Goal: Task Accomplishment & Management: Use online tool/utility

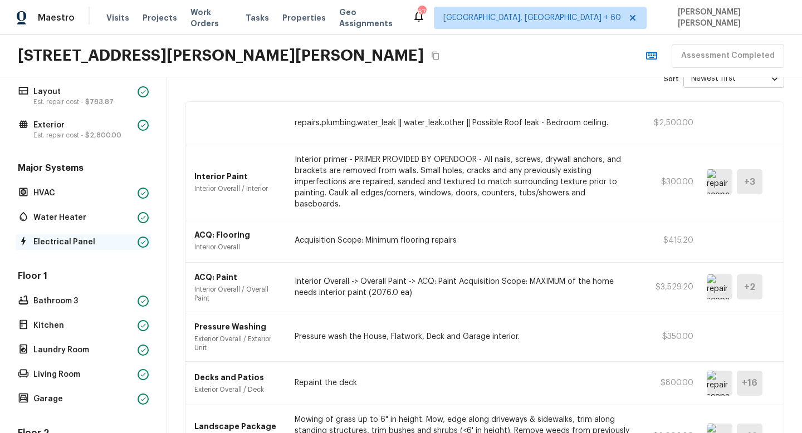
scroll to position [47, 0]
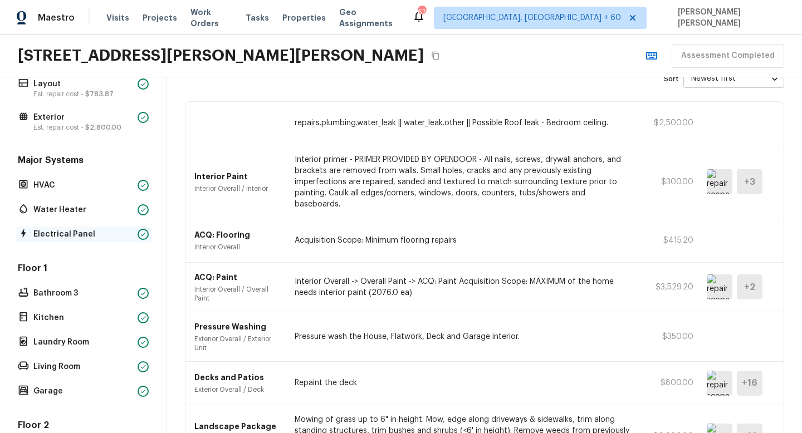
click at [77, 288] on p "Bathroom 3" at bounding box center [83, 293] width 100 height 11
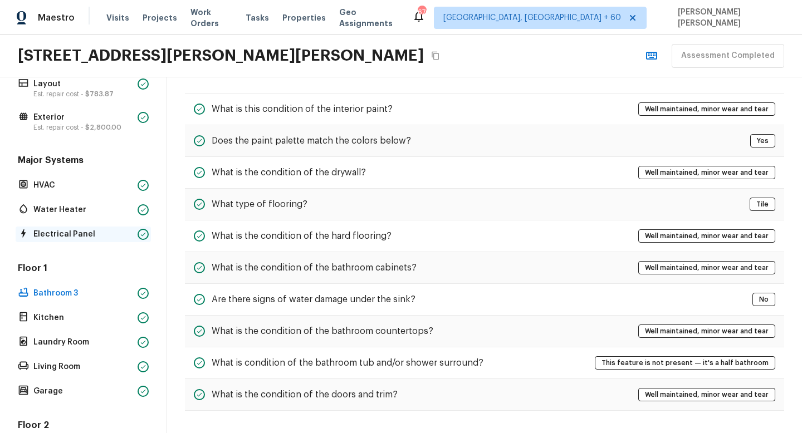
scroll to position [35, 0]
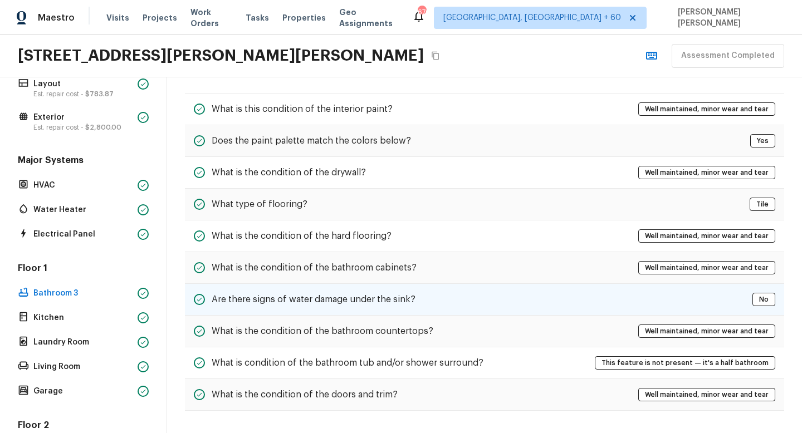
click at [278, 301] on h5 "Are there signs of water damage under the sink?" at bounding box center [314, 299] width 204 height 12
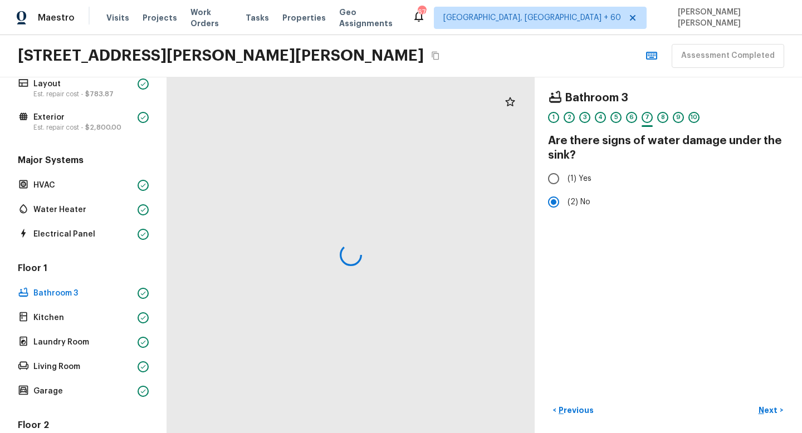
scroll to position [0, 0]
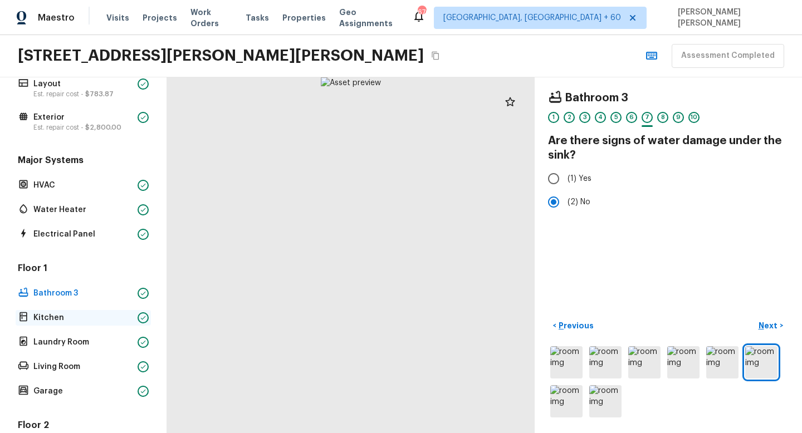
click at [99, 316] on p "Kitchen" at bounding box center [83, 317] width 100 height 11
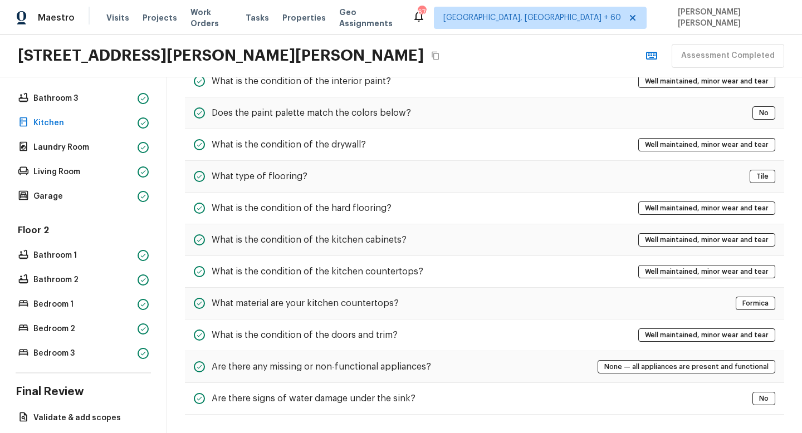
scroll to position [292, 0]
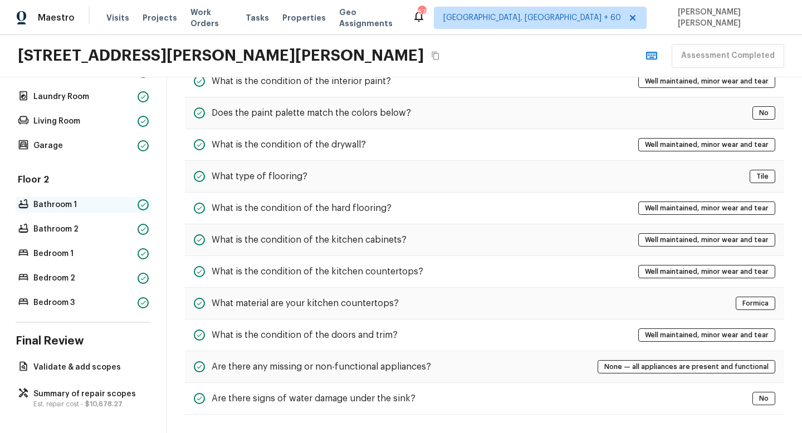
click at [71, 202] on p "Bathroom 1" at bounding box center [83, 204] width 100 height 11
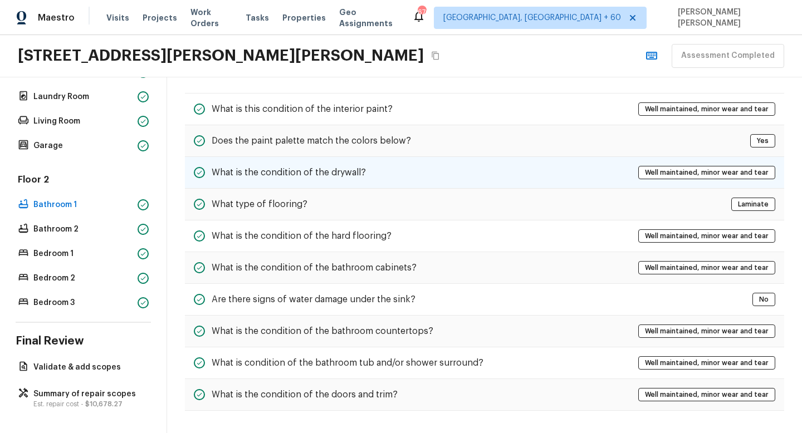
click at [317, 178] on h5 "What is the condition of the drywall?" at bounding box center [289, 172] width 154 height 12
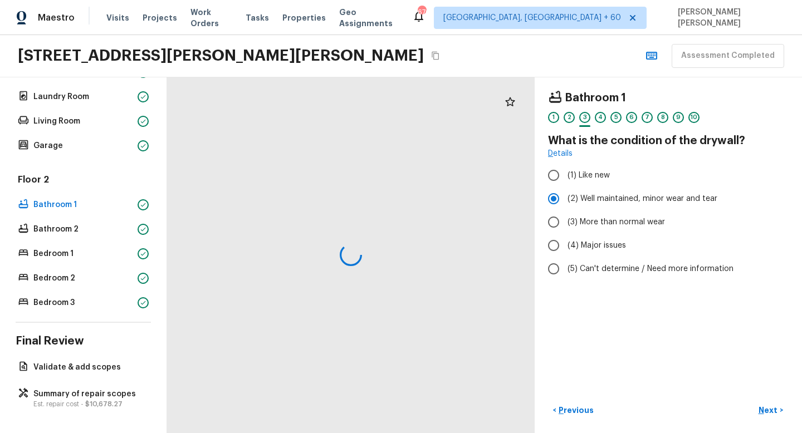
scroll to position [0, 0]
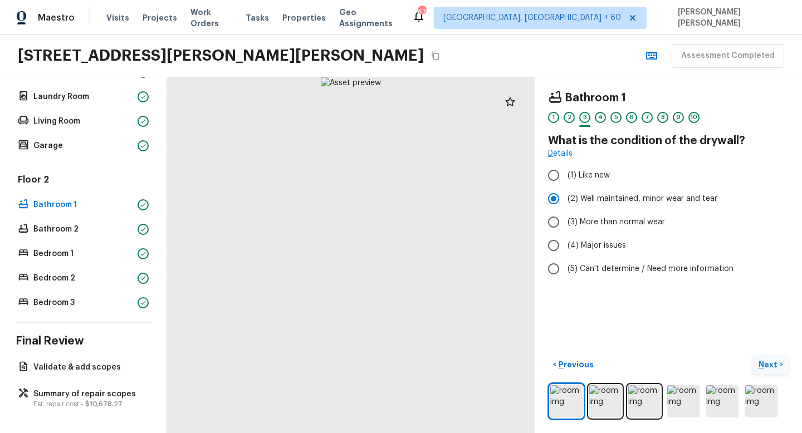
click at [770, 365] on p "Next" at bounding box center [768, 364] width 21 height 11
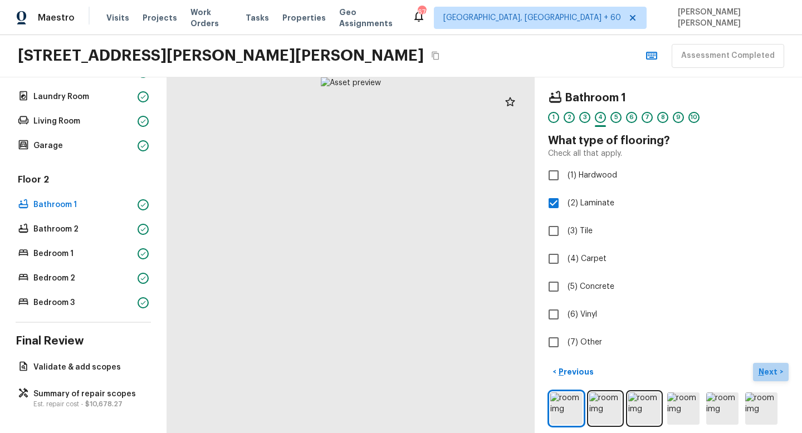
click at [770, 365] on button "Next >" at bounding box center [771, 372] width 36 height 18
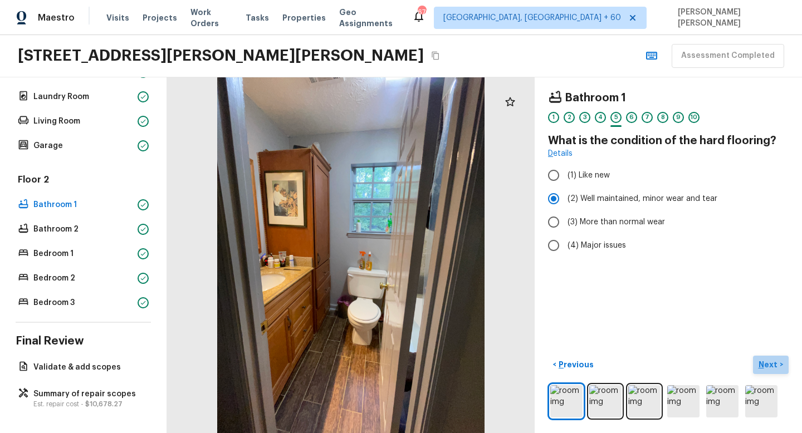
click at [770, 365] on p "Next" at bounding box center [768, 364] width 21 height 11
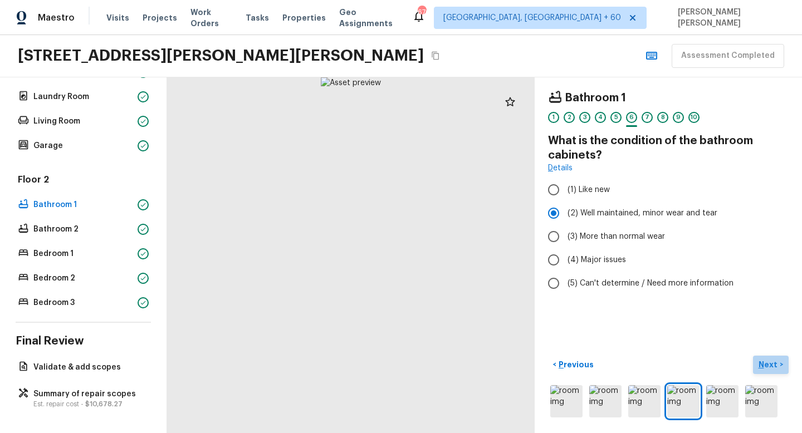
click at [770, 365] on p "Next" at bounding box center [768, 364] width 21 height 11
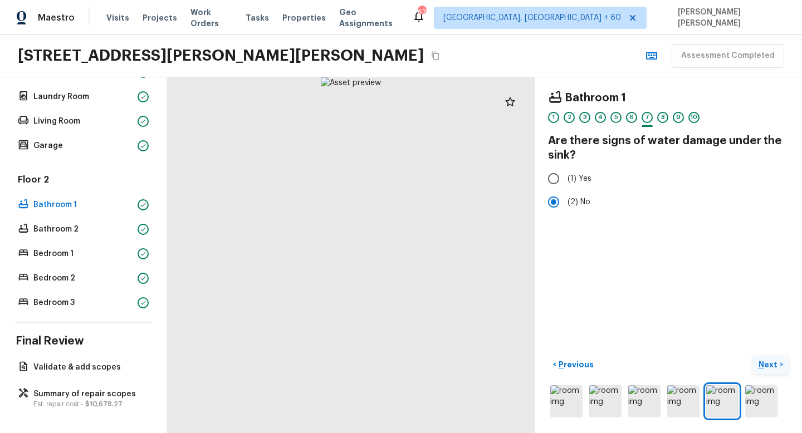
click at [770, 365] on p "Next" at bounding box center [768, 364] width 21 height 11
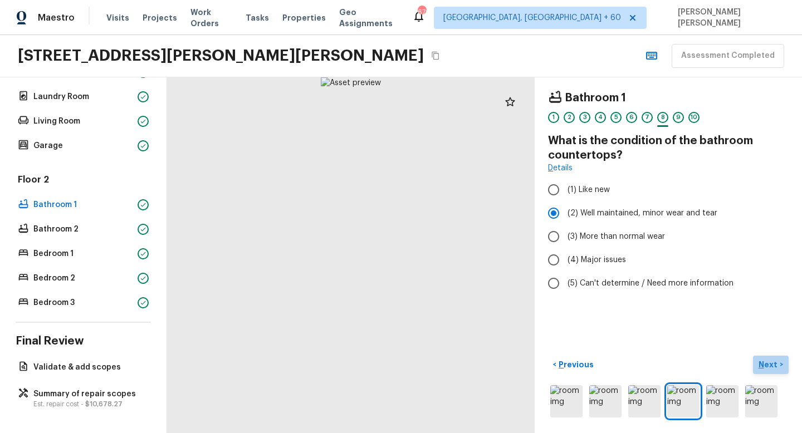
click at [770, 365] on p "Next" at bounding box center [768, 364] width 21 height 11
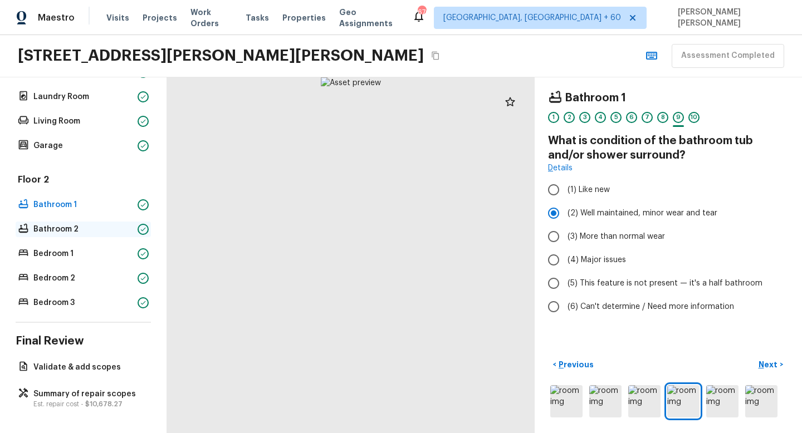
click at [60, 225] on p "Bathroom 2" at bounding box center [83, 229] width 100 height 11
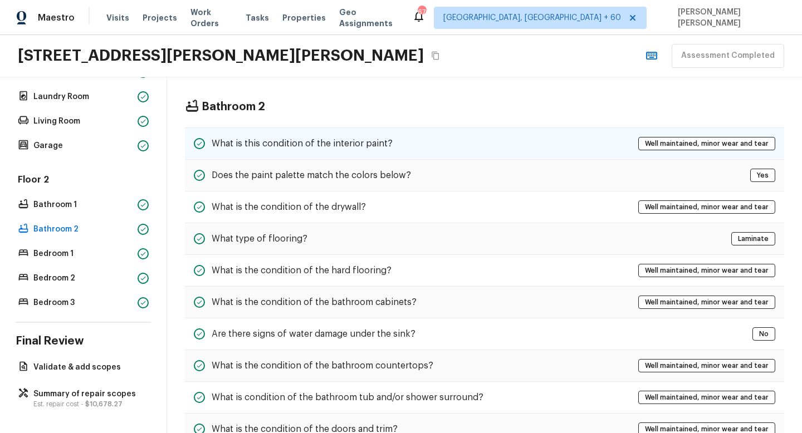
click at [355, 148] on h5 "What is this condition of the interior paint?" at bounding box center [302, 144] width 181 height 12
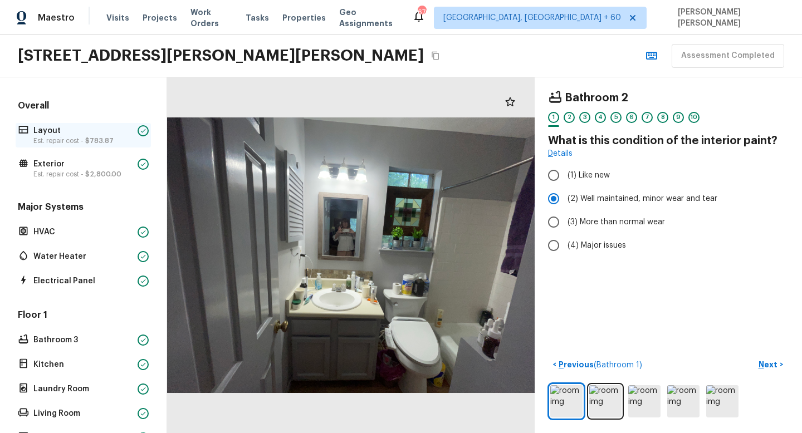
click at [55, 130] on p "Layout" at bounding box center [83, 130] width 100 height 11
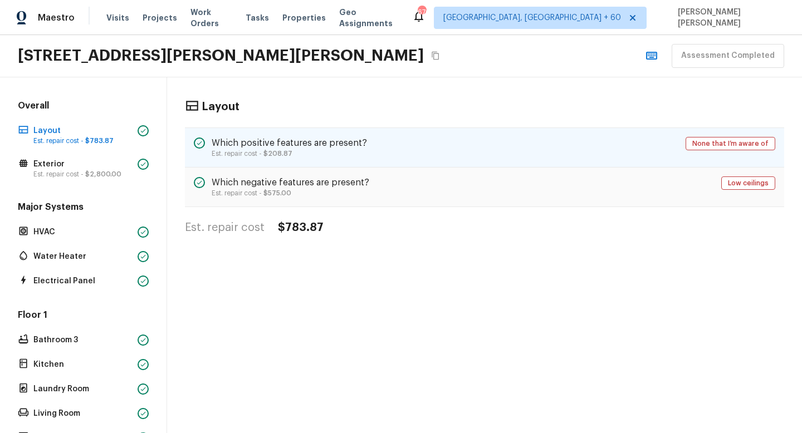
click at [429, 141] on div "Which positive features are present? Est. repair cost - $208.87 None that I’m a…" at bounding box center [484, 147] width 599 height 40
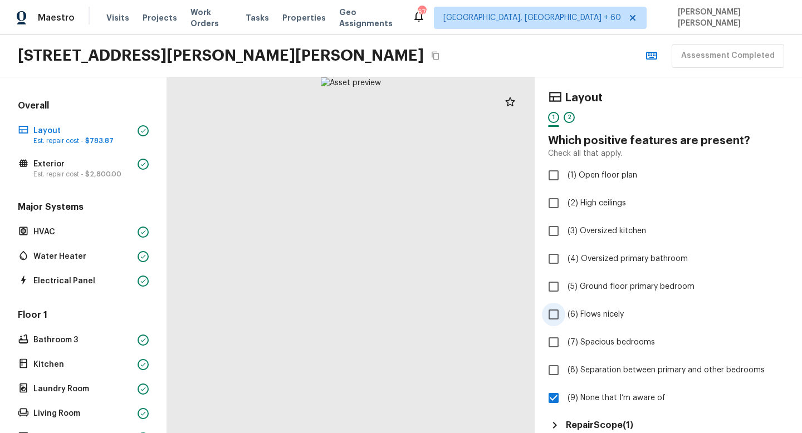
scroll to position [202, 0]
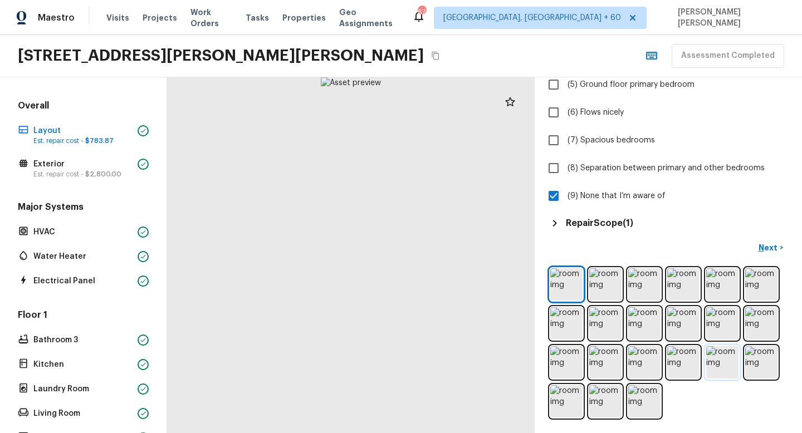
click at [720, 356] on img at bounding box center [722, 362] width 32 height 32
click at [675, 355] on img at bounding box center [683, 362] width 32 height 32
click at [728, 354] on img at bounding box center [722, 362] width 32 height 32
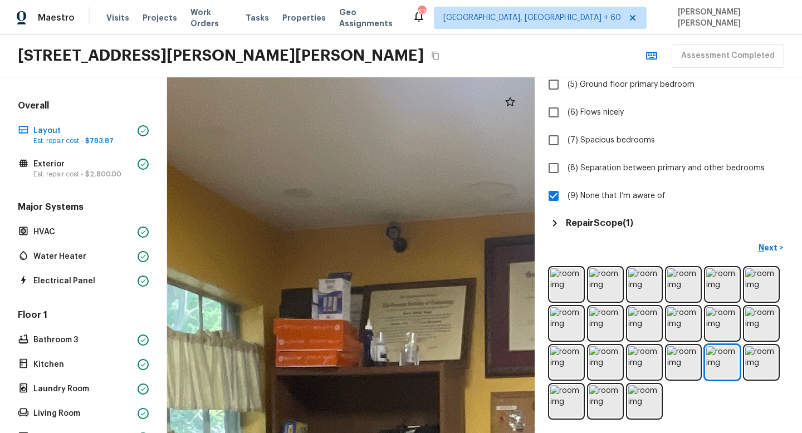
drag, startPoint x: 308, startPoint y: 195, endPoint x: 269, endPoint y: 231, distance: 52.8
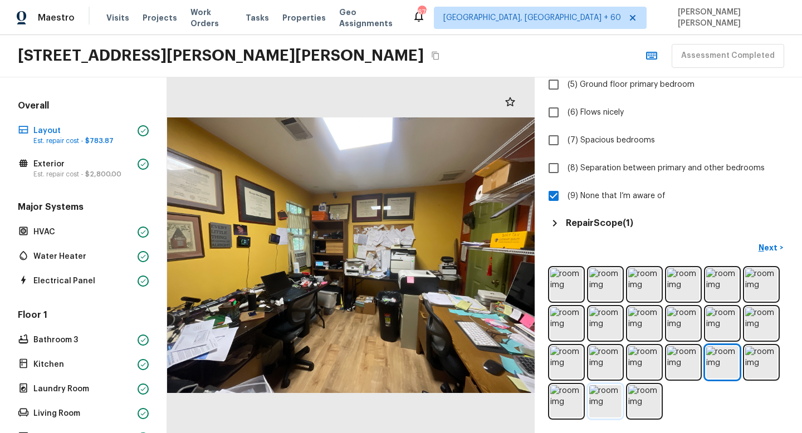
click at [606, 401] on img at bounding box center [605, 401] width 32 height 32
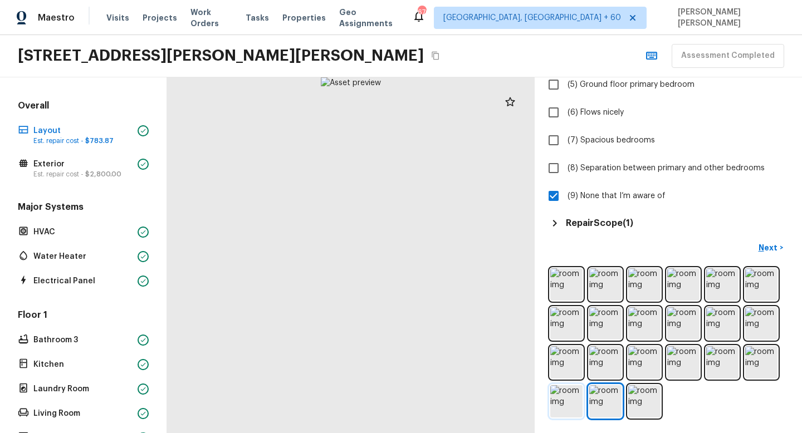
click at [563, 399] on img at bounding box center [566, 401] width 32 height 32
click at [582, 323] on img at bounding box center [566, 323] width 32 height 32
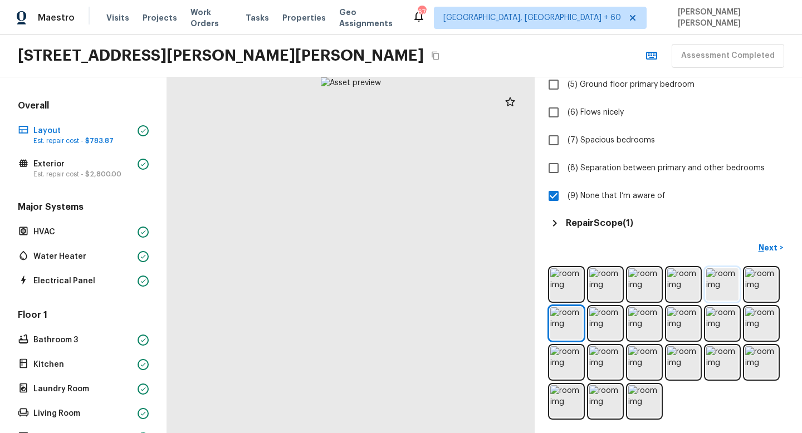
click at [724, 285] on img at bounding box center [722, 284] width 32 height 32
click at [749, 280] on img at bounding box center [761, 284] width 32 height 32
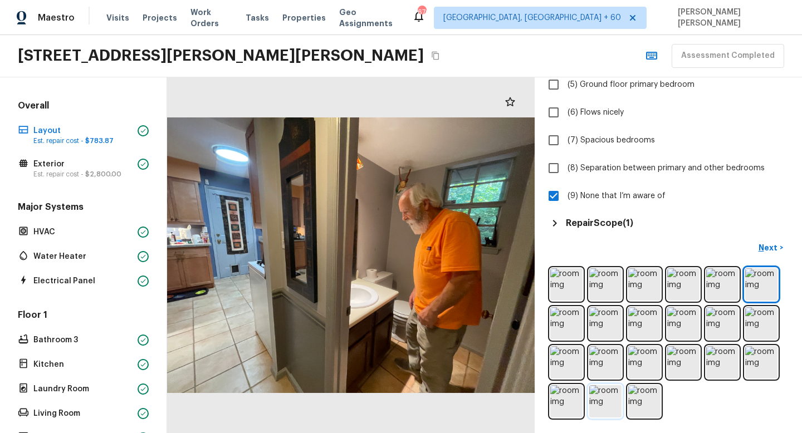
click at [612, 400] on img at bounding box center [605, 401] width 32 height 32
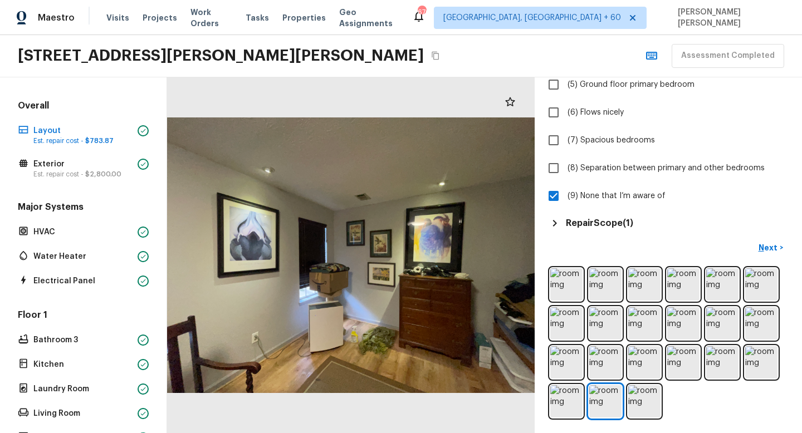
click at [548, 398] on div at bounding box center [668, 343] width 241 height 154
click at [600, 316] on img at bounding box center [605, 323] width 32 height 32
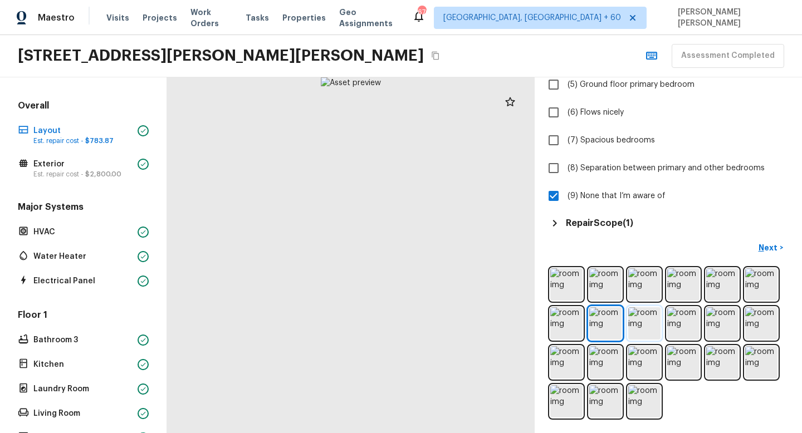
click at [648, 316] on img at bounding box center [644, 323] width 32 height 32
click at [684, 321] on img at bounding box center [683, 323] width 32 height 32
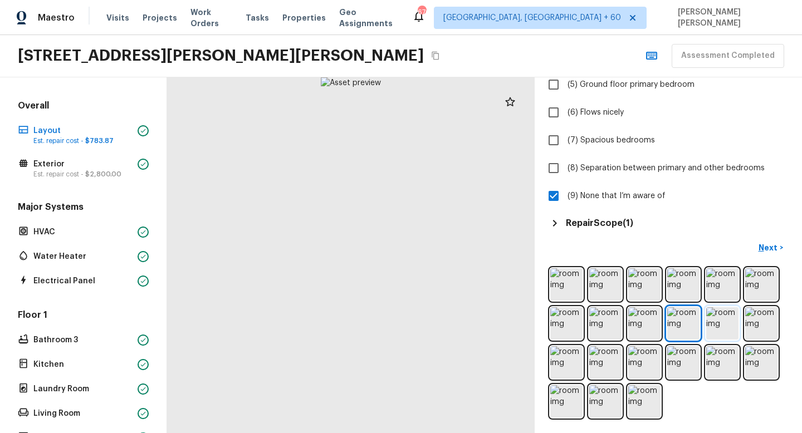
click at [719, 321] on img at bounding box center [722, 323] width 32 height 32
click at [774, 317] on img at bounding box center [761, 323] width 32 height 32
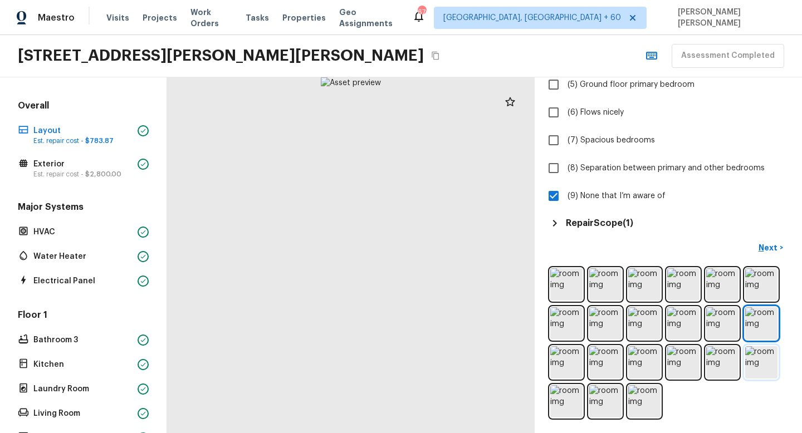
click at [757, 354] on img at bounding box center [761, 362] width 32 height 32
click at [725, 354] on img at bounding box center [722, 362] width 32 height 32
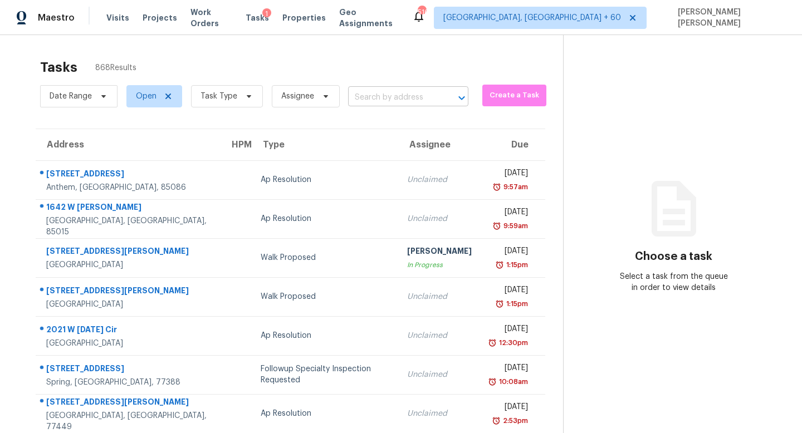
click at [414, 97] on input "text" at bounding box center [392, 97] width 89 height 17
paste input "12265 17th Ave S, Burnsville, MN, 55337"
type input "12265 17th Ave S, Burnsville, MN, 55337"
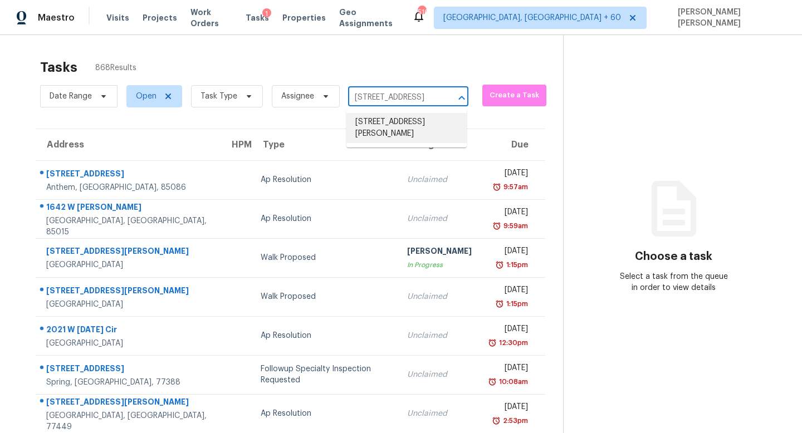
click at [398, 123] on li "12265 17th Ave S, Burnsville, MN 55337" at bounding box center [406, 128] width 120 height 30
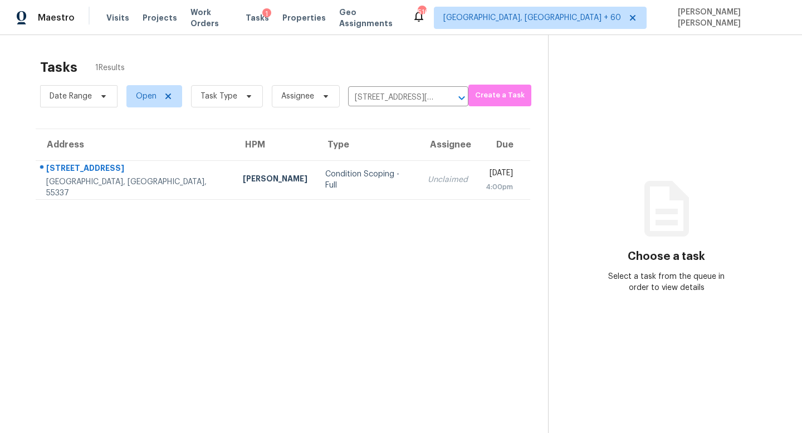
click at [419, 152] on th "Assignee" at bounding box center [448, 144] width 58 height 31
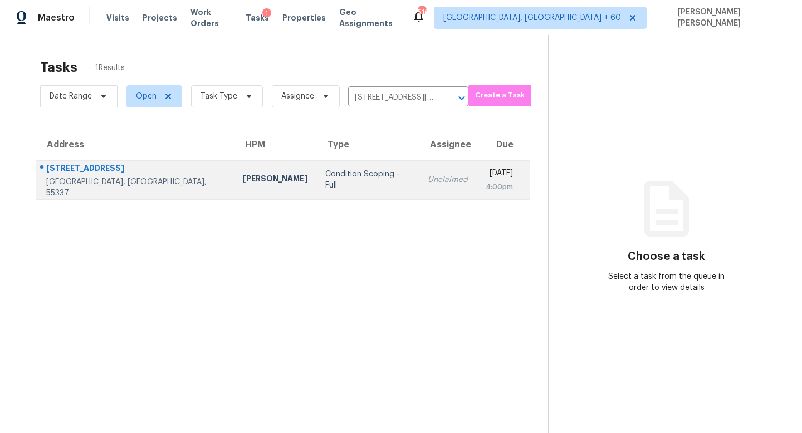
click at [325, 197] on td "Condition Scoping - Full" at bounding box center [367, 179] width 102 height 39
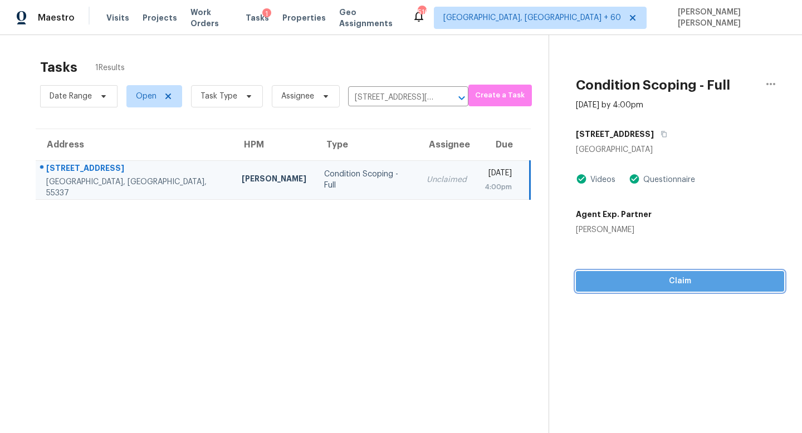
click at [639, 283] on span "Claim" at bounding box center [680, 281] width 190 height 14
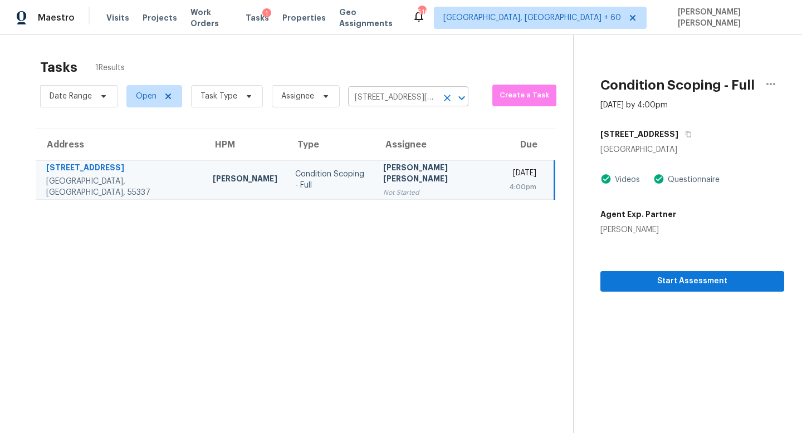
click at [407, 97] on input "12265 17th Ave S, Burnsville, MN 55337" at bounding box center [392, 97] width 89 height 17
paste input "8310 Franklin Way Gladstone, OR, 9702"
type input "18310 Franklin Way Gladstone, OR, 97027"
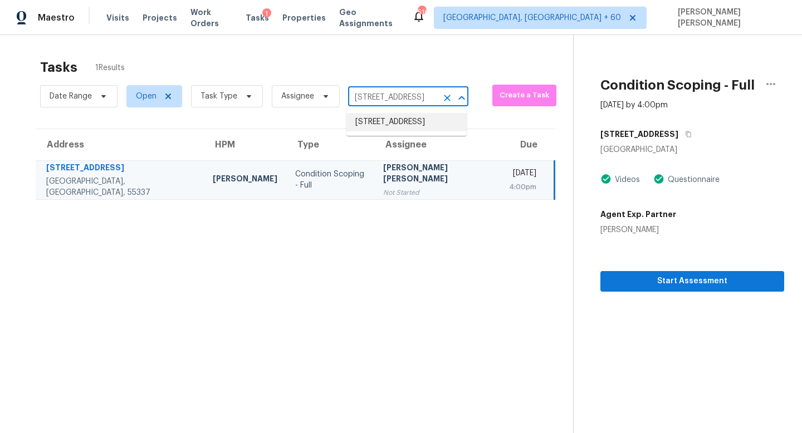
click at [404, 122] on li "18310 Franklin Way, Gladstone, OR 97027" at bounding box center [406, 122] width 120 height 18
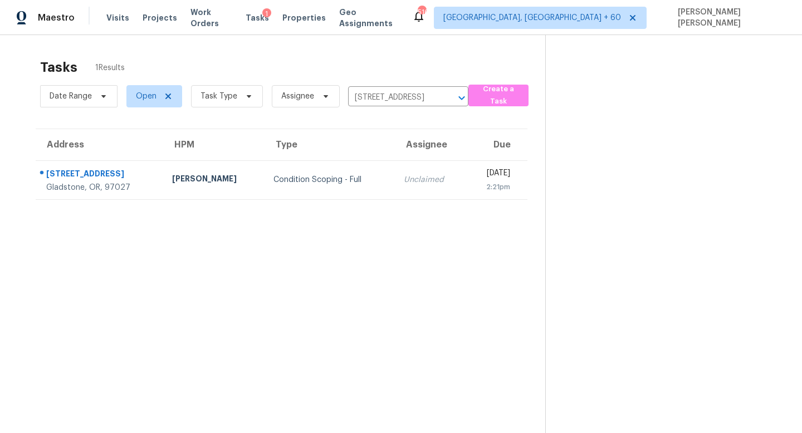
click at [404, 175] on div "Unclaimed" at bounding box center [430, 179] width 53 height 11
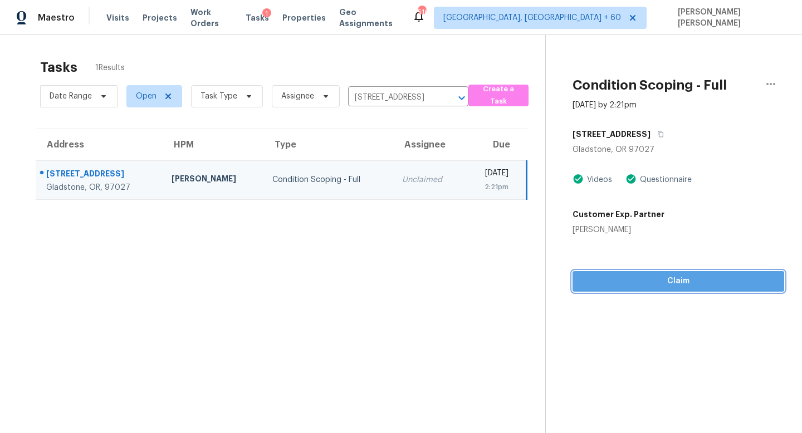
click at [645, 287] on span "Claim" at bounding box center [678, 281] width 194 height 14
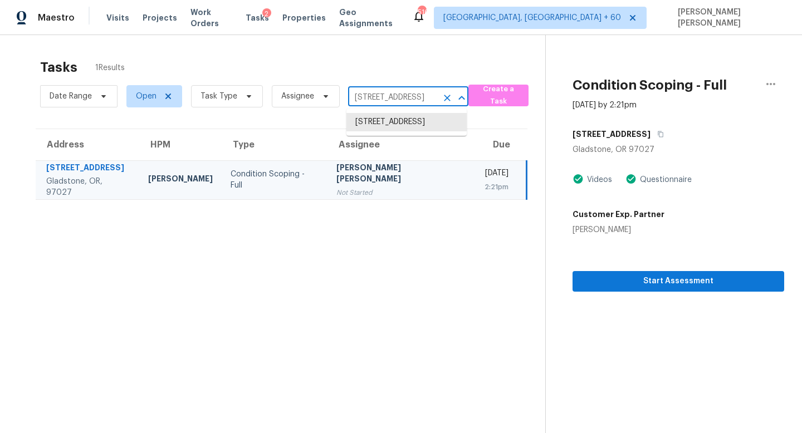
click at [383, 102] on input "18310 Franklin Way, Gladstone, OR 97027" at bounding box center [392, 97] width 89 height 17
paste input "3639 Lake Estates Way, Atlanta, GA 30349"
type input "3639 Lake Estates Way, Atlanta, GA 30349"
click at [398, 122] on li "3639 Lake Estates Way, Atlanta, GA 30349" at bounding box center [406, 122] width 120 height 18
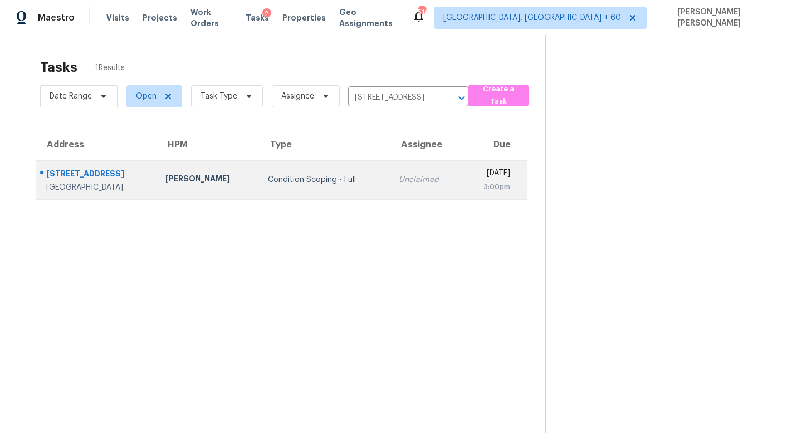
click at [404, 179] on div "Unclaimed" at bounding box center [426, 179] width 54 height 11
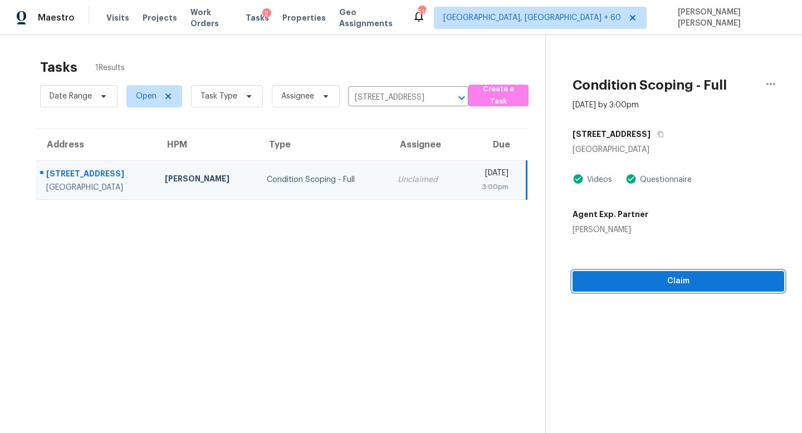
click at [634, 288] on button "Claim" at bounding box center [678, 281] width 212 height 21
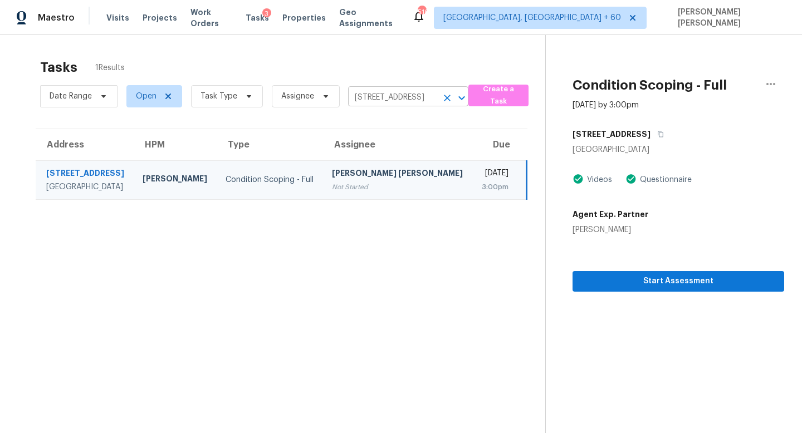
click at [368, 104] on input "3639 Lake Estates Way, Atlanta, GA 30349" at bounding box center [392, 97] width 89 height 17
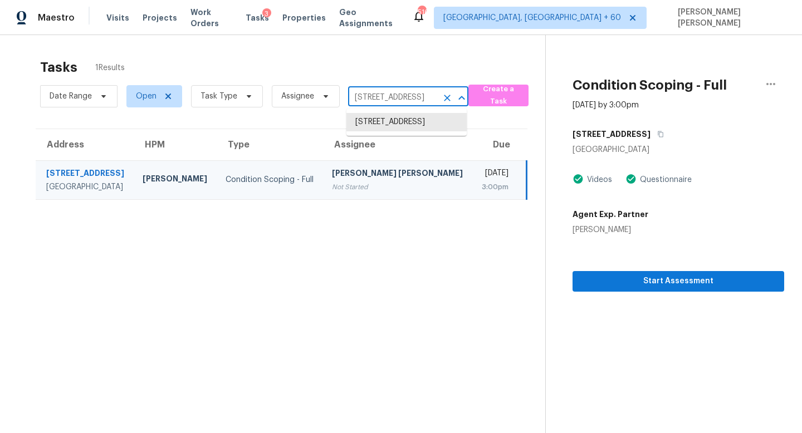
paste input "841 Amon Trl, Azle, TX 76020"
type input "841 Amon Trl, Azle, TX 76020"
click at [394, 120] on li "841 Amon Trl, Azle, TX 76020" at bounding box center [406, 128] width 120 height 30
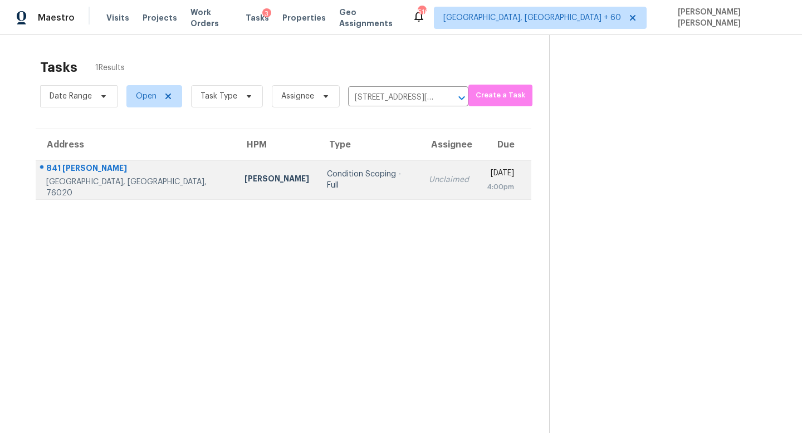
click at [420, 173] on td "Unclaimed" at bounding box center [449, 179] width 58 height 39
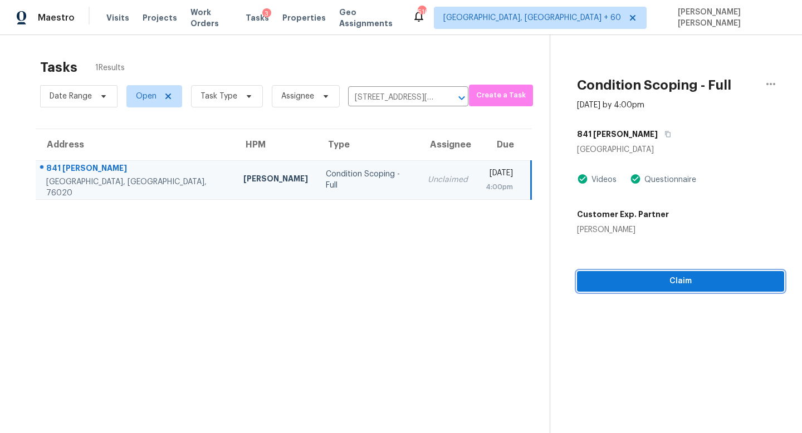
click at [648, 286] on span "Claim" at bounding box center [680, 281] width 189 height 14
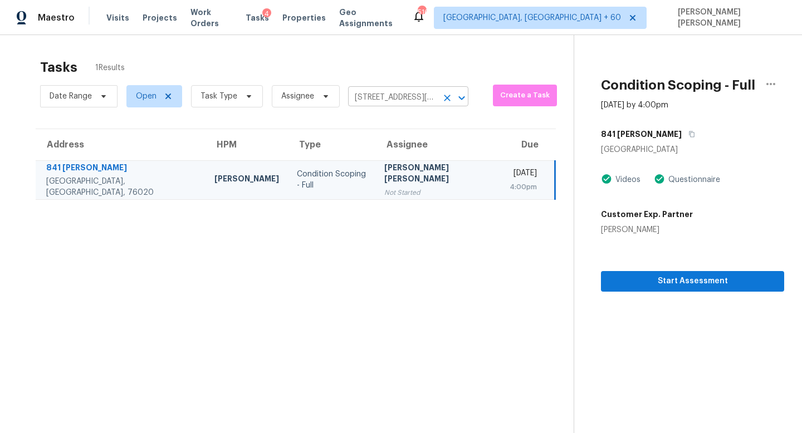
click at [376, 91] on input "841 Amon Trl, Azle, TX 76020" at bounding box center [392, 97] width 89 height 17
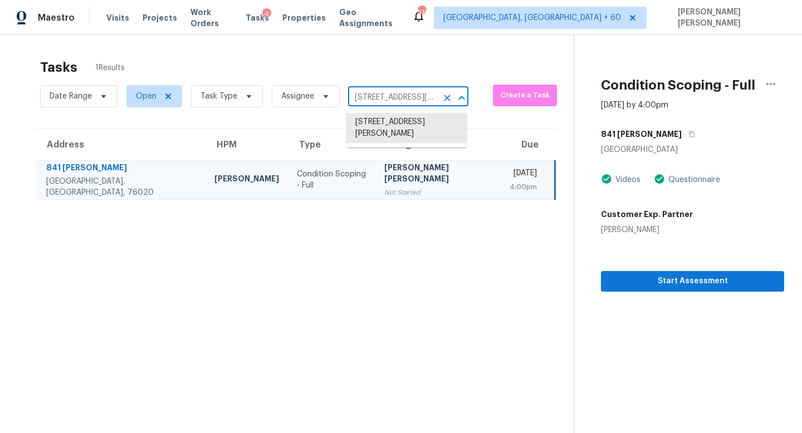
paste input "19311 N Toledo Ave, Maricopa, AZ 85138"
type input "19311 N Toledo Ave, Maricopa, AZ 85138"
click at [407, 125] on li "19311 N Toledo Ave, Maricopa, AZ 85138" at bounding box center [406, 122] width 120 height 18
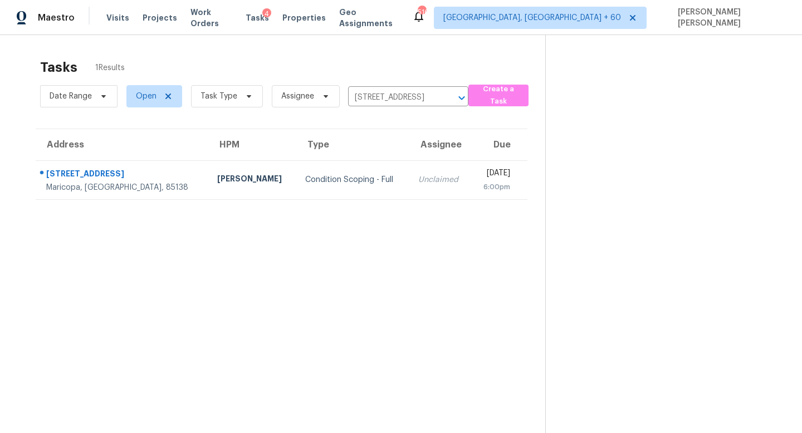
click at [409, 173] on td "Unclaimed" at bounding box center [440, 179] width 62 height 39
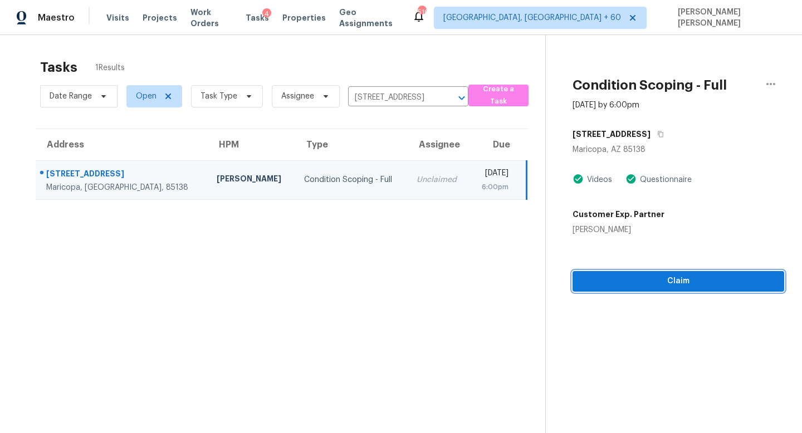
click at [640, 281] on span "Claim" at bounding box center [678, 281] width 194 height 14
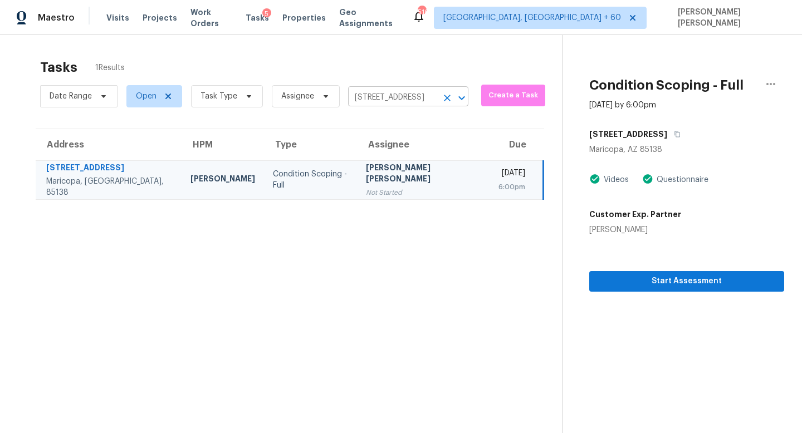
click at [360, 97] on input "19311 N Toledo Ave, Maricopa, AZ 85138" at bounding box center [392, 97] width 89 height 17
paste input "1671 N 165th Ln, Surprise, AZ 8538"
type input "11671 N 165th Ln, Surprise, AZ 85388"
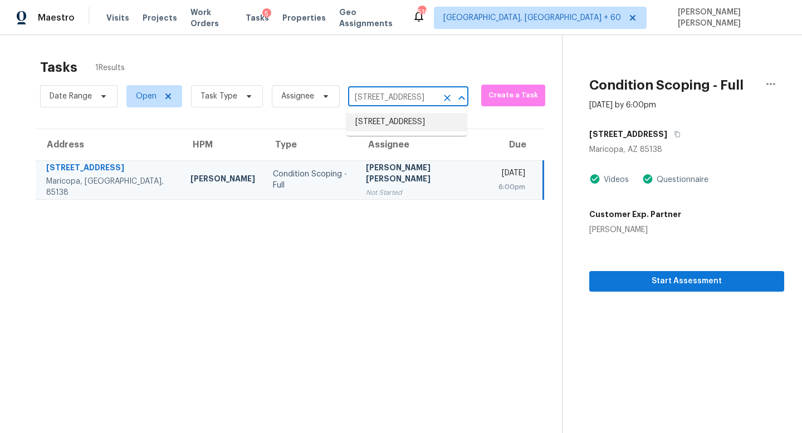
click at [405, 126] on li "11671 N 165th Ln, Surprise, AZ 85388" at bounding box center [406, 122] width 120 height 18
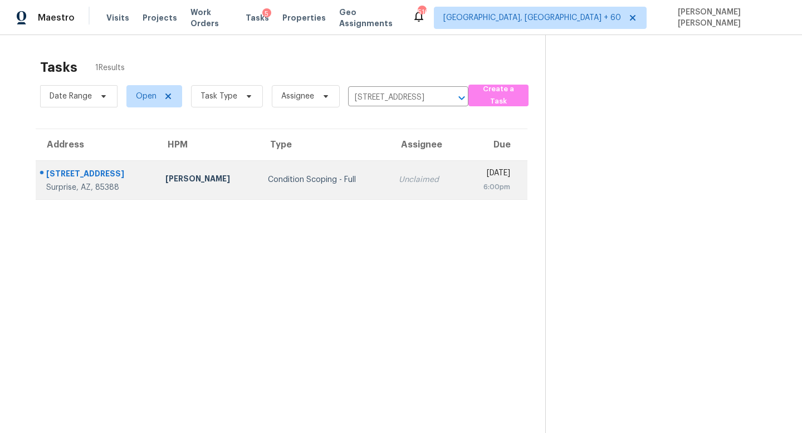
click at [400, 174] on div "Unclaimed" at bounding box center [426, 179] width 54 height 11
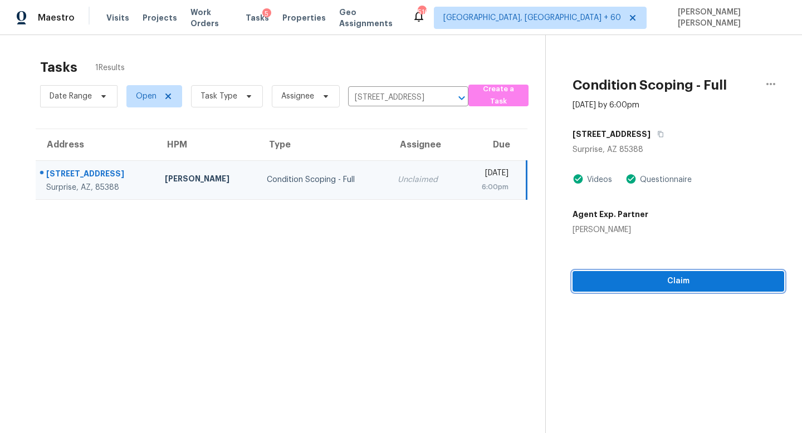
click at [701, 285] on span "Claim" at bounding box center [678, 281] width 194 height 14
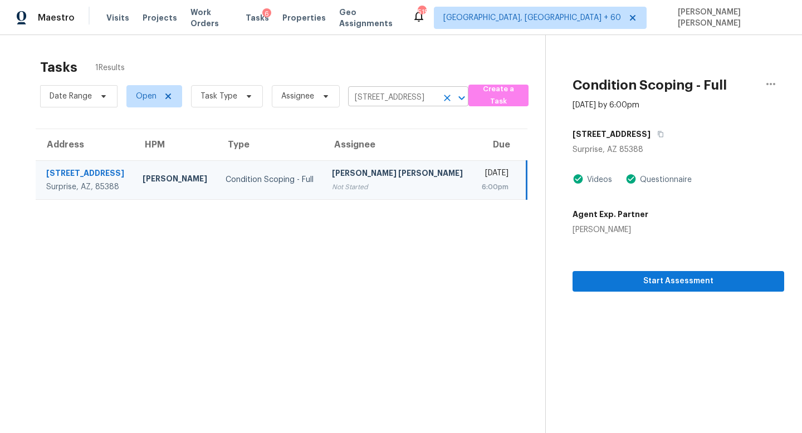
click at [384, 97] on input "11671 N 165th Ln, Surprise, AZ 85388" at bounding box center [392, 97] width 89 height 17
paste input "2265 17th Ave S, Burnsville, MN, 55337"
type input "12265 17th Ave S, Burnsville, MN, 55337"
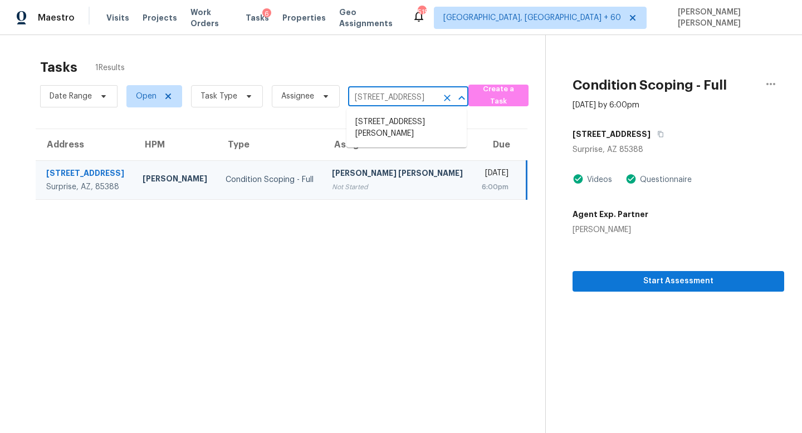
scroll to position [0, 60]
click at [386, 122] on li "12265 17th Ave S, Burnsville, MN 55337" at bounding box center [406, 128] width 120 height 30
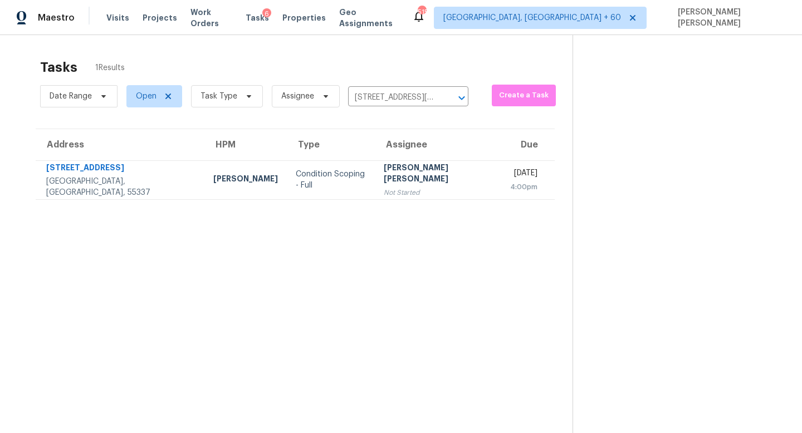
click at [384, 174] on div "[PERSON_NAME] [PERSON_NAME]" at bounding box center [438, 174] width 109 height 25
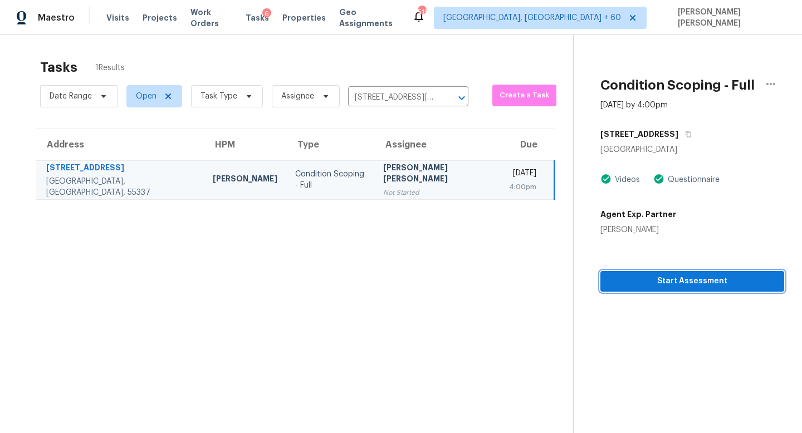
click at [661, 278] on span "Start Assessment" at bounding box center [692, 281] width 166 height 14
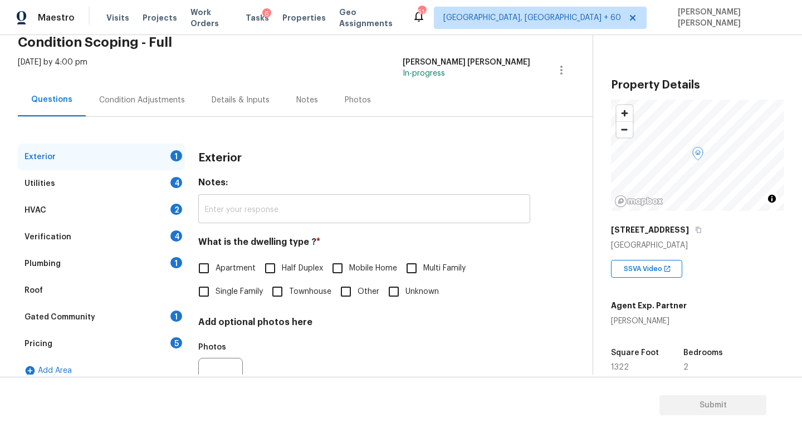
scroll to position [53, 0]
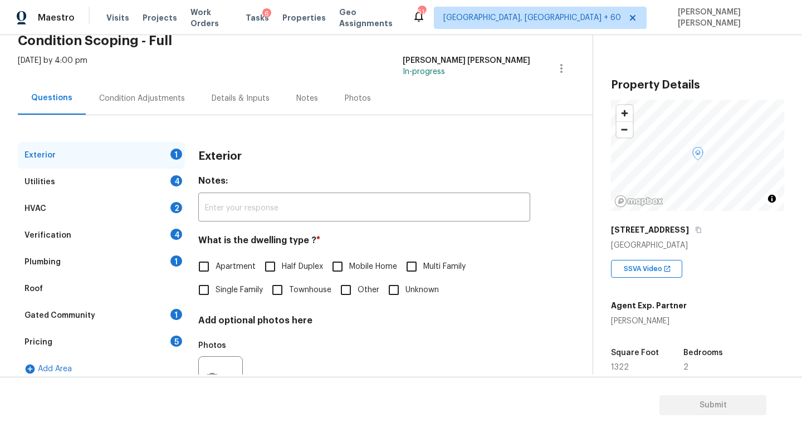
click at [101, 343] on div "Pricing 5" at bounding box center [101, 342] width 167 height 27
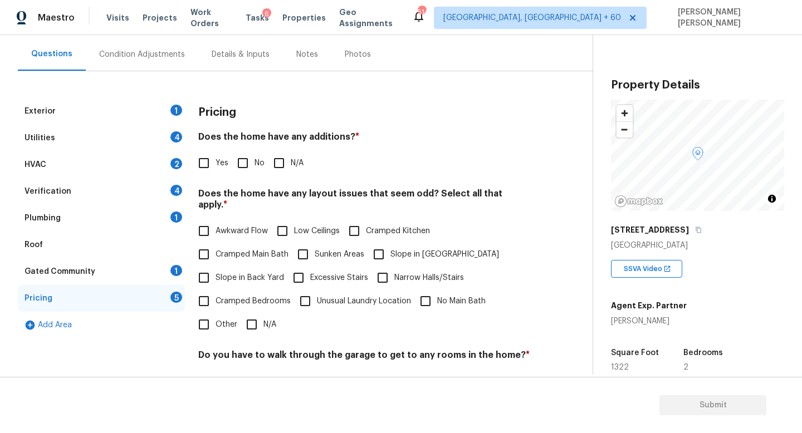
scroll to position [134, 0]
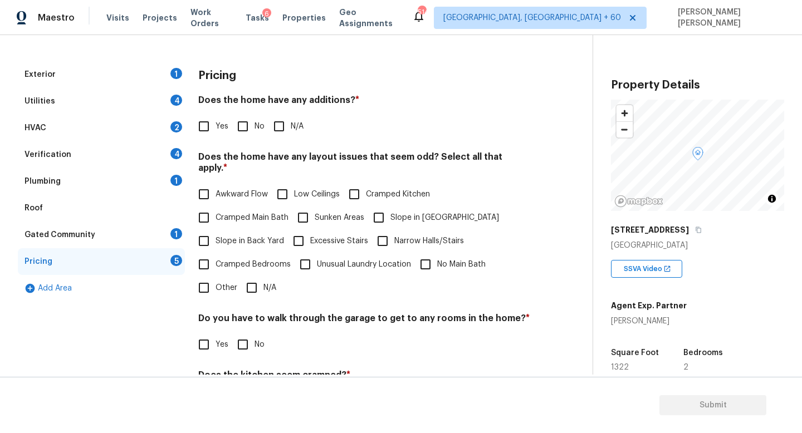
click at [215, 282] on span "Other" at bounding box center [226, 288] width 22 height 12
click at [215, 279] on input "Other" at bounding box center [203, 287] width 23 height 23
checkbox input "true"
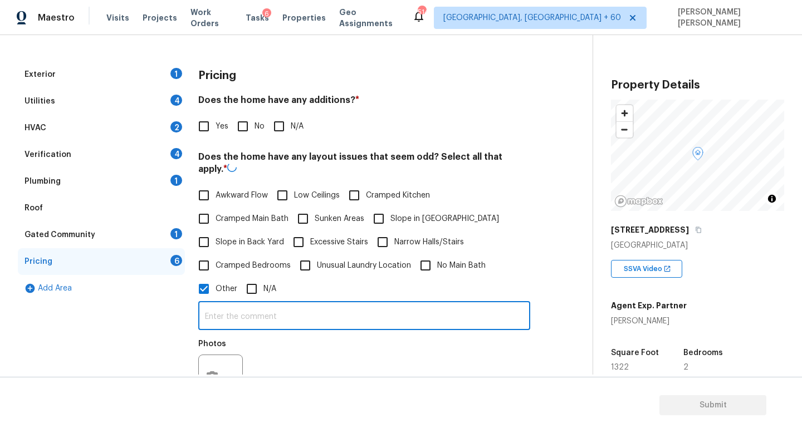
click at [243, 313] on input "text" at bounding box center [364, 317] width 332 height 26
type input "Discrepancy in sq ft"
click at [215, 362] on button "button" at bounding box center [212, 375] width 27 height 43
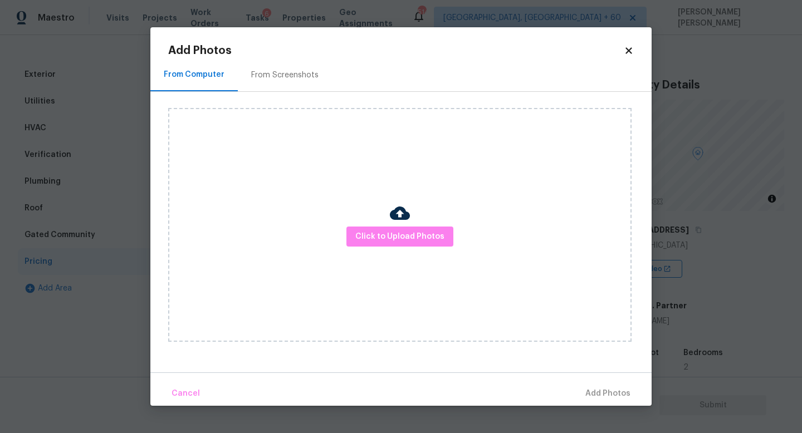
click at [364, 247] on div "Click to Upload Photos" at bounding box center [399, 225] width 463 height 234
click at [375, 241] on span "Click to Upload Photos" at bounding box center [399, 237] width 89 height 14
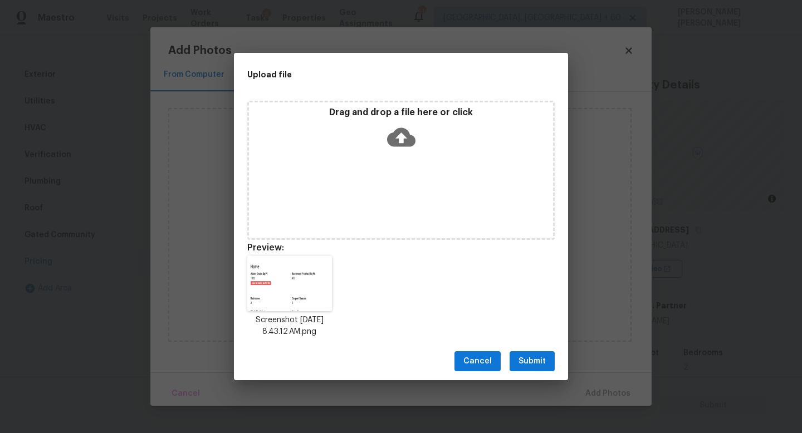
click at [540, 356] on span "Submit" at bounding box center [531, 362] width 27 height 14
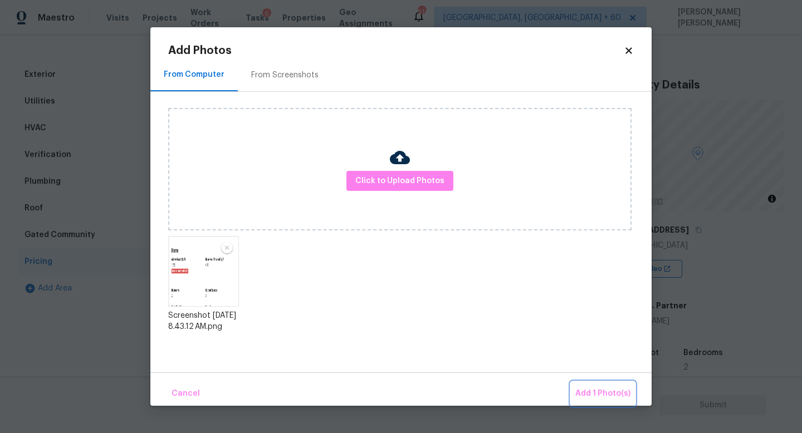
click at [592, 396] on span "Add 1 Photo(s)" at bounding box center [602, 394] width 55 height 14
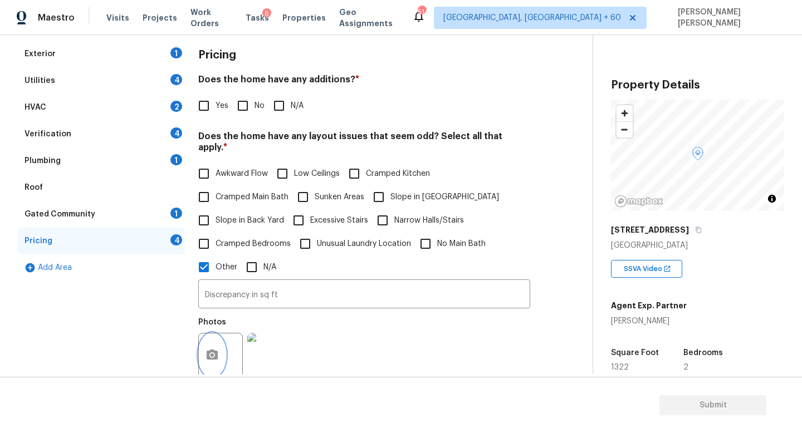
scroll to position [129, 0]
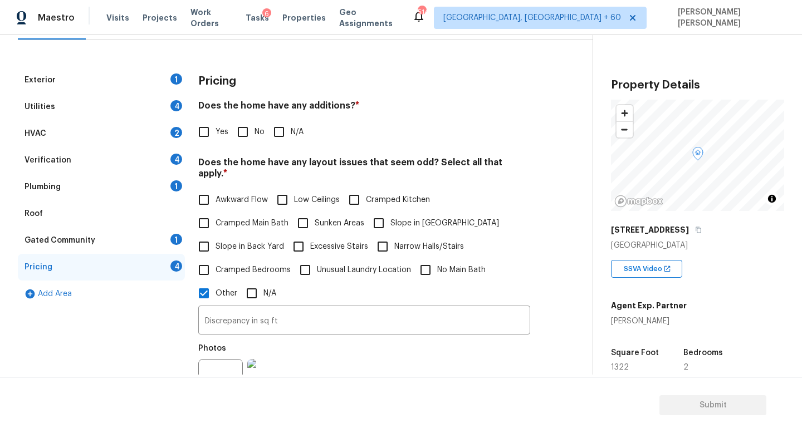
click at [119, 87] on div "Exterior 1" at bounding box center [101, 80] width 167 height 27
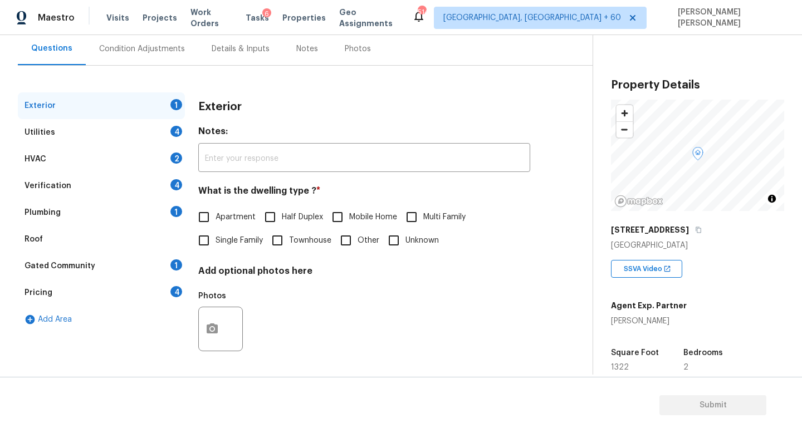
scroll to position [103, 0]
click at [226, 242] on span "Single Family" at bounding box center [238, 241] width 47 height 12
click at [215, 242] on input "Single Family" at bounding box center [203, 240] width 23 height 23
checkbox input "true"
click at [290, 242] on span "Townhouse" at bounding box center [310, 241] width 42 height 12
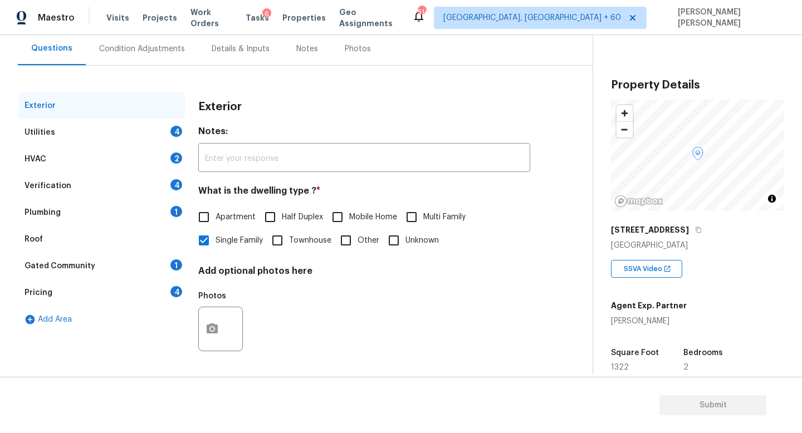
click at [289, 242] on input "Townhouse" at bounding box center [277, 240] width 23 height 23
checkbox input "true"
checkbox input "false"
click at [297, 110] on div "Exterior" at bounding box center [364, 106] width 332 height 29
click at [135, 125] on div "Utilities 4" at bounding box center [101, 132] width 167 height 27
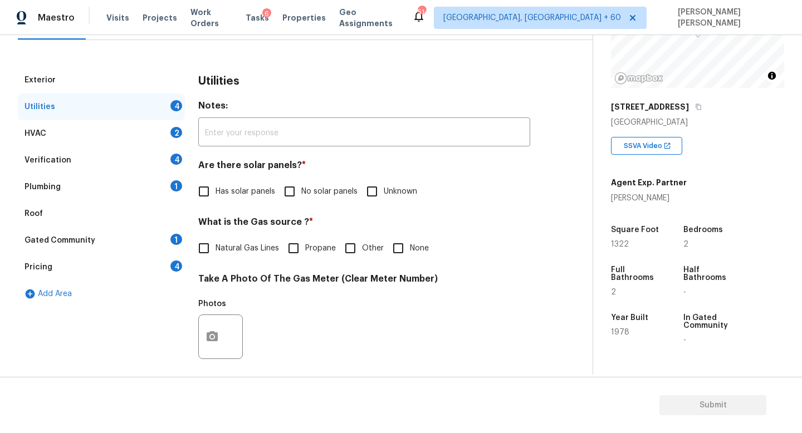
scroll to position [125, 0]
click at [287, 189] on input "No solar panels" at bounding box center [289, 191] width 23 height 23
checkbox input "true"
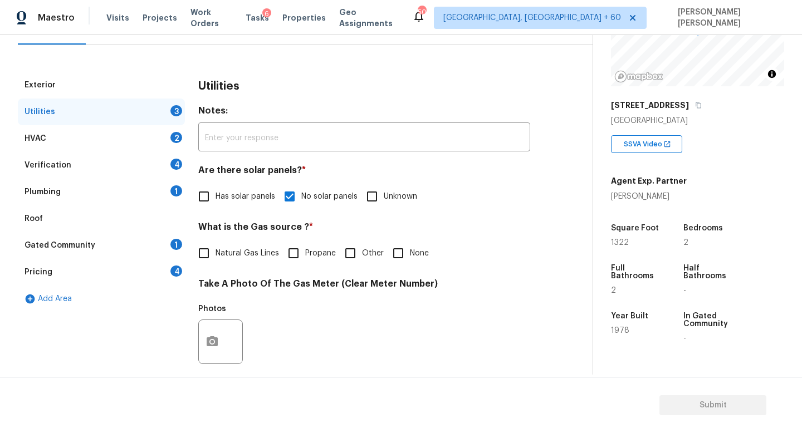
scroll to position [0, 0]
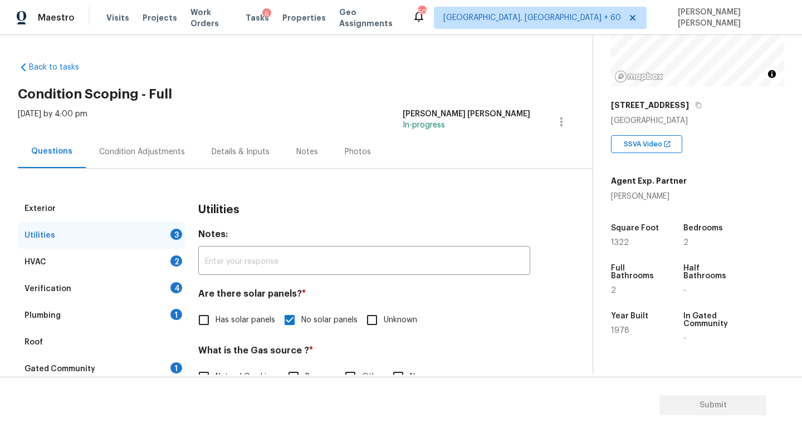
click at [139, 146] on div "Condition Adjustments" at bounding box center [142, 151] width 86 height 11
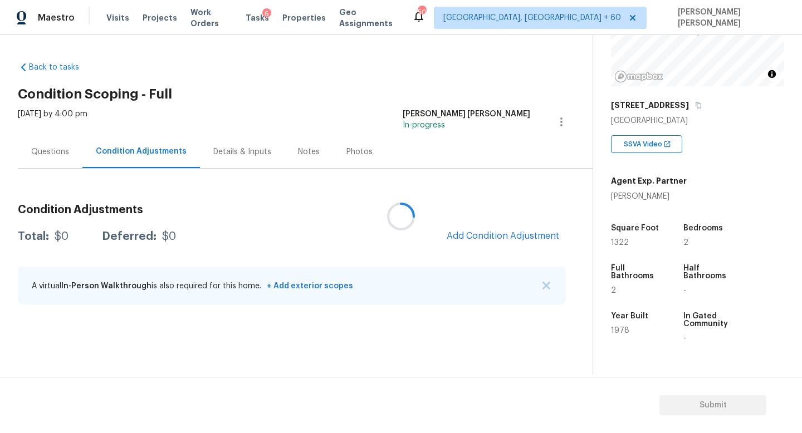
click at [139, 146] on div at bounding box center [401, 216] width 802 height 433
click at [507, 234] on span "Add Condition Adjustment" at bounding box center [503, 236] width 112 height 10
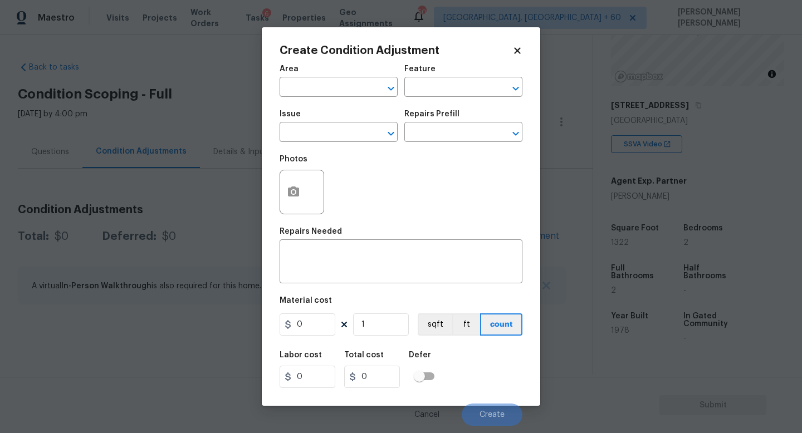
click at [331, 146] on span "Issue ​" at bounding box center [338, 126] width 118 height 45
click at [323, 141] on input "text" at bounding box center [322, 133] width 87 height 17
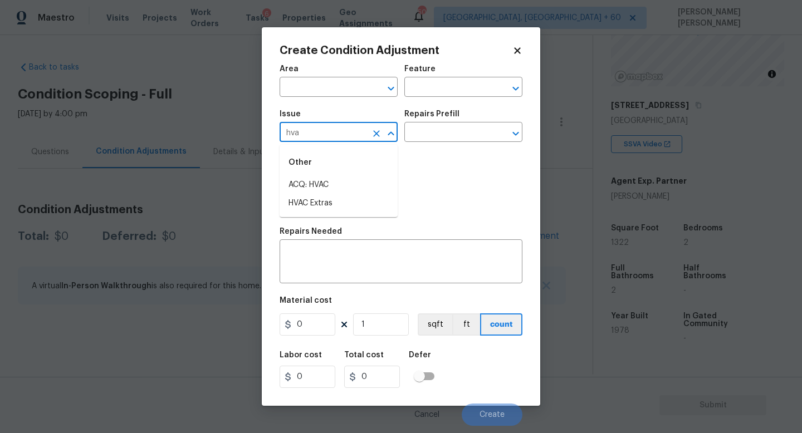
click at [332, 181] on li "ACQ: HVAC" at bounding box center [338, 185] width 118 height 18
type input "ACQ: HVAC"
click at [459, 129] on input "text" at bounding box center [447, 133] width 87 height 17
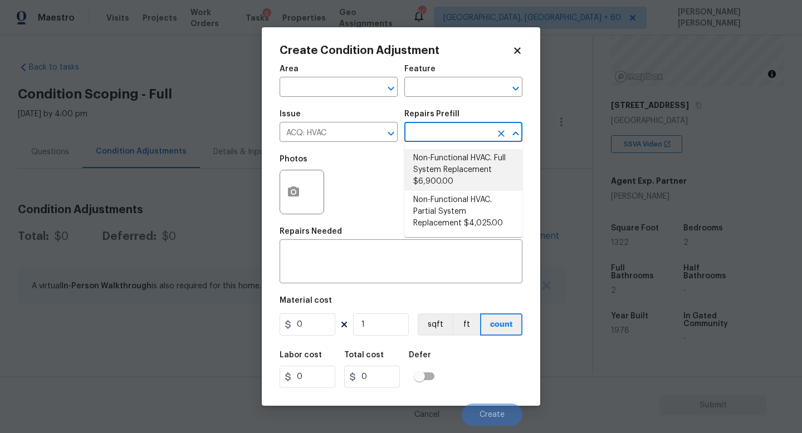
click at [444, 179] on li "Non-Functional HVAC. Full System Replacement $6,900.00" at bounding box center [463, 170] width 118 height 42
type input "Acquisition"
type textarea "Acquisition Scope: Full System Replacement"
type input "6900"
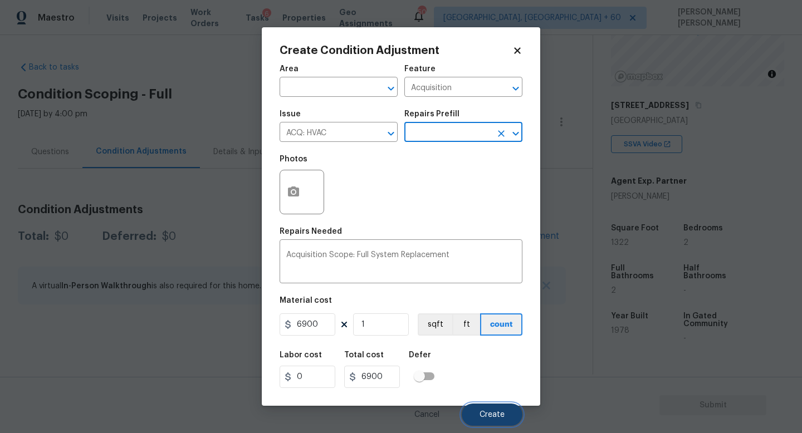
click at [499, 418] on span "Create" at bounding box center [491, 415] width 25 height 8
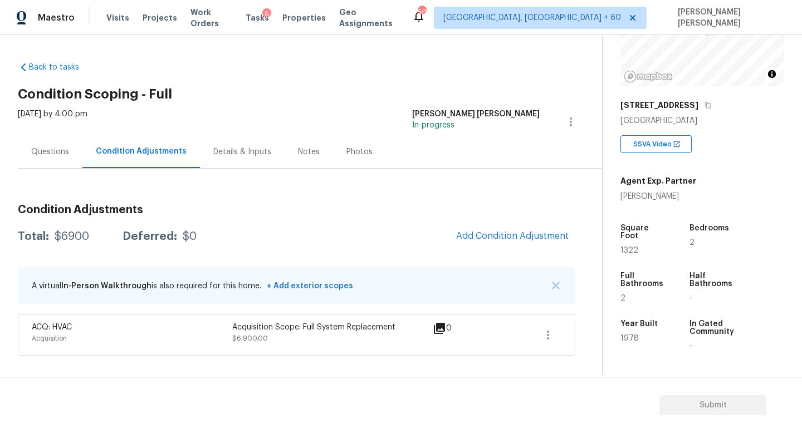
click at [42, 141] on div "Questions" at bounding box center [50, 151] width 65 height 33
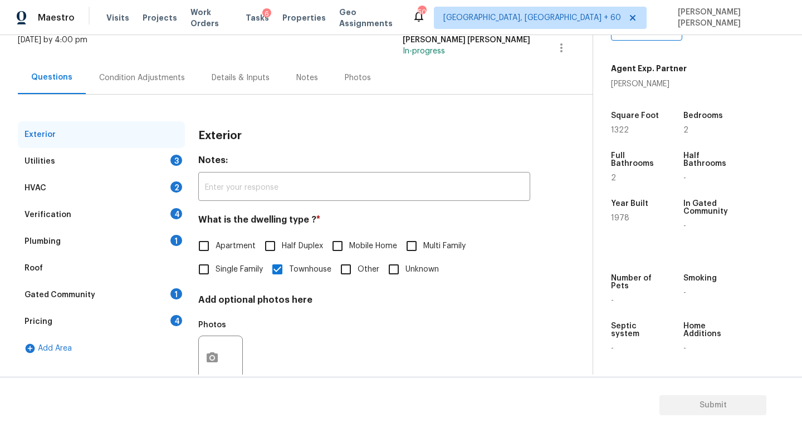
scroll to position [76, 0]
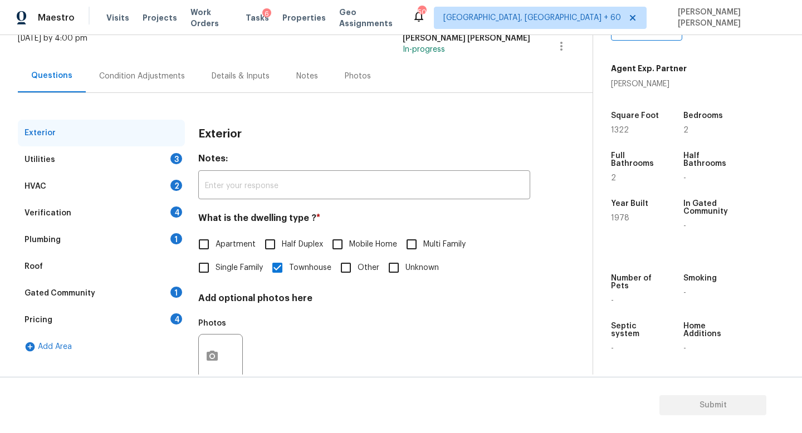
click at [119, 76] on div "Condition Adjustments" at bounding box center [142, 76] width 86 height 11
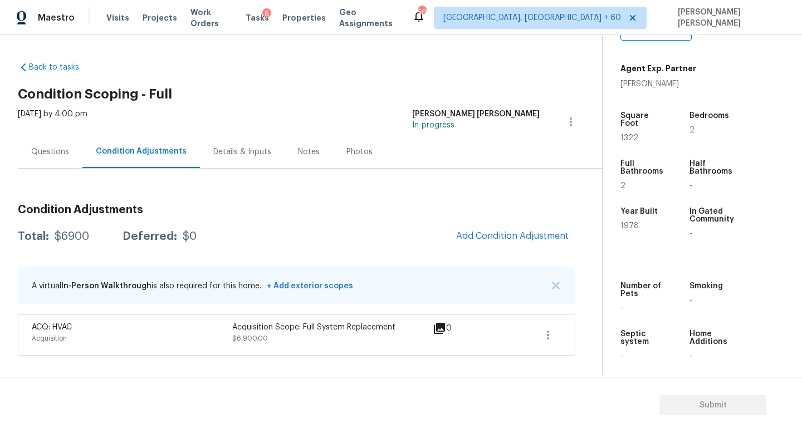
click at [52, 158] on div "Questions" at bounding box center [50, 151] width 65 height 33
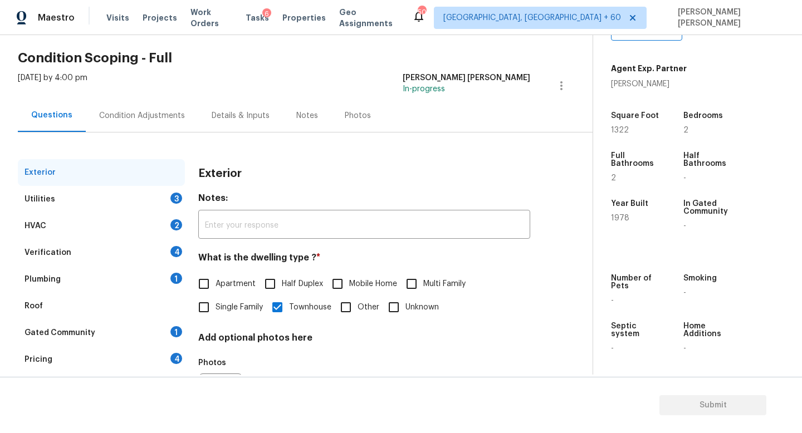
scroll to position [41, 0]
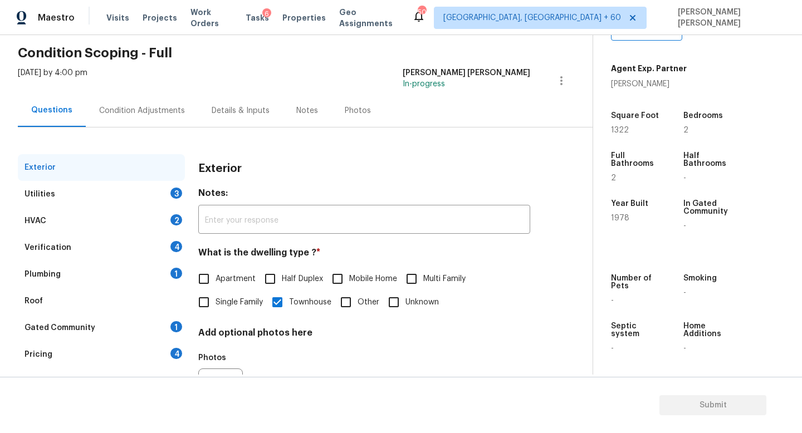
click at [87, 224] on div "HVAC 2" at bounding box center [101, 221] width 167 height 27
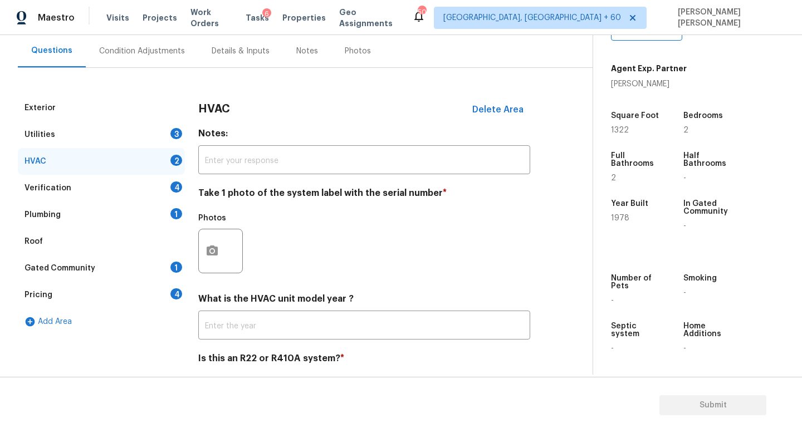
scroll to position [105, 0]
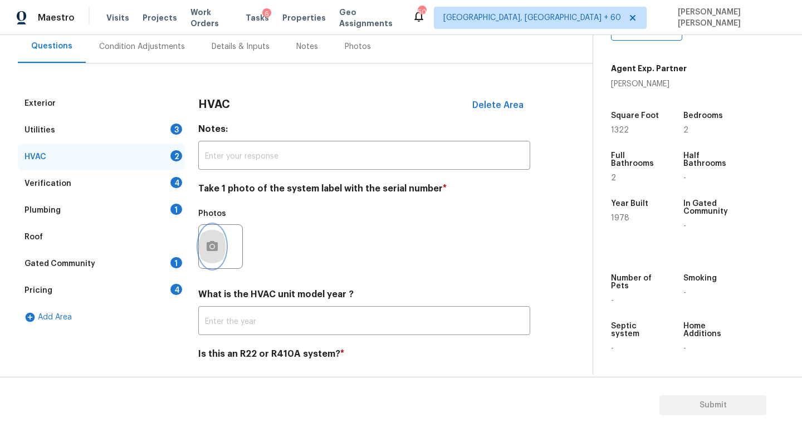
click at [208, 237] on button "button" at bounding box center [212, 246] width 27 height 43
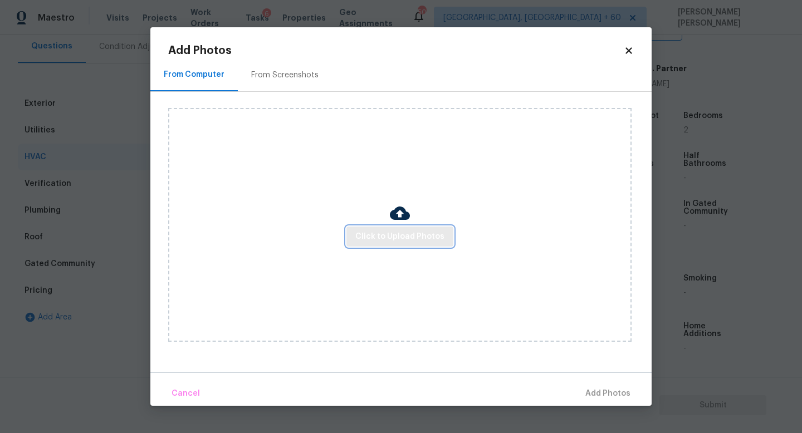
click at [376, 237] on span "Click to Upload Photos" at bounding box center [399, 237] width 89 height 14
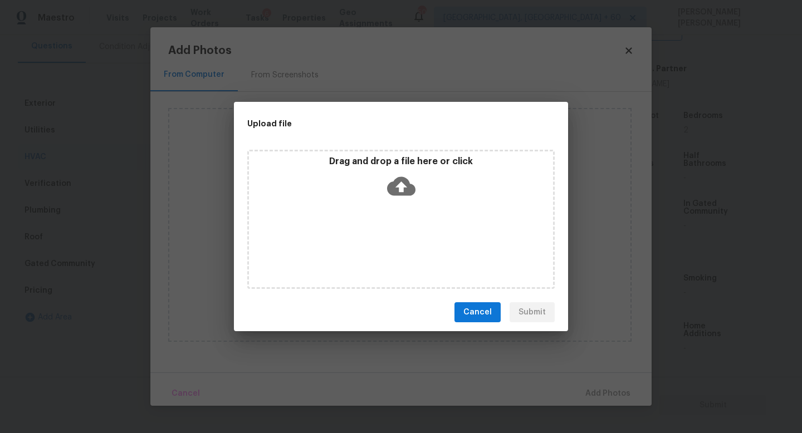
click at [397, 179] on icon at bounding box center [401, 186] width 28 height 19
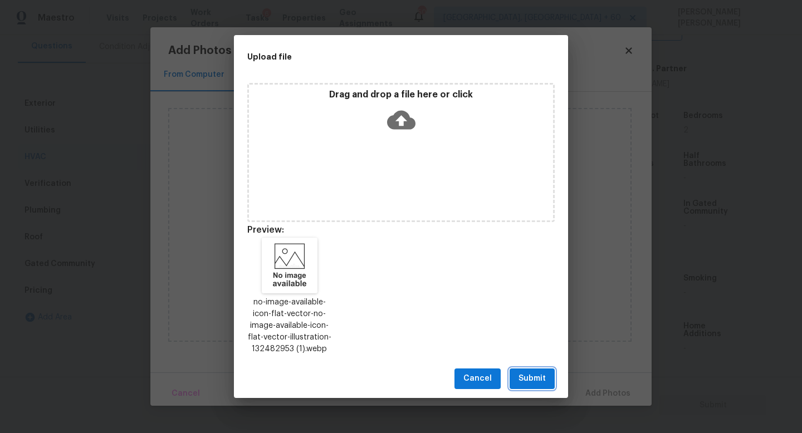
click at [531, 386] on button "Submit" at bounding box center [531, 379] width 45 height 21
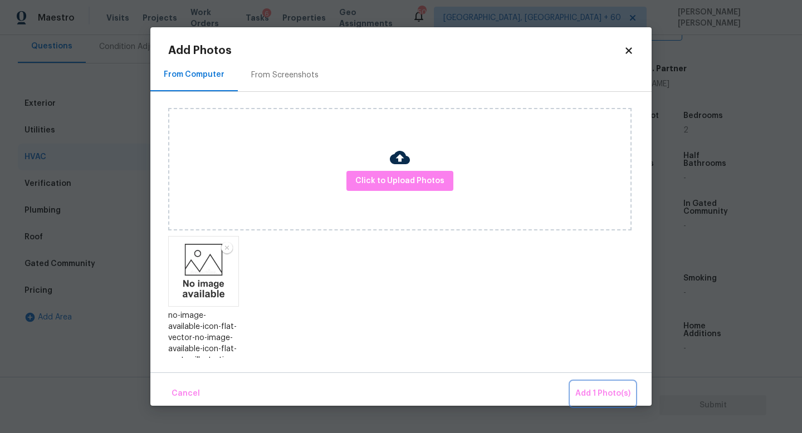
click at [595, 387] on span "Add 1 Photo(s)" at bounding box center [602, 394] width 55 height 14
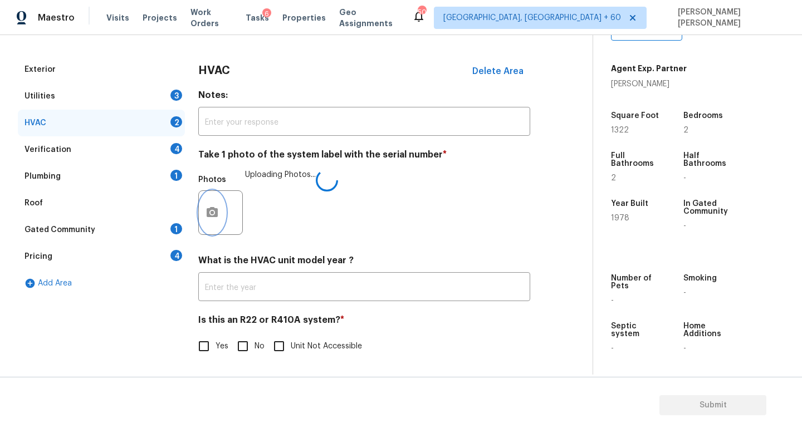
scroll to position [140, 0]
click at [218, 212] on icon "button" at bounding box center [211, 212] width 13 height 13
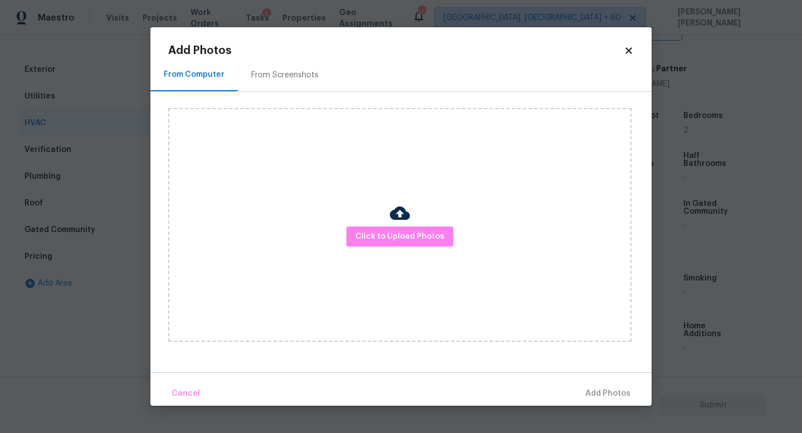
click at [620, 52] on h2 "Add Photos" at bounding box center [395, 50] width 455 height 11
click at [624, 52] on icon at bounding box center [629, 51] width 10 height 10
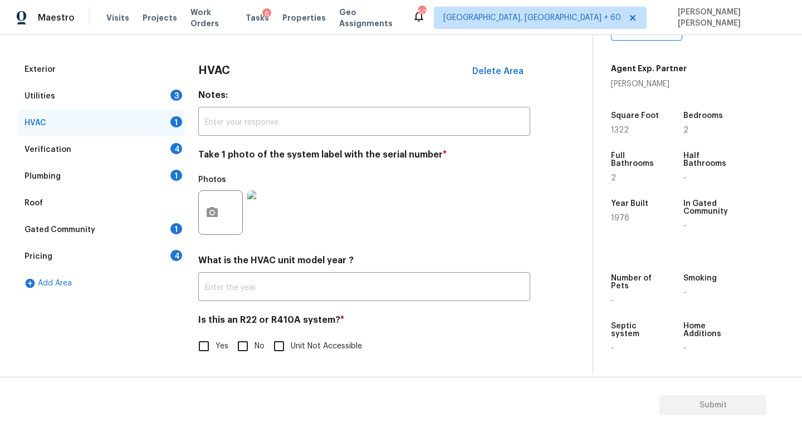
click at [279, 200] on img at bounding box center [269, 212] width 45 height 45
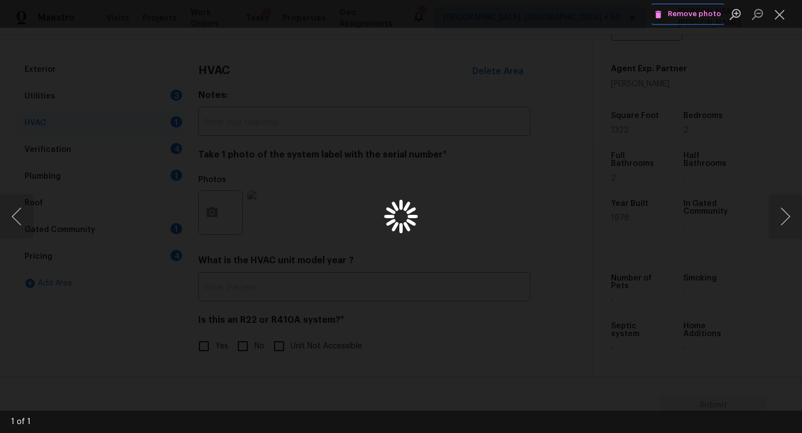
click at [688, 15] on span "Remove photo" at bounding box center [687, 14] width 67 height 13
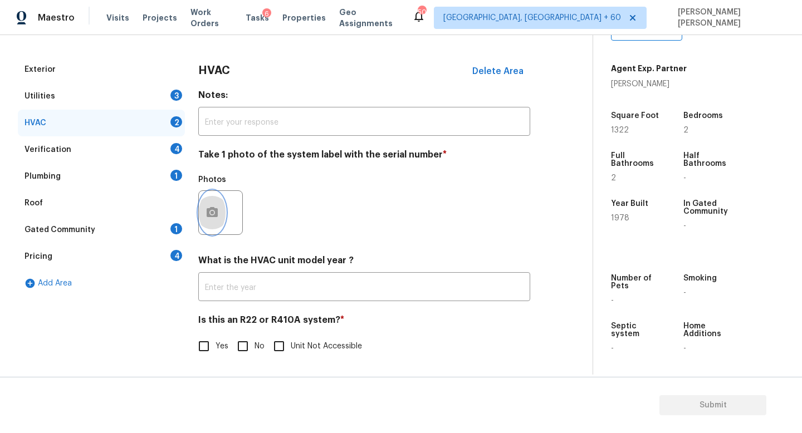
click at [215, 214] on icon "button" at bounding box center [212, 212] width 11 height 10
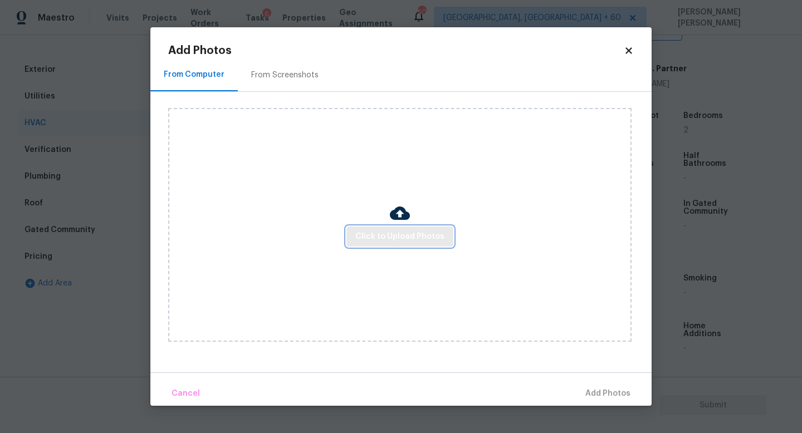
click at [386, 240] on span "Click to Upload Photos" at bounding box center [399, 237] width 89 height 14
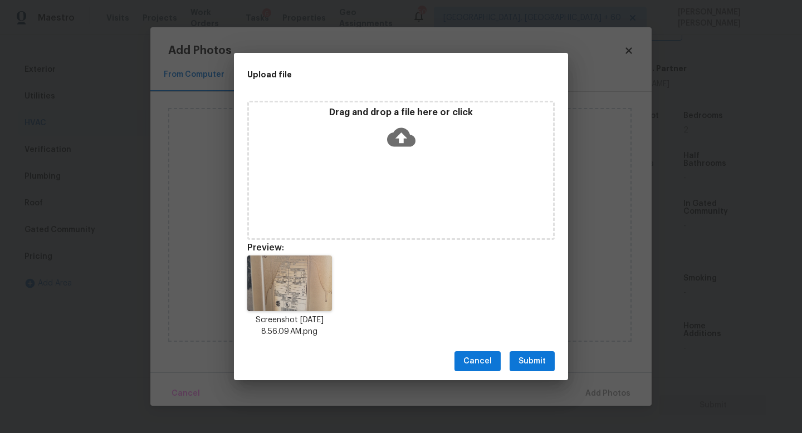
click at [529, 348] on div "Cancel Submit" at bounding box center [401, 361] width 334 height 38
click at [529, 364] on span "Submit" at bounding box center [531, 362] width 27 height 14
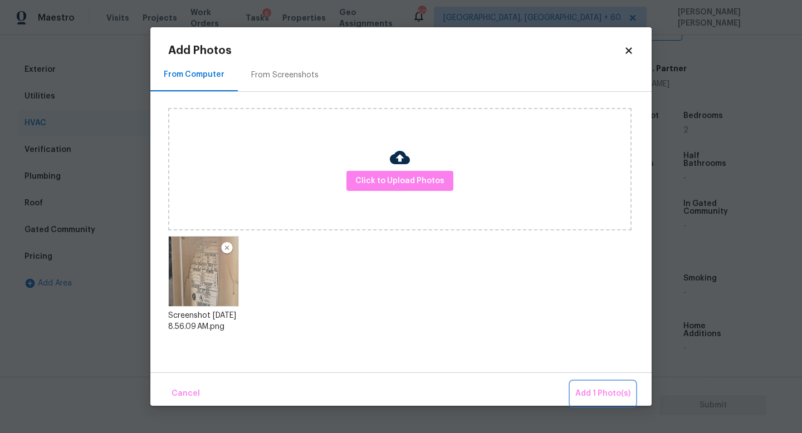
click at [592, 387] on span "Add 1 Photo(s)" at bounding box center [602, 394] width 55 height 14
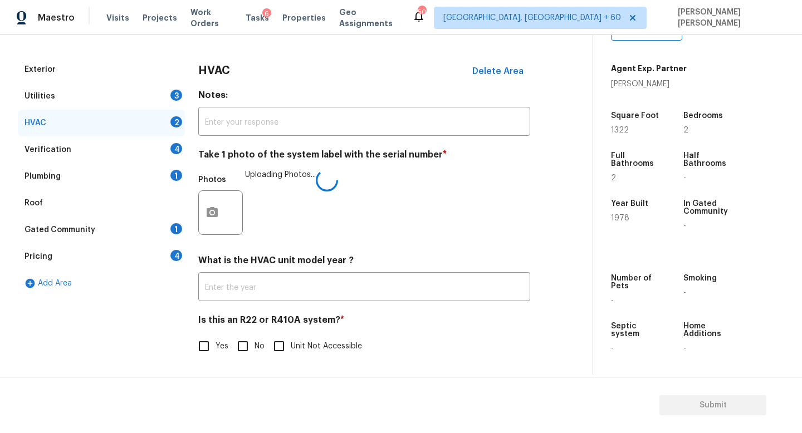
click at [239, 348] on input "No" at bounding box center [242, 346] width 23 height 23
checkbox input "true"
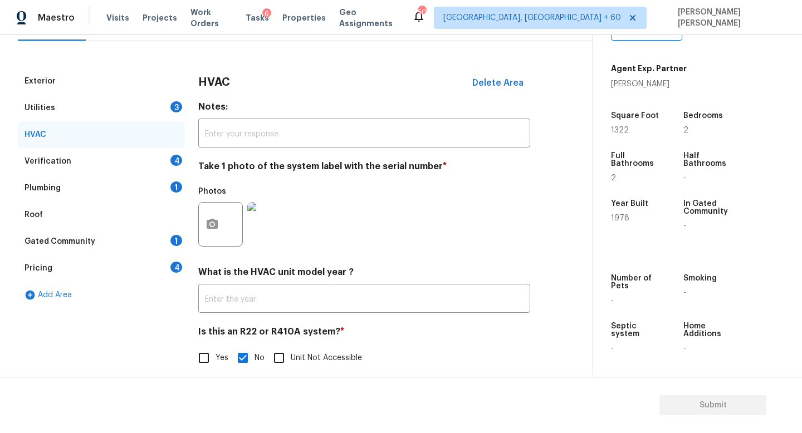
click at [124, 106] on div "Utilities 3" at bounding box center [101, 108] width 167 height 27
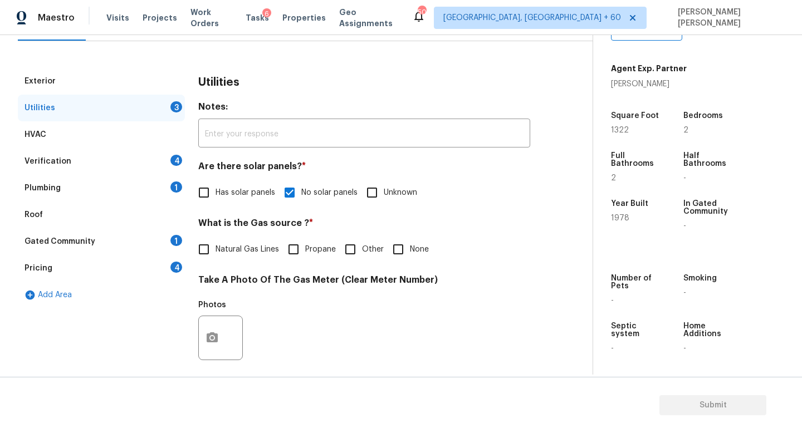
scroll to position [0, 0]
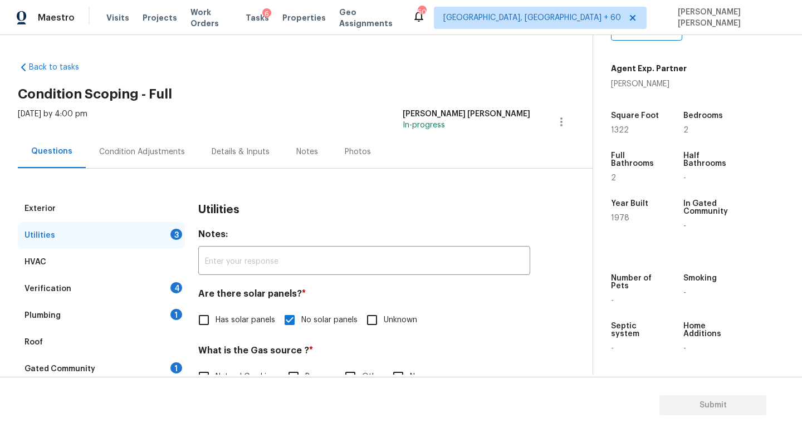
click at [121, 151] on div "Condition Adjustments" at bounding box center [142, 151] width 86 height 11
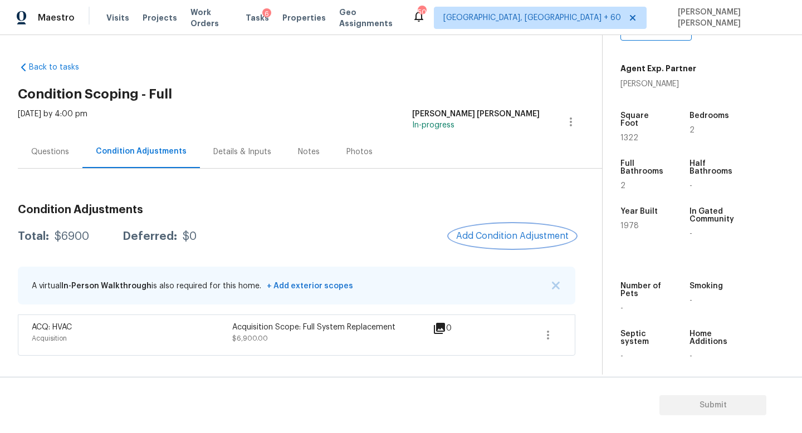
click at [498, 243] on button "Add Condition Adjustment" at bounding box center [512, 235] width 126 height 23
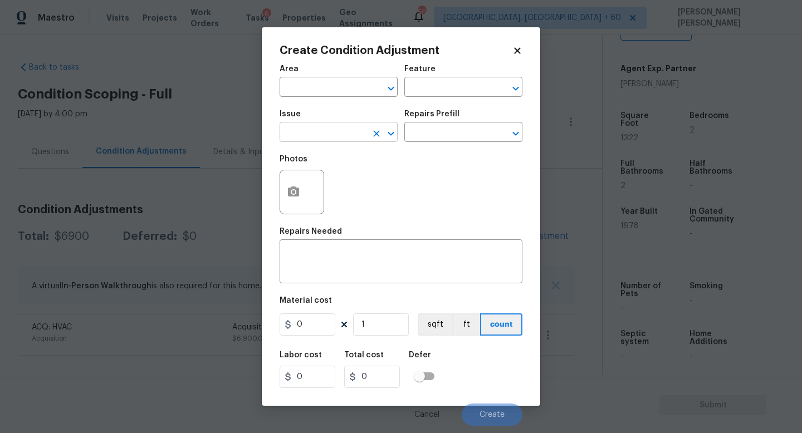
click at [300, 130] on input "text" at bounding box center [322, 133] width 87 height 17
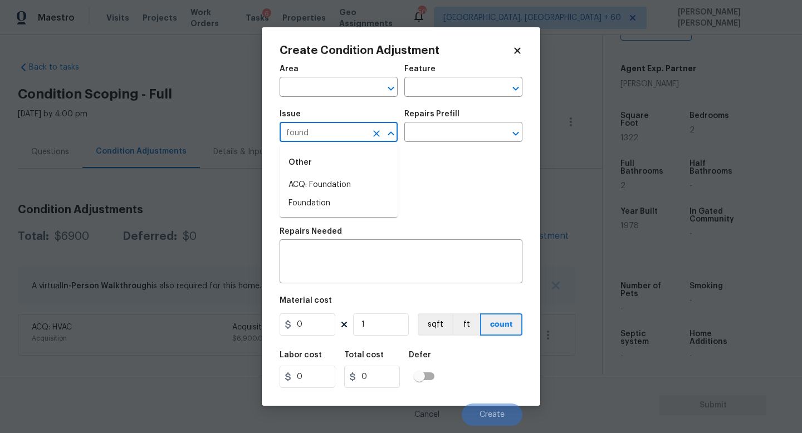
click at [325, 187] on li "ACQ: Foundation" at bounding box center [338, 185] width 118 height 18
type input "ACQ: Foundation"
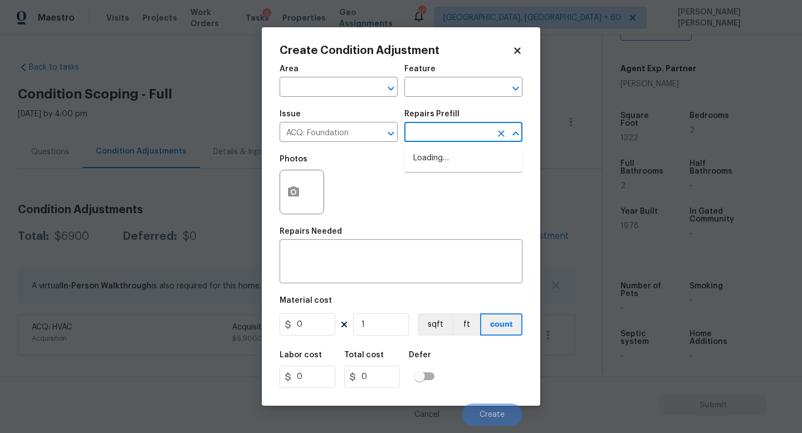
click at [435, 135] on input "text" at bounding box center [447, 133] width 87 height 17
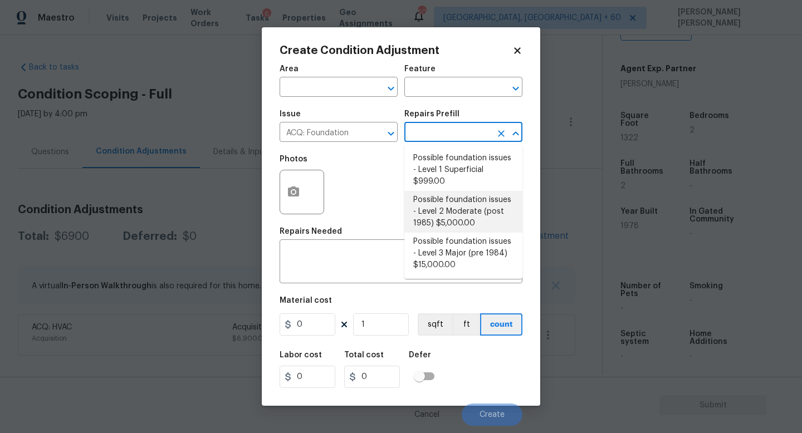
click at [462, 173] on li "Possible foundation issues - Level 1 Superficial $999.00" at bounding box center [463, 170] width 118 height 42
type input "Acquisition"
type textarea "Possible foundation issues - Level 1 - Superficial. Disclaimer: This is NOT a t…"
type input "999"
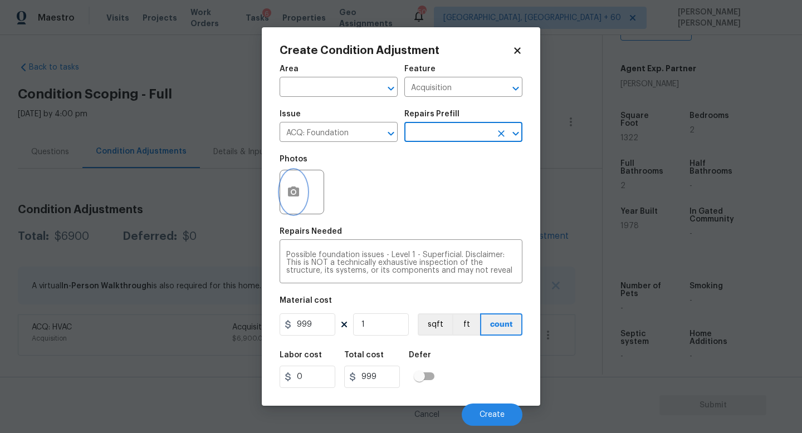
click at [291, 188] on icon "button" at bounding box center [293, 192] width 11 height 10
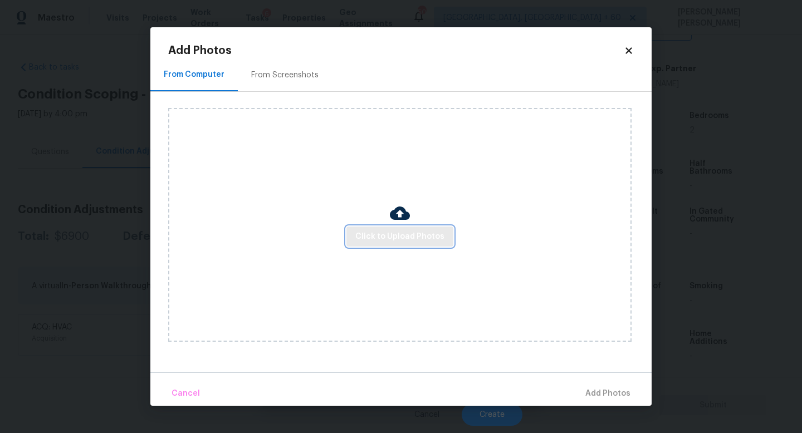
click at [404, 246] on button "Click to Upload Photos" at bounding box center [399, 237] width 107 height 21
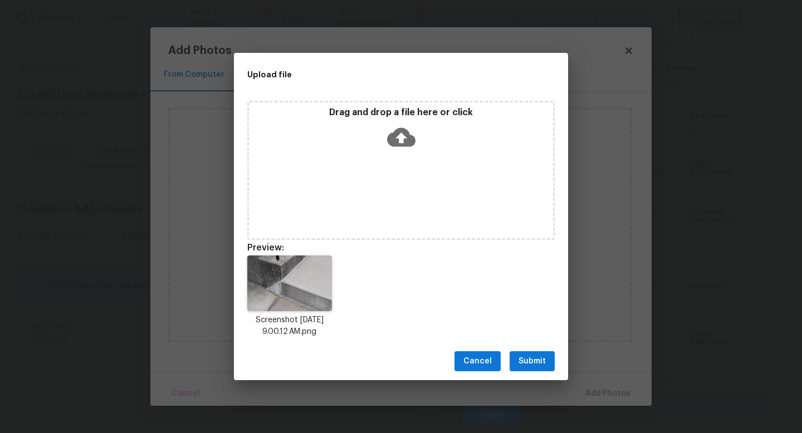
click at [532, 360] on span "Submit" at bounding box center [531, 362] width 27 height 14
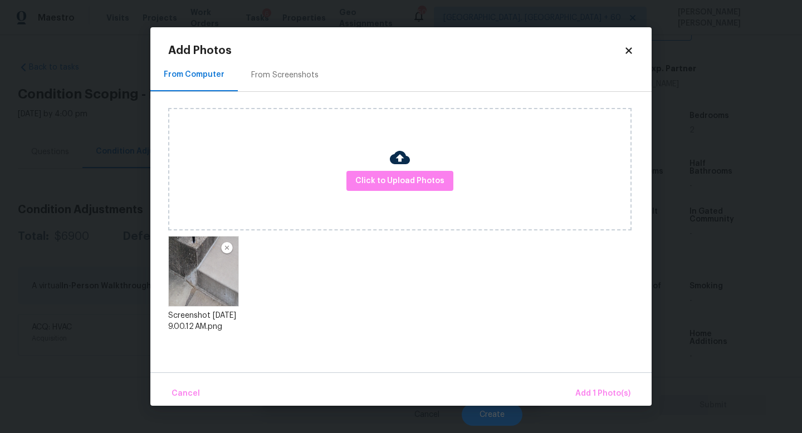
click at [585, 379] on div "Cancel Add 1 Photo(s)" at bounding box center [400, 388] width 501 height 33
click at [592, 384] on button "Add 1 Photo(s)" at bounding box center [603, 394] width 64 height 24
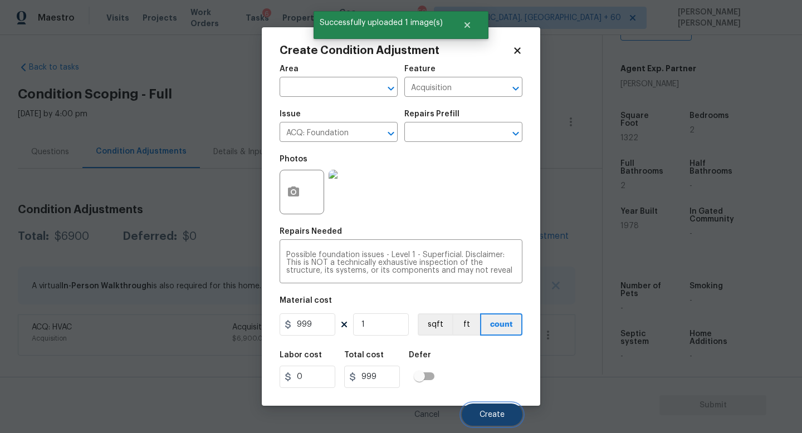
click at [493, 412] on span "Create" at bounding box center [491, 415] width 25 height 8
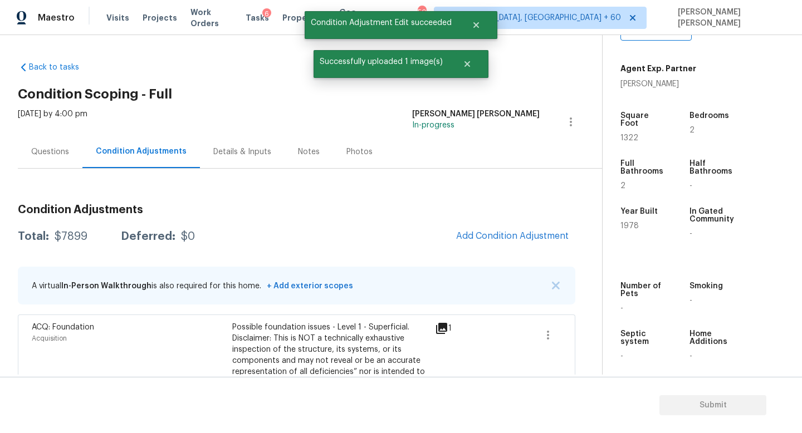
click at [48, 143] on div "Questions" at bounding box center [50, 151] width 65 height 33
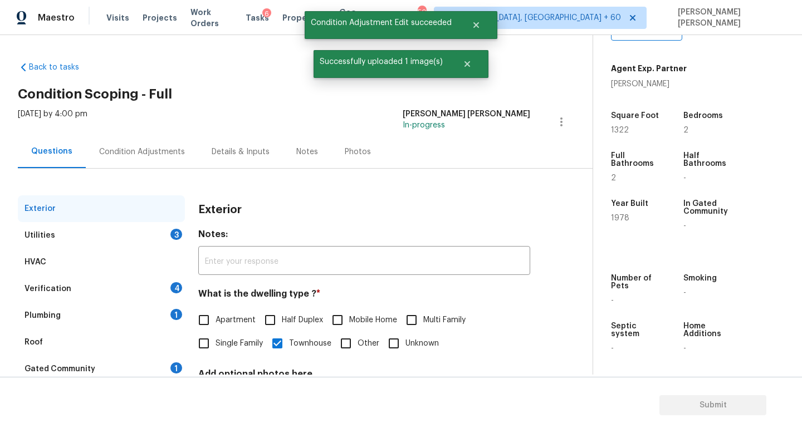
scroll to position [103, 0]
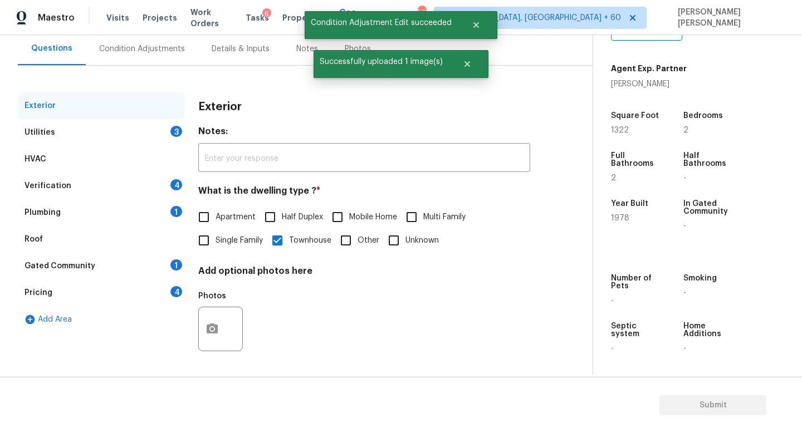
click at [105, 134] on div "Utilities 3" at bounding box center [101, 132] width 167 height 27
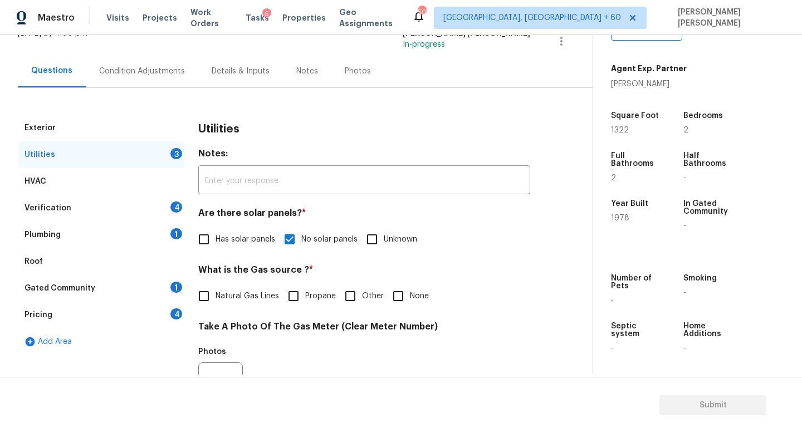
scroll to position [0, 0]
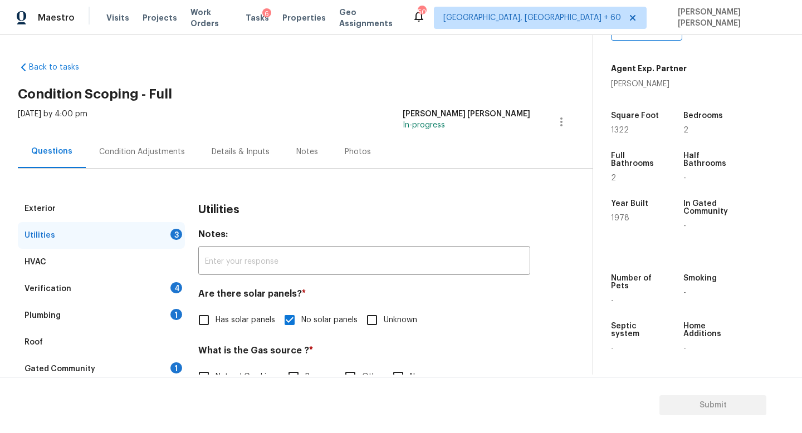
click at [116, 163] on div "Condition Adjustments" at bounding box center [142, 151] width 112 height 33
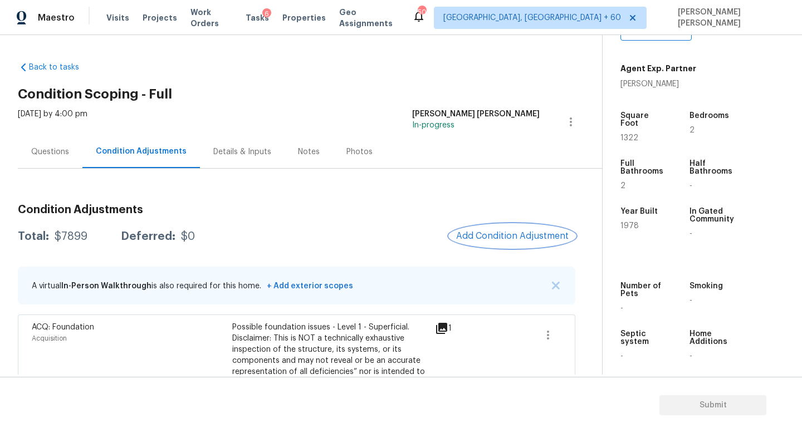
click at [488, 234] on span "Add Condition Adjustment" at bounding box center [512, 236] width 112 height 10
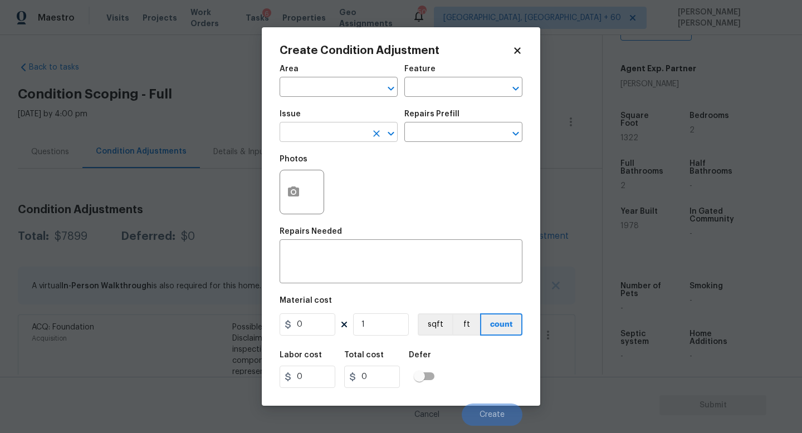
click at [322, 138] on input "text" at bounding box center [322, 133] width 87 height 17
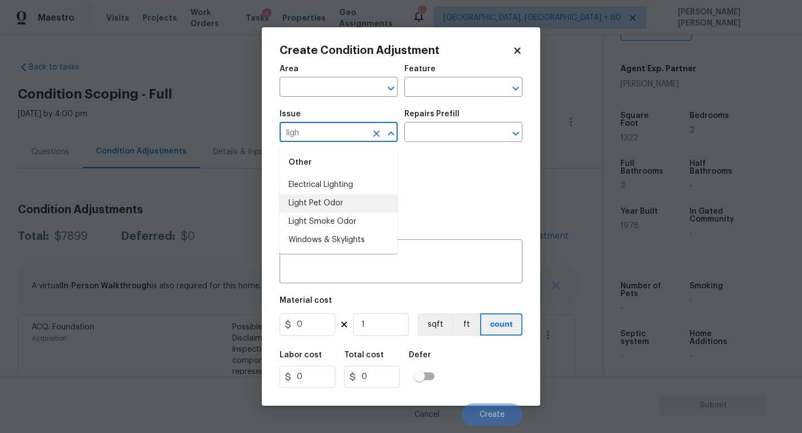
click at [344, 204] on li "Light Pet Odor" at bounding box center [338, 203] width 118 height 18
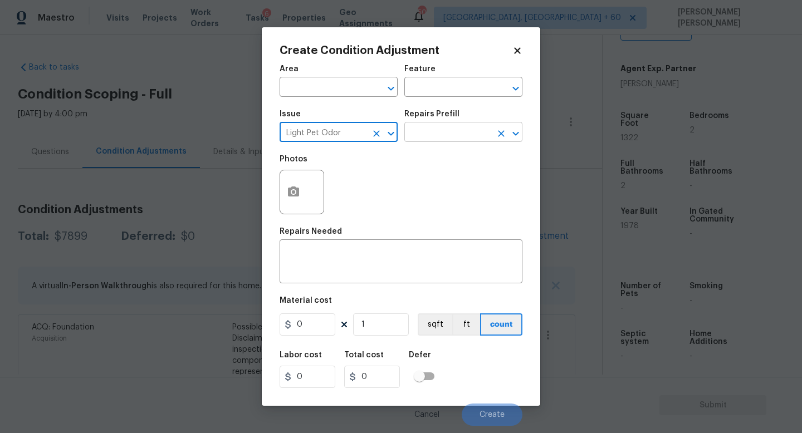
type input "Light Pet Odor"
click at [447, 126] on input "text" at bounding box center [447, 133] width 87 height 17
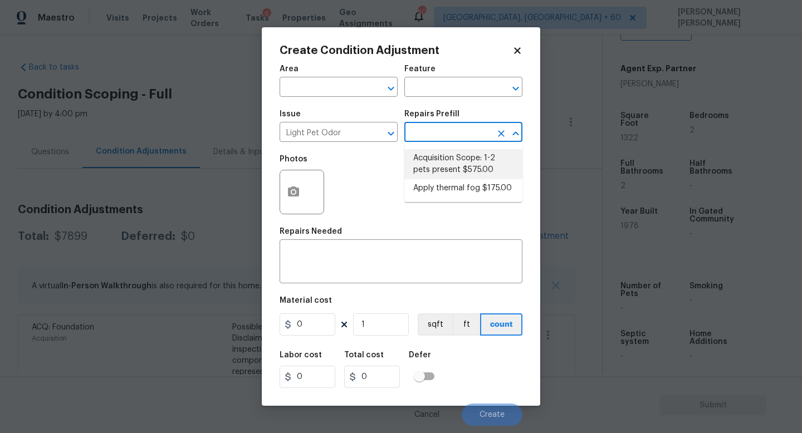
click at [458, 158] on li "Acquisition Scope: 1-2 pets present $575.00" at bounding box center [463, 164] width 118 height 30
type textarea "Acquisition Scope: 1-2 pets present"
type input "575"
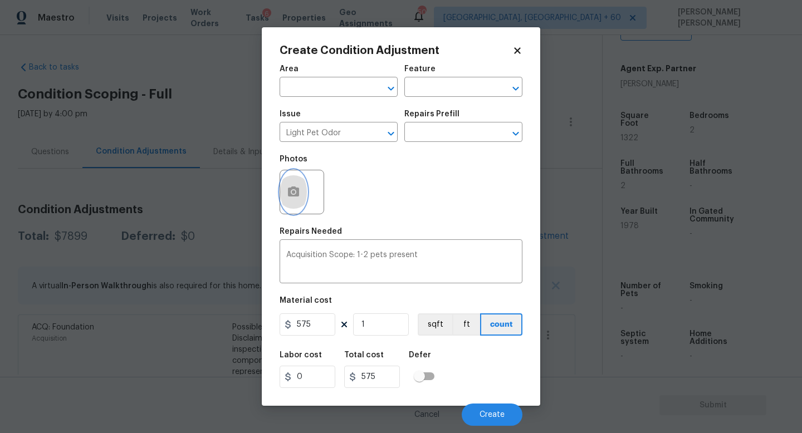
click at [300, 186] on button "button" at bounding box center [293, 191] width 27 height 43
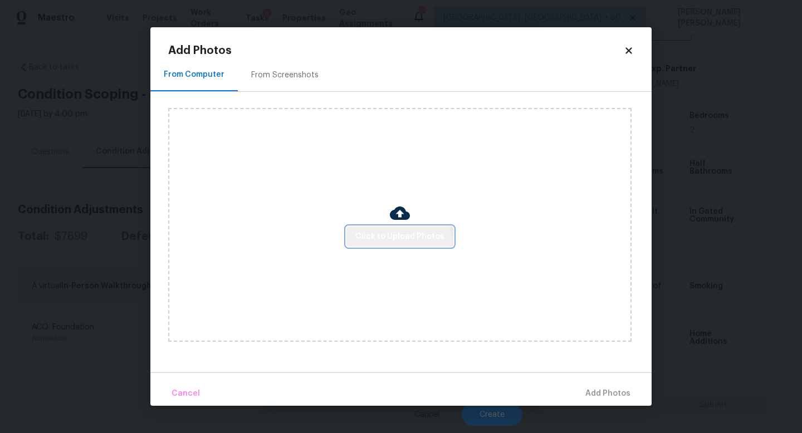
click at [396, 245] on button "Click to Upload Photos" at bounding box center [399, 237] width 107 height 21
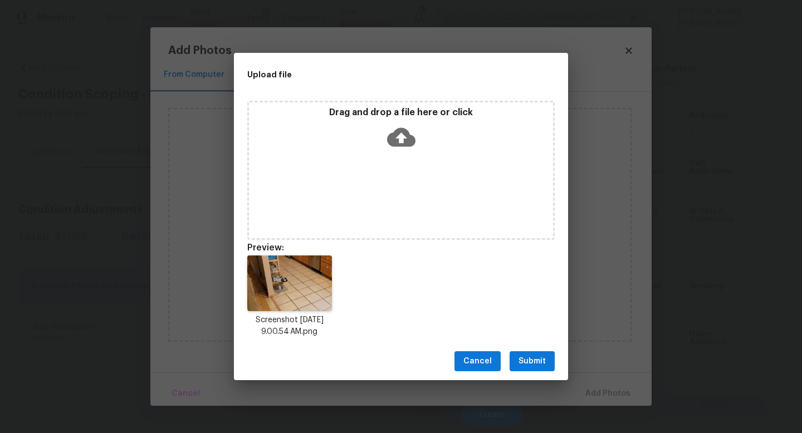
click at [523, 356] on span "Submit" at bounding box center [531, 362] width 27 height 14
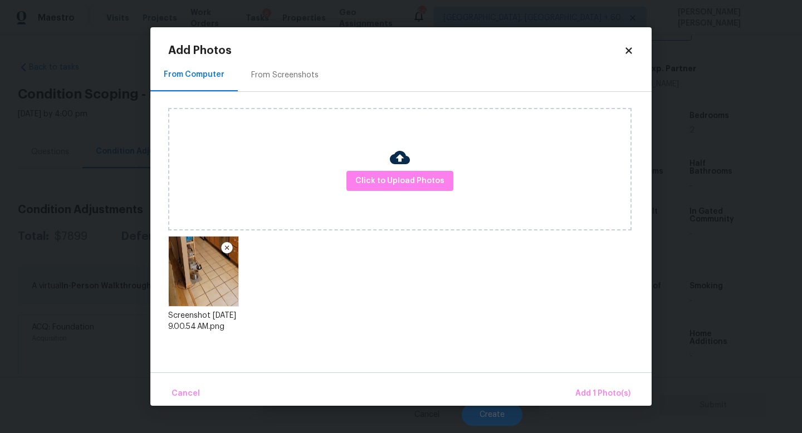
click at [597, 377] on div "Cancel Add 1 Photo(s)" at bounding box center [400, 388] width 501 height 33
click at [597, 385] on button "Add 1 Photo(s)" at bounding box center [603, 394] width 64 height 24
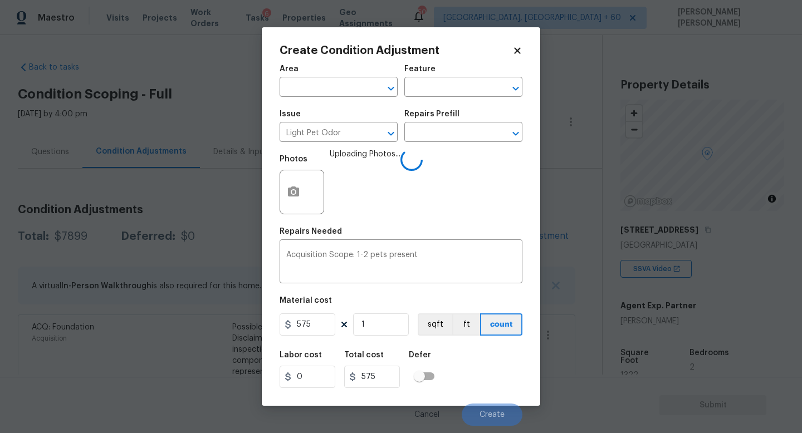
scroll to position [237, 0]
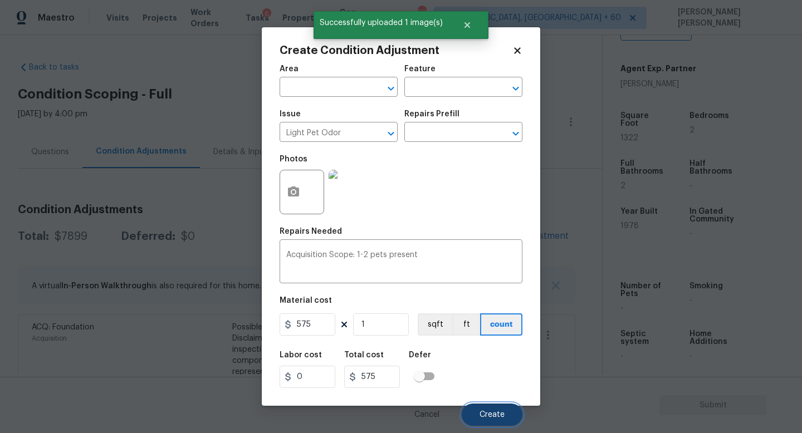
click at [475, 413] on button "Create" at bounding box center [492, 415] width 61 height 22
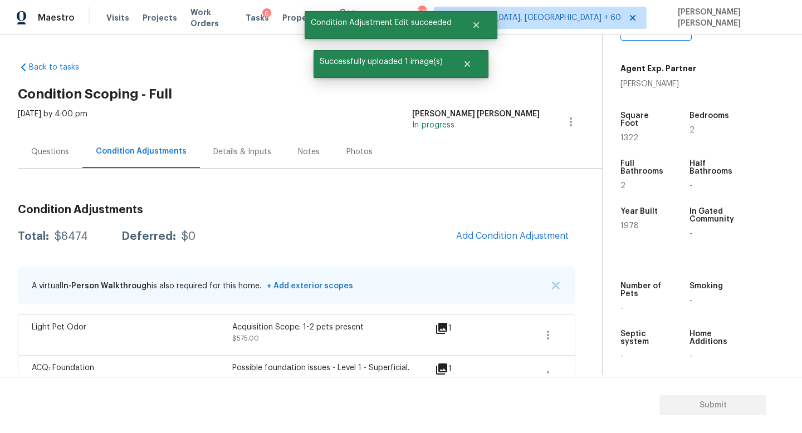
click at [468, 245] on span "Add Condition Adjustment" at bounding box center [512, 236] width 126 height 24
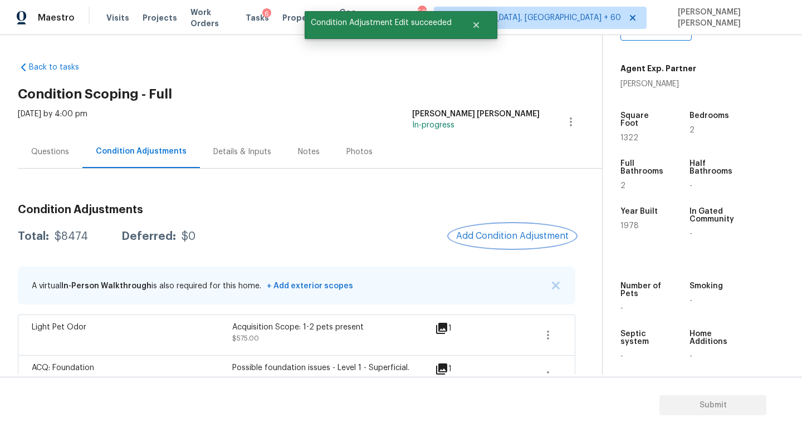
click at [481, 234] on span "Add Condition Adjustment" at bounding box center [512, 236] width 112 height 10
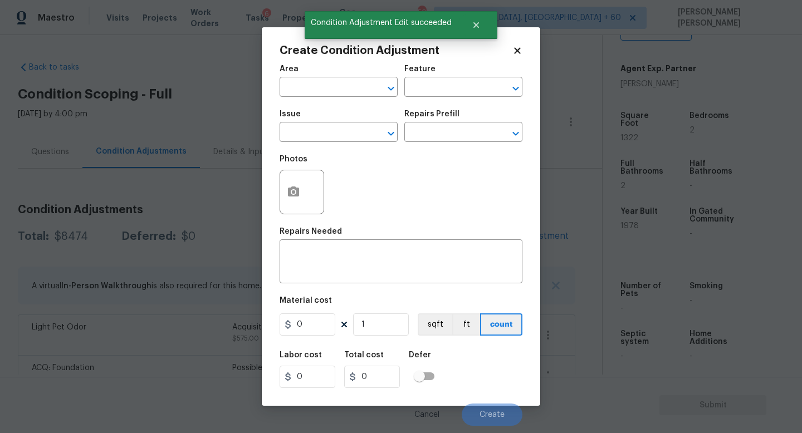
click at [153, 222] on body "Maestro Visits Projects Work Orders Tasks 6 Properties Geo Assignments 502 [GEO…" at bounding box center [401, 216] width 802 height 433
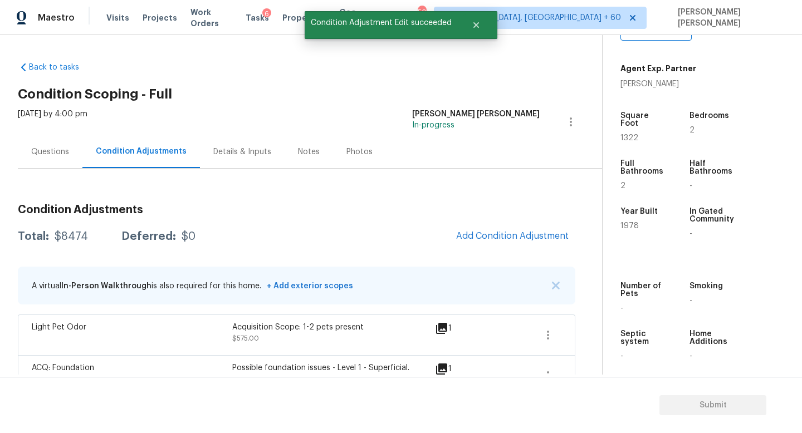
click at [62, 165] on div "Questions" at bounding box center [50, 151] width 65 height 33
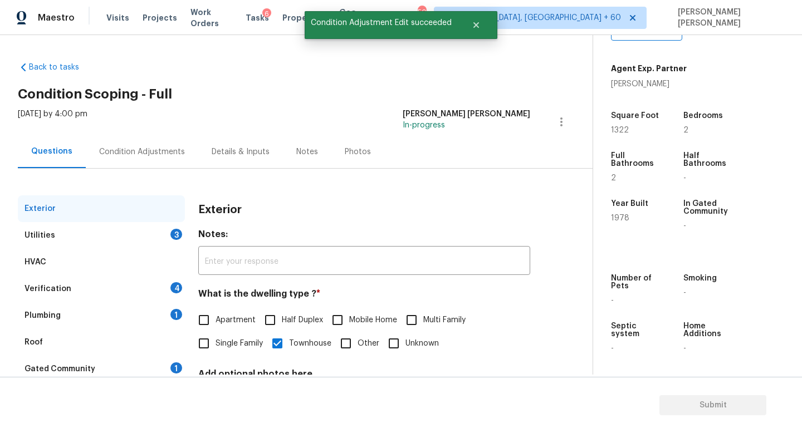
click at [110, 236] on div "Utilities 3" at bounding box center [101, 235] width 167 height 27
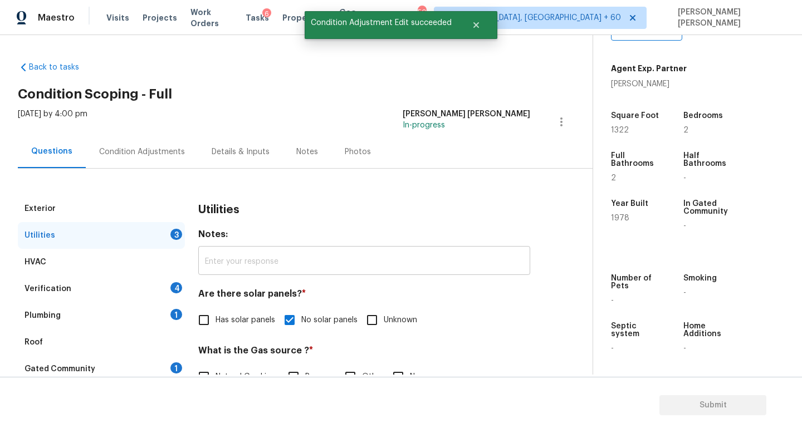
scroll to position [138, 0]
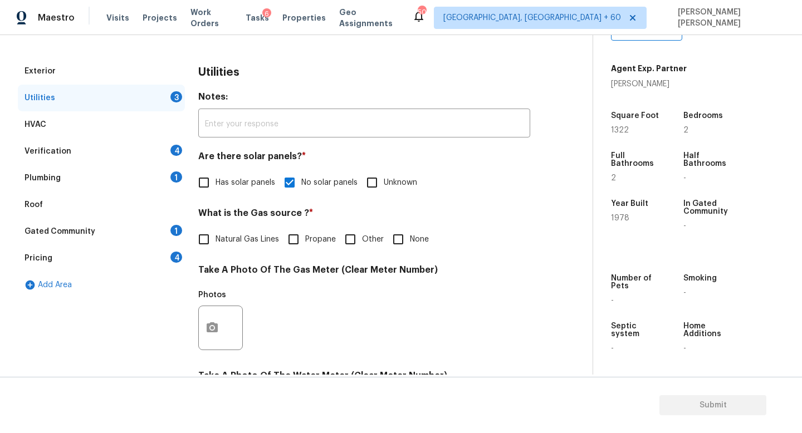
click at [212, 241] on input "Natural Gas Lines" at bounding box center [203, 239] width 23 height 23
checkbox input "true"
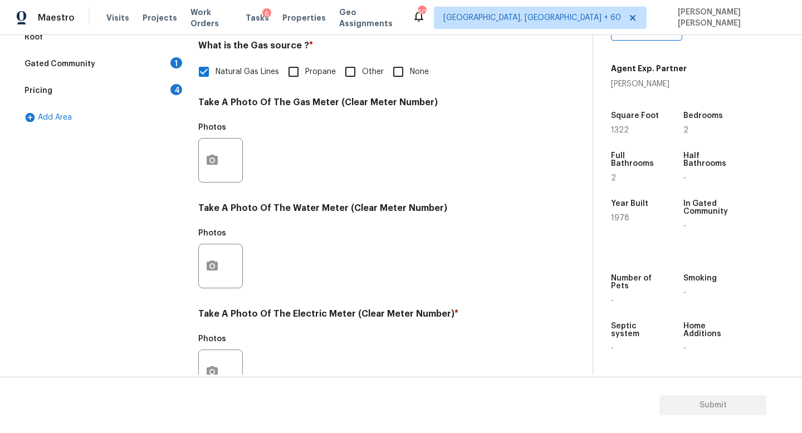
scroll to position [405, 0]
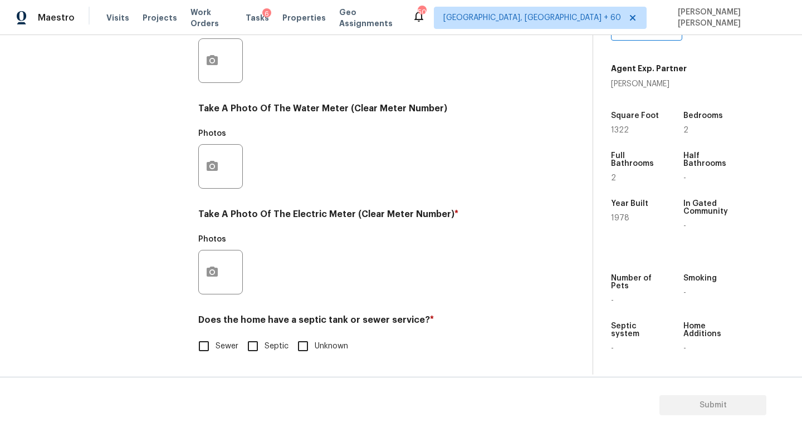
click at [228, 276] on div at bounding box center [220, 272] width 45 height 45
click at [212, 269] on icon "button" at bounding box center [212, 272] width 11 height 10
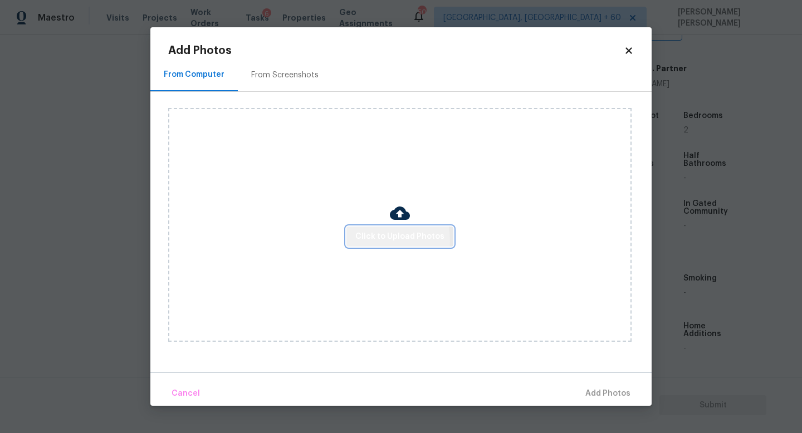
click at [361, 241] on span "Click to Upload Photos" at bounding box center [399, 237] width 89 height 14
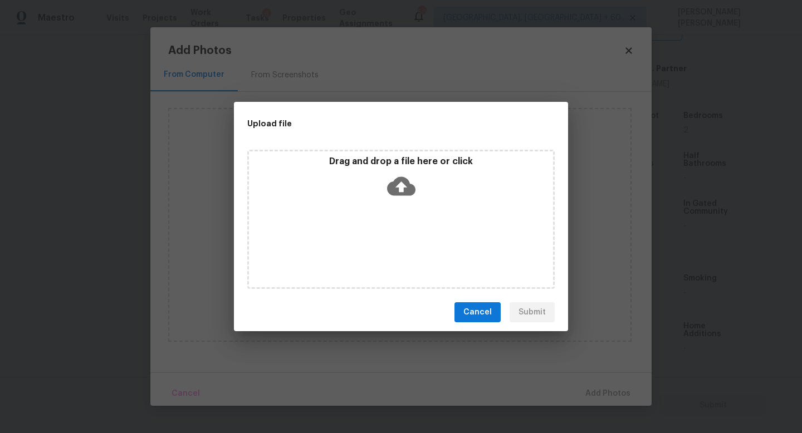
click at [395, 206] on div "Drag and drop a file here or click" at bounding box center [400, 219] width 307 height 139
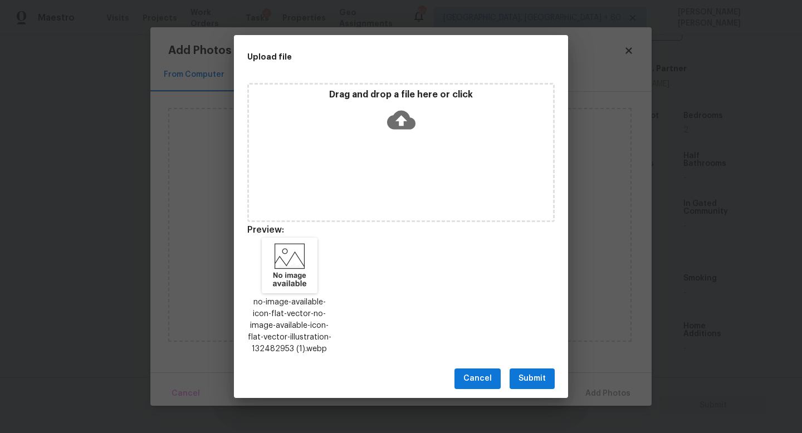
click at [528, 376] on span "Submit" at bounding box center [531, 379] width 27 height 14
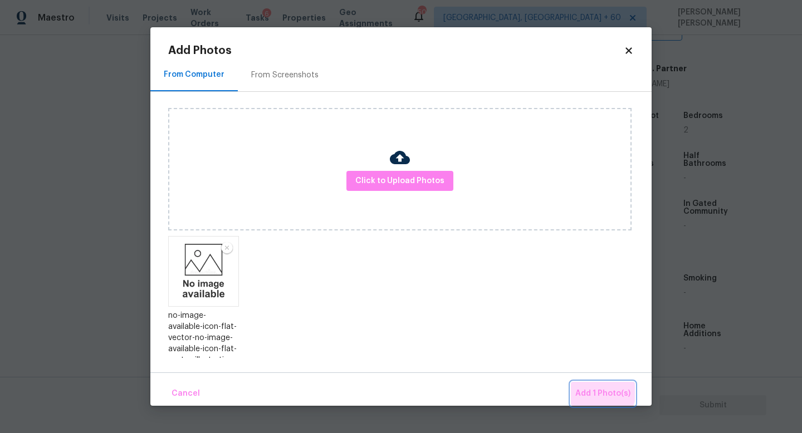
click at [603, 393] on span "Add 1 Photo(s)" at bounding box center [602, 394] width 55 height 14
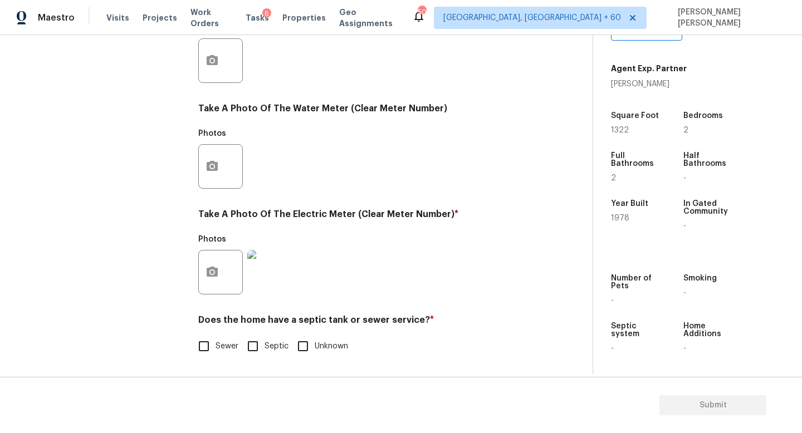
click at [212, 345] on input "Sewer" at bounding box center [203, 346] width 23 height 23
checkbox input "true"
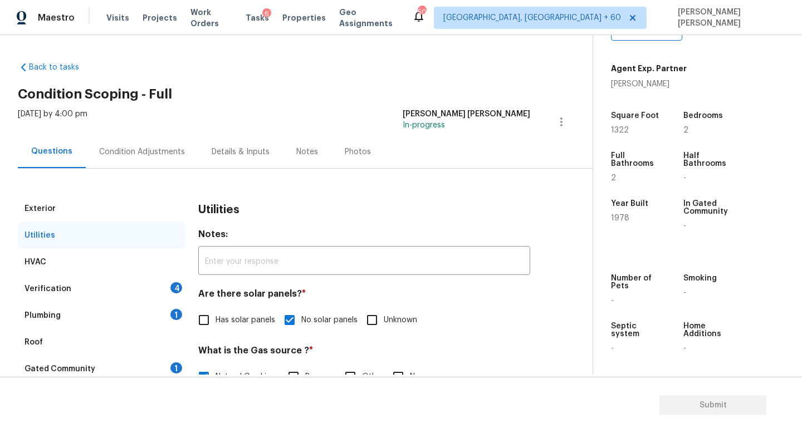
click at [127, 287] on div "Verification 4" at bounding box center [101, 289] width 167 height 27
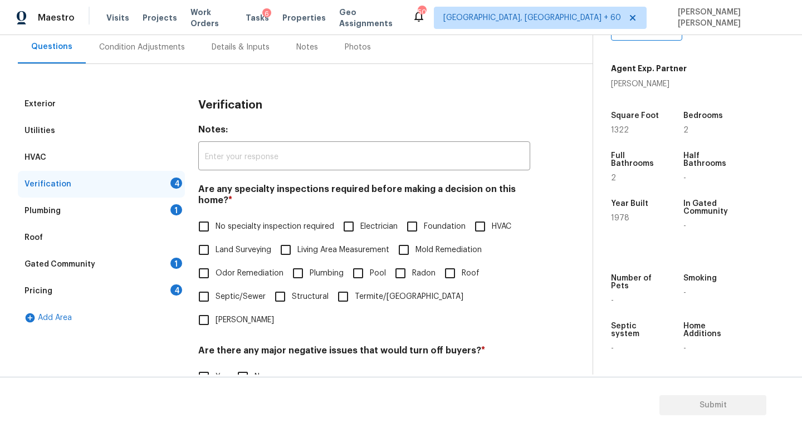
scroll to position [111, 0]
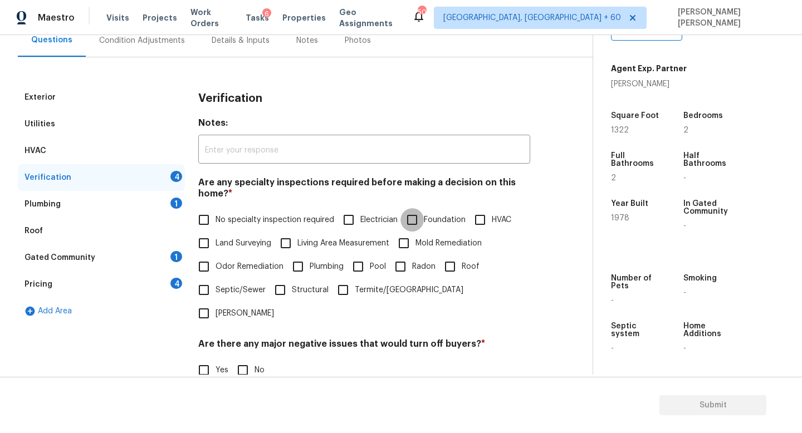
click at [419, 222] on input "Foundation" at bounding box center [411, 219] width 23 height 23
checkbox input "true"
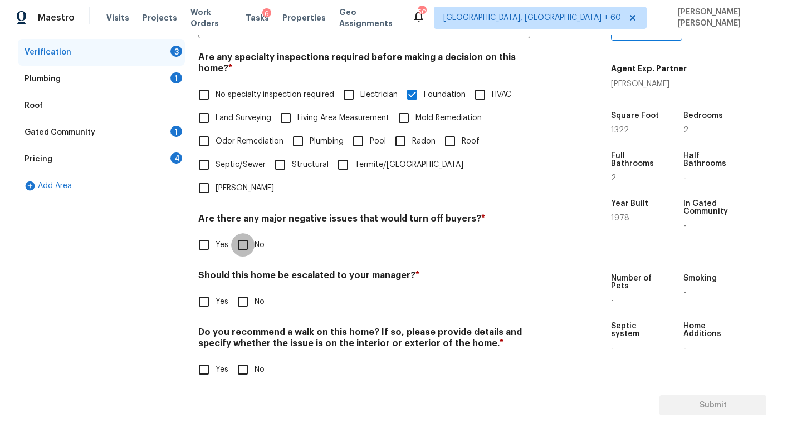
click at [231, 233] on input "No" at bounding box center [242, 244] width 23 height 23
checkbox input "true"
click at [196, 293] on div "Exterior Utilities HVAC Verification 2 Plumbing 1 Roof Gated Community 1 Pricin…" at bounding box center [292, 177] width 548 height 437
click at [196, 290] on input "Yes" at bounding box center [203, 301] width 23 height 23
checkbox input "true"
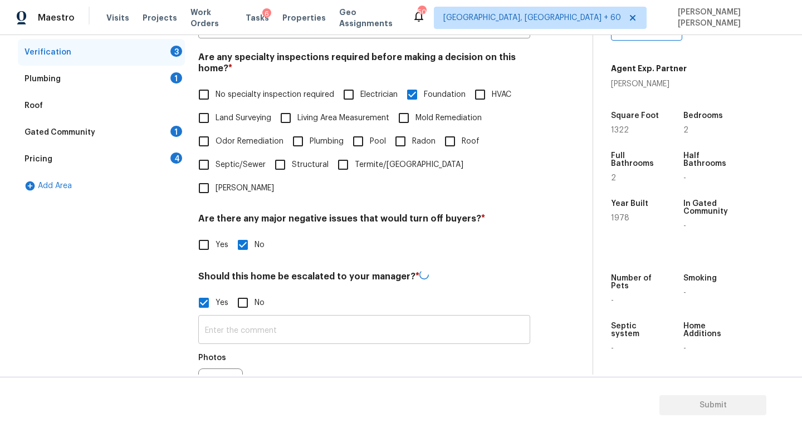
click at [243, 318] on input "text" at bounding box center [364, 331] width 332 height 26
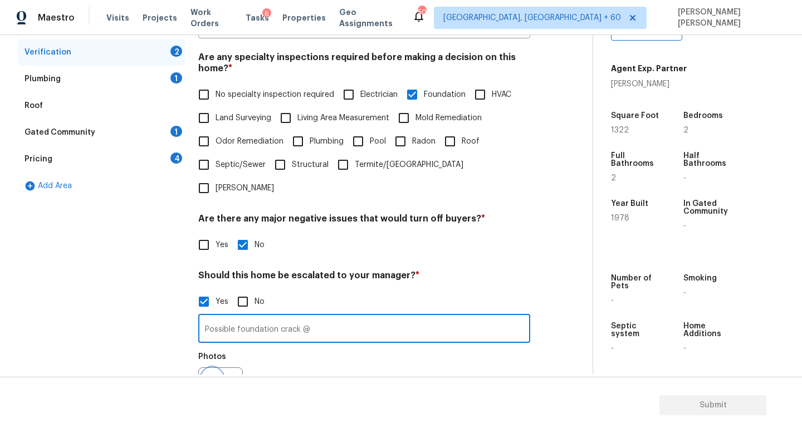
click at [208, 383] on icon "button" at bounding box center [211, 389] width 13 height 13
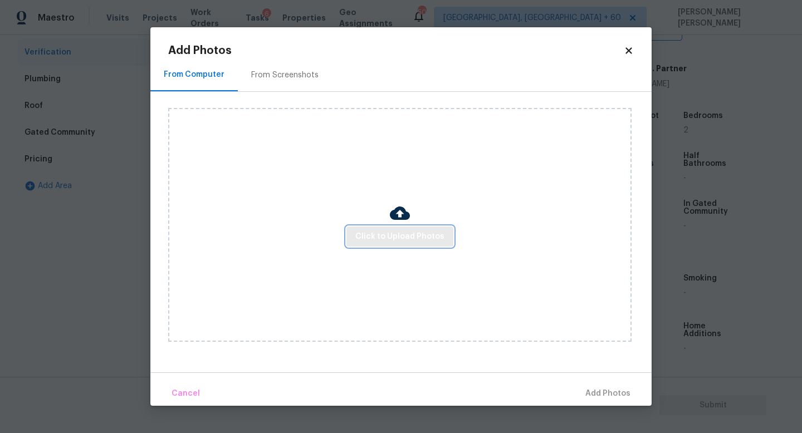
click at [388, 238] on span "Click to Upload Photos" at bounding box center [399, 237] width 89 height 14
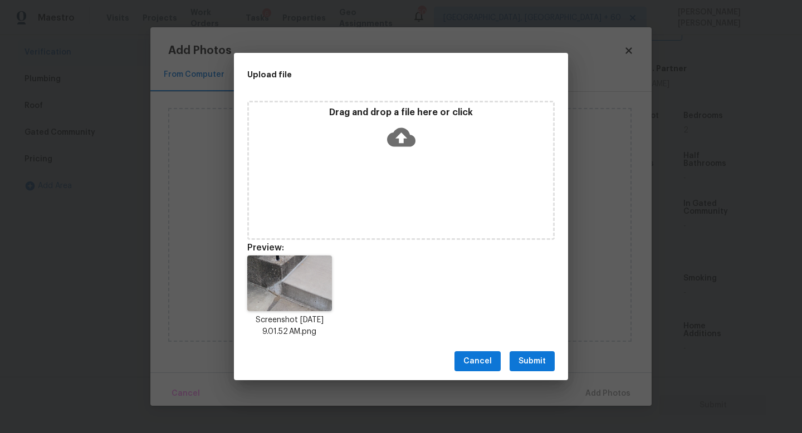
click at [528, 357] on span "Submit" at bounding box center [531, 362] width 27 height 14
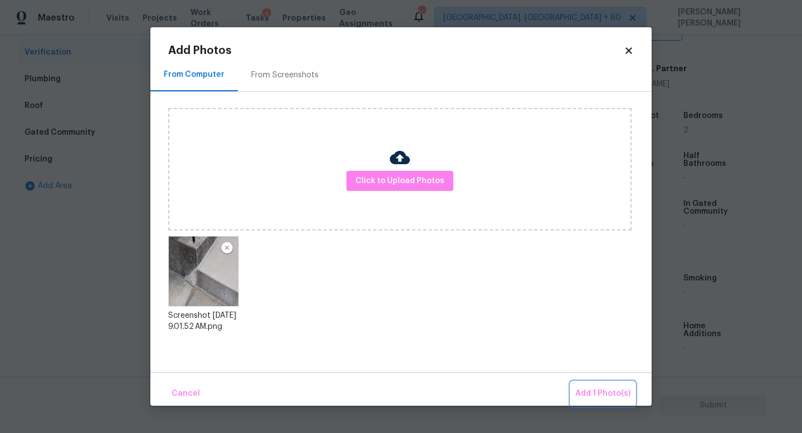
click at [617, 397] on span "Add 1 Photo(s)" at bounding box center [602, 394] width 55 height 14
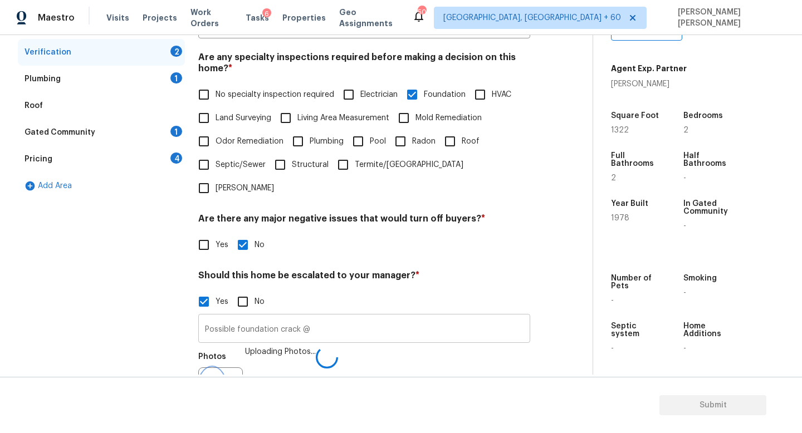
scroll to position [251, 0]
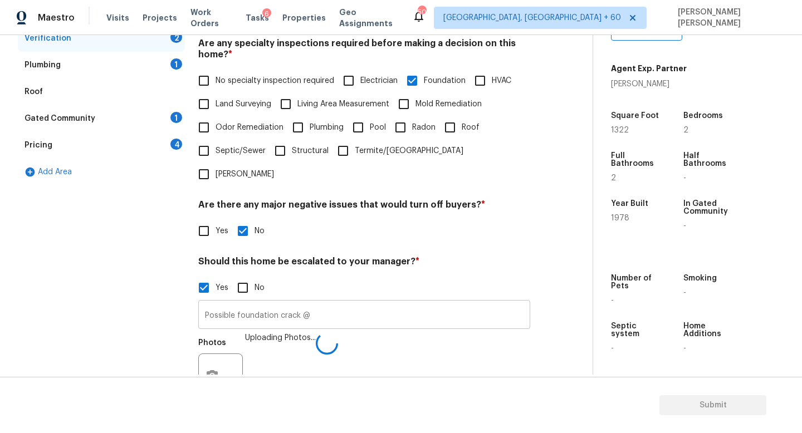
click at [298, 303] on input "Possible foundation crack @" at bounding box center [364, 316] width 332 height 26
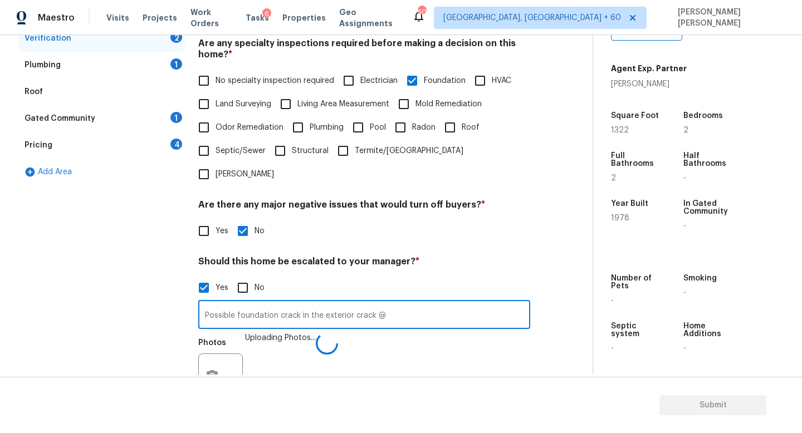
click at [412, 303] on input "Possible foundation crack in the exterior crack @" at bounding box center [364, 316] width 332 height 26
type input "Possible foundation crack in the exterior crack @ 1.00."
click at [454, 303] on input "Possible foundation crack in the exterior crack @ 1.00." at bounding box center [364, 316] width 332 height 26
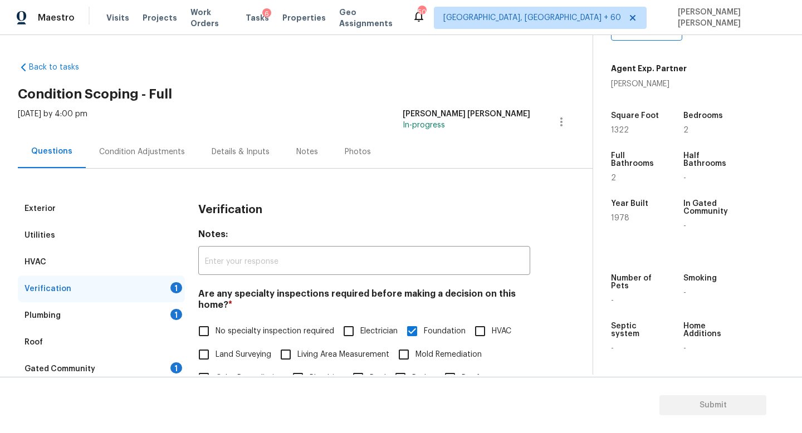
scroll to position [342, 0]
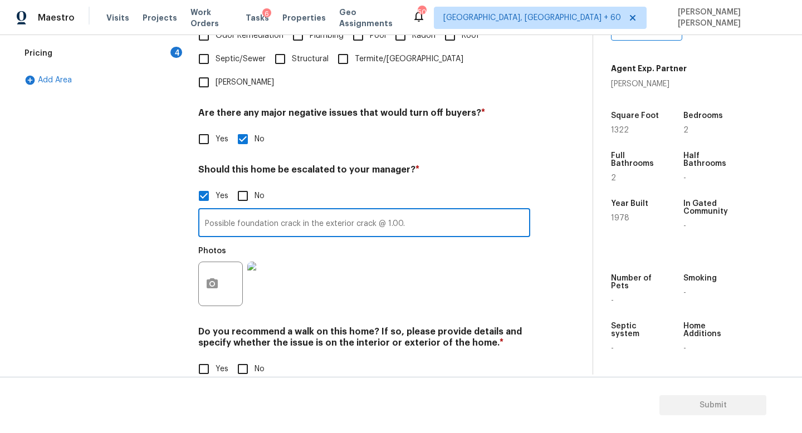
click at [253, 357] on input "No" at bounding box center [242, 368] width 23 height 23
checkbox input "true"
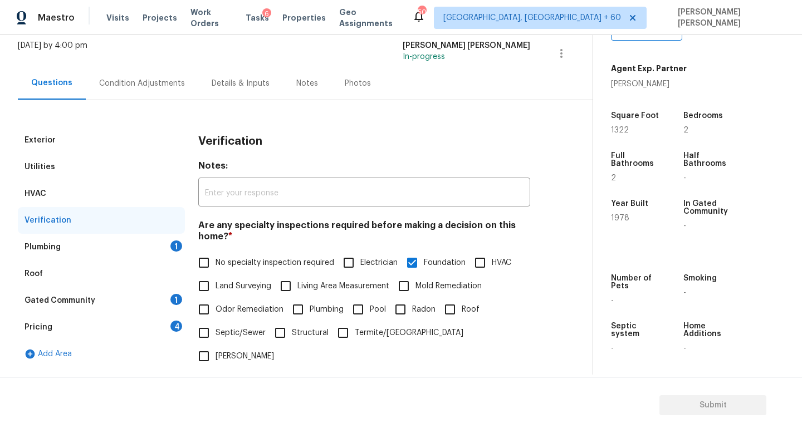
scroll to position [58, 0]
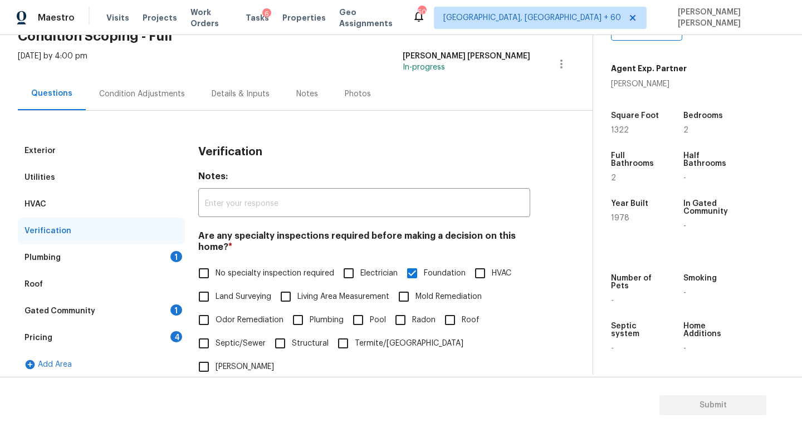
click at [108, 256] on div "Plumbing 1" at bounding box center [101, 257] width 167 height 27
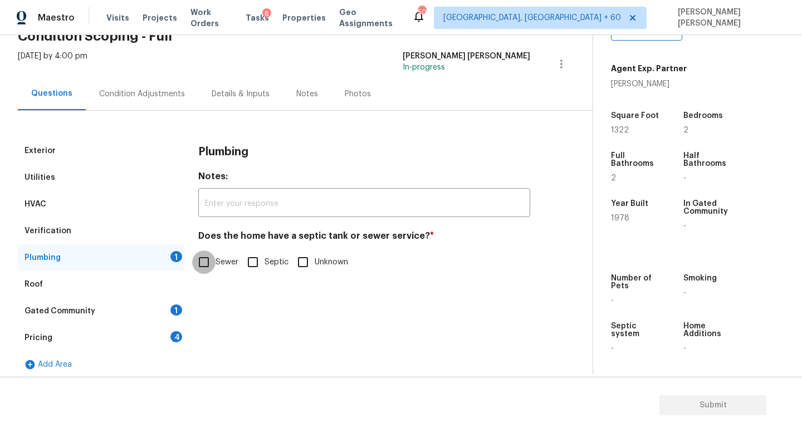
click at [214, 267] on input "Sewer" at bounding box center [203, 262] width 23 height 23
checkbox input "true"
click at [135, 314] on div "Gated Community 1" at bounding box center [101, 311] width 167 height 27
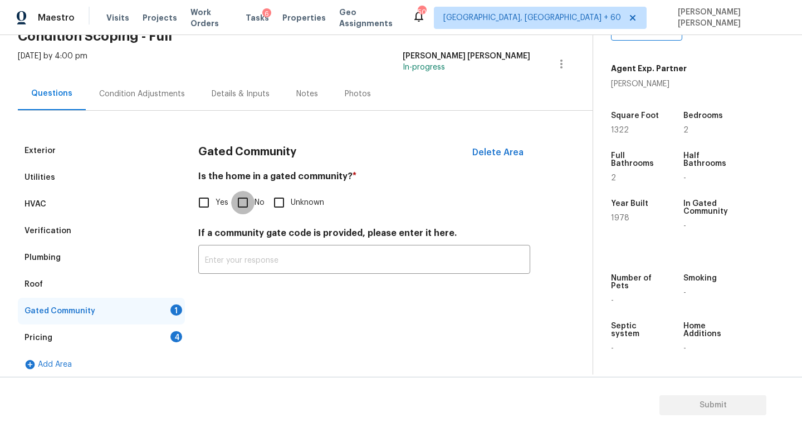
click at [243, 195] on input "No" at bounding box center [242, 202] width 23 height 23
checkbox input "true"
click at [145, 337] on div "Pricing 4" at bounding box center [101, 338] width 167 height 27
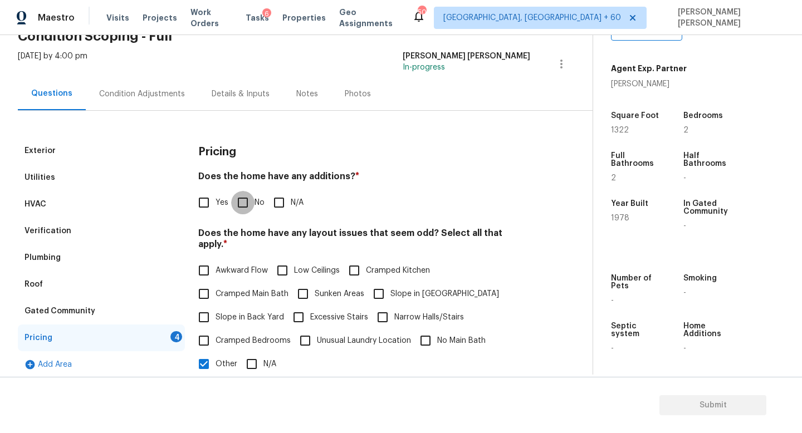
click at [239, 205] on input "No" at bounding box center [242, 202] width 23 height 23
checkbox input "true"
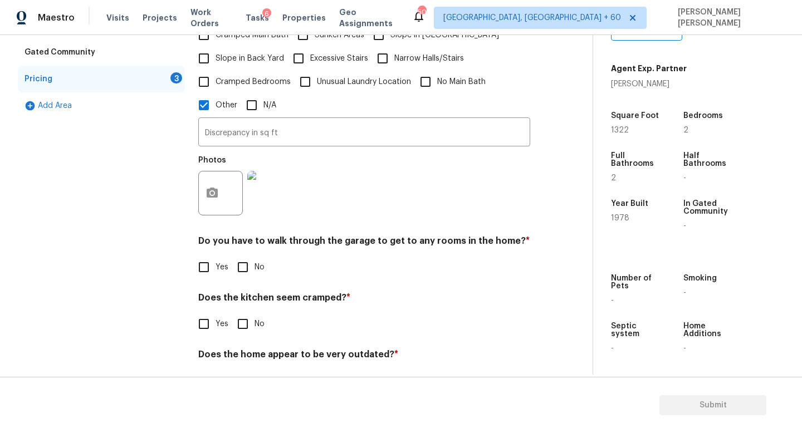
scroll to position [340, 0]
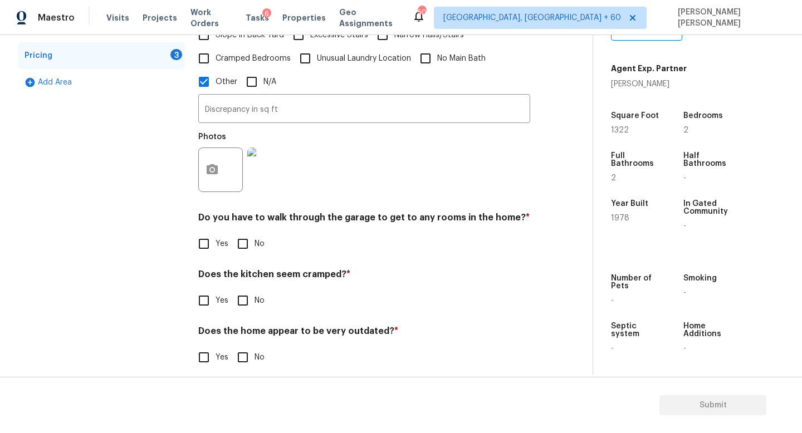
click at [242, 232] on input "No" at bounding box center [242, 243] width 23 height 23
checkbox input "true"
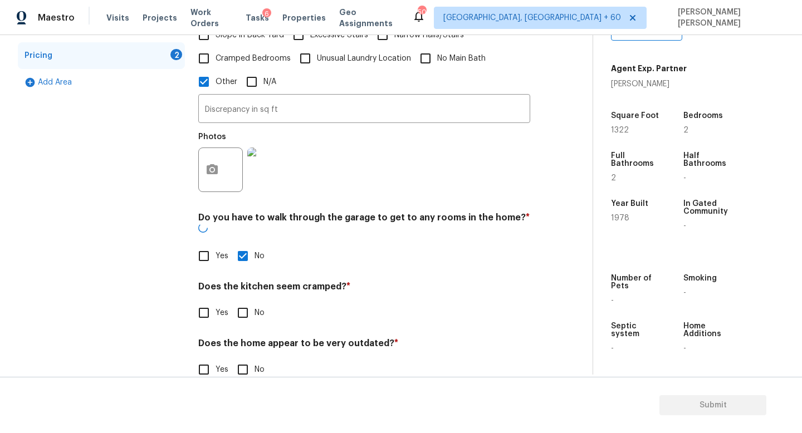
click at [251, 301] on input "No" at bounding box center [242, 312] width 23 height 23
checkbox input "true"
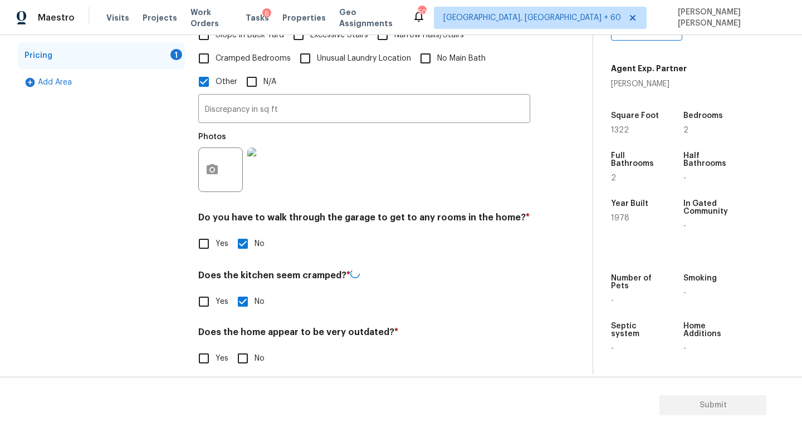
click at [248, 357] on input "No" at bounding box center [242, 358] width 23 height 23
checkbox input "true"
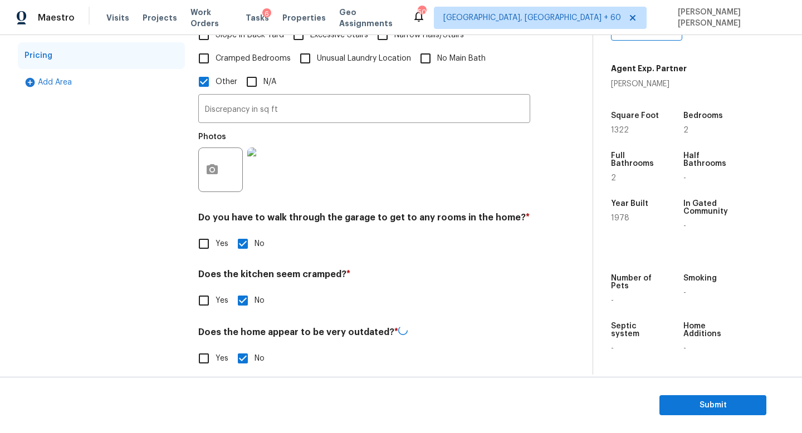
scroll to position [0, 0]
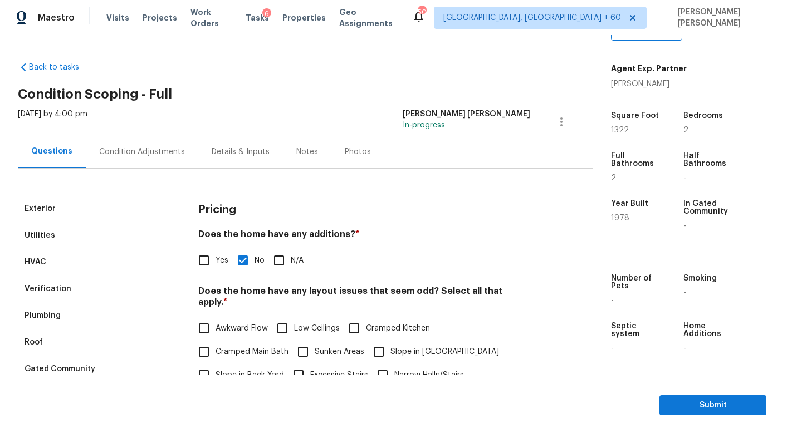
click at [125, 127] on div "Tue, Sep 16 2025 by 4:00 pm Jishnu Manoj In-progress" at bounding box center [305, 122] width 575 height 27
click at [135, 149] on div "Condition Adjustments" at bounding box center [142, 151] width 86 height 11
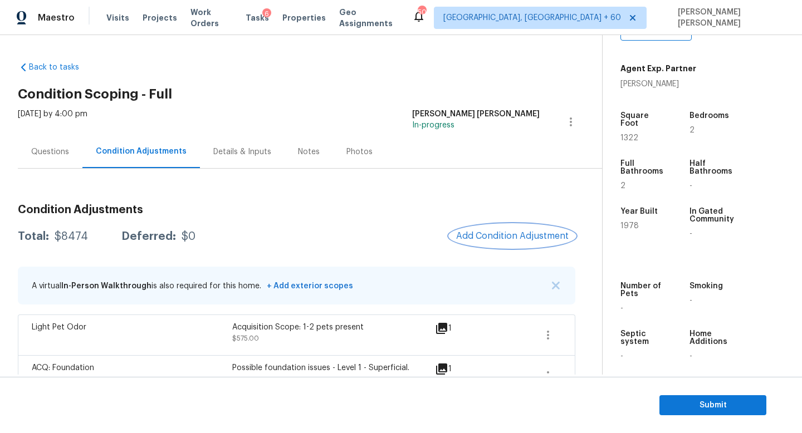
click at [530, 243] on button "Add Condition Adjustment" at bounding box center [512, 235] width 126 height 23
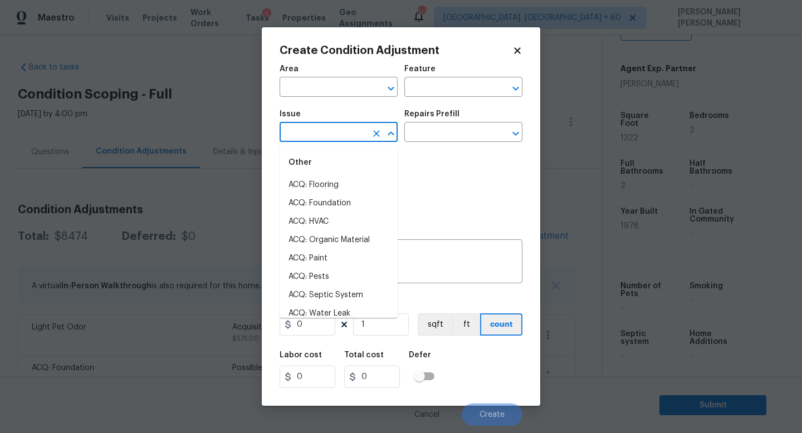
click at [323, 136] on input "text" at bounding box center [322, 133] width 87 height 17
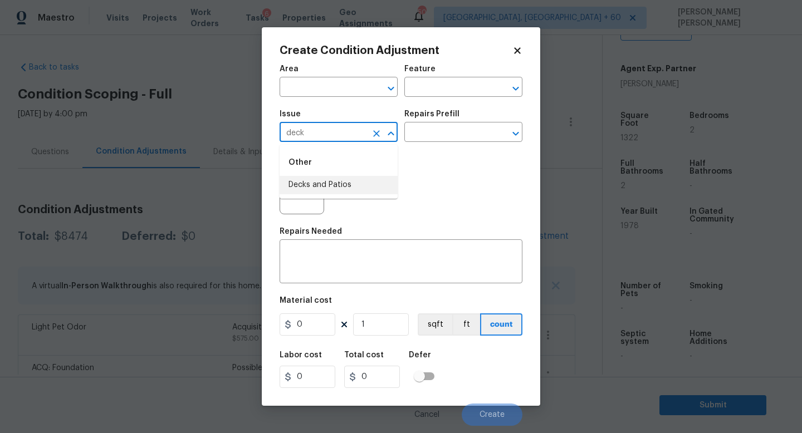
click at [352, 180] on li "Decks and Patios" at bounding box center [338, 185] width 118 height 18
type input "Decks and Patios"
click at [353, 256] on textarea at bounding box center [400, 262] width 229 height 23
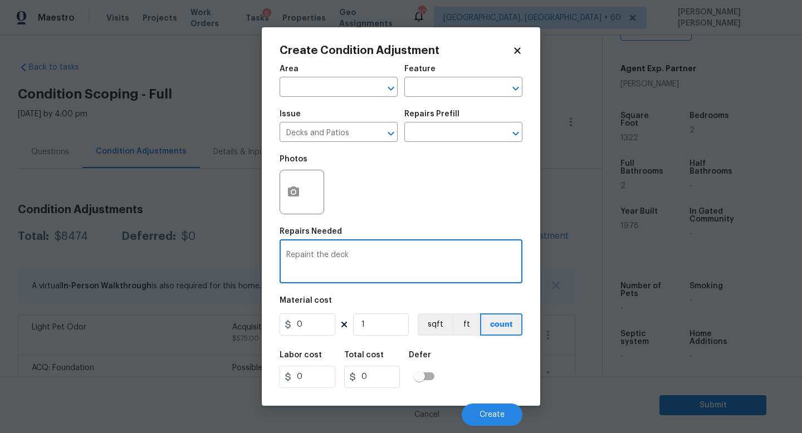
type textarea "Repaint the deck"
drag, startPoint x: 311, startPoint y: 325, endPoint x: 258, endPoint y: 310, distance: 54.8
click at [285, 322] on div "0" at bounding box center [307, 324] width 56 height 22
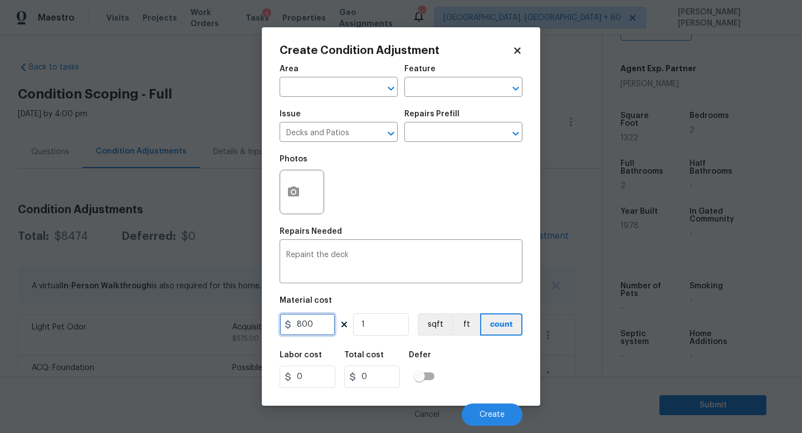
type input "800"
click at [493, 387] on div "Labor cost 0 Total cost 800 Defer" at bounding box center [400, 370] width 243 height 50
click at [309, 207] on div at bounding box center [301, 192] width 45 height 45
click at [288, 189] on icon "button" at bounding box center [293, 192] width 11 height 10
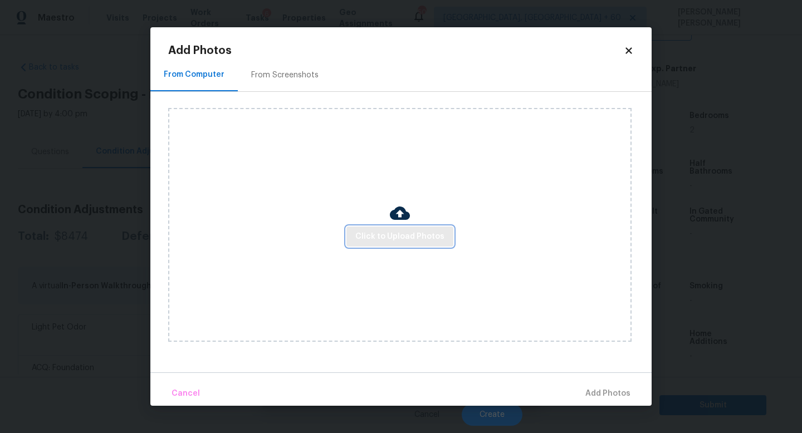
click at [397, 242] on span "Click to Upload Photos" at bounding box center [399, 237] width 89 height 14
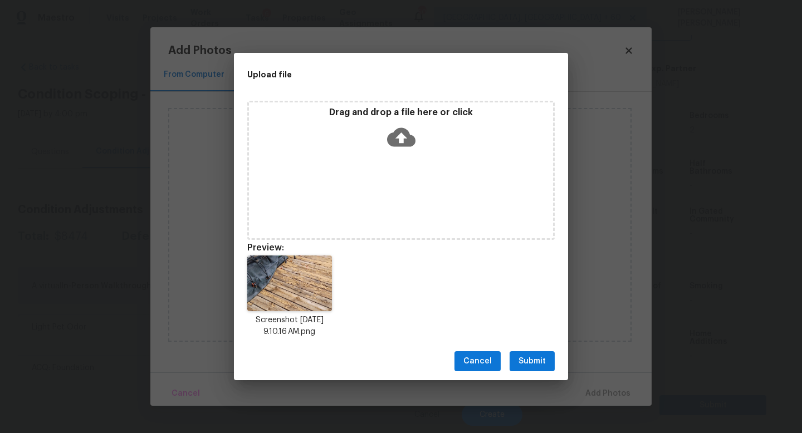
click at [521, 356] on span "Submit" at bounding box center [531, 362] width 27 height 14
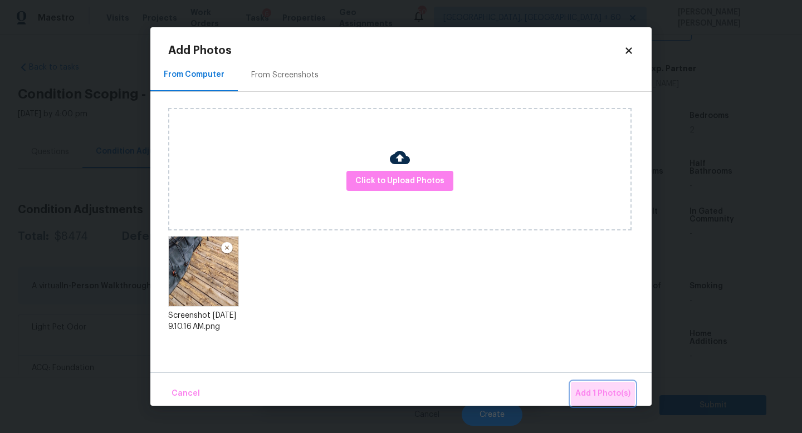
click at [612, 394] on span "Add 1 Photo(s)" at bounding box center [602, 394] width 55 height 14
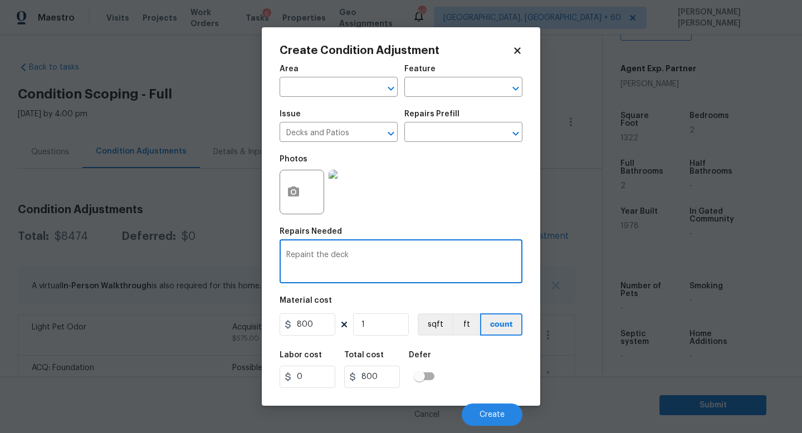
drag, startPoint x: 366, startPoint y: 254, endPoint x: 193, endPoint y: 254, distance: 173.2
click at [193, 254] on div "Create Condition Adjustment Area ​ Feature ​ Issue Decks and Patios ​ Repairs P…" at bounding box center [401, 216] width 802 height 433
type textarea "R"
type textarea "Partial replacement"
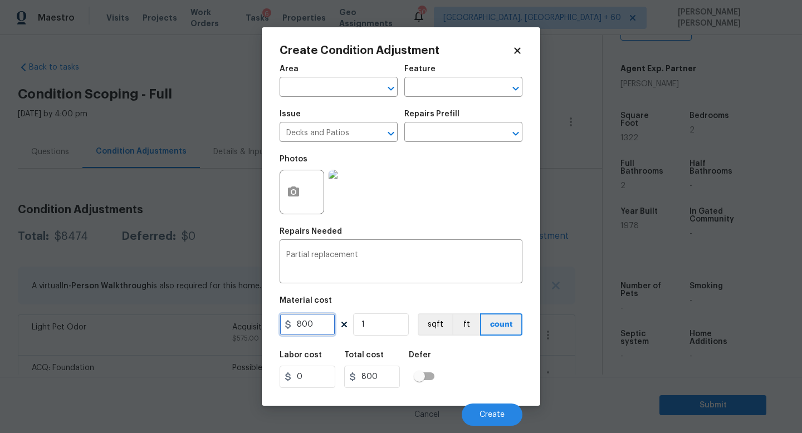
drag, startPoint x: 330, startPoint y: 325, endPoint x: 237, endPoint y: 312, distance: 93.2
click at [237, 312] on div "Create Condition Adjustment Area ​ Feature ​ Issue Decks and Patios ​ Repairs P…" at bounding box center [401, 216] width 802 height 433
type input "2000"
drag, startPoint x: 321, startPoint y: 327, endPoint x: 302, endPoint y: 327, distance: 18.9
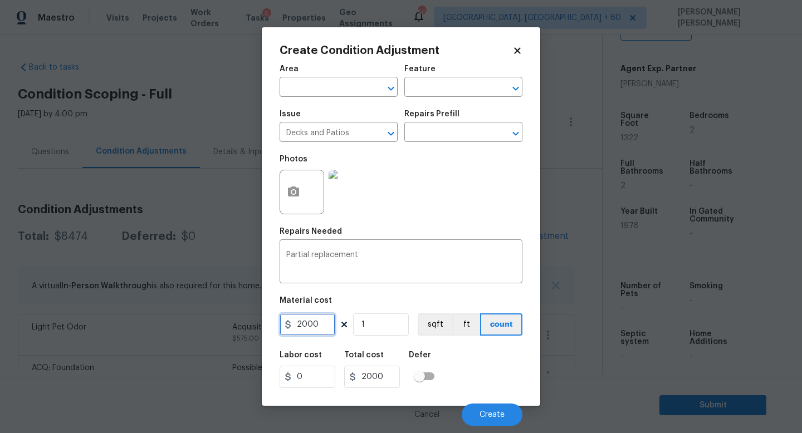
click at [302, 328] on input "2000" at bounding box center [307, 324] width 56 height 22
type input "2500"
click at [389, 249] on div "Partial replacement x ​" at bounding box center [400, 262] width 243 height 41
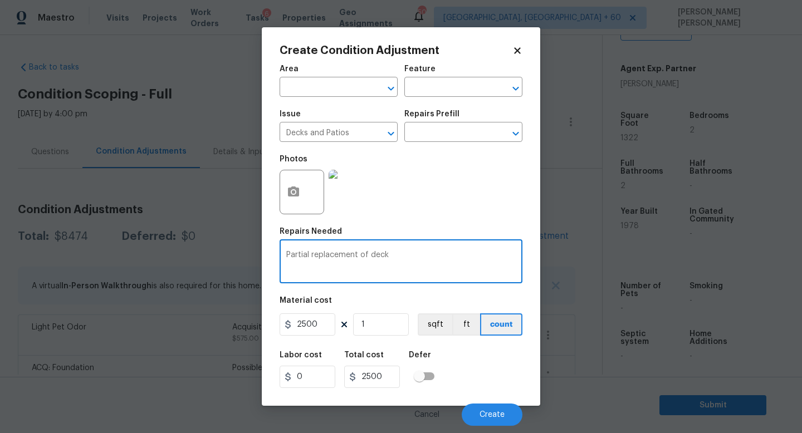
type textarea "Partial replacement of deck"
click at [296, 194] on icon "button" at bounding box center [293, 192] width 11 height 10
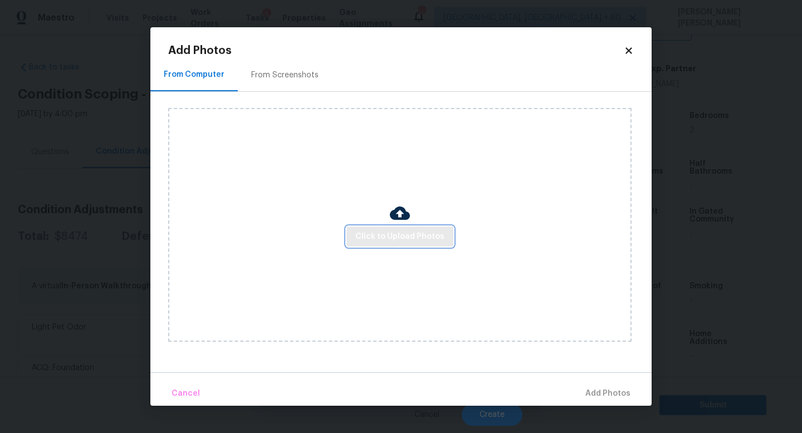
click at [379, 242] on span "Click to Upload Photos" at bounding box center [399, 237] width 89 height 14
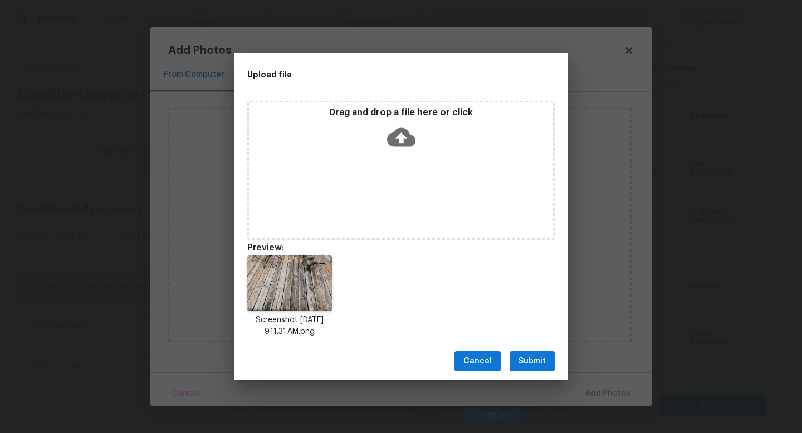
click at [534, 365] on span "Submit" at bounding box center [531, 362] width 27 height 14
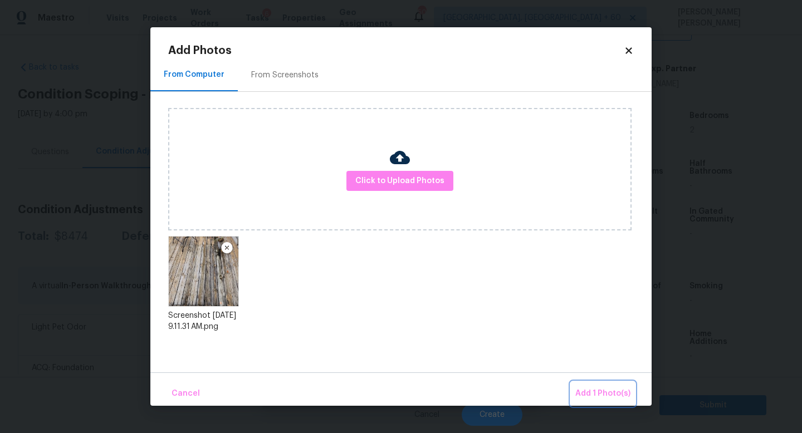
click at [595, 385] on button "Add 1 Photo(s)" at bounding box center [603, 394] width 64 height 24
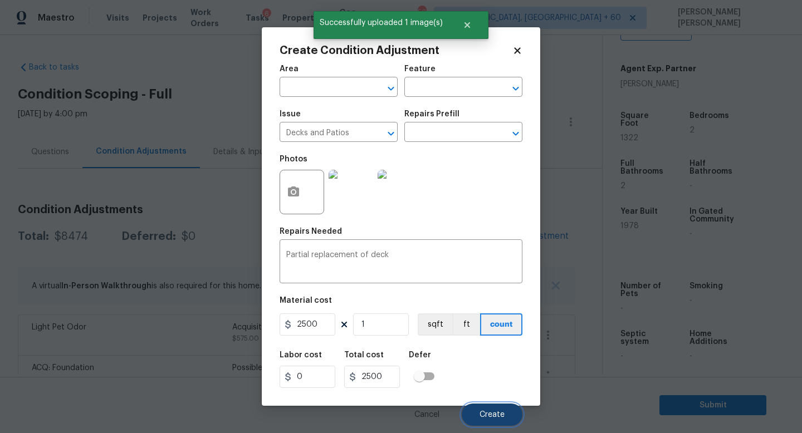
click at [485, 411] on span "Create" at bounding box center [491, 415] width 25 height 8
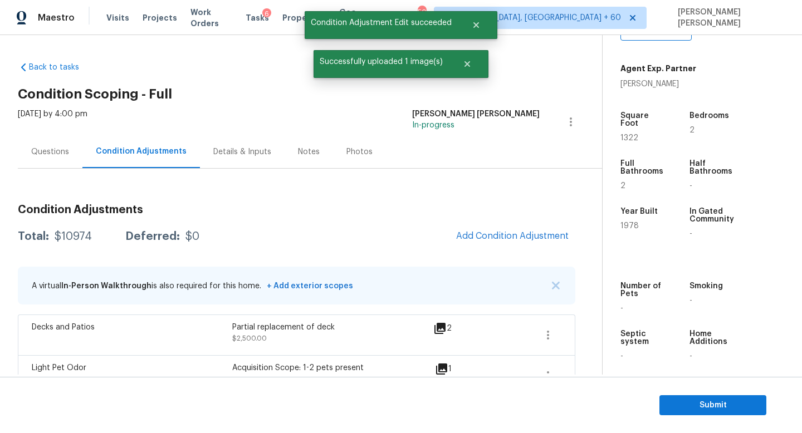
click at [68, 239] on div "$10974" at bounding box center [73, 236] width 37 height 11
click at [98, 257] on div "Condition Adjustments Total: $10974 Deferred: $0 Add Condition Adjustment A vir…" at bounding box center [296, 384] width 557 height 378
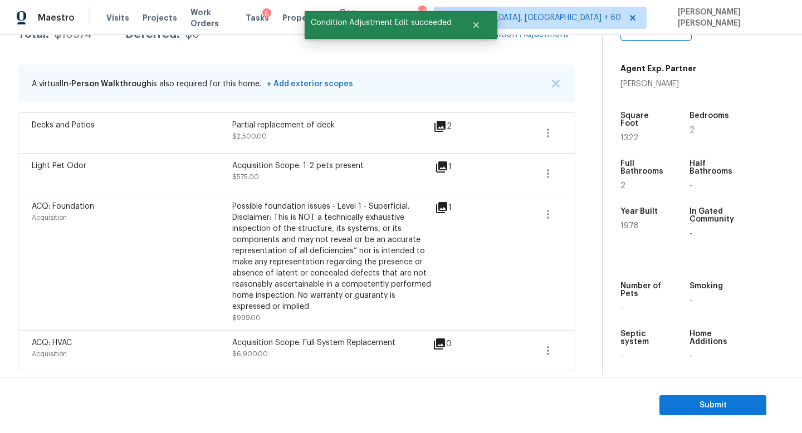
scroll to position [185, 0]
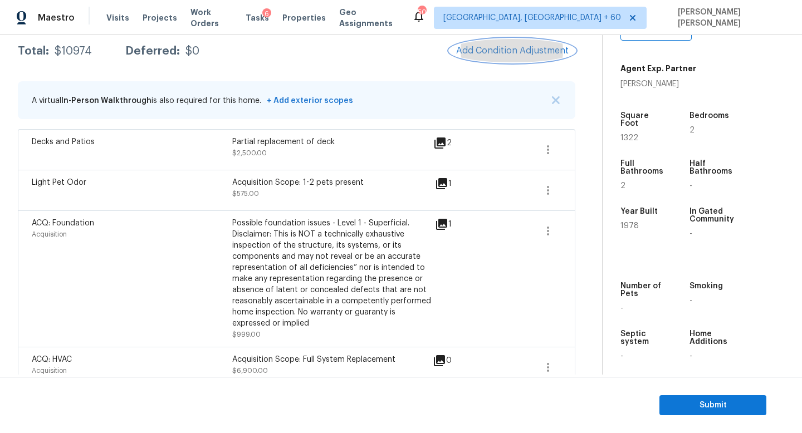
click at [499, 51] on span "Add Condition Adjustment" at bounding box center [512, 51] width 112 height 10
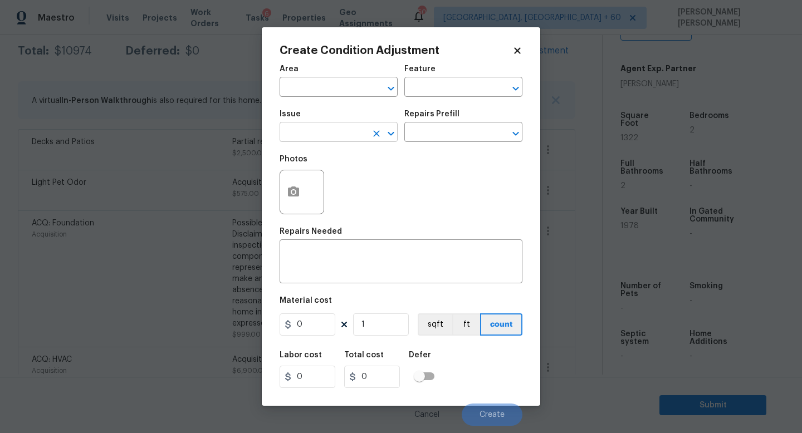
click at [312, 142] on body "Maestro Visits Projects Work Orders Tasks 6 Properties Geo Assignments 501 Knox…" at bounding box center [401, 216] width 802 height 433
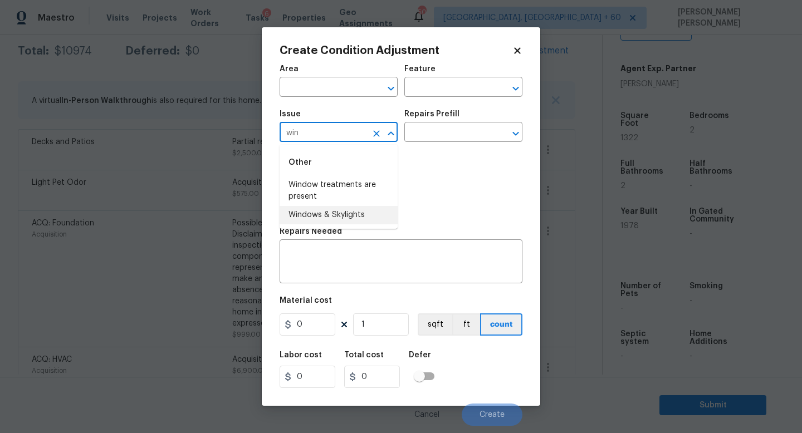
click at [344, 208] on li "Windows & Skylights" at bounding box center [338, 215] width 118 height 18
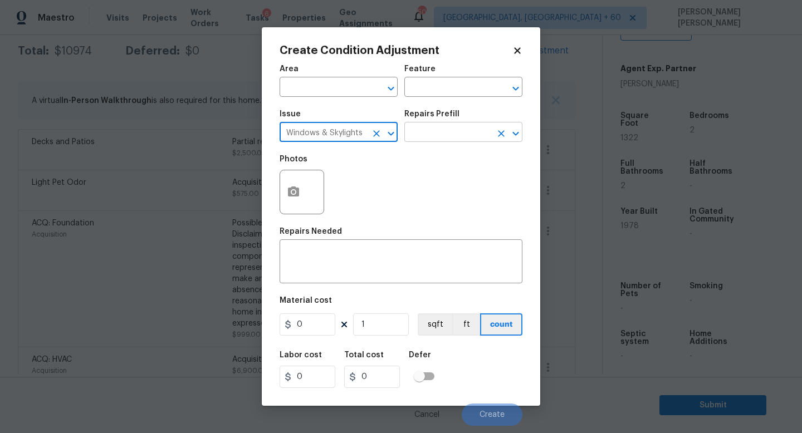
type input "Windows & Skylights"
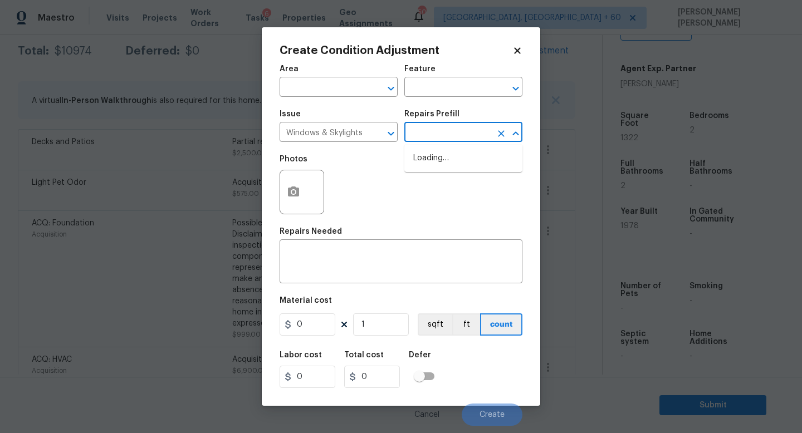
click at [438, 133] on input "text" at bounding box center [447, 133] width 87 height 17
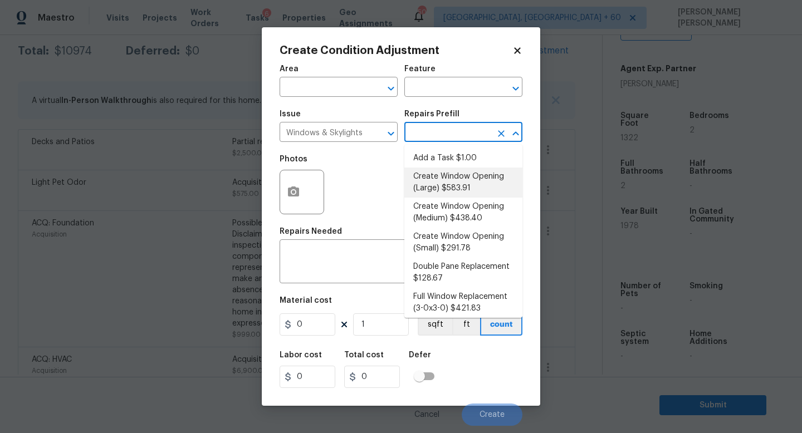
click at [445, 183] on li "Create Window Opening (Large) $583.91" at bounding box center [463, 183] width 118 height 30
type textarea "Remove the existing substrate, insulation, etc to create a window opening over …"
type input "583.91"
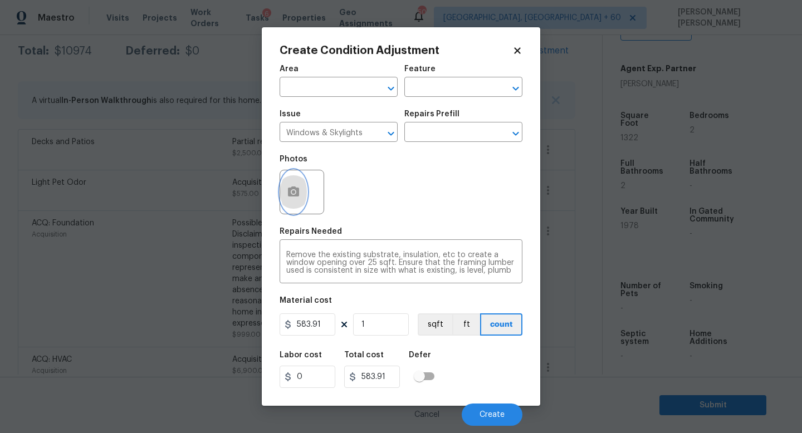
click at [296, 189] on icon "button" at bounding box center [293, 192] width 11 height 10
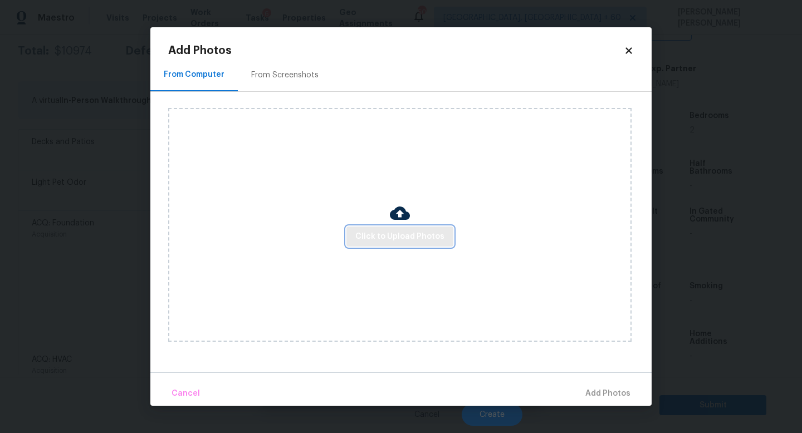
click at [374, 239] on span "Click to Upload Photos" at bounding box center [399, 237] width 89 height 14
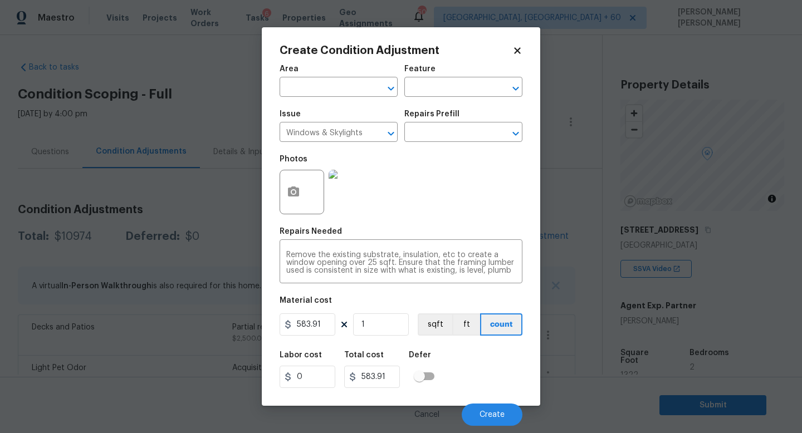
scroll to position [237, 0]
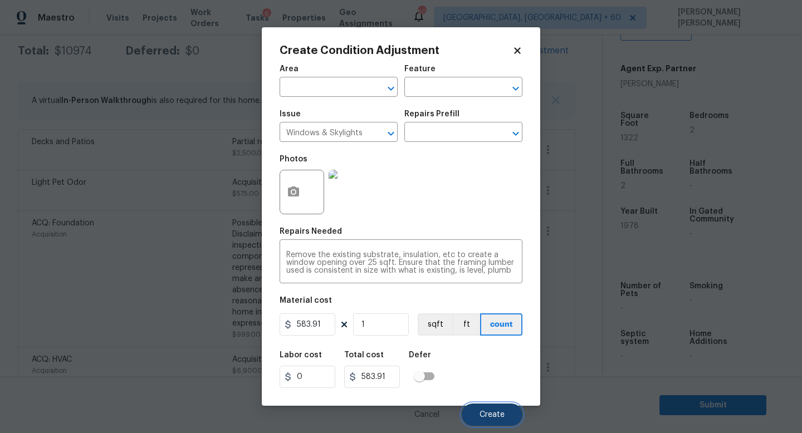
click at [484, 408] on button "Create" at bounding box center [492, 415] width 61 height 22
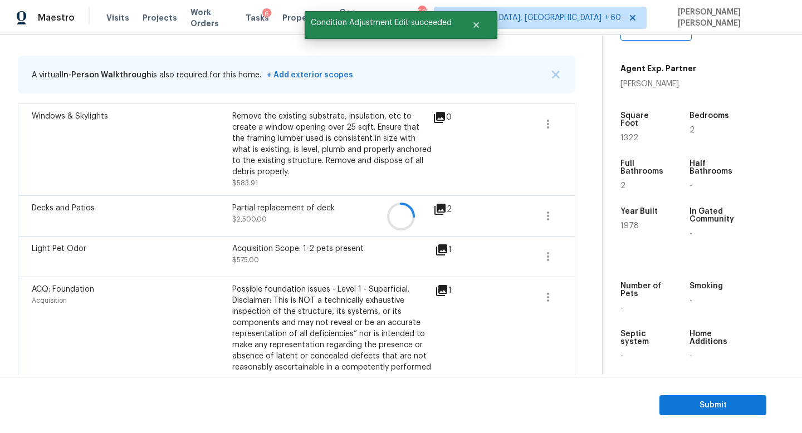
scroll to position [185, 0]
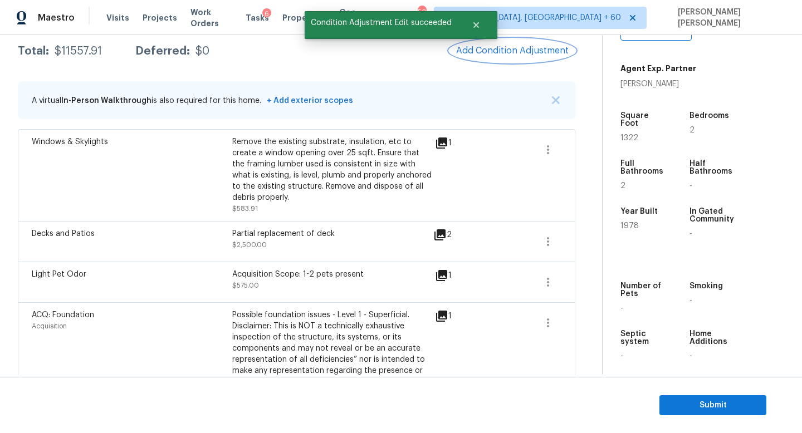
click at [534, 52] on span "Add Condition Adjustment" at bounding box center [512, 51] width 112 height 10
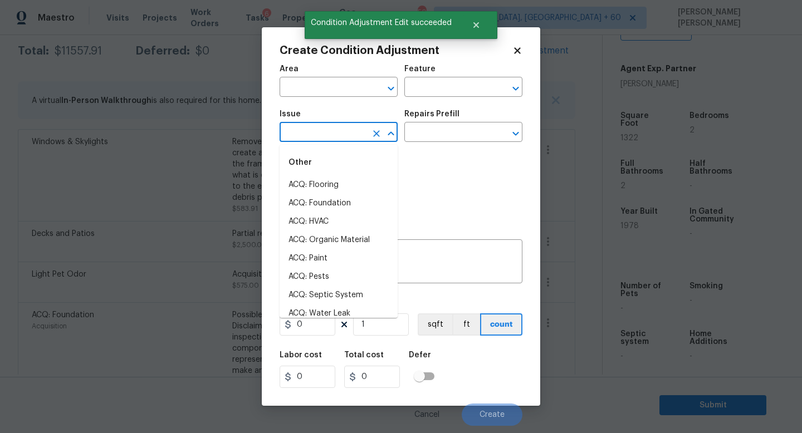
click at [336, 138] on input "text" at bounding box center [322, 133] width 87 height 17
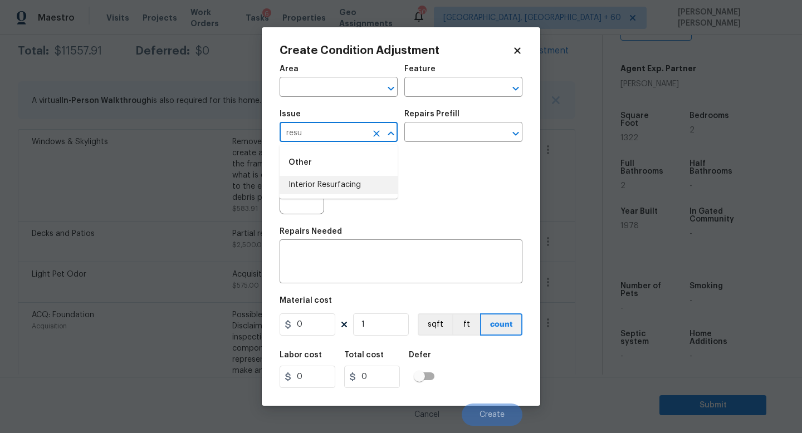
click at [317, 184] on li "Interior Resurfacing" at bounding box center [338, 185] width 118 height 18
type input "Interior Resurfacing"
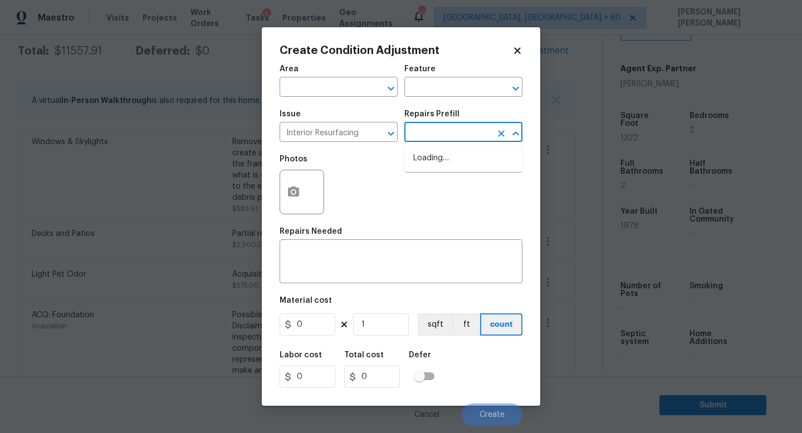
click at [444, 136] on input "text" at bounding box center [447, 133] width 87 height 17
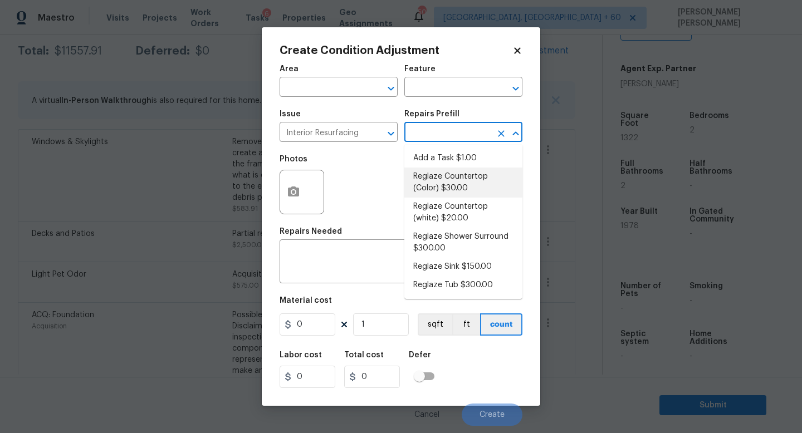
click at [454, 178] on li "Reglaze Countertop (Color) $30.00" at bounding box center [463, 183] width 118 height 30
type textarea "Prep, mask and reglaze finish the countertop (Speckle) PM to approve of finish …"
type input "30"
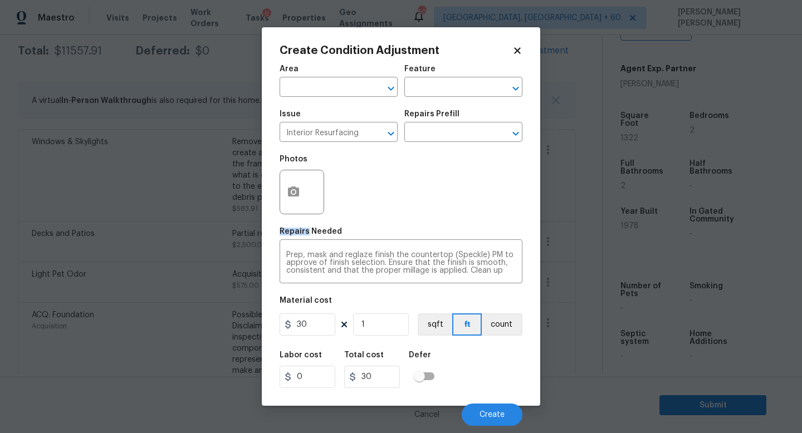
click at [454, 178] on div "Photos" at bounding box center [400, 185] width 243 height 72
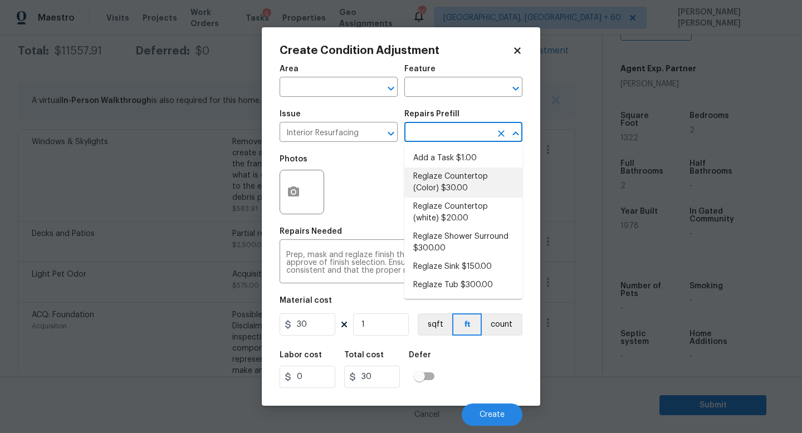
click at [450, 142] on body "Maestro Visits Projects Work Orders Tasks 6 Properties Geo Assignments 501 Knox…" at bounding box center [401, 216] width 802 height 433
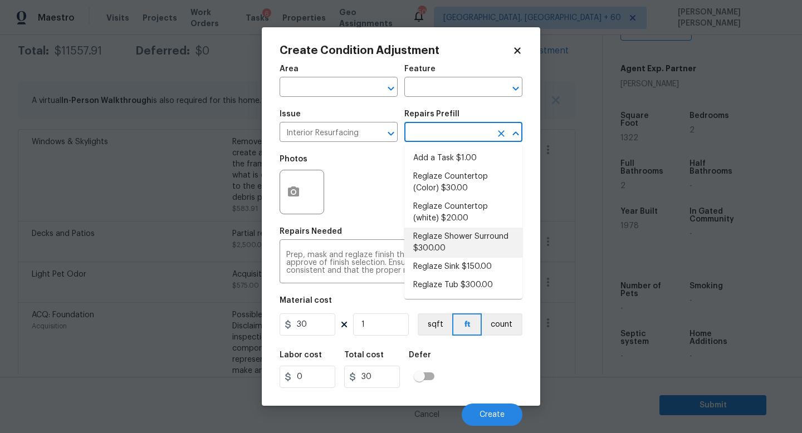
click at [483, 241] on li "Reglaze Shower Surround $300.00" at bounding box center [463, 243] width 118 height 30
type textarea "Prep, mask, clean and reglaze the fiberglass shower surround (white) both on th…"
type input "300"
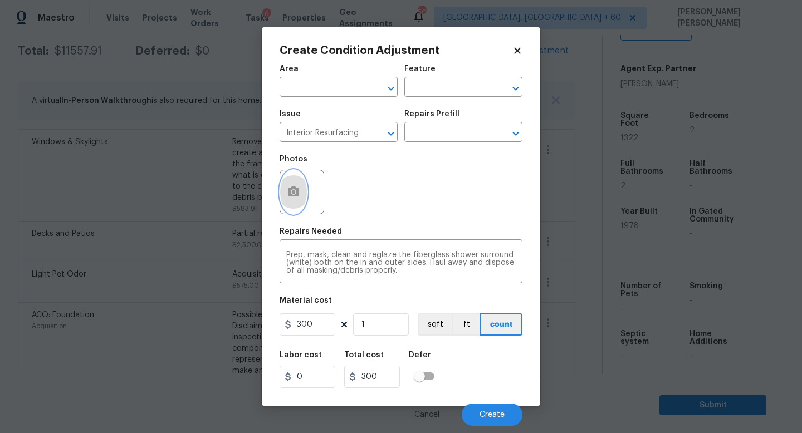
click at [283, 183] on button "button" at bounding box center [293, 191] width 27 height 43
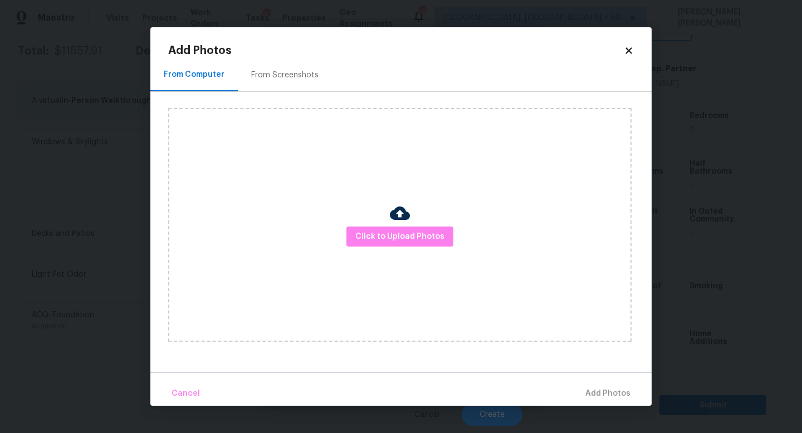
click at [375, 220] on div "Click to Upload Photos" at bounding box center [399, 225] width 463 height 234
click at [390, 233] on span "Click to Upload Photos" at bounding box center [399, 237] width 89 height 14
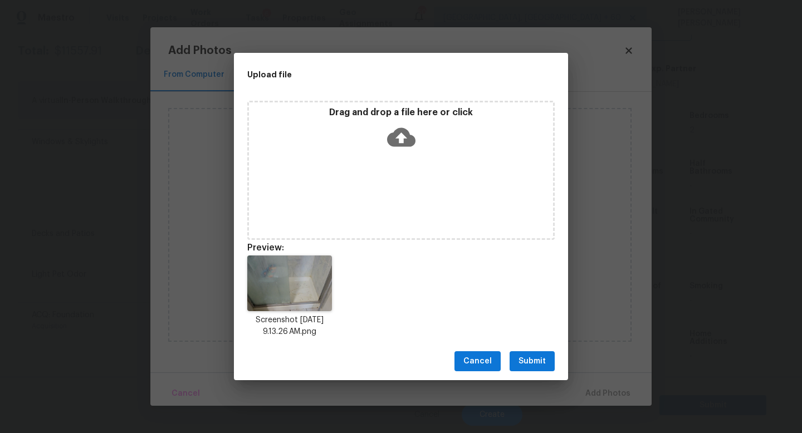
click at [538, 361] on span "Submit" at bounding box center [531, 362] width 27 height 14
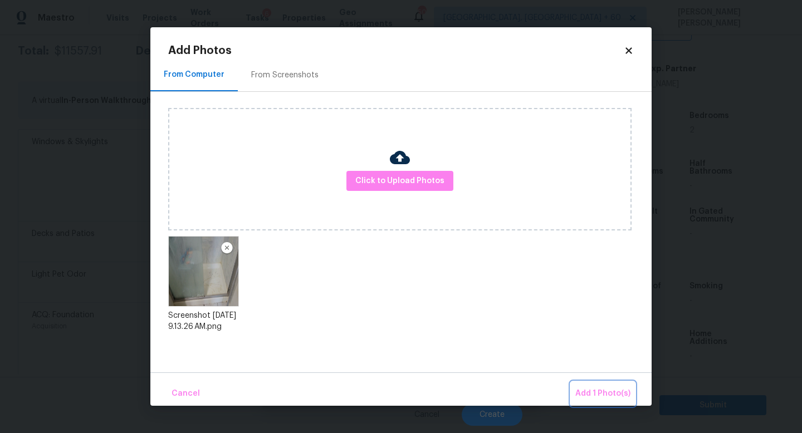
click at [616, 398] on span "Add 1 Photo(s)" at bounding box center [602, 394] width 55 height 14
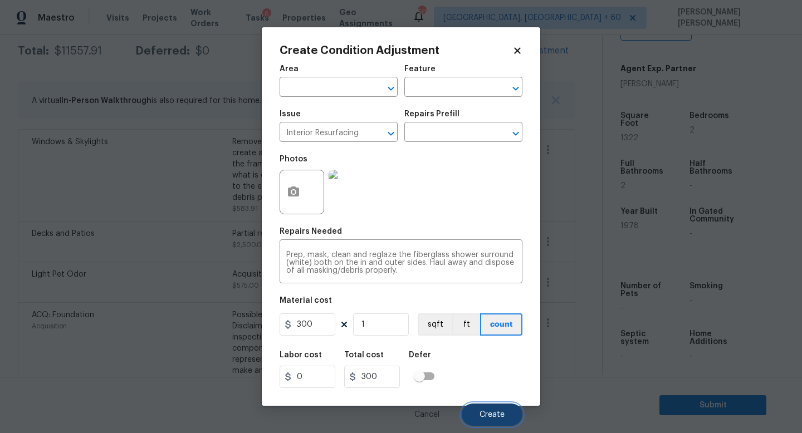
click at [495, 416] on span "Create" at bounding box center [491, 415] width 25 height 8
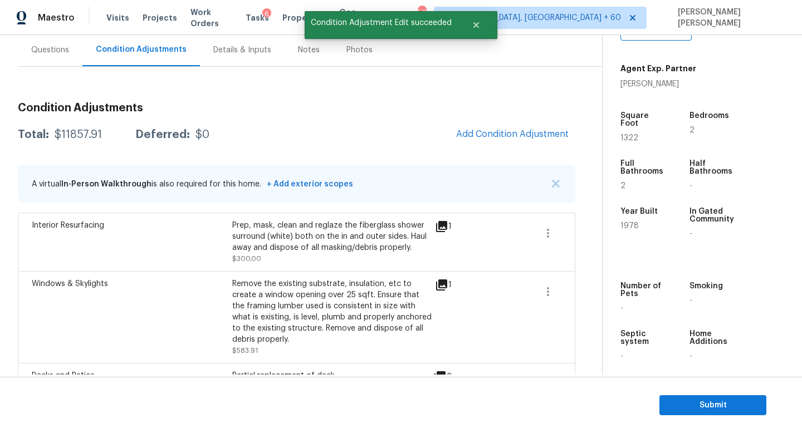
scroll to position [0, 0]
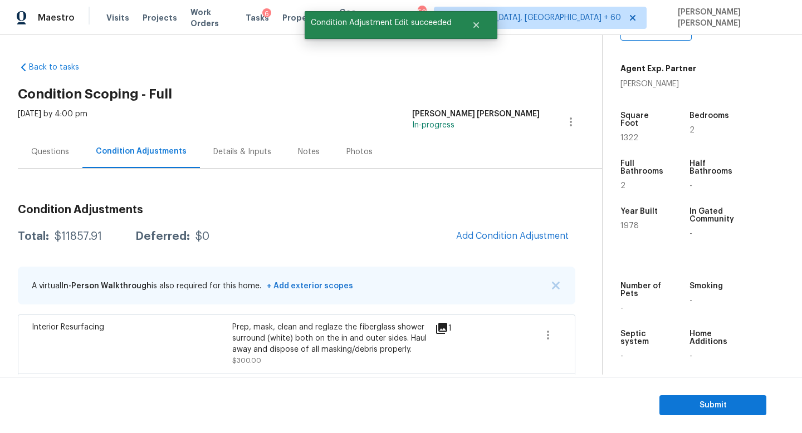
click at [47, 157] on div "Questions" at bounding box center [50, 151] width 38 height 11
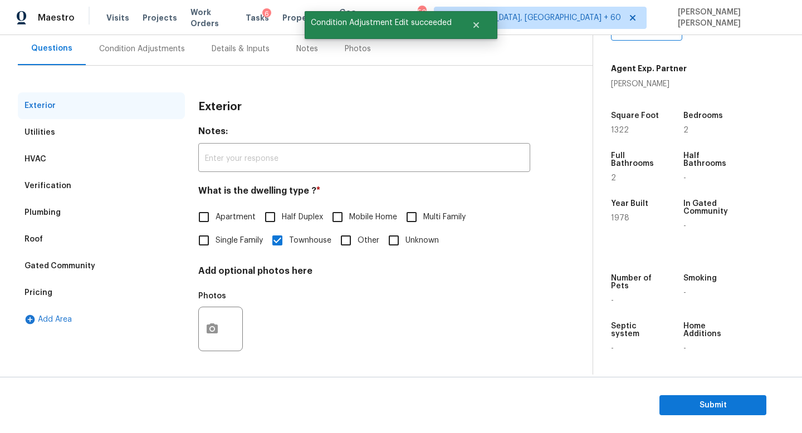
scroll to position [103, 0]
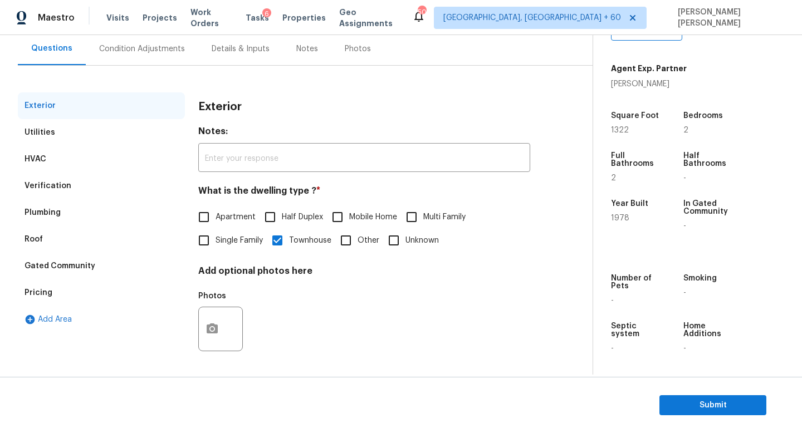
click at [55, 189] on div "Verification" at bounding box center [47, 185] width 47 height 11
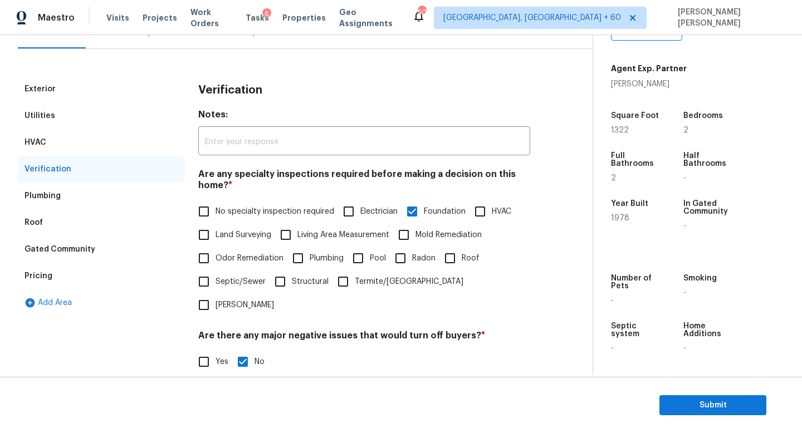
scroll to position [342, 0]
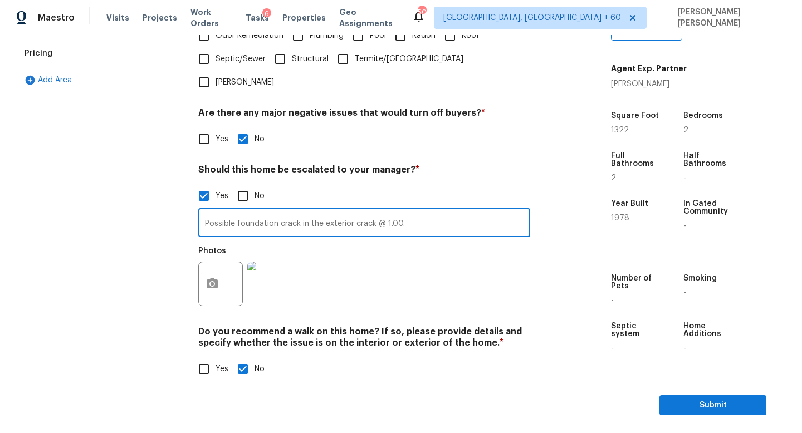
click at [441, 211] on input "Possible foundation crack in the exterior crack @ 1.00." at bounding box center [364, 224] width 332 height 26
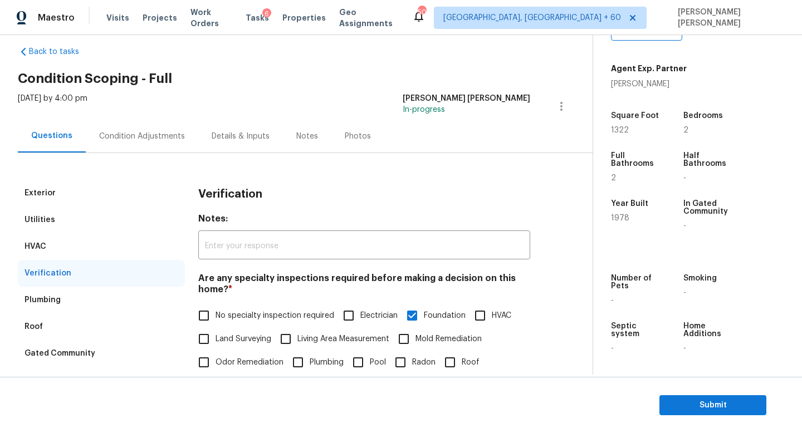
scroll to position [0, 0]
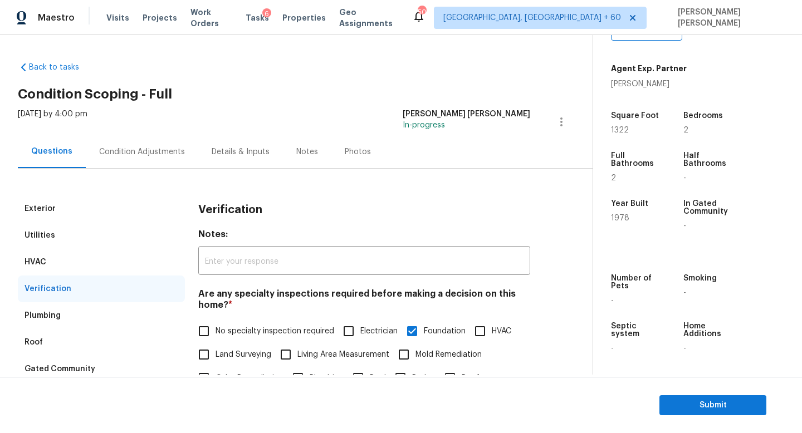
click at [135, 160] on div "Condition Adjustments" at bounding box center [142, 151] width 112 height 33
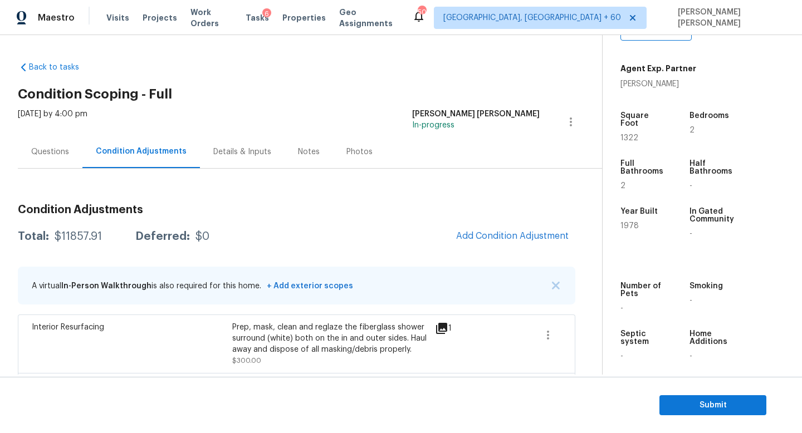
click at [60, 150] on div "Questions" at bounding box center [50, 151] width 38 height 11
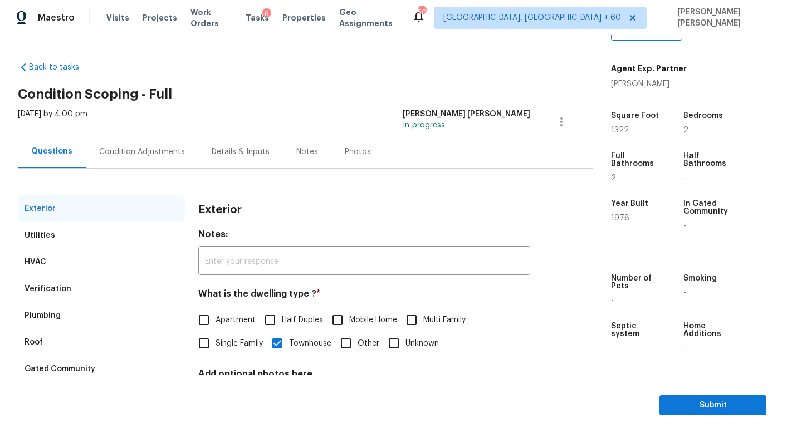
scroll to position [103, 0]
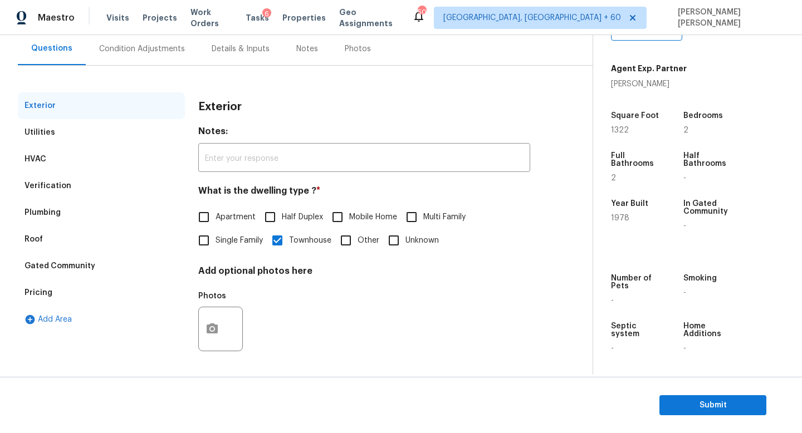
click at [78, 187] on div "Verification" at bounding box center [101, 186] width 167 height 27
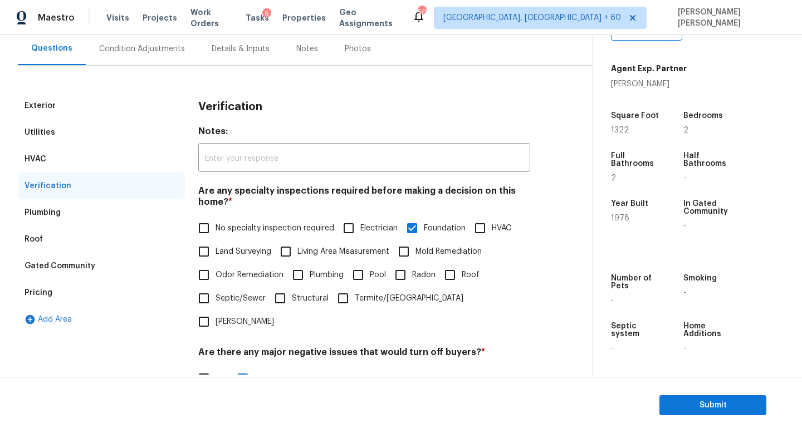
scroll to position [342, 0]
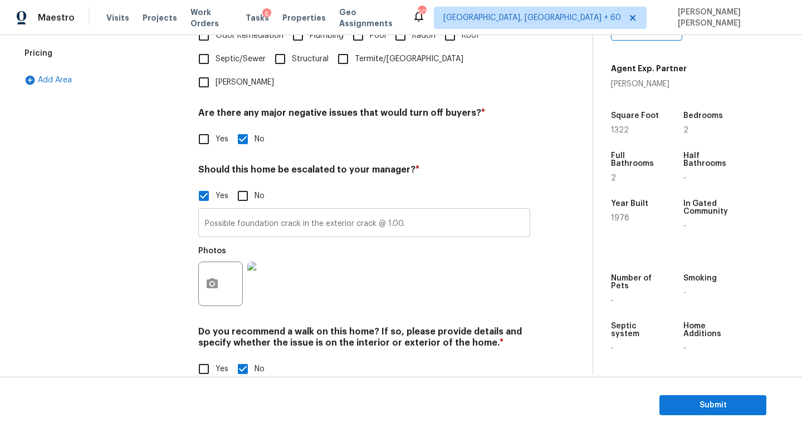
click at [443, 211] on input "Possible foundation crack in the exterior crack @ 1.00." at bounding box center [364, 224] width 332 height 26
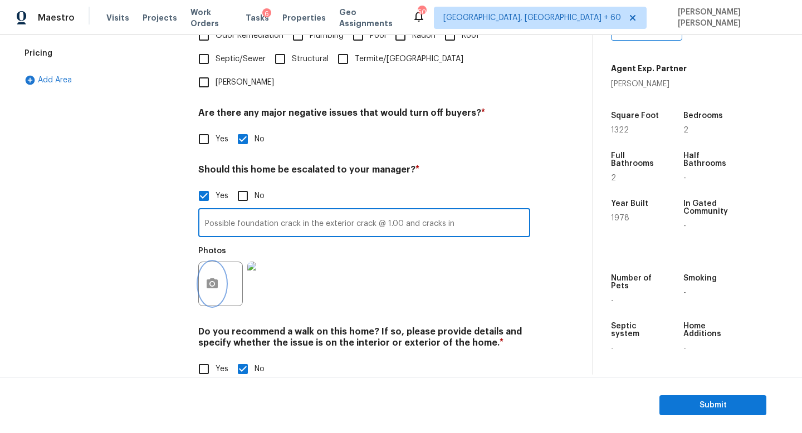
click at [219, 268] on button "button" at bounding box center [212, 283] width 27 height 43
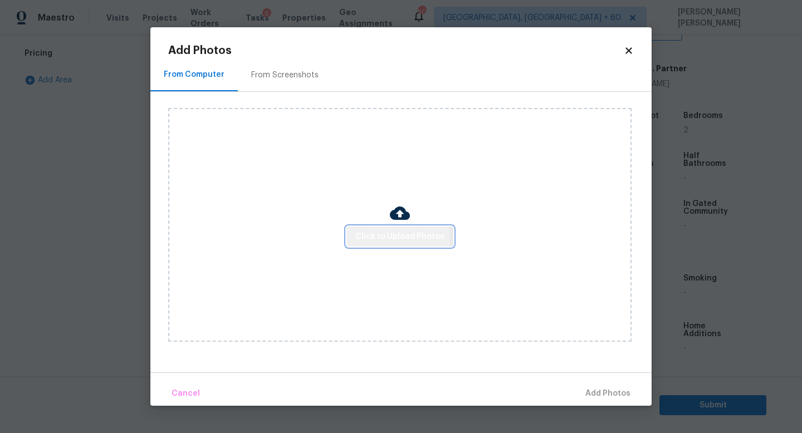
click at [377, 237] on span "Click to Upload Photos" at bounding box center [399, 237] width 89 height 14
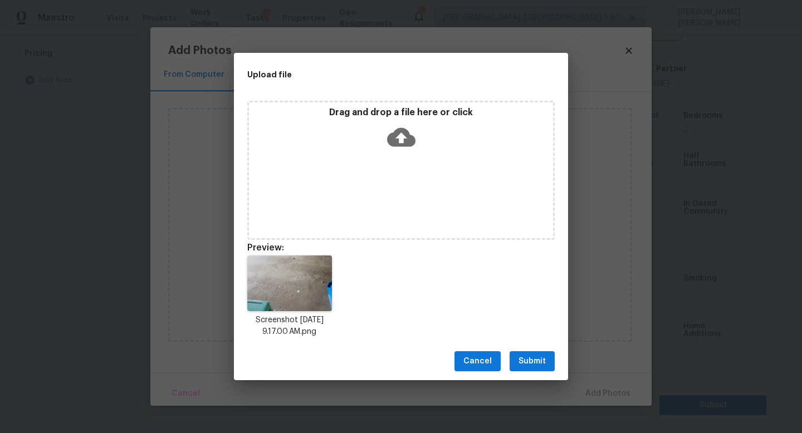
click at [542, 359] on span "Submit" at bounding box center [531, 362] width 27 height 14
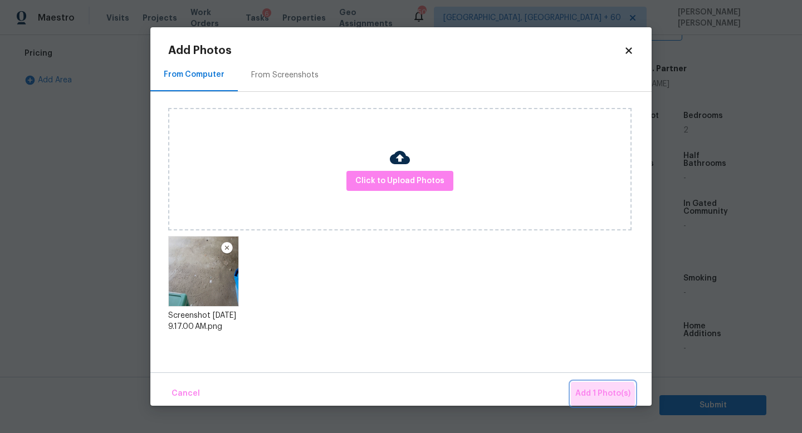
click at [601, 396] on span "Add 1 Photo(s)" at bounding box center [602, 394] width 55 height 14
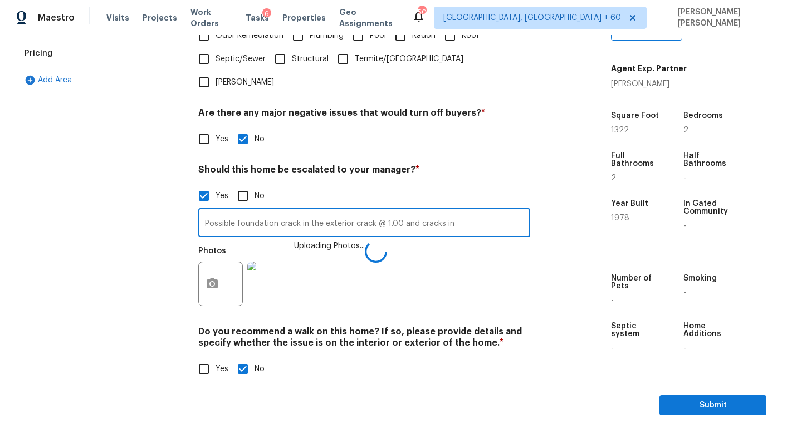
click at [497, 211] on input "Possible foundation crack in the exterior crack @ 1.00 and cracks in" at bounding box center [364, 224] width 332 height 26
type input "Possible foundation crack in the exterior crack @ 1.00 and cracks in garage @ 7…"
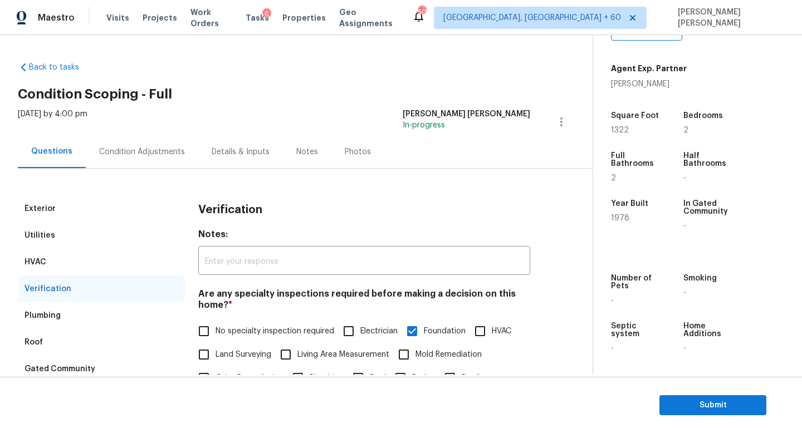
click at [149, 145] on div "Condition Adjustments" at bounding box center [142, 151] width 112 height 33
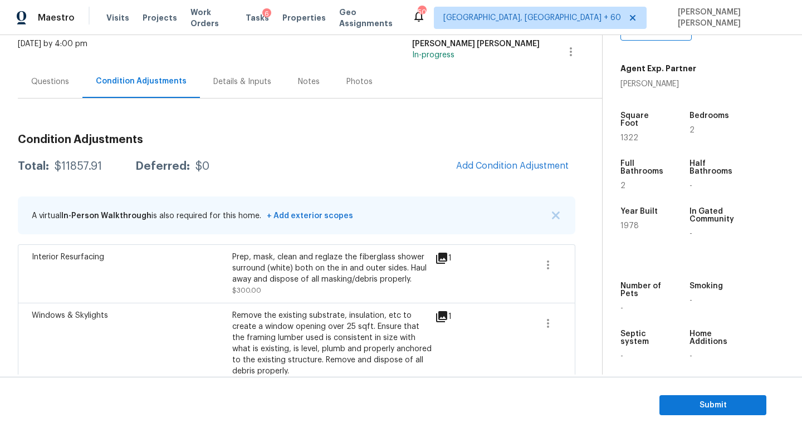
scroll to position [92, 0]
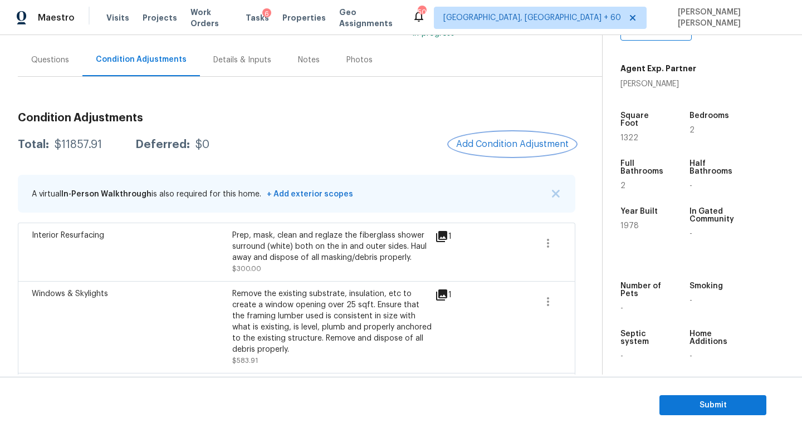
click at [507, 146] on span "Add Condition Adjustment" at bounding box center [512, 144] width 112 height 10
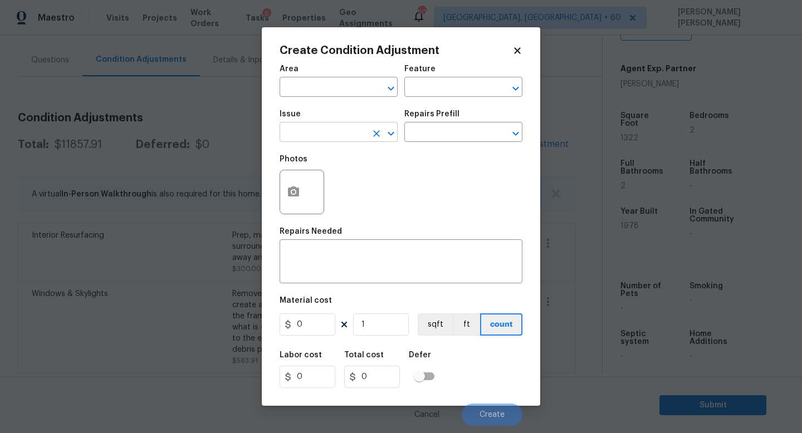
click at [317, 141] on input "text" at bounding box center [322, 133] width 87 height 17
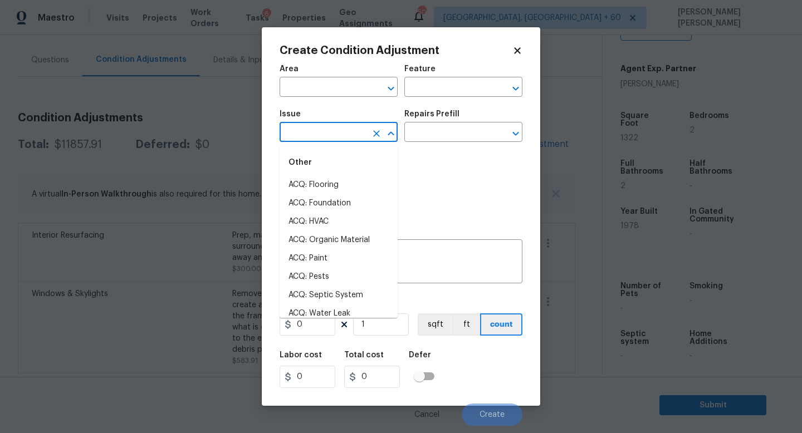
type input "p"
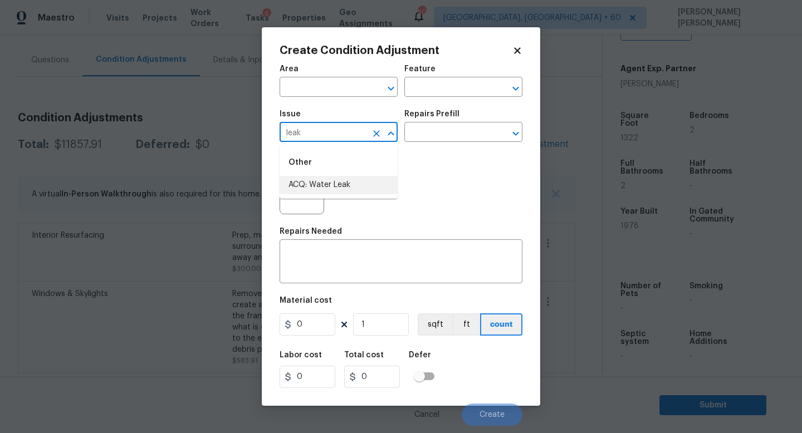
click at [346, 194] on ul "Other ACQ: Water Leak" at bounding box center [338, 172] width 118 height 54
click at [361, 184] on li "ACQ: Water Leak" at bounding box center [338, 185] width 118 height 18
type input "ACQ: Water Leak"
click at [435, 130] on input "text" at bounding box center [447, 133] width 87 height 17
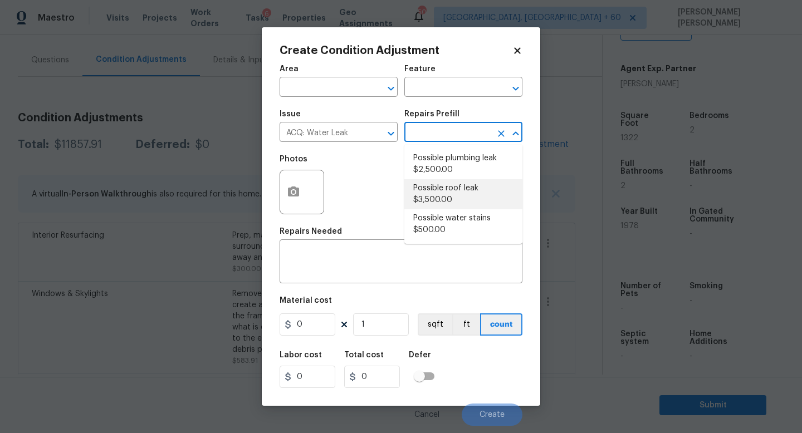
click at [458, 197] on li "Possible roof leak $3,500.00" at bounding box center [463, 194] width 118 height 30
type input "Acquisition"
type textarea "Acquisition Scope: Possible roof leak"
type input "3500"
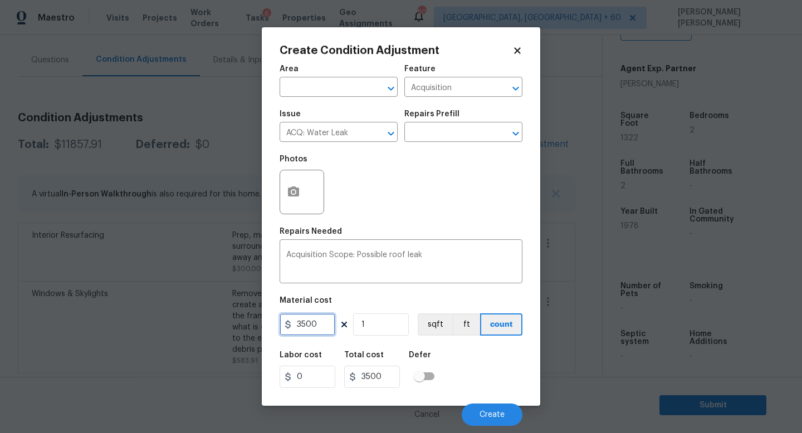
drag, startPoint x: 326, startPoint y: 323, endPoint x: 65, endPoint y: 323, distance: 261.1
click at [65, 323] on div "Create Condition Adjustment Area ​ Feature Acquisition ​ Issue ACQ: Water Leak …" at bounding box center [401, 216] width 802 height 433
type input "2500"
click at [288, 188] on icon "button" at bounding box center [293, 192] width 11 height 10
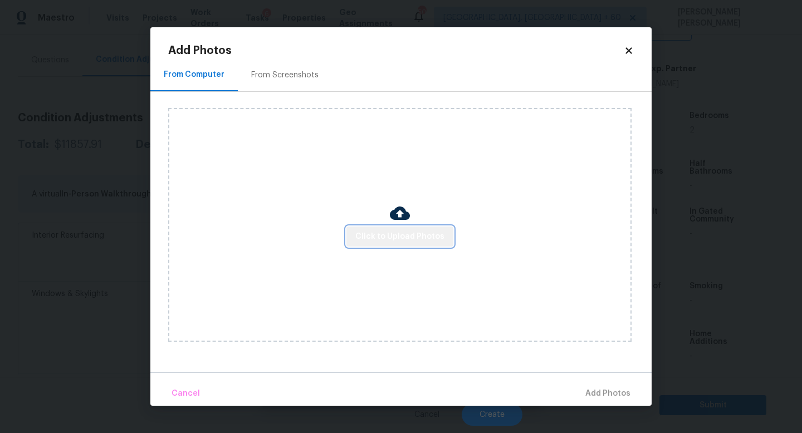
click at [418, 230] on span "Click to Upload Photos" at bounding box center [399, 237] width 89 height 14
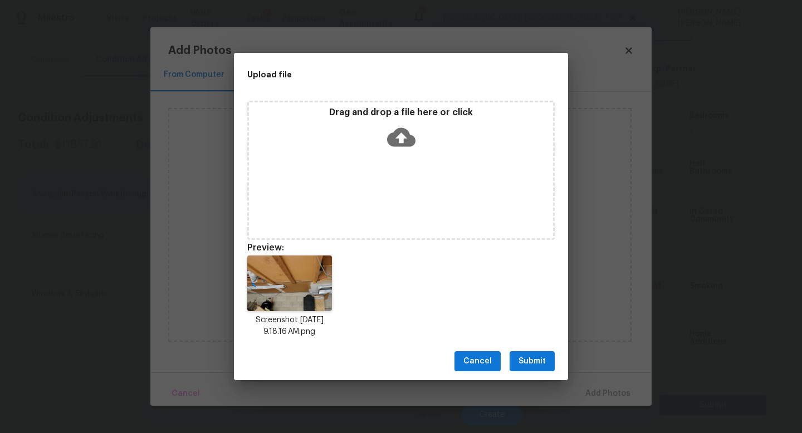
click at [535, 355] on span "Submit" at bounding box center [531, 362] width 27 height 14
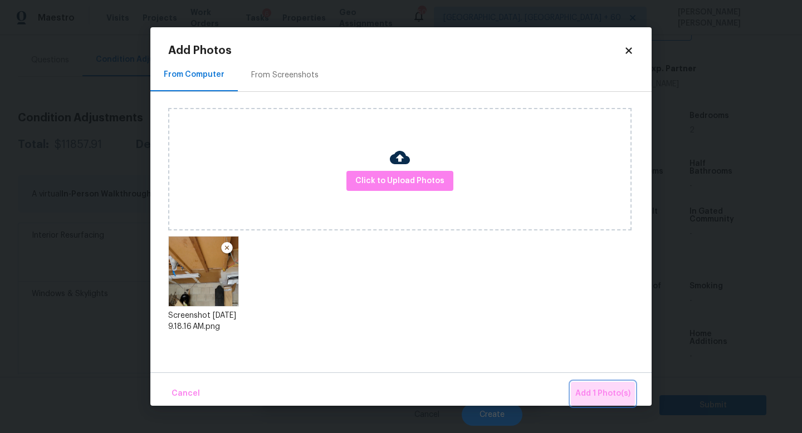
click at [613, 397] on span "Add 1 Photo(s)" at bounding box center [602, 394] width 55 height 14
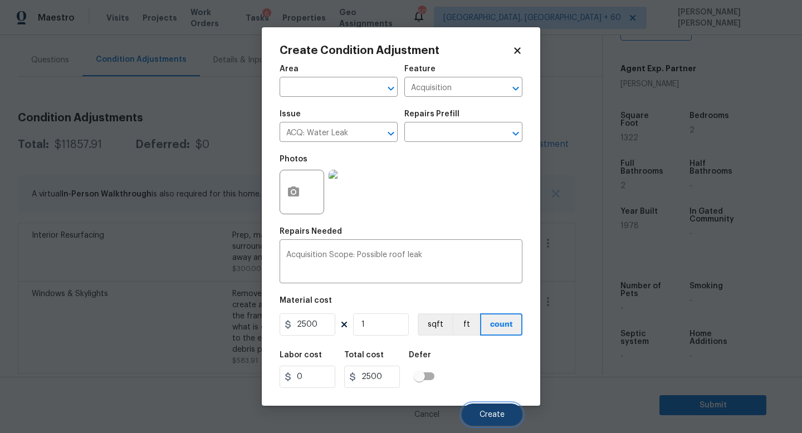
click at [496, 425] on button "Create" at bounding box center [492, 415] width 61 height 22
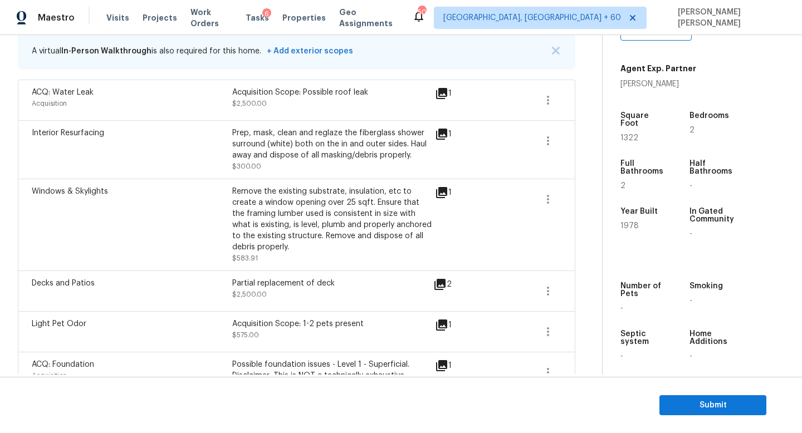
scroll to position [192, 0]
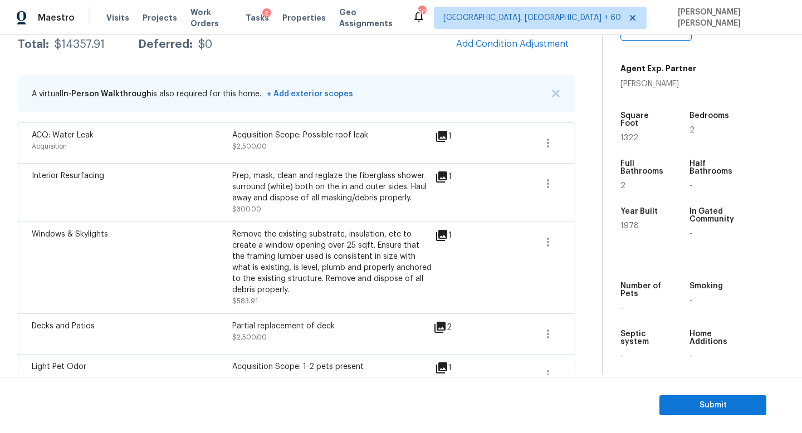
click at [527, 29] on div "Maestro Visits Projects Work Orders Tasks 6 Properties Geo Assignments 501 Knox…" at bounding box center [401, 17] width 802 height 35
click at [524, 36] on button "Add Condition Adjustment" at bounding box center [512, 43] width 126 height 23
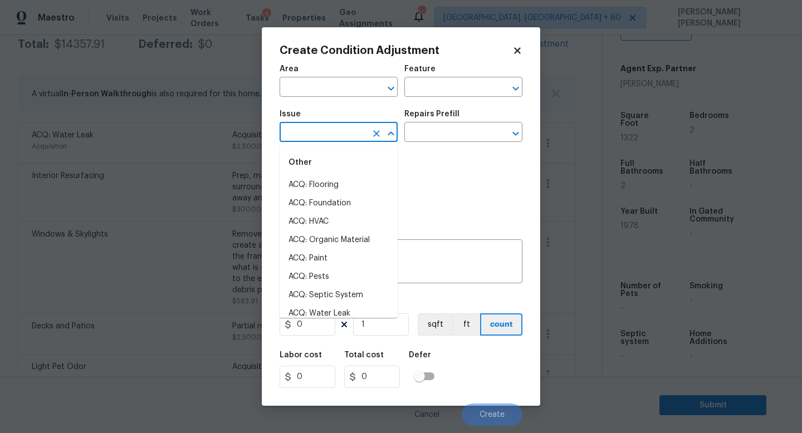
click at [347, 134] on input "text" at bounding box center [322, 133] width 87 height 17
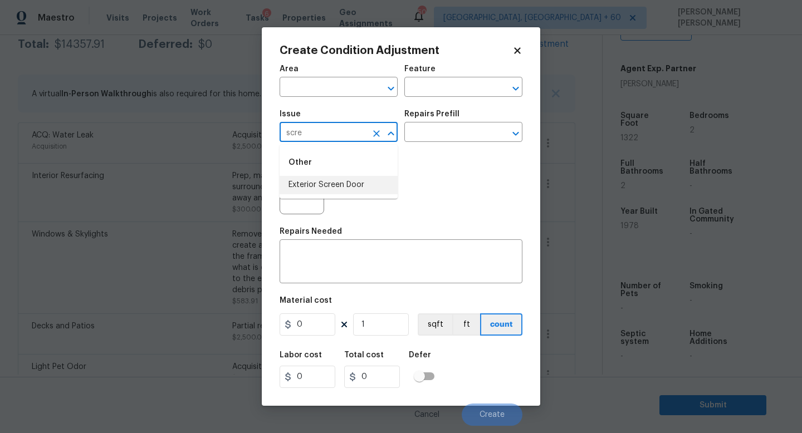
click at [358, 182] on li "Exterior Screen Door" at bounding box center [338, 185] width 118 height 18
type input "Exterior Screen Door"
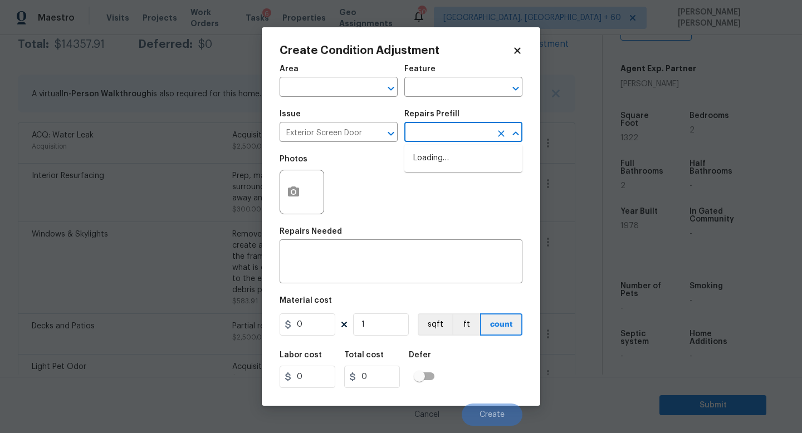
click at [442, 128] on input "text" at bounding box center [447, 133] width 87 height 17
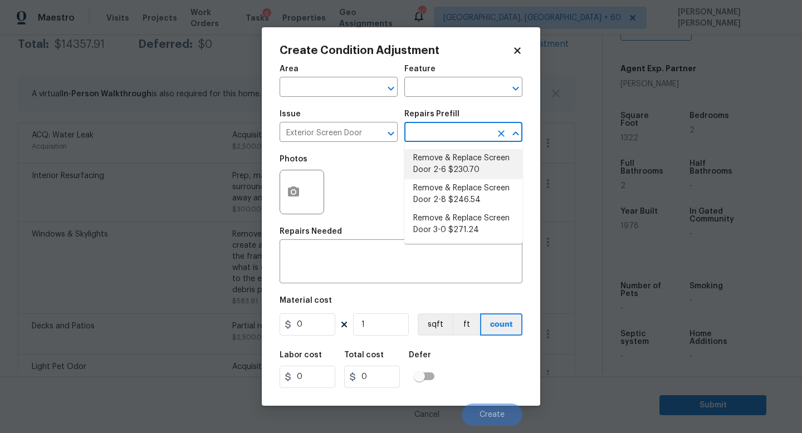
click at [469, 170] on li "Remove & Replace Screen Door 2-6 $230.70" at bounding box center [463, 164] width 118 height 30
type input "Interior Door"
type textarea "Remove the existing screen door, prep the door jamb and install a new 2-6 scree…"
type input "230.7"
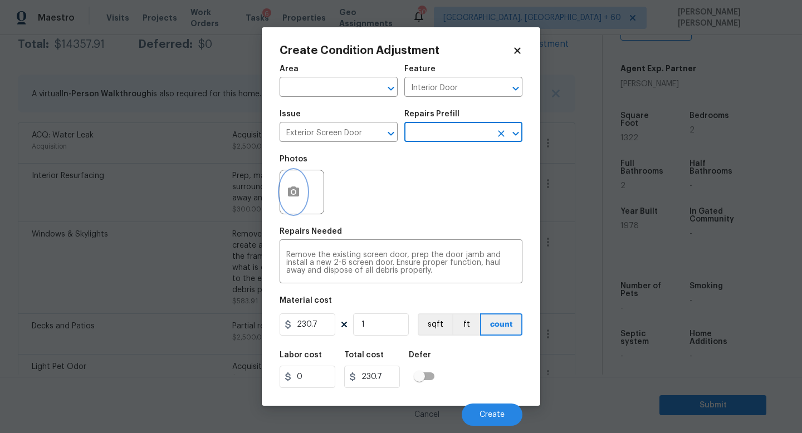
click at [286, 198] on button "button" at bounding box center [293, 191] width 27 height 43
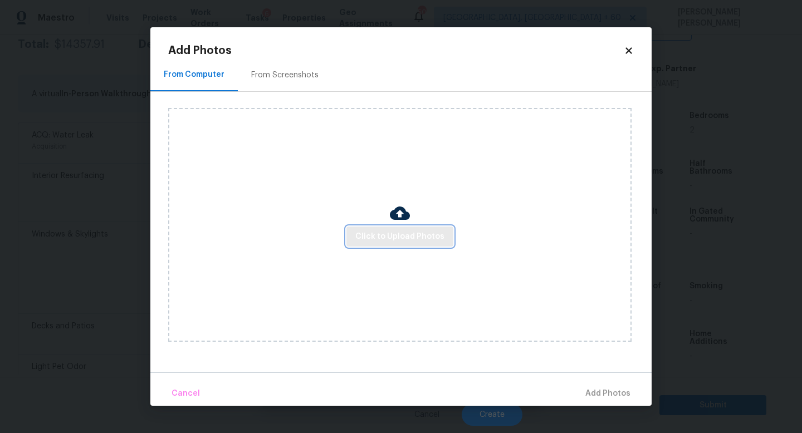
click at [375, 244] on button "Click to Upload Photos" at bounding box center [399, 237] width 107 height 21
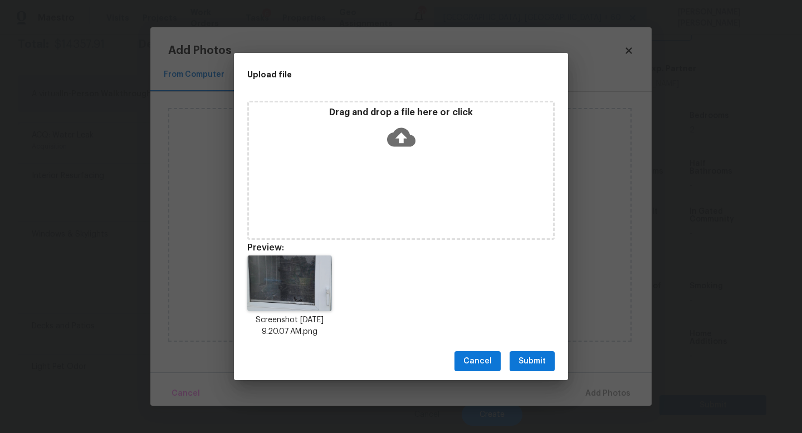
click at [527, 362] on span "Submit" at bounding box center [531, 362] width 27 height 14
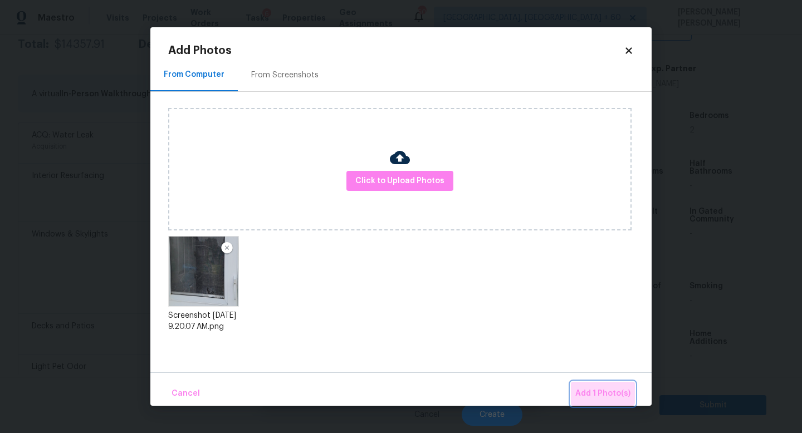
click at [604, 385] on button "Add 1 Photo(s)" at bounding box center [603, 394] width 64 height 24
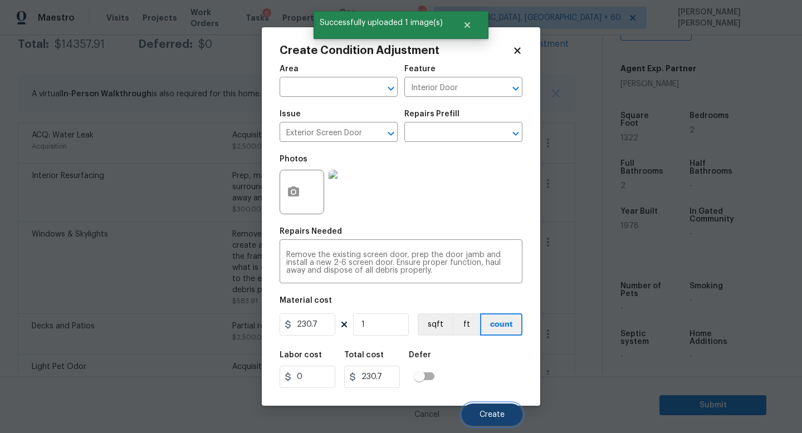
click at [485, 414] on span "Create" at bounding box center [491, 415] width 25 height 8
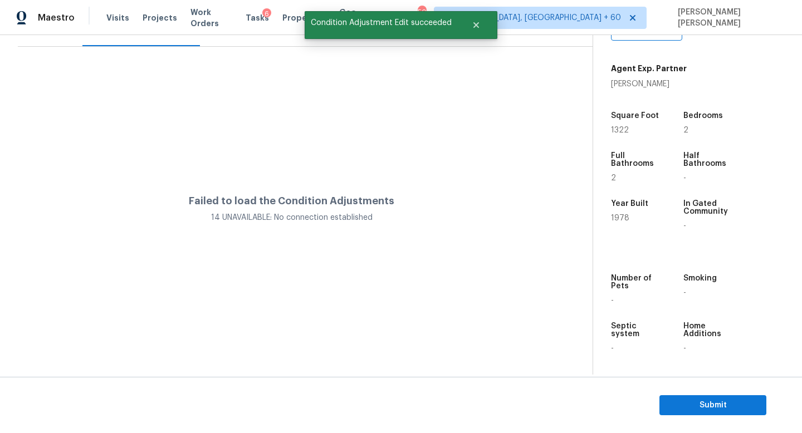
scroll to position [0, 0]
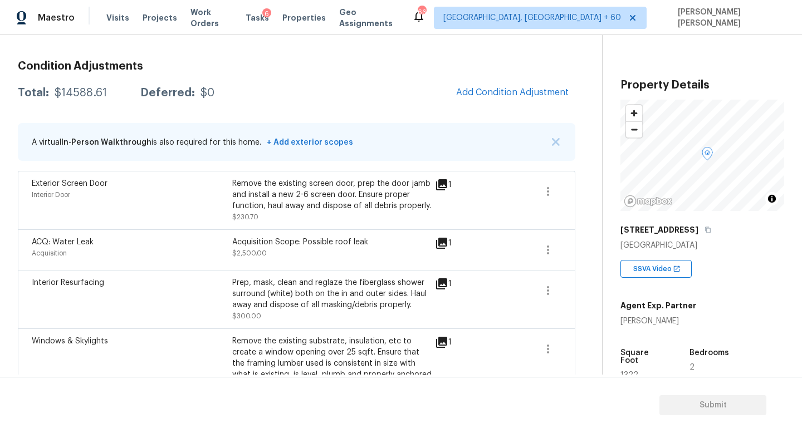
scroll to position [130, 0]
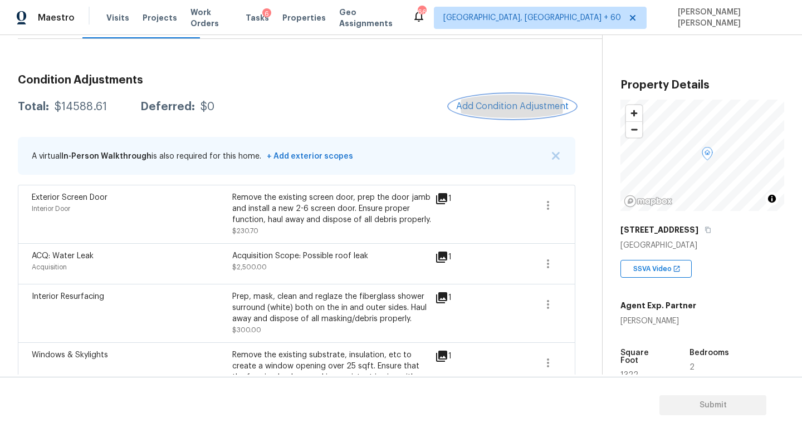
click at [537, 102] on span "Add Condition Adjustment" at bounding box center [512, 106] width 112 height 10
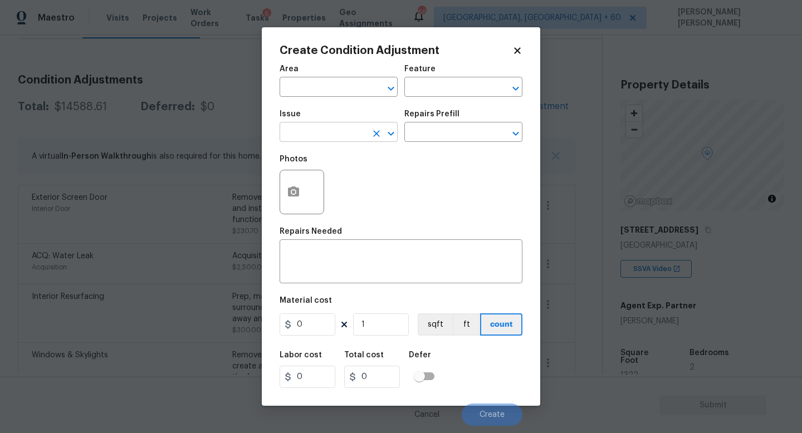
click at [334, 131] on input "text" at bounding box center [322, 133] width 87 height 17
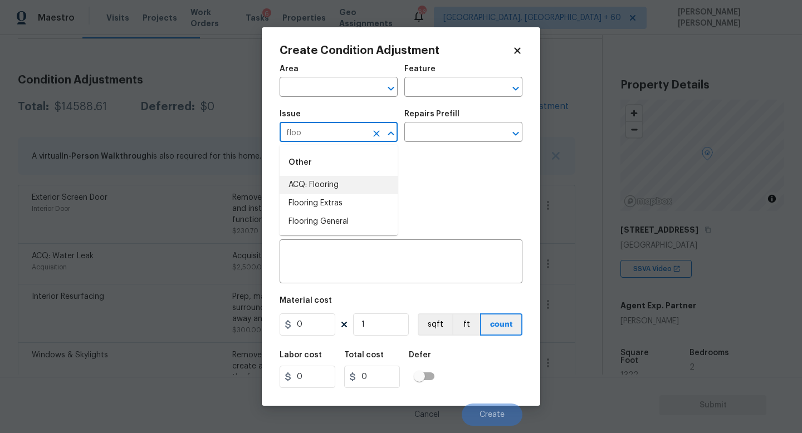
click at [335, 190] on li "ACQ: Flooring" at bounding box center [338, 185] width 118 height 18
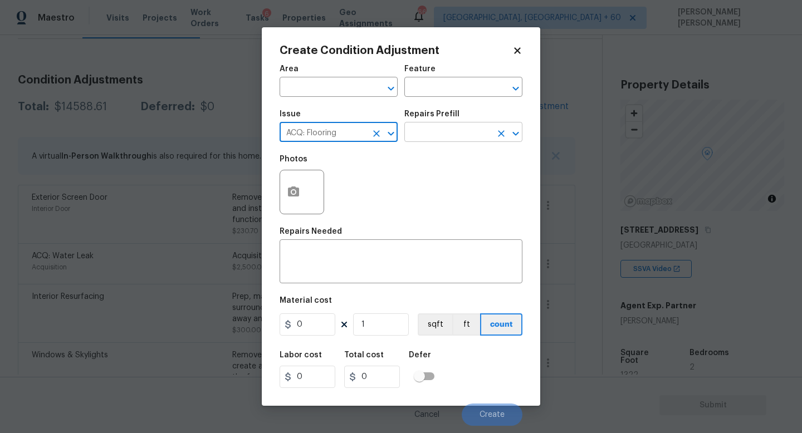
type input "ACQ: Flooring"
click at [445, 133] on input "text" at bounding box center [447, 133] width 87 height 17
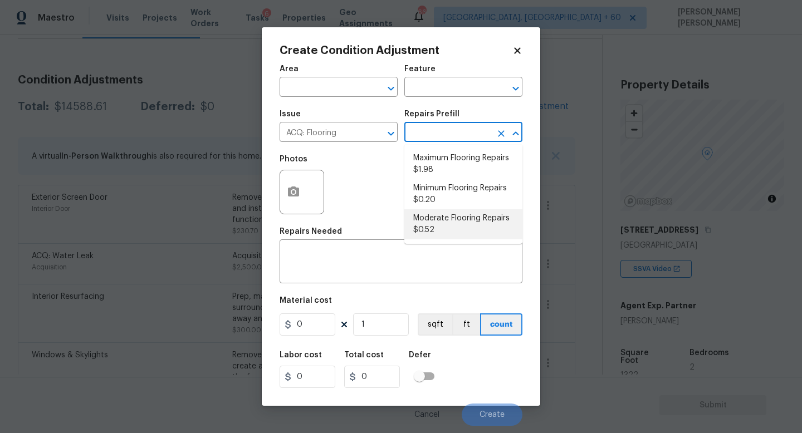
click at [466, 220] on li "Moderate Flooring Repairs $0.52" at bounding box center [463, 224] width 118 height 30
type input "Acquisition"
type textarea "Acquisition Scope: Moderate flooring repairs"
type input "0.52"
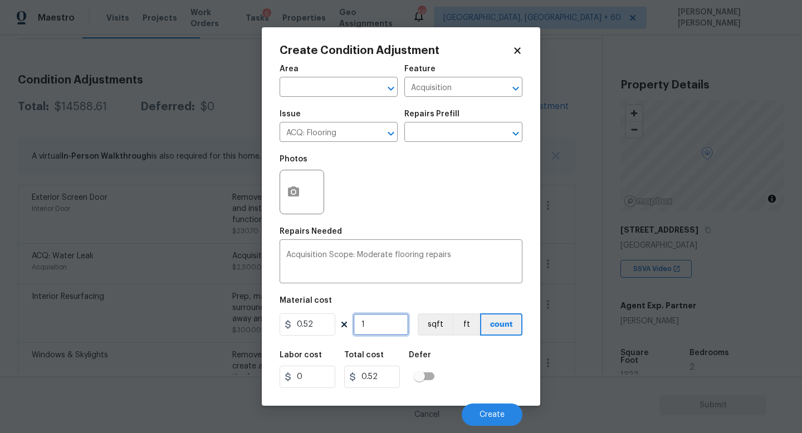
click at [371, 326] on input "1" at bounding box center [381, 324] width 56 height 22
type input "0"
type input "1"
type input "0.52"
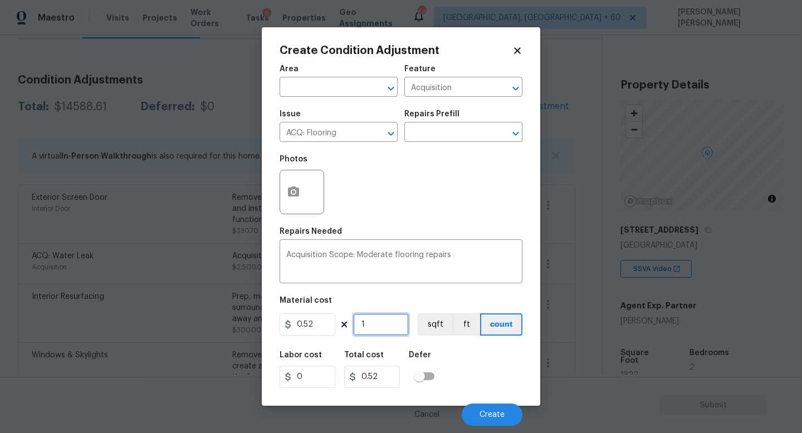
type input "13"
type input "6.76"
type input "1"
type input "0.52"
type input "17"
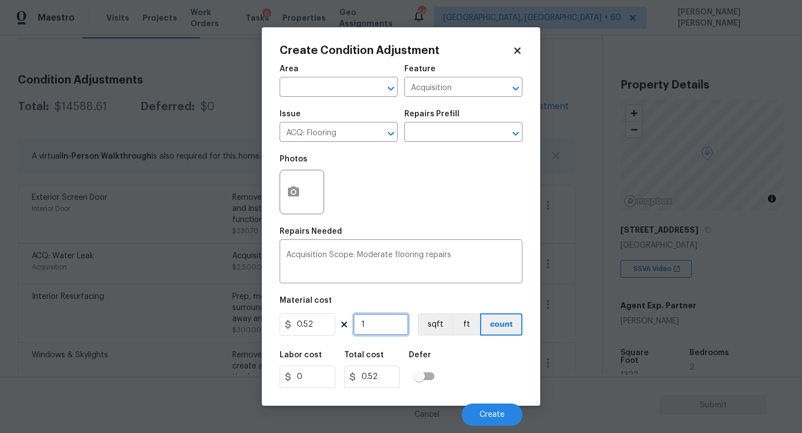
type input "8.84"
type input "172"
type input "89.44"
type input "1722"
type input "895.44"
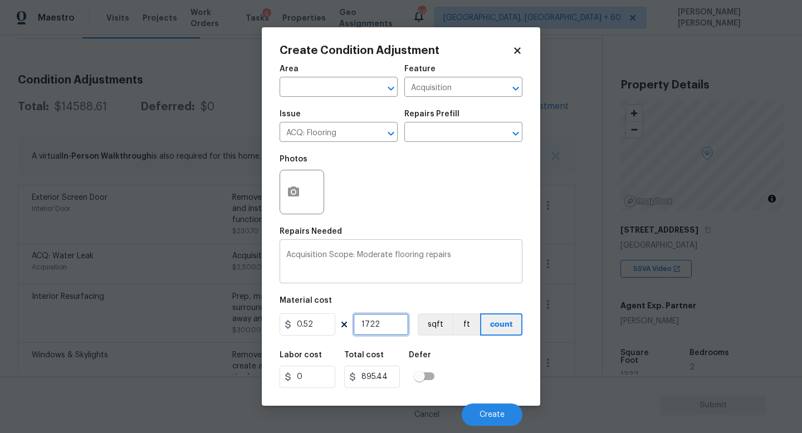
type input "1722"
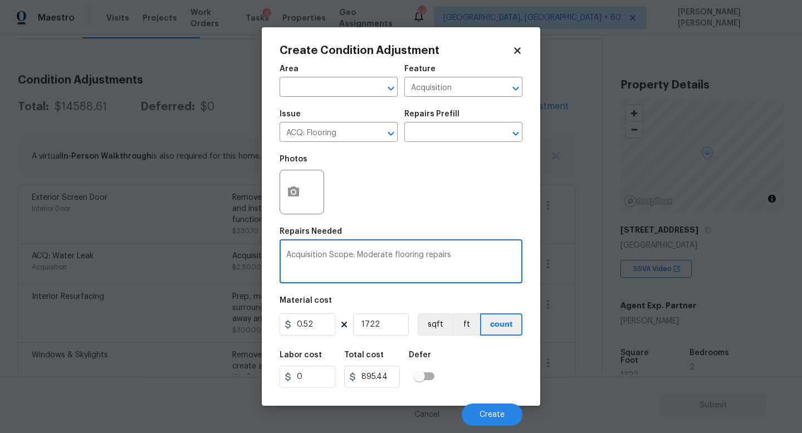
click at [496, 263] on textarea "Acquisition Scope: Moderate flooring repairs" at bounding box center [400, 262] width 229 height 23
click at [301, 187] on button "button" at bounding box center [293, 191] width 27 height 43
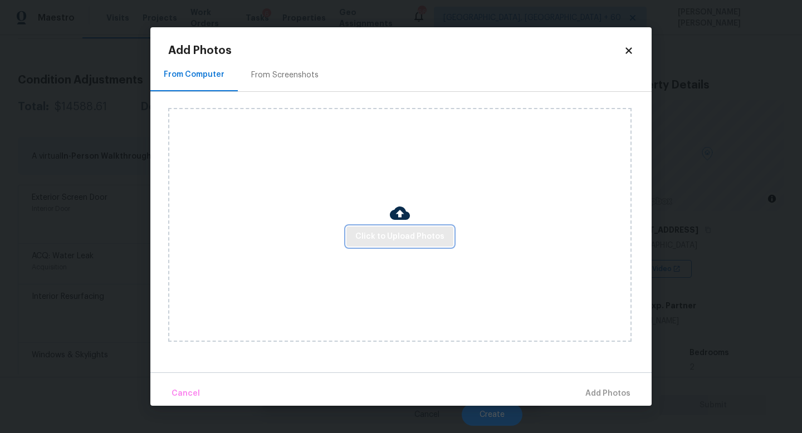
click at [425, 233] on span "Click to Upload Photos" at bounding box center [399, 237] width 89 height 14
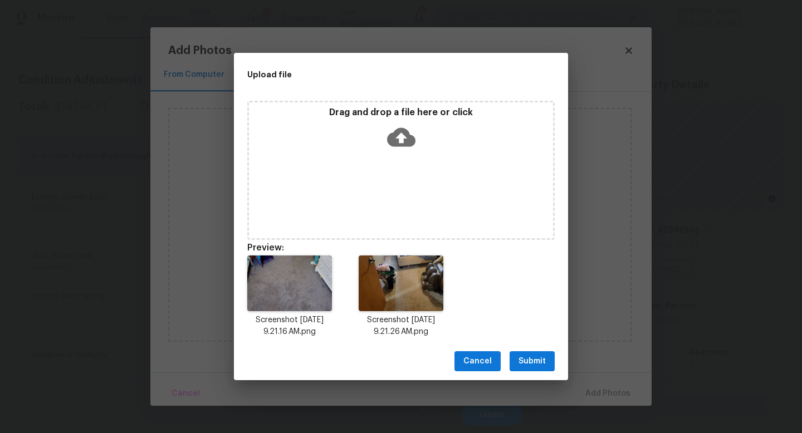
click at [530, 356] on span "Submit" at bounding box center [531, 362] width 27 height 14
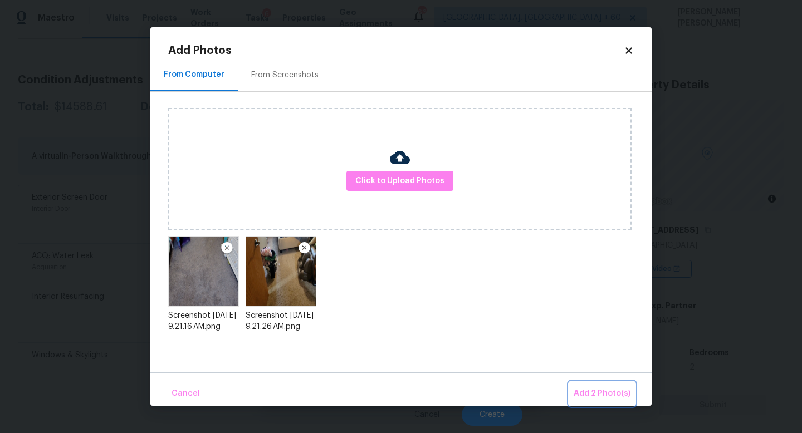
click at [602, 386] on button "Add 2 Photo(s)" at bounding box center [602, 394] width 66 height 24
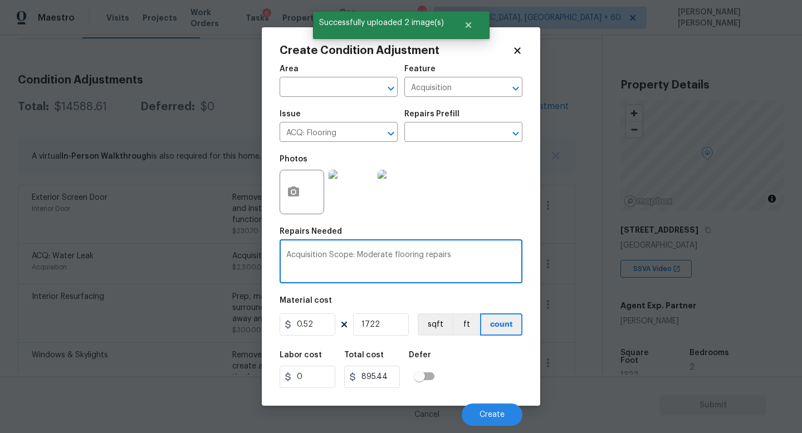
click at [480, 256] on textarea "Acquisition Scope: Moderate flooring repairs" at bounding box center [400, 262] width 229 height 23
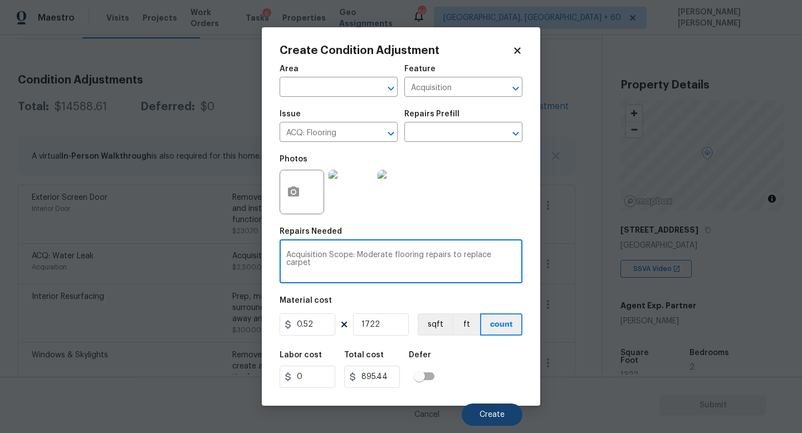
type textarea "Acquisition Scope: Moderate flooring repairs to replace carpet"
click at [491, 407] on button "Create" at bounding box center [492, 415] width 61 height 22
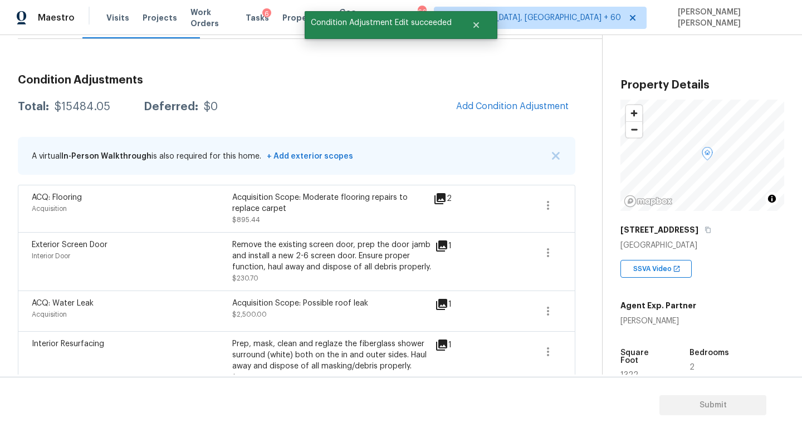
click at [545, 95] on span "Add Condition Adjustment" at bounding box center [512, 107] width 126 height 24
click at [524, 105] on span "Add Condition Adjustment" at bounding box center [512, 106] width 112 height 10
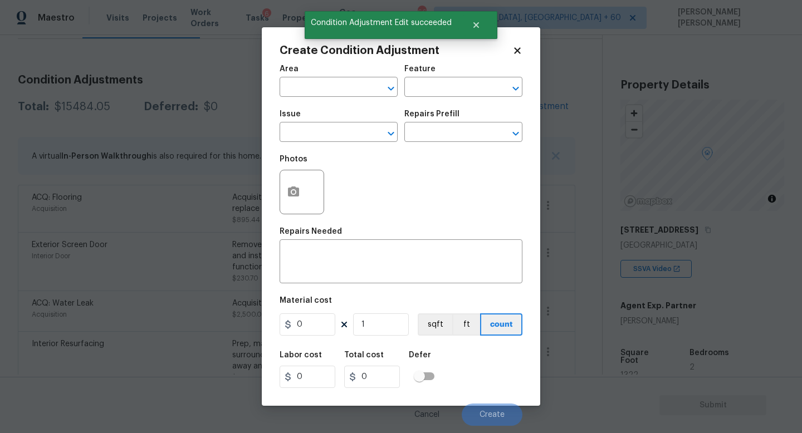
click at [319, 124] on div "Issue" at bounding box center [338, 117] width 118 height 14
click at [322, 134] on input "text" at bounding box center [322, 133] width 87 height 17
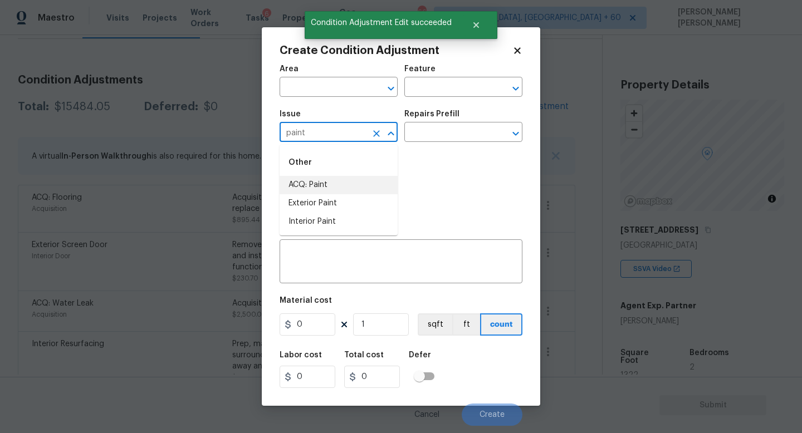
click at [326, 179] on li "ACQ: Paint" at bounding box center [338, 185] width 118 height 18
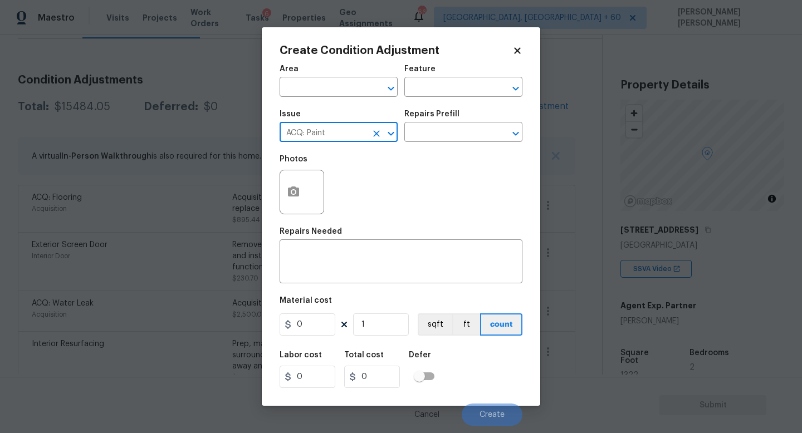
type input "ACQ: Paint"
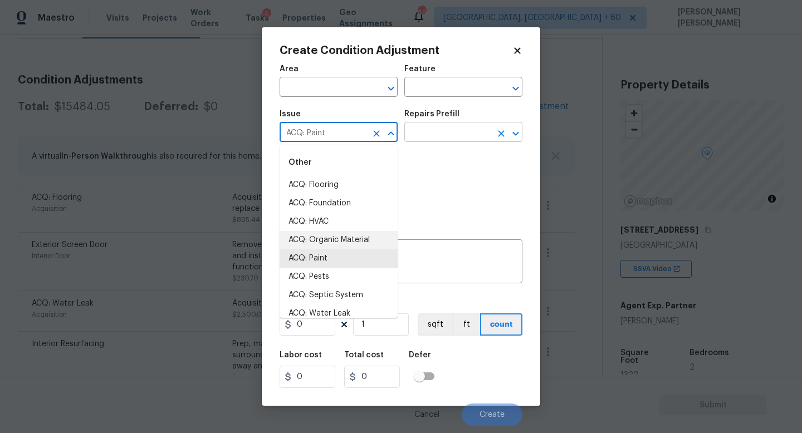
click at [428, 141] on input "text" at bounding box center [447, 133] width 87 height 17
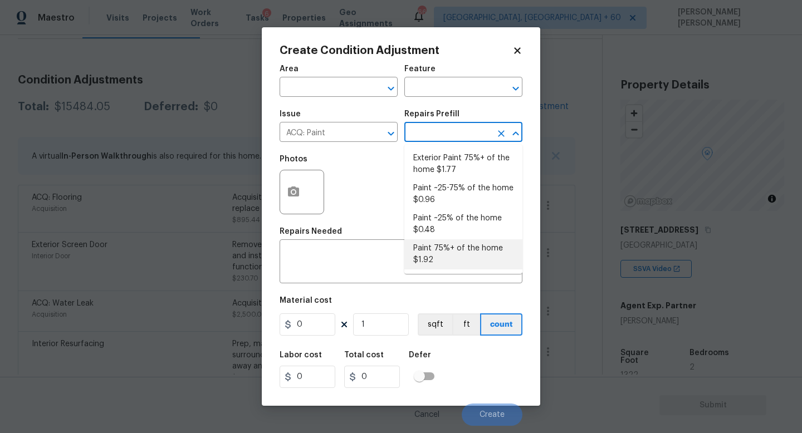
click at [459, 252] on li "Paint 75%+ of the home $1.92" at bounding box center [463, 254] width 118 height 30
type input "Acquisition"
type textarea "Acquisition Scope: 75%+ of the home will likely require interior paint"
type input "1.92"
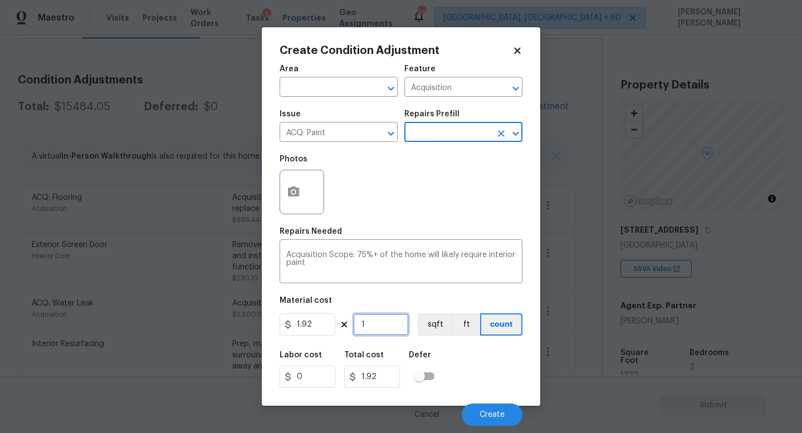
click at [375, 331] on input "1" at bounding box center [381, 324] width 56 height 22
type input "17"
type input "32.64"
type input "172"
type input "330.24"
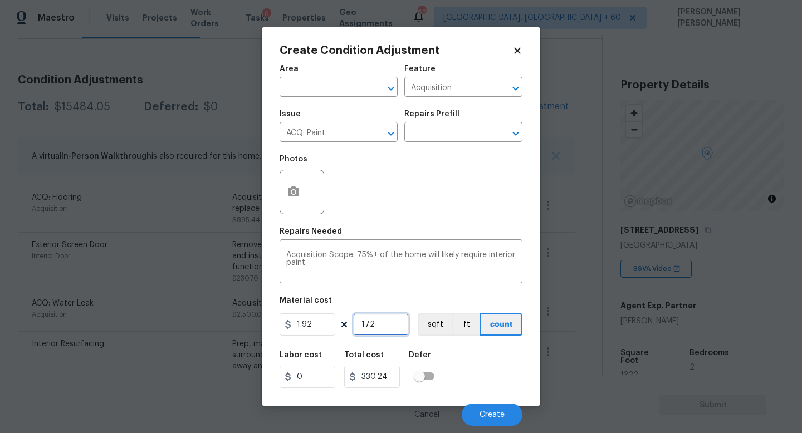
type input "1722"
type input "3306.24"
type input "1722"
click at [298, 203] on button "button" at bounding box center [293, 191] width 27 height 43
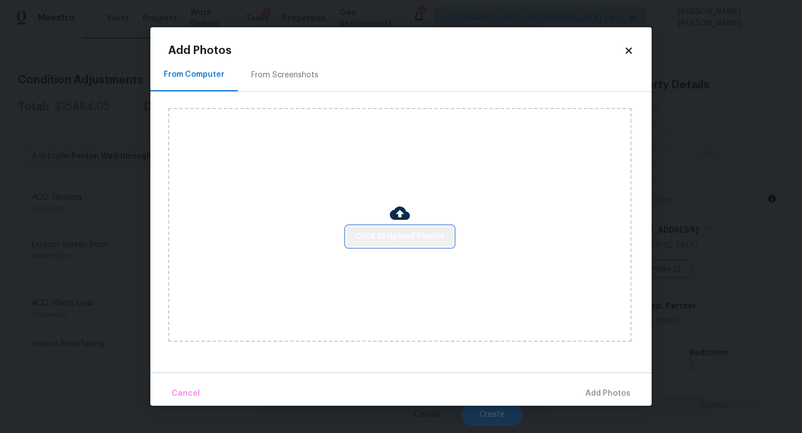
click at [407, 245] on button "Click to Upload Photos" at bounding box center [399, 237] width 107 height 21
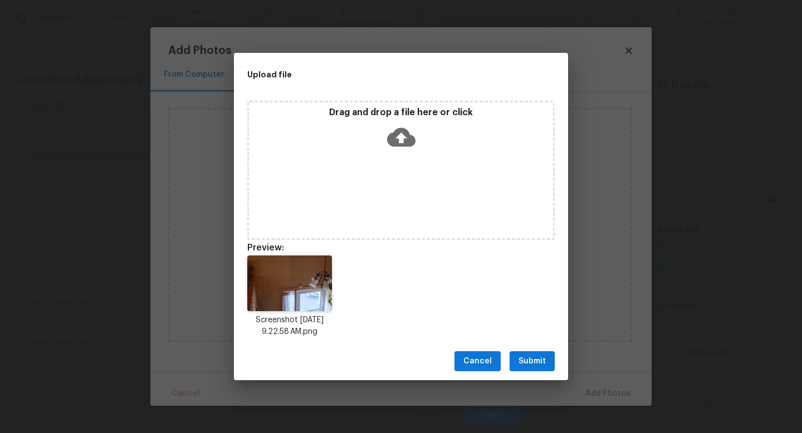
drag, startPoint x: 717, startPoint y: 433, endPoint x: 257, endPoint y: 146, distance: 541.7
click at [257, 146] on div "Upload file Drag and drop a file here or click Preview: Screenshot 2025-09-16 a…" at bounding box center [401, 216] width 802 height 433
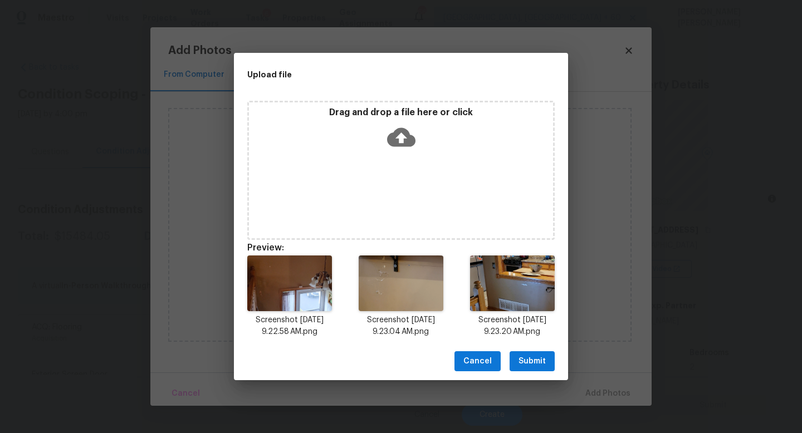
scroll to position [130, 0]
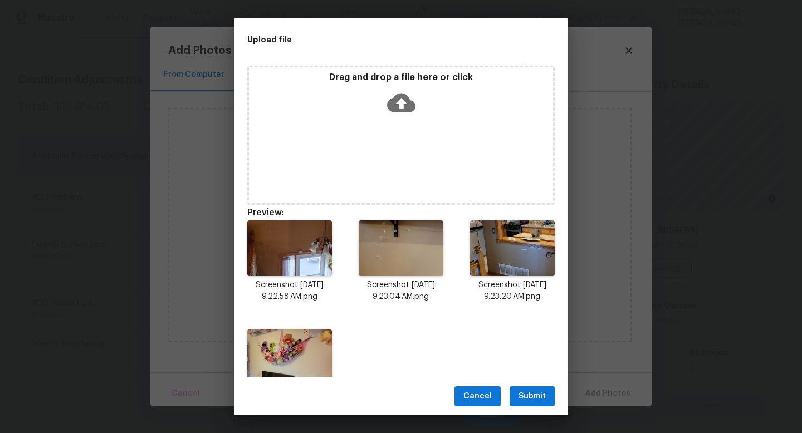
click at [538, 393] on span "Submit" at bounding box center [531, 397] width 27 height 14
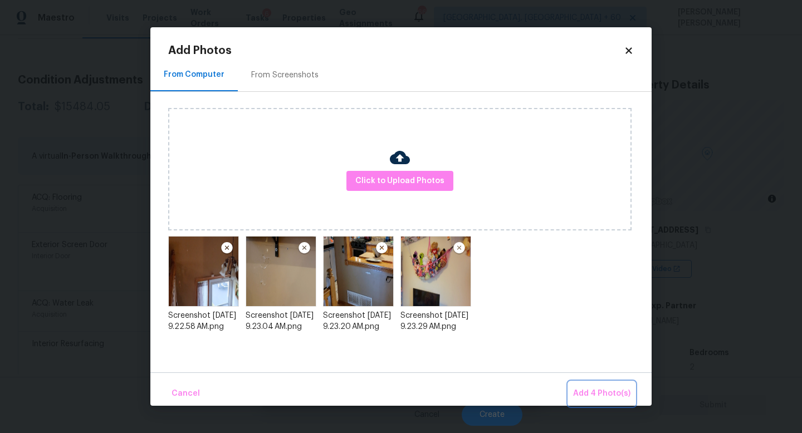
click at [586, 394] on span "Add 4 Photo(s)" at bounding box center [601, 394] width 57 height 14
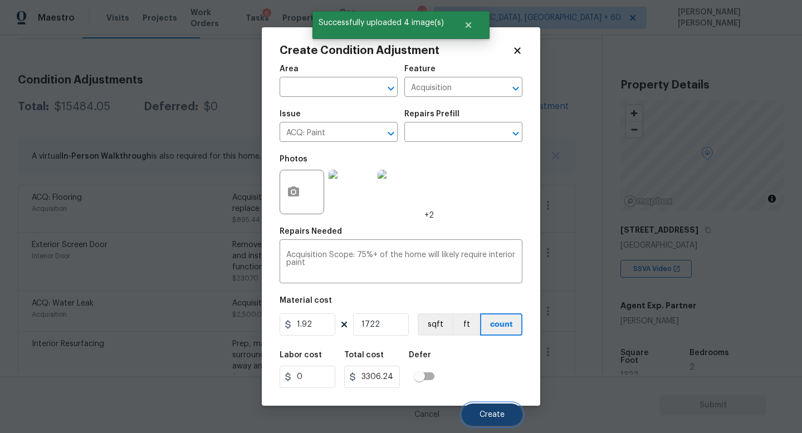
click at [497, 414] on span "Create" at bounding box center [491, 415] width 25 height 8
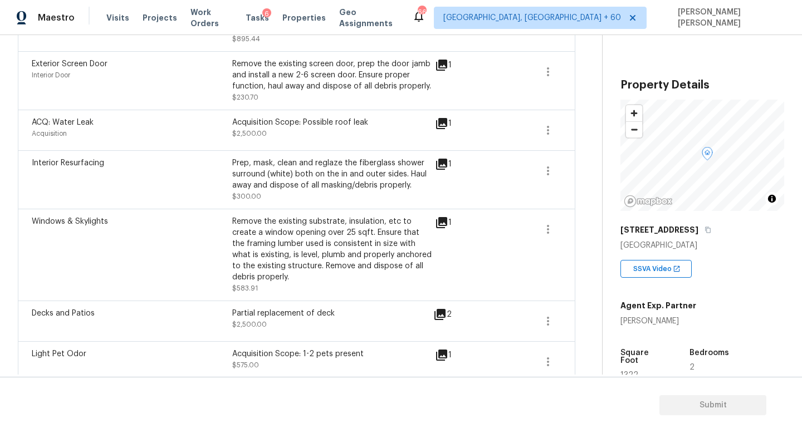
scroll to position [351, 0]
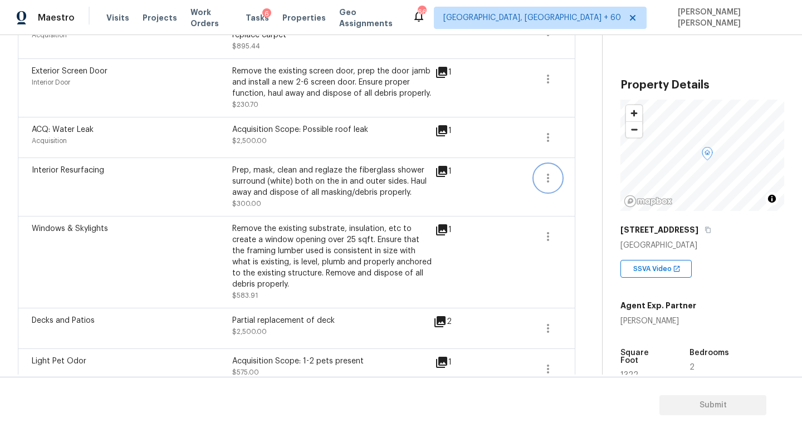
click at [560, 178] on button "button" at bounding box center [547, 178] width 27 height 27
click at [590, 170] on link "Edit" at bounding box center [611, 177] width 95 height 17
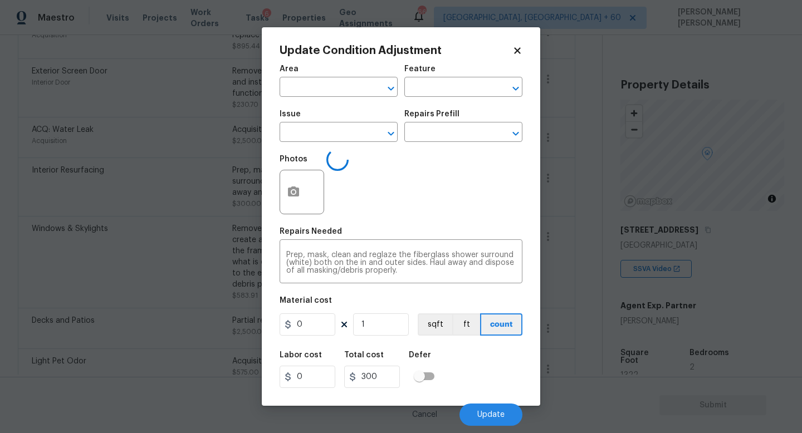
type input "Interior Resurfacing"
type input "300"
click at [302, 184] on button "button" at bounding box center [293, 191] width 27 height 43
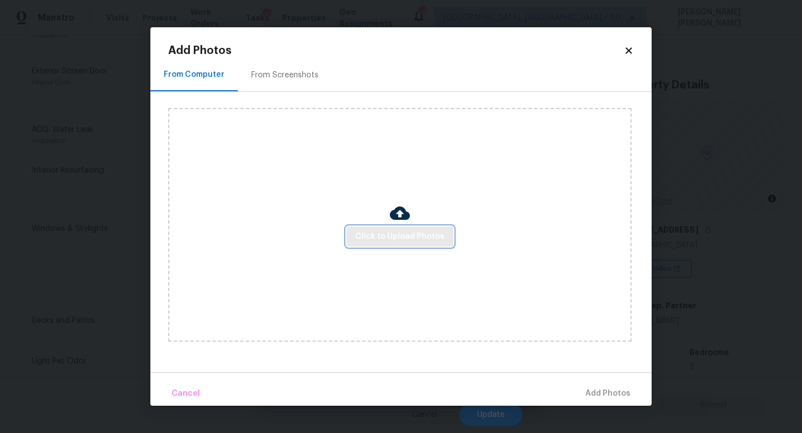
click at [411, 237] on span "Click to Upload Photos" at bounding box center [399, 237] width 89 height 14
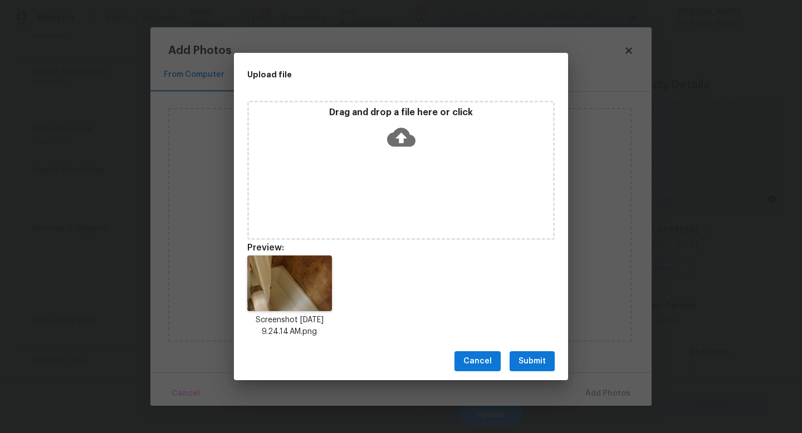
click at [538, 365] on span "Submit" at bounding box center [531, 362] width 27 height 14
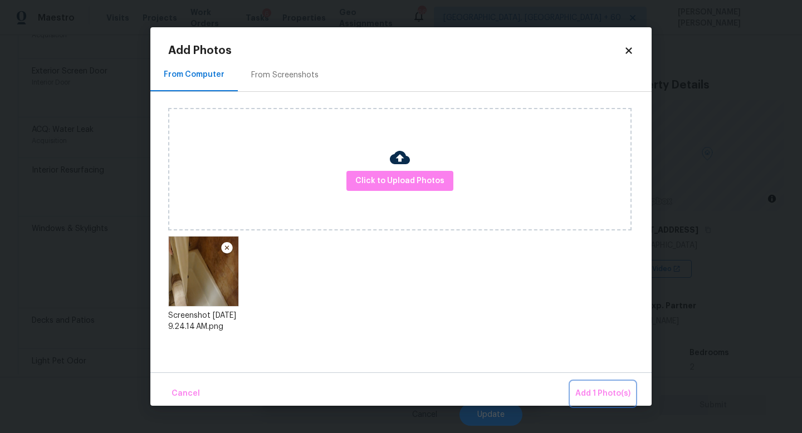
click at [586, 389] on span "Add 1 Photo(s)" at bounding box center [602, 394] width 55 height 14
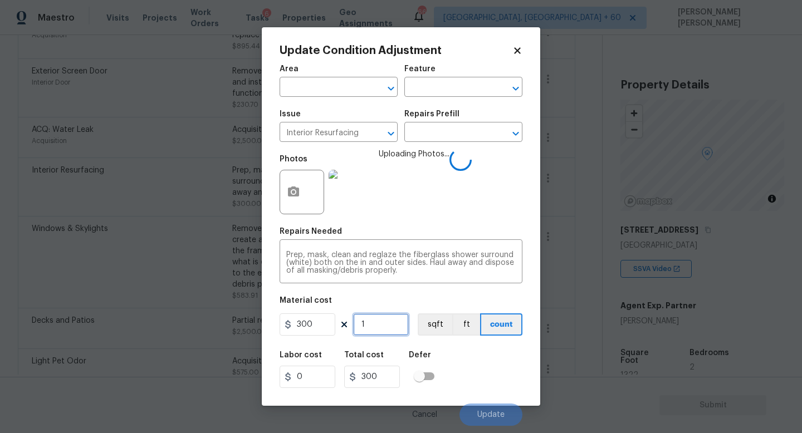
click at [373, 320] on input "1" at bounding box center [381, 324] width 56 height 22
type input "0"
type input "2"
type input "600"
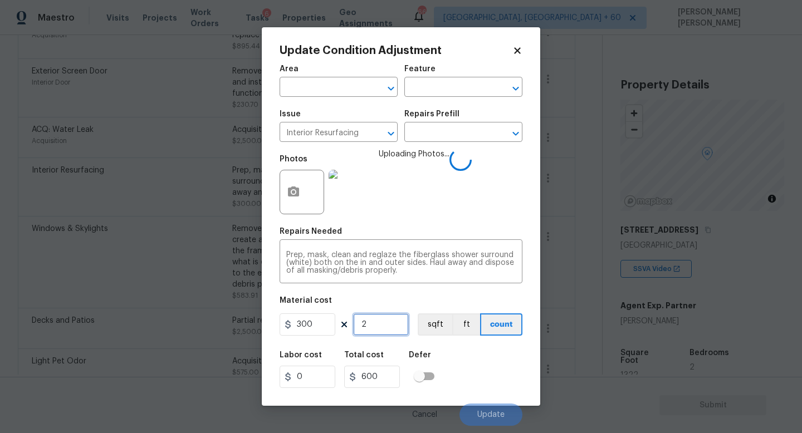
type input "2"
click at [473, 365] on div "Labor cost 0 Total cost 600 Defer" at bounding box center [400, 370] width 243 height 50
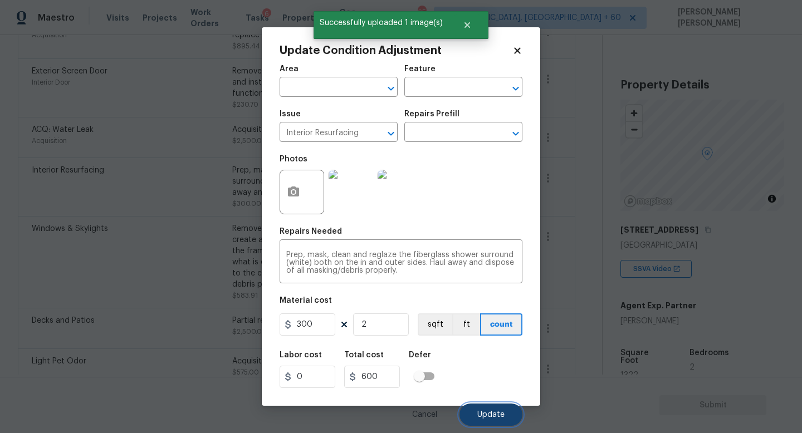
click at [482, 413] on span "Update" at bounding box center [490, 415] width 27 height 8
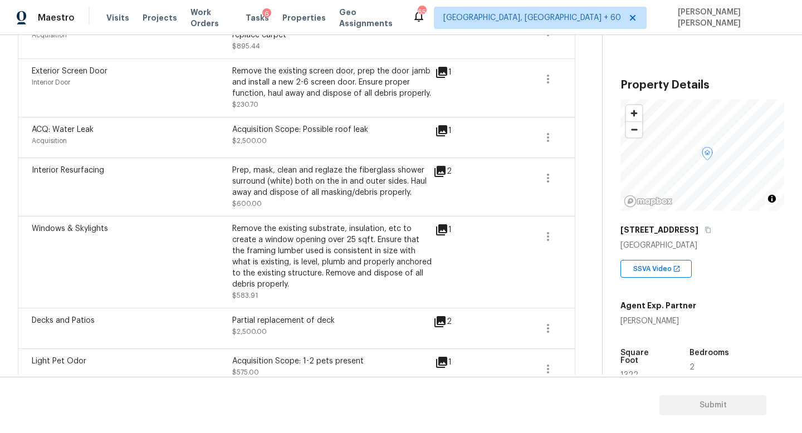
scroll to position [0, 0]
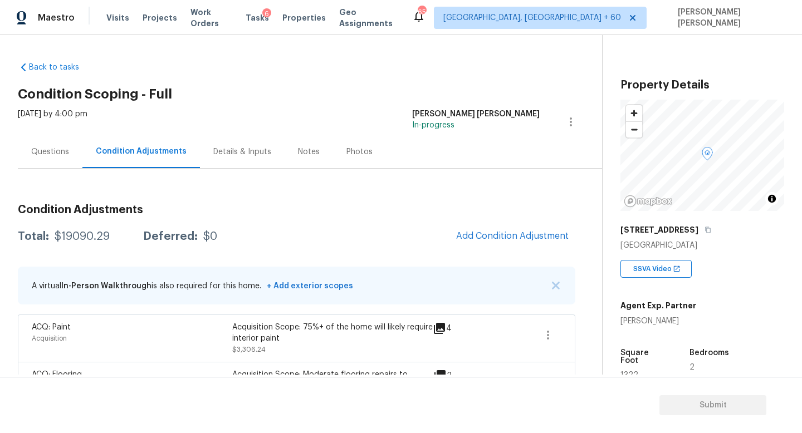
click at [42, 154] on div "Questions" at bounding box center [50, 151] width 38 height 11
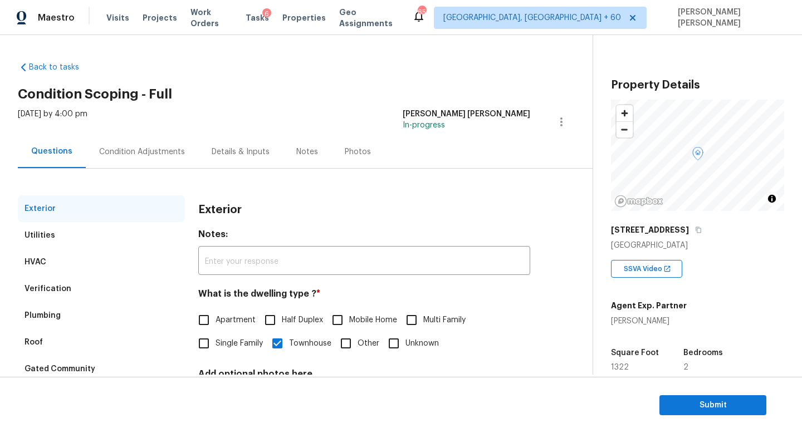
scroll to position [103, 0]
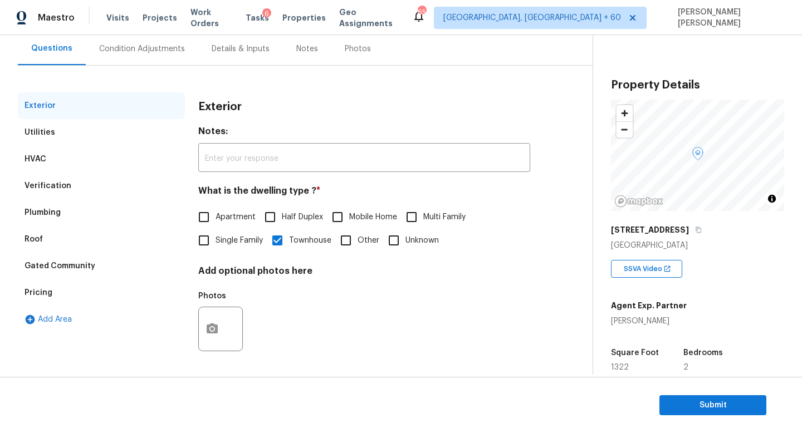
click at [90, 258] on div "Gated Community" at bounding box center [101, 266] width 167 height 27
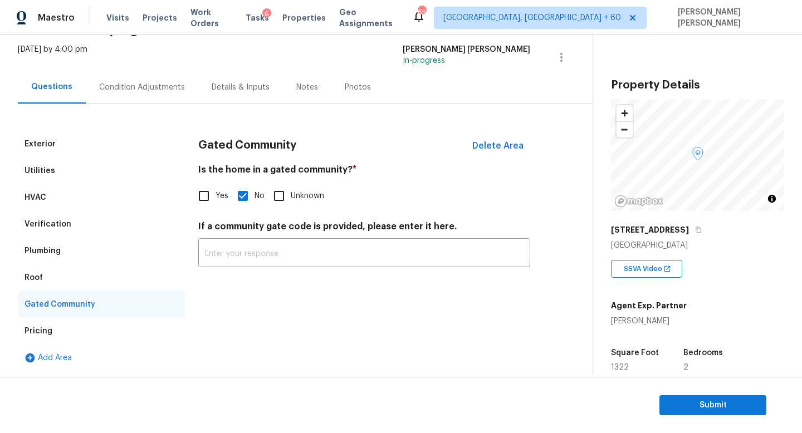
click at [142, 92] on div "Condition Adjustments" at bounding box center [142, 87] width 86 height 11
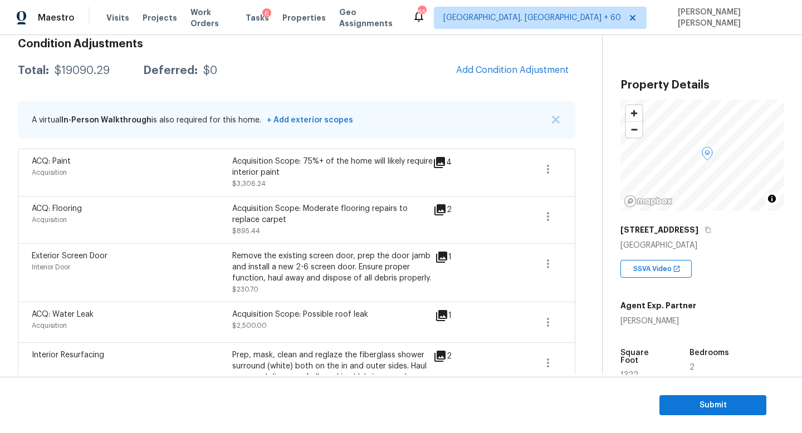
scroll to position [185, 0]
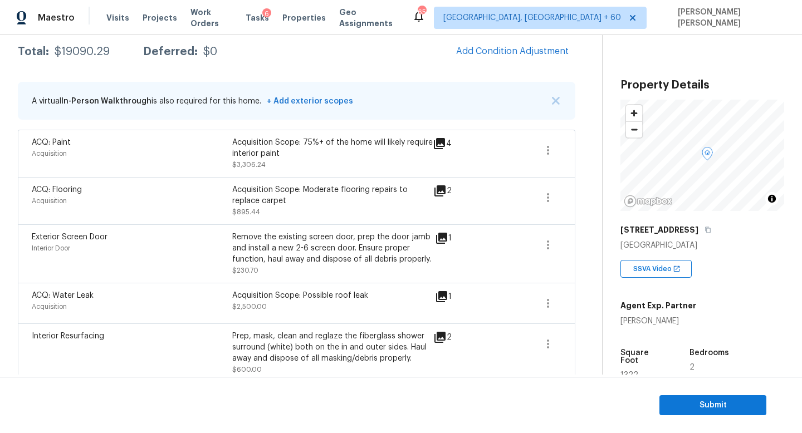
click at [95, 60] on div "Total: $19090.29 Deferred: $0 Add Condition Adjustment" at bounding box center [296, 52] width 557 height 24
copy div "$19090.29"
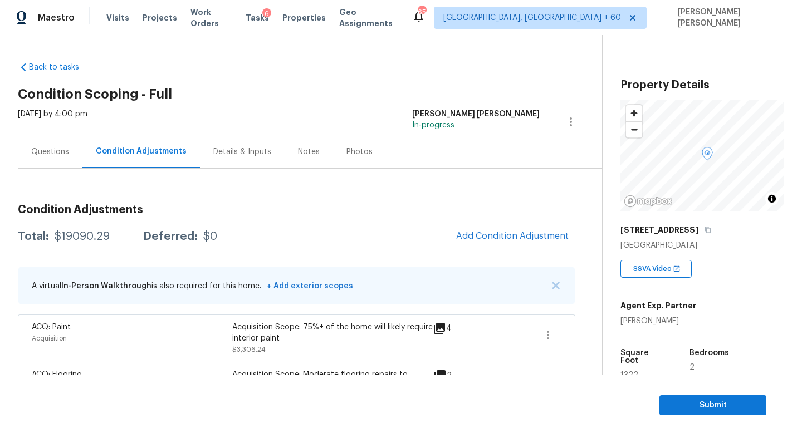
click at [42, 141] on div "Questions" at bounding box center [50, 151] width 65 height 33
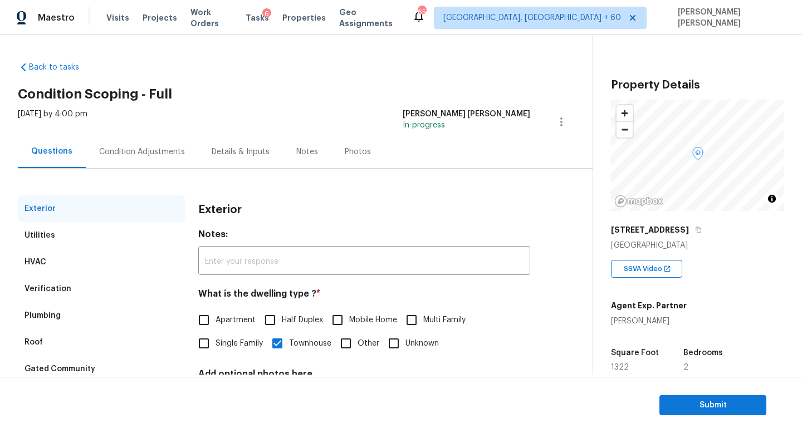
scroll to position [103, 0]
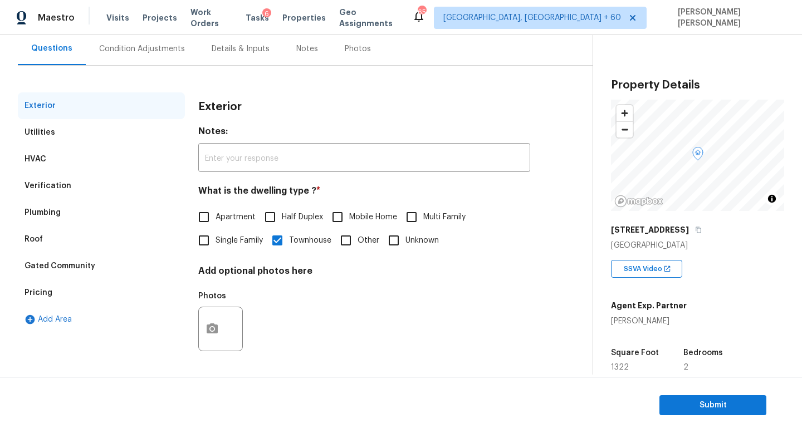
click at [55, 188] on div "Verification" at bounding box center [47, 185] width 47 height 11
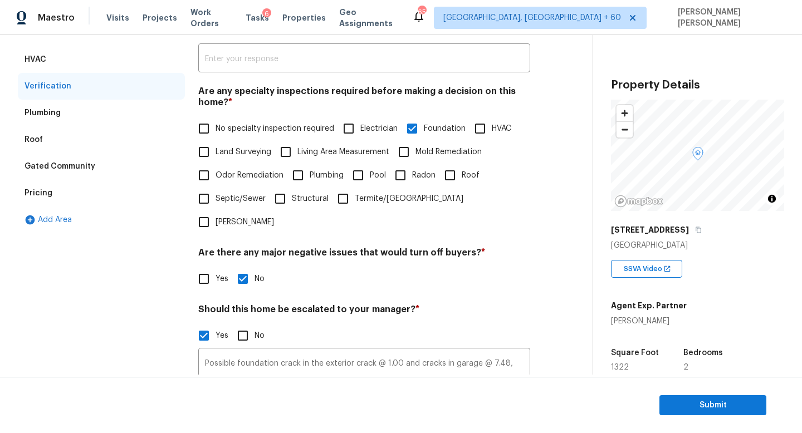
scroll to position [342, 0]
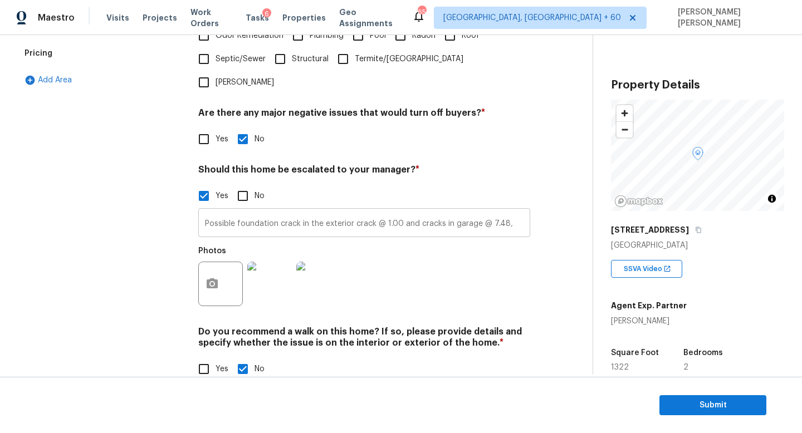
click at [342, 211] on input "Possible foundation crack in the exterior crack @ 1.00 and cracks in garage @ 7…" at bounding box center [364, 224] width 332 height 26
click at [110, 243] on div "Exterior Utilities HVAC Verification Plumbing Roof Gated Community Pricing Add …" at bounding box center [101, 124] width 167 height 542
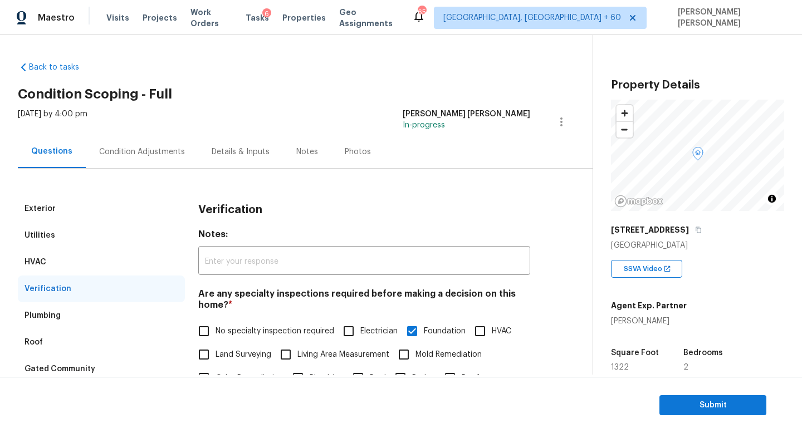
click at [127, 140] on div "Condition Adjustments" at bounding box center [142, 151] width 112 height 33
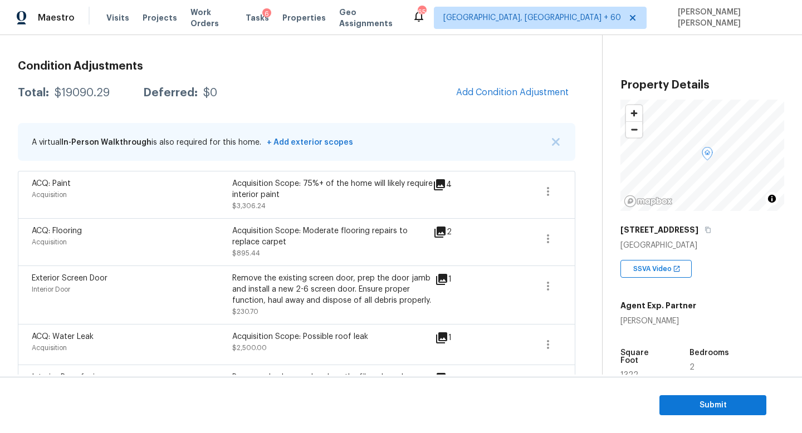
scroll to position [153, 0]
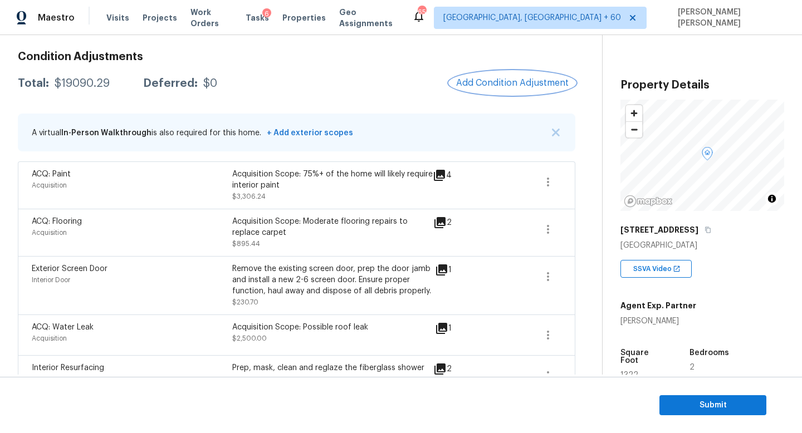
click at [485, 83] on span "Add Condition Adjustment" at bounding box center [512, 83] width 112 height 10
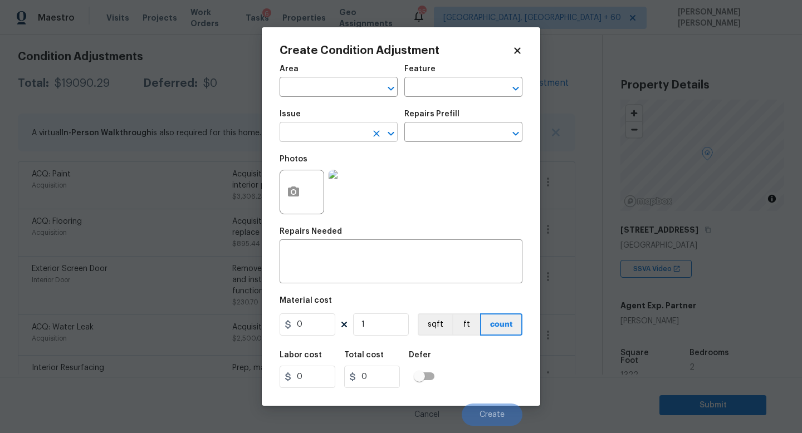
click at [314, 139] on input "text" at bounding box center [322, 133] width 87 height 17
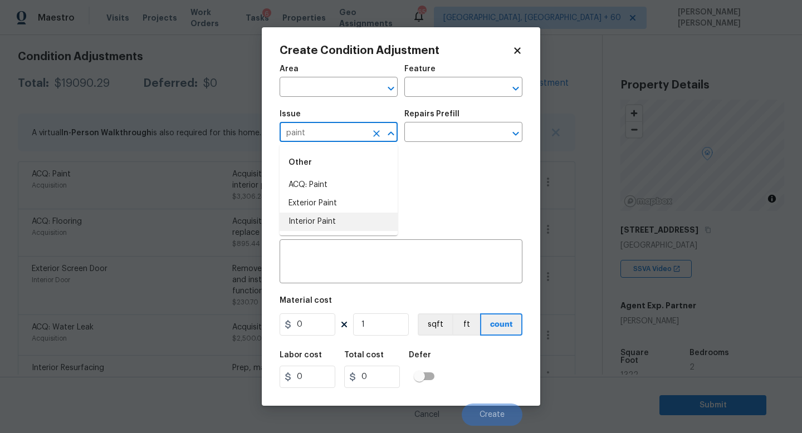
click at [330, 227] on li "Interior Paint" at bounding box center [338, 222] width 118 height 18
type input "Interior Paint"
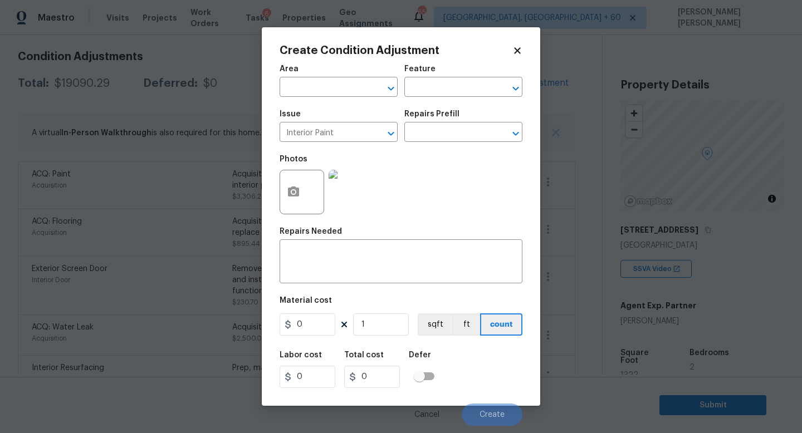
click at [445, 116] on h5 "Repairs Prefill" at bounding box center [431, 114] width 55 height 8
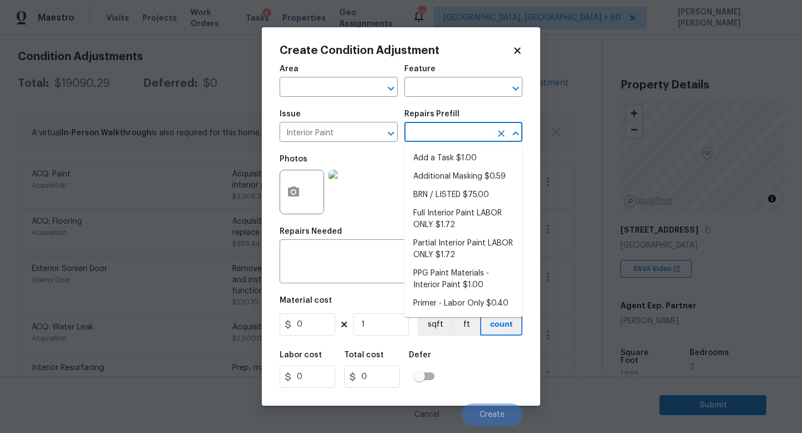
click at [450, 127] on input "text" at bounding box center [447, 133] width 87 height 17
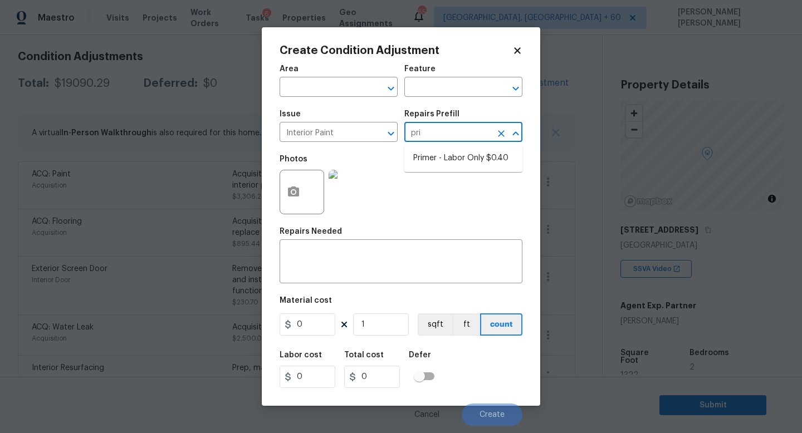
type input "prim"
click at [484, 159] on li "Primer - Labor Only $0.40" at bounding box center [463, 158] width 118 height 18
type input "Overall Paint"
type textarea "Interior primer - PRIMER PROVIDED BY OPENDOOR - All nails, screws, drywall anch…"
type input "0.4"
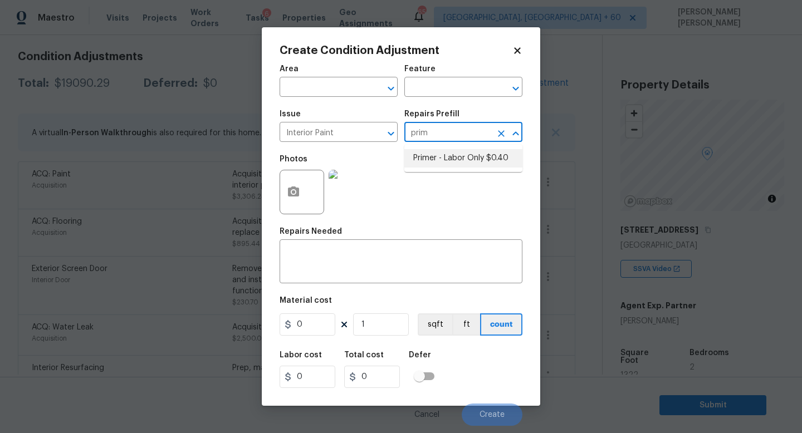
type input "0.4"
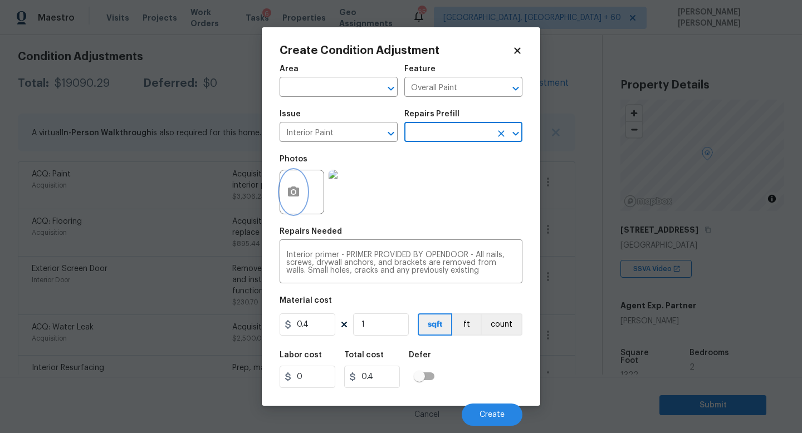
click at [303, 189] on button "button" at bounding box center [293, 191] width 27 height 43
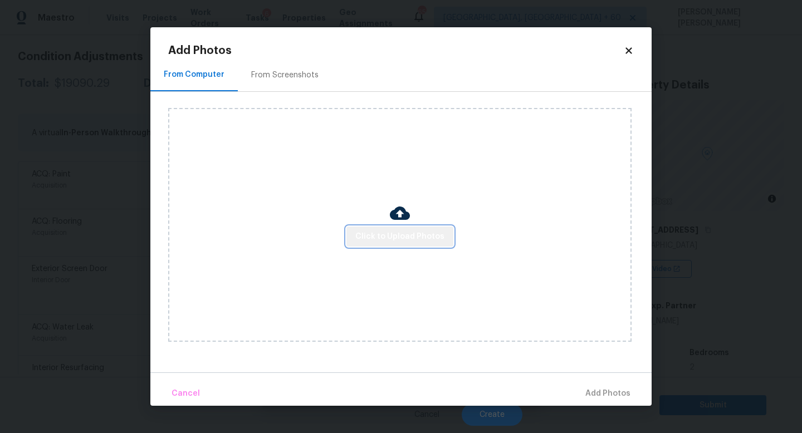
click at [410, 239] on span "Click to Upload Photos" at bounding box center [399, 237] width 89 height 14
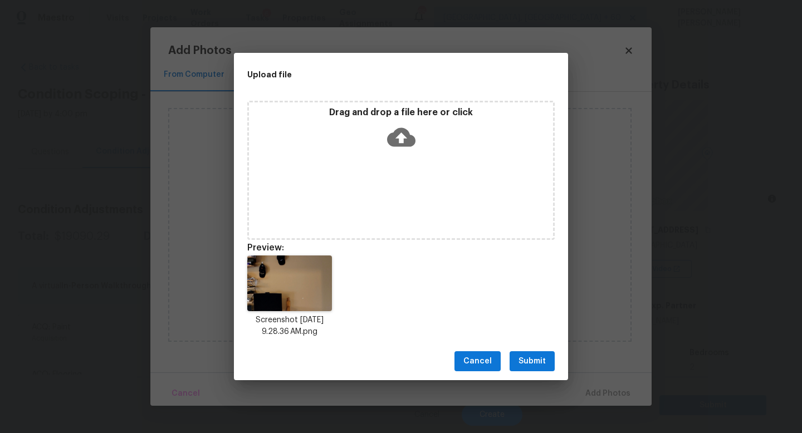
scroll to position [153, 0]
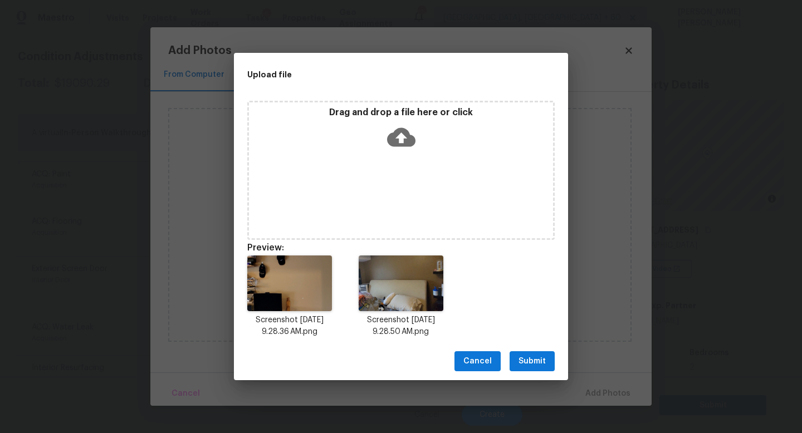
click at [533, 353] on button "Submit" at bounding box center [531, 361] width 45 height 21
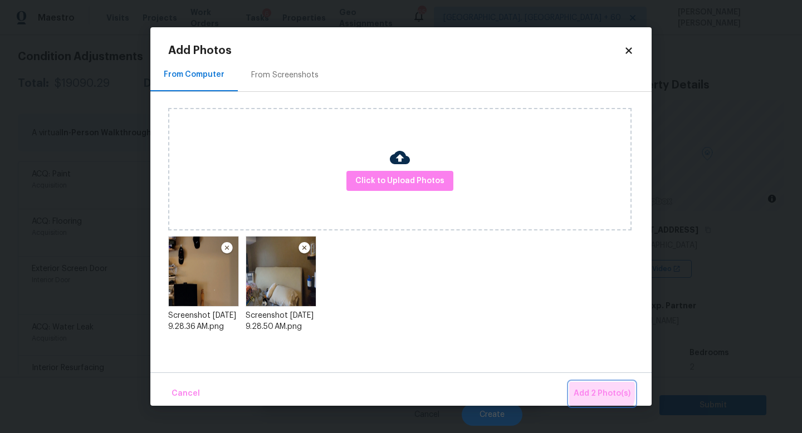
click at [595, 392] on span "Add 2 Photo(s)" at bounding box center [601, 394] width 57 height 14
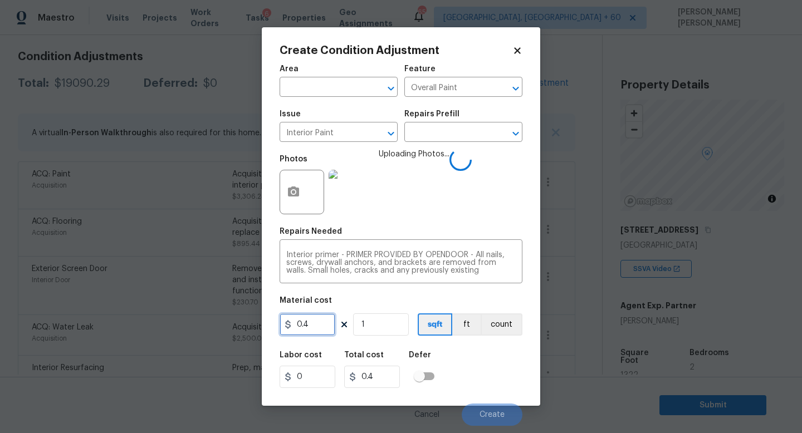
drag, startPoint x: 322, startPoint y: 328, endPoint x: 184, endPoint y: 328, distance: 138.1
click at [184, 328] on div "Create Condition Adjustment Area ​ Feature Overall Paint ​ Issue Interior Paint…" at bounding box center [401, 216] width 802 height 433
type input "400"
click at [493, 373] on div "Labor cost 0 Total cost 400 Defer" at bounding box center [400, 370] width 243 height 50
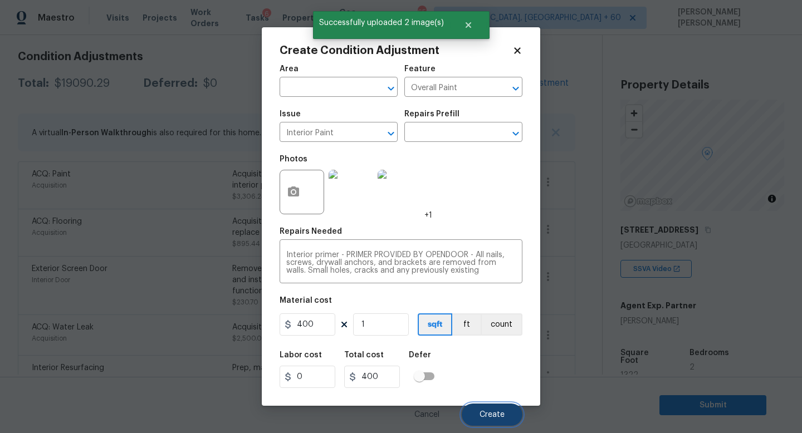
click at [494, 412] on span "Create" at bounding box center [491, 415] width 25 height 8
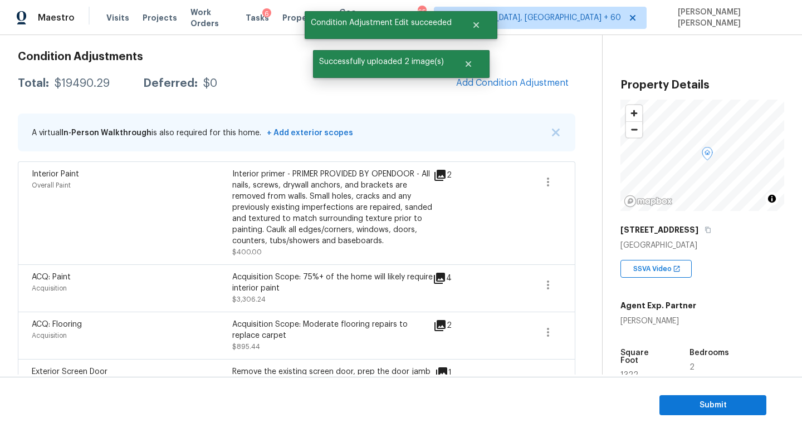
click at [81, 81] on div "$19490.29" at bounding box center [82, 83] width 55 height 11
copy div "$19490.29"
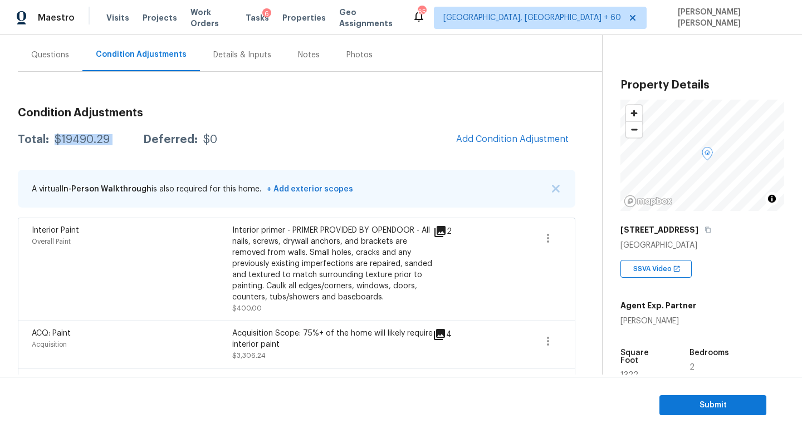
scroll to position [0, 0]
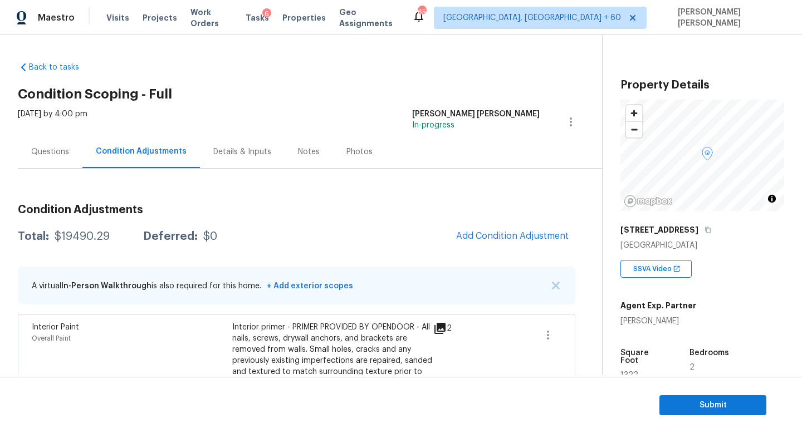
click at [54, 149] on div "Questions" at bounding box center [50, 151] width 38 height 11
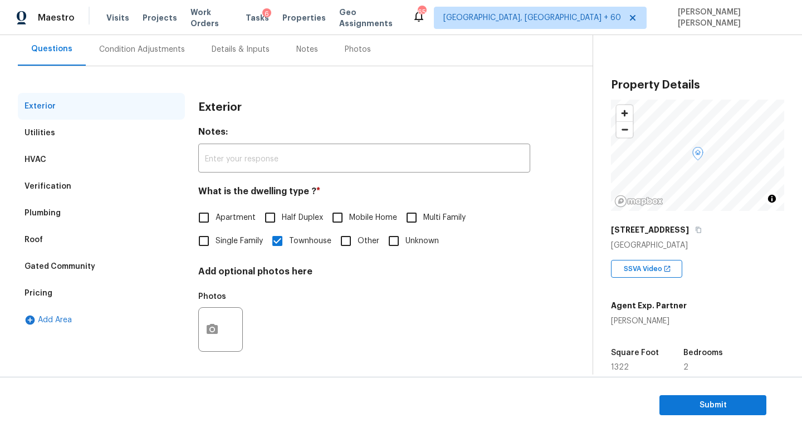
scroll to position [103, 0]
click at [139, 52] on div "Condition Adjustments" at bounding box center [142, 48] width 86 height 11
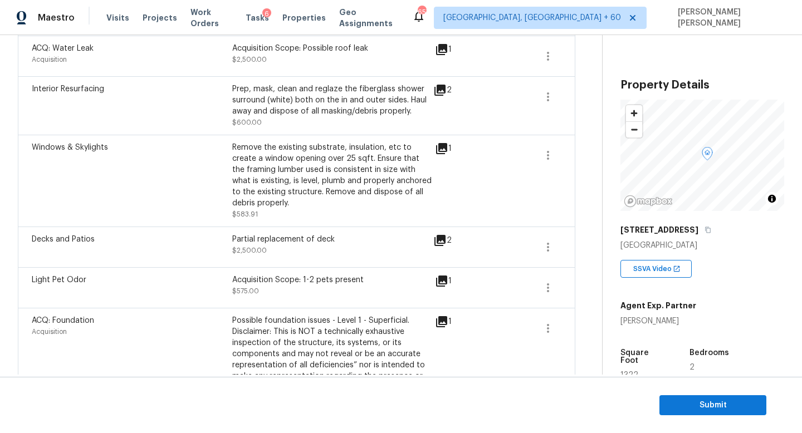
scroll to position [541, 0]
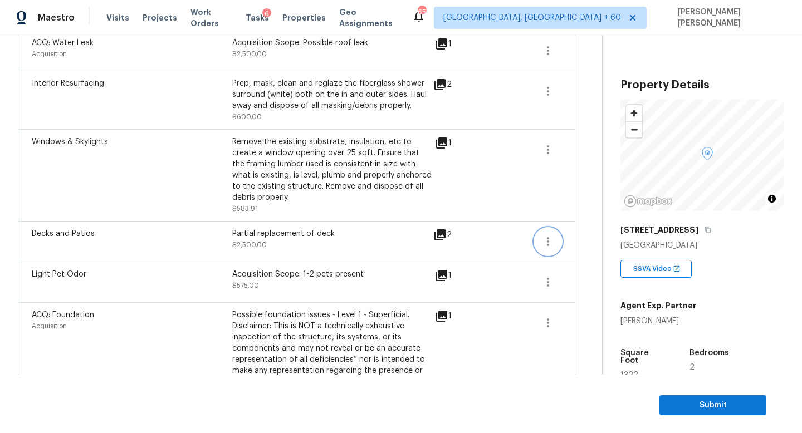
click at [545, 248] on icon "button" at bounding box center [547, 241] width 13 height 13
click at [597, 244] on div "Edit" at bounding box center [611, 241] width 87 height 11
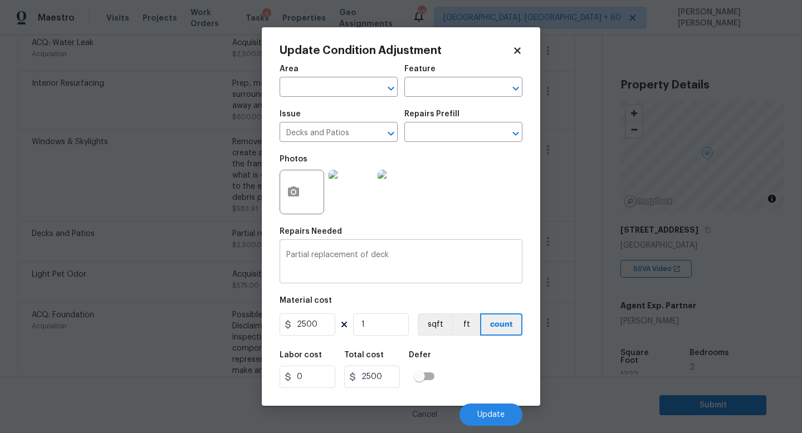
click at [333, 257] on textarea "Partial replacement of deck" at bounding box center [400, 262] width 229 height 23
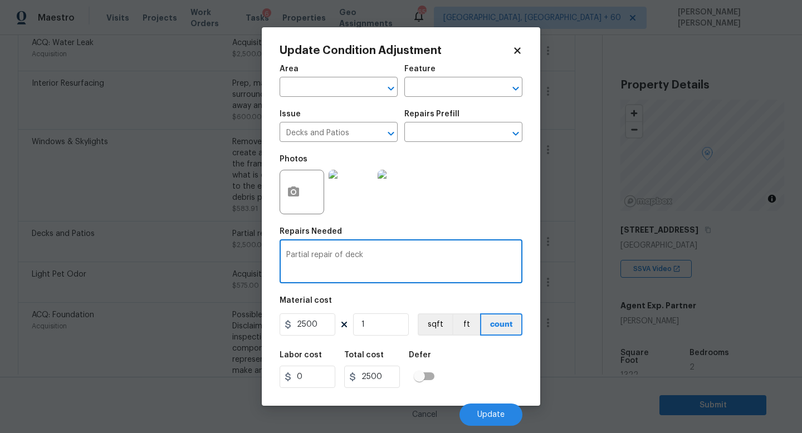
type textarea "Partial repair of deck"
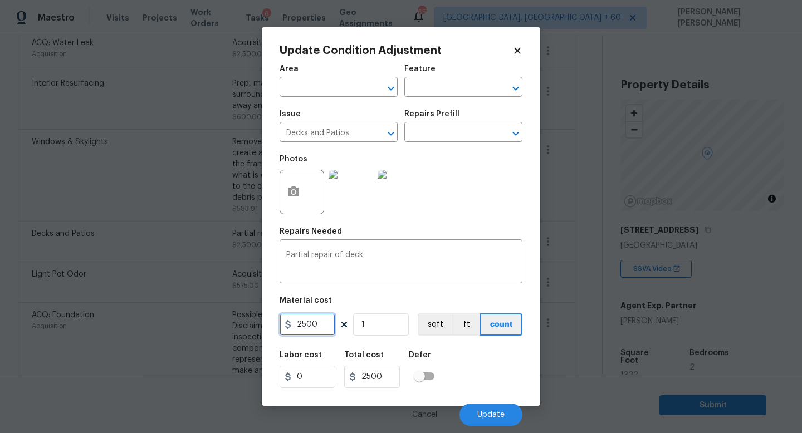
drag, startPoint x: 320, startPoint y: 327, endPoint x: 132, endPoint y: 327, distance: 188.2
click at [132, 327] on div "Update Condition Adjustment Area ​ Feature ​ Issue Decks and Patios ​ Repairs P…" at bounding box center [401, 216] width 802 height 433
type input "2000"
click at [300, 190] on icon "button" at bounding box center [293, 191] width 13 height 13
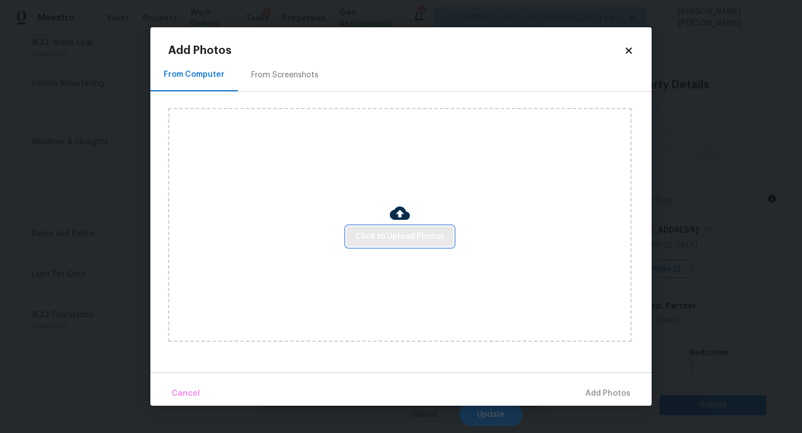
click at [428, 236] on span "Click to Upload Photos" at bounding box center [399, 237] width 89 height 14
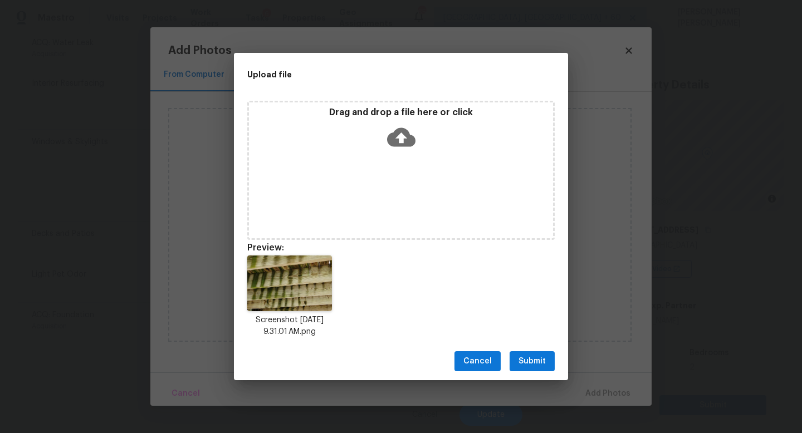
click at [540, 355] on span "Submit" at bounding box center [531, 362] width 27 height 14
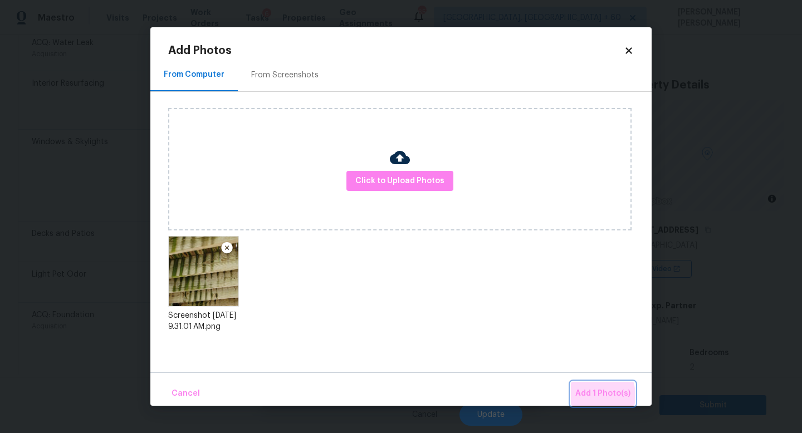
click at [589, 396] on span "Add 1 Photo(s)" at bounding box center [602, 394] width 55 height 14
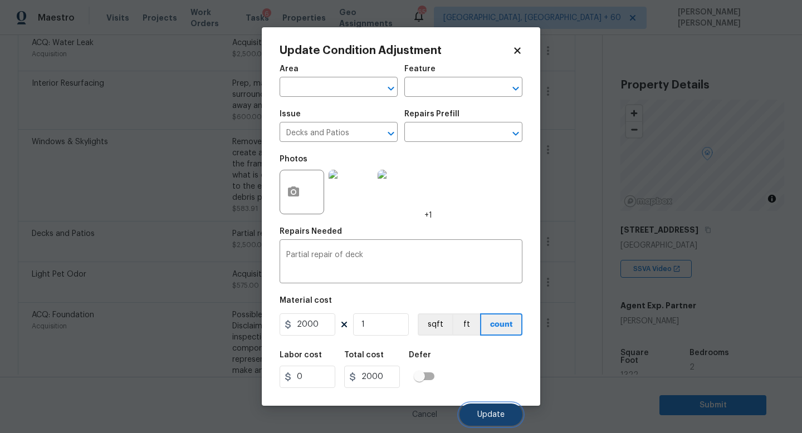
click at [491, 414] on span "Update" at bounding box center [490, 415] width 27 height 8
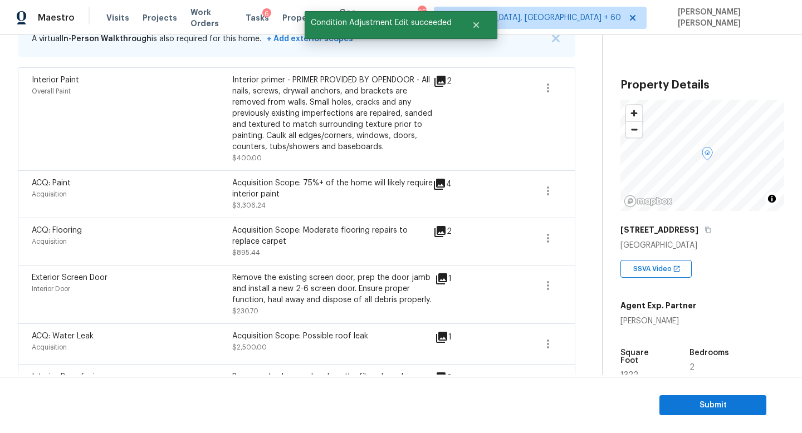
scroll to position [0, 0]
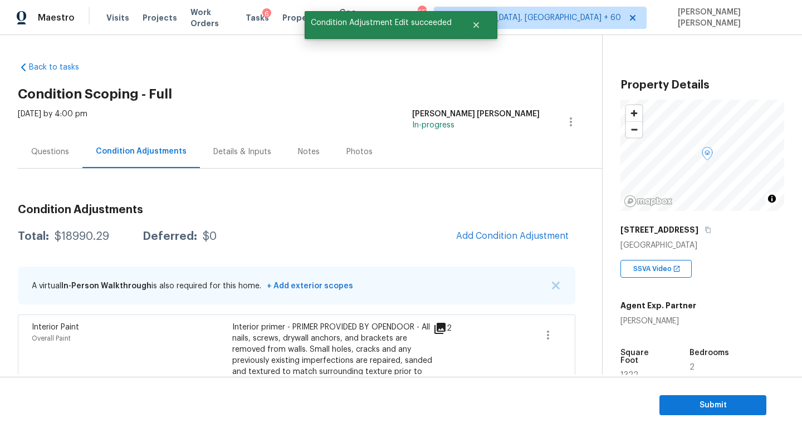
click at [75, 238] on div "$18990.29" at bounding box center [82, 236] width 55 height 11
copy div "$18990.29"
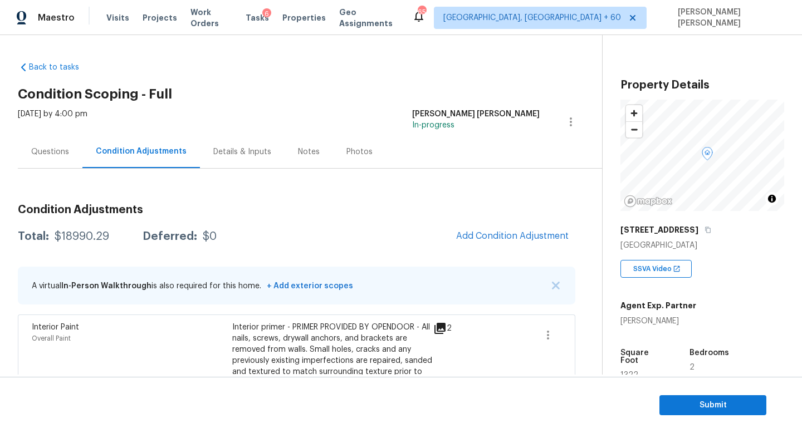
click at [28, 153] on div "Questions" at bounding box center [50, 151] width 65 height 33
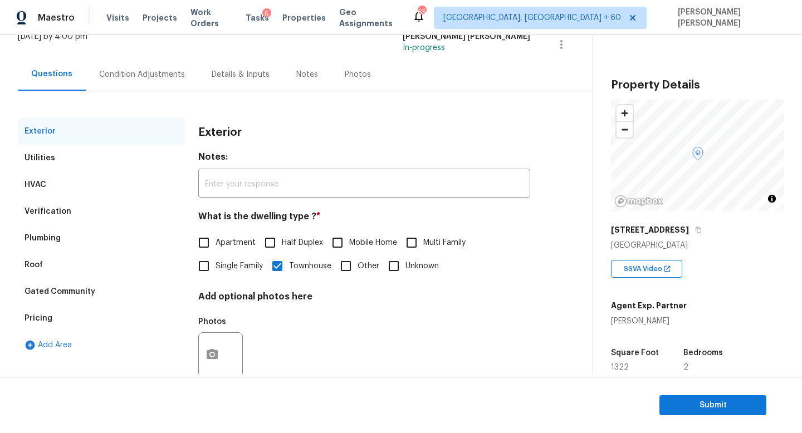
scroll to position [103, 0]
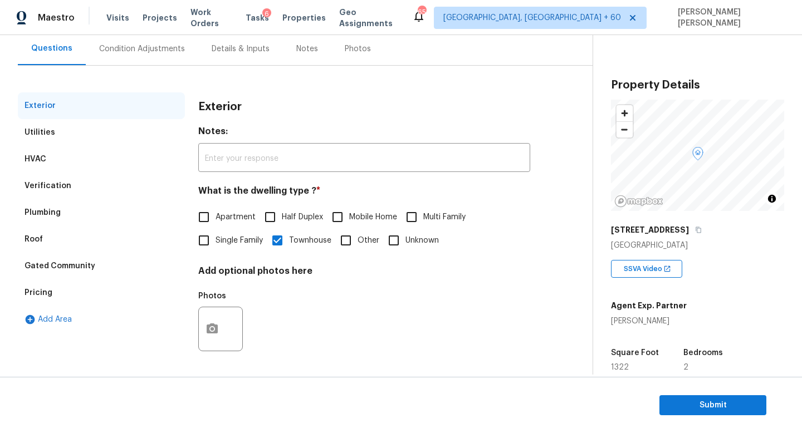
click at [50, 189] on div "Verification" at bounding box center [47, 185] width 47 height 11
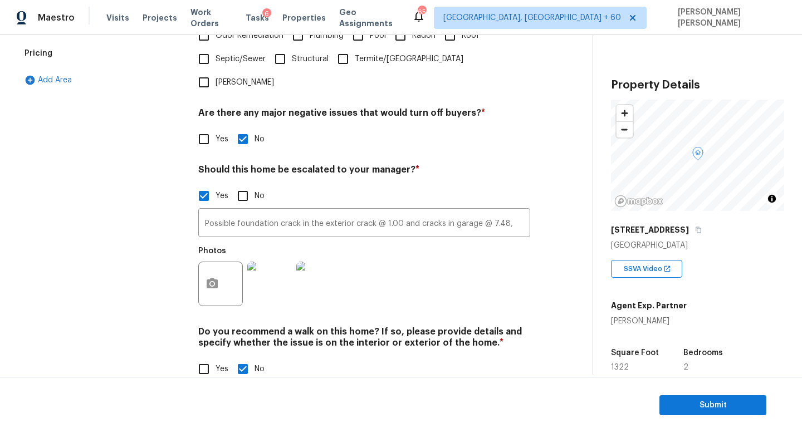
scroll to position [249, 0]
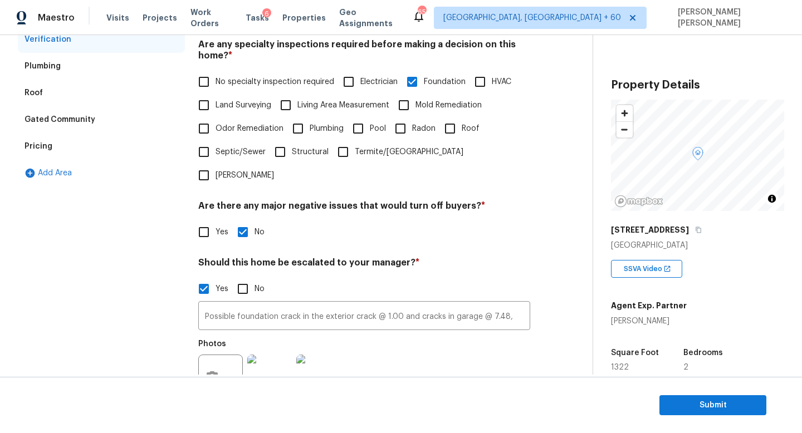
click at [57, 143] on div "Pricing" at bounding box center [101, 146] width 167 height 27
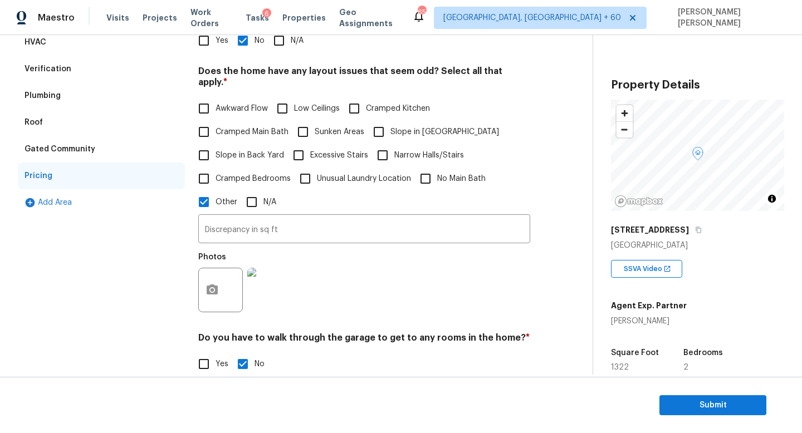
scroll to position [150, 0]
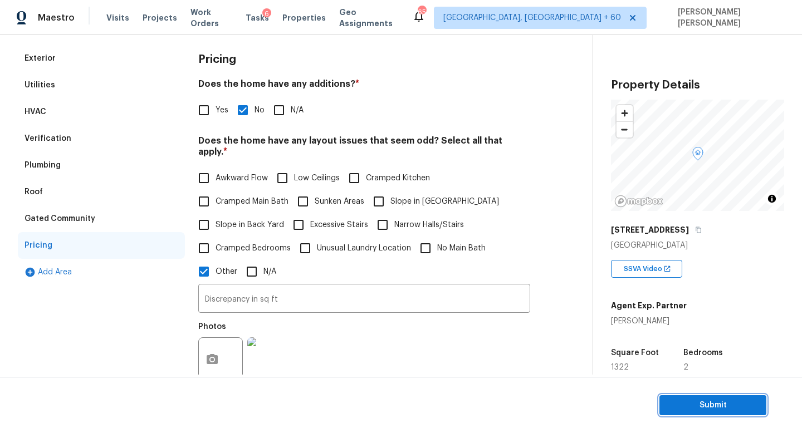
click at [698, 406] on span "Submit" at bounding box center [712, 406] width 89 height 14
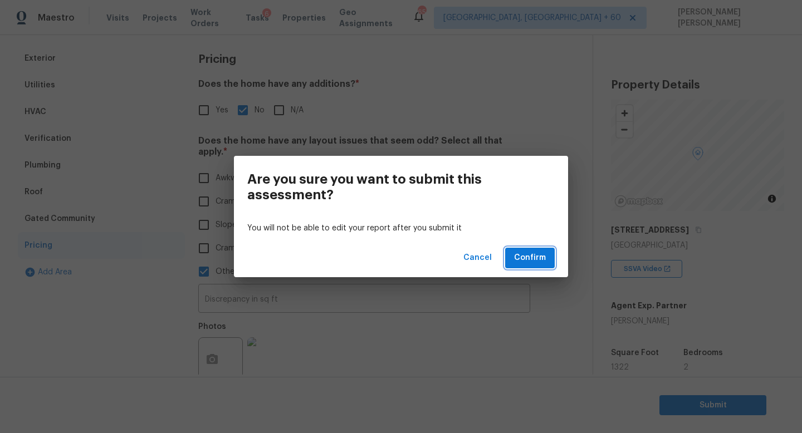
click at [544, 258] on span "Confirm" at bounding box center [530, 258] width 32 height 14
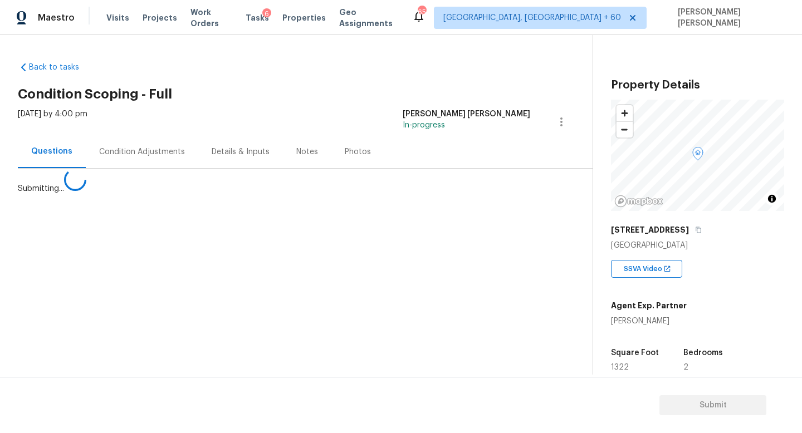
scroll to position [0, 0]
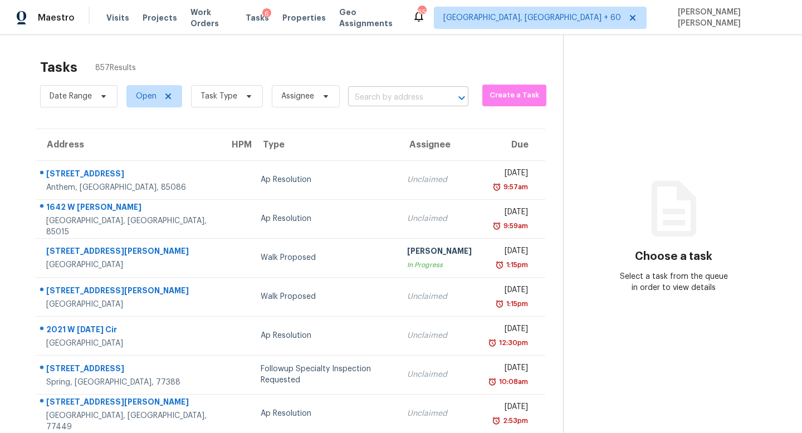
click at [390, 104] on input "text" at bounding box center [392, 97] width 89 height 17
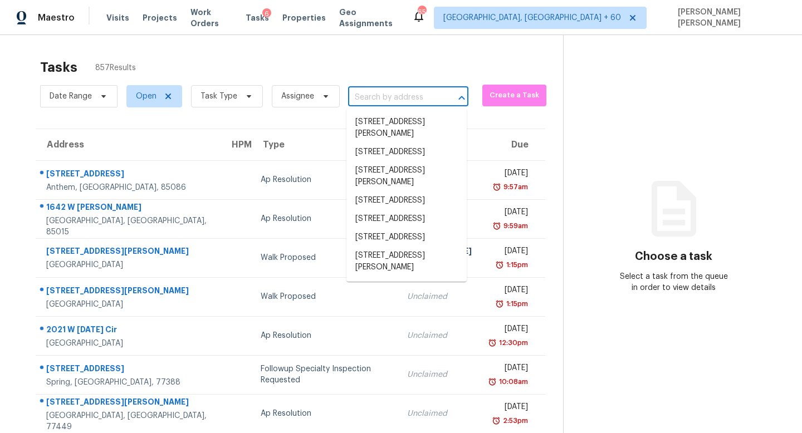
paste input "18310 Franklin Way Gladstone, OR, 97027"
type input "18310 Franklin Way Gladstone, OR, 97027"
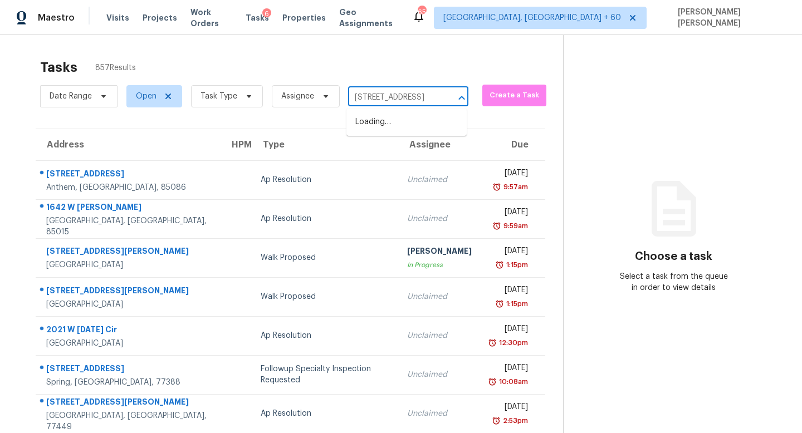
scroll to position [0, 67]
click at [393, 124] on li "18310 Franklin Way, Gladstone, OR 97027" at bounding box center [406, 122] width 120 height 18
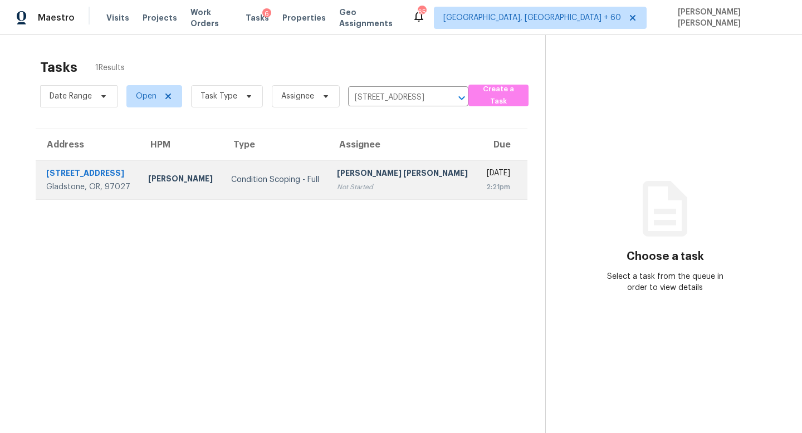
click at [387, 174] on div "[PERSON_NAME] [PERSON_NAME]" at bounding box center [402, 175] width 131 height 14
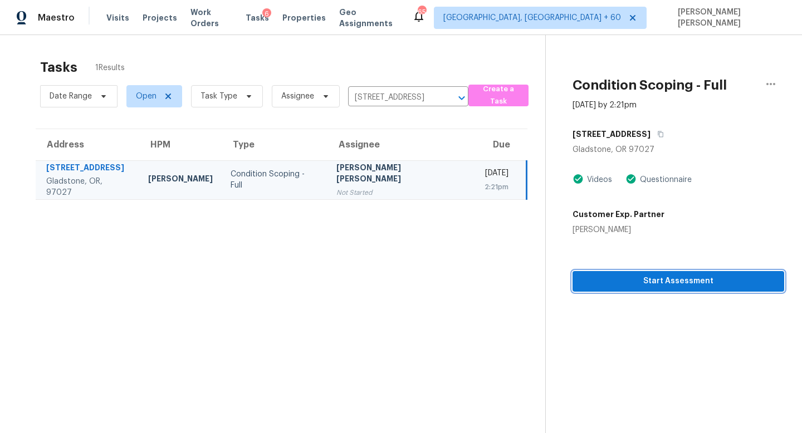
click at [689, 285] on span "Start Assessment" at bounding box center [678, 281] width 194 height 14
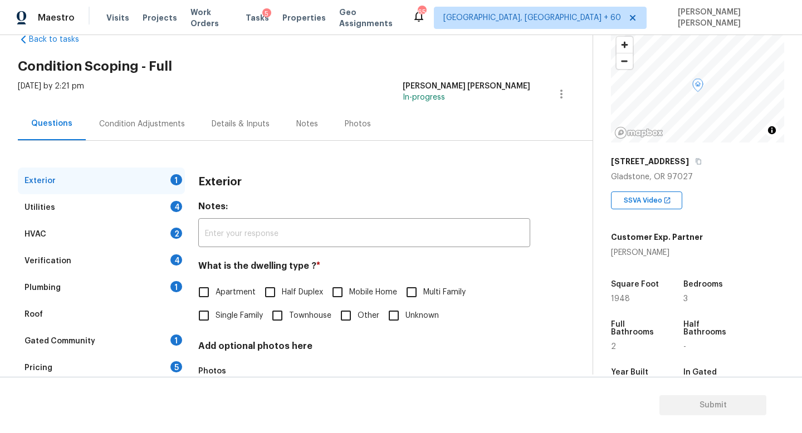
scroll to position [116, 0]
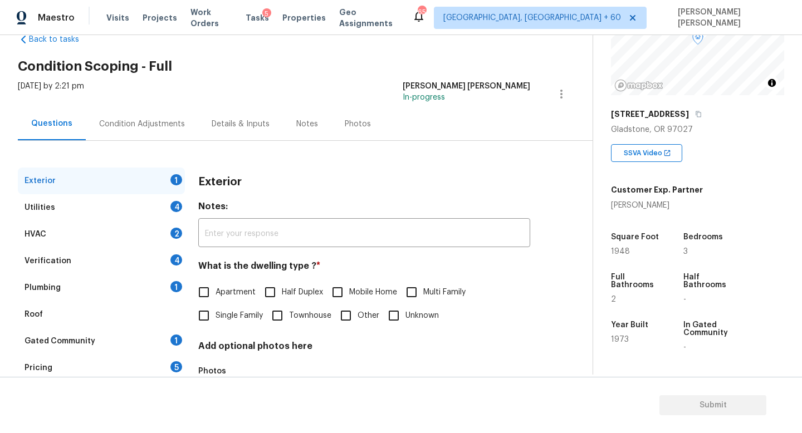
click at [201, 314] on input "Single Family" at bounding box center [203, 315] width 23 height 23
checkbox input "true"
click at [132, 203] on div "Utilities 4" at bounding box center [101, 207] width 167 height 27
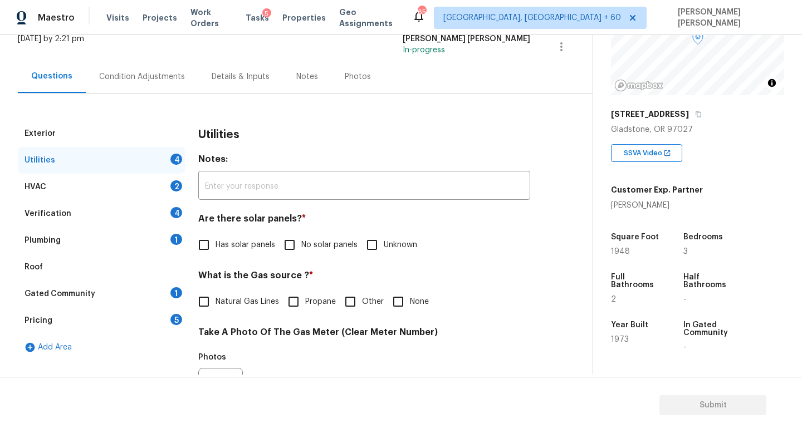
scroll to position [75, 0]
click at [290, 247] on input "No solar panels" at bounding box center [289, 245] width 23 height 23
checkbox input "true"
click at [107, 321] on div "Pricing 5" at bounding box center [101, 321] width 167 height 27
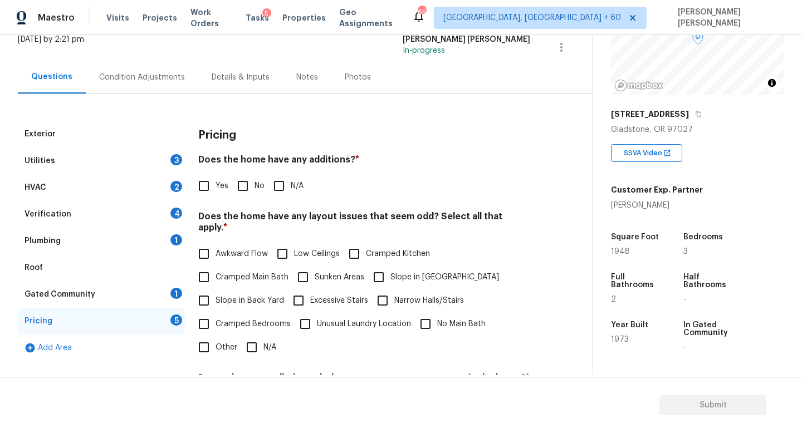
click at [219, 295] on span "Slope in Back Yard" at bounding box center [249, 301] width 68 height 12
click at [215, 290] on input "Slope in Back Yard" at bounding box center [203, 300] width 23 height 23
checkbox input "true"
click at [111, 175] on div "HVAC 2" at bounding box center [101, 187] width 167 height 27
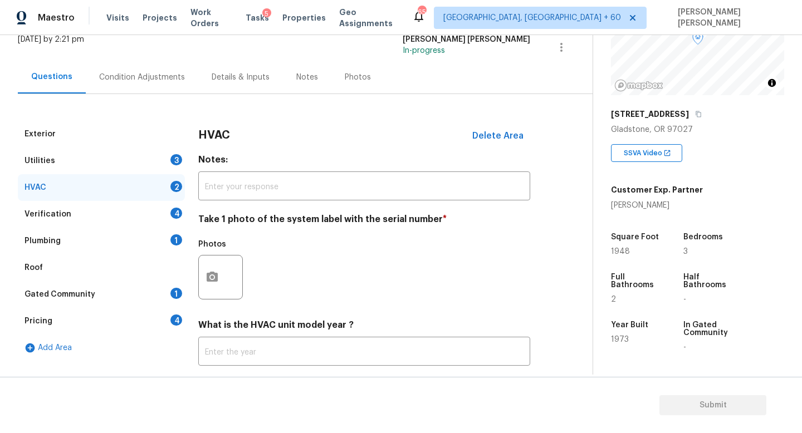
click at [111, 163] on div "Utilities 3" at bounding box center [101, 161] width 167 height 27
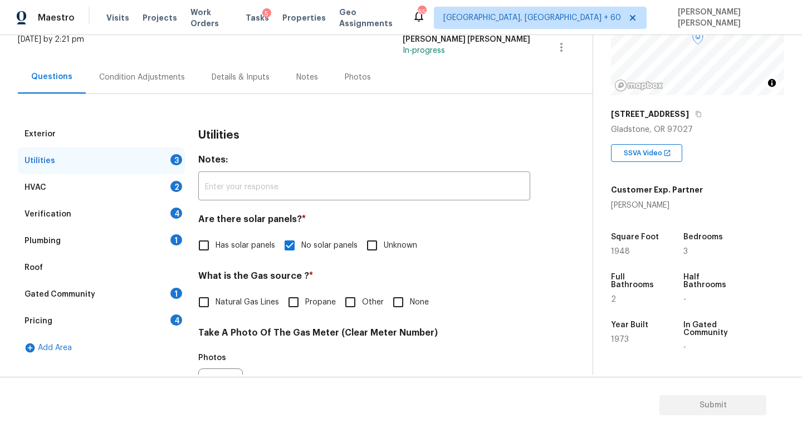
click at [151, 71] on div "Condition Adjustments" at bounding box center [142, 77] width 112 height 33
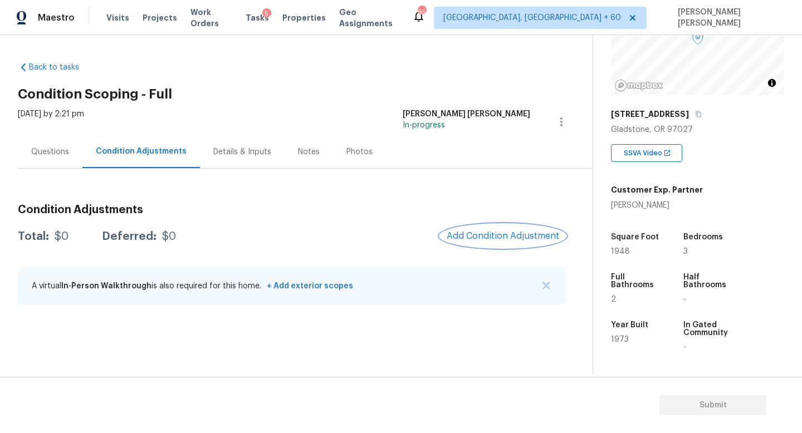
click at [495, 240] on span "Add Condition Adjustment" at bounding box center [503, 236] width 112 height 10
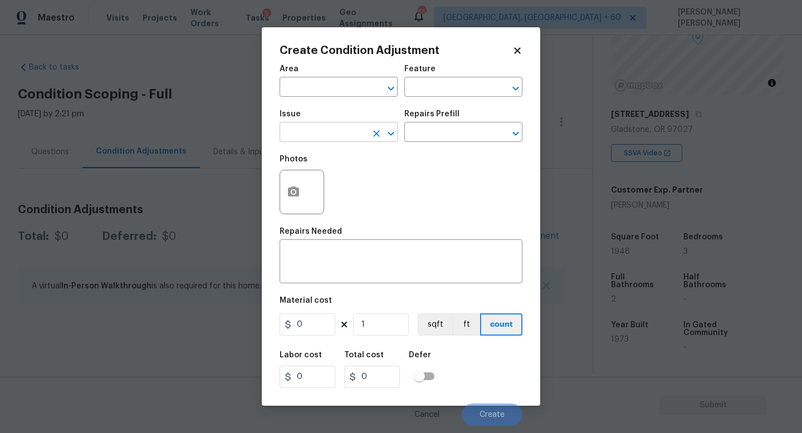
click at [316, 135] on input "text" at bounding box center [322, 133] width 87 height 17
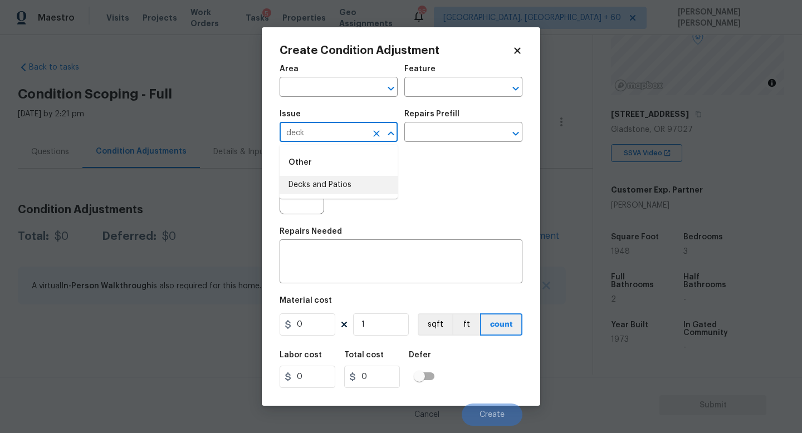
click at [337, 188] on li "Decks and Patios" at bounding box center [338, 185] width 118 height 18
type input "Decks and Patios"
click at [464, 123] on div "Repairs Prefill" at bounding box center [463, 117] width 118 height 14
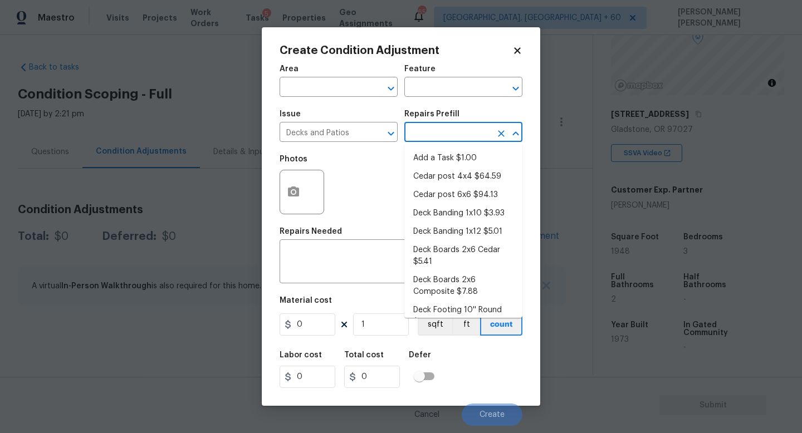
click at [458, 139] on input "text" at bounding box center [447, 133] width 87 height 17
click at [384, 201] on div "Photos" at bounding box center [400, 185] width 243 height 72
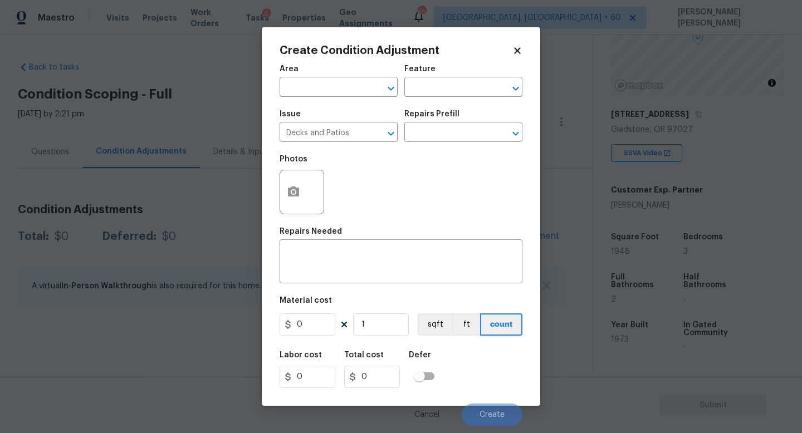
click at [343, 289] on div "Area ​ Feature ​ Issue Decks and Patios ​ Repairs Prefill ​ Photos Repairs Need…" at bounding box center [400, 241] width 243 height 367
click at [347, 236] on div "Repairs Needed" at bounding box center [400, 235] width 243 height 14
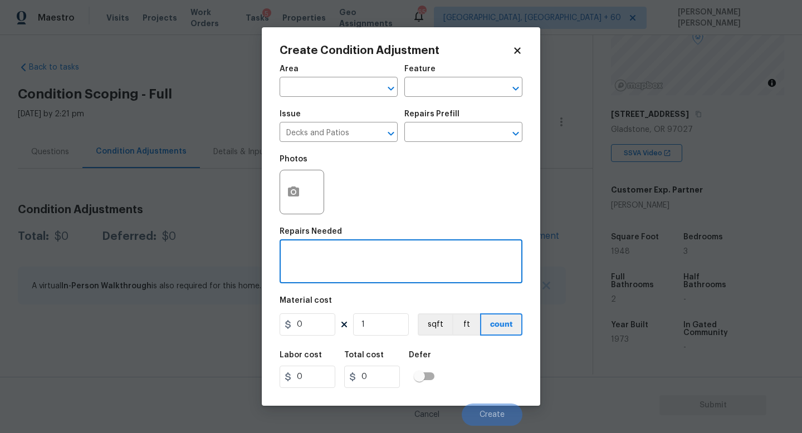
click at [347, 253] on textarea at bounding box center [400, 262] width 229 height 23
type textarea "Repaint the deck"
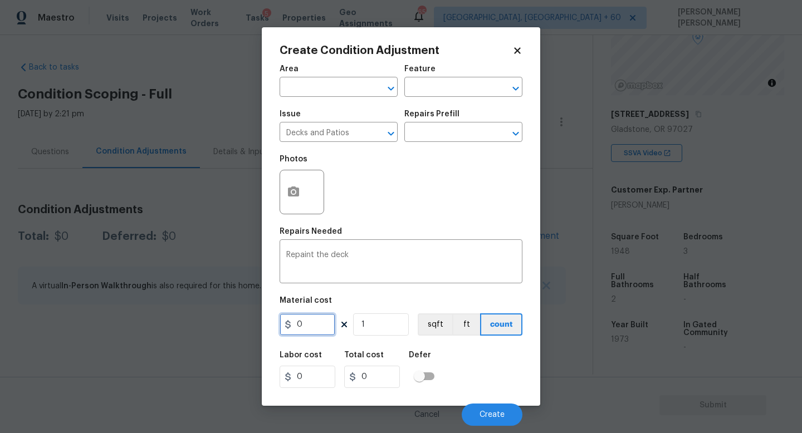
click at [317, 321] on input "0" at bounding box center [307, 324] width 56 height 22
type input "800"
click at [304, 202] on button "button" at bounding box center [293, 191] width 27 height 43
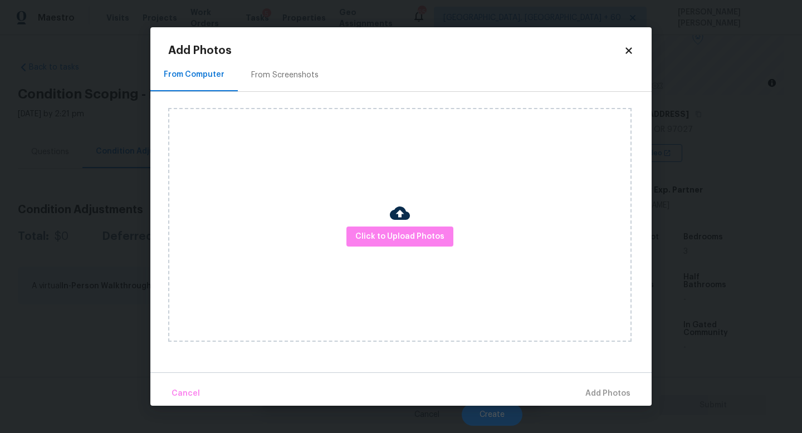
click at [389, 253] on div "Click to Upload Photos" at bounding box center [399, 225] width 463 height 234
click at [423, 227] on button "Click to Upload Photos" at bounding box center [399, 237] width 107 height 21
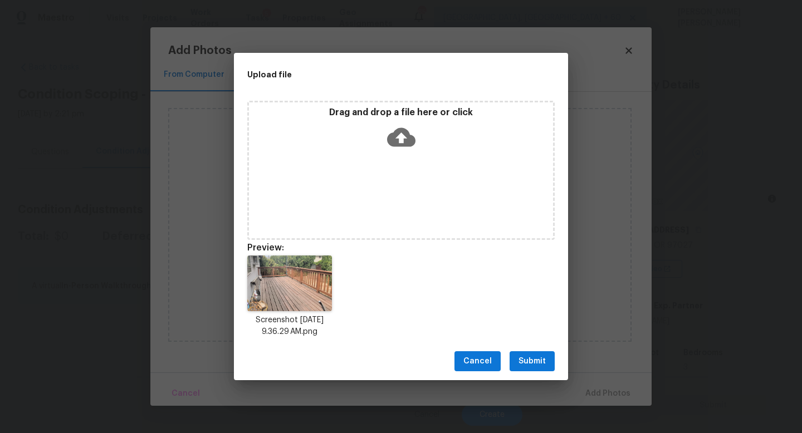
scroll to position [116, 0]
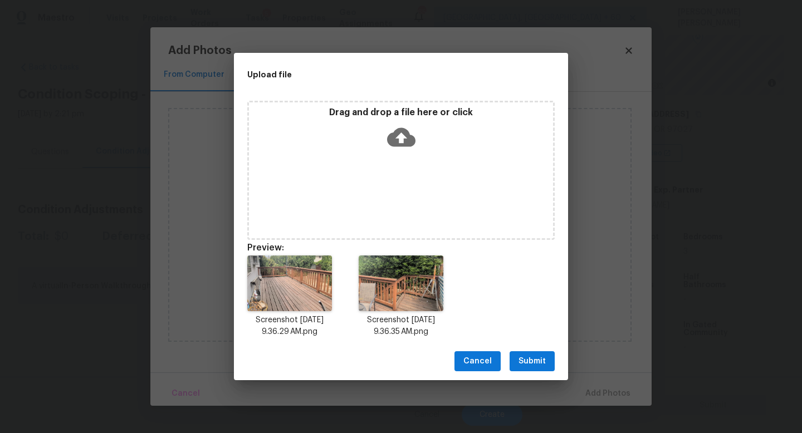
click at [539, 360] on span "Submit" at bounding box center [531, 362] width 27 height 14
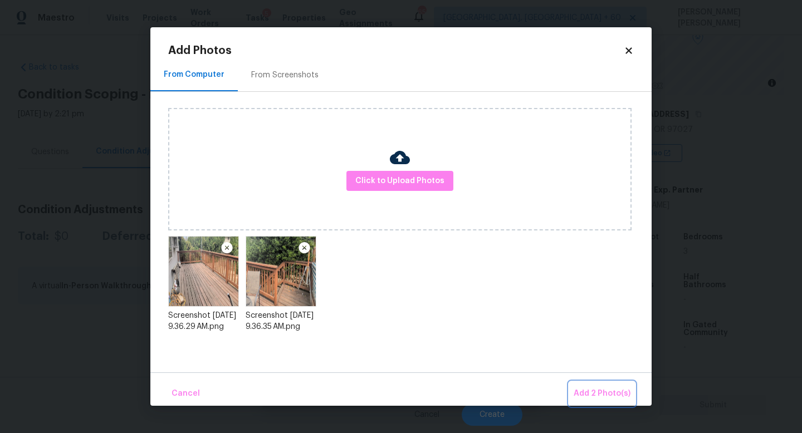
click at [604, 391] on span "Add 2 Photo(s)" at bounding box center [601, 394] width 57 height 14
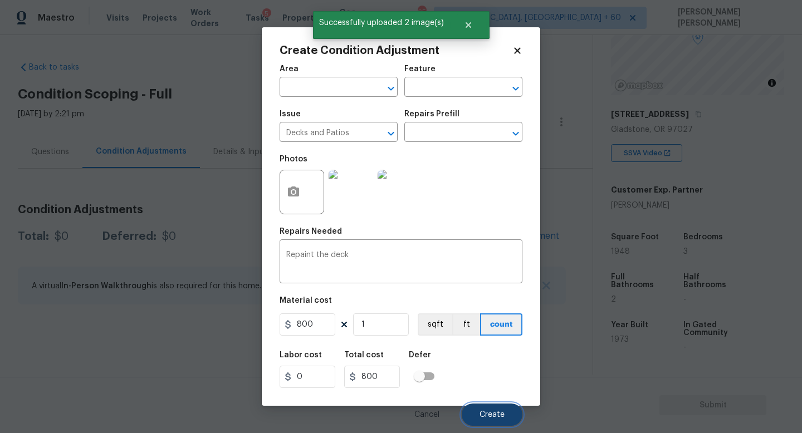
click at [504, 418] on button "Create" at bounding box center [492, 415] width 61 height 22
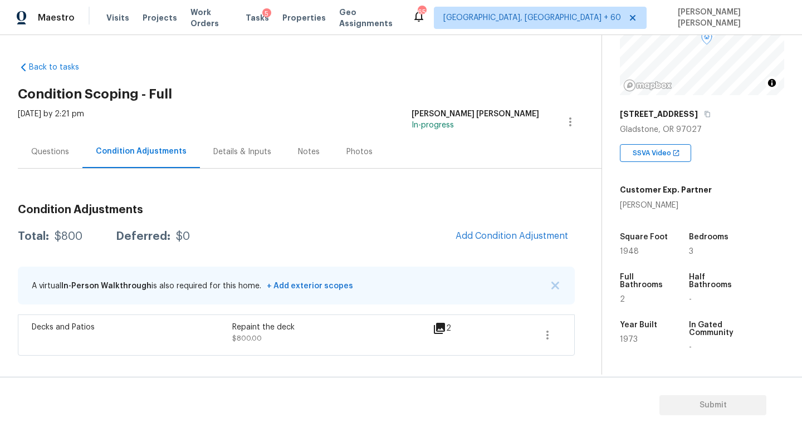
click at [290, 249] on div "Condition Adjustments Total: $800 Deferred: $0 Add Condition Adjustment A virtu…" at bounding box center [296, 275] width 557 height 160
click at [486, 245] on button "Add Condition Adjustment" at bounding box center [512, 235] width 126 height 23
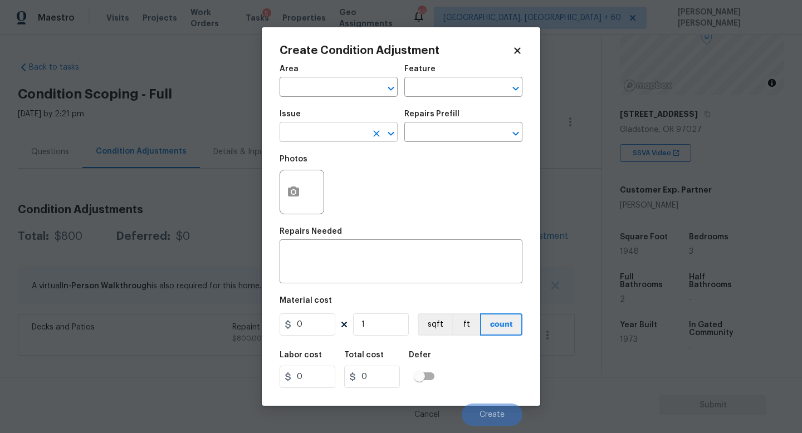
click at [327, 133] on input "text" at bounding box center [322, 133] width 87 height 17
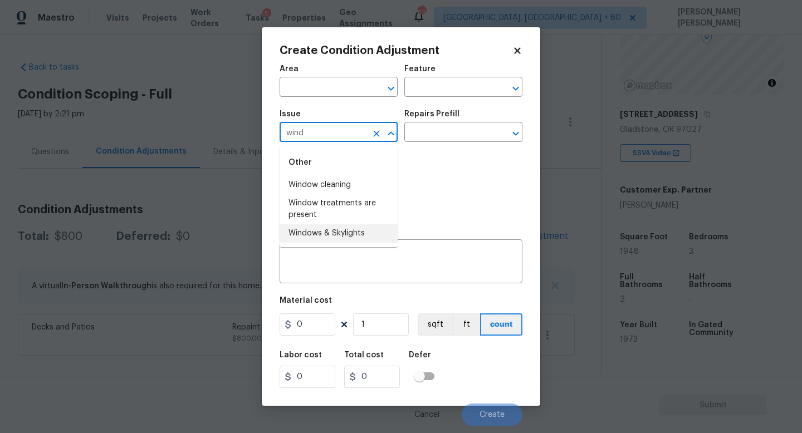
click at [338, 233] on li "Windows & Skylights" at bounding box center [338, 233] width 118 height 18
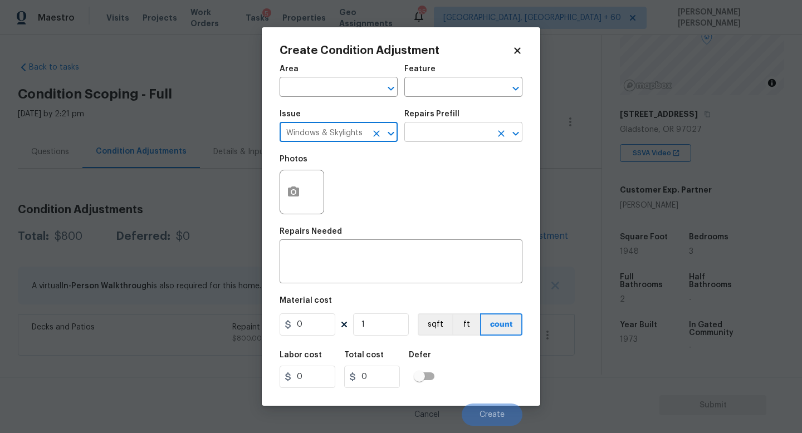
type input "Windows & Skylights"
click at [433, 136] on input "text" at bounding box center [447, 133] width 87 height 17
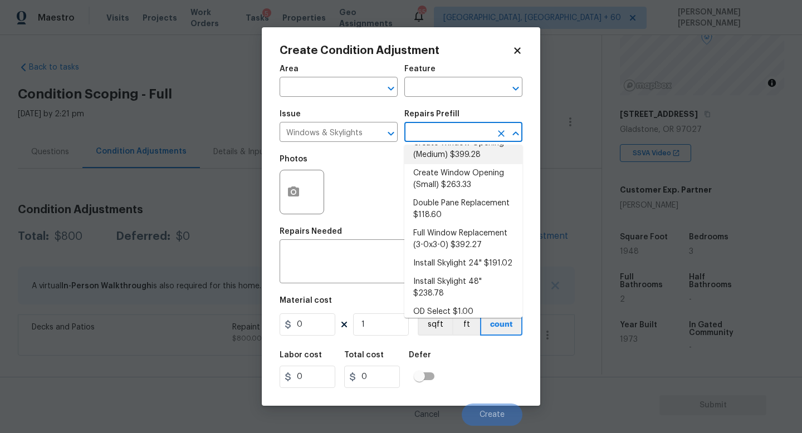
scroll to position [66, 0]
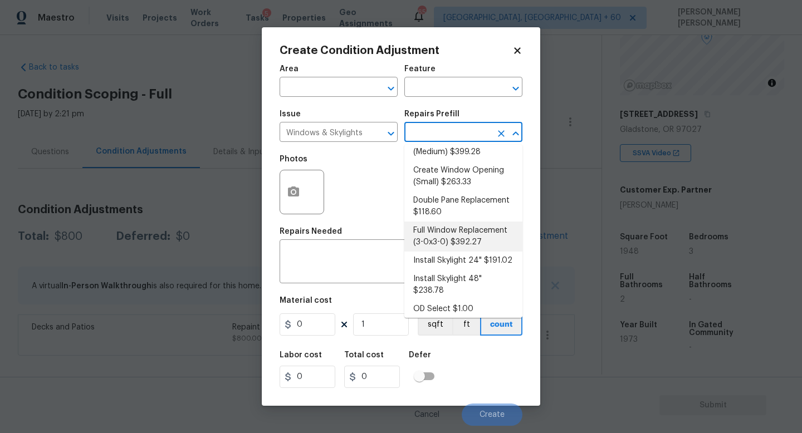
click at [465, 235] on li "Full Window Replacement (3-0x3-0) $392.27" at bounding box center [463, 237] width 118 height 30
type textarea "Remove and replace the 3-0 x 3-0 vinyl double hung, dual pane window with new. …"
type input "392.27"
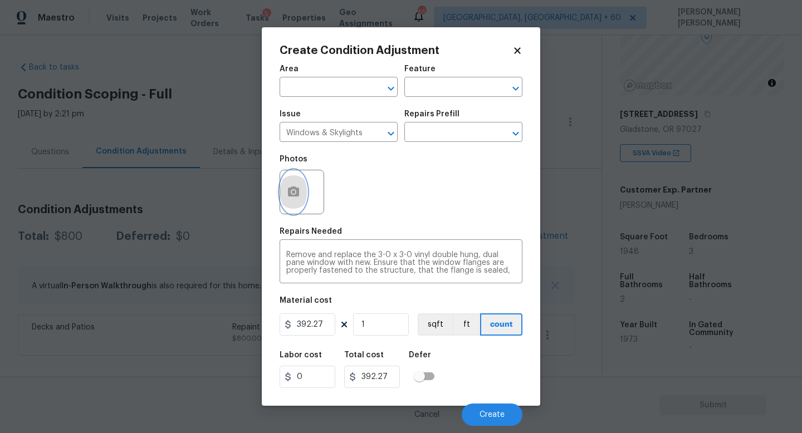
click at [292, 199] on icon "button" at bounding box center [293, 191] width 13 height 13
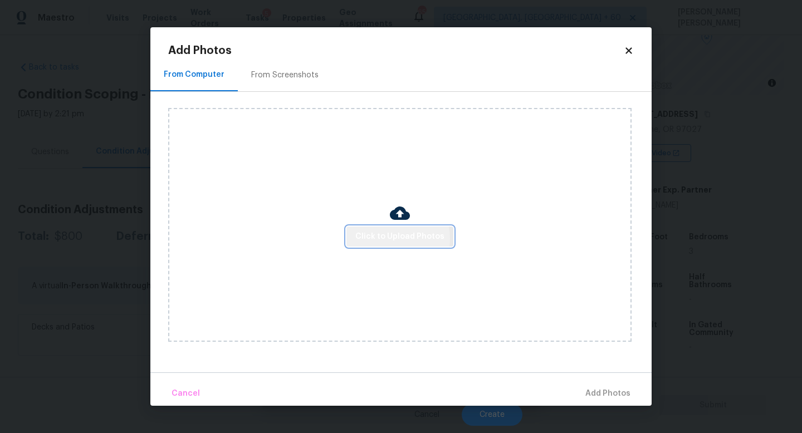
click at [387, 238] on span "Click to Upload Photos" at bounding box center [399, 237] width 89 height 14
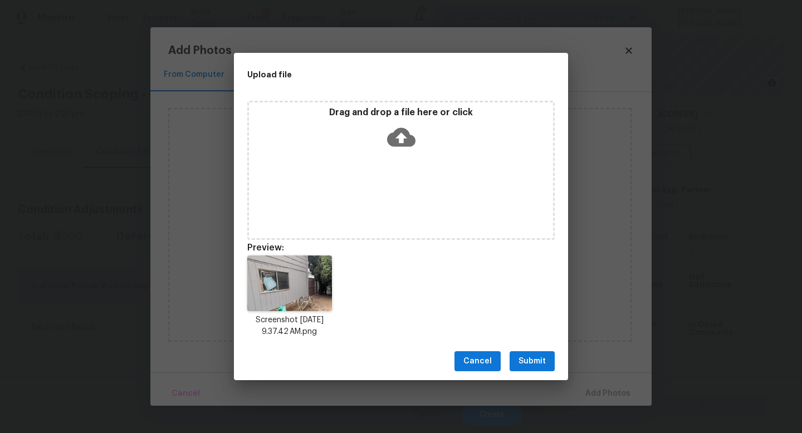
click at [526, 361] on span "Submit" at bounding box center [531, 362] width 27 height 14
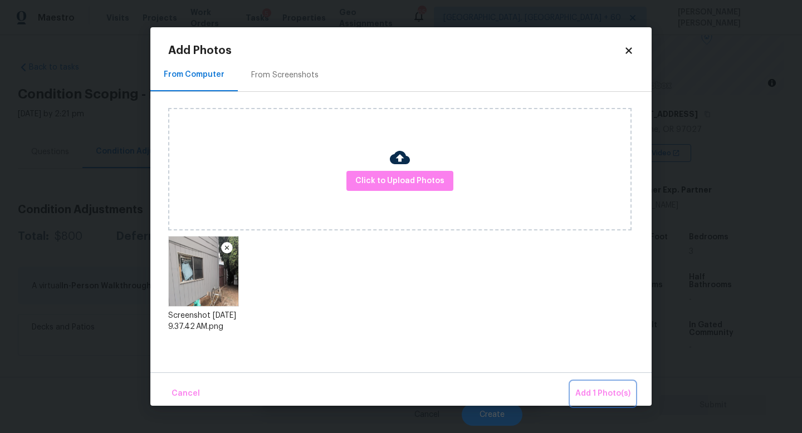
click at [599, 386] on button "Add 1 Photo(s)" at bounding box center [603, 394] width 64 height 24
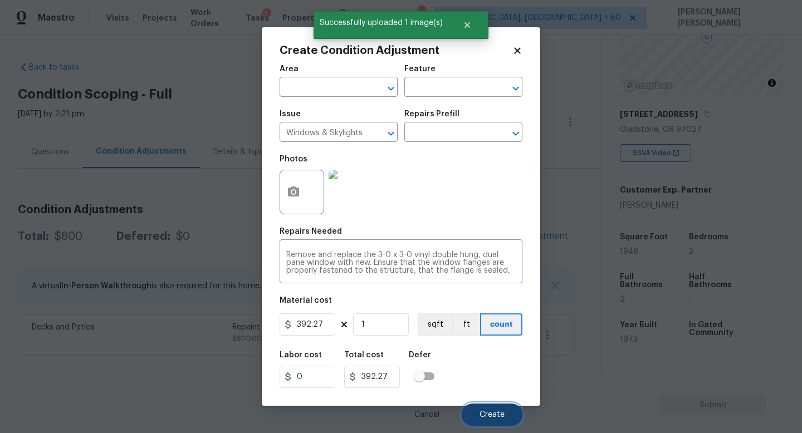
click at [492, 411] on span "Create" at bounding box center [491, 415] width 25 height 8
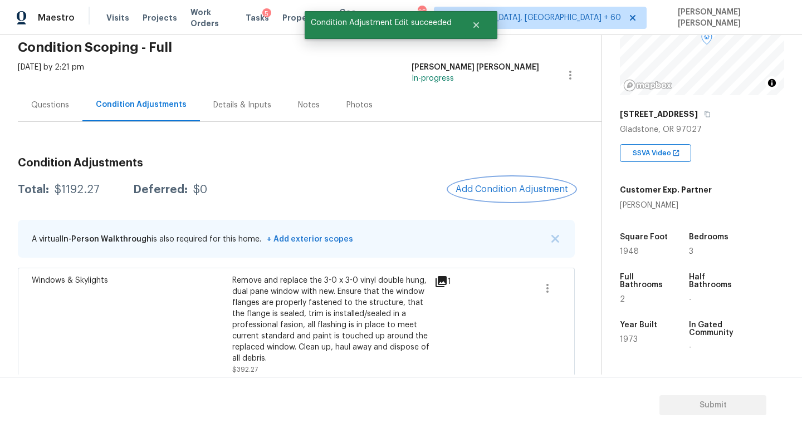
scroll to position [99, 0]
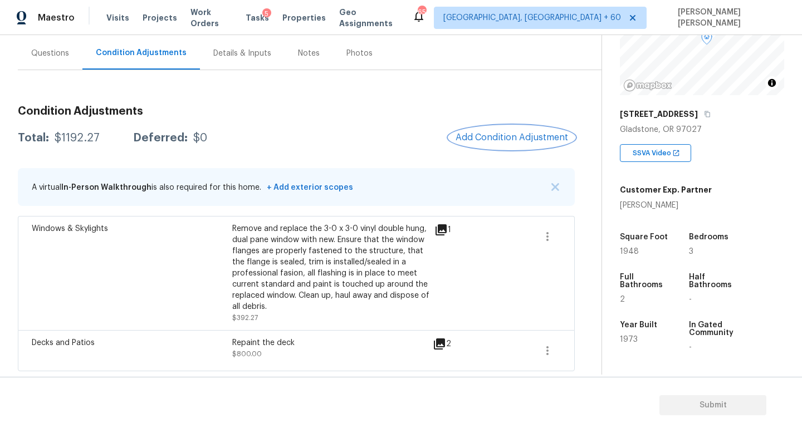
click at [503, 135] on span "Add Condition Adjustment" at bounding box center [511, 138] width 112 height 10
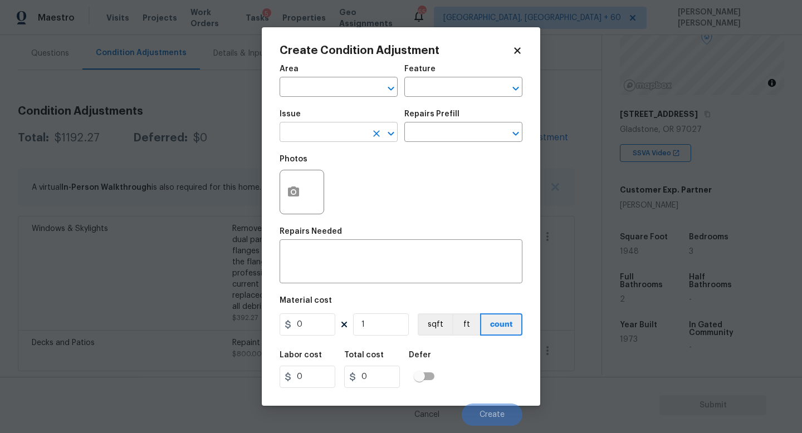
click at [342, 127] on input "text" at bounding box center [322, 133] width 87 height 17
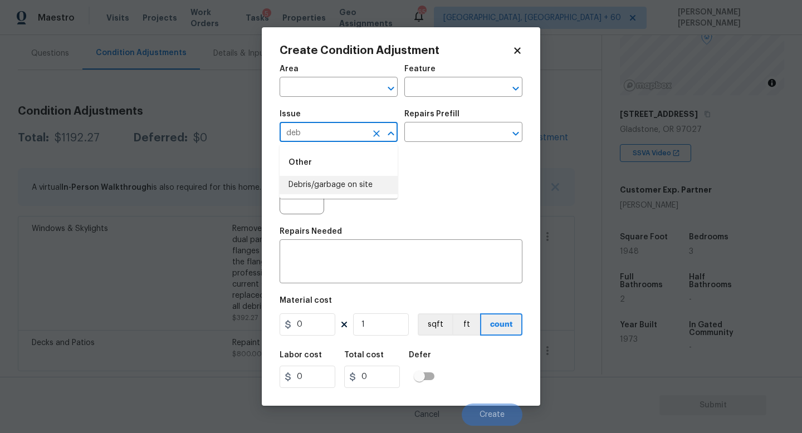
click at [349, 182] on li "Debris/garbage on site" at bounding box center [338, 185] width 118 height 18
type input "Debris/garbage on site"
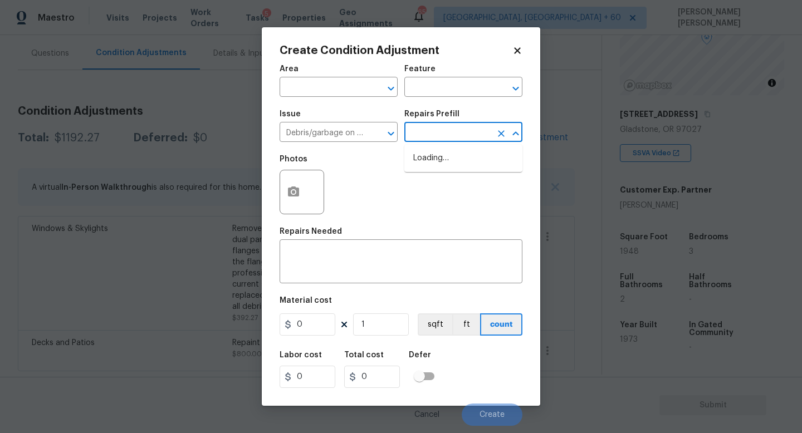
click at [451, 134] on input "text" at bounding box center [447, 133] width 87 height 17
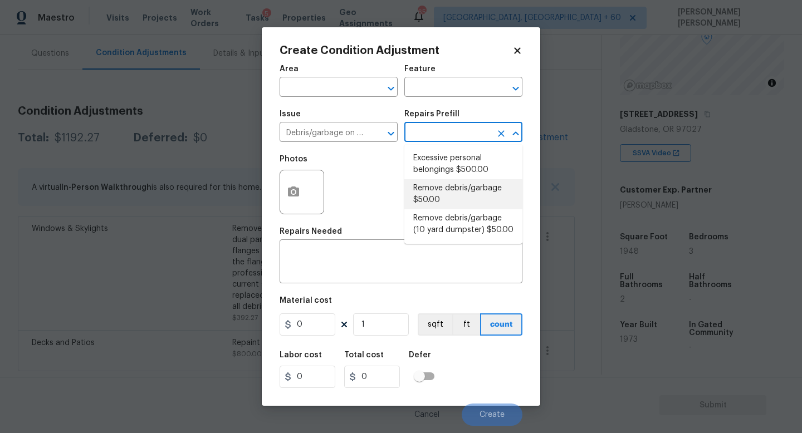
click at [467, 199] on li "Remove debris/garbage $50.00" at bounding box center [463, 194] width 118 height 30
type textarea "Remove, haul off, and properly dispose of any debris left by seller to offsite …"
type input "50"
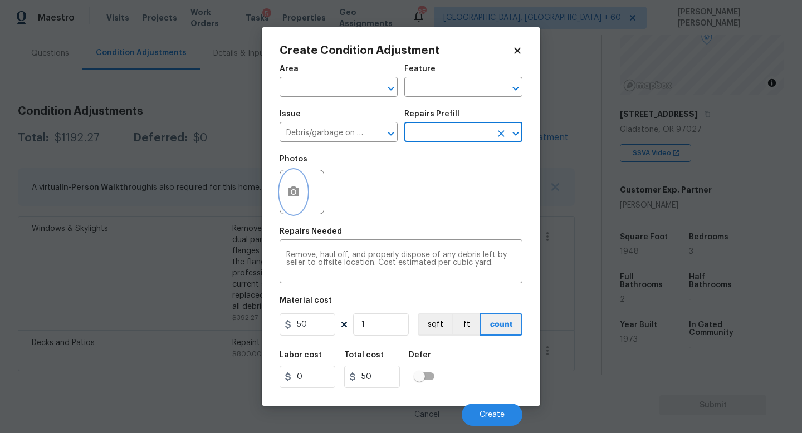
click at [296, 195] on icon "button" at bounding box center [293, 192] width 11 height 10
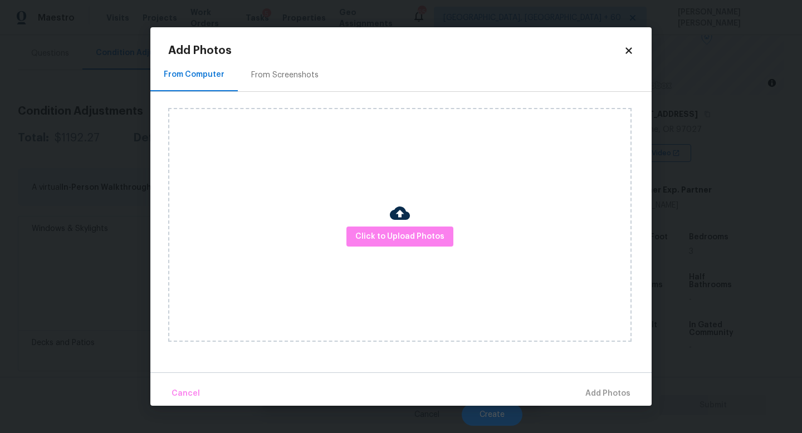
click at [410, 248] on div "Click to Upload Photos" at bounding box center [399, 225] width 463 height 234
click at [420, 232] on span "Click to Upload Photos" at bounding box center [399, 237] width 89 height 14
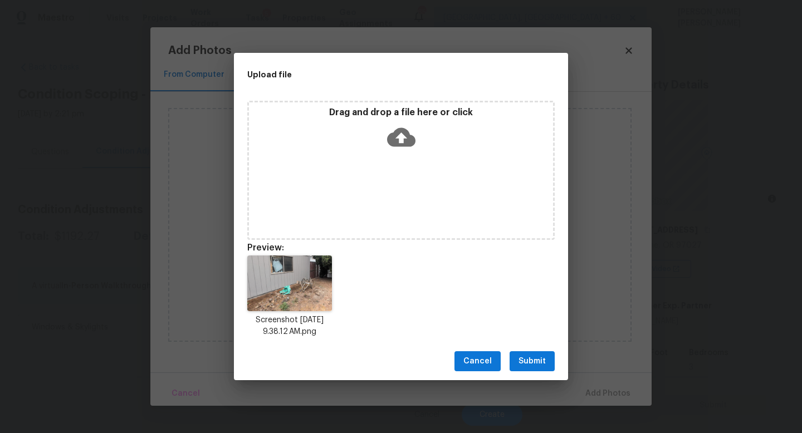
scroll to position [116, 0]
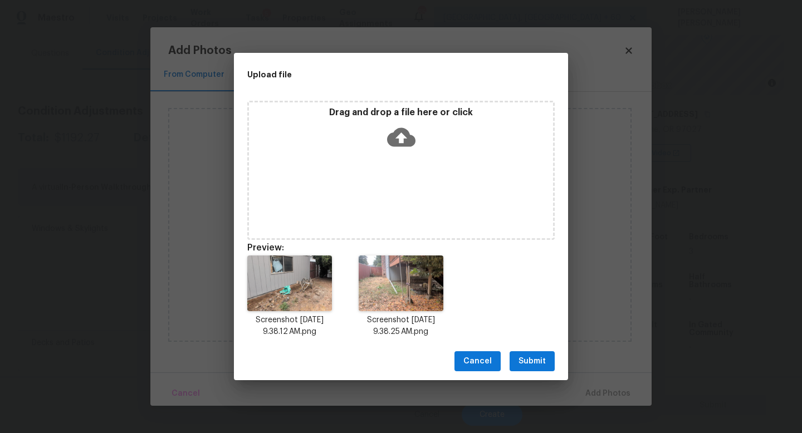
click at [534, 366] on span "Submit" at bounding box center [531, 362] width 27 height 14
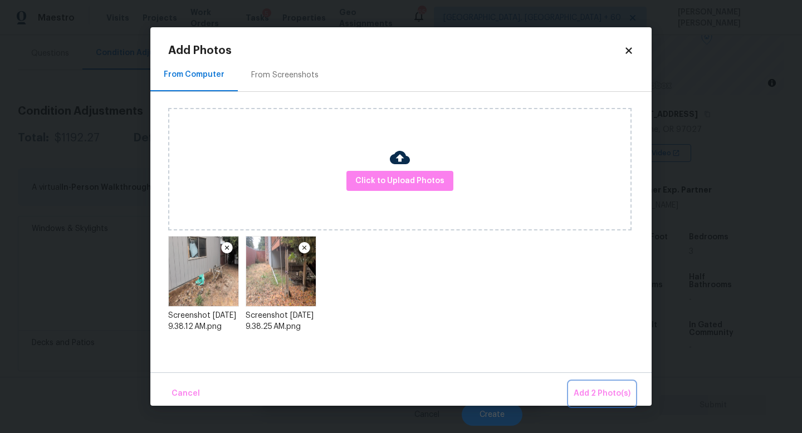
click at [598, 382] on button "Add 2 Photo(s)" at bounding box center [602, 394] width 66 height 24
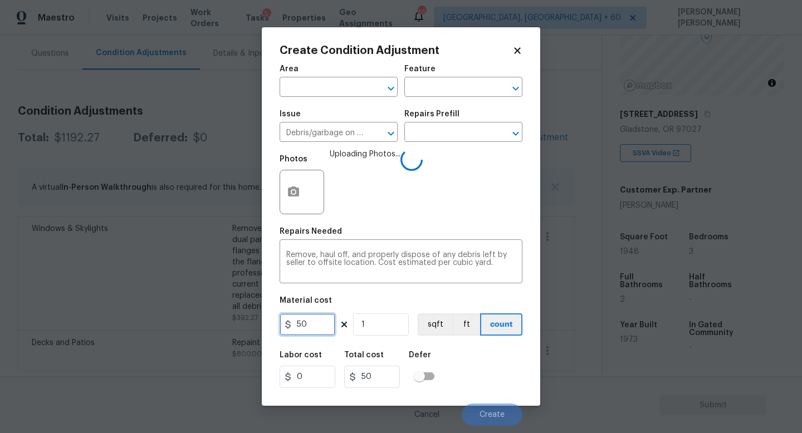
drag, startPoint x: 327, startPoint y: 327, endPoint x: 213, endPoint y: 313, distance: 115.5
click at [213, 313] on div "Create Condition Adjustment Area ​ Feature ​ Issue Debris/garbage on site ​ Rep…" at bounding box center [401, 216] width 802 height 433
type input "200"
click at [493, 375] on div "Labor cost 0 Total cost 200 Defer" at bounding box center [400, 370] width 243 height 50
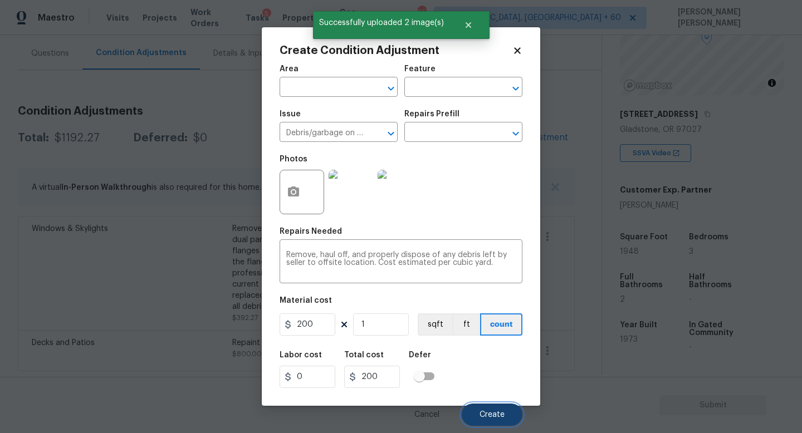
click at [495, 415] on span "Create" at bounding box center [491, 415] width 25 height 8
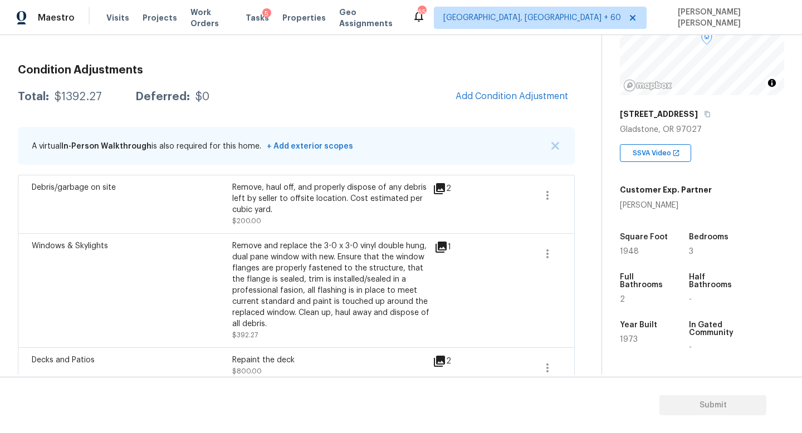
scroll to position [150, 0]
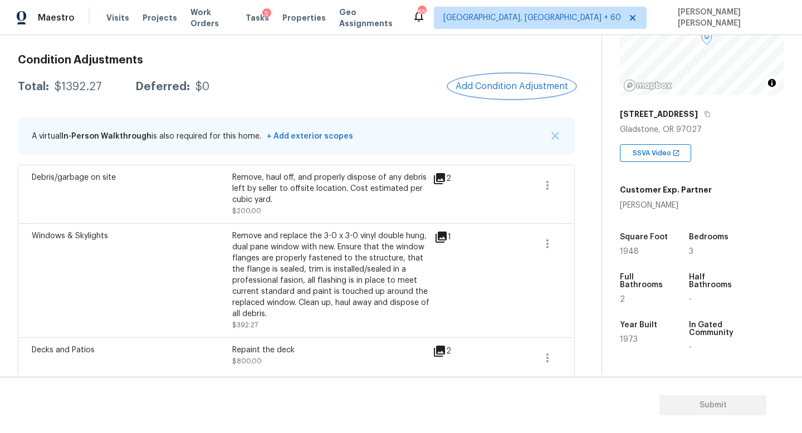
click at [491, 81] on button "Add Condition Adjustment" at bounding box center [512, 86] width 126 height 23
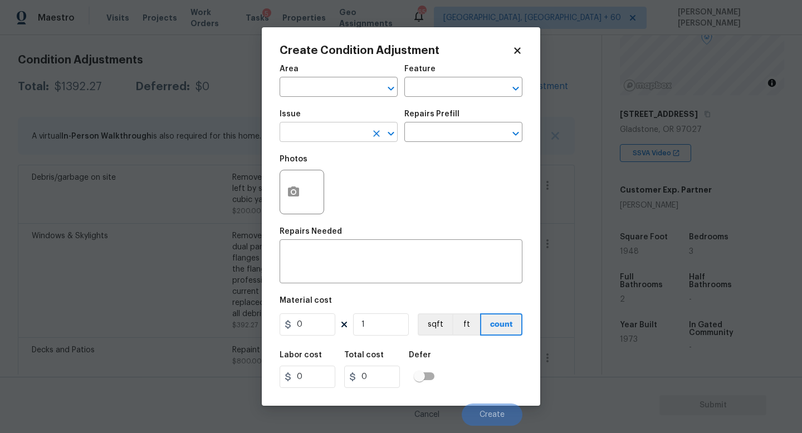
click at [310, 136] on input "text" at bounding box center [322, 133] width 87 height 17
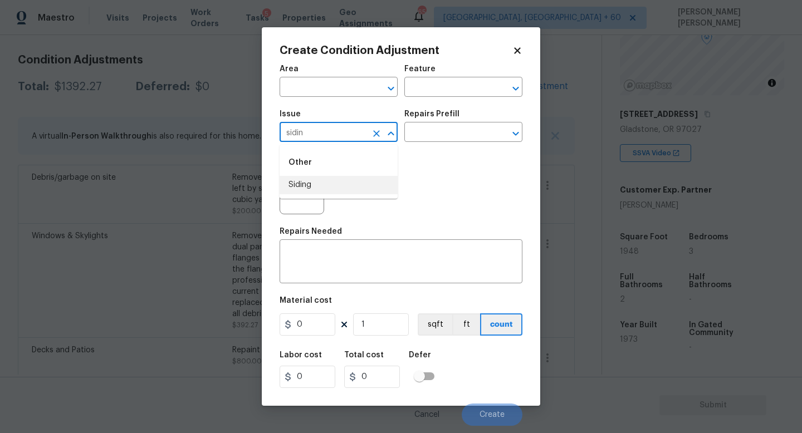
click at [323, 189] on li "Siding" at bounding box center [338, 185] width 118 height 18
type input "Siding"
click at [436, 131] on input "text" at bounding box center [447, 133] width 87 height 17
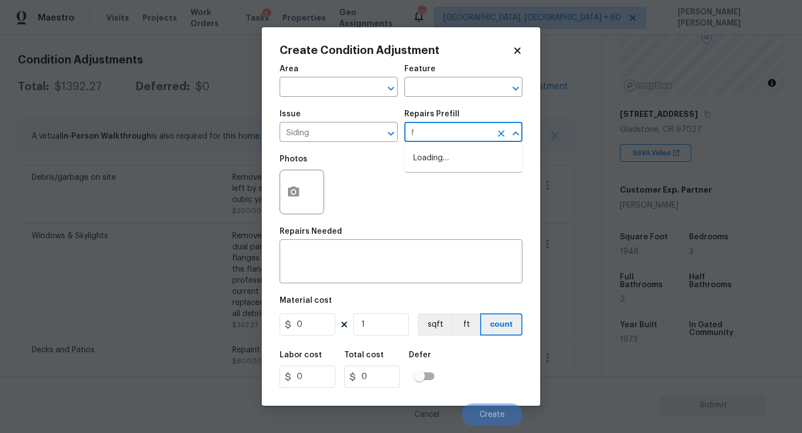
type input "fa"
type input "c"
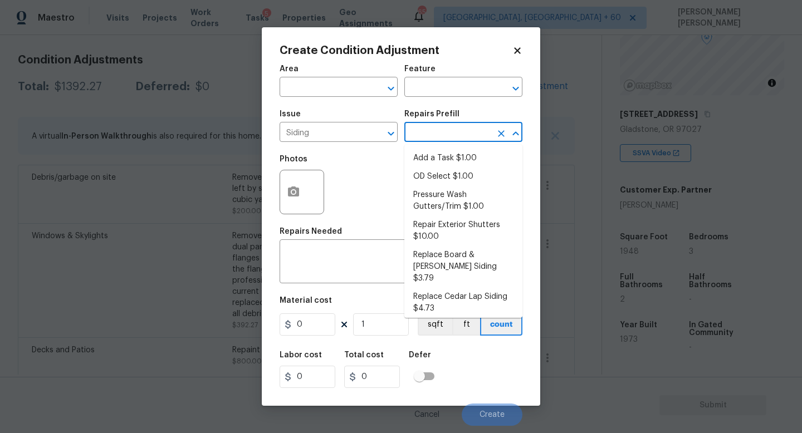
type input "d"
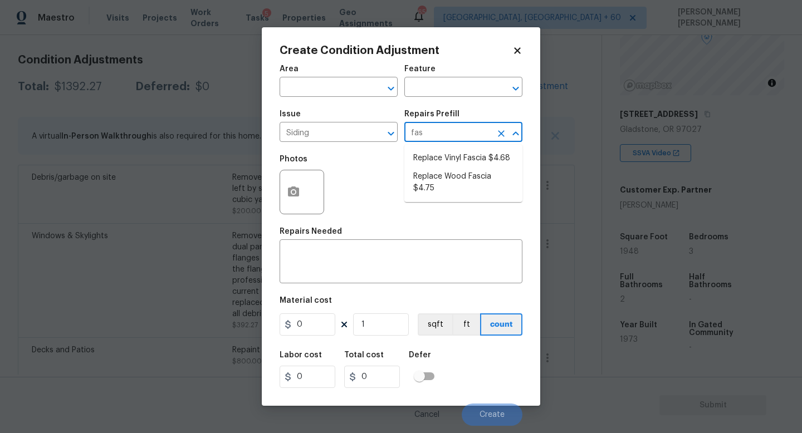
type input "fass"
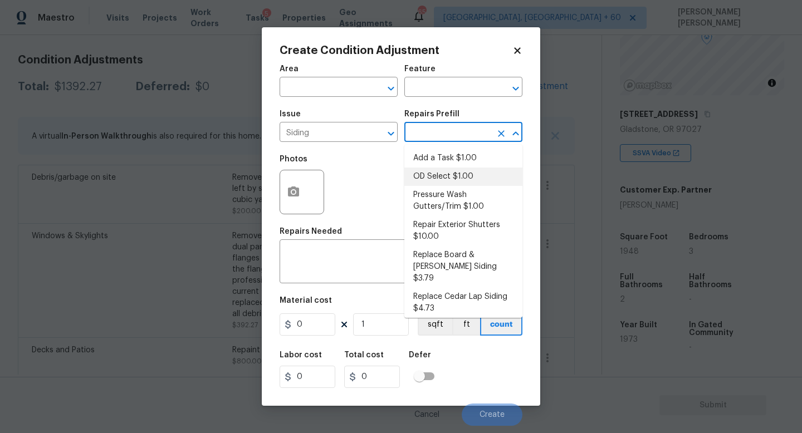
click at [213, 134] on body "Maestro Visits Projects Work Orders Tasks 5 Properties Geo Assignments 650 [GEO…" at bounding box center [401, 216] width 802 height 433
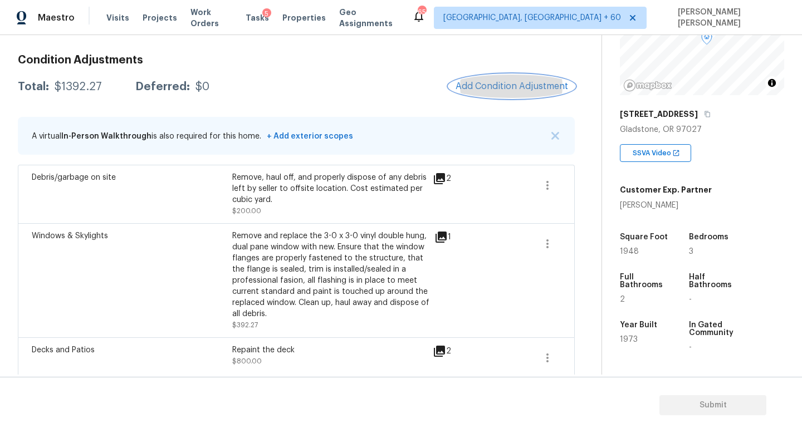
click at [523, 90] on span "Add Condition Adjustment" at bounding box center [511, 86] width 112 height 10
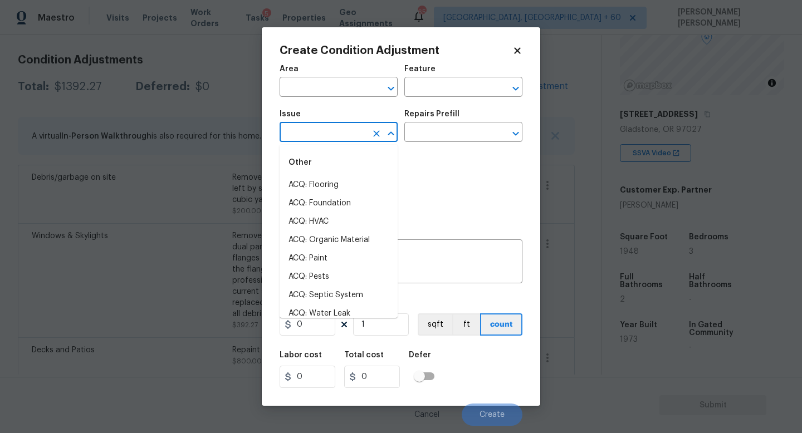
click at [327, 126] on input "text" at bounding box center [322, 133] width 87 height 17
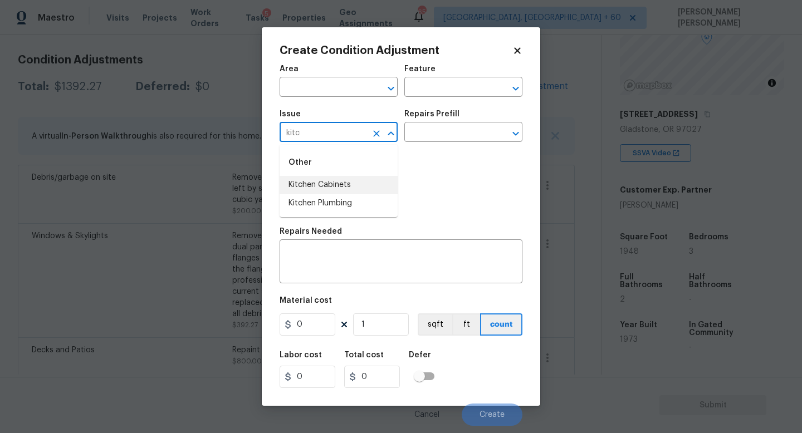
click at [342, 185] on li "Kitchen Cabinets" at bounding box center [338, 185] width 118 height 18
type input "Kitchen Cabinets"
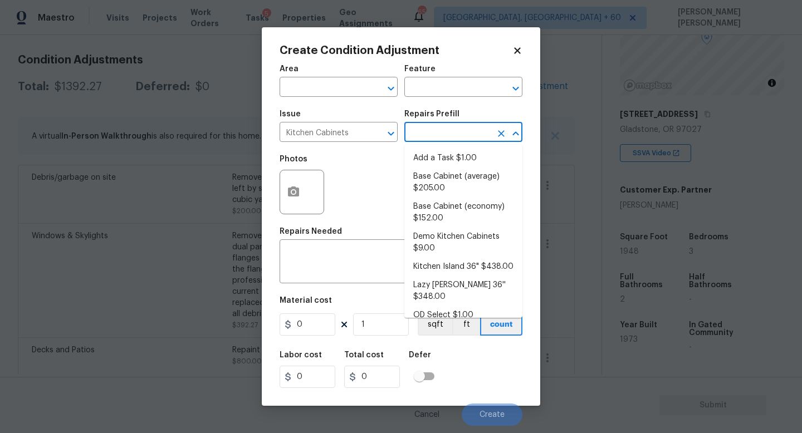
click at [442, 141] on input "text" at bounding box center [447, 133] width 87 height 17
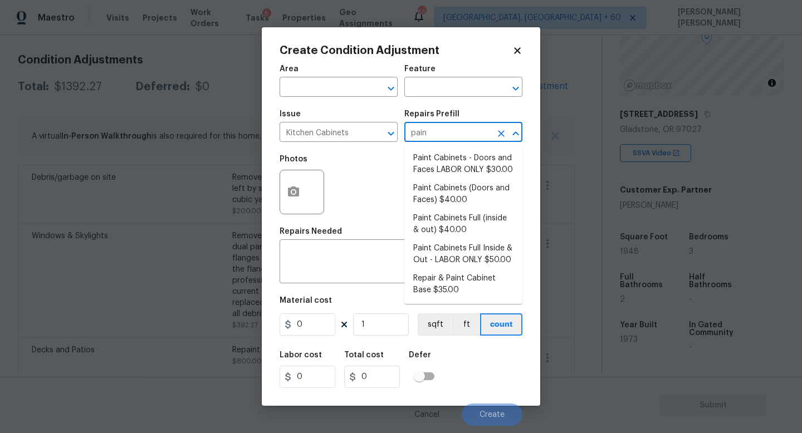
type input "paint"
click at [460, 215] on li "Paint Cabinets Full (inside & out) $40.00" at bounding box center [463, 224] width 118 height 30
type input "Cabinets"
type textarea "Prep, sand, mask and apply 2 coats of paint to the kitchen cabinet doors, inter…"
type input "40"
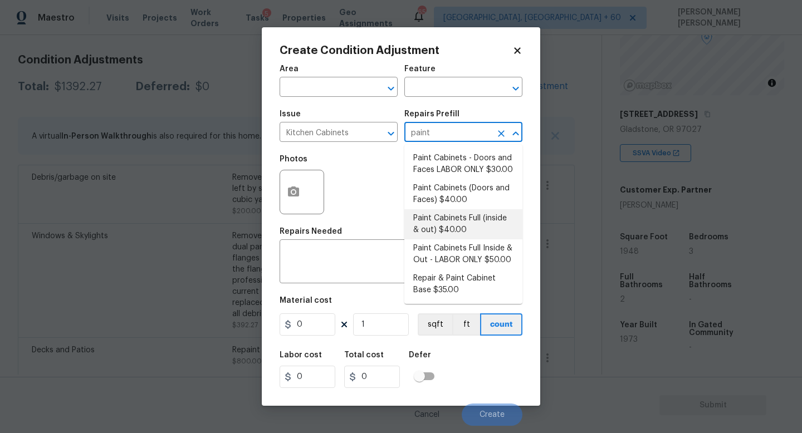
type input "40"
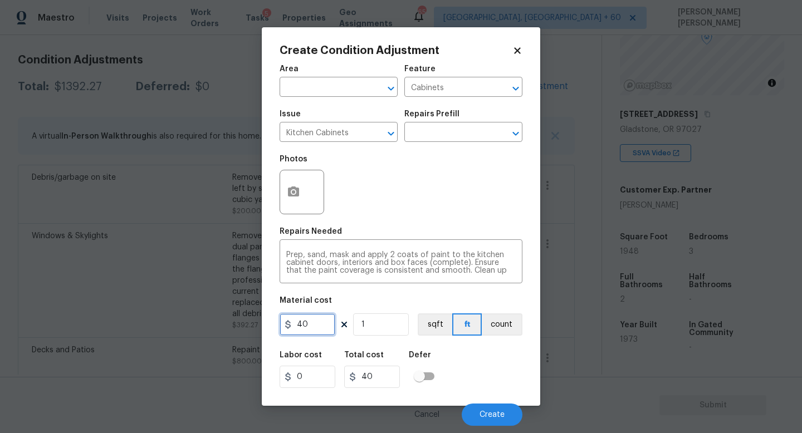
drag, startPoint x: 325, startPoint y: 321, endPoint x: 160, endPoint y: 317, distance: 164.3
click at [160, 317] on div "Create Condition Adjustment Area ​ Feature Cabinets ​ Issue Kitchen Cabinets ​ …" at bounding box center [401, 216] width 802 height 433
type input "1400"
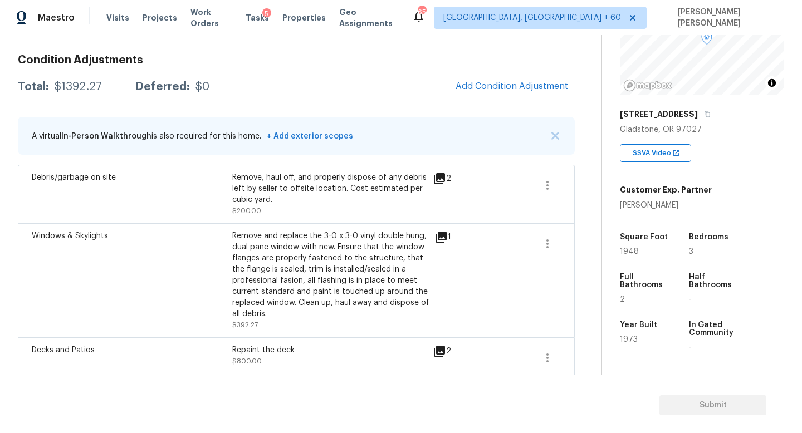
drag, startPoint x: 160, startPoint y: 317, endPoint x: 160, endPoint y: 269, distance: 47.9
click at [160, 269] on body "Maestro Visits Projects Work Orders Tasks 5 Properties Geo Assignments 650 [GEO…" at bounding box center [401, 216] width 802 height 433
click at [504, 95] on button "Add Condition Adjustment" at bounding box center [512, 86] width 126 height 23
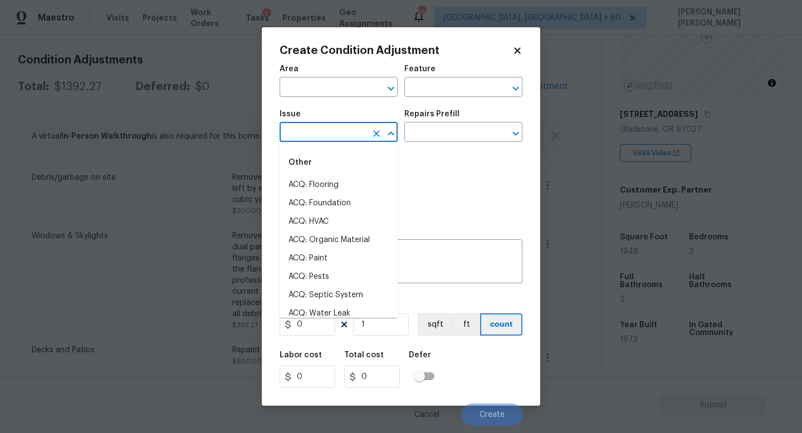
click at [316, 133] on input "text" at bounding box center [322, 133] width 87 height 17
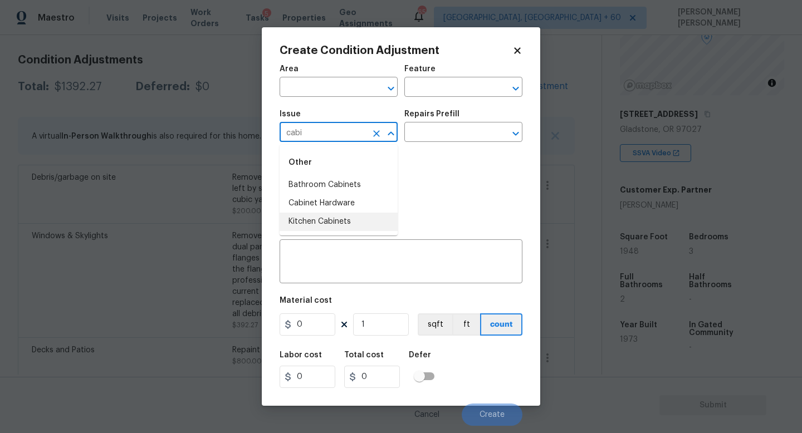
click at [317, 225] on li "Kitchen Cabinets" at bounding box center [338, 222] width 118 height 18
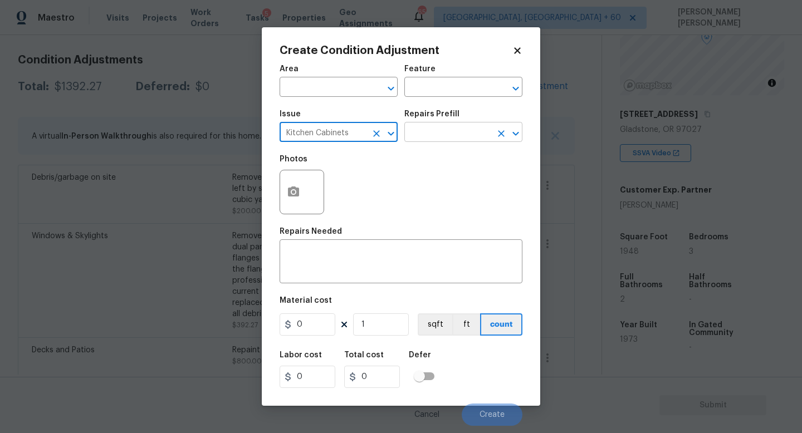
type input "Kitchen Cabinets"
click at [432, 127] on input "text" at bounding box center [447, 133] width 87 height 17
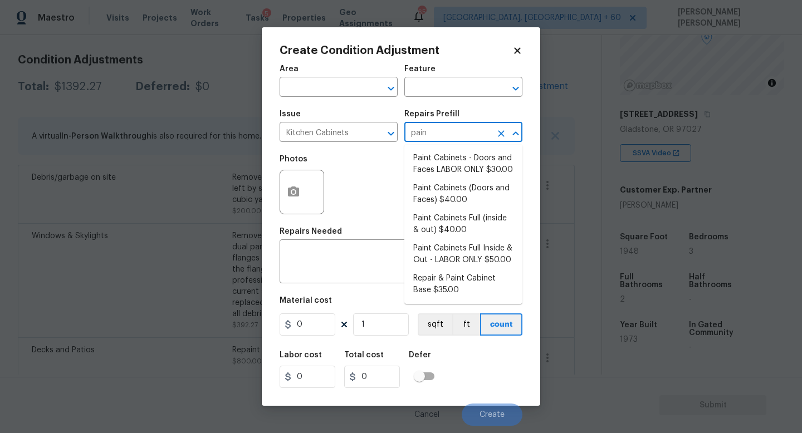
type input "paint"
click at [449, 224] on li "Paint Cabinets Full (inside & out) $40.00" at bounding box center [463, 224] width 118 height 30
type input "Cabinets"
type textarea "Prep, sand, mask and apply 2 coats of paint to the kitchen cabinet doors, inter…"
type input "40"
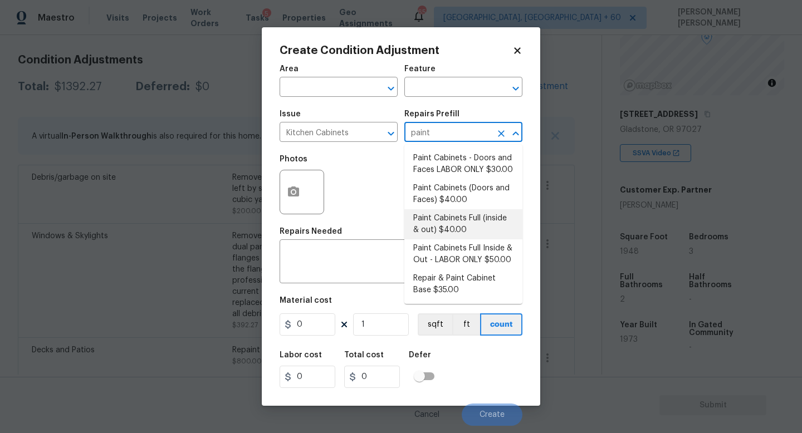
type input "40"
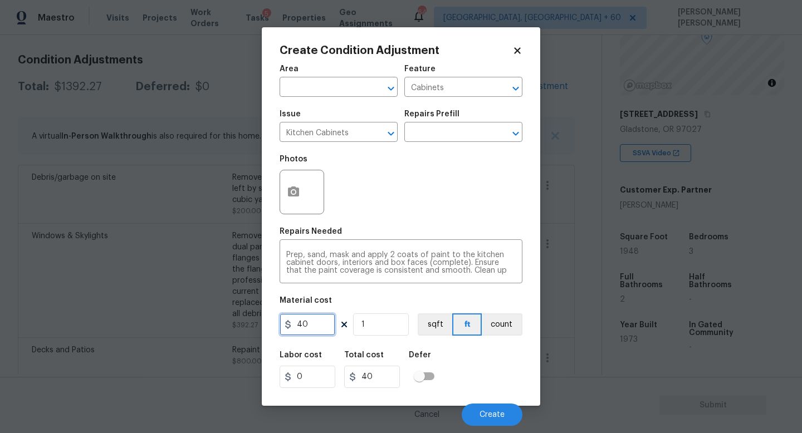
drag, startPoint x: 320, startPoint y: 326, endPoint x: 249, endPoint y: 326, distance: 70.2
click at [249, 326] on div "Create Condition Adjustment Area ​ Feature Cabinets ​ Issue Kitchen Cabinets ​ …" at bounding box center [401, 216] width 802 height 433
type input "1400"
click at [292, 194] on circle "button" at bounding box center [293, 191] width 3 height 3
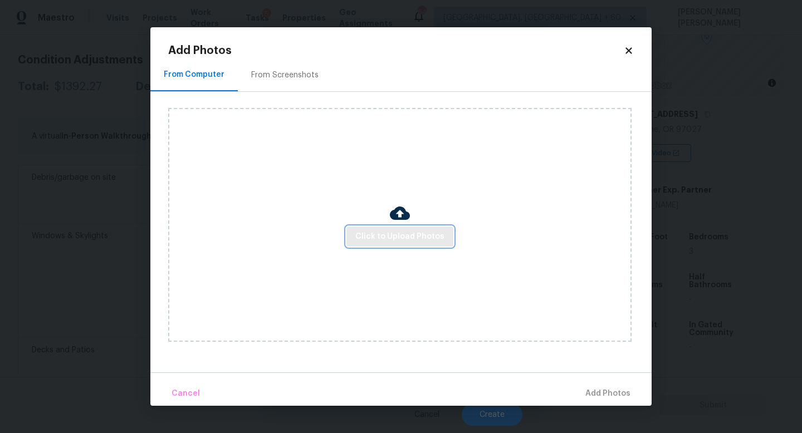
click at [371, 241] on span "Click to Upload Photos" at bounding box center [399, 237] width 89 height 14
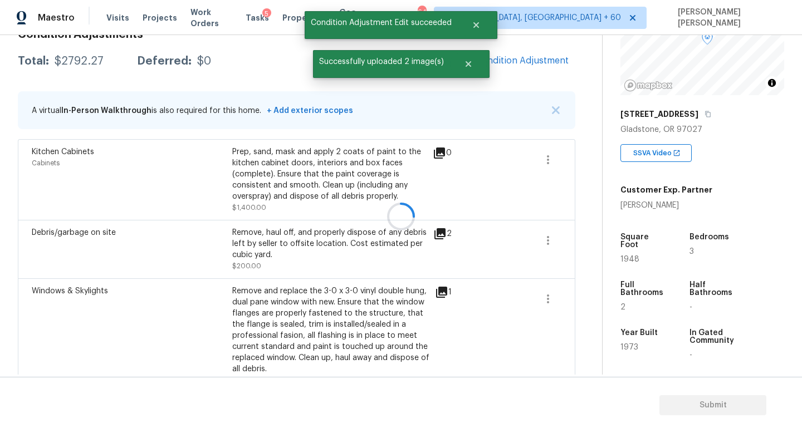
scroll to position [150, 0]
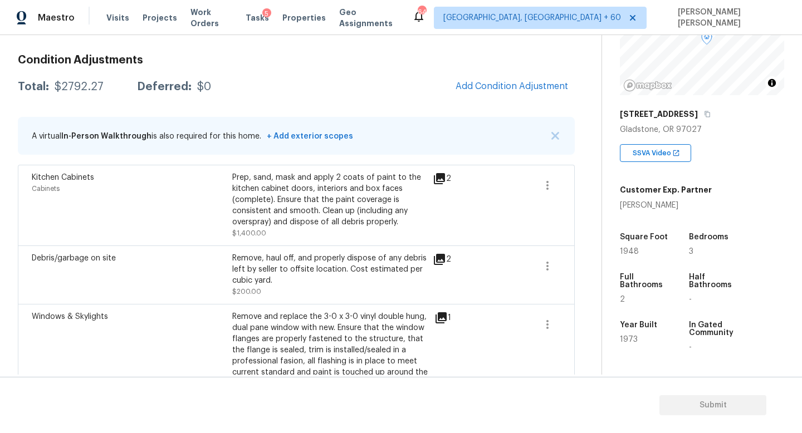
click at [484, 101] on div "Condition Adjustments Total: $2792.27 Deferred: $0 Add Condition Adjustment A v…" at bounding box center [296, 253] width 557 height 414
click at [490, 86] on span "Add Condition Adjustment" at bounding box center [511, 86] width 112 height 10
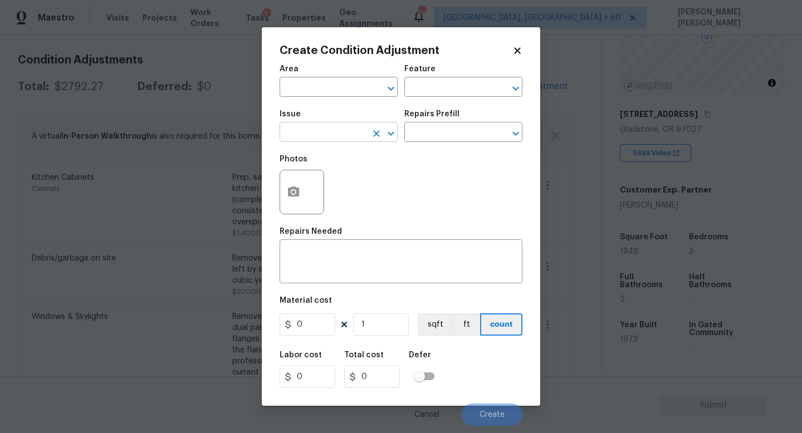
click at [296, 137] on input "text" at bounding box center [322, 133] width 87 height 17
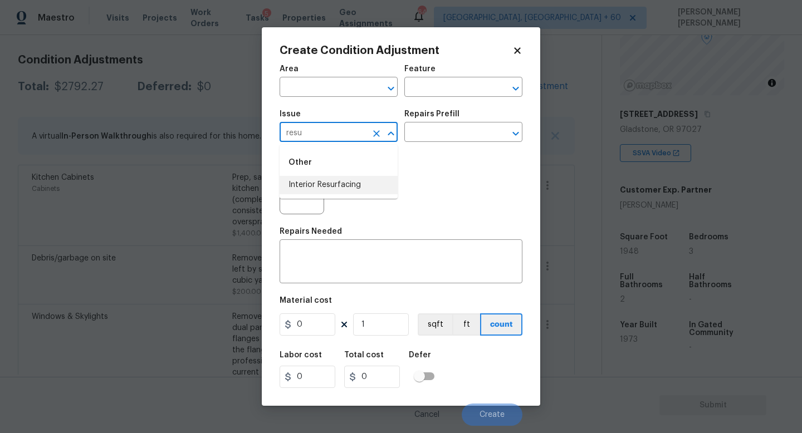
click at [327, 185] on li "Interior Resurfacing" at bounding box center [338, 185] width 118 height 18
type input "Interior Resurfacing"
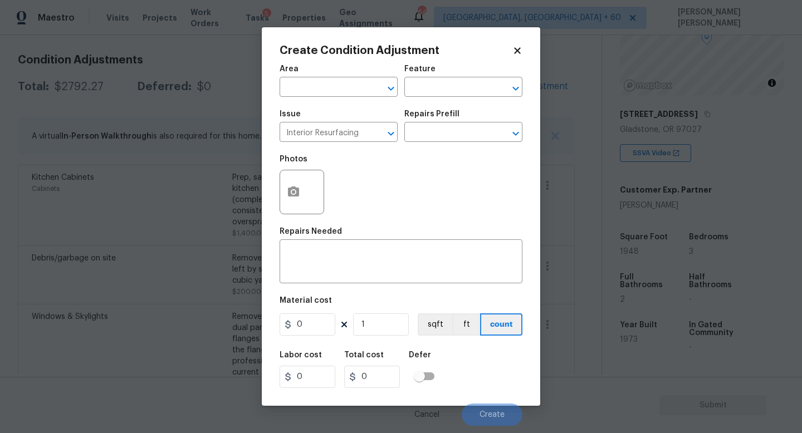
click at [478, 100] on div "Area ​ Feature ​" at bounding box center [400, 80] width 243 height 45
click at [454, 136] on input "text" at bounding box center [447, 133] width 87 height 17
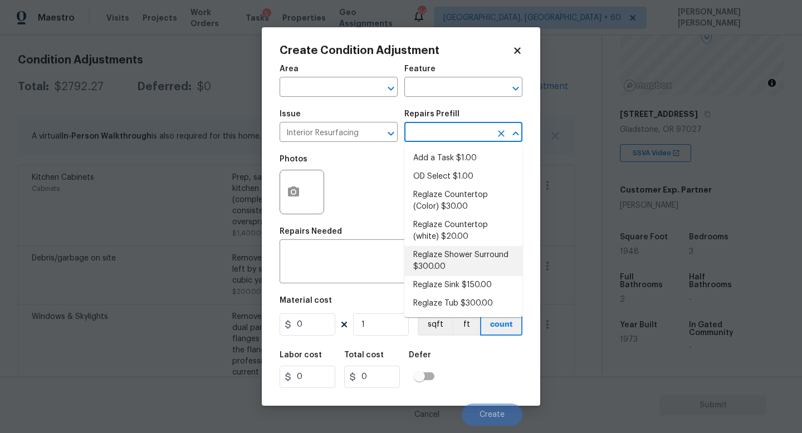
click at [469, 266] on li "Reglaze Shower Surround $300.00" at bounding box center [463, 261] width 118 height 30
type textarea "Prep, mask, clean and reglaze the fiberglass shower surround (white) both on th…"
type input "300"
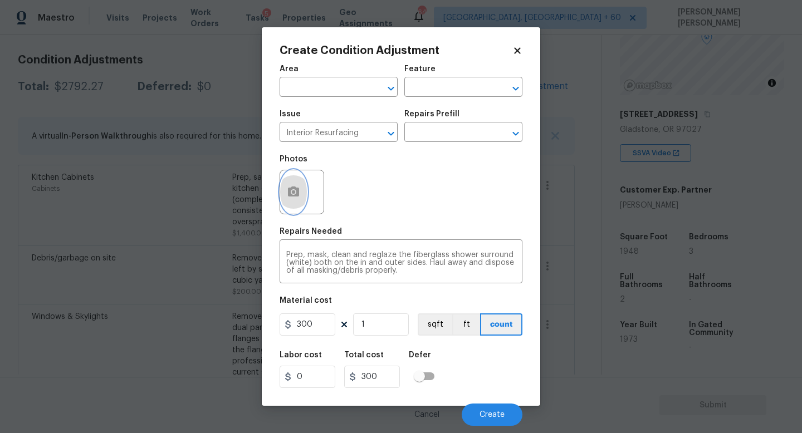
click at [297, 188] on icon "button" at bounding box center [293, 192] width 11 height 10
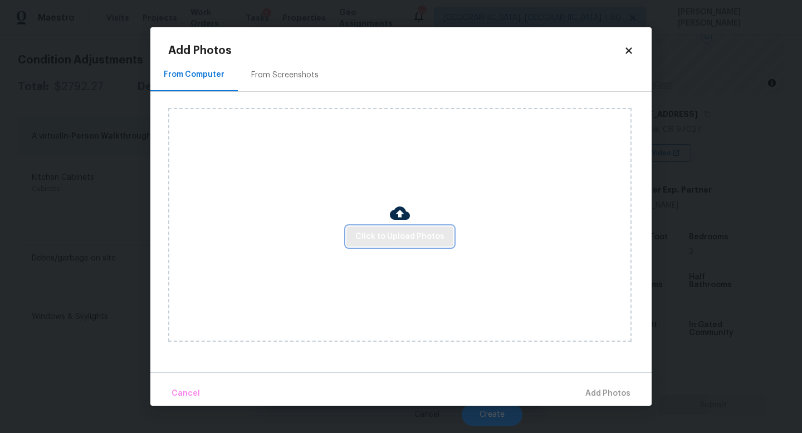
click at [418, 227] on button "Click to Upload Photos" at bounding box center [399, 237] width 107 height 21
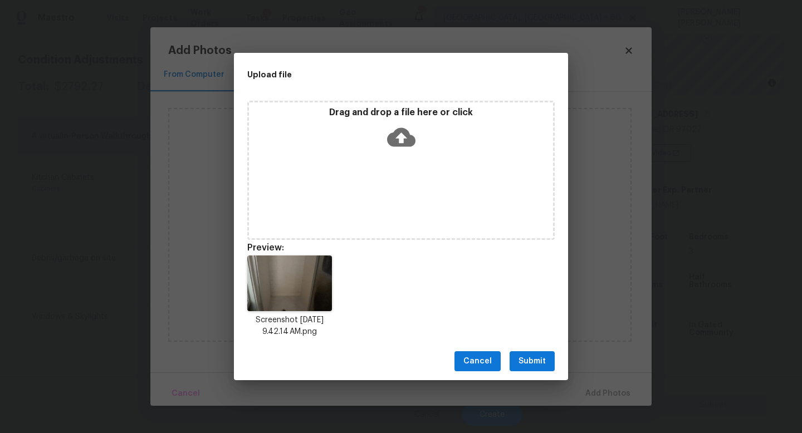
click at [538, 356] on span "Submit" at bounding box center [531, 362] width 27 height 14
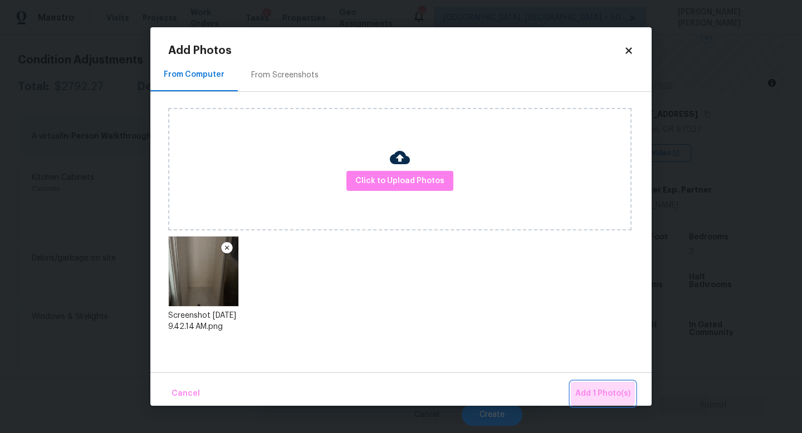
click at [590, 389] on span "Add 1 Photo(s)" at bounding box center [602, 394] width 55 height 14
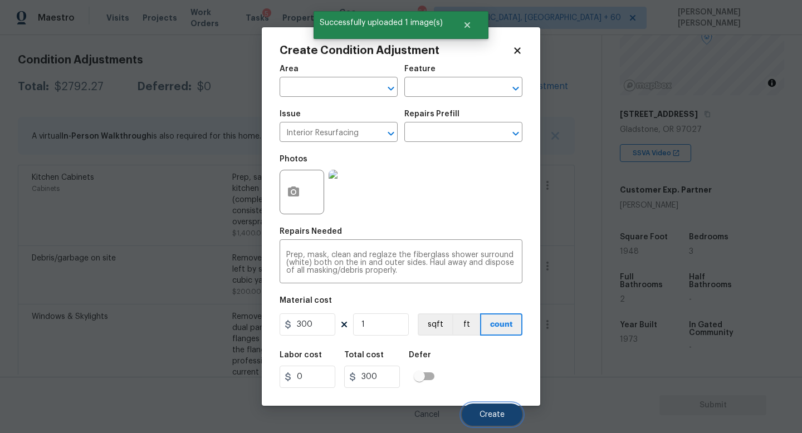
click at [492, 408] on button "Create" at bounding box center [492, 415] width 61 height 22
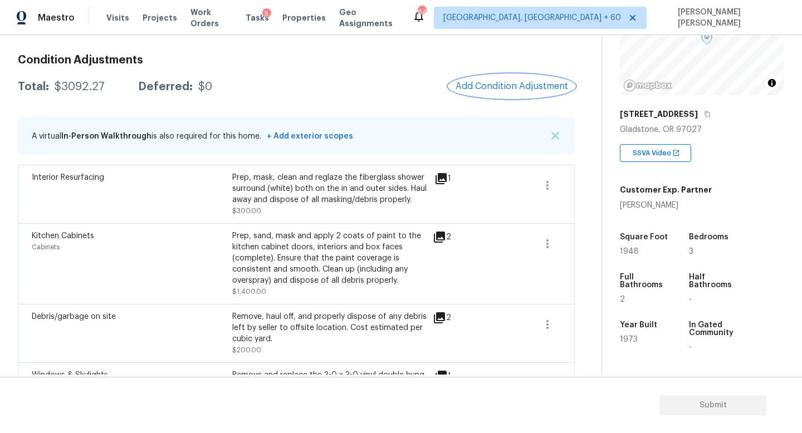
click at [491, 90] on span "Add Condition Adjustment" at bounding box center [511, 86] width 112 height 10
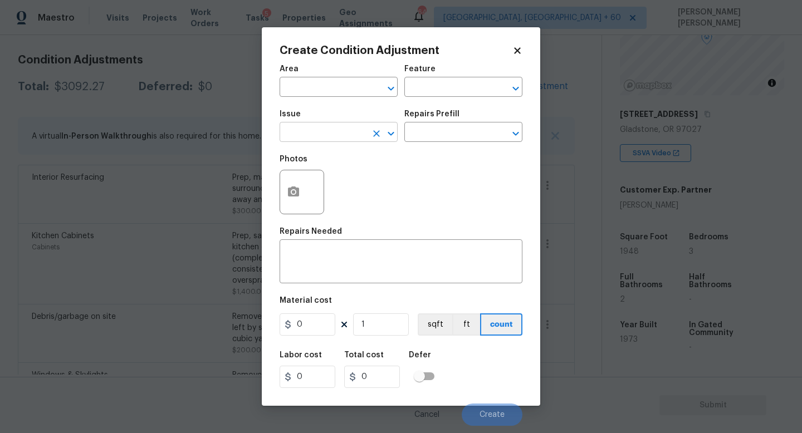
click at [291, 131] on input "text" at bounding box center [322, 133] width 87 height 17
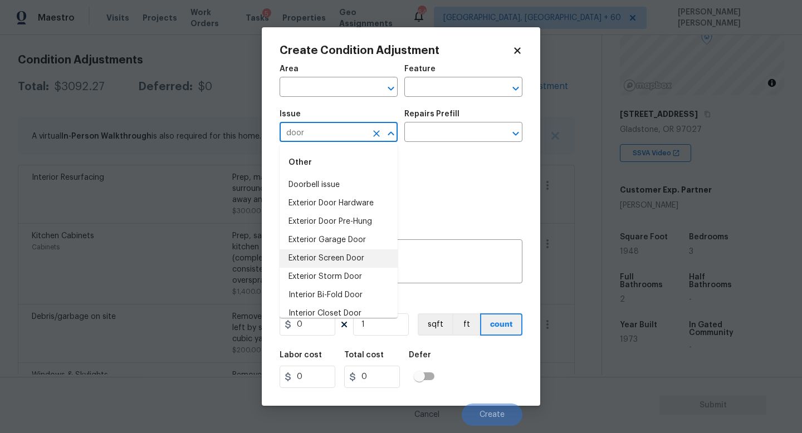
scroll to position [65, 0]
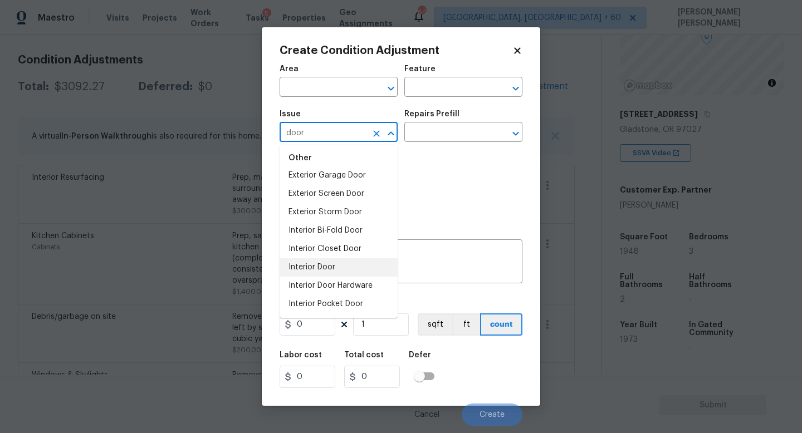
click at [332, 264] on li "Interior Door" at bounding box center [338, 267] width 118 height 18
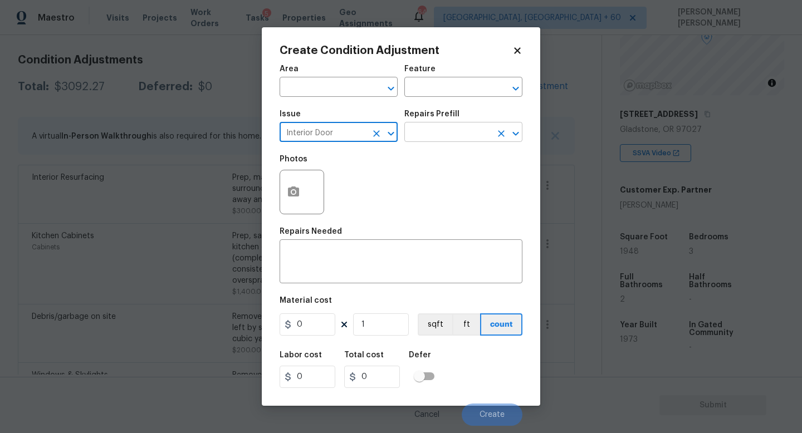
type input "Interior Door"
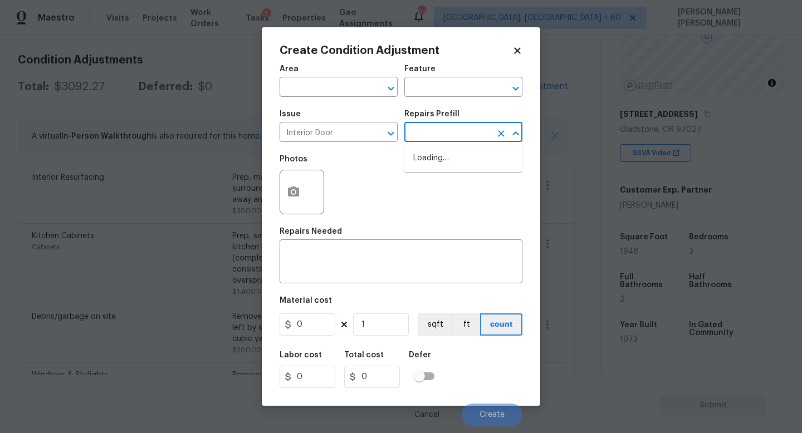
click at [456, 125] on input "text" at bounding box center [447, 133] width 87 height 17
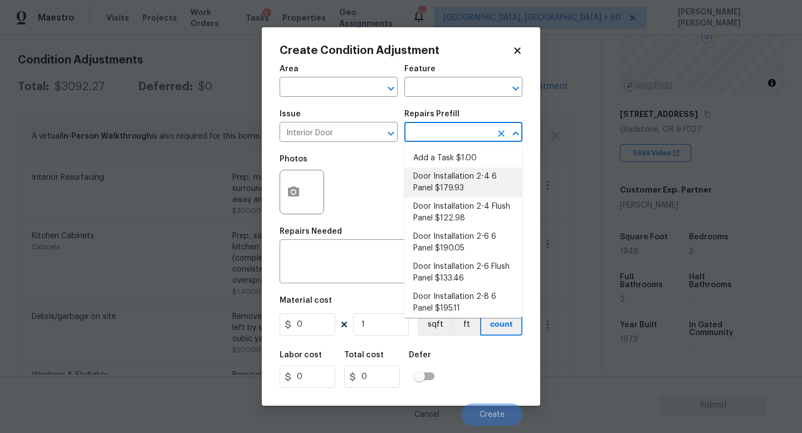
click at [446, 192] on li "Door Installation 2-4 6 Panel $179.93" at bounding box center [463, 183] width 118 height 30
type input "Interior Door"
type textarea "Remove the existing door (if present). Install a new pre-hung 2-4 6 panel inter…"
type input "179.93"
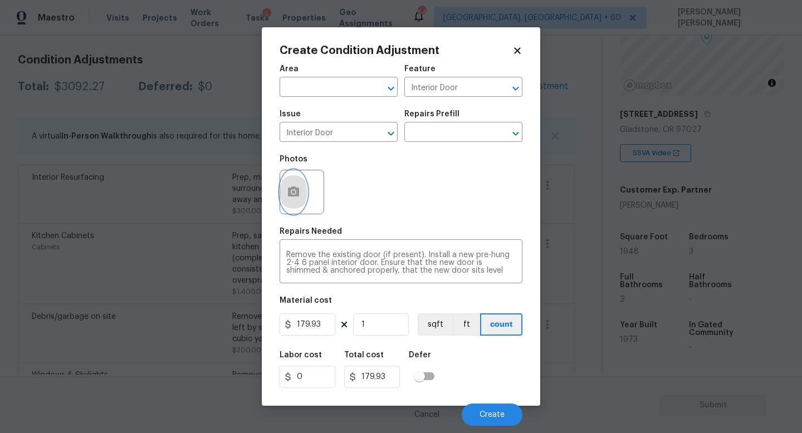
click at [298, 194] on icon "button" at bounding box center [293, 192] width 11 height 10
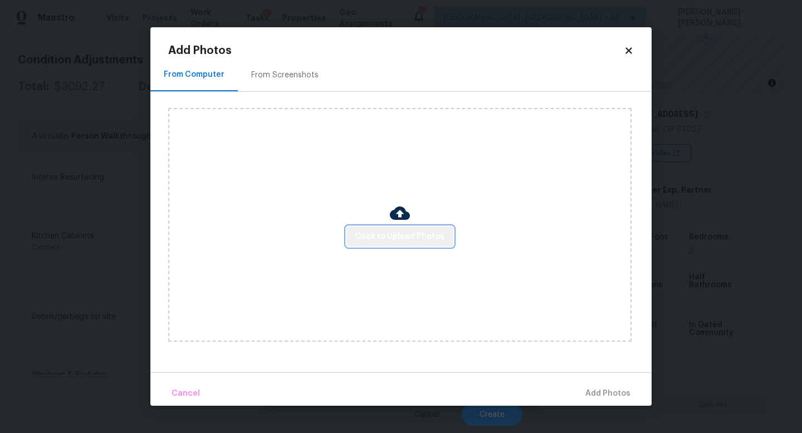
click at [426, 227] on button "Click to Upload Photos" at bounding box center [399, 237] width 107 height 21
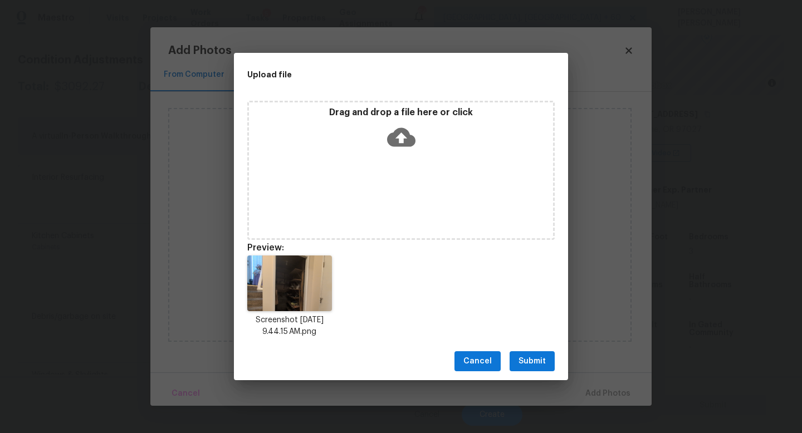
click at [538, 358] on span "Submit" at bounding box center [531, 362] width 27 height 14
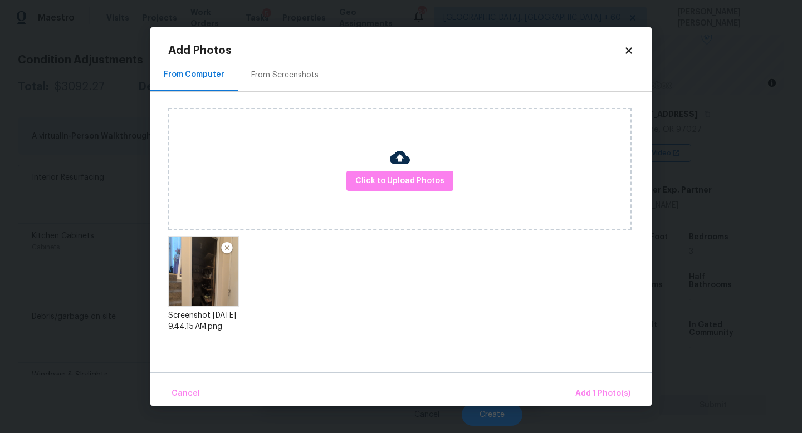
click at [611, 381] on div "Cancel Add 1 Photo(s)" at bounding box center [400, 388] width 501 height 33
click at [608, 388] on span "Add 1 Photo(s)" at bounding box center [602, 394] width 55 height 14
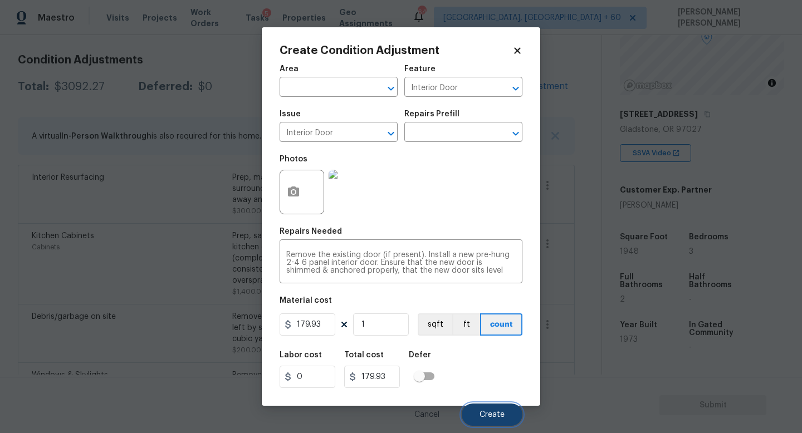
click at [487, 413] on span "Create" at bounding box center [491, 415] width 25 height 8
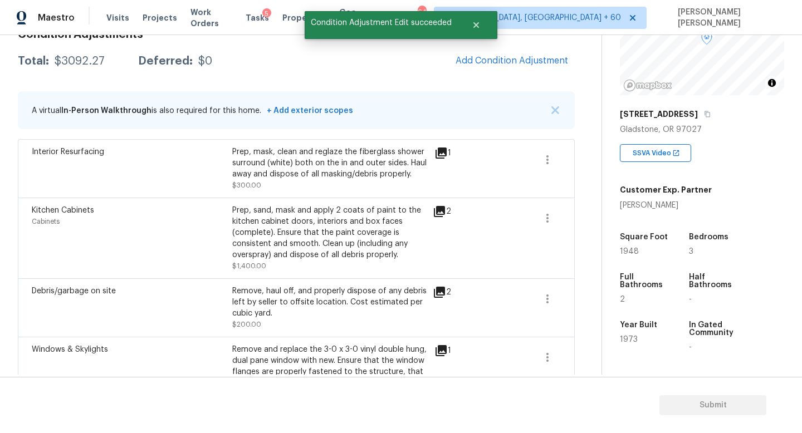
scroll to position [150, 0]
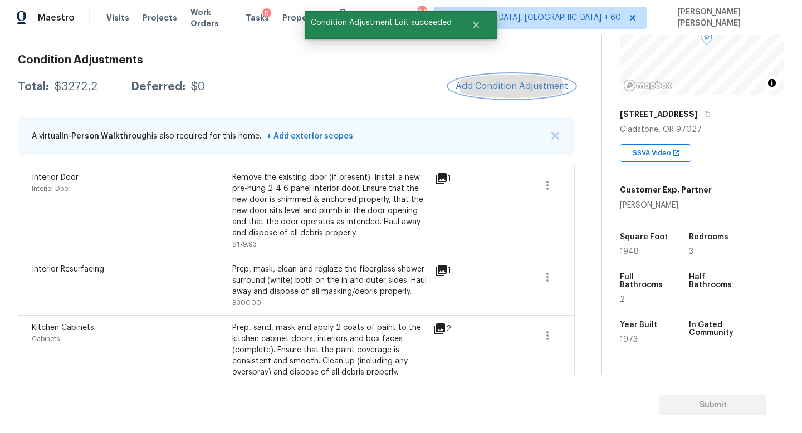
click at [530, 85] on span "Add Condition Adjustment" at bounding box center [511, 86] width 112 height 10
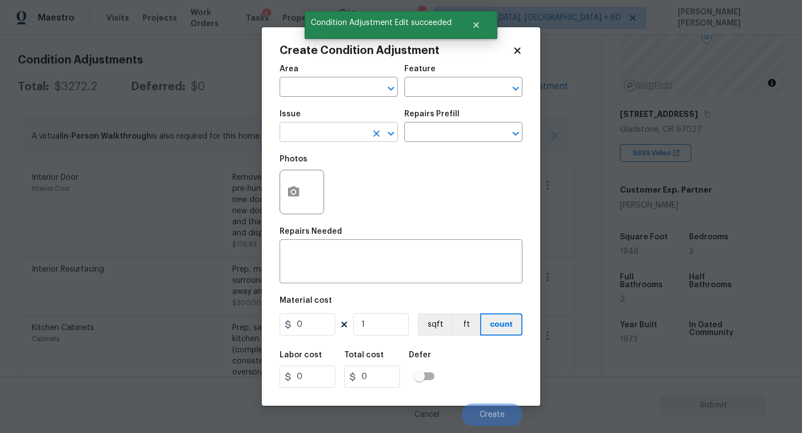
click at [326, 131] on input "text" at bounding box center [322, 133] width 87 height 17
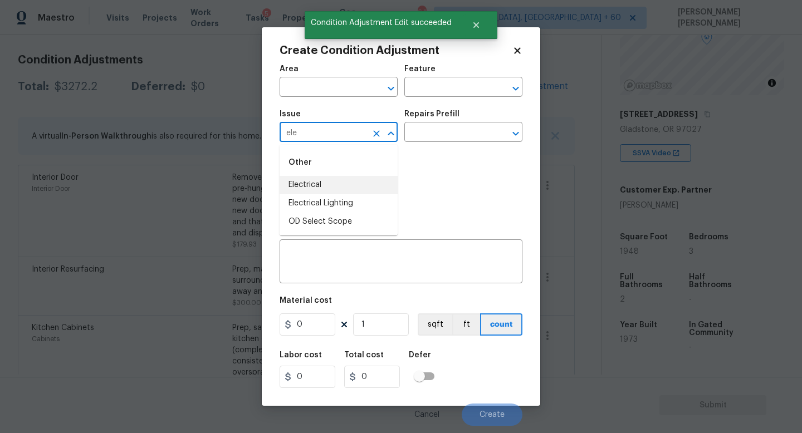
click at [342, 178] on li "Electrical" at bounding box center [338, 185] width 118 height 18
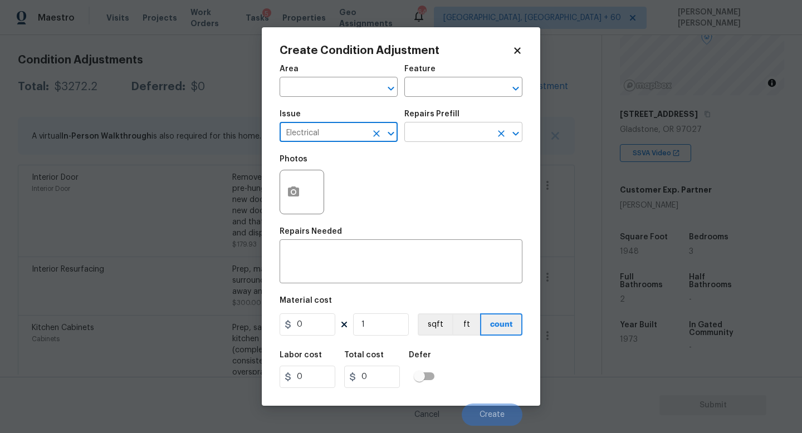
type input "Electrical"
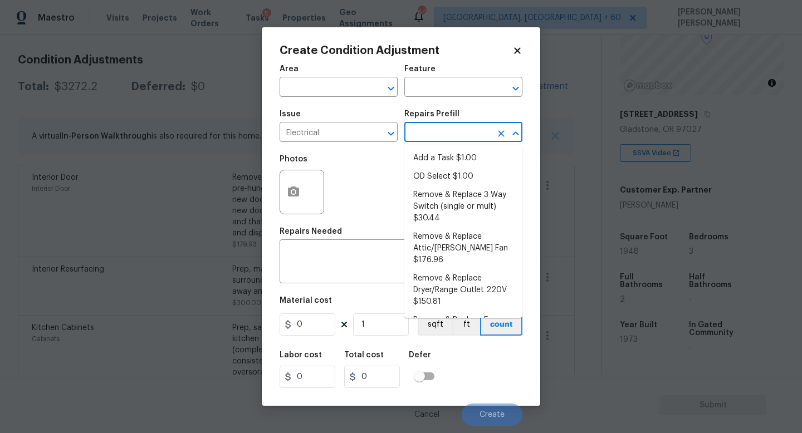
click at [441, 131] on input "text" at bounding box center [447, 133] width 87 height 17
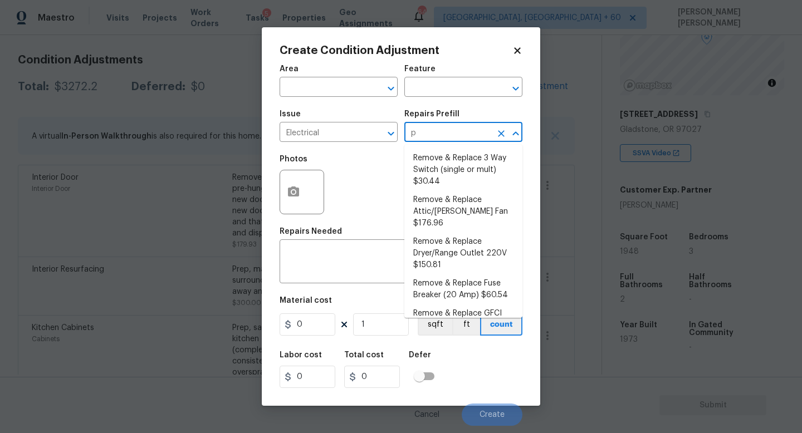
type input "pa"
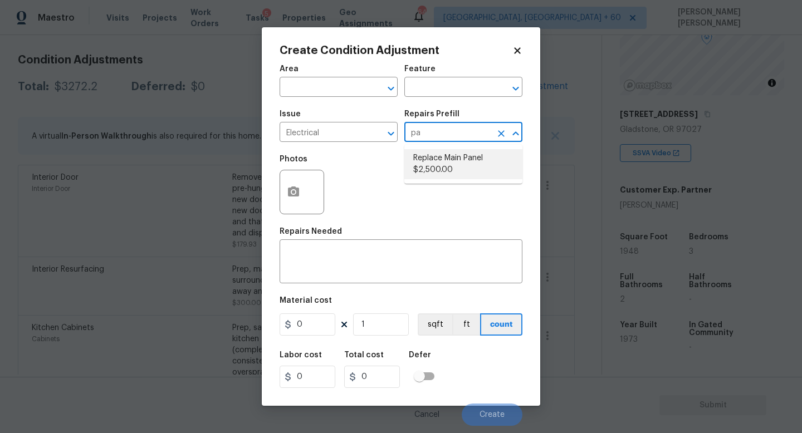
click at [466, 129] on input "pa" at bounding box center [447, 133] width 87 height 17
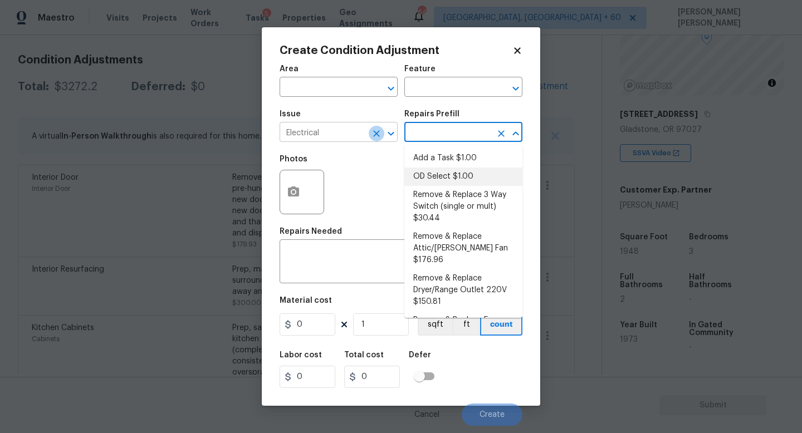
click at [377, 135] on icon "Clear" at bounding box center [376, 133] width 11 height 11
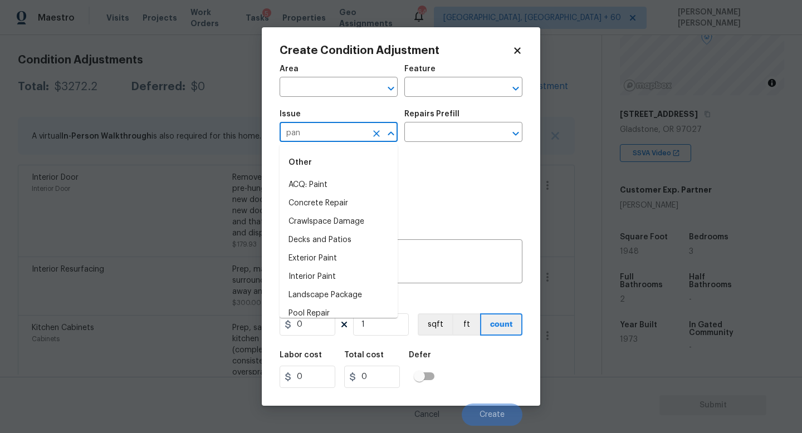
type input "pana"
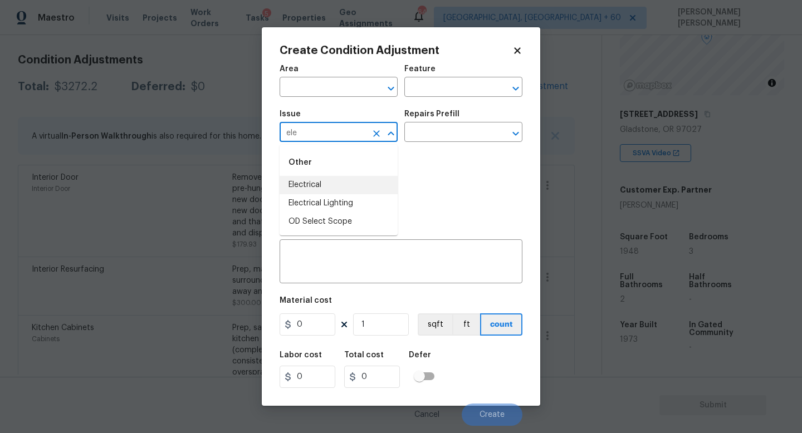
click at [342, 178] on li "Electrical" at bounding box center [338, 185] width 118 height 18
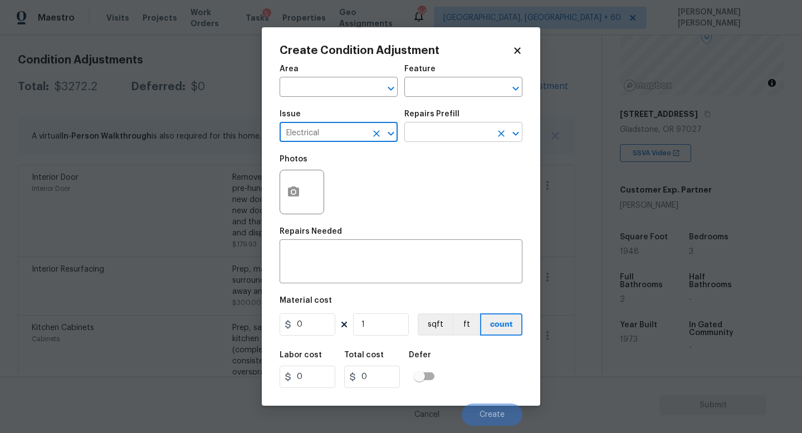
type input "Electrical"
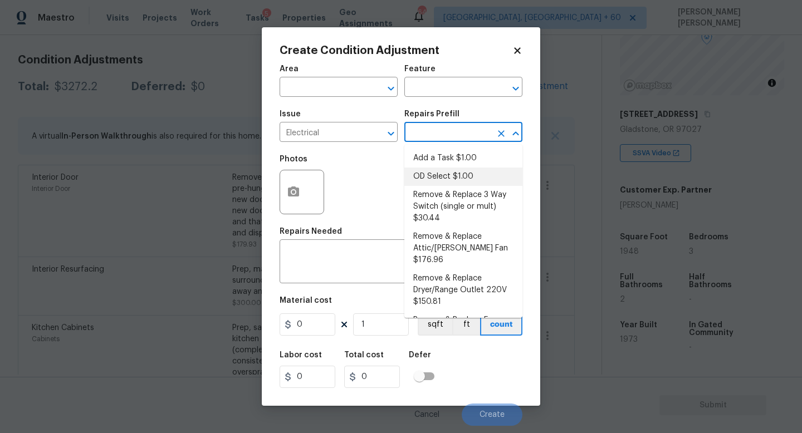
click at [450, 135] on input "text" at bounding box center [447, 133] width 87 height 17
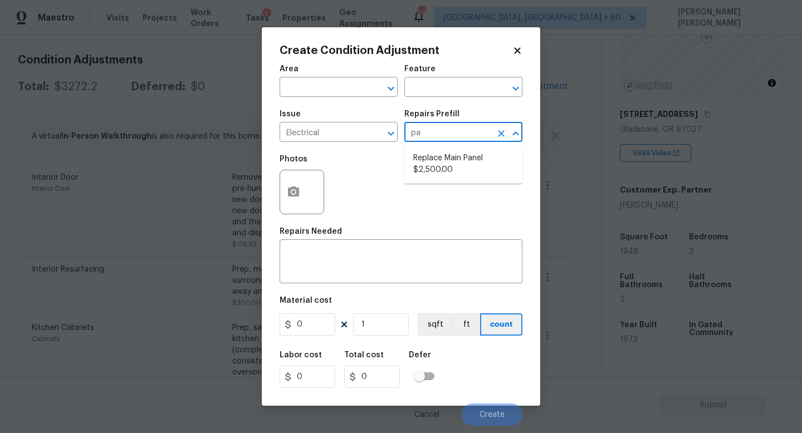
type input "pan"
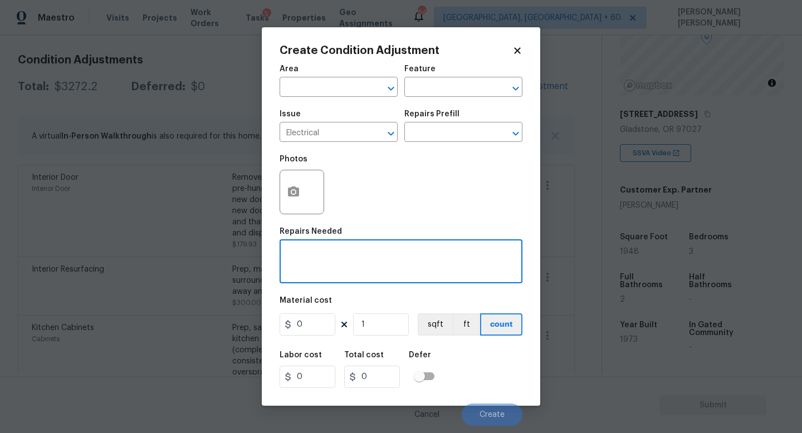
click at [350, 254] on textarea at bounding box center [400, 262] width 229 height 23
click at [371, 254] on textarea "Replace electrical panal cover" at bounding box center [400, 262] width 229 height 23
click at [406, 254] on textarea "Replace electrical panel cover" at bounding box center [400, 262] width 229 height 23
type textarea "Replace electrical panel cover"
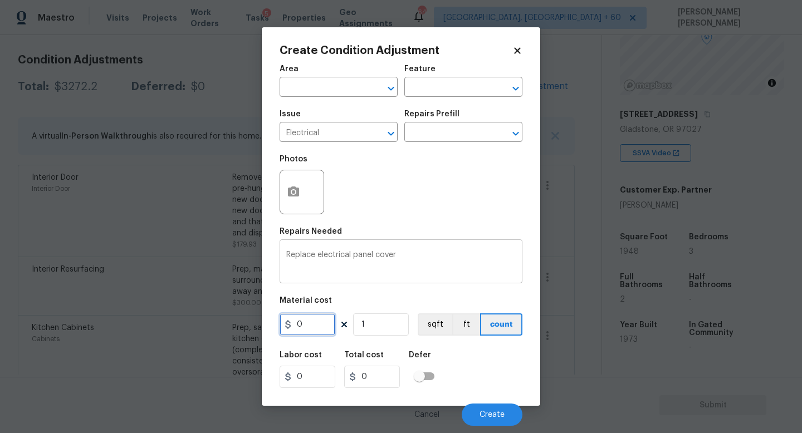
drag, startPoint x: 321, startPoint y: 318, endPoint x: 321, endPoint y: 269, distance: 49.0
click at [321, 315] on input "0" at bounding box center [307, 324] width 56 height 22
type input "100"
click at [298, 187] on icon "button" at bounding box center [293, 191] width 13 height 13
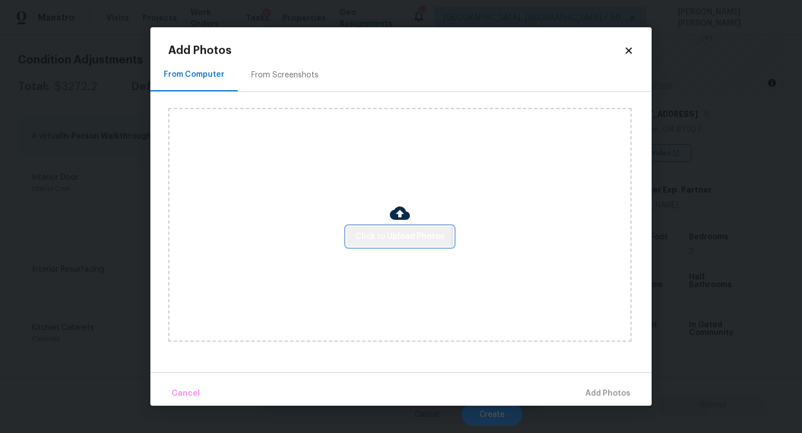
click at [399, 233] on span "Click to Upload Photos" at bounding box center [399, 237] width 89 height 14
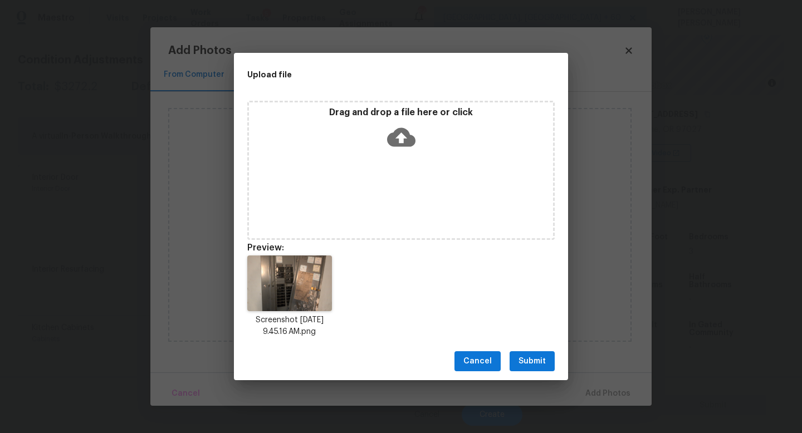
click at [522, 357] on span "Submit" at bounding box center [531, 362] width 27 height 14
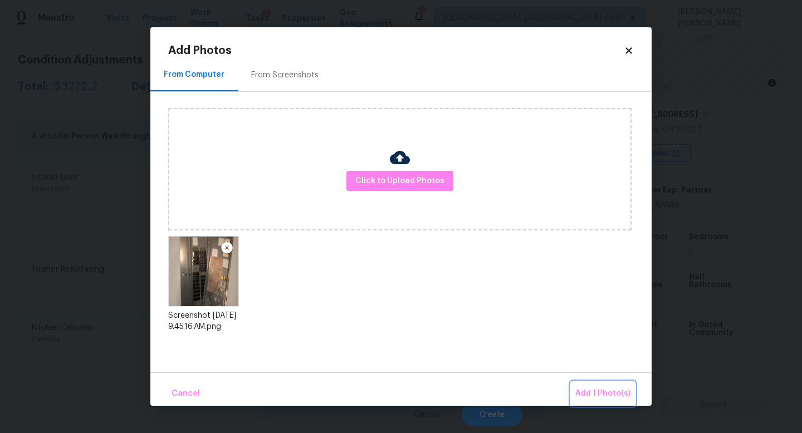
click at [598, 388] on span "Add 1 Photo(s)" at bounding box center [602, 394] width 55 height 14
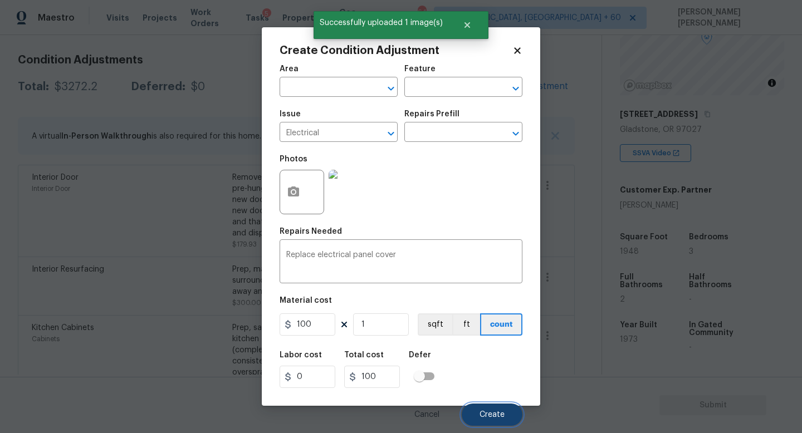
click at [498, 416] on span "Create" at bounding box center [491, 415] width 25 height 8
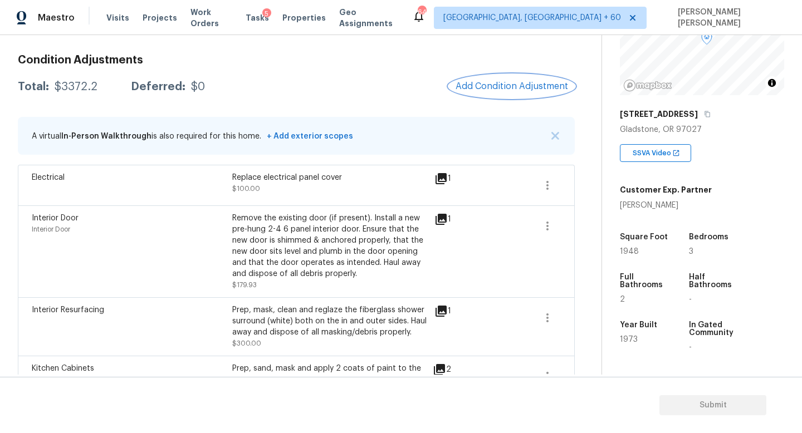
scroll to position [0, 0]
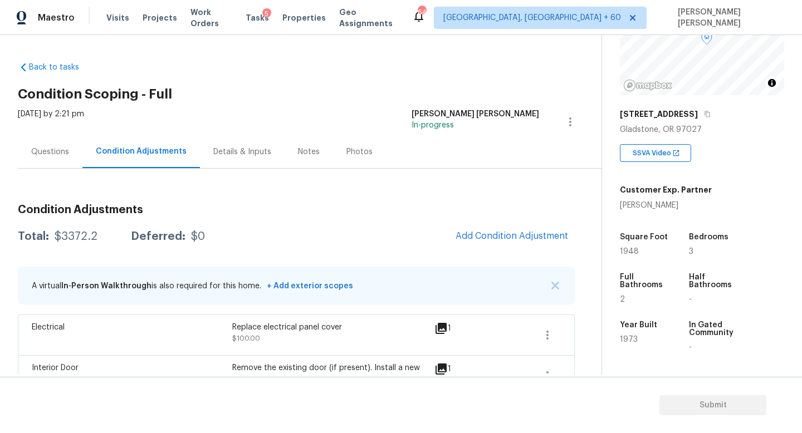
click at [60, 156] on div "Questions" at bounding box center [50, 151] width 38 height 11
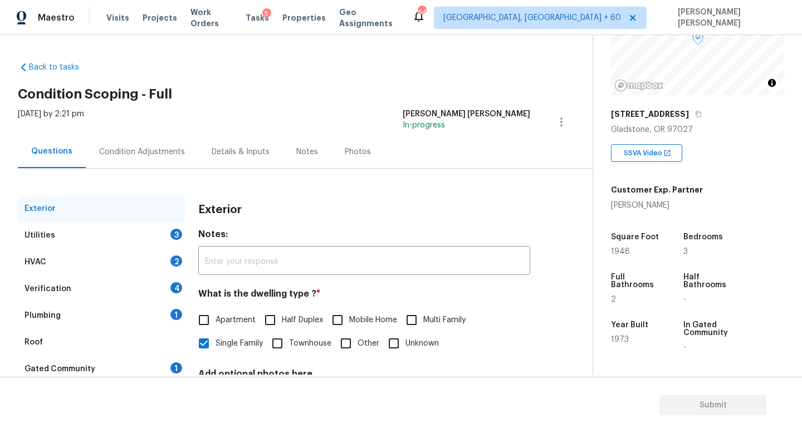
scroll to position [103, 0]
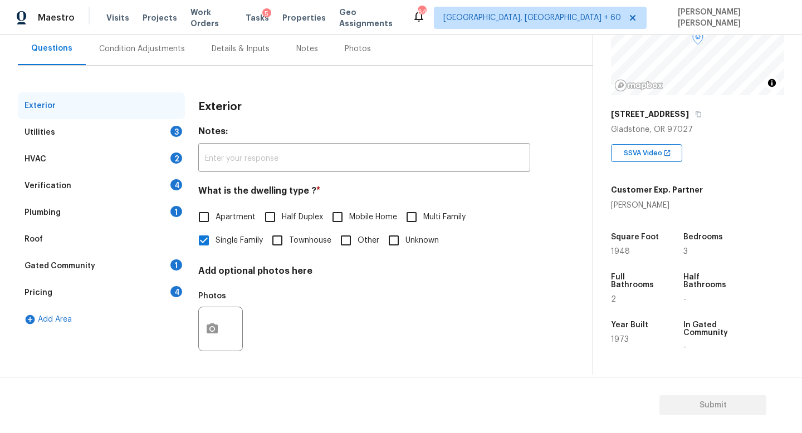
click at [164, 136] on div "Utilities 3" at bounding box center [101, 132] width 167 height 27
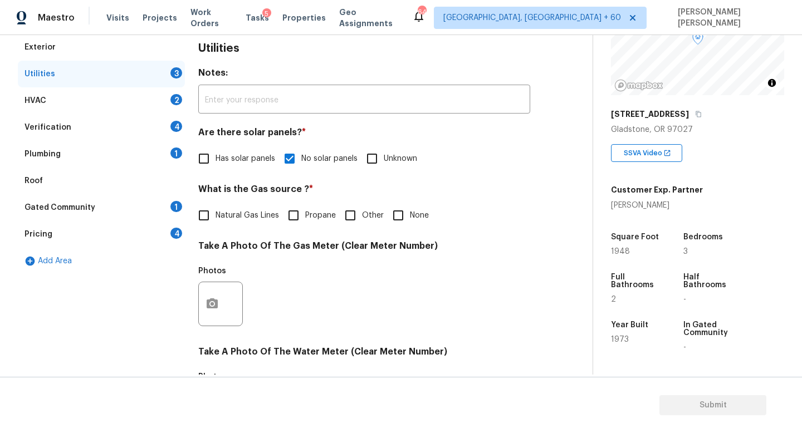
click at [199, 218] on input "Natural Gas Lines" at bounding box center [203, 215] width 23 height 23
checkbox input "true"
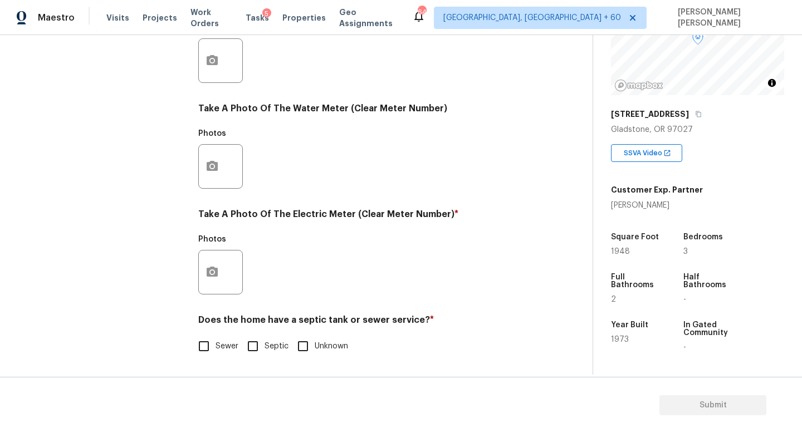
scroll to position [405, 0]
click at [227, 288] on div at bounding box center [220, 272] width 45 height 45
click at [222, 276] on button "button" at bounding box center [212, 272] width 27 height 43
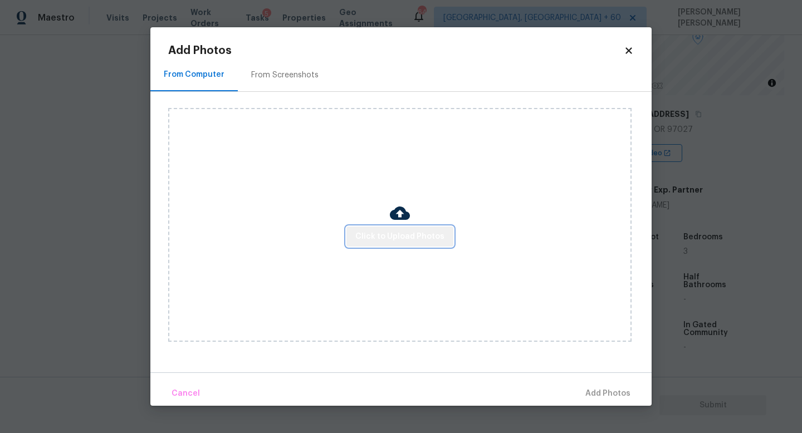
click at [419, 244] on button "Click to Upload Photos" at bounding box center [399, 237] width 107 height 21
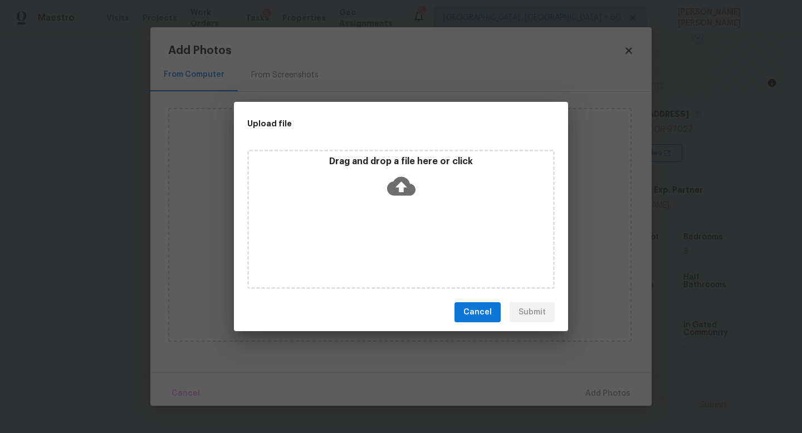
click at [406, 204] on div "Drag and drop a file here or click" at bounding box center [400, 219] width 307 height 139
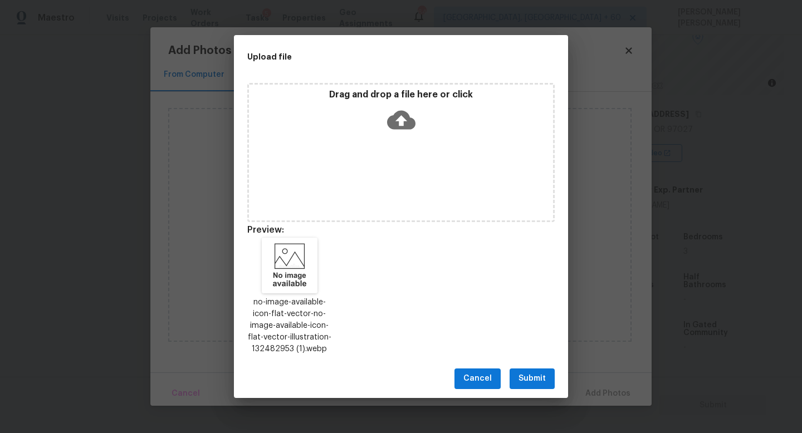
click at [528, 379] on span "Submit" at bounding box center [531, 379] width 27 height 14
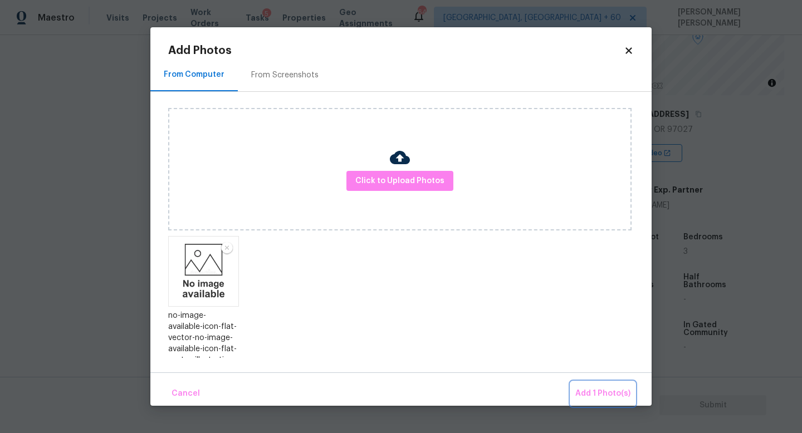
click at [580, 383] on button "Add 1 Photo(s)" at bounding box center [603, 394] width 64 height 24
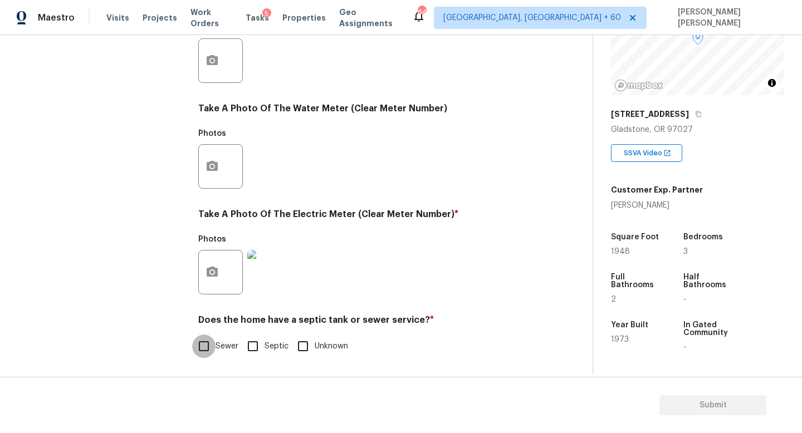
click at [203, 339] on input "Sewer" at bounding box center [203, 346] width 23 height 23
checkbox input "true"
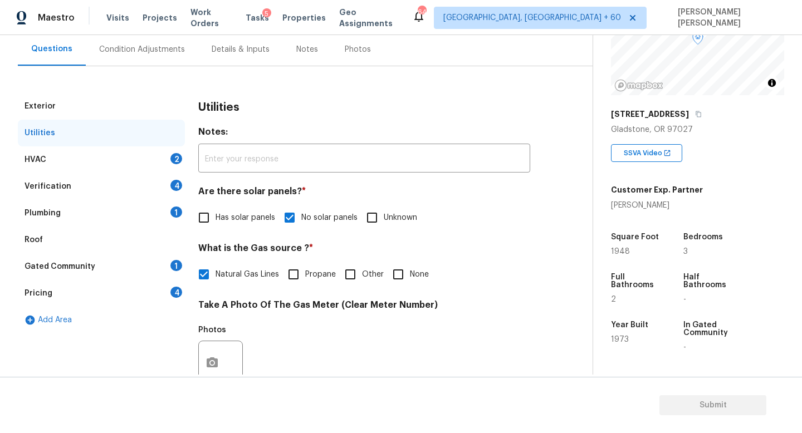
scroll to position [0, 0]
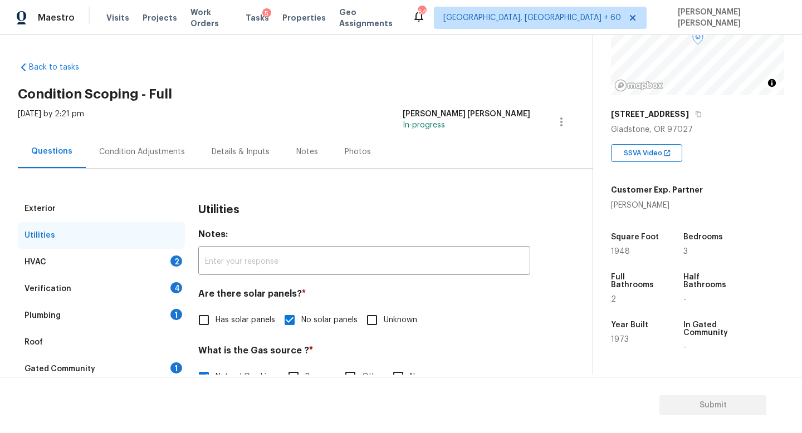
click at [150, 256] on div "HVAC 2" at bounding box center [101, 262] width 167 height 27
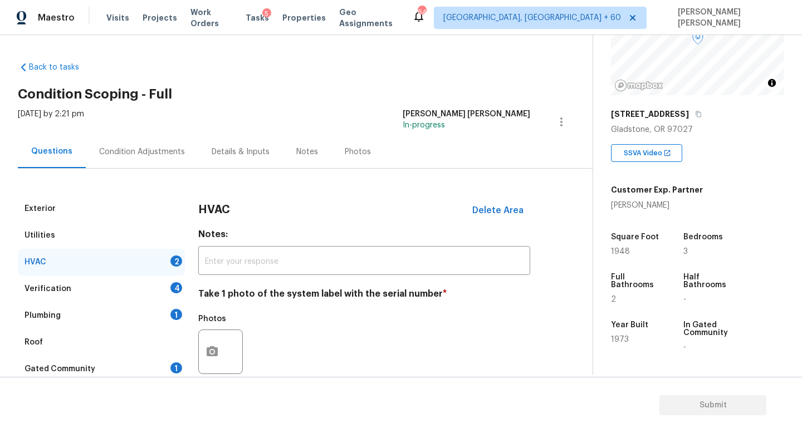
scroll to position [140, 0]
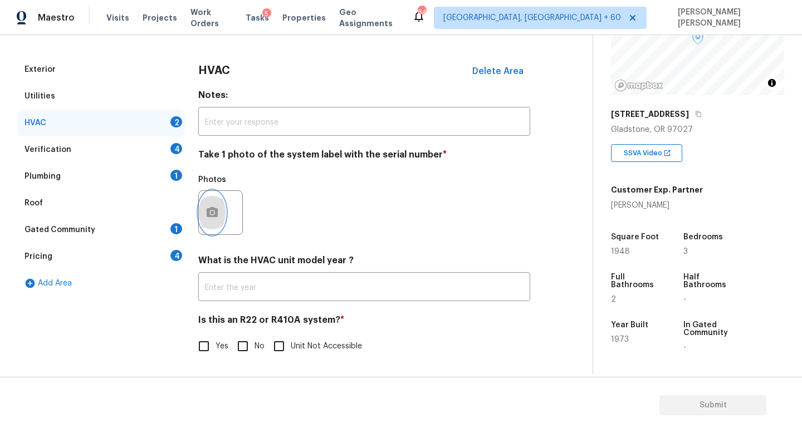
click at [216, 206] on icon "button" at bounding box center [211, 212] width 13 height 13
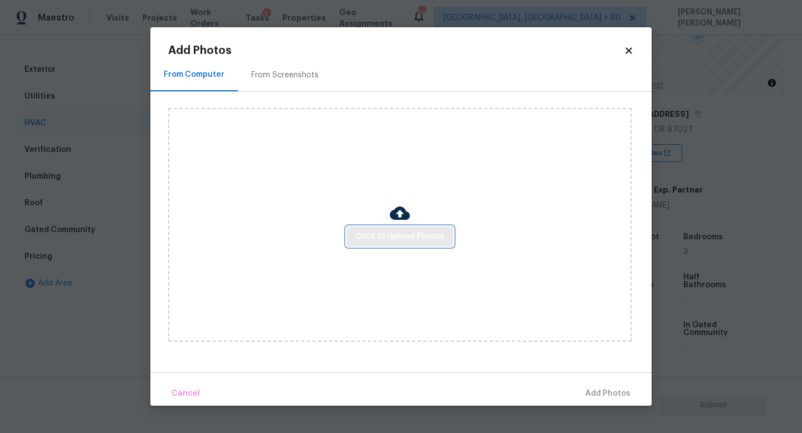
click at [415, 230] on span "Click to Upload Photos" at bounding box center [399, 237] width 89 height 14
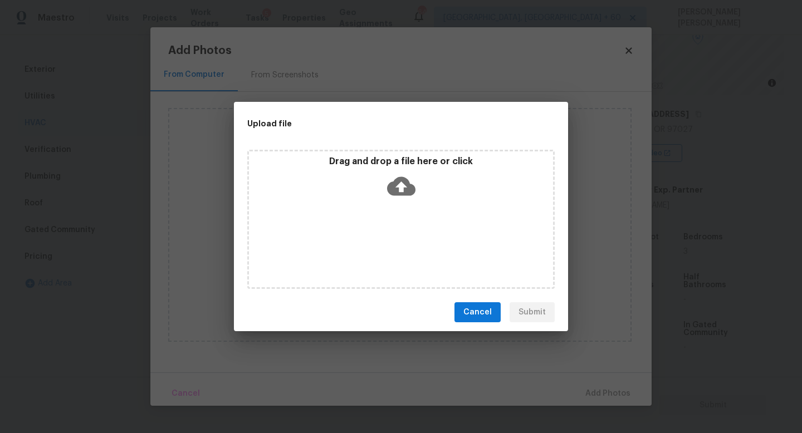
click at [404, 172] on icon at bounding box center [401, 186] width 28 height 28
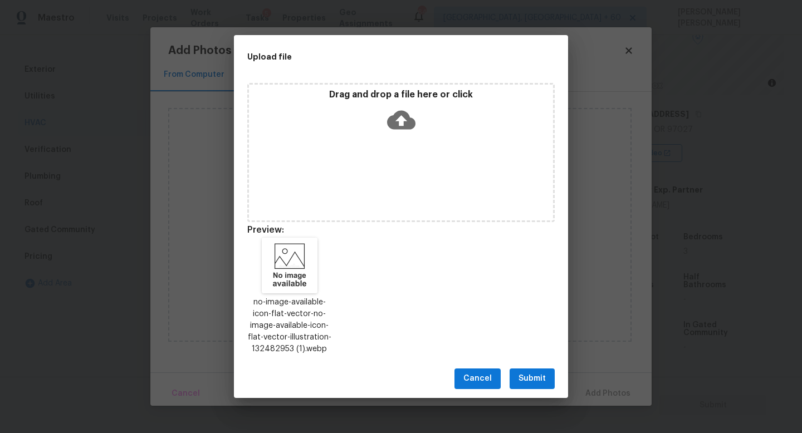
click at [534, 379] on span "Submit" at bounding box center [531, 379] width 27 height 14
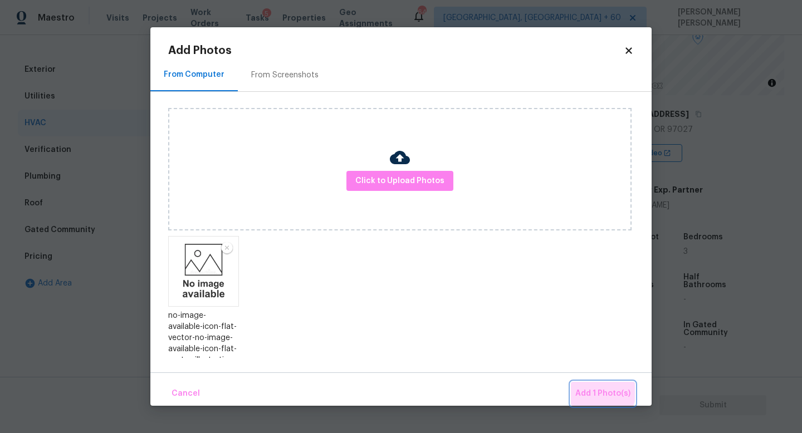
click at [580, 385] on button "Add 1 Photo(s)" at bounding box center [603, 394] width 64 height 24
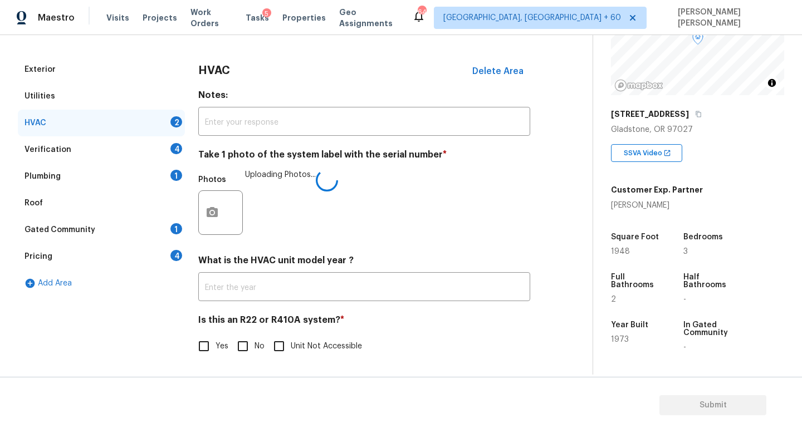
click at [244, 340] on input "No" at bounding box center [242, 346] width 23 height 23
checkbox input "true"
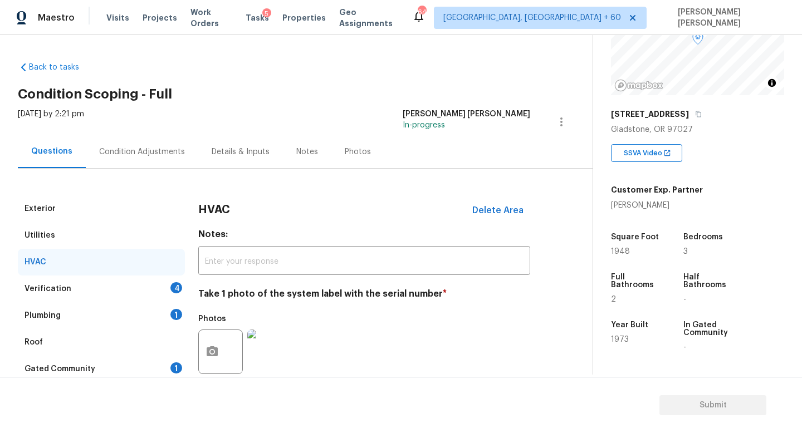
scroll to position [53, 0]
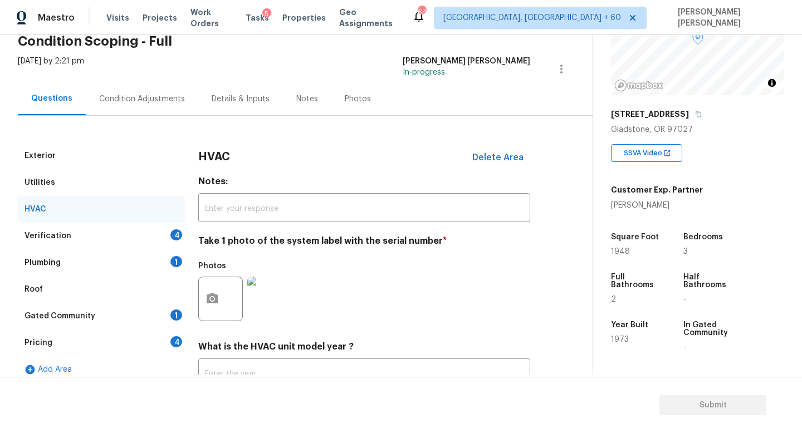
click at [137, 221] on div "HVAC" at bounding box center [101, 209] width 167 height 27
click at [138, 227] on div "Verification 4" at bounding box center [101, 236] width 167 height 27
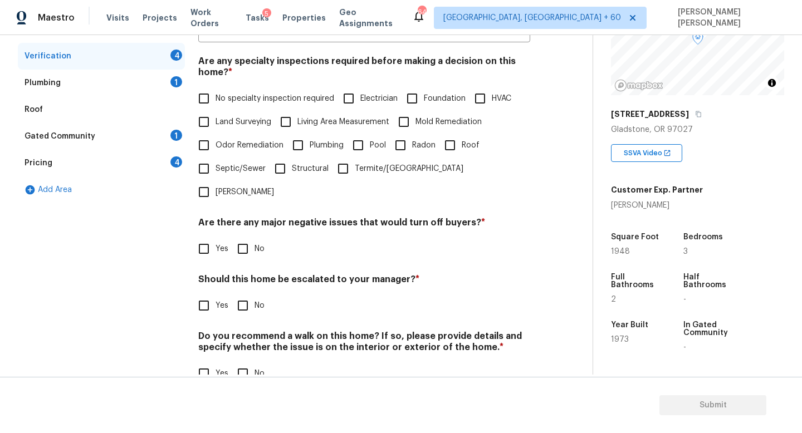
scroll to position [237, 0]
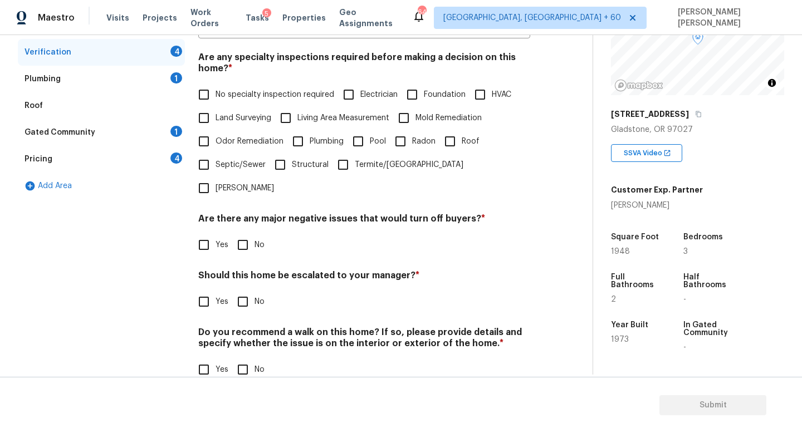
click at [244, 234] on div "Verification Notes: ​ Are any specialty inspections required before making a de…" at bounding box center [364, 177] width 332 height 436
click at [241, 233] on input "No" at bounding box center [242, 244] width 23 height 23
checkbox input "true"
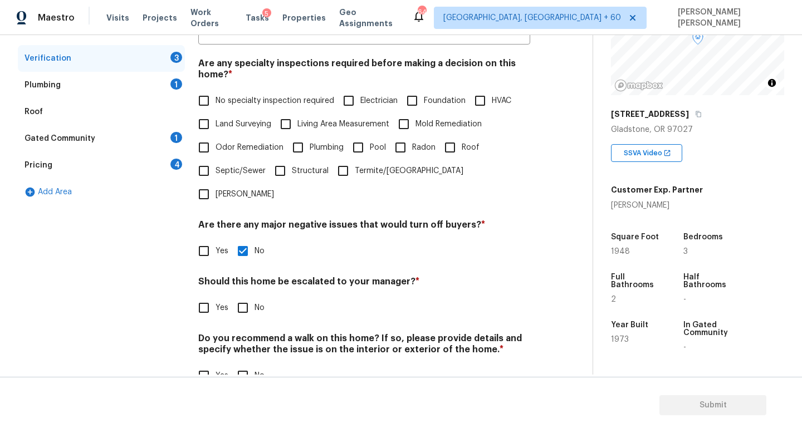
click at [451, 148] on input "Roof" at bounding box center [449, 147] width 23 height 23
checkbox input "true"
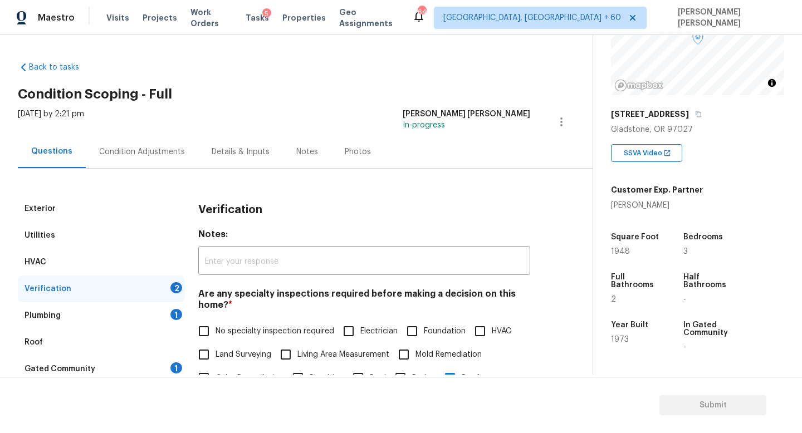
click at [116, 148] on div "Condition Adjustments" at bounding box center [142, 151] width 86 height 11
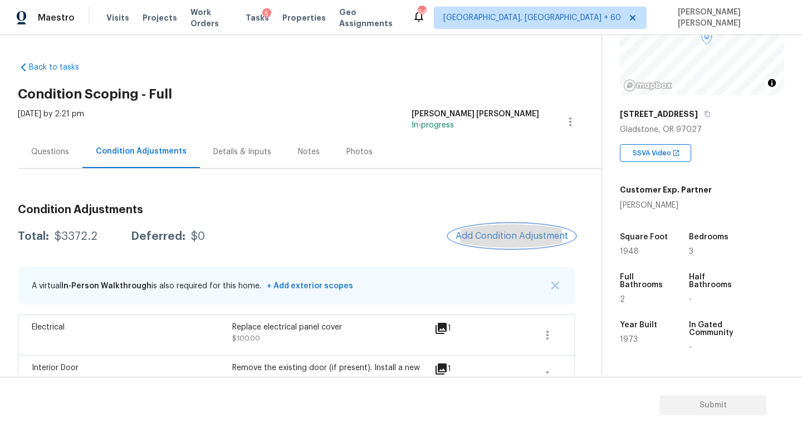
click at [479, 245] on button "Add Condition Adjustment" at bounding box center [512, 235] width 126 height 23
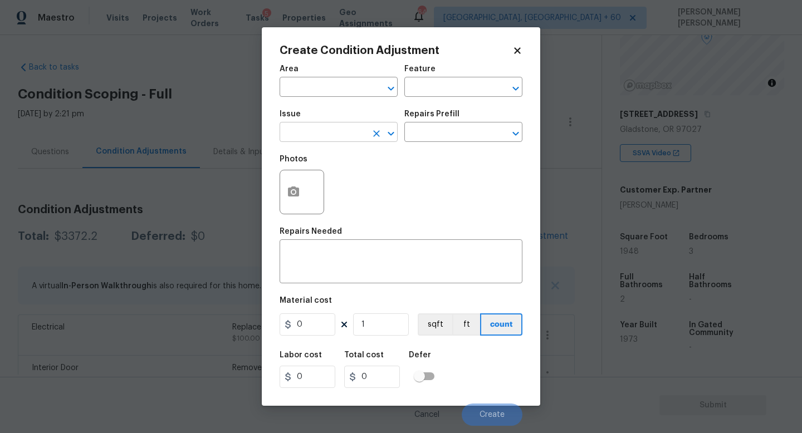
click at [321, 135] on input "text" at bounding box center [322, 133] width 87 height 17
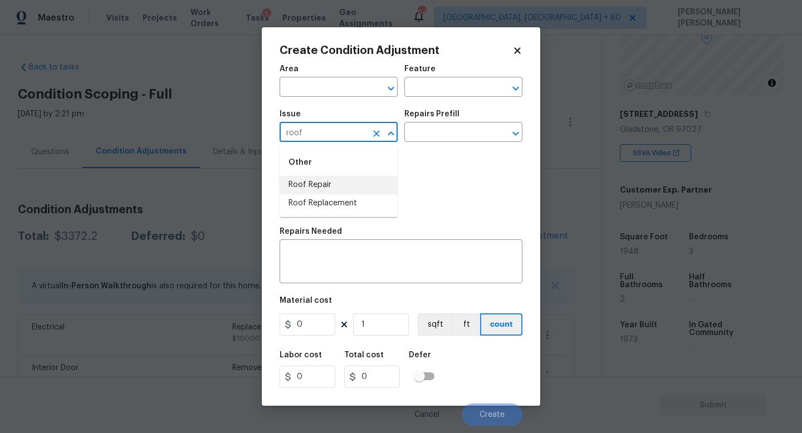
click at [342, 182] on li "Roof Repair" at bounding box center [338, 185] width 118 height 18
type input "Roof Repair"
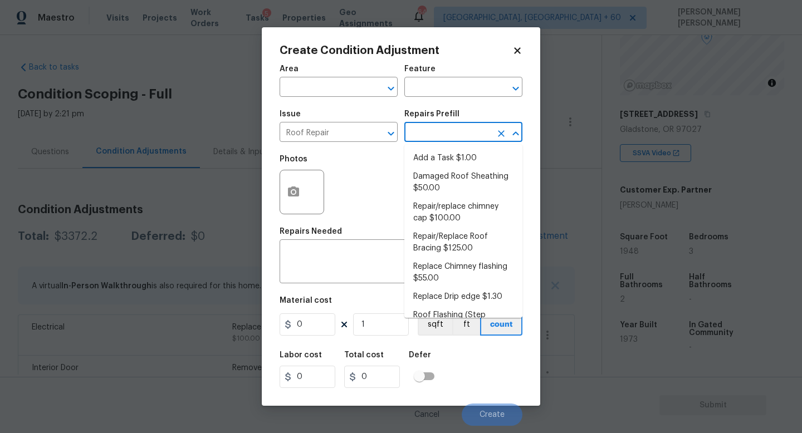
click at [456, 131] on input "text" at bounding box center [447, 133] width 87 height 17
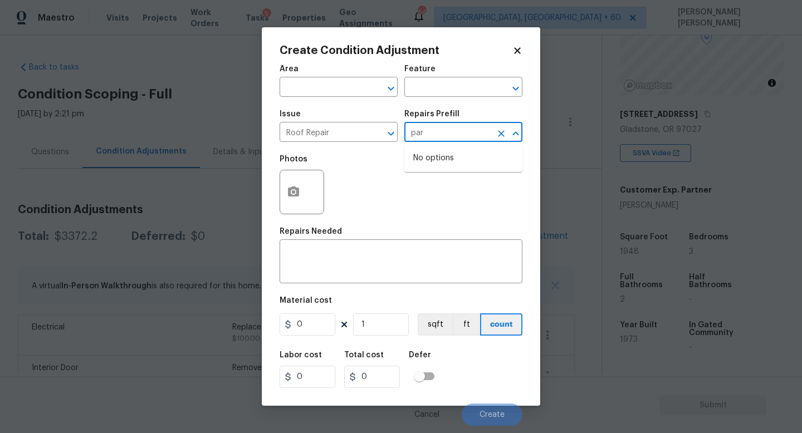
type input "part"
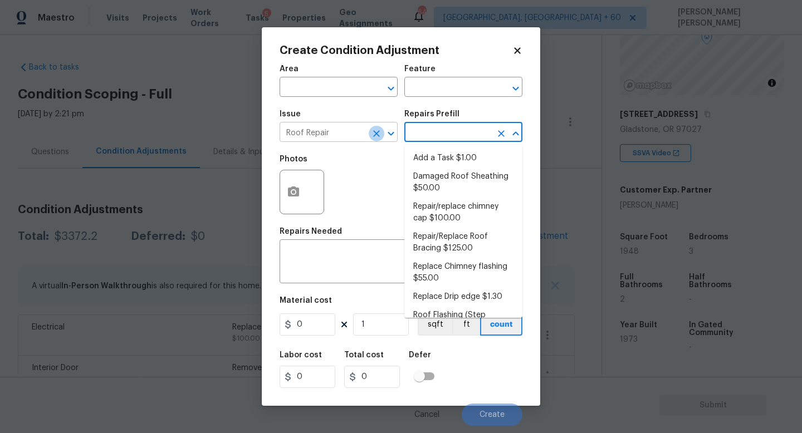
click at [379, 132] on icon "Clear" at bounding box center [376, 133] width 11 height 11
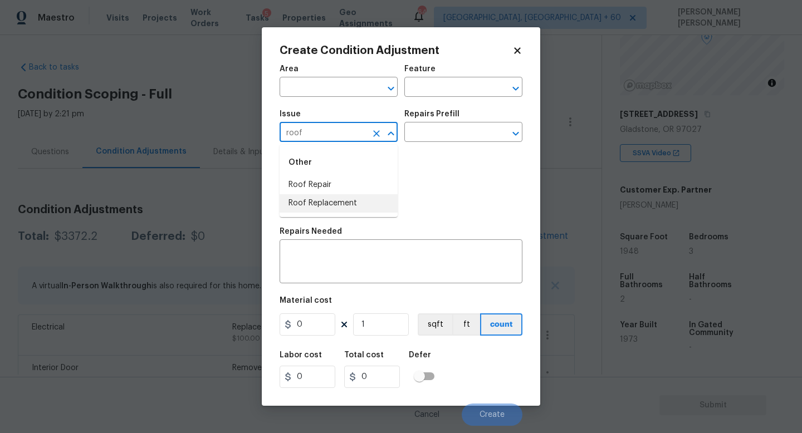
click at [347, 203] on li "Roof Replacement" at bounding box center [338, 203] width 118 height 18
type input "Roof Replacement"
click at [437, 138] on input "text" at bounding box center [447, 133] width 87 height 17
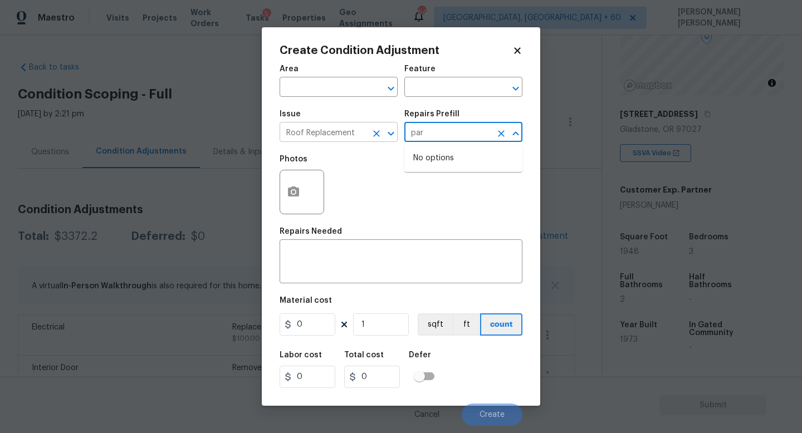
click at [376, 131] on icon "Clear" at bounding box center [376, 133] width 11 height 11
type input "par"
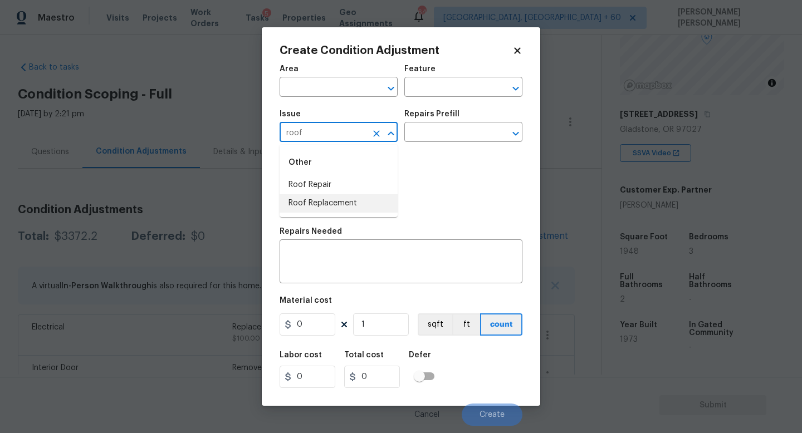
click at [351, 199] on li "Roof Replacement" at bounding box center [338, 203] width 118 height 18
type input "Roof Replacement"
click at [362, 296] on div "Area ​ Feature ​ Issue Roof Replacement ​ Repairs Prefill ​ Photos Repairs Need…" at bounding box center [400, 241] width 243 height 367
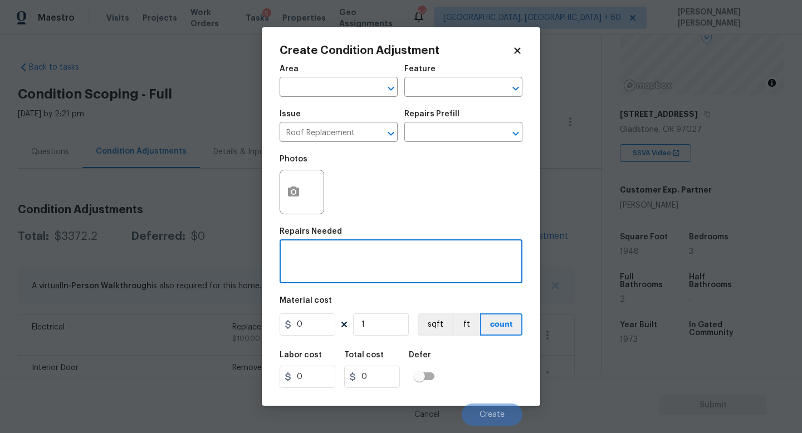
click at [366, 262] on textarea at bounding box center [400, 262] width 229 height 23
type textarea "Partial roof replacement"
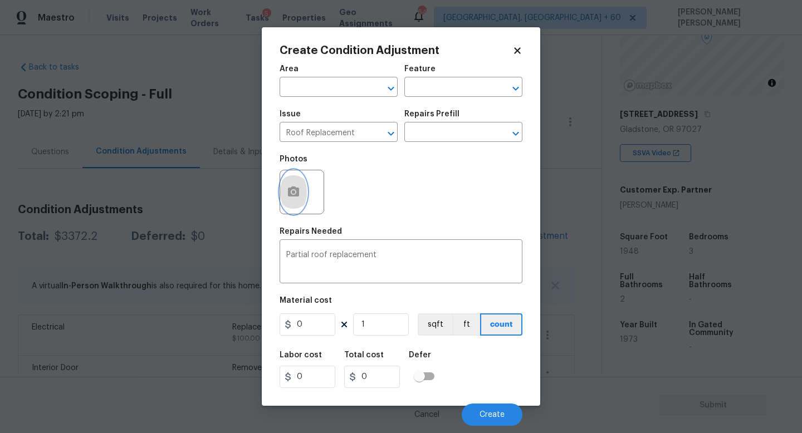
click at [296, 195] on icon "button" at bounding box center [293, 192] width 11 height 10
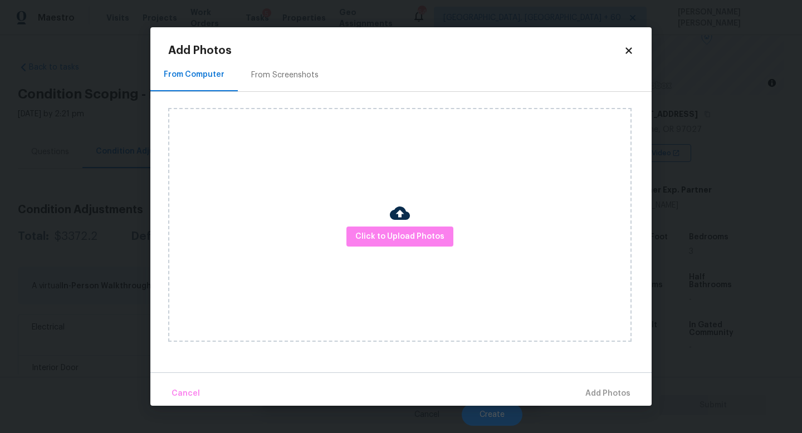
click at [413, 253] on div "Click to Upload Photos" at bounding box center [399, 225] width 463 height 234
click at [424, 239] on span "Click to Upload Photos" at bounding box center [399, 237] width 89 height 14
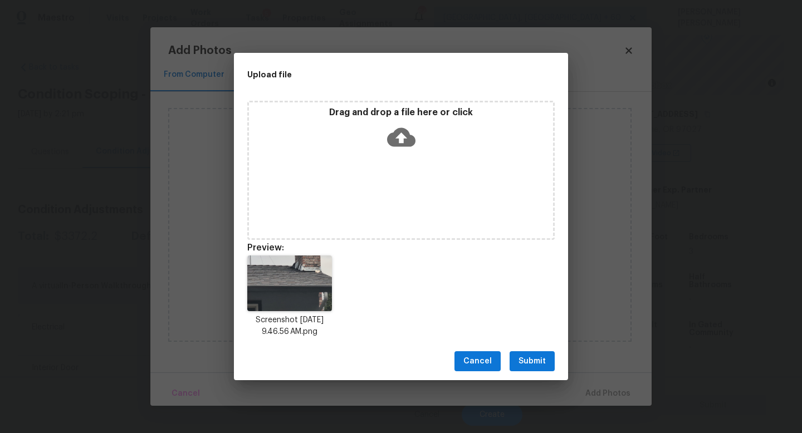
click at [541, 362] on span "Submit" at bounding box center [531, 362] width 27 height 14
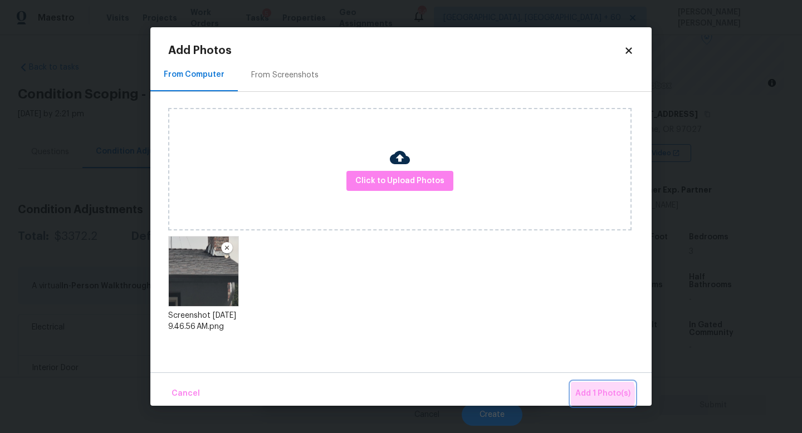
click at [598, 395] on span "Add 1 Photo(s)" at bounding box center [602, 394] width 55 height 14
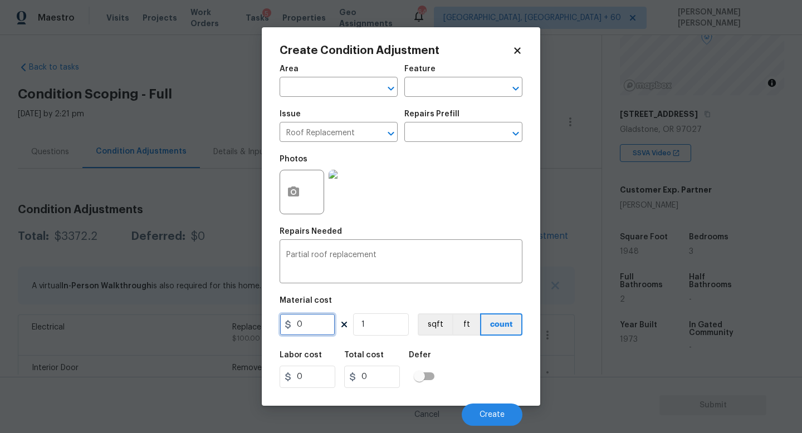
drag, startPoint x: 309, startPoint y: 325, endPoint x: 204, endPoint y: 325, distance: 104.7
click at [215, 325] on div "Create Condition Adjustment Area ​ Feature ​ Issue Roof Replacement ​ Repairs P…" at bounding box center [401, 216] width 802 height 433
type input "2500"
click at [475, 377] on div "Labor cost 0 Total cost 2500 Defer" at bounding box center [400, 370] width 243 height 50
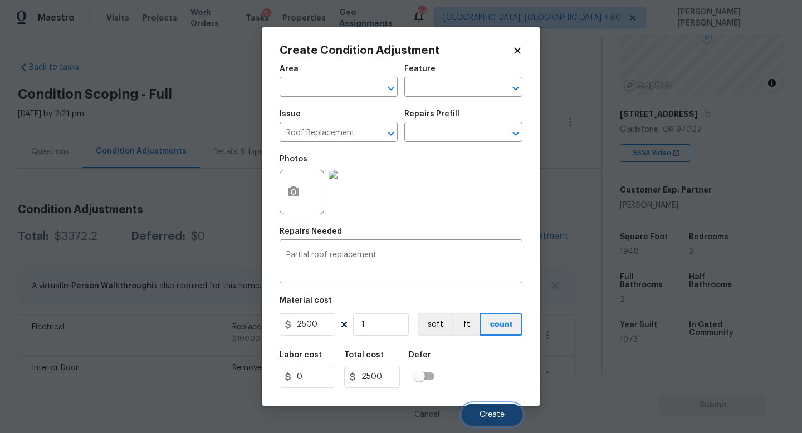
click at [490, 415] on span "Create" at bounding box center [491, 415] width 25 height 8
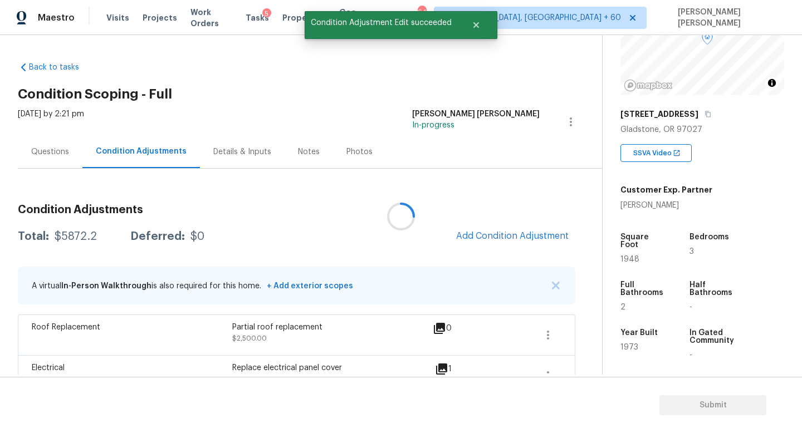
click at [542, 240] on div at bounding box center [401, 216] width 802 height 433
click at [525, 238] on div at bounding box center [401, 216] width 802 height 433
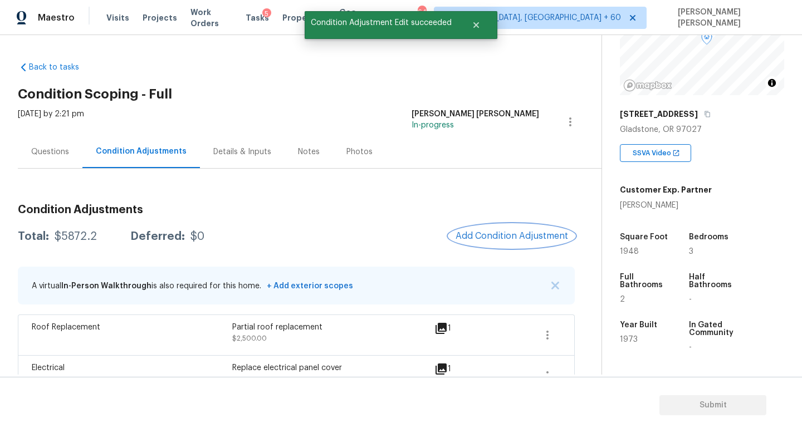
click at [511, 238] on span "Add Condition Adjustment" at bounding box center [511, 236] width 112 height 10
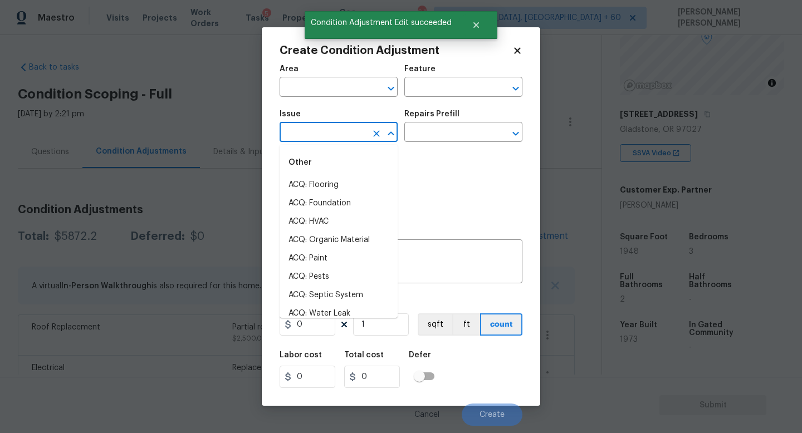
click at [343, 134] on input "text" at bounding box center [322, 133] width 87 height 17
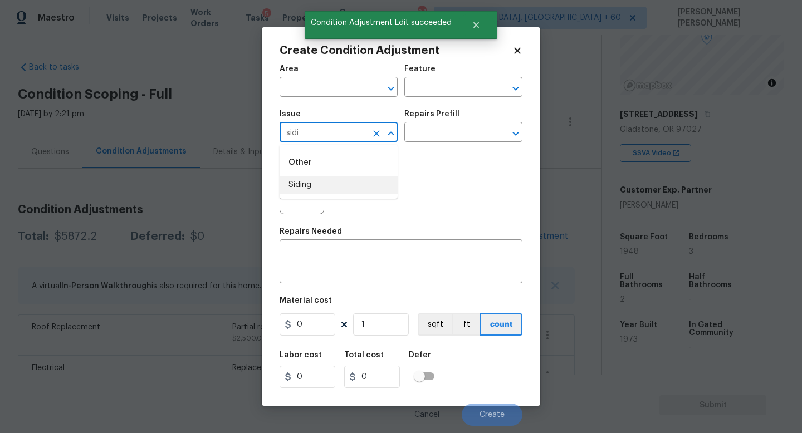
click at [341, 178] on li "Siding" at bounding box center [338, 185] width 118 height 18
type input "Siding"
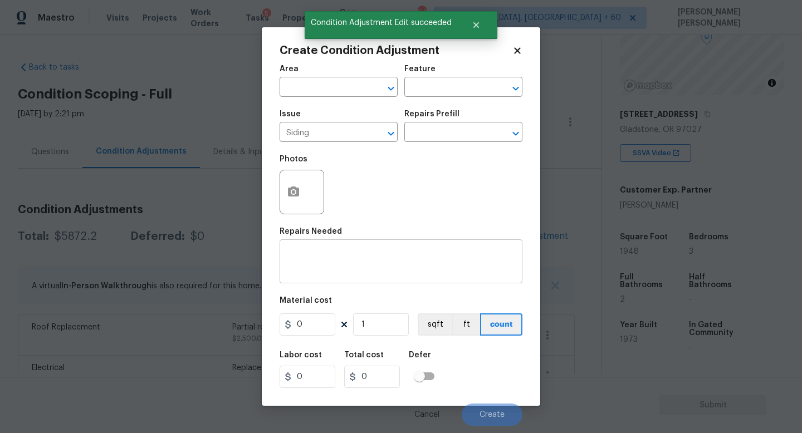
click at [326, 276] on div "x ​" at bounding box center [400, 262] width 243 height 41
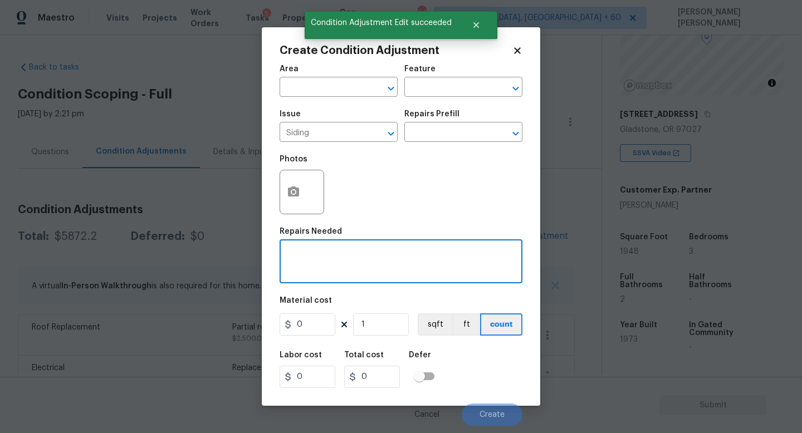
type textarea "R"
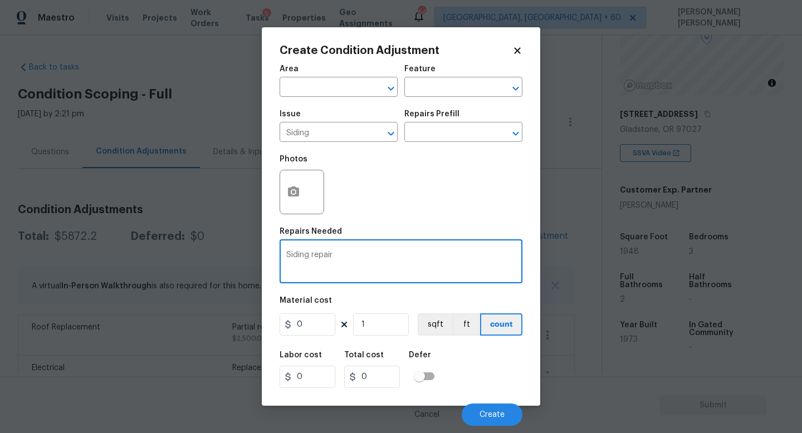
type textarea "Siding repair"
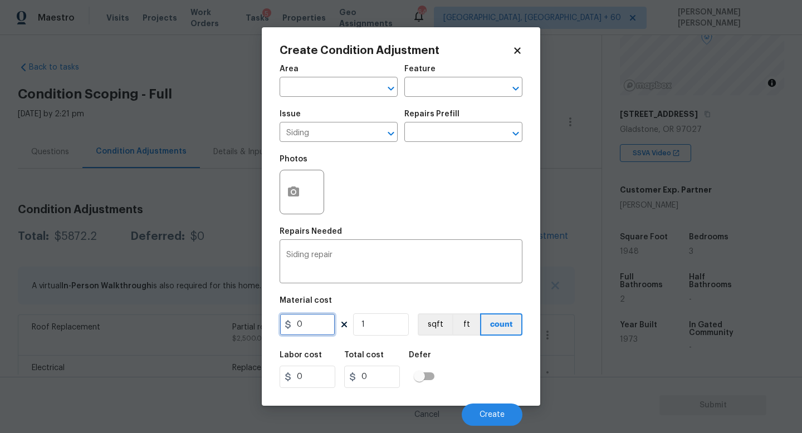
drag, startPoint x: 314, startPoint y: 325, endPoint x: 123, endPoint y: 312, distance: 191.4
click at [130, 314] on div "Create Condition Adjustment Area ​ Feature ​ Issue Siding ​ Repairs Prefill ​ P…" at bounding box center [401, 216] width 802 height 433
type input "300"
click at [292, 186] on icon "button" at bounding box center [293, 191] width 13 height 13
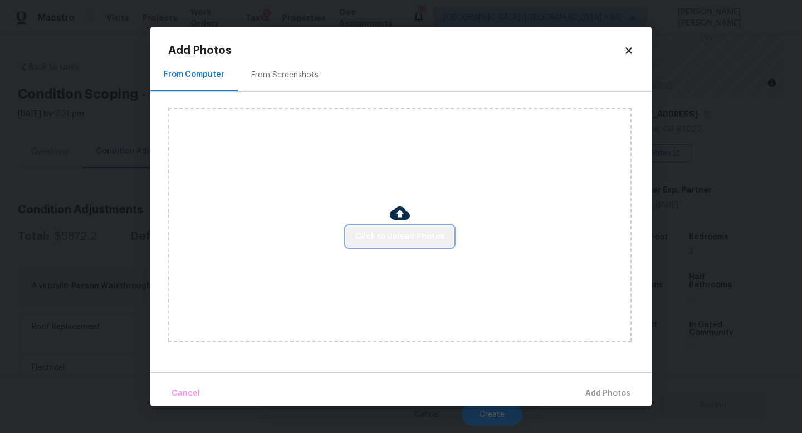
click at [423, 236] on span "Click to Upload Photos" at bounding box center [399, 237] width 89 height 14
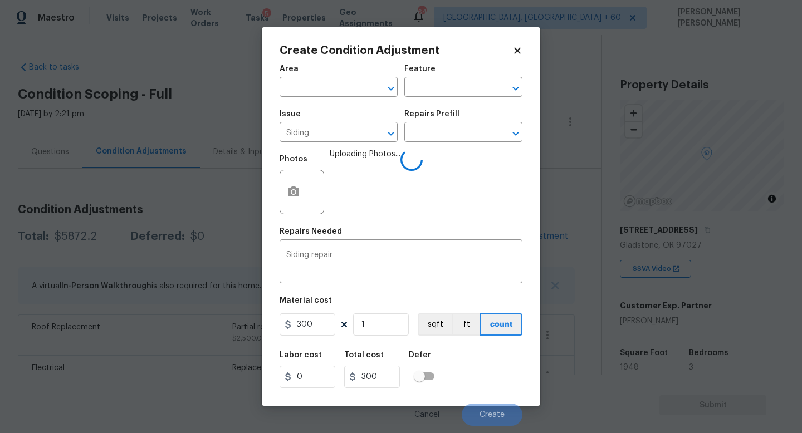
scroll to position [116, 0]
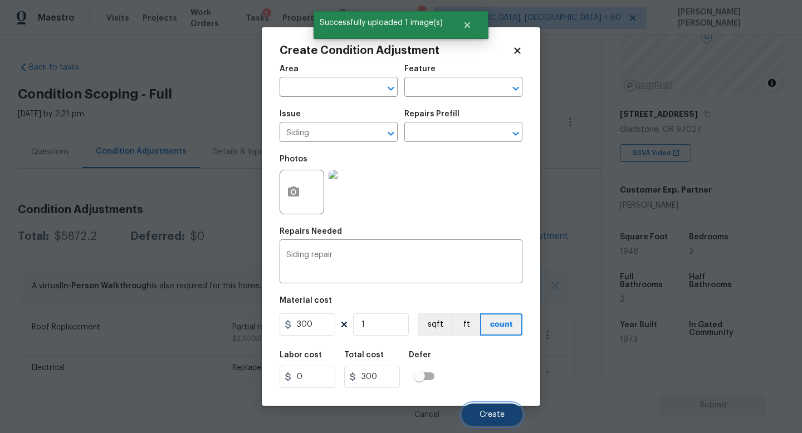
click at [479, 413] on button "Create" at bounding box center [492, 415] width 61 height 22
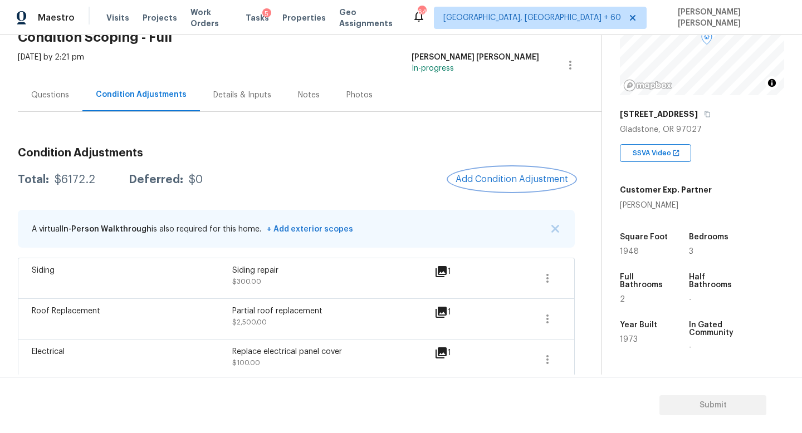
scroll to position [83, 0]
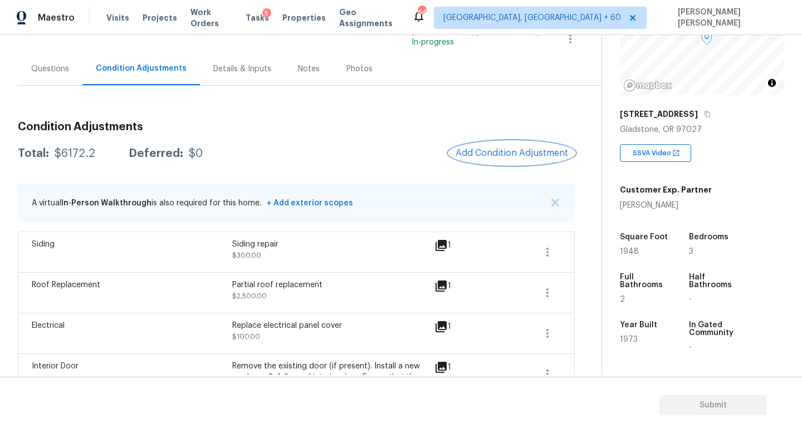
click at [518, 154] on span "Add Condition Adjustment" at bounding box center [511, 153] width 112 height 10
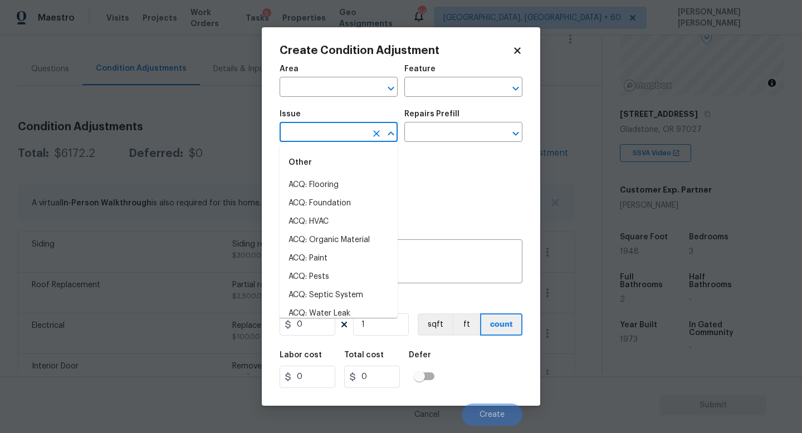
click at [327, 133] on input "text" at bounding box center [322, 133] width 87 height 17
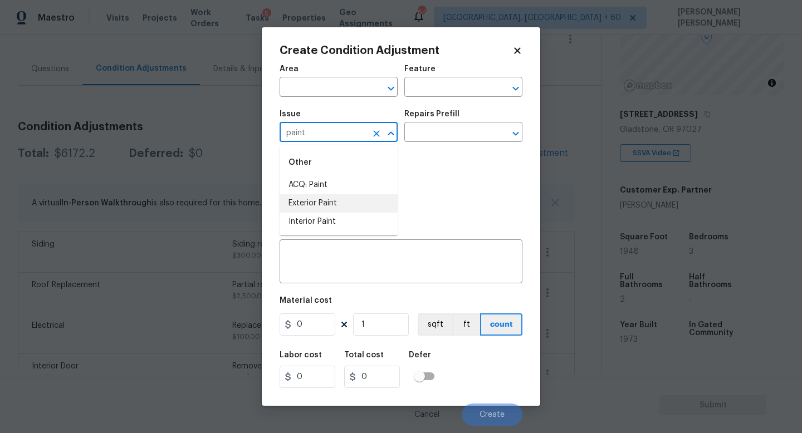
click at [332, 192] on li "ACQ: Paint" at bounding box center [338, 185] width 118 height 18
type input "ACQ: Paint"
click at [442, 136] on input "text" at bounding box center [447, 133] width 87 height 17
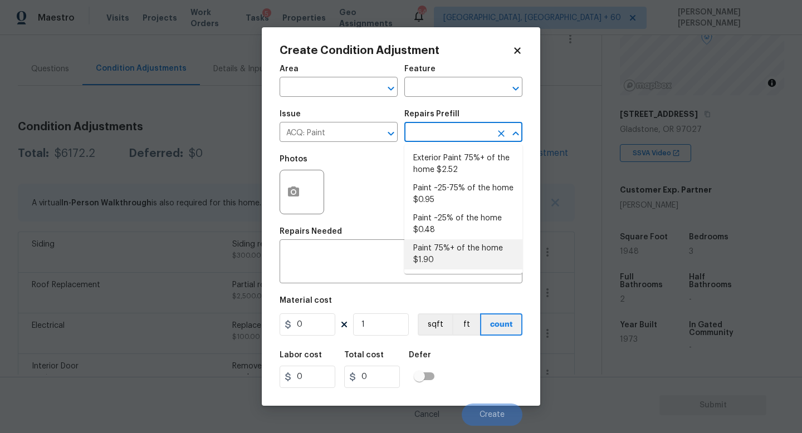
click at [460, 253] on li "Paint 75%+ of the home $1.90" at bounding box center [463, 254] width 118 height 30
type input "Acquisition"
type textarea "Acquisition Scope: 75%+ of the home will likely require interior paint"
type input "1.9"
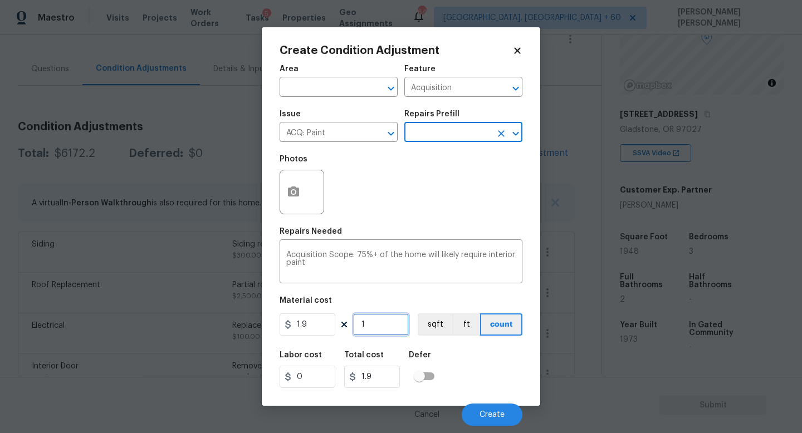
click at [388, 326] on input "1" at bounding box center [381, 324] width 56 height 22
type input "0"
click at [387, 319] on input "0" at bounding box center [381, 324] width 56 height 22
type input "1"
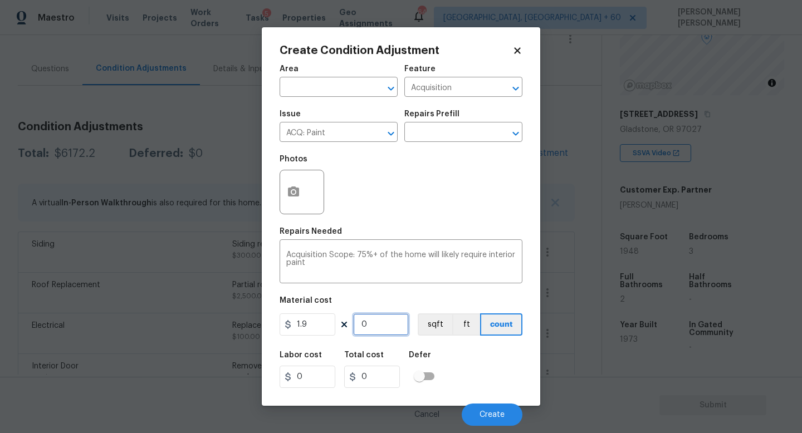
type input "1.9"
type input "19"
type input "36.1"
type input "194"
type input "368.6"
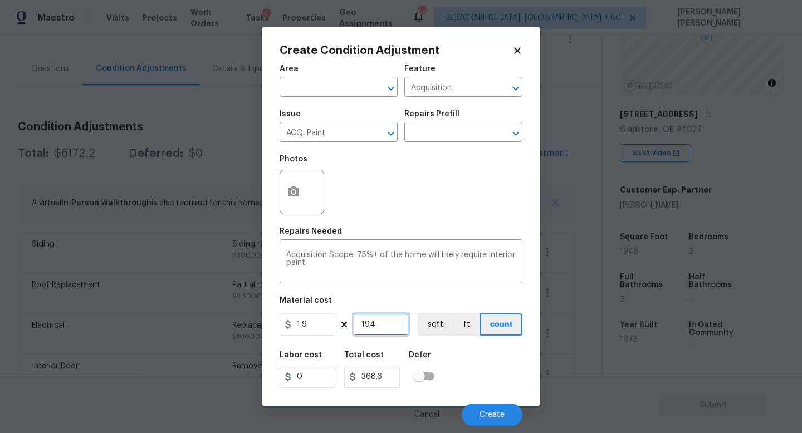
type input "1948"
type input "3701.2"
type input "1948"
click at [292, 195] on icon "button" at bounding box center [293, 192] width 11 height 10
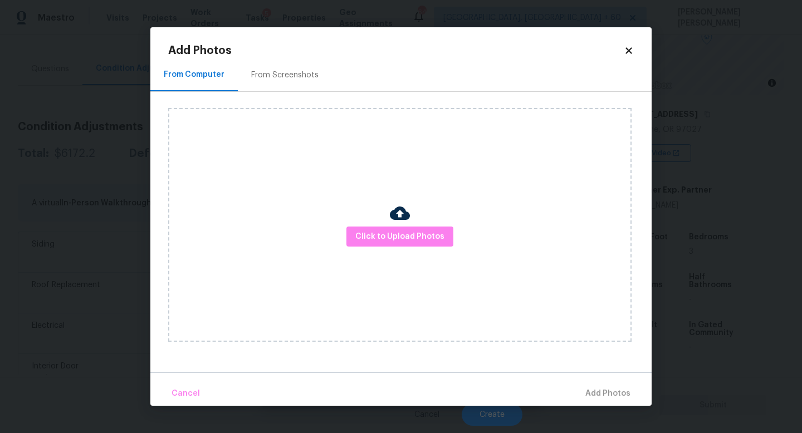
click at [417, 247] on div "Click to Upload Photos" at bounding box center [399, 225] width 463 height 234
click at [417, 234] on span "Click to Upload Photos" at bounding box center [399, 237] width 89 height 14
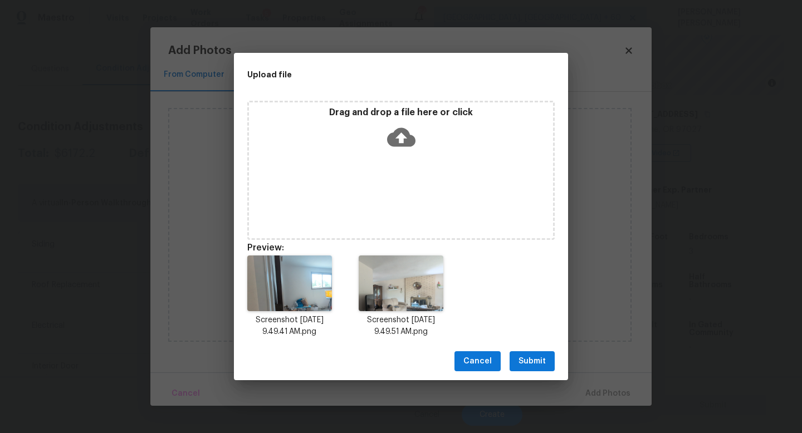
click at [276, 178] on div "Drag and drop a file here or click" at bounding box center [400, 170] width 307 height 139
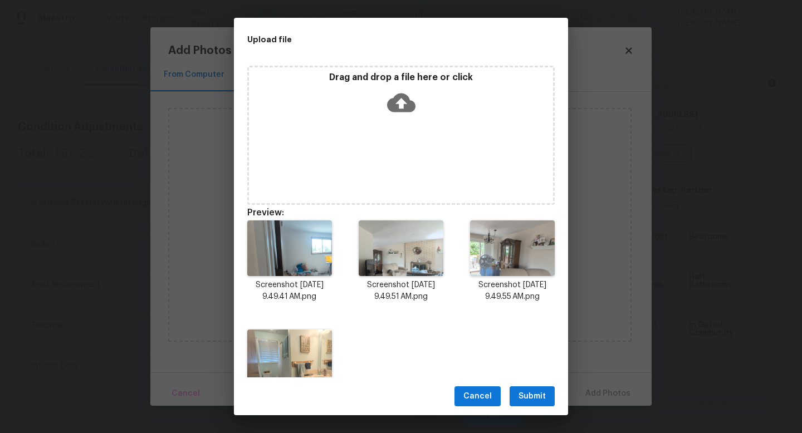
click at [535, 391] on span "Submit" at bounding box center [531, 397] width 27 height 14
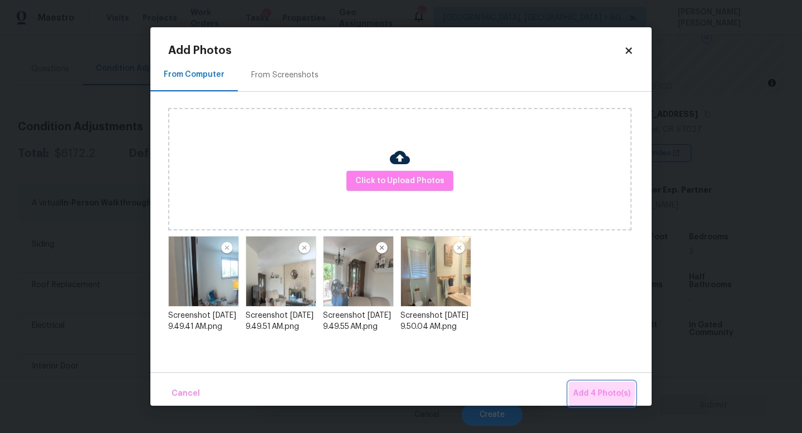
click at [592, 391] on span "Add 4 Photo(s)" at bounding box center [601, 394] width 57 height 14
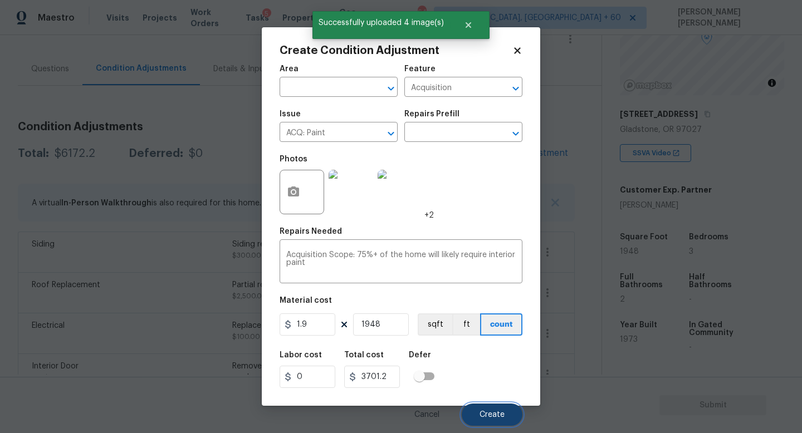
click at [496, 416] on span "Create" at bounding box center [491, 415] width 25 height 8
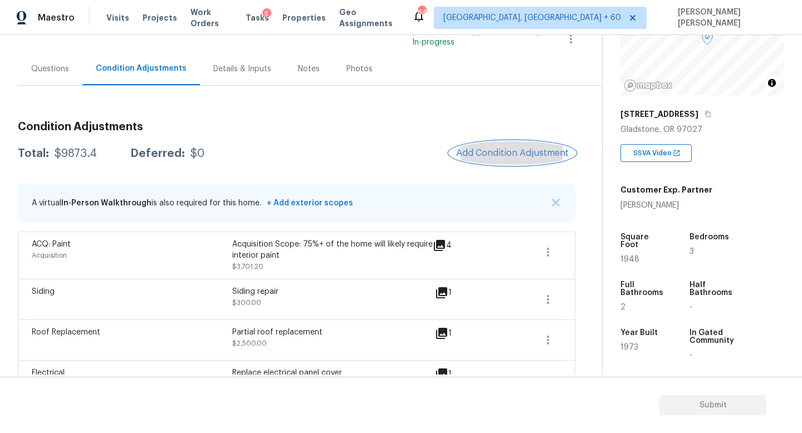
click at [469, 152] on span "Add Condition Adjustment" at bounding box center [512, 153] width 112 height 10
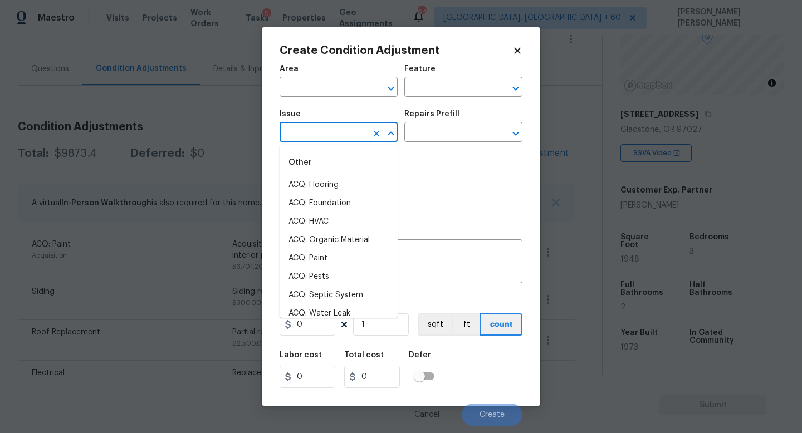
click at [332, 141] on input "text" at bounding box center [322, 133] width 87 height 17
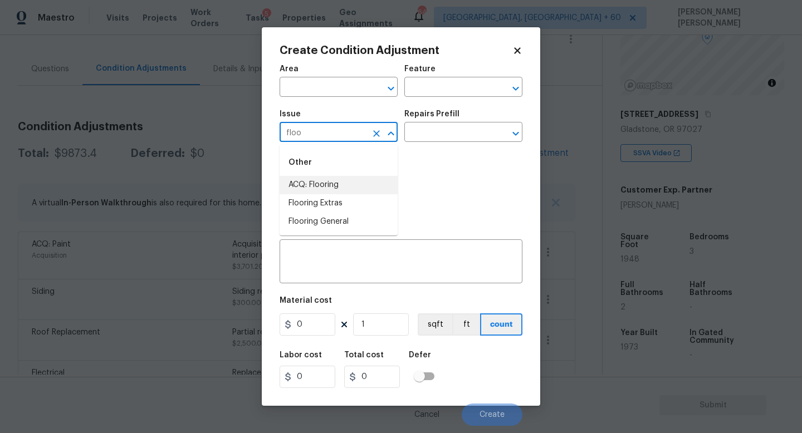
click at [341, 189] on li "ACQ: Flooring" at bounding box center [338, 185] width 118 height 18
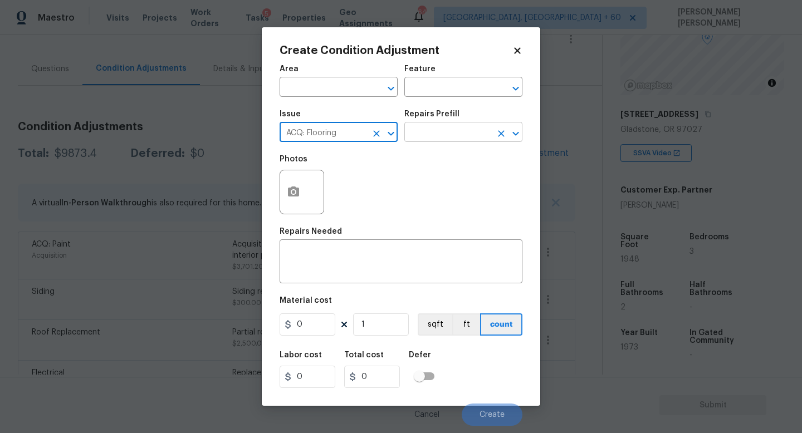
type input "ACQ: Flooring"
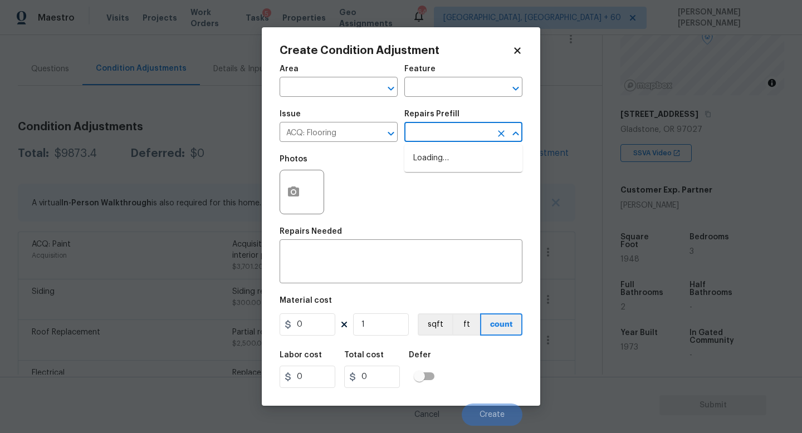
click at [435, 134] on input "text" at bounding box center [447, 133] width 87 height 17
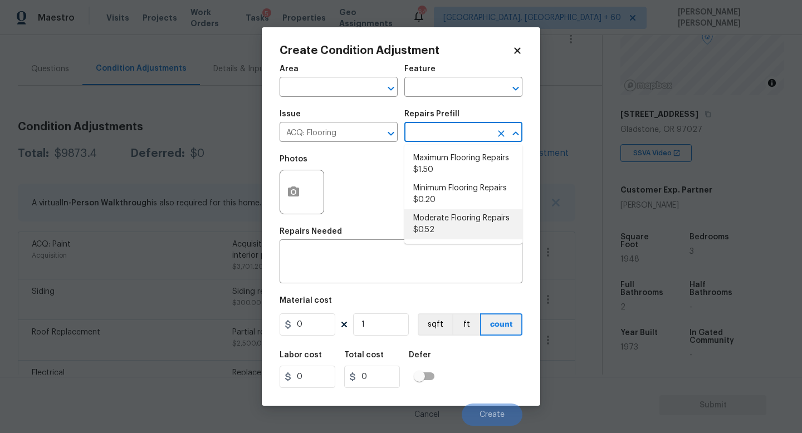
click at [453, 225] on li "Moderate Flooring Repairs $0.52" at bounding box center [463, 224] width 118 height 30
type input "Acquisition"
type textarea "Acquisition Scope: Moderate flooring repairs"
type input "0.52"
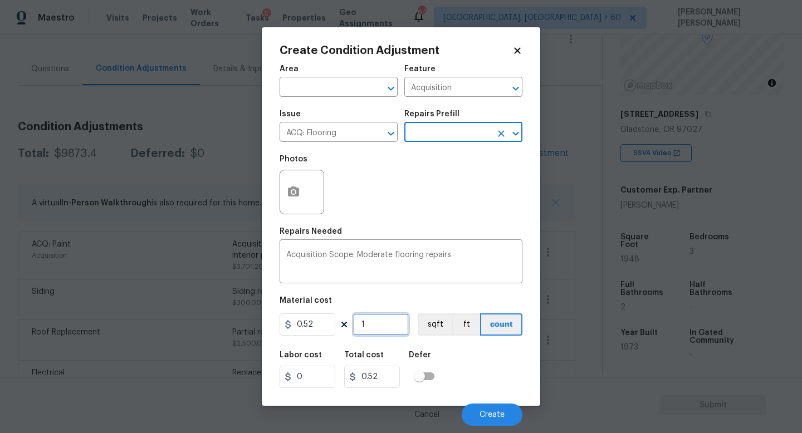
click at [380, 328] on input "1" at bounding box center [381, 324] width 56 height 22
type input "0"
type input "1"
type input "0.52"
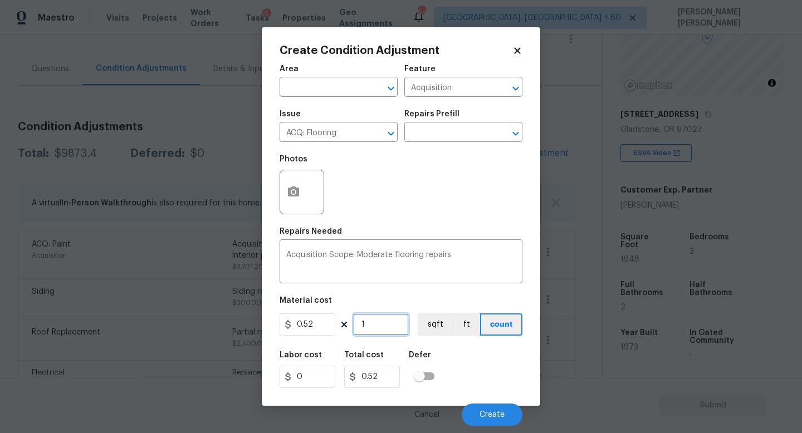
type input "19"
type input "9.88"
type input "194"
type input "100.88"
type input "1949"
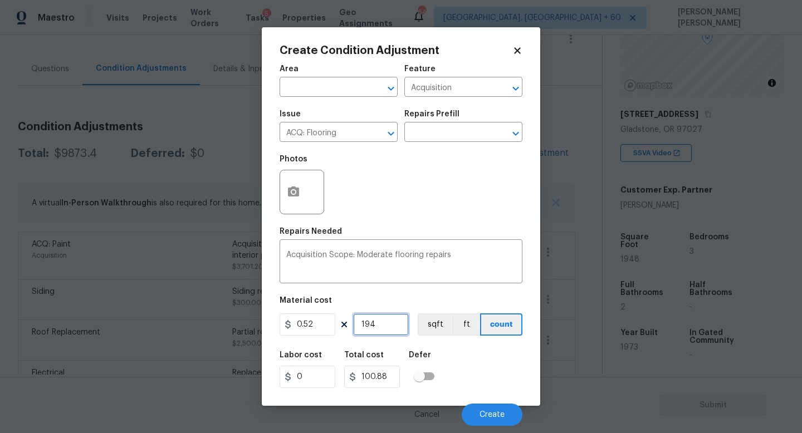
type input "1013.48"
type input "194"
type input "100.88"
type input "1948"
type input "1012.96"
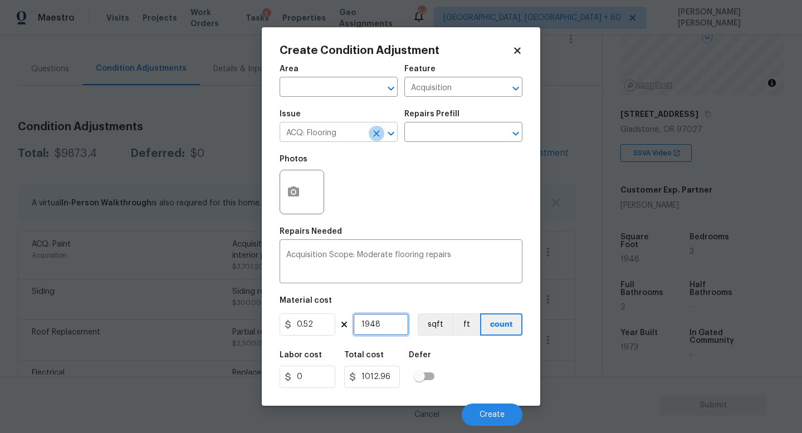
click at [378, 135] on icon "Clear" at bounding box center [376, 133] width 11 height 11
type input "1948"
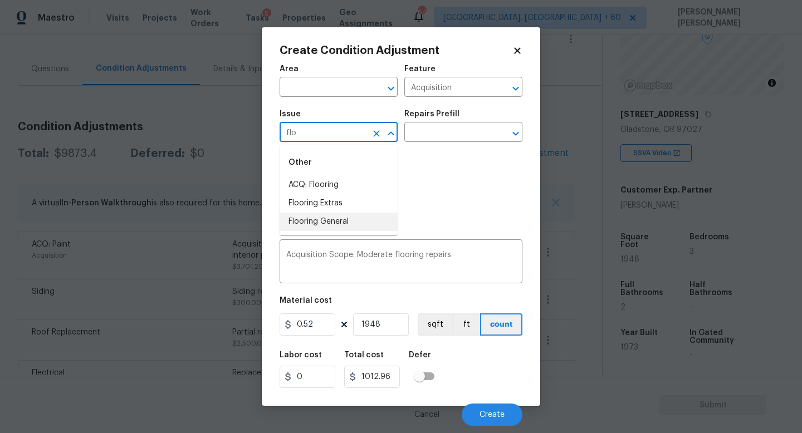
click at [317, 219] on li "Flooring General" at bounding box center [338, 222] width 118 height 18
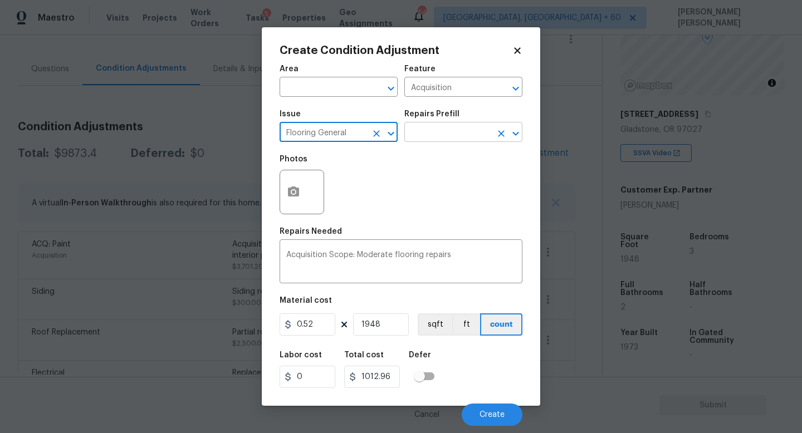
type input "Flooring General"
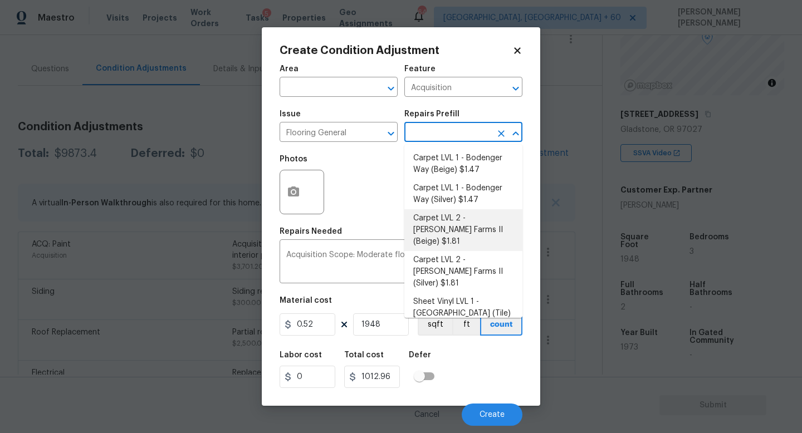
click at [454, 127] on input "text" at bounding box center [447, 133] width 87 height 17
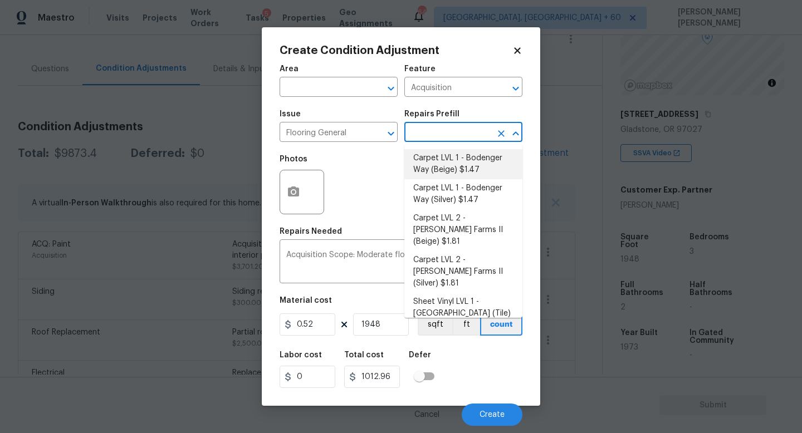
click at [451, 162] on li "Carpet LVL 1 - Bodenger Way (Beige) $1.47" at bounding box center [463, 164] width 118 height 30
type input "Overall Flooring"
type textarea "Install new carpet. (Bodenger Way 749 Bird Bath, Beige) at all previously carpe…"
type input "1.47"
type input "2863.56"
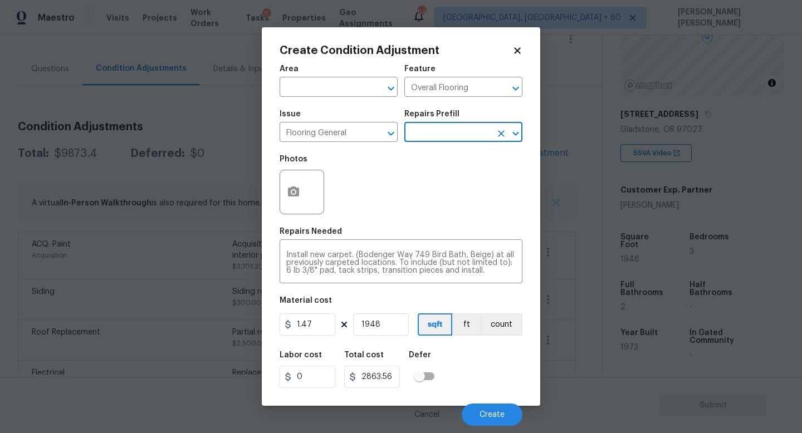
click at [477, 364] on div "Labor cost 0 Total cost 2863.56 Defer" at bounding box center [400, 370] width 243 height 50
drag, startPoint x: 396, startPoint y: 327, endPoint x: 305, endPoint y: 325, distance: 90.8
click at [305, 325] on div "1.47 1948 sqft ft count" at bounding box center [400, 324] width 243 height 22
type input "1"
type input "1.47"
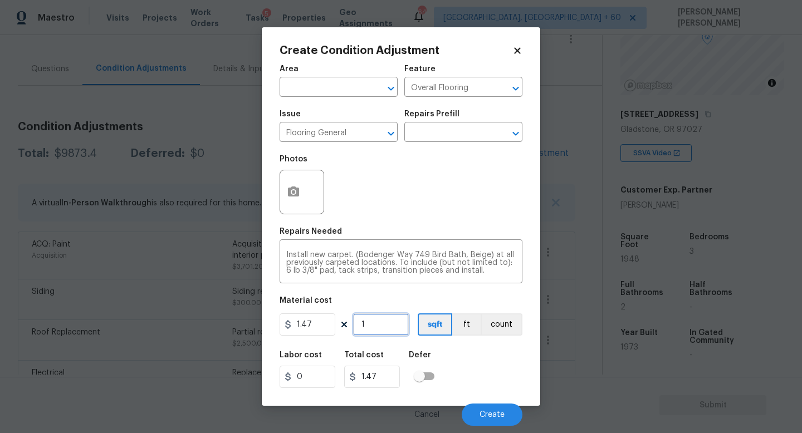
type input "15"
type input "22.05"
type input "150"
type input "220.5"
type input "1500"
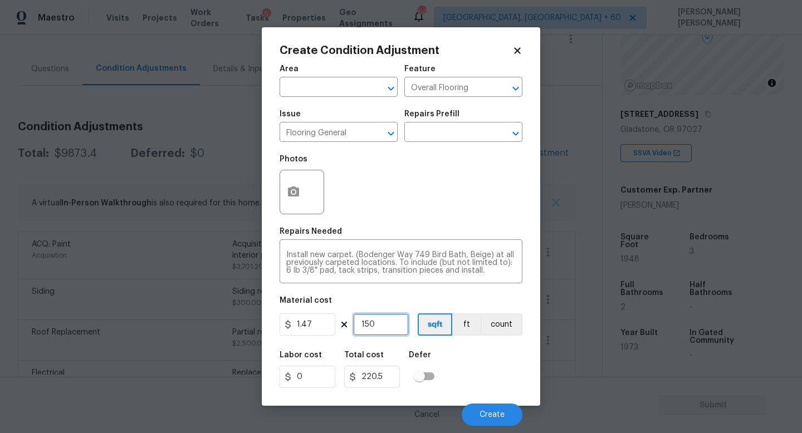
type input "2205"
type input "1500"
click at [484, 413] on span "Create" at bounding box center [491, 415] width 25 height 8
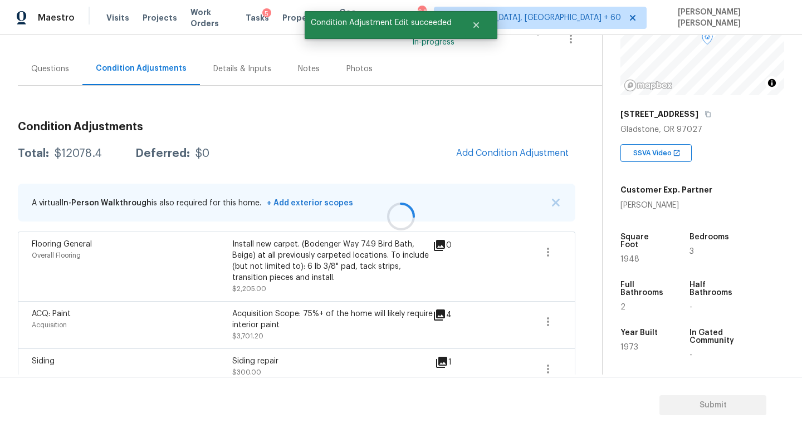
click at [541, 254] on div at bounding box center [401, 216] width 802 height 433
click at [547, 254] on icon "button" at bounding box center [547, 252] width 13 height 13
click at [585, 255] on div "Edit" at bounding box center [611, 249] width 87 height 11
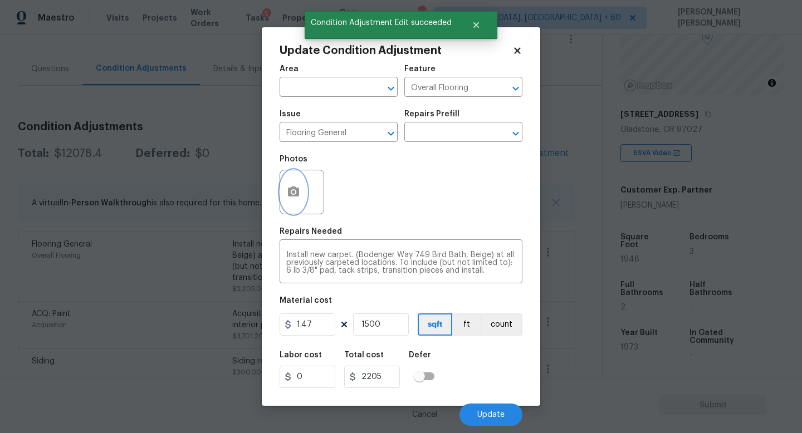
click at [295, 180] on button "button" at bounding box center [293, 191] width 27 height 43
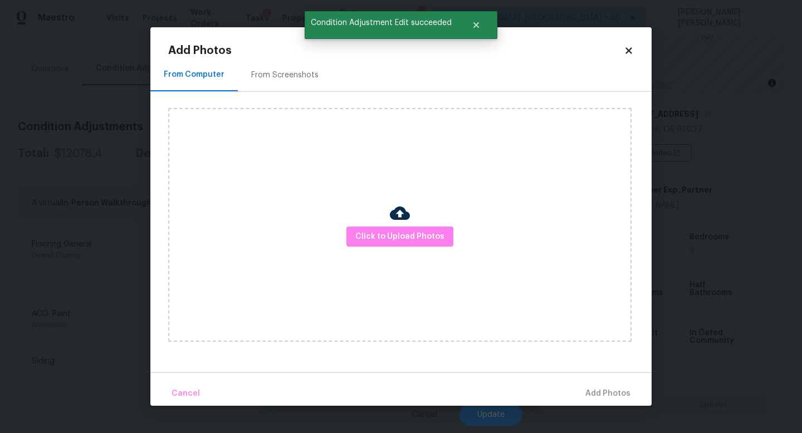
click at [386, 213] on div "Click to Upload Photos" at bounding box center [399, 225] width 463 height 234
click at [385, 231] on span "Click to Upload Photos" at bounding box center [399, 237] width 89 height 14
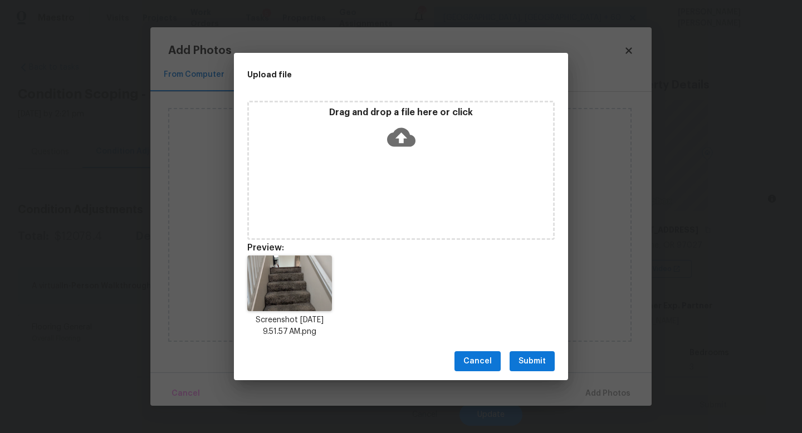
scroll to position [116, 0]
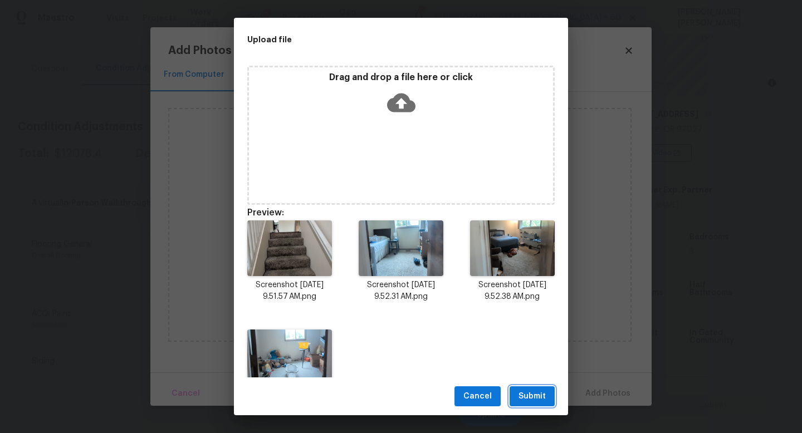
click at [529, 398] on span "Submit" at bounding box center [531, 397] width 27 height 14
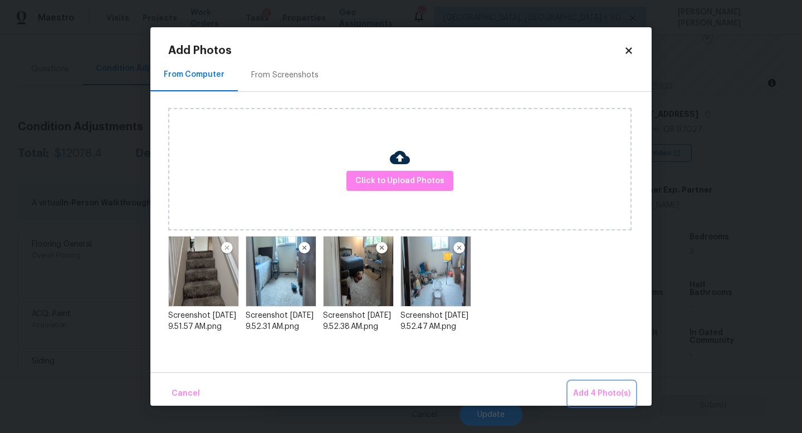
click at [601, 387] on span "Add 4 Photo(s)" at bounding box center [601, 394] width 57 height 14
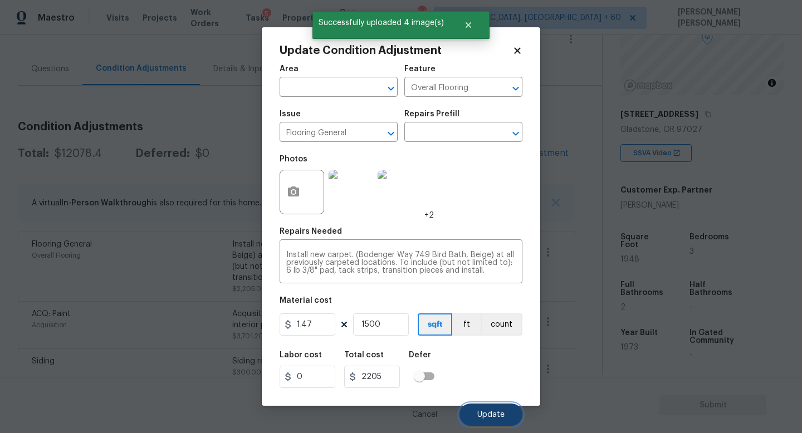
click at [486, 412] on span "Update" at bounding box center [490, 415] width 27 height 8
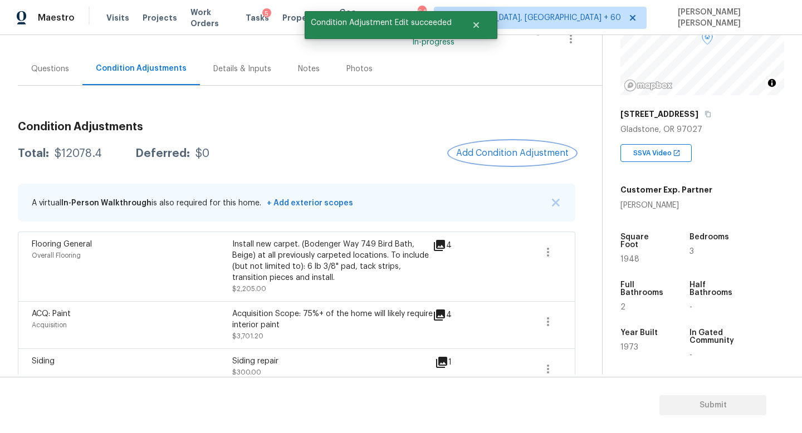
click at [507, 153] on span "Add Condition Adjustment" at bounding box center [512, 153] width 112 height 10
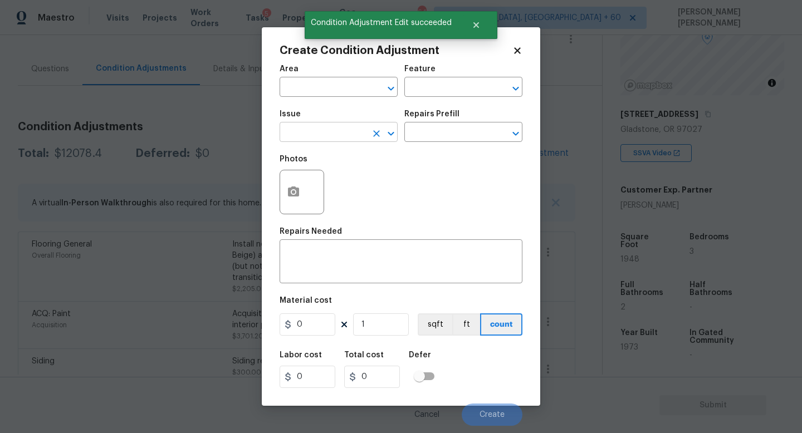
click at [315, 137] on input "text" at bounding box center [322, 133] width 87 height 17
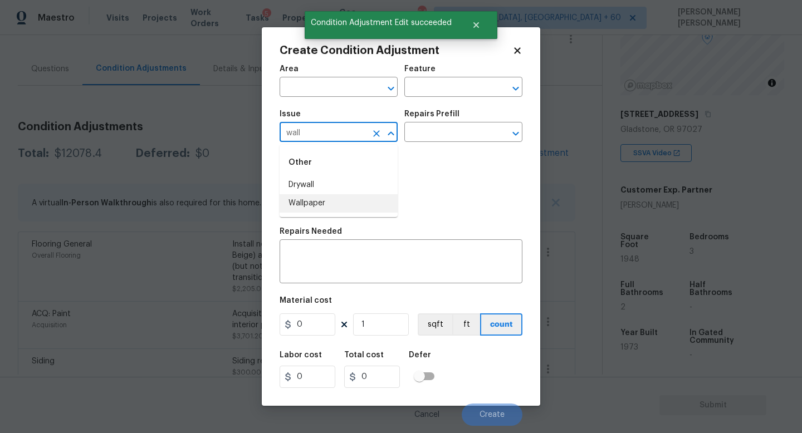
click at [364, 200] on li "Wallpaper" at bounding box center [338, 203] width 118 height 18
type input "Wallpaper"
click at [452, 135] on input "text" at bounding box center [447, 133] width 87 height 17
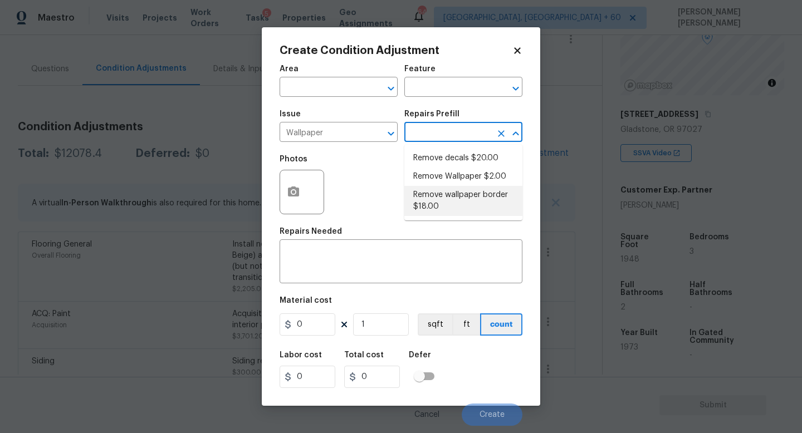
click at [457, 193] on li "Remove wallpaper border $18.00" at bounding box center [463, 201] width 118 height 30
type input "Walls and Ceiling"
type textarea "Remove wallpaper border in rooms/areas identified by HPM, texture to match, and…"
type input "18"
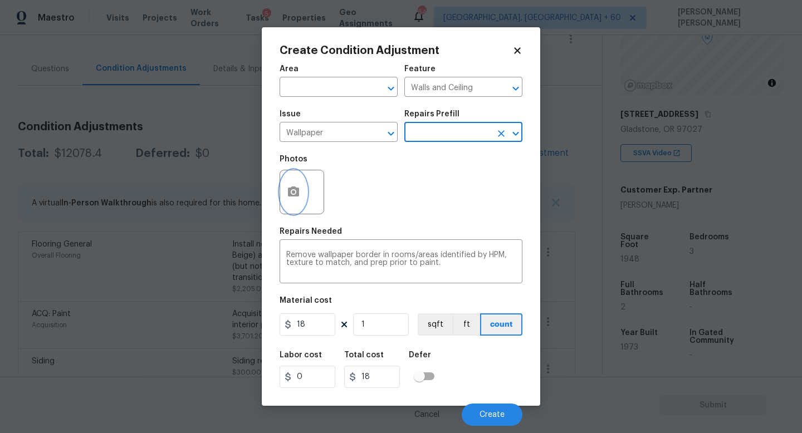
click at [295, 200] on button "button" at bounding box center [293, 191] width 27 height 43
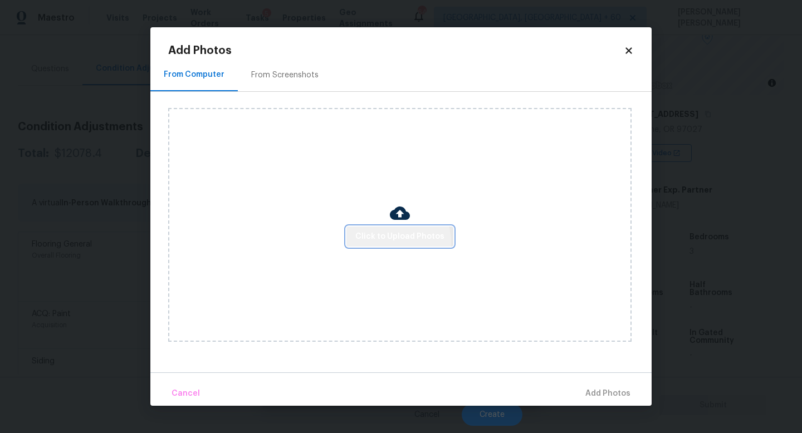
click at [397, 241] on span "Click to Upload Photos" at bounding box center [399, 237] width 89 height 14
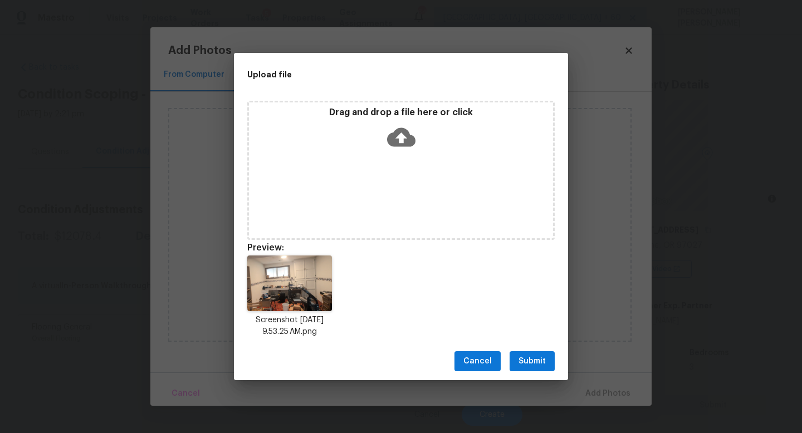
scroll to position [116, 0]
click at [525, 355] on span "Submit" at bounding box center [531, 362] width 27 height 14
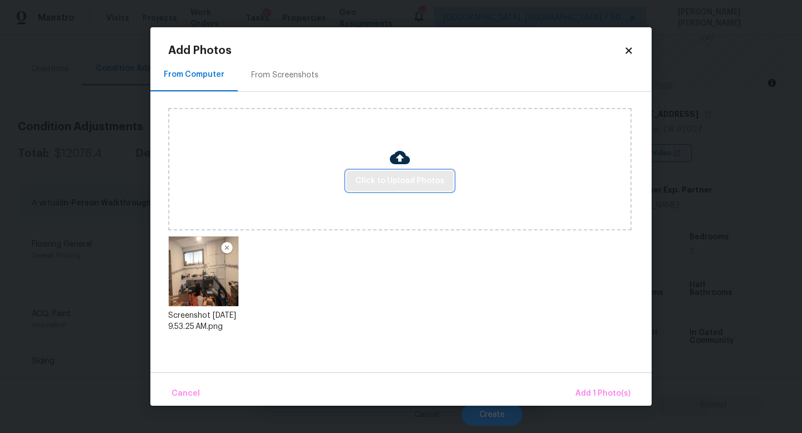
click at [408, 176] on span "Click to Upload Photos" at bounding box center [399, 181] width 89 height 14
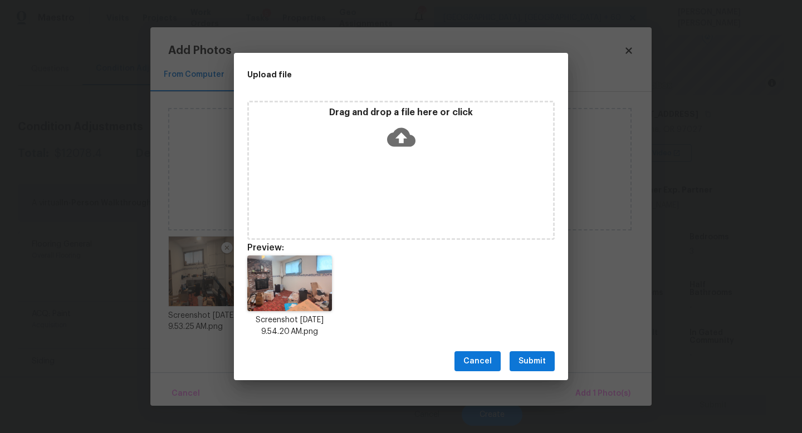
click at [539, 355] on span "Submit" at bounding box center [531, 362] width 27 height 14
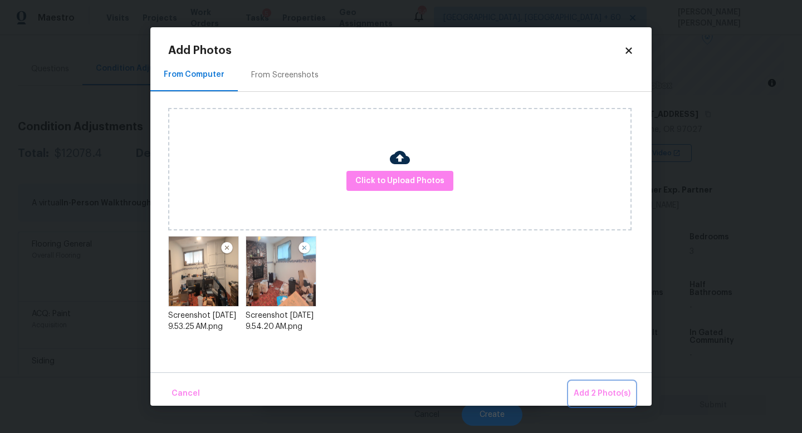
click at [595, 394] on span "Add 2 Photo(s)" at bounding box center [601, 394] width 57 height 14
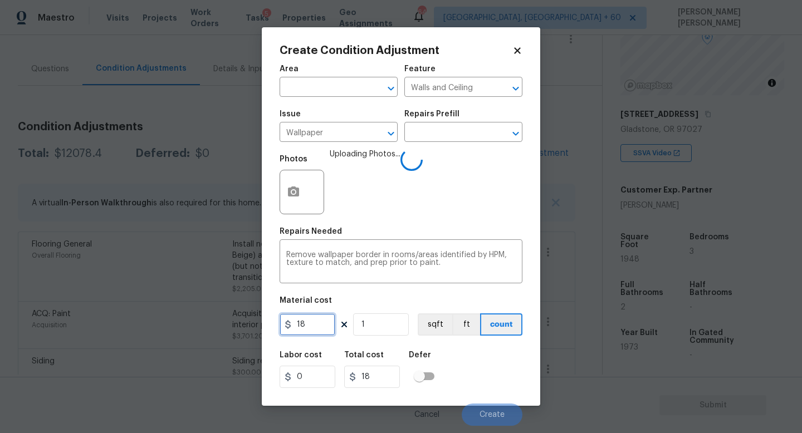
click at [324, 326] on input "18" at bounding box center [307, 324] width 56 height 22
type input "200"
click at [491, 375] on div "Labor cost 0 Total cost 200 Defer" at bounding box center [400, 370] width 243 height 50
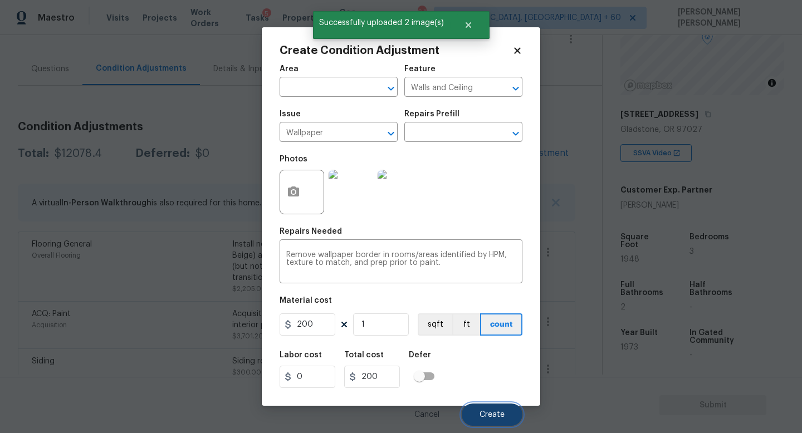
click at [497, 414] on span "Create" at bounding box center [491, 415] width 25 height 8
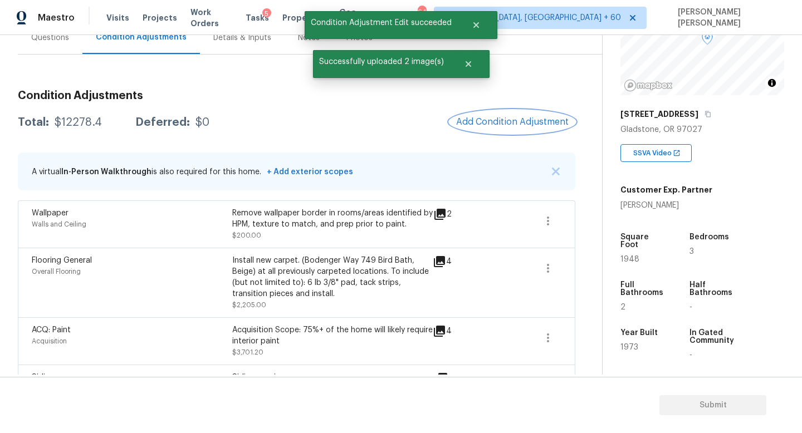
scroll to position [115, 0]
click at [511, 118] on span "Add Condition Adjustment" at bounding box center [512, 121] width 112 height 10
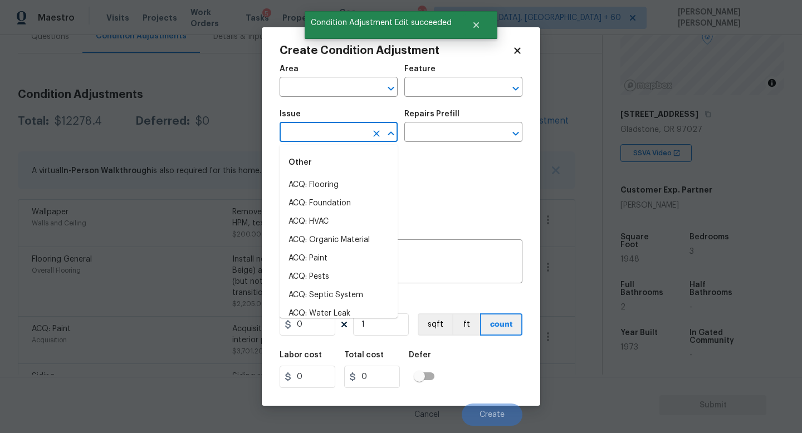
click at [346, 140] on input "text" at bounding box center [322, 133] width 87 height 17
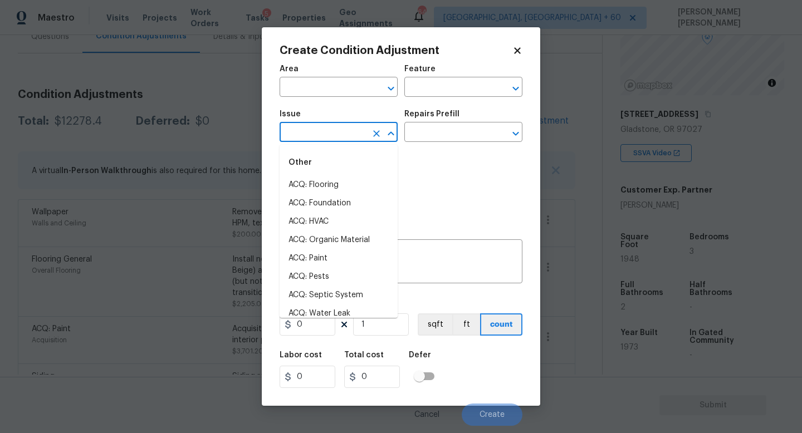
click at [439, 190] on div "Photos" at bounding box center [400, 185] width 243 height 72
click at [335, 132] on input "text" at bounding box center [322, 133] width 87 height 17
click at [421, 176] on div "Photos" at bounding box center [400, 185] width 243 height 72
click at [307, 140] on input "text" at bounding box center [322, 133] width 87 height 17
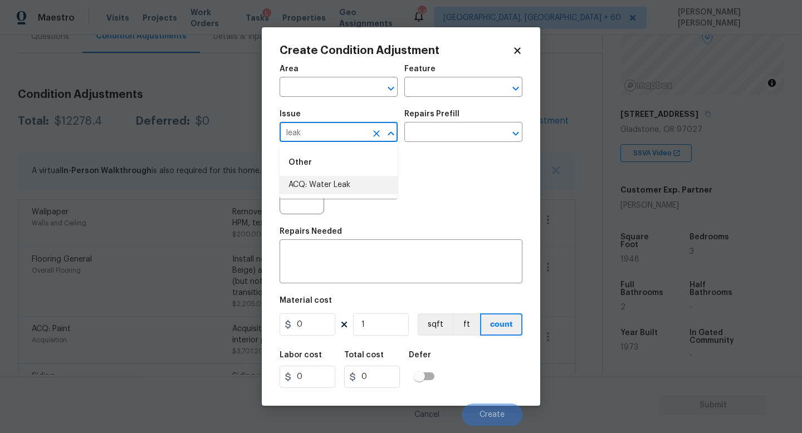
click at [352, 185] on li "ACQ: Water Leak" at bounding box center [338, 185] width 118 height 18
type input "ACQ: Water Leak"
click at [471, 129] on input "text" at bounding box center [447, 133] width 87 height 17
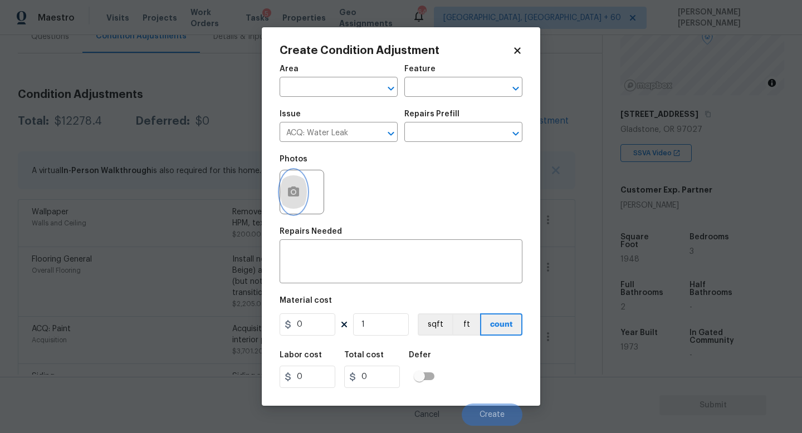
click at [296, 195] on icon "button" at bounding box center [293, 192] width 11 height 10
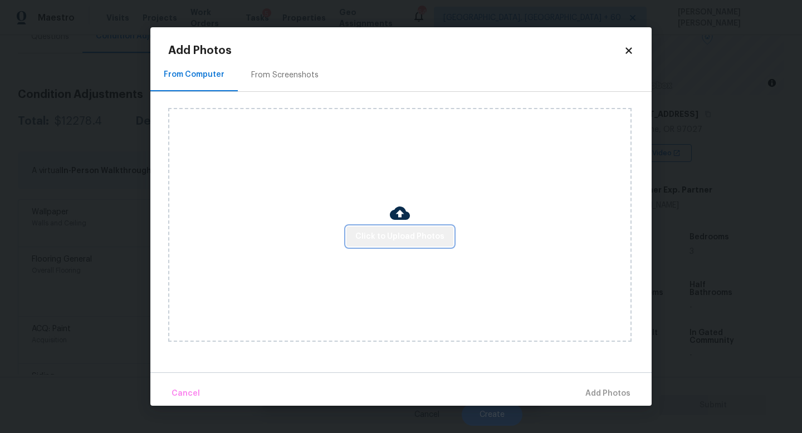
click at [414, 233] on span "Click to Upload Photos" at bounding box center [399, 237] width 89 height 14
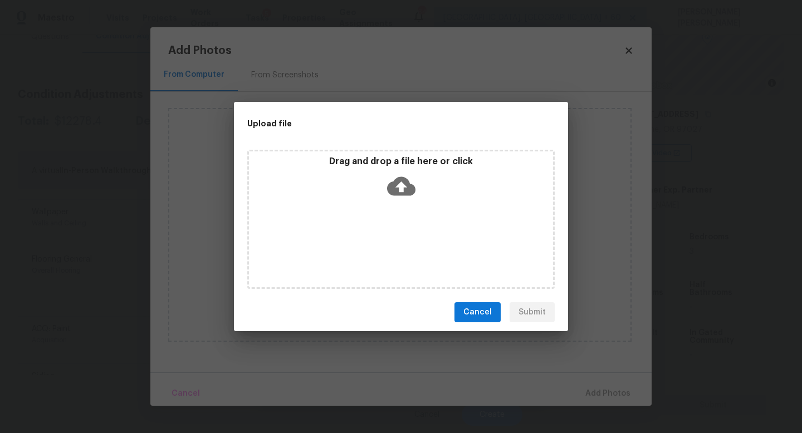
drag, startPoint x: 744, startPoint y: 372, endPoint x: 500, endPoint y: 241, distance: 277.2
click at [500, 241] on div "Upload file Drag and drop a file here or click Cancel Submit" at bounding box center [401, 216] width 802 height 433
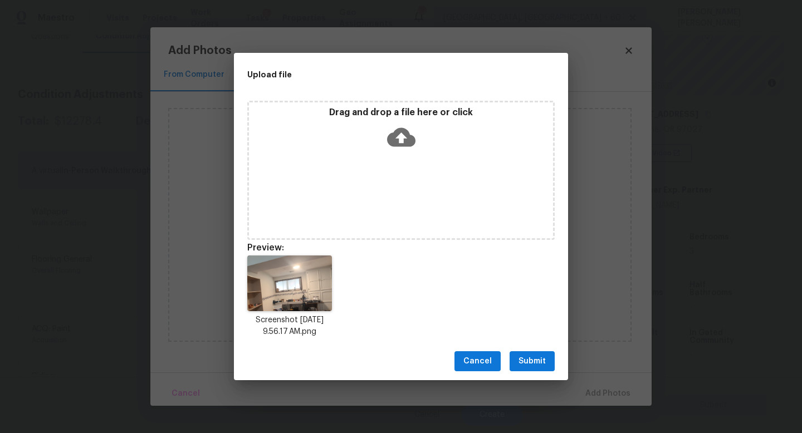
click at [531, 364] on span "Submit" at bounding box center [531, 362] width 27 height 14
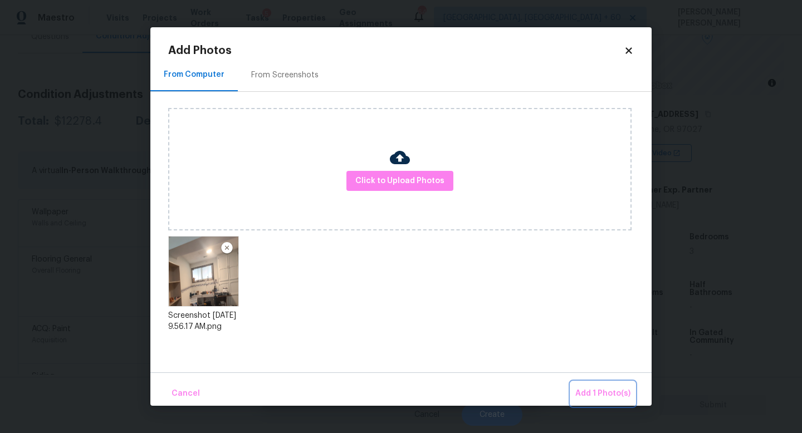
click at [601, 397] on span "Add 1 Photo(s)" at bounding box center [602, 394] width 55 height 14
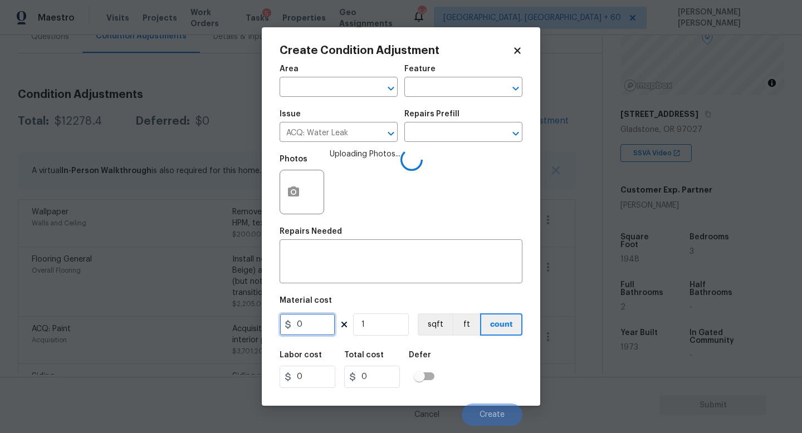
click at [328, 322] on input "0" at bounding box center [307, 324] width 56 height 22
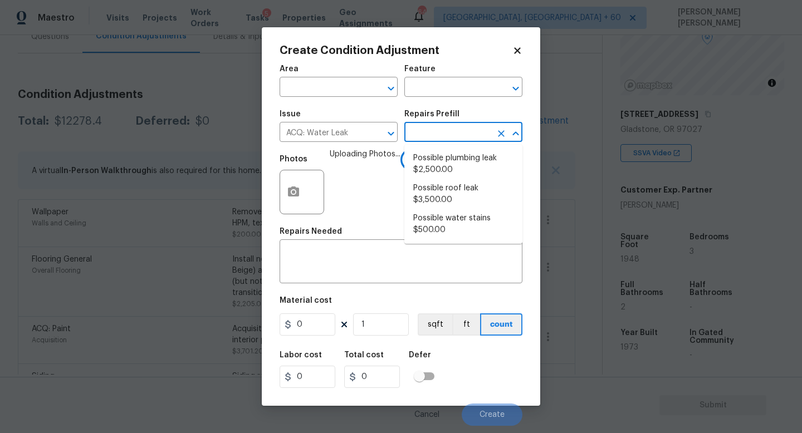
click at [474, 125] on input "text" at bounding box center [447, 133] width 87 height 17
click at [467, 165] on li "Possible plumbing leak $2,500.00" at bounding box center [463, 164] width 118 height 30
type input "Acquisition"
type textarea "Acquisition Scope: Possible plumbing leak"
type input "2500"
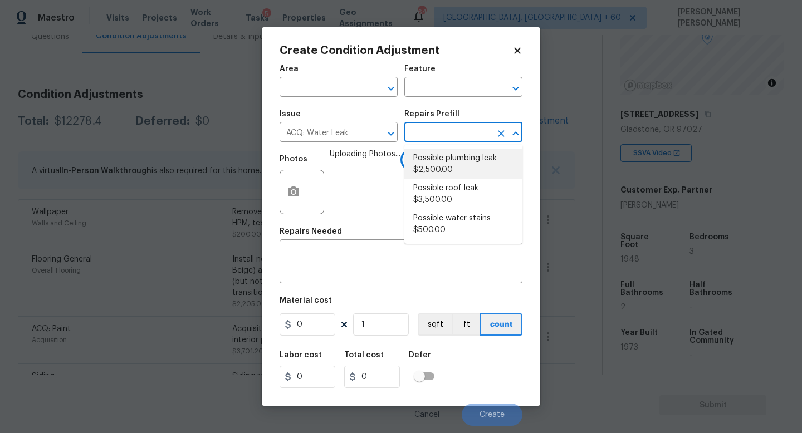
type input "2500"
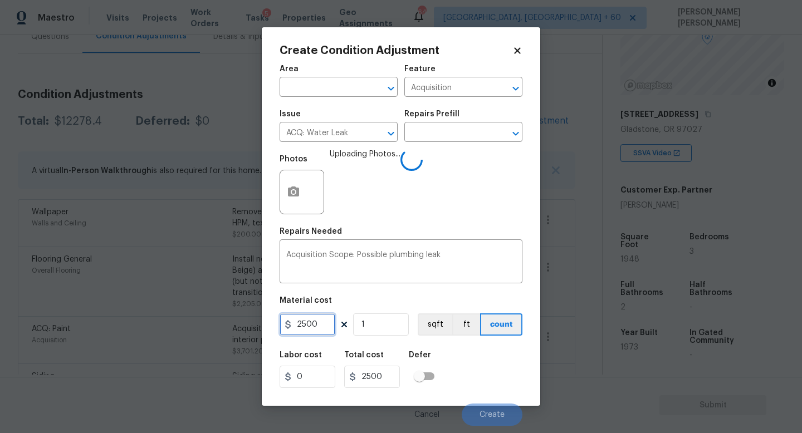
drag, startPoint x: 331, startPoint y: 327, endPoint x: 156, endPoint y: 320, distance: 174.4
click at [156, 320] on div "Create Condition Adjustment Area ​ Feature Acquisition ​ Issue ACQ: Water Leak …" at bounding box center [401, 216] width 802 height 433
click at [490, 369] on div "Labor cost 0 Total cost 2500 Defer" at bounding box center [400, 370] width 243 height 50
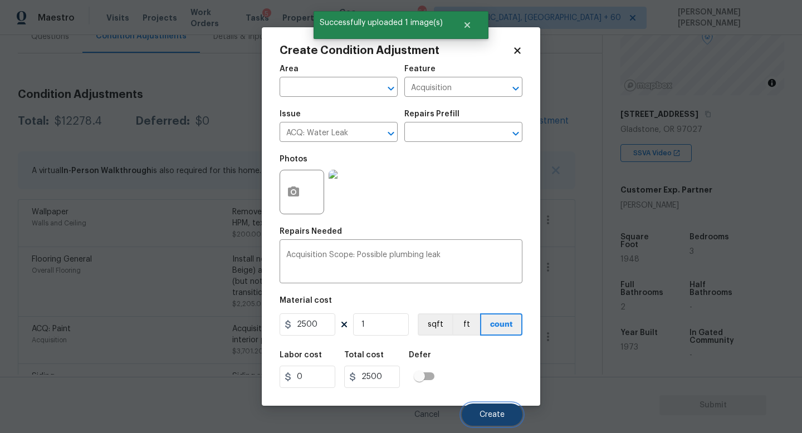
click at [502, 413] on span "Create" at bounding box center [491, 415] width 25 height 8
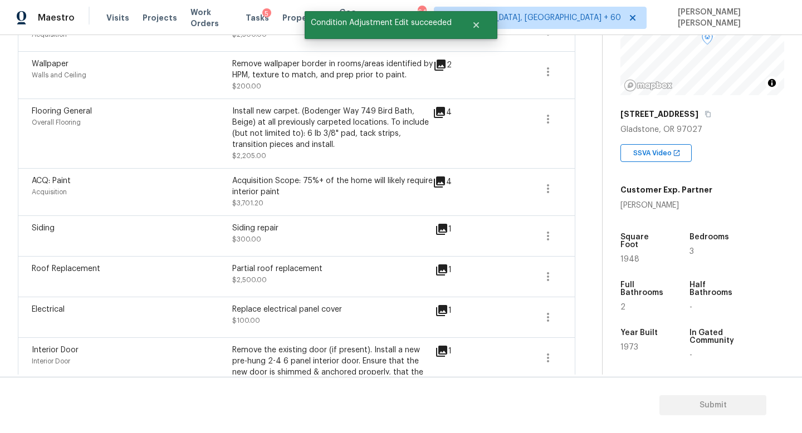
scroll to position [0, 0]
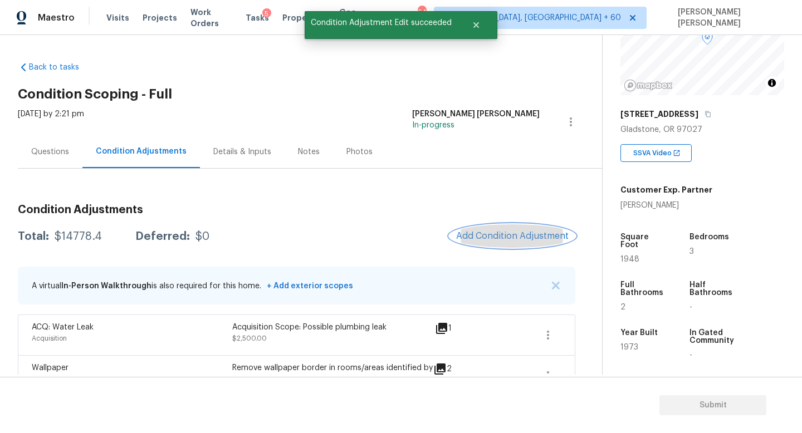
click at [491, 229] on button "Add Condition Adjustment" at bounding box center [512, 235] width 126 height 23
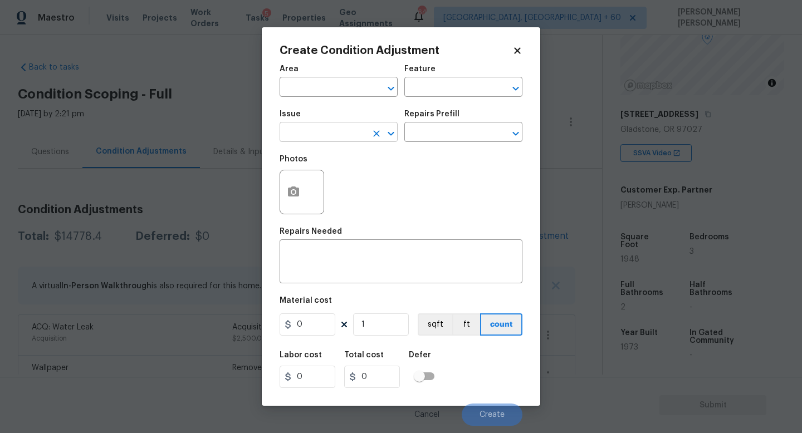
click at [320, 137] on input "text" at bounding box center [322, 133] width 87 height 17
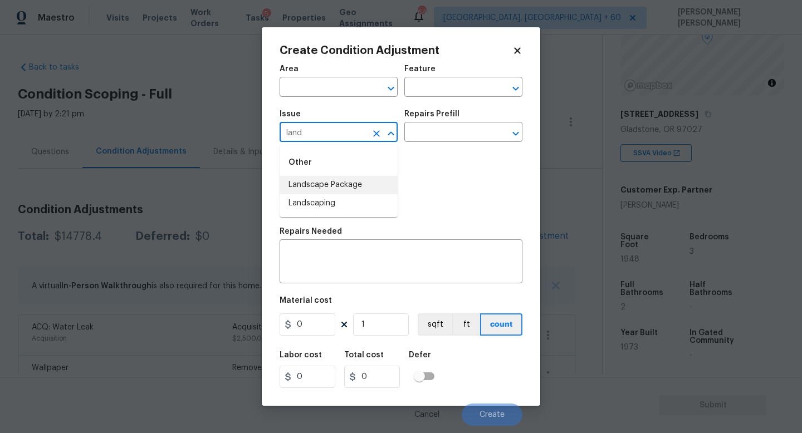
click at [327, 180] on li "Landscape Package" at bounding box center [338, 185] width 118 height 18
type input "Landscape Package"
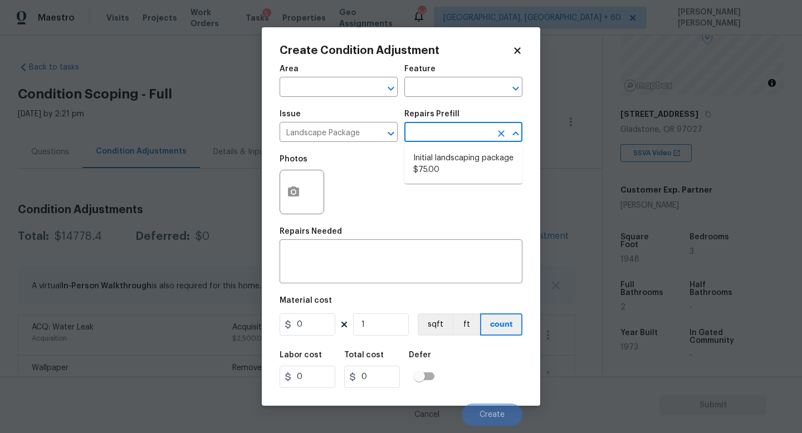
click at [434, 134] on input "text" at bounding box center [447, 133] width 87 height 17
click at [448, 163] on li "Initial landscaping package $75.00" at bounding box center [463, 164] width 118 height 30
type input "Home Readiness Packages"
type textarea "Mowing of grass up to 6" in height. Mow, edge along driveways & sidewalks, trim…"
type input "75"
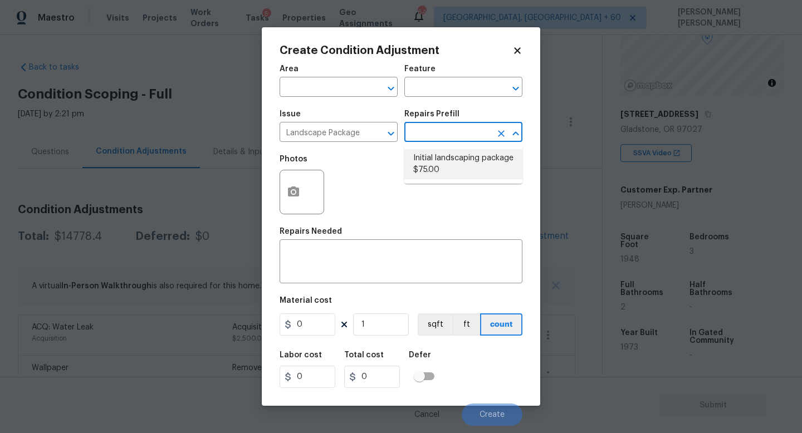
type input "75"
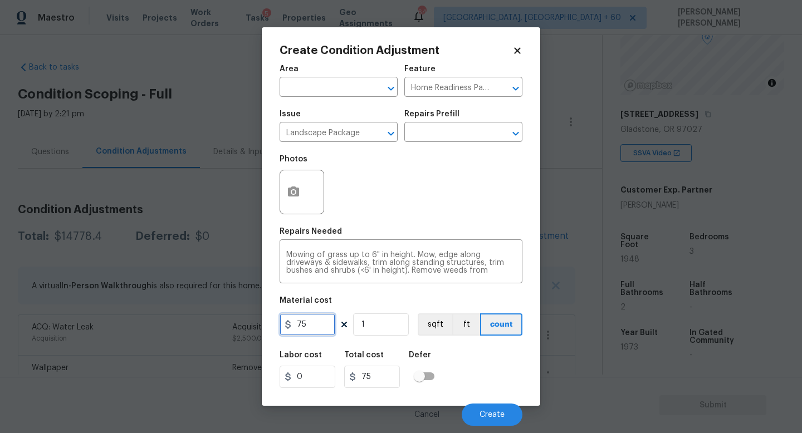
drag, startPoint x: 323, startPoint y: 325, endPoint x: 126, endPoint y: 325, distance: 197.1
click at [126, 325] on div "Create Condition Adjustment Area ​ Feature Home Readiness Packages ​ Issue Land…" at bounding box center [401, 216] width 802 height 433
type input "300"
click at [489, 415] on span "Create" at bounding box center [491, 415] width 25 height 8
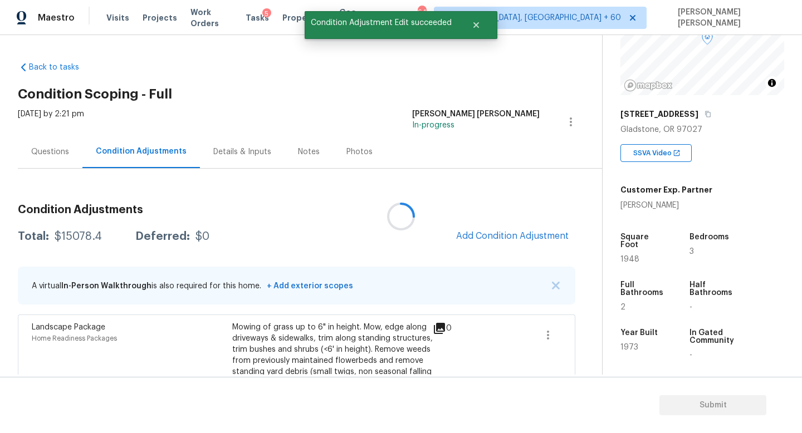
click at [539, 238] on div at bounding box center [401, 216] width 802 height 433
click at [509, 237] on span "Add Condition Adjustment" at bounding box center [512, 236] width 112 height 10
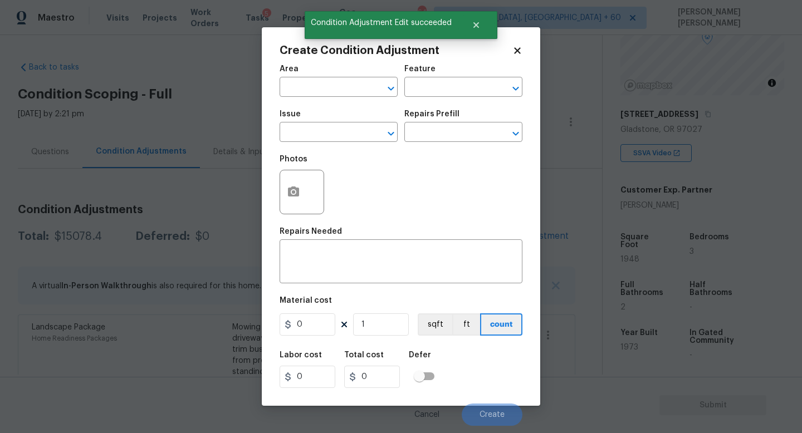
click at [509, 237] on div "Repairs Needed" at bounding box center [400, 235] width 243 height 14
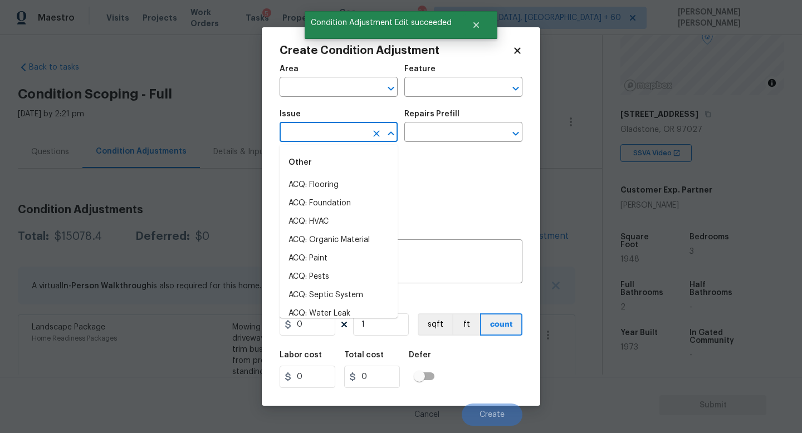
click at [346, 141] on input "text" at bounding box center [322, 133] width 87 height 17
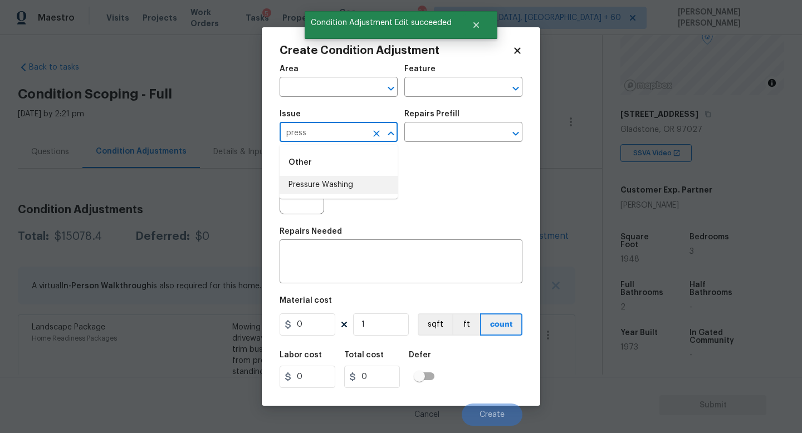
click at [348, 180] on li "Pressure Washing" at bounding box center [338, 185] width 118 height 18
type input "Pressure Washing"
click at [434, 133] on input "text" at bounding box center [447, 133] width 87 height 17
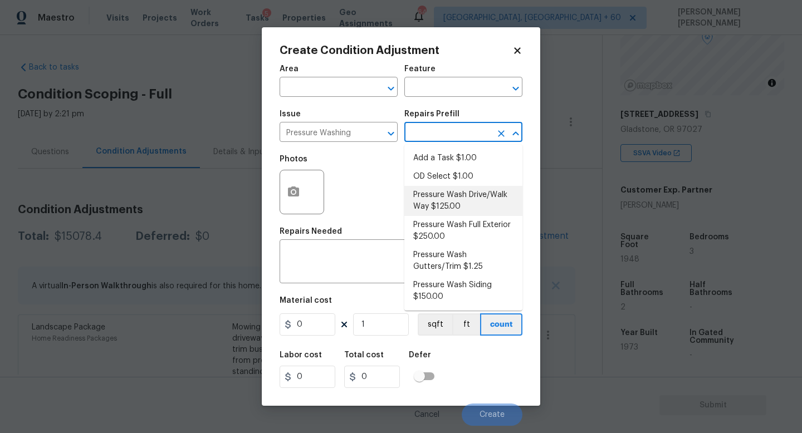
click at [448, 200] on li "Pressure Wash Drive/Walk Way $125.00" at bounding box center [463, 201] width 118 height 30
type input "Siding"
type textarea "Pressure wash the driveways/walkways as directed by the PM. Ensure that all deb…"
type input "125"
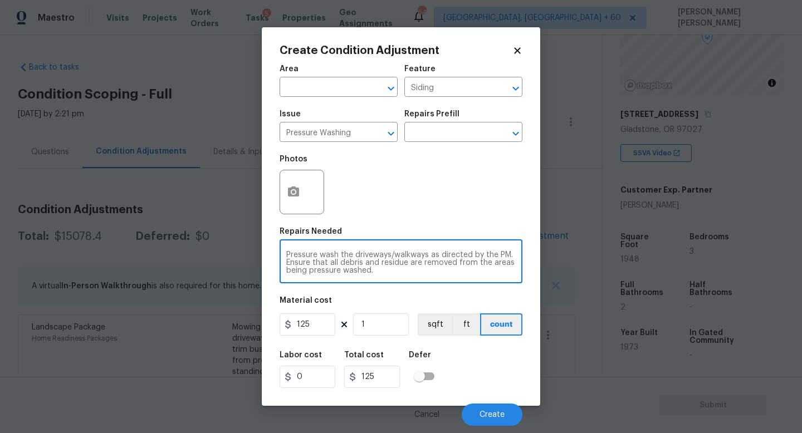
click at [393, 269] on textarea "Pressure wash the driveways/walkways as directed by the PM. Ensure that all deb…" at bounding box center [400, 262] width 229 height 23
type textarea "Pressure wash the driveways/walkways as directed by the PM. Ensure that all deb…"
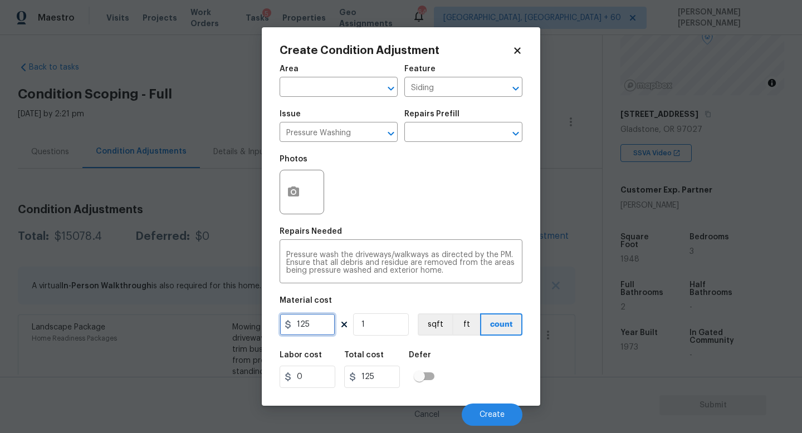
drag, startPoint x: 321, startPoint y: 328, endPoint x: 174, endPoint y: 321, distance: 146.6
click at [188, 328] on div "Create Condition Adjustment Area ​ Feature Siding ​ Issue Pressure Washing ​ Re…" at bounding box center [401, 216] width 802 height 433
type input "300"
click at [297, 189] on icon "button" at bounding box center [293, 192] width 11 height 10
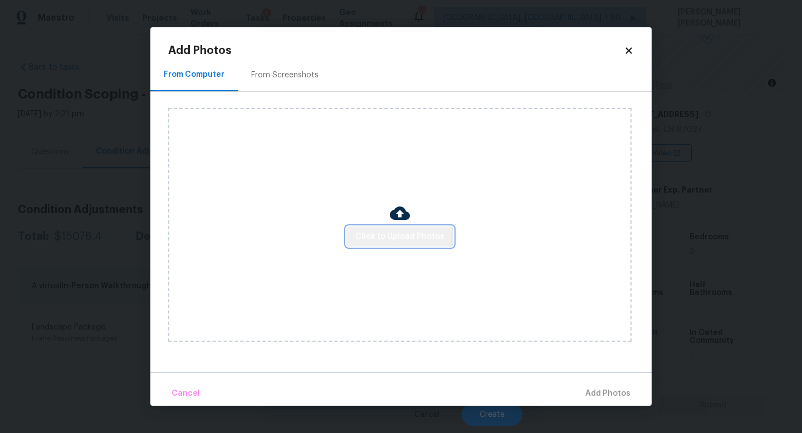
click at [386, 229] on button "Click to Upload Photos" at bounding box center [399, 237] width 107 height 21
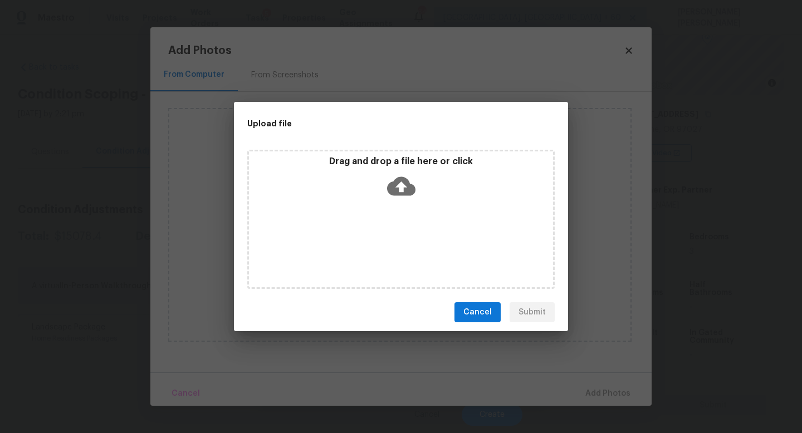
click at [477, 301] on div "Cancel Submit" at bounding box center [401, 312] width 334 height 38
click at [478, 312] on span "Cancel" at bounding box center [477, 313] width 28 height 14
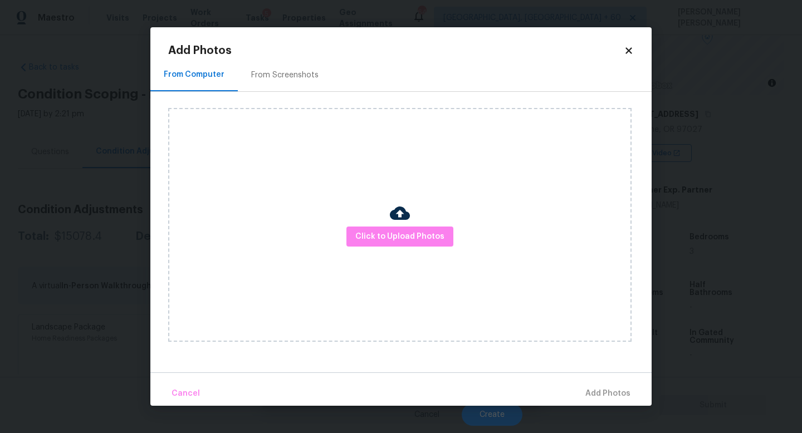
click at [630, 53] on icon at bounding box center [628, 50] width 6 height 6
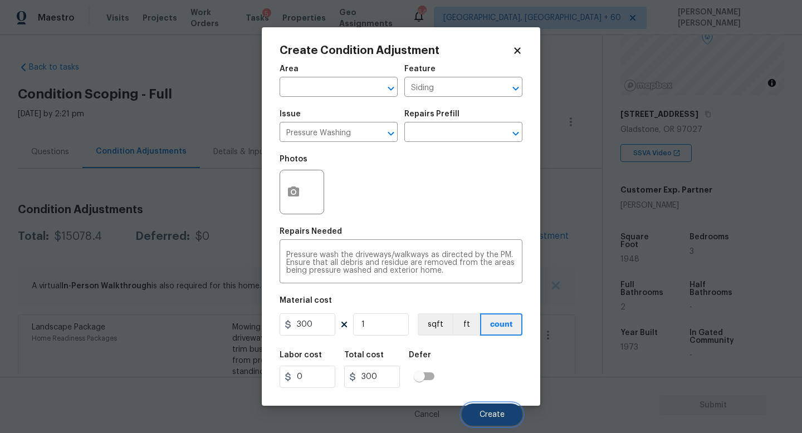
click at [488, 417] on span "Create" at bounding box center [491, 415] width 25 height 8
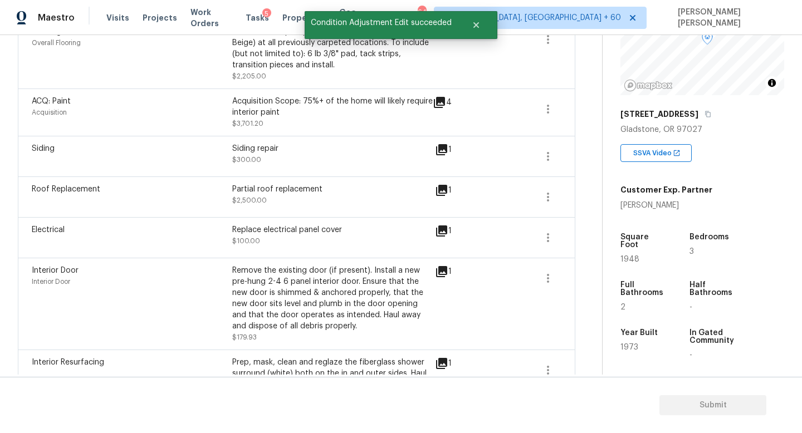
scroll to position [562, 0]
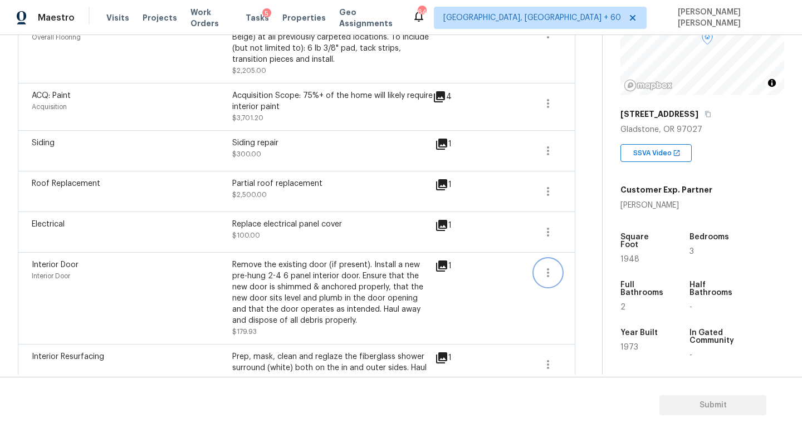
click at [543, 278] on icon "button" at bounding box center [547, 272] width 13 height 13
click at [597, 282] on ul "Edit" at bounding box center [611, 272] width 100 height 22
click at [577, 277] on div "Edit" at bounding box center [611, 272] width 87 height 11
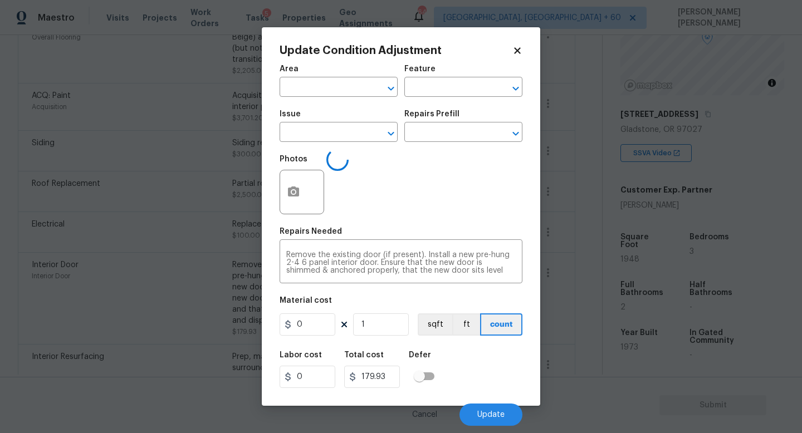
type input "Interior Door"
type input "179.93"
click at [373, 331] on input "1" at bounding box center [381, 324] width 56 height 22
type input "0"
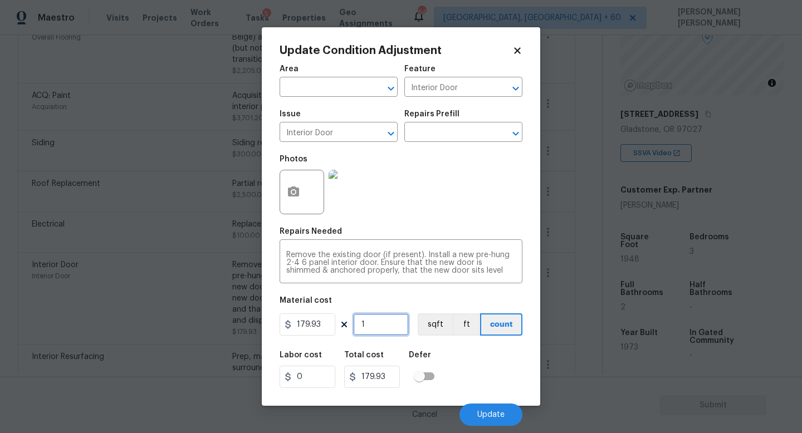
type input "0"
type input "3"
type input "539.79"
type input "0"
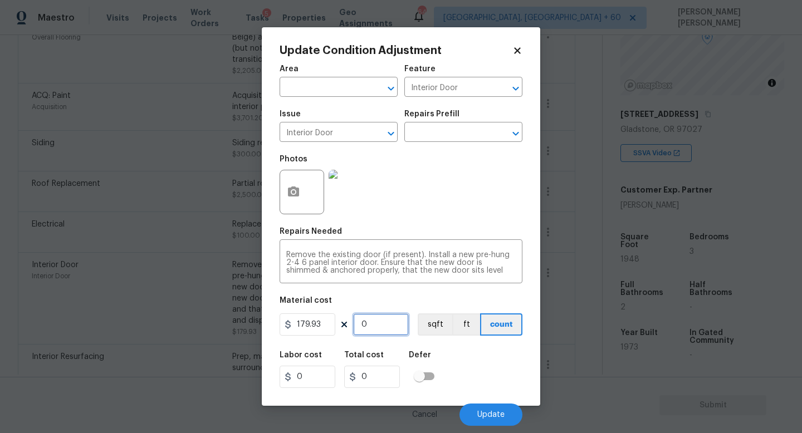
type input "2"
type input "359.86"
type input "2"
click at [292, 192] on circle "button" at bounding box center [293, 191] width 3 height 3
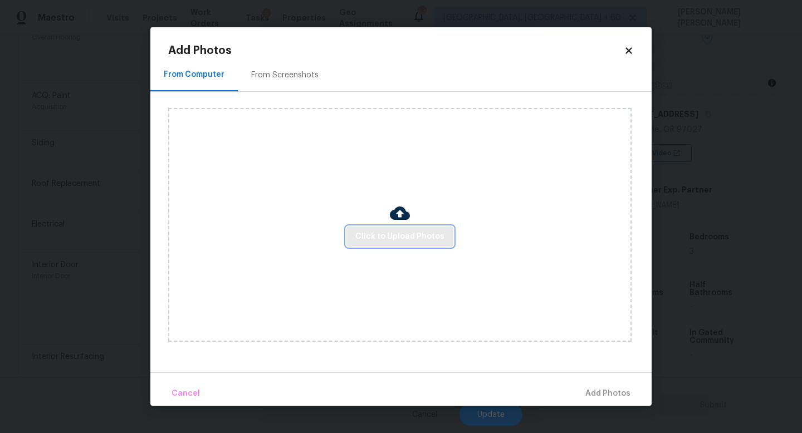
click at [384, 233] on span "Click to Upload Photos" at bounding box center [399, 237] width 89 height 14
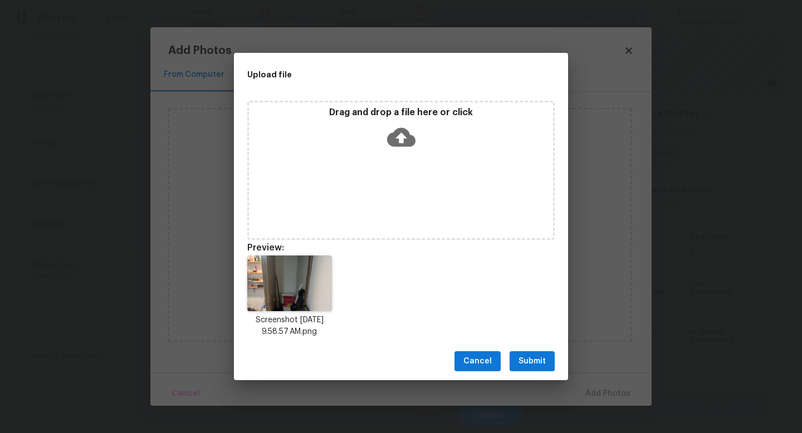
click at [526, 355] on span "Submit" at bounding box center [531, 362] width 27 height 14
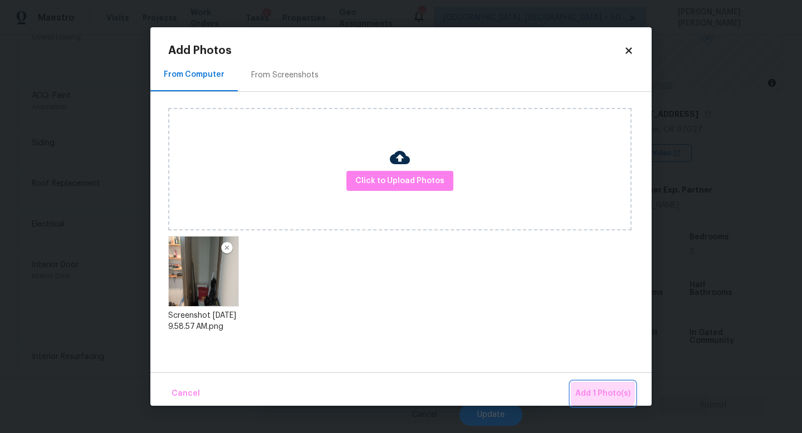
click at [599, 391] on span "Add 1 Photo(s)" at bounding box center [602, 394] width 55 height 14
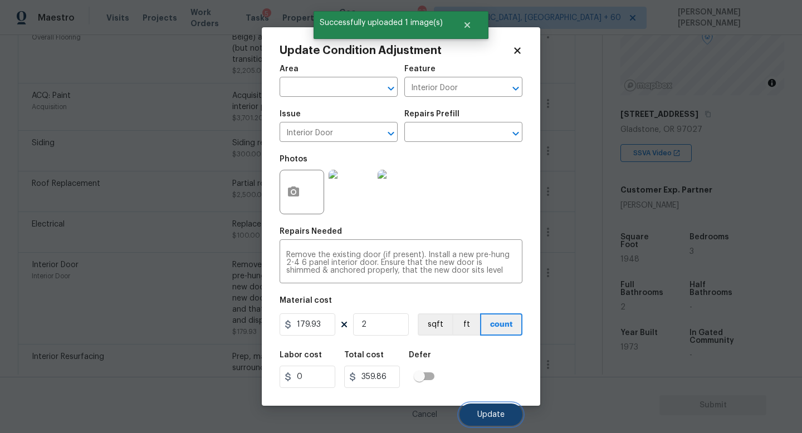
click at [489, 416] on span "Update" at bounding box center [490, 415] width 27 height 8
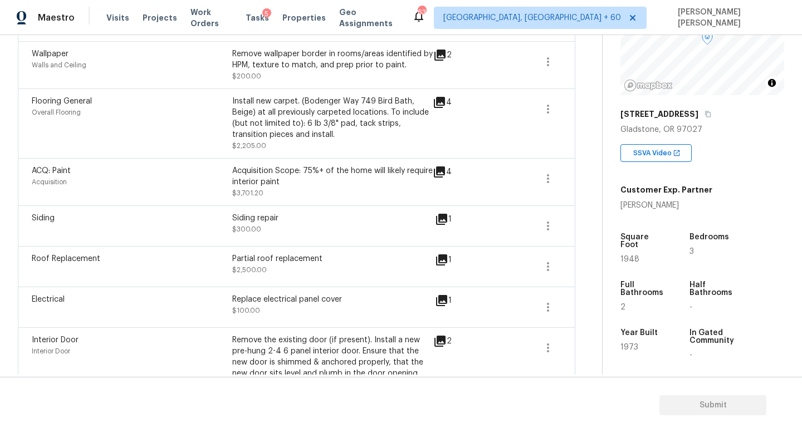
scroll to position [0, 0]
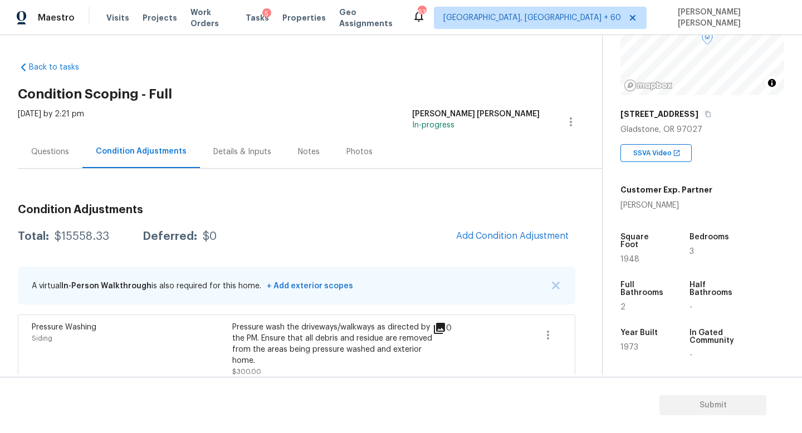
click at [79, 237] on div "$15558.33" at bounding box center [82, 236] width 55 height 11
copy div "$15558.33"
click at [66, 155] on div "Questions" at bounding box center [50, 151] width 38 height 11
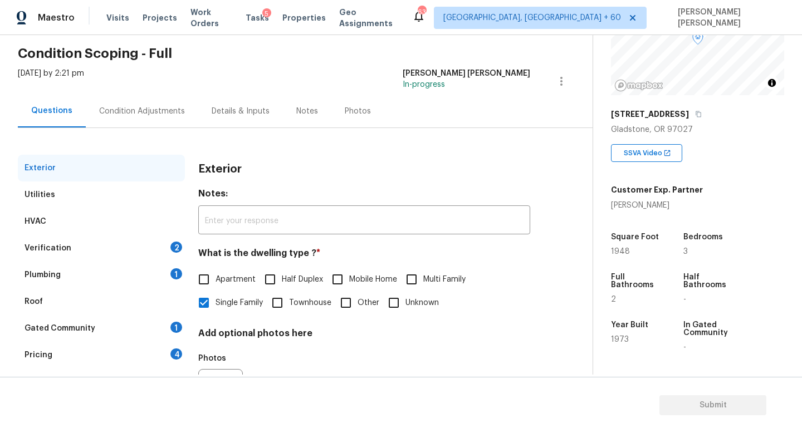
scroll to position [54, 0]
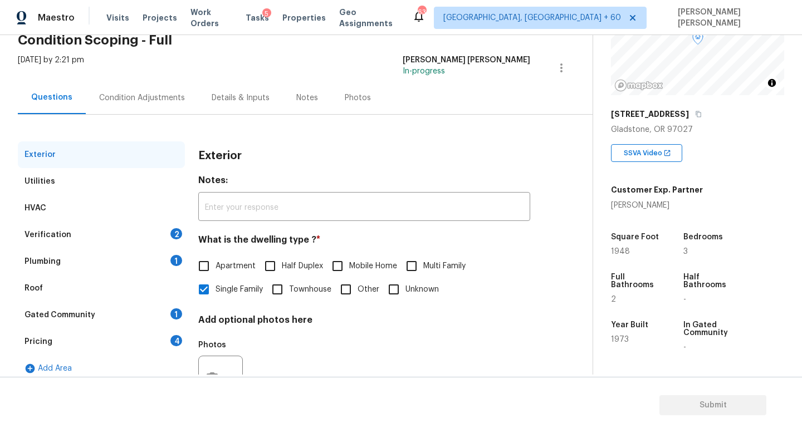
click at [130, 231] on div "Verification 2" at bounding box center [101, 235] width 167 height 27
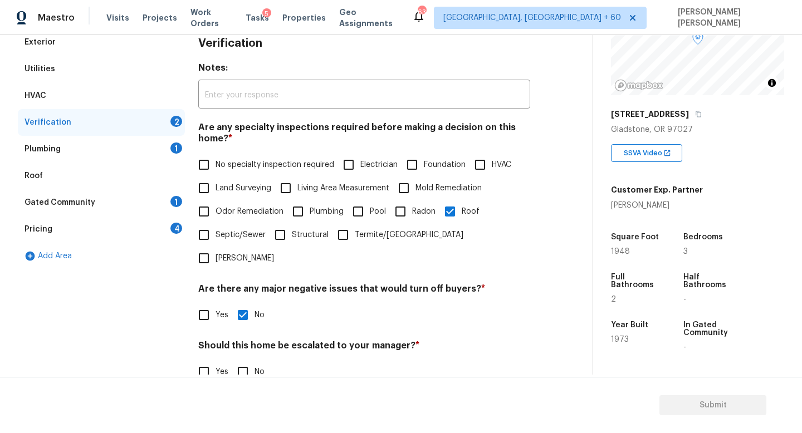
scroll to position [0, 0]
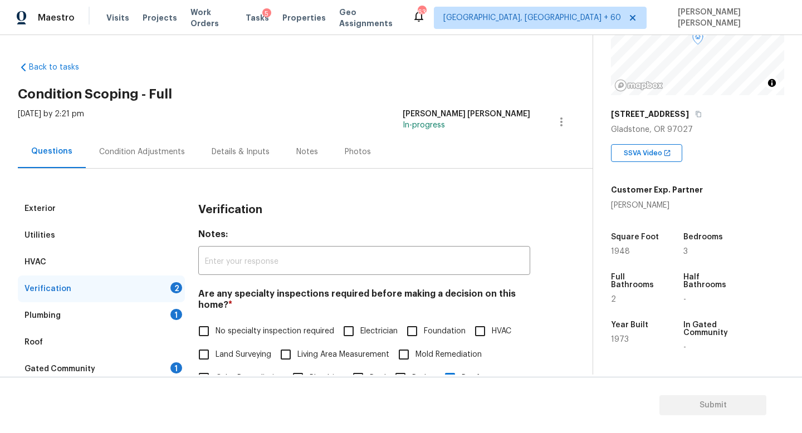
click at [117, 149] on div "Condition Adjustments" at bounding box center [142, 151] width 86 height 11
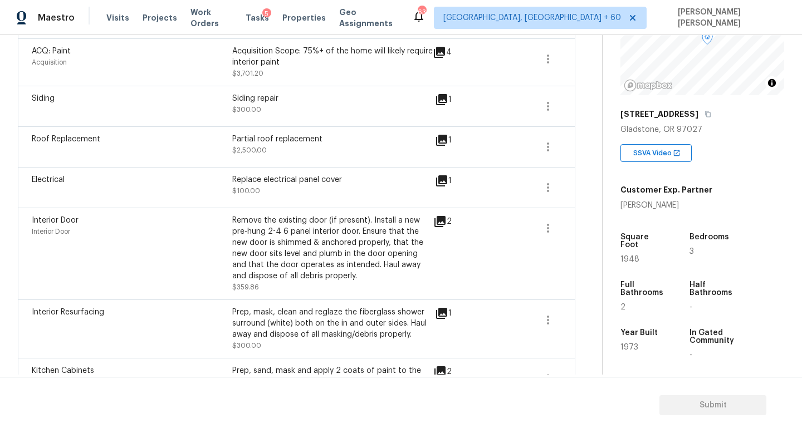
scroll to position [601, 0]
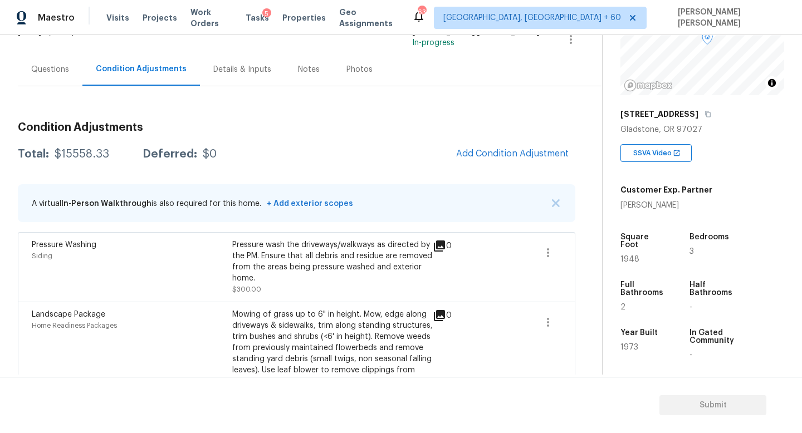
click at [41, 69] on div "Questions" at bounding box center [50, 69] width 38 height 11
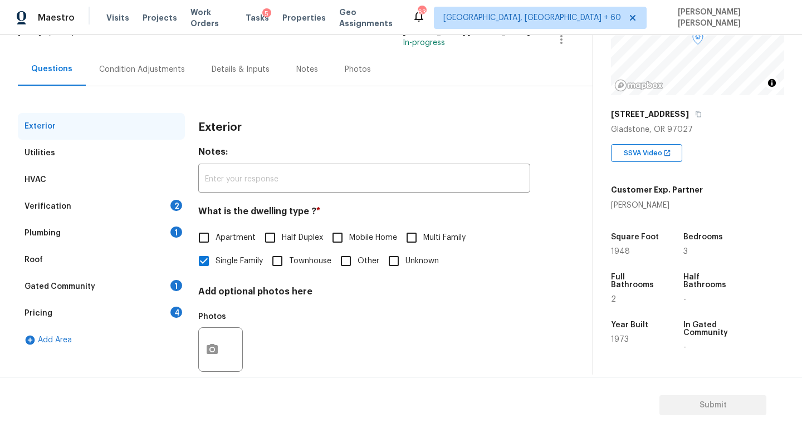
click at [79, 204] on div "Verification 2" at bounding box center [101, 206] width 167 height 27
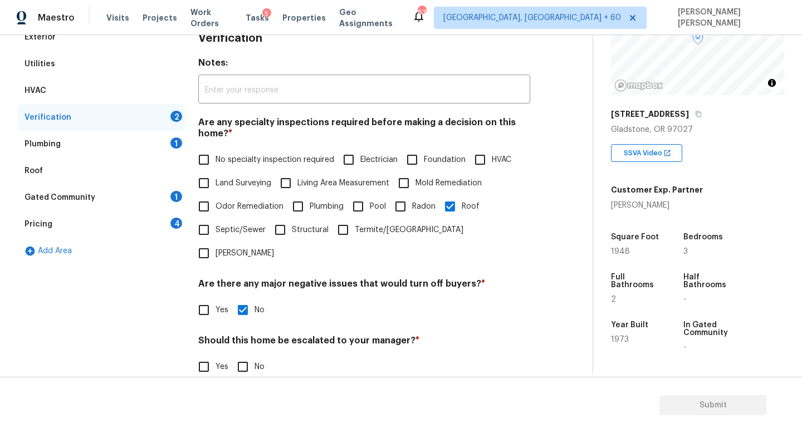
scroll to position [237, 0]
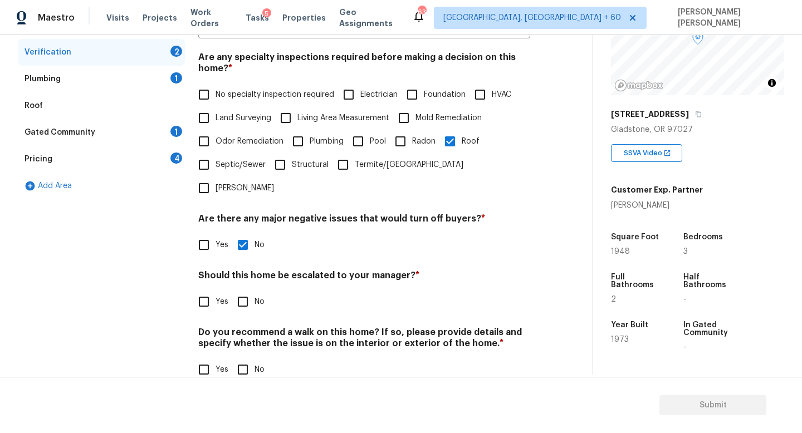
click at [239, 290] on input "No" at bounding box center [242, 301] width 23 height 23
checkbox input "true"
click at [234, 358] on input "No" at bounding box center [242, 369] width 23 height 23
checkbox input "true"
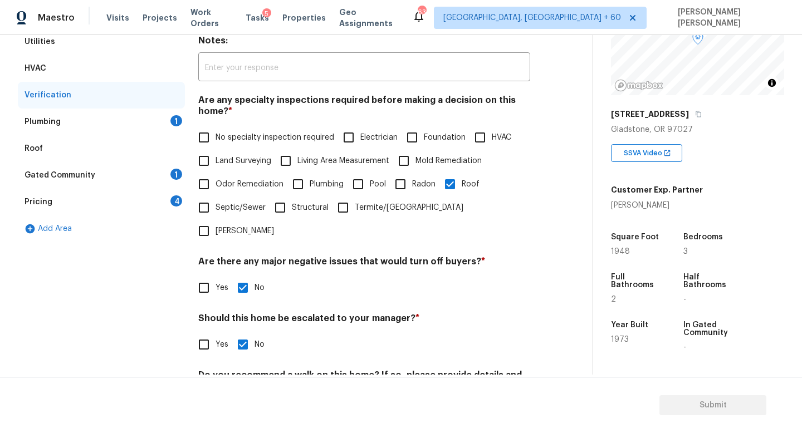
scroll to position [173, 0]
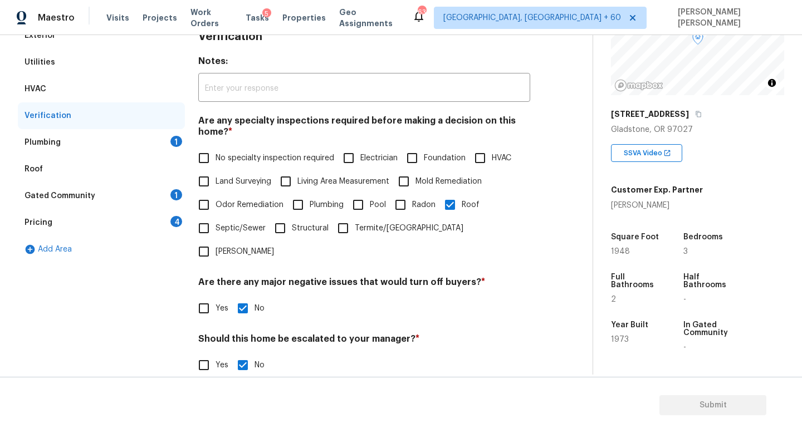
click at [86, 144] on div "Plumbing 1" at bounding box center [101, 142] width 167 height 27
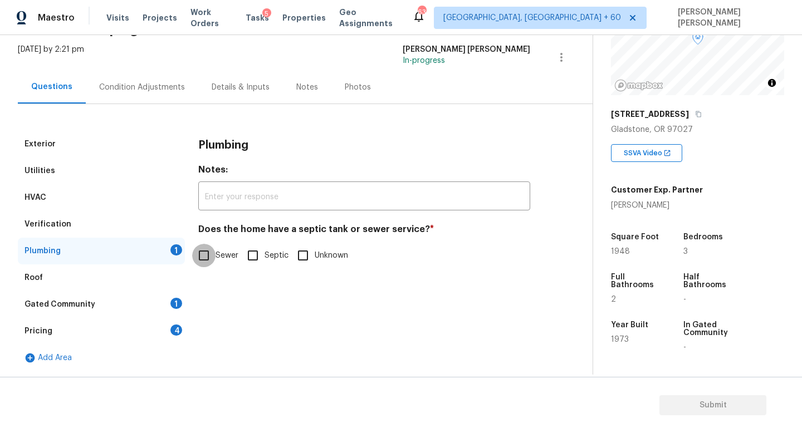
click at [203, 256] on input "Sewer" at bounding box center [203, 255] width 23 height 23
checkbox input "true"
click at [155, 304] on div "Gated Community 1" at bounding box center [101, 304] width 167 height 27
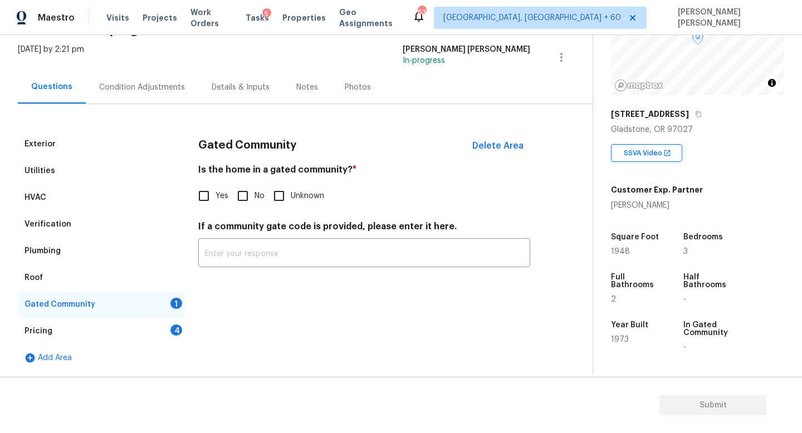
click at [248, 195] on input "No" at bounding box center [242, 195] width 23 height 23
checkbox input "true"
click at [92, 328] on div "Pricing 4" at bounding box center [101, 331] width 167 height 27
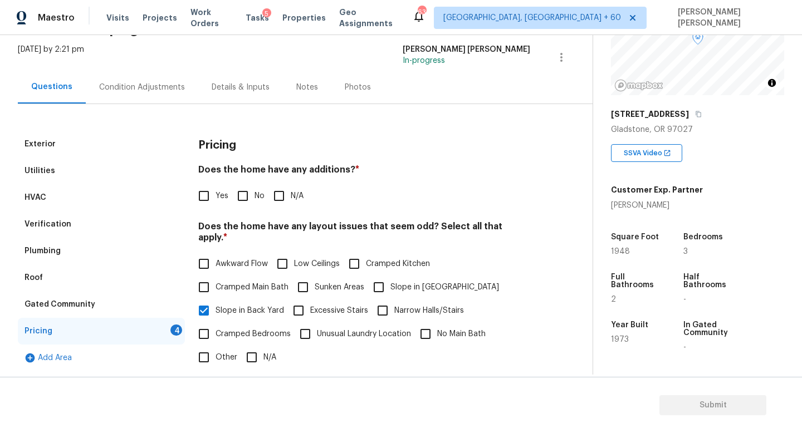
click at [249, 207] on input "No" at bounding box center [242, 195] width 23 height 23
checkbox input "true"
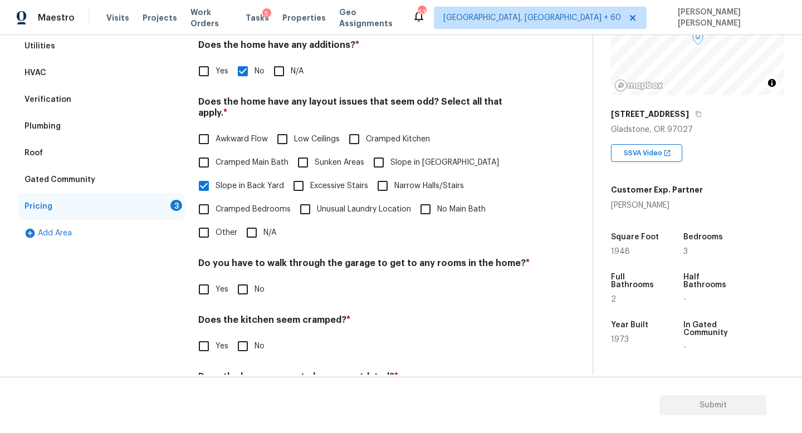
scroll to position [198, 0]
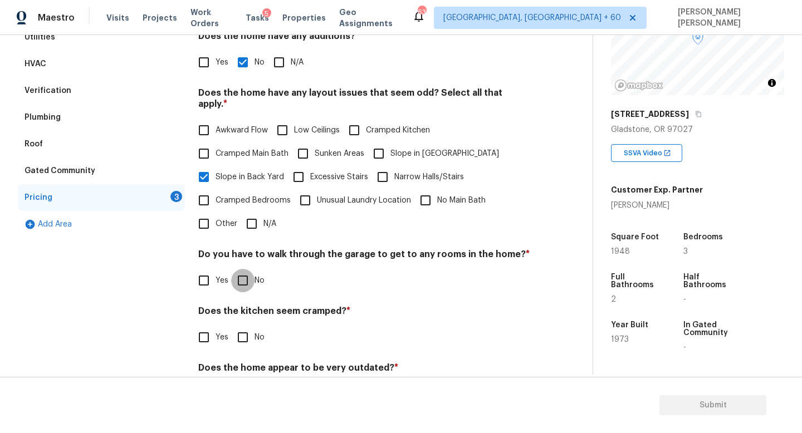
click at [251, 269] on input "No" at bounding box center [242, 280] width 23 height 23
checkbox input "true"
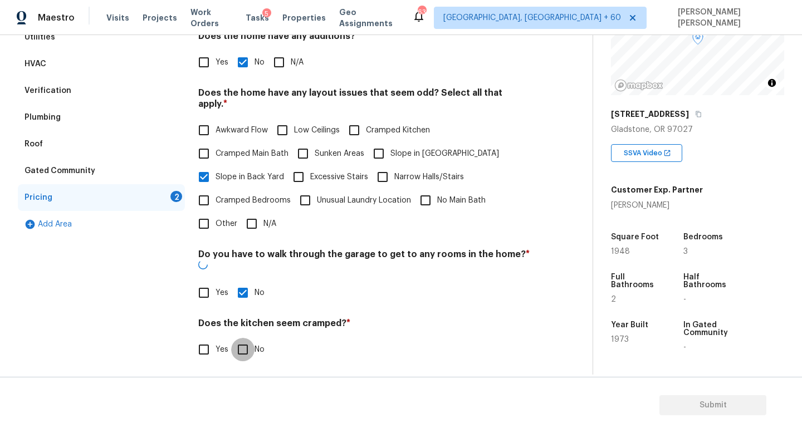
click at [246, 338] on input "No" at bounding box center [242, 349] width 23 height 23
checkbox input "true"
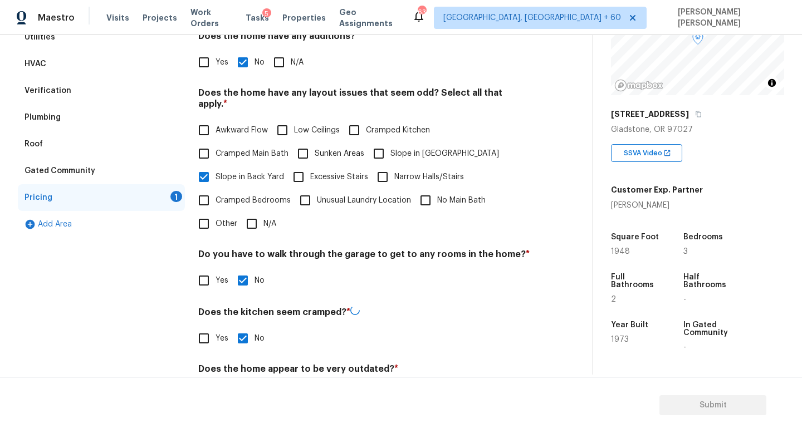
scroll to position [235, 0]
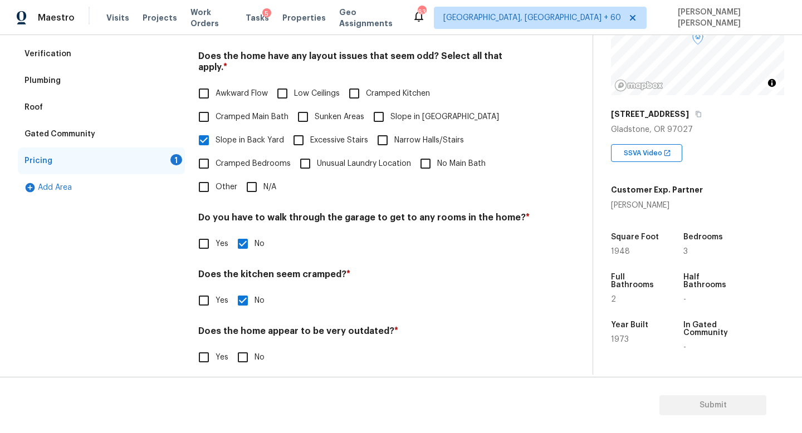
click at [232, 346] on input "No" at bounding box center [242, 357] width 23 height 23
checkbox input "true"
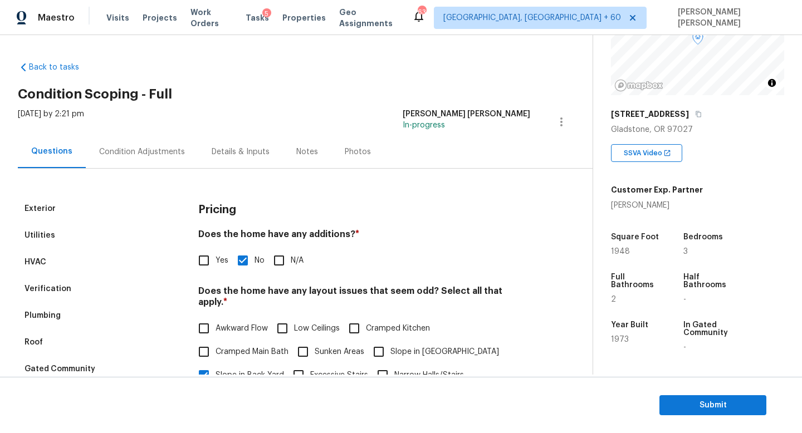
click at [125, 128] on div "Tue, Sep 16 2025 by 2:21 pm Jishnu Manoj In-progress" at bounding box center [305, 122] width 575 height 27
click at [125, 153] on div "Condition Adjustments" at bounding box center [142, 151] width 86 height 11
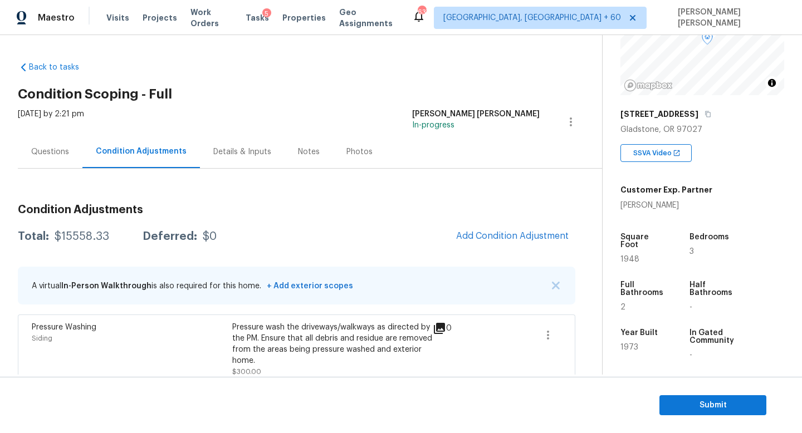
click at [45, 157] on div "Questions" at bounding box center [50, 151] width 38 height 11
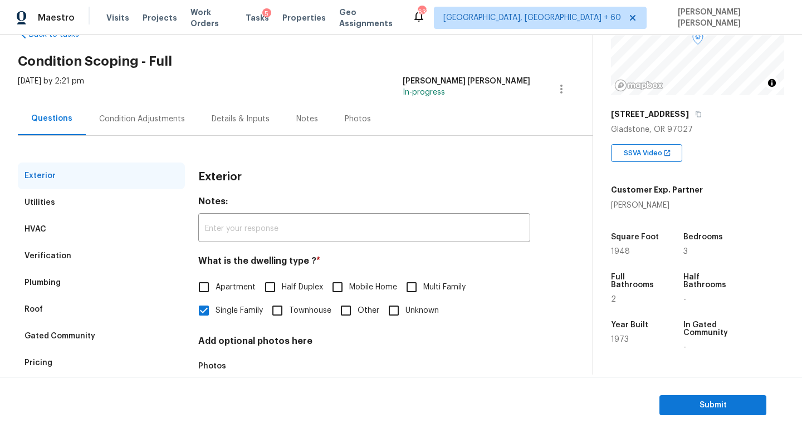
scroll to position [103, 0]
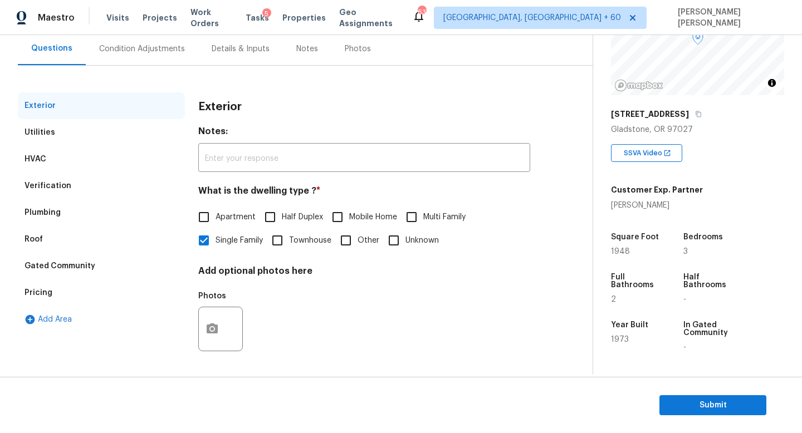
click at [130, 51] on div "Condition Adjustments" at bounding box center [142, 48] width 86 height 11
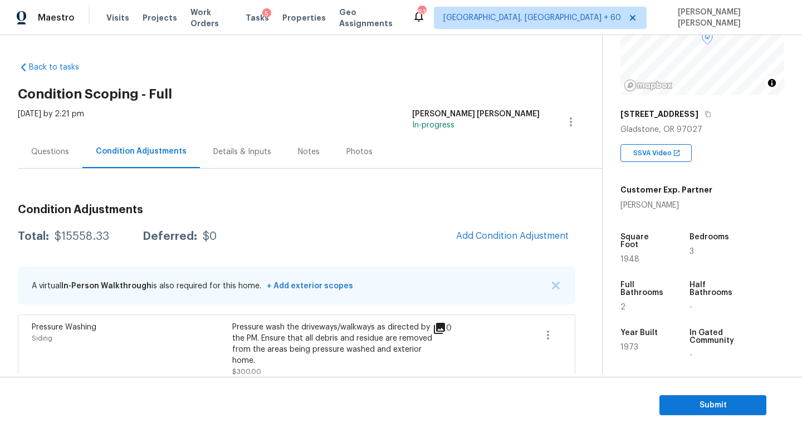
click at [45, 158] on div "Questions" at bounding box center [50, 151] width 65 height 33
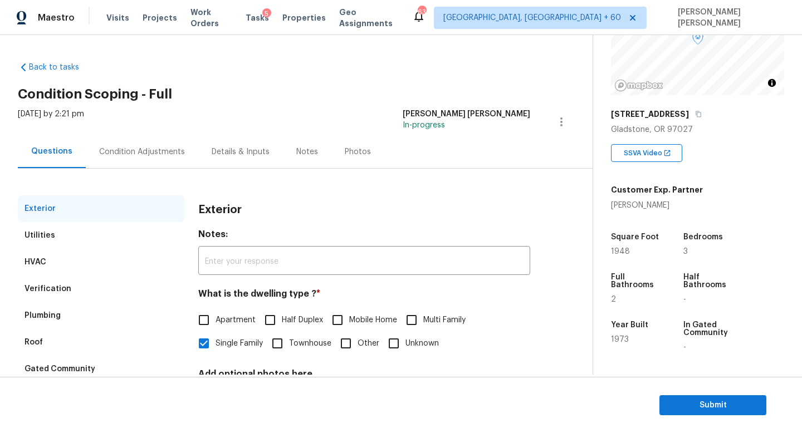
click at [135, 158] on div "Condition Adjustments" at bounding box center [142, 151] width 112 height 33
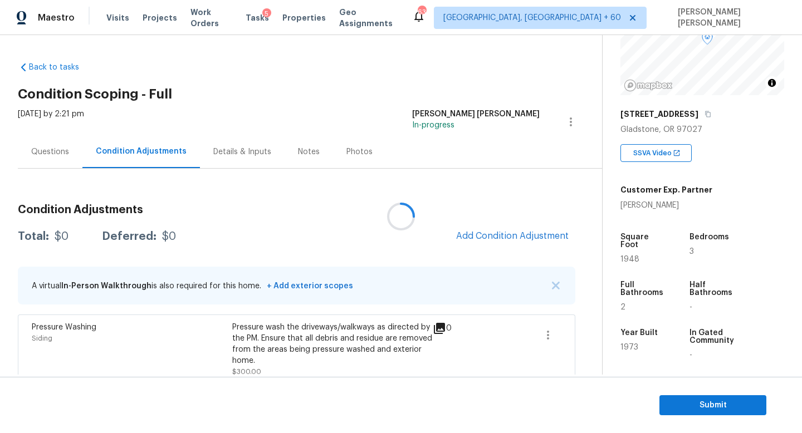
click at [297, 228] on div at bounding box center [401, 216] width 802 height 433
click at [47, 145] on div at bounding box center [401, 216] width 802 height 433
click at [75, 234] on div "$15558.33" at bounding box center [82, 236] width 55 height 11
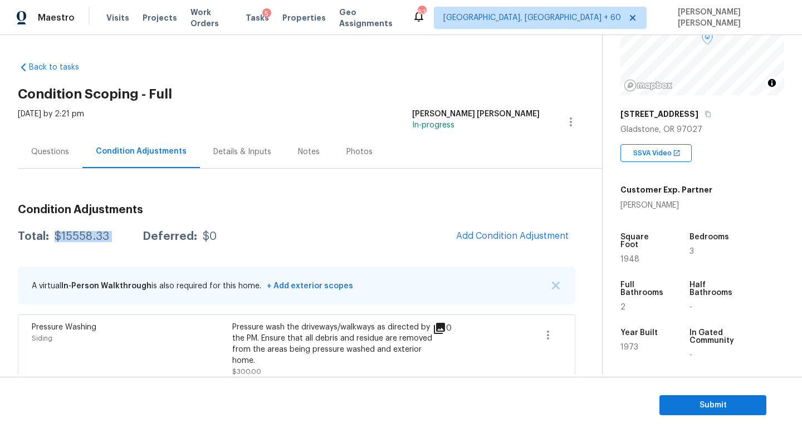
copy div "$15558.33"
click at [300, 207] on h3 "Condition Adjustments" at bounding box center [296, 209] width 557 height 11
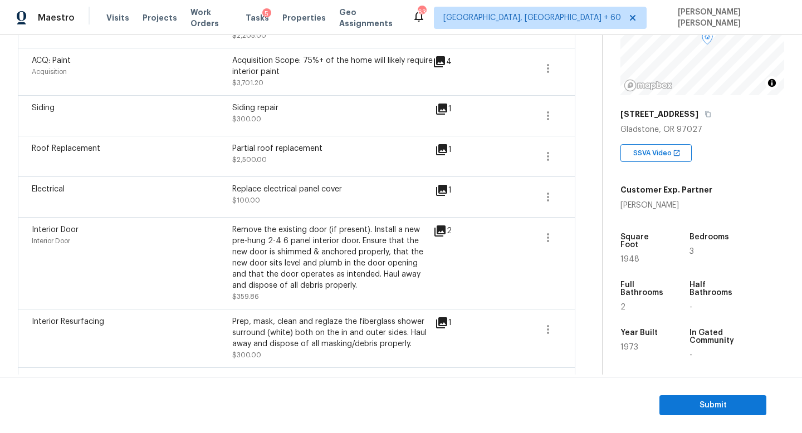
scroll to position [596, 0]
click at [705, 414] on button "Submit" at bounding box center [712, 405] width 107 height 21
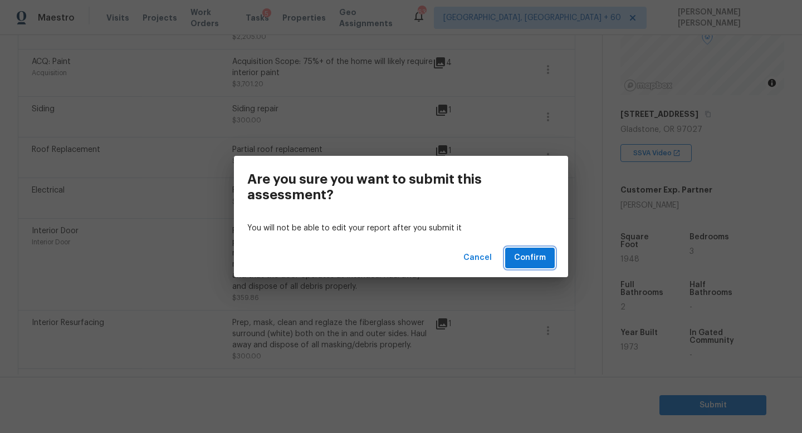
click at [530, 259] on span "Confirm" at bounding box center [530, 258] width 32 height 14
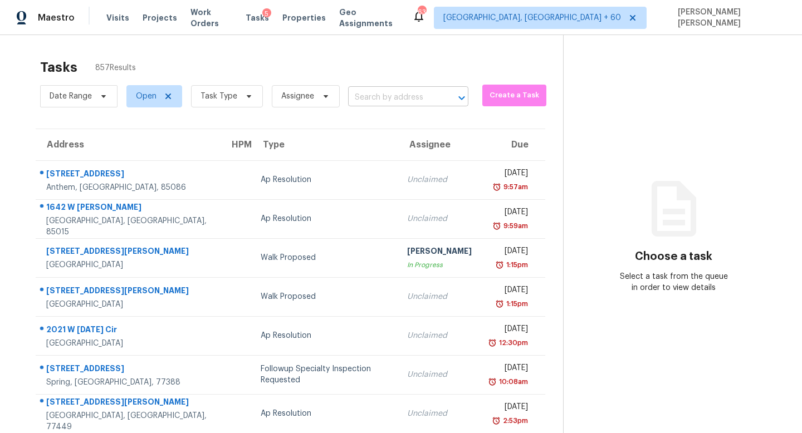
click at [390, 99] on input "text" at bounding box center [392, 97] width 89 height 17
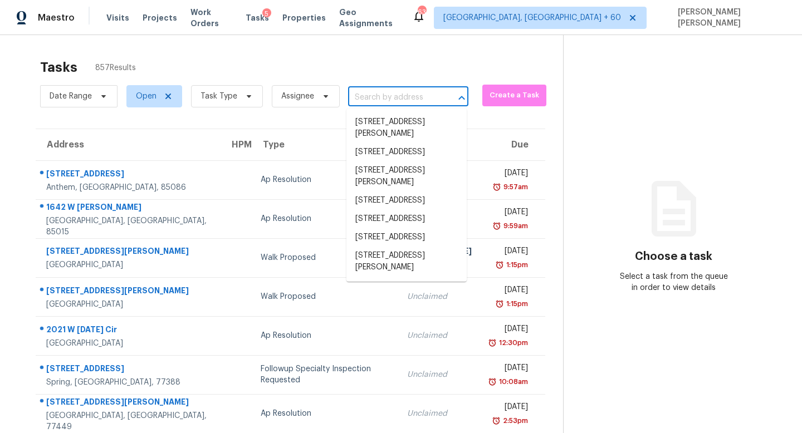
paste input "3639 Lake Estates Way, Atlanta, GA 30349"
type input "3639 Lake Estates Way, Atlanta, GA 30349"
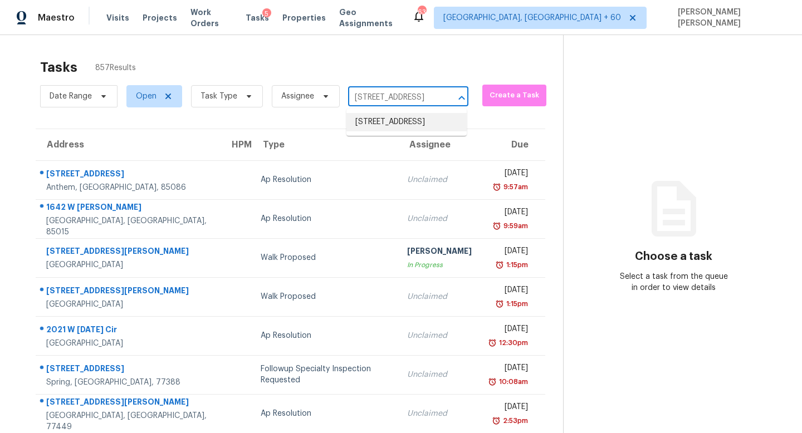
click at [430, 125] on li "3639 Lake Estates Way, Atlanta, GA 30349" at bounding box center [406, 122] width 120 height 18
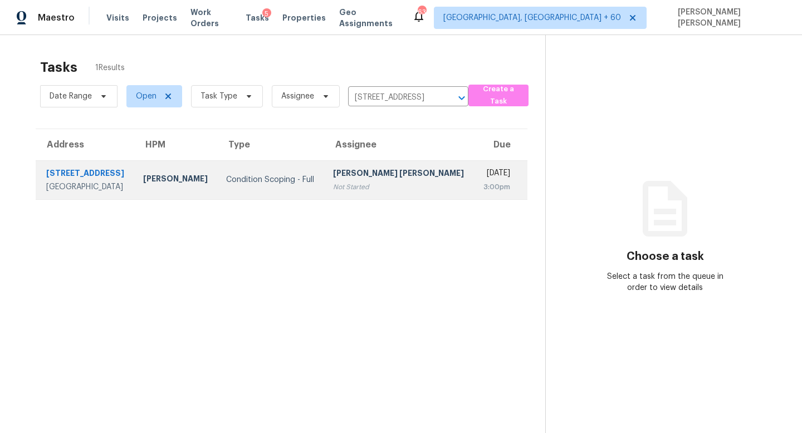
click at [324, 182] on td "Condition Scoping - Full" at bounding box center [270, 179] width 107 height 39
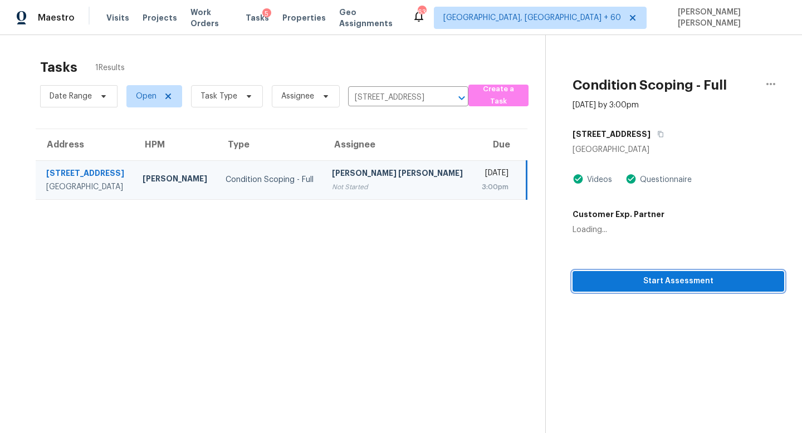
click at [634, 277] on span "Start Assessment" at bounding box center [678, 281] width 194 height 14
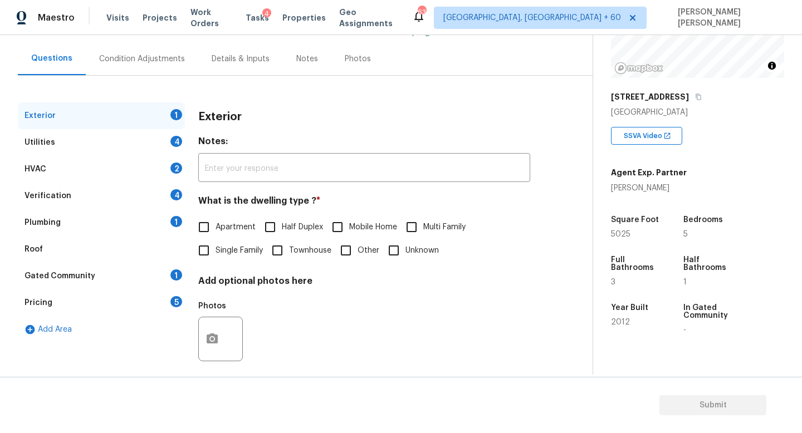
scroll to position [103, 0]
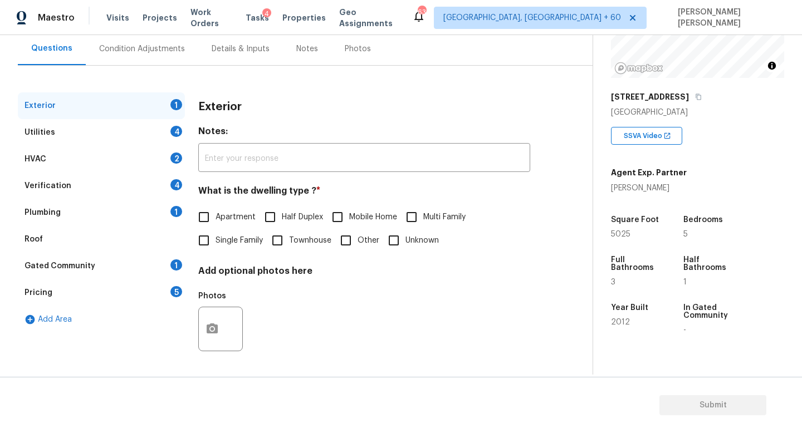
click at [209, 242] on input "Single Family" at bounding box center [203, 240] width 23 height 23
checkbox input "true"
click at [144, 131] on div "Utilities 4" at bounding box center [101, 132] width 167 height 27
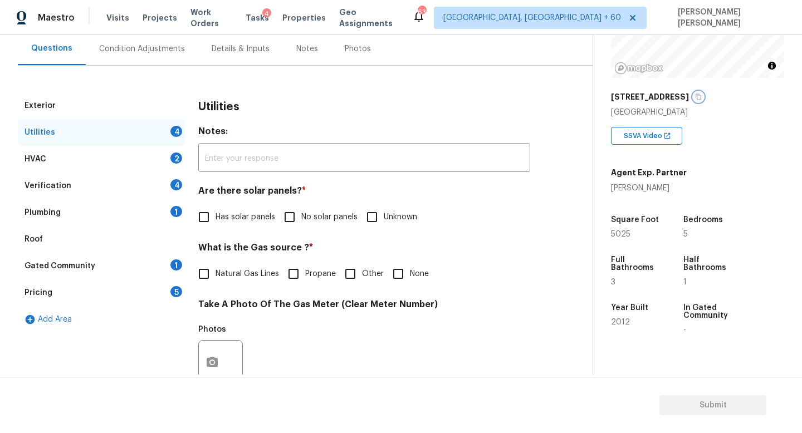
click at [703, 92] on button "button" at bounding box center [698, 97] width 10 height 10
click at [369, 216] on input "Unknown" at bounding box center [371, 216] width 23 height 23
click at [369, 216] on input "Unknown" at bounding box center [371, 218] width 23 height 23
checkbox input "false"
click at [493, 237] on div "Utilities Notes: ​ Are there solar panels? * Has solar panels No solar panels U…" at bounding box center [364, 382] width 332 height 581
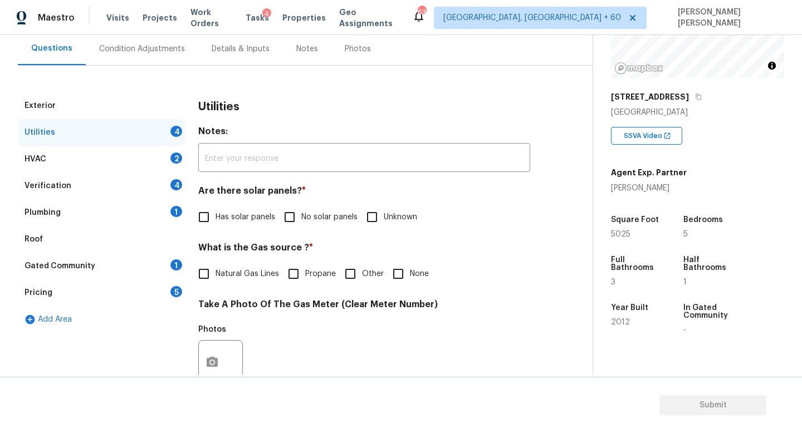
click at [290, 220] on input "No solar panels" at bounding box center [289, 216] width 23 height 23
checkbox input "true"
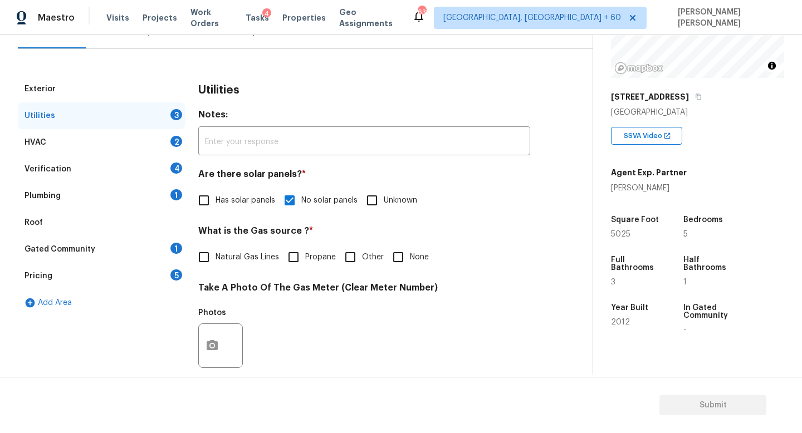
scroll to position [120, 0]
click at [414, 113] on h4 "Notes:" at bounding box center [364, 117] width 332 height 16
click at [265, 158] on div "Utilities Notes: ​ Are there solar panels? * Has solar panels No solar panels U…" at bounding box center [364, 365] width 332 height 581
click at [100, 276] on div "Pricing 5" at bounding box center [101, 275] width 167 height 27
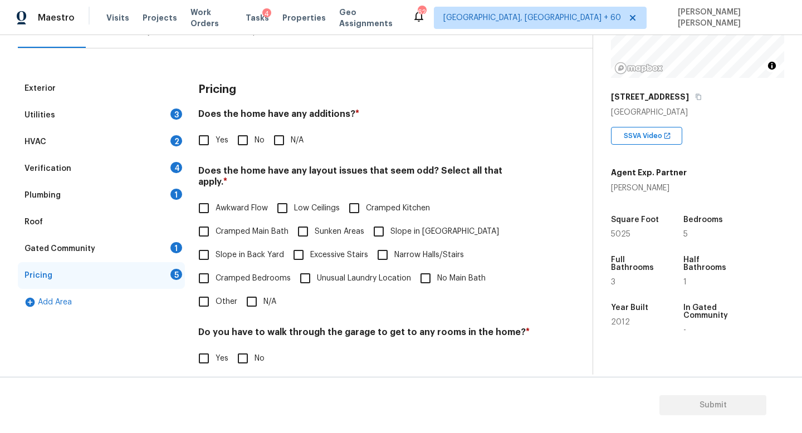
click at [197, 243] on input "Slope in Back Yard" at bounding box center [203, 254] width 23 height 23
checkbox input "true"
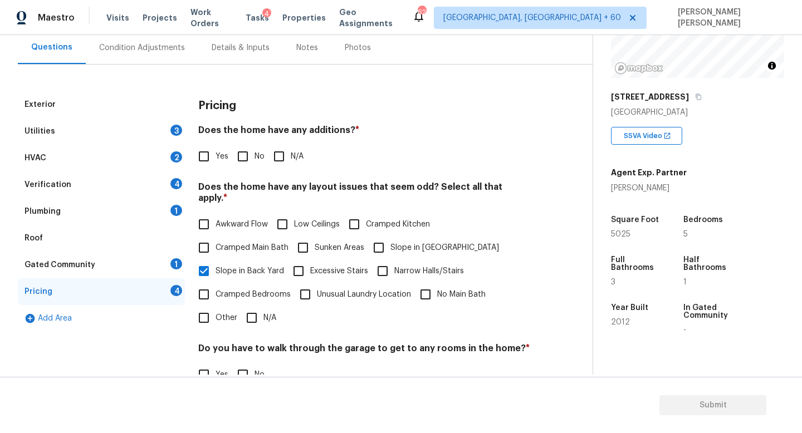
click at [94, 128] on div "Utilities 3" at bounding box center [101, 131] width 167 height 27
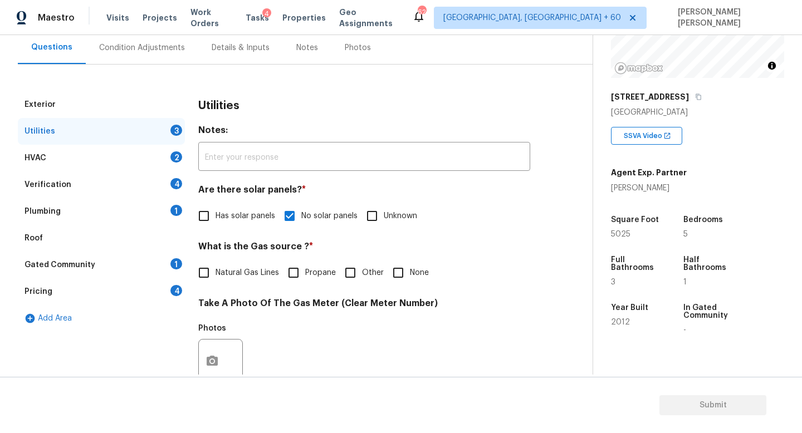
scroll to position [0, 0]
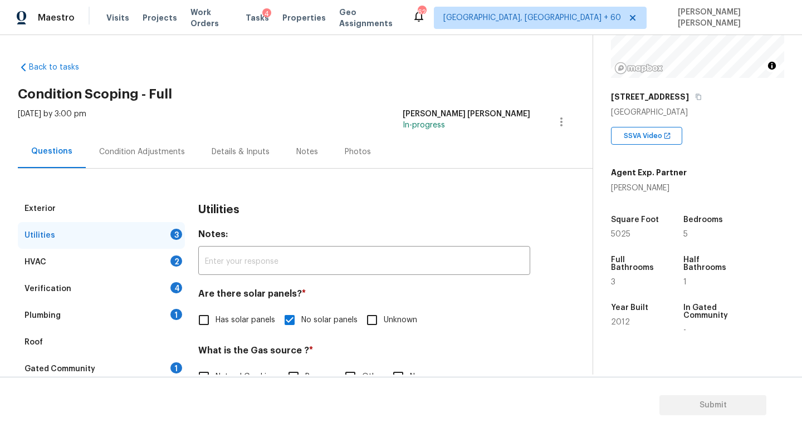
click at [122, 159] on div "Condition Adjustments" at bounding box center [142, 151] width 112 height 33
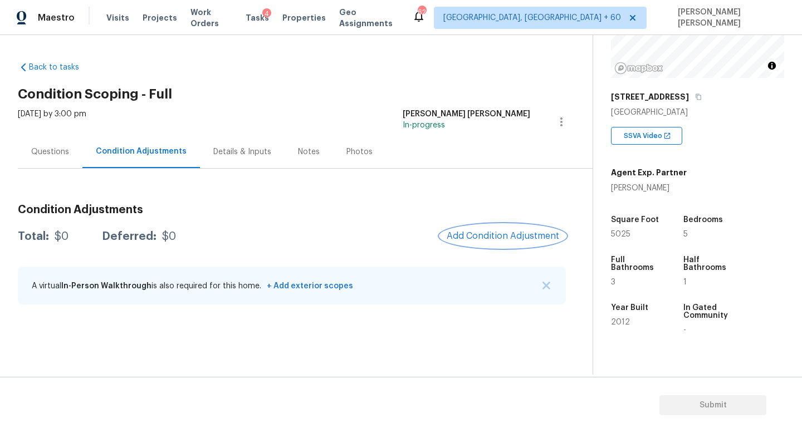
click at [494, 236] on span "Add Condition Adjustment" at bounding box center [503, 236] width 112 height 10
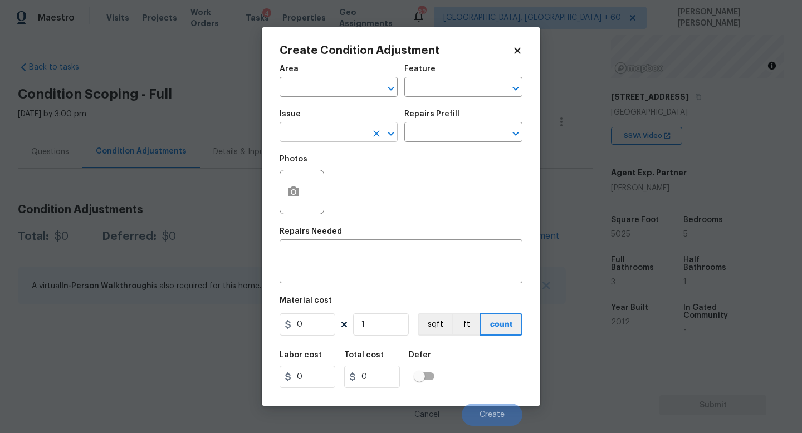
click at [302, 138] on input "text" at bounding box center [322, 133] width 87 height 17
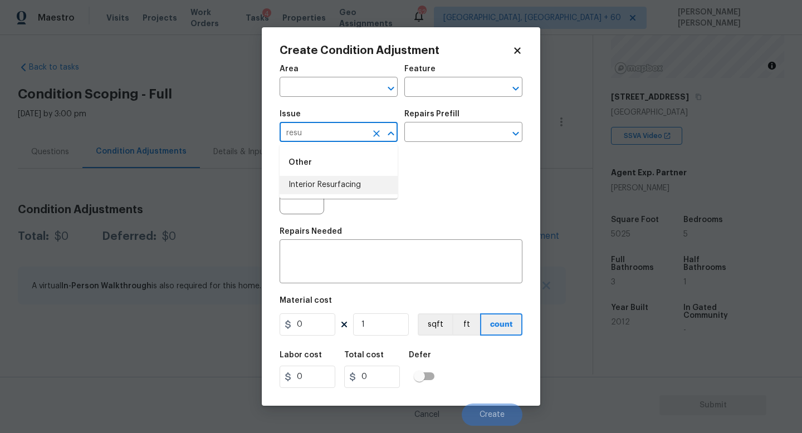
click at [321, 179] on li "Interior Resurfacing" at bounding box center [338, 185] width 118 height 18
type input "Interior Resurfacing"
click at [456, 129] on input "text" at bounding box center [447, 133] width 87 height 17
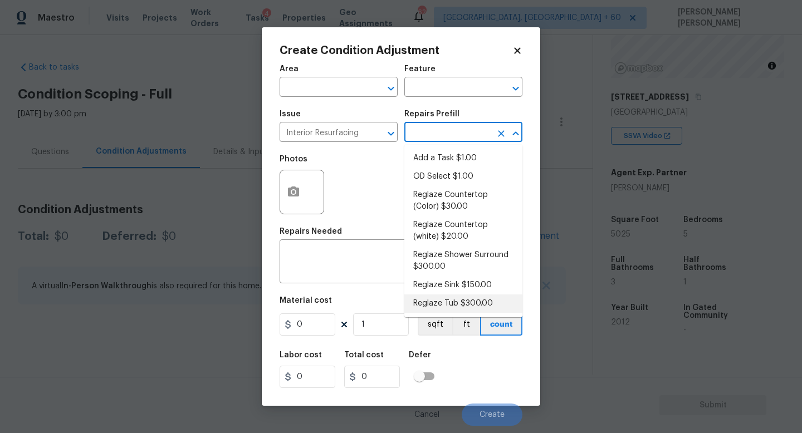
click at [460, 301] on li "Reglaze Tub $300.00" at bounding box center [463, 304] width 118 height 18
type textarea "Prep, mask, clean and reglaze the tub (white) both on the in and outer sides. H…"
type input "300"
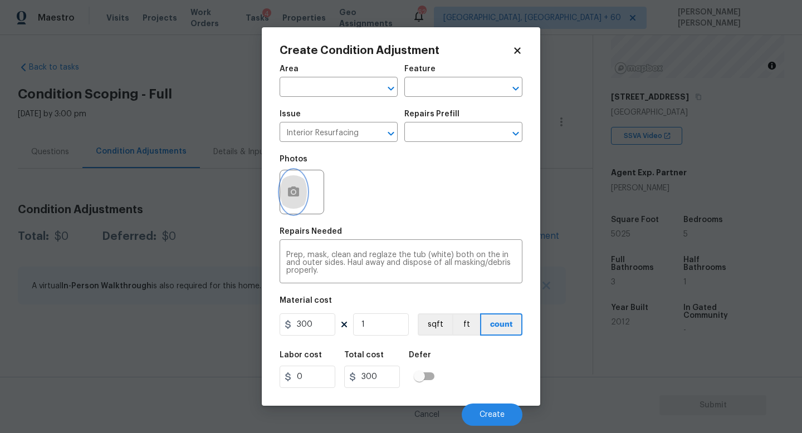
click at [288, 182] on button "button" at bounding box center [293, 191] width 27 height 43
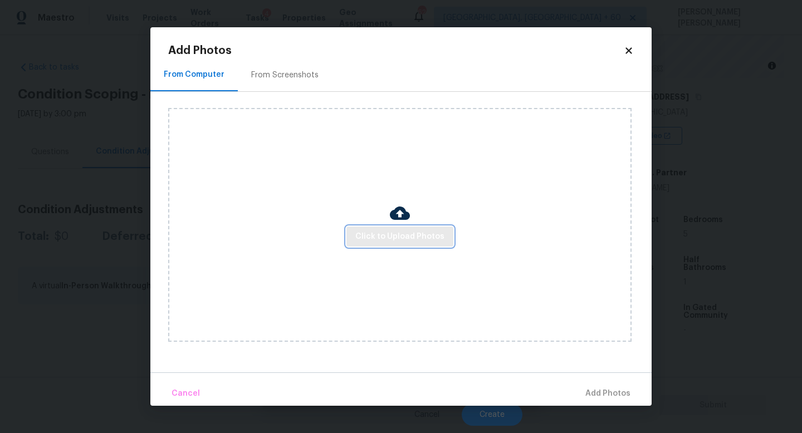
click at [372, 234] on span "Click to Upload Photos" at bounding box center [399, 237] width 89 height 14
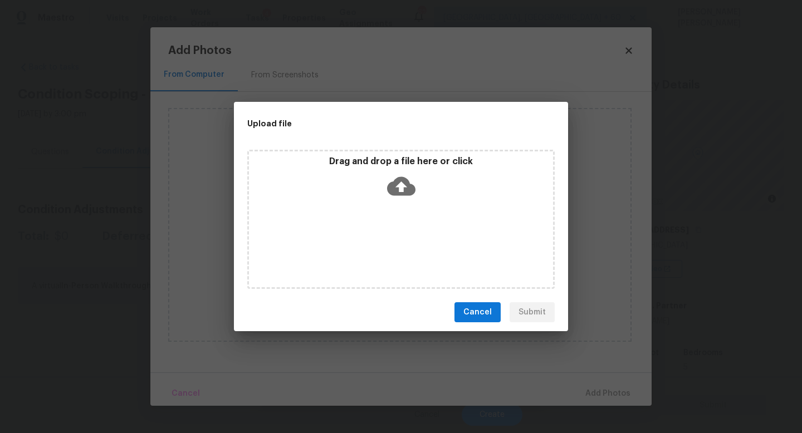
scroll to position [133, 0]
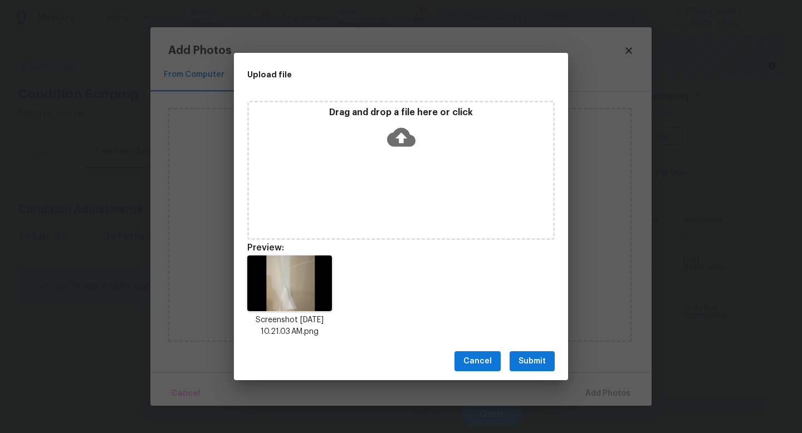
click at [524, 360] on span "Submit" at bounding box center [531, 362] width 27 height 14
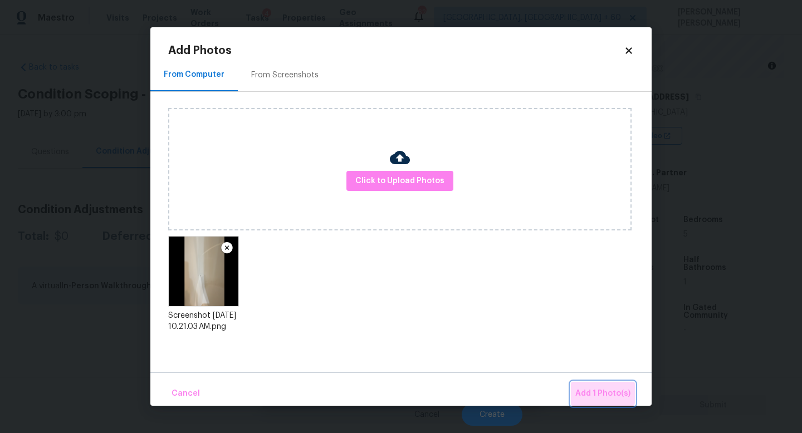
click at [594, 386] on button "Add 1 Photo(s)" at bounding box center [603, 394] width 64 height 24
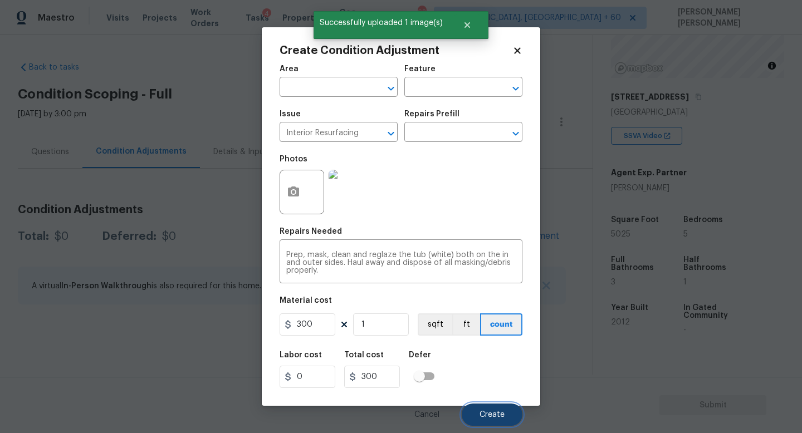
click at [491, 412] on span "Create" at bounding box center [491, 415] width 25 height 8
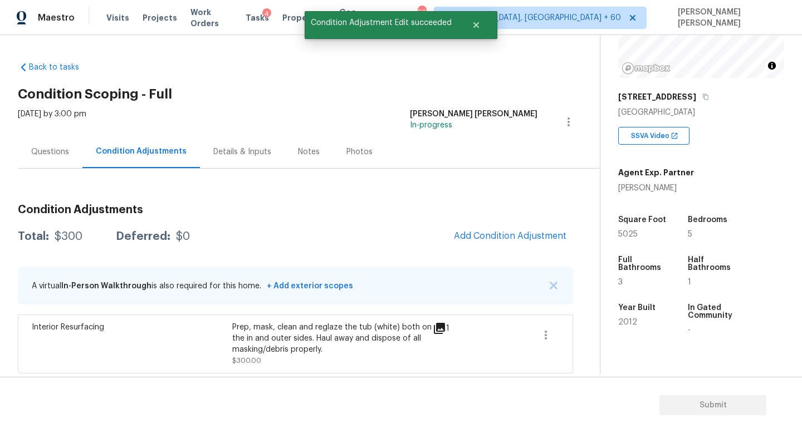
click at [41, 161] on div "Questions" at bounding box center [50, 151] width 65 height 33
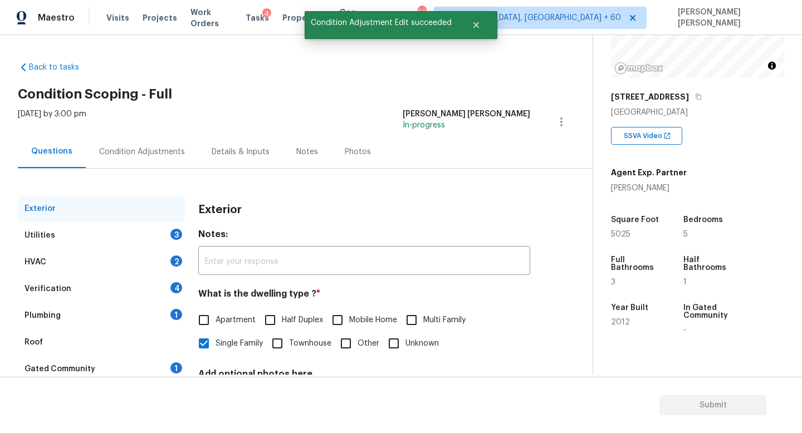
click at [80, 234] on div "Utilities 3" at bounding box center [101, 235] width 167 height 27
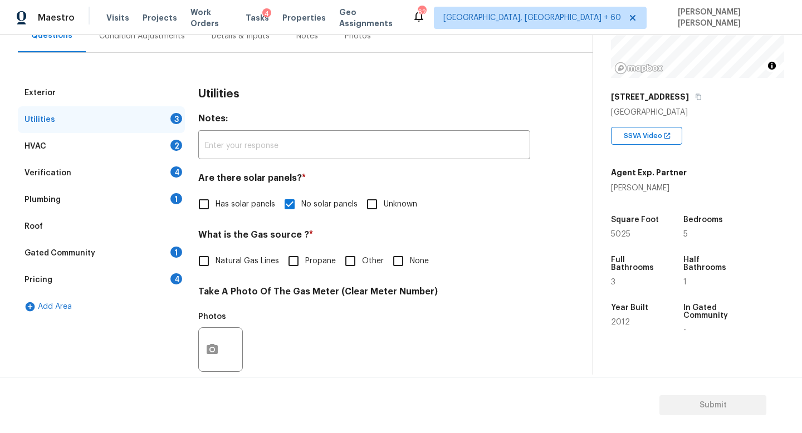
scroll to position [129, 0]
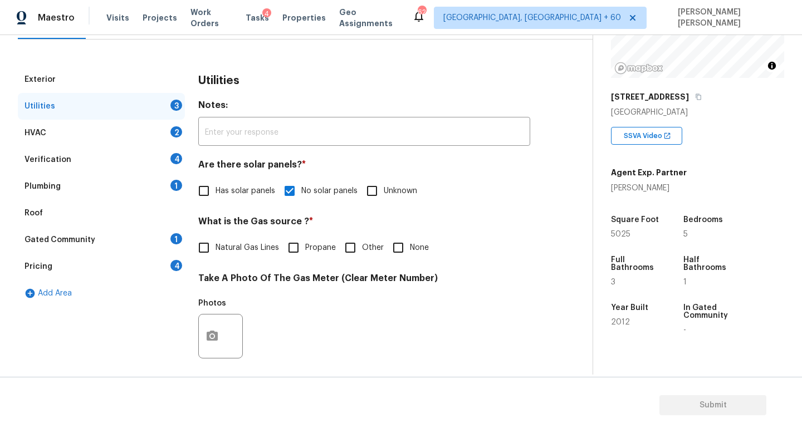
click at [191, 247] on div "Exterior Utilities 3 HVAC 2 Verification 4 Plumbing 1 Roof Gated Community 1 Pr…" at bounding box center [292, 356] width 548 height 581
click at [221, 250] on span "Natural Gas Lines" at bounding box center [246, 248] width 63 height 12
click at [215, 250] on input "Natural Gas Lines" at bounding box center [203, 247] width 23 height 23
checkbox input "true"
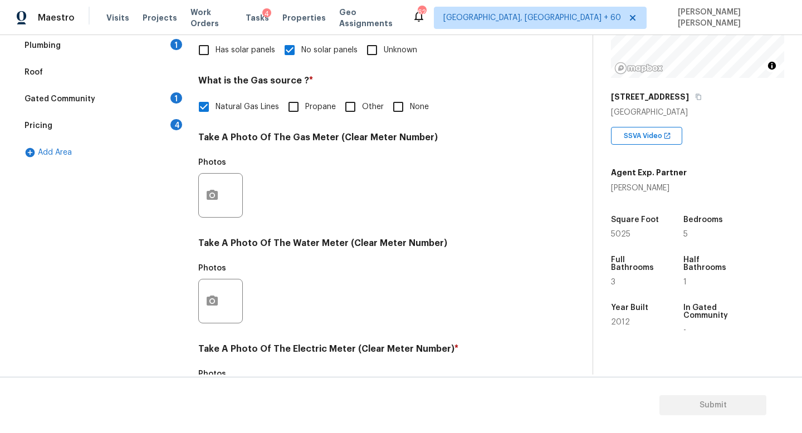
scroll to position [314, 0]
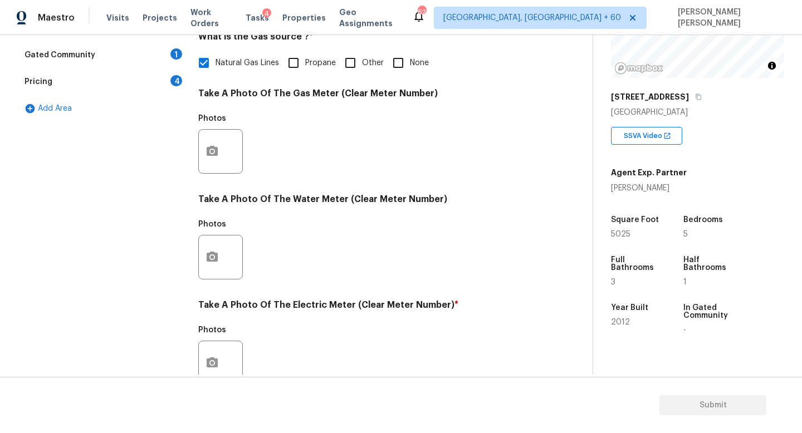
click at [225, 372] on div at bounding box center [220, 363] width 45 height 45
click at [222, 366] on button "button" at bounding box center [212, 362] width 27 height 43
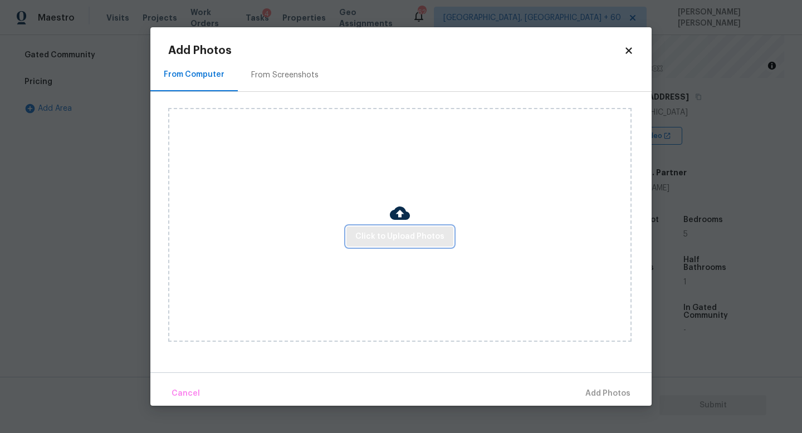
click at [428, 227] on button "Click to Upload Photos" at bounding box center [399, 237] width 107 height 21
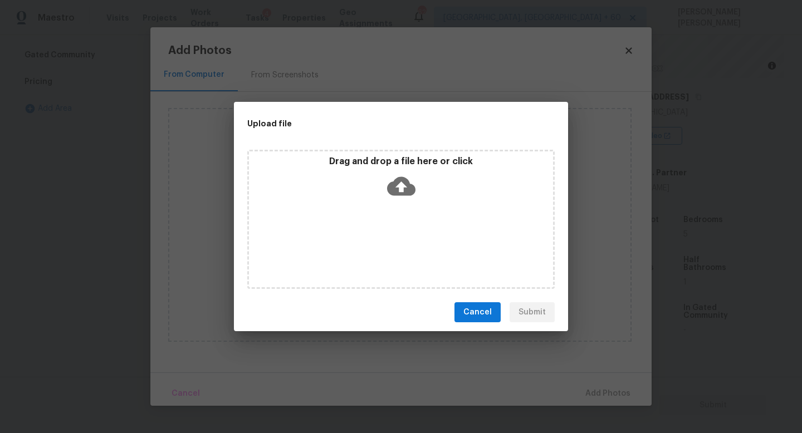
click at [411, 187] on icon at bounding box center [401, 186] width 28 height 19
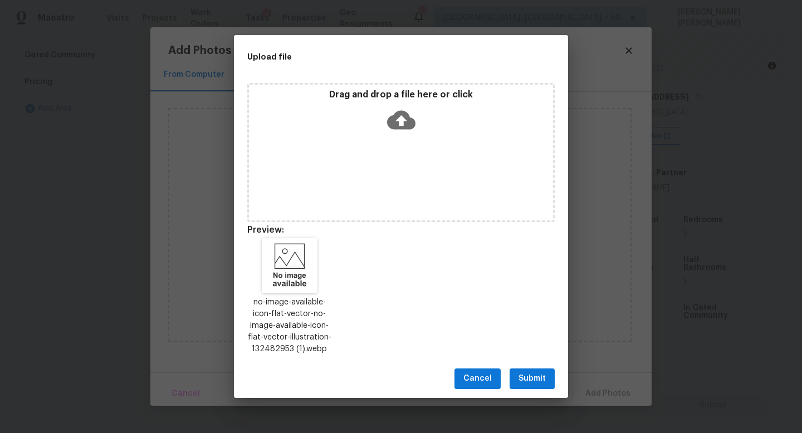
click at [523, 382] on span "Submit" at bounding box center [531, 379] width 27 height 14
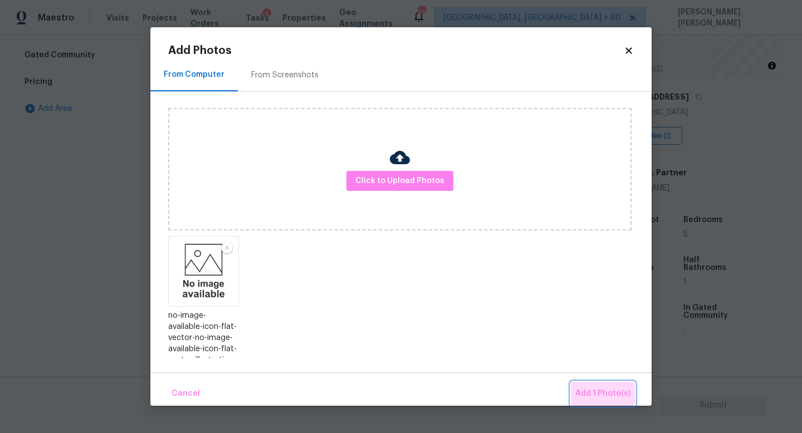
click at [595, 386] on button "Add 1 Photo(s)" at bounding box center [603, 394] width 64 height 24
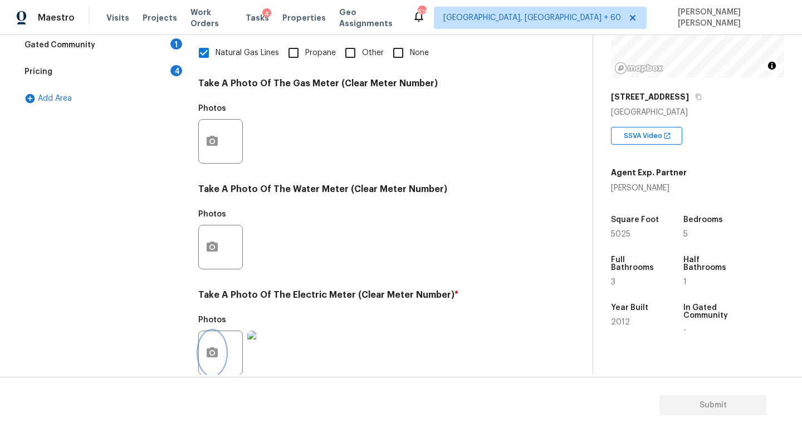
scroll to position [405, 0]
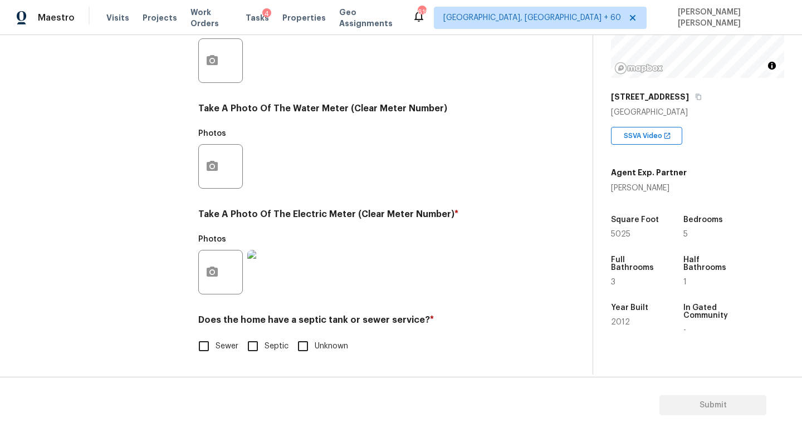
click at [201, 342] on input "Sewer" at bounding box center [203, 346] width 23 height 23
checkbox input "true"
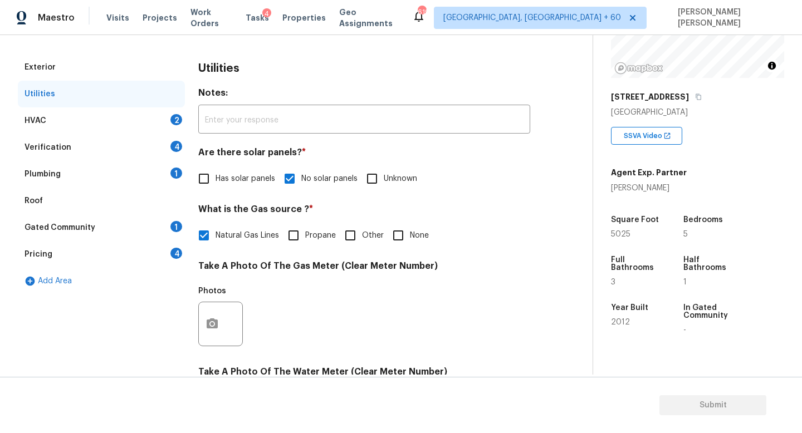
scroll to position [136, 0]
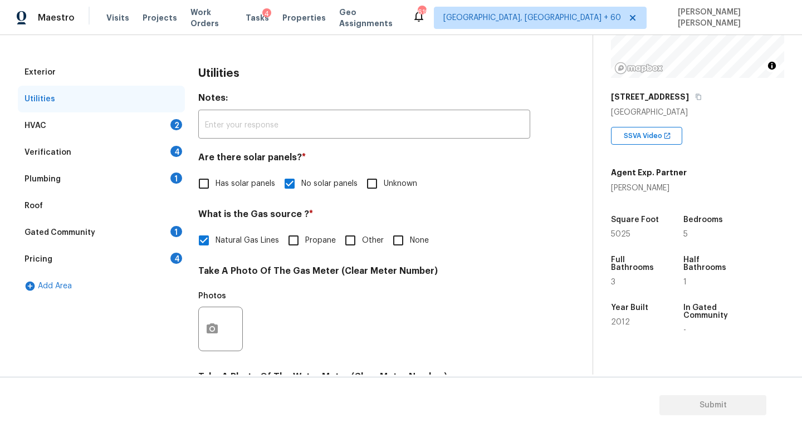
click at [114, 122] on div "HVAC 2" at bounding box center [101, 125] width 167 height 27
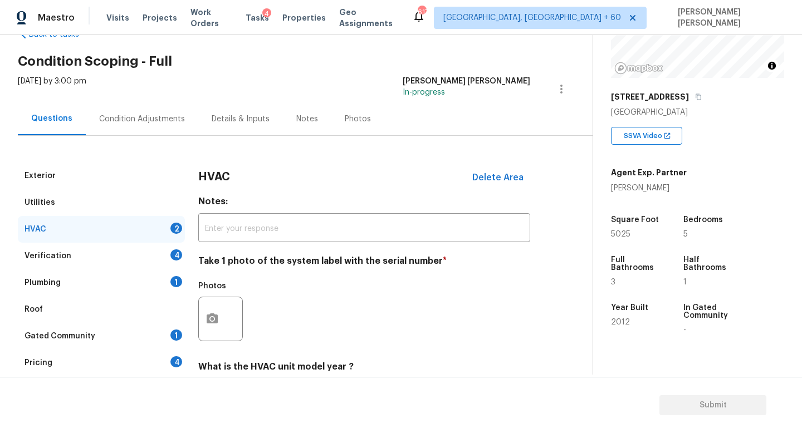
scroll to position [0, 0]
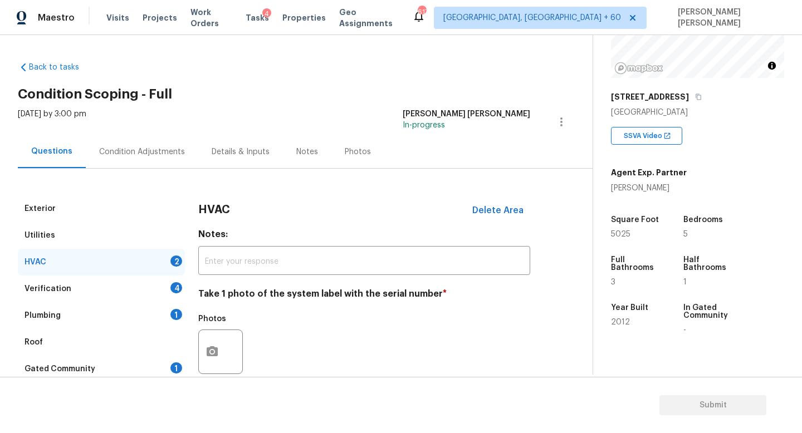
click at [139, 160] on div "Condition Adjustments" at bounding box center [142, 151] width 112 height 33
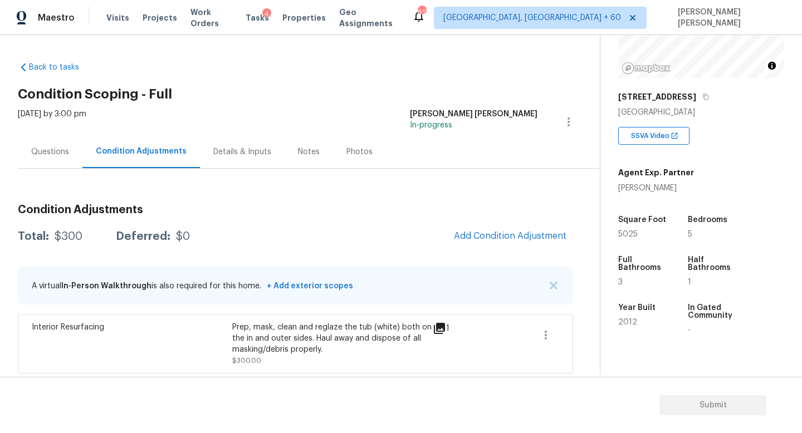
scroll to position [2, 0]
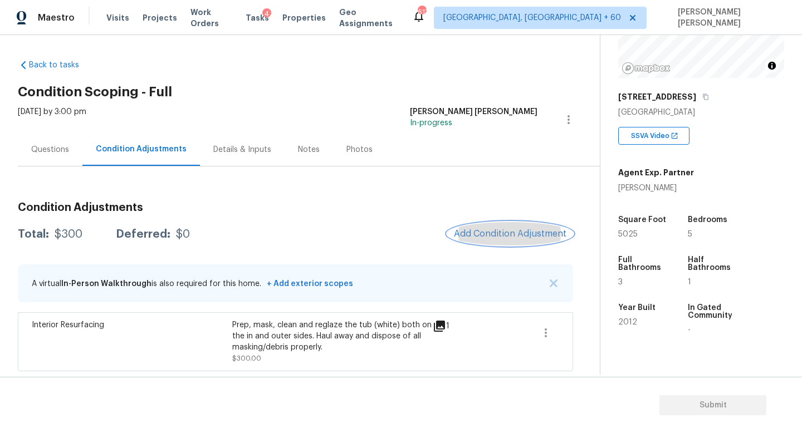
click at [524, 238] on button "Add Condition Adjustment" at bounding box center [510, 233] width 126 height 23
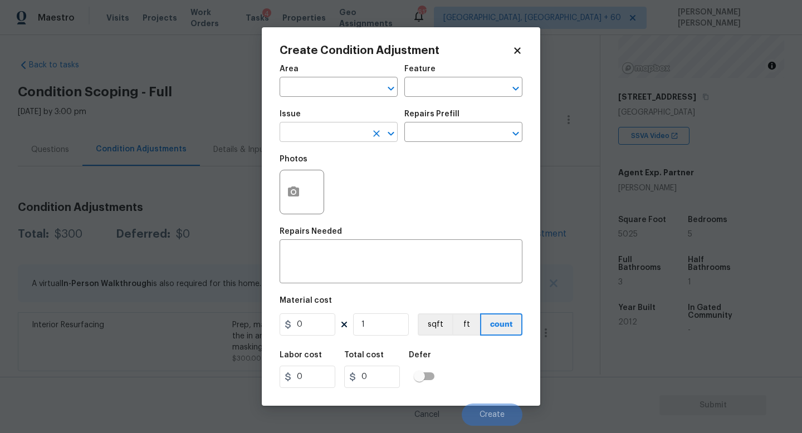
click at [340, 134] on input "text" at bounding box center [322, 133] width 87 height 17
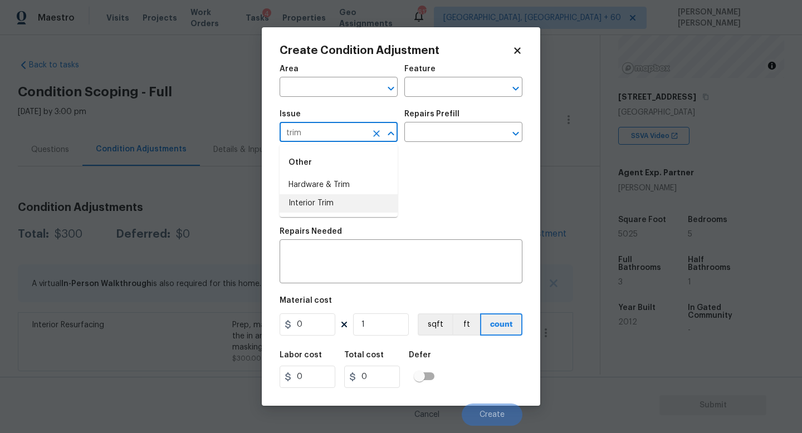
click at [345, 202] on li "Interior Trim" at bounding box center [338, 203] width 118 height 18
type input "Interior Trim"
click at [453, 131] on input "text" at bounding box center [447, 133] width 87 height 17
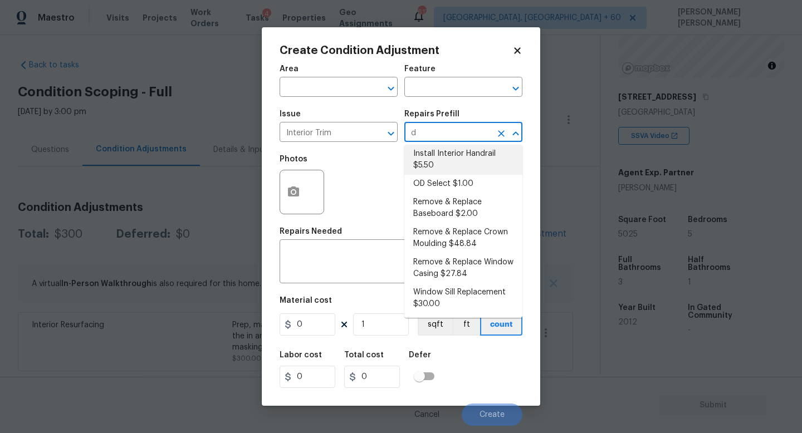
scroll to position [0, 0]
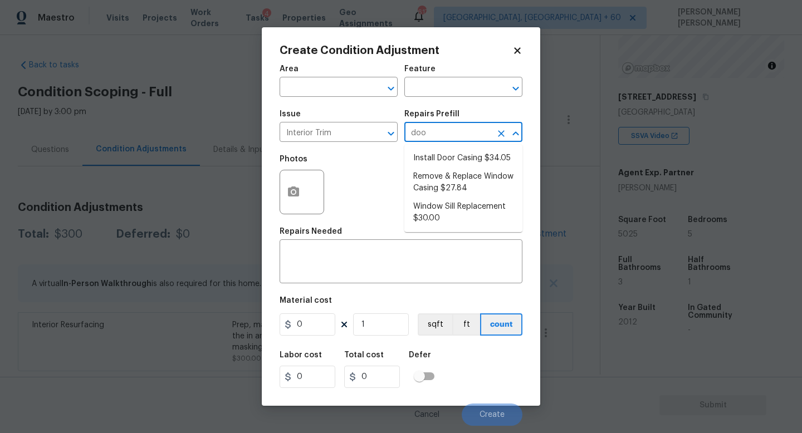
type input "door"
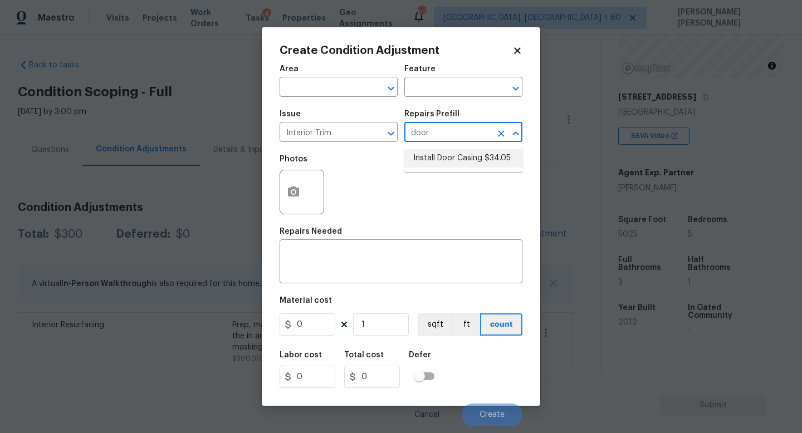
click at [474, 165] on li "Install Door Casing $34.05" at bounding box center [463, 158] width 118 height 18
type input "Interior Trim"
type textarea "Remove the existing interior door casing (if present) and prep the door jamb fo…"
type input "34.05"
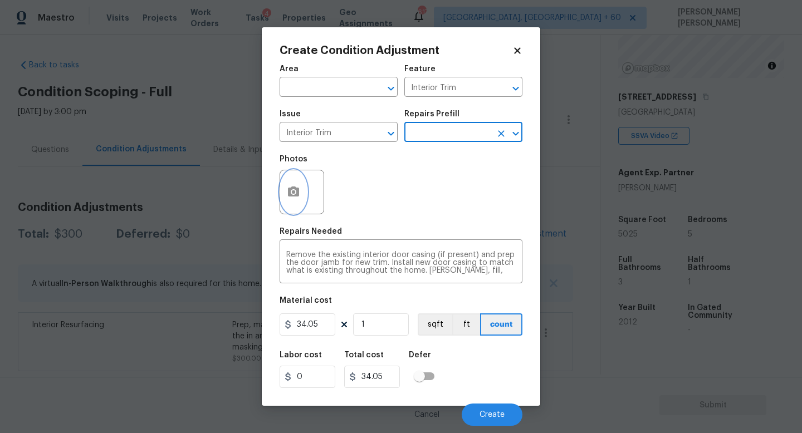
click at [287, 200] on button "button" at bounding box center [293, 191] width 27 height 43
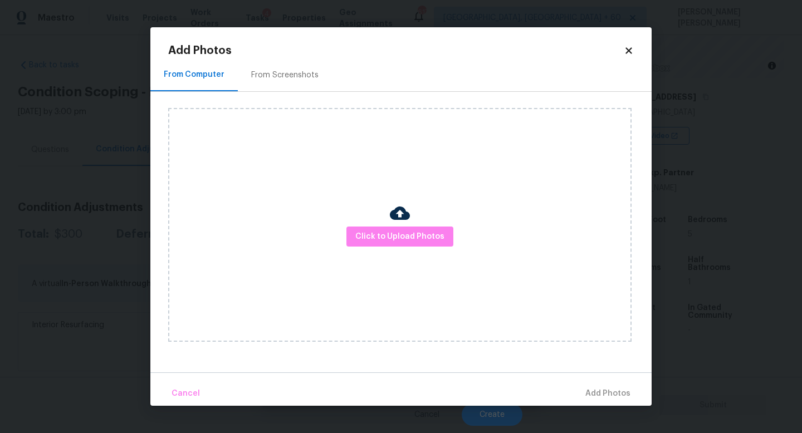
click at [350, 225] on div "Click to Upload Photos" at bounding box center [399, 225] width 463 height 234
click at [369, 230] on span "Click to Upload Photos" at bounding box center [399, 237] width 89 height 14
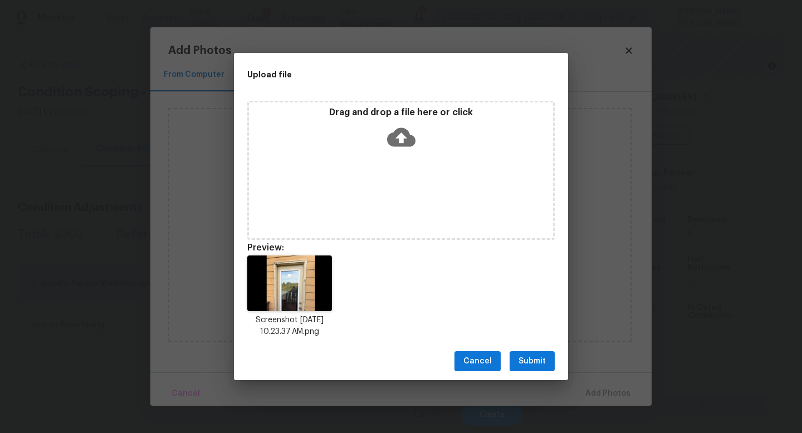
click at [544, 365] on span "Submit" at bounding box center [531, 362] width 27 height 14
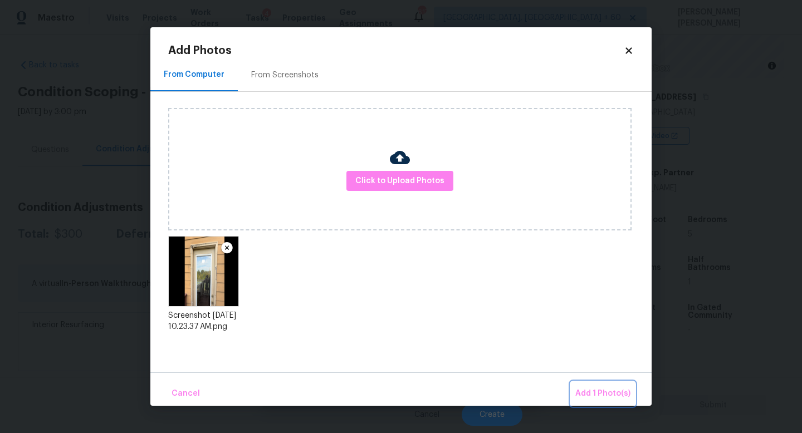
click at [596, 387] on span "Add 1 Photo(s)" at bounding box center [602, 394] width 55 height 14
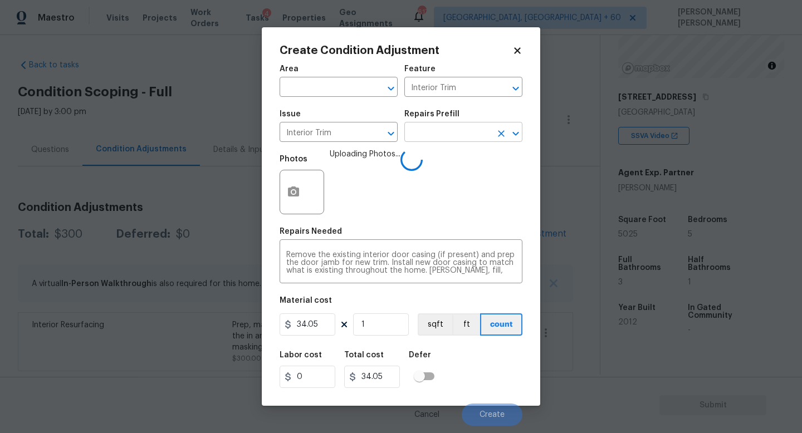
click at [442, 130] on input "text" at bounding box center [447, 133] width 87 height 17
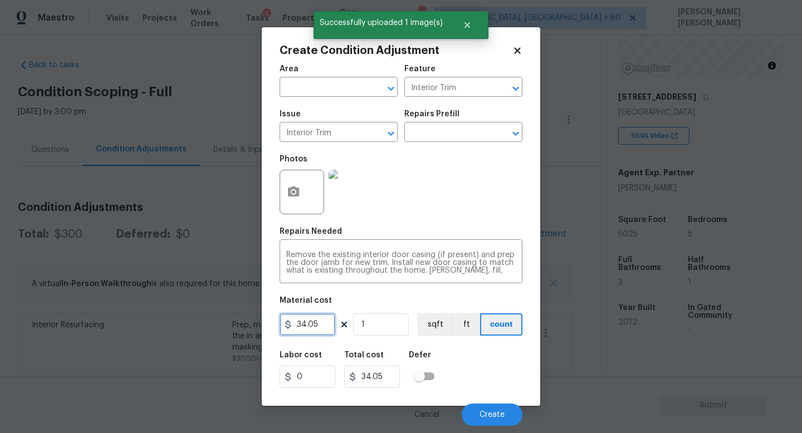
drag, startPoint x: 332, startPoint y: 324, endPoint x: 257, endPoint y: 327, distance: 75.2
click at [257, 327] on div "Create Condition Adjustment Area ​ Feature Interior Trim ​ Issue Interior Trim …" at bounding box center [401, 216] width 802 height 433
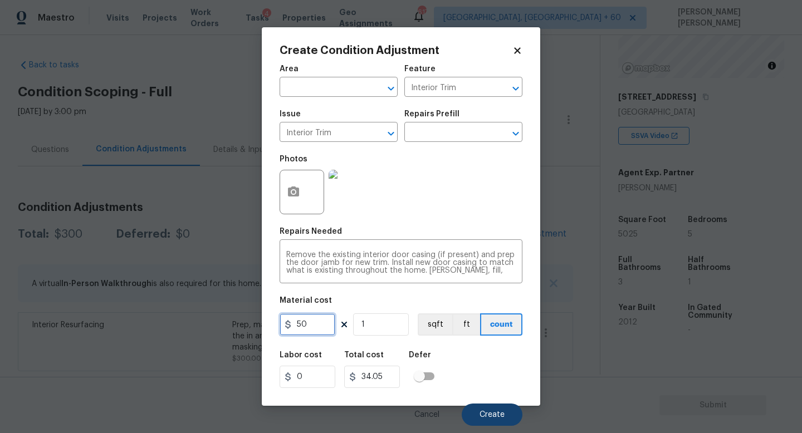
type input "50"
click at [492, 418] on span "Create" at bounding box center [491, 415] width 25 height 8
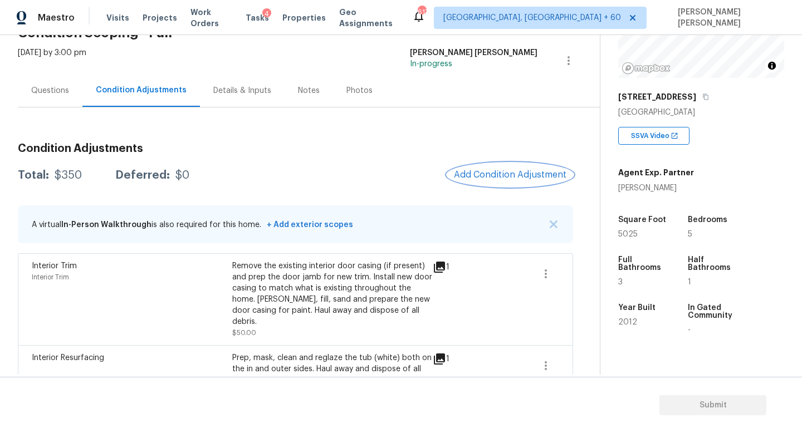
scroll to position [84, 0]
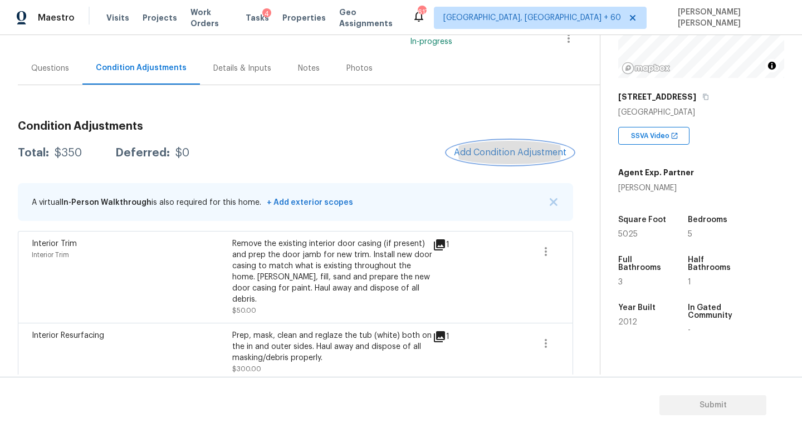
click at [475, 155] on span "Add Condition Adjustment" at bounding box center [510, 153] width 112 height 10
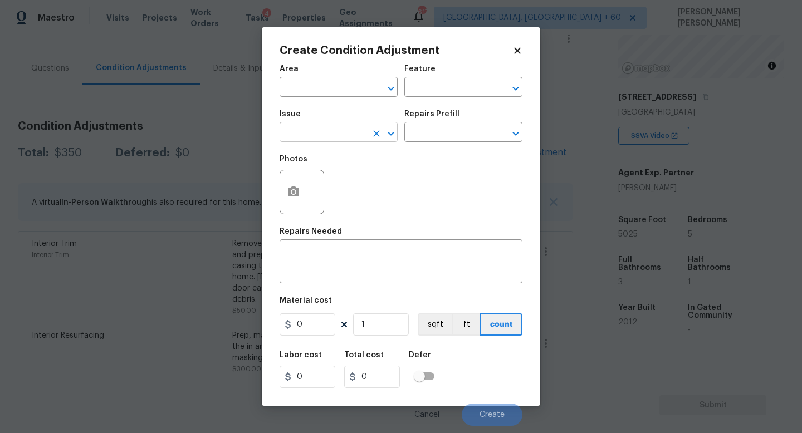
click at [303, 134] on input "text" at bounding box center [322, 133] width 87 height 17
type input "siding rep"
type input "sidi"
click at [323, 204] on div at bounding box center [301, 192] width 45 height 45
click at [344, 114] on div "Issue" at bounding box center [338, 117] width 118 height 14
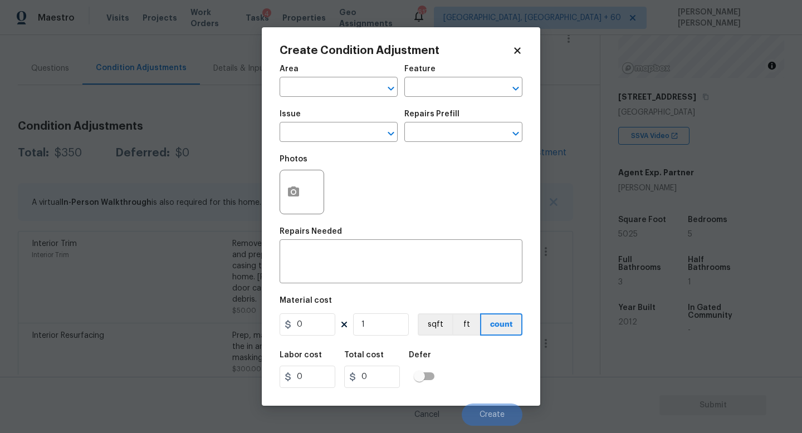
click at [326, 144] on span "Issue ​" at bounding box center [338, 126] width 118 height 45
click at [306, 133] on input "text" at bounding box center [322, 133] width 87 height 17
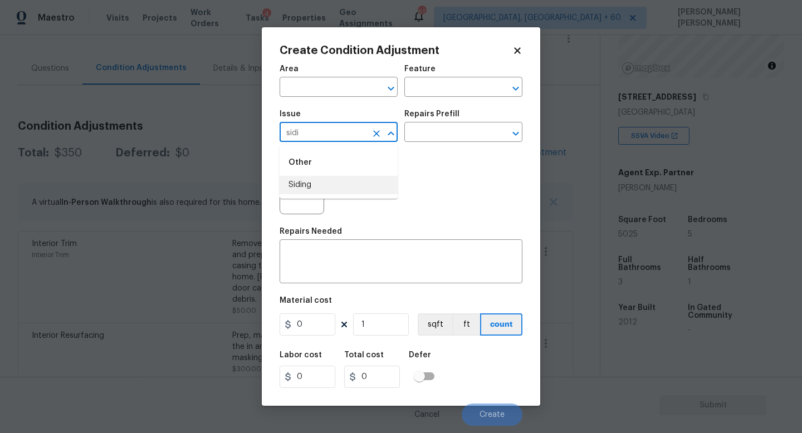
click at [335, 194] on ul "Other Siding" at bounding box center [338, 172] width 118 height 54
type input "sidi"
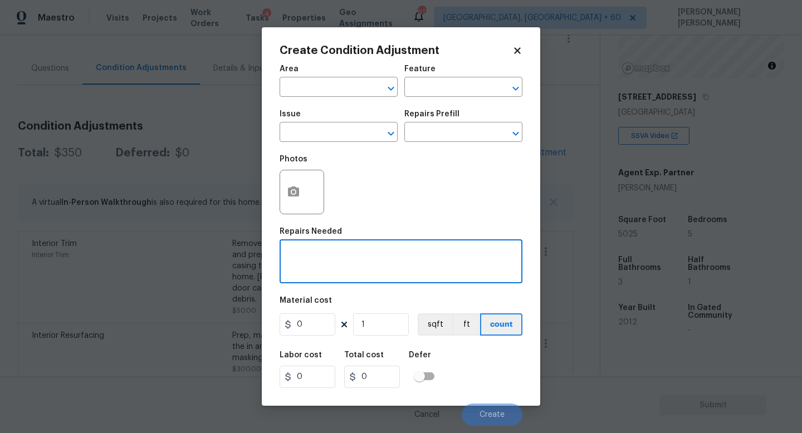
click at [322, 269] on textarea at bounding box center [400, 262] width 229 height 23
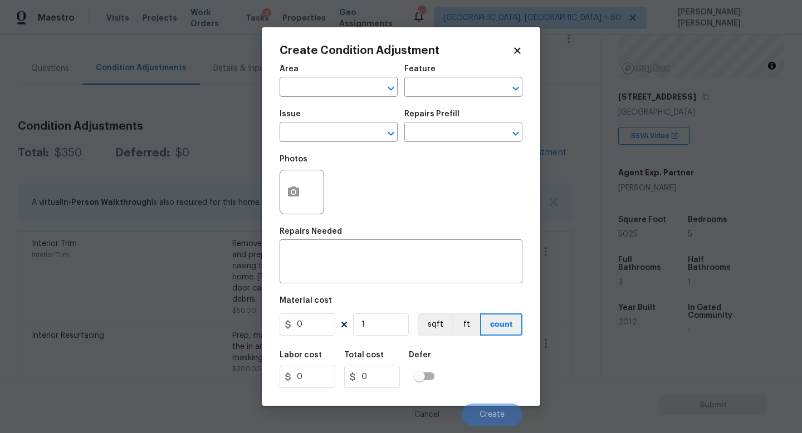
click at [328, 144] on span "Issue ​" at bounding box center [338, 126] width 118 height 45
click at [318, 136] on input "text" at bounding box center [322, 133] width 87 height 17
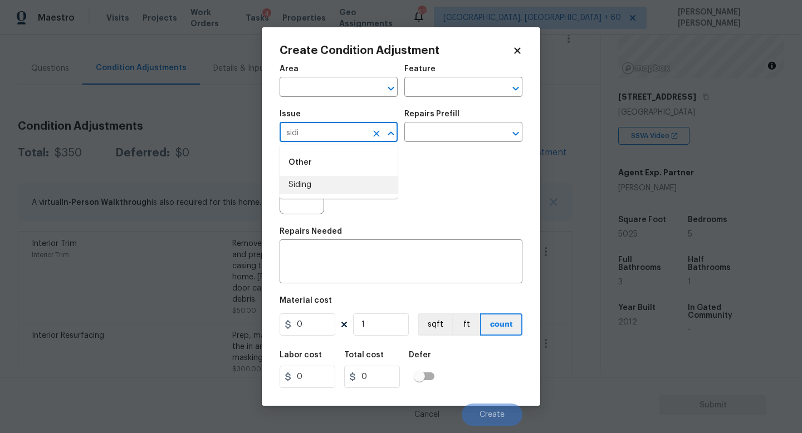
click at [325, 183] on li "Siding" at bounding box center [338, 185] width 118 height 18
type input "Siding"
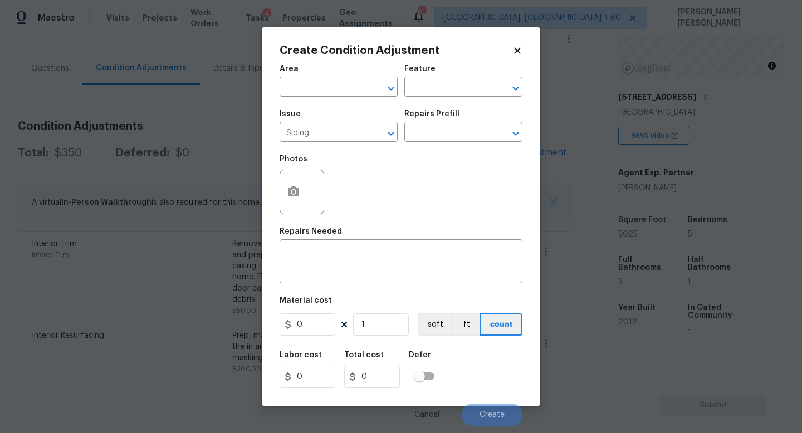
click at [331, 289] on div "Area ​ Feature ​ Issue Siding ​ Repairs Prefill ​ Photos Repairs Needed x ​ Mat…" at bounding box center [400, 241] width 243 height 367
click at [333, 276] on div "x ​" at bounding box center [400, 262] width 243 height 41
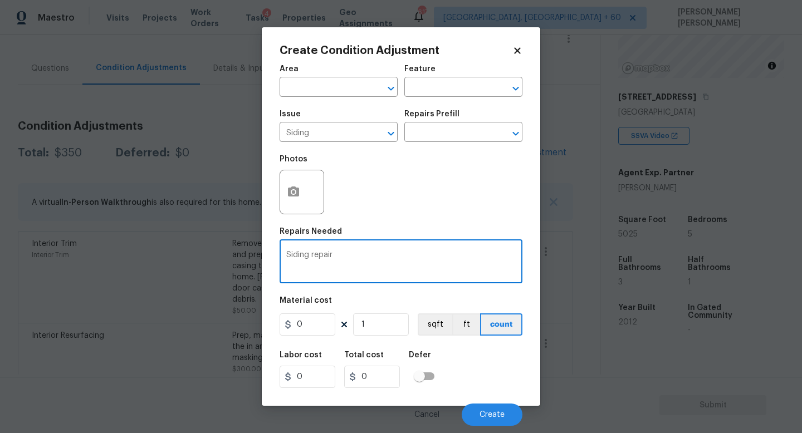
type textarea "Siding repair"
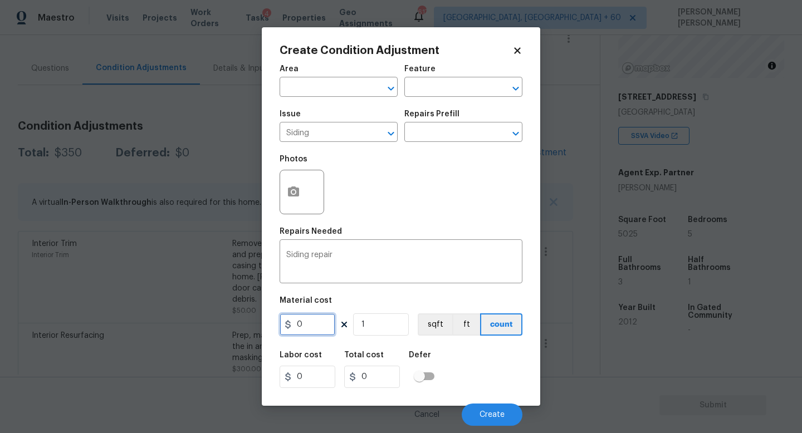
drag, startPoint x: 313, startPoint y: 325, endPoint x: 252, endPoint y: 325, distance: 60.7
click at [252, 325] on div "Create Condition Adjustment Area ​ Feature ​ Issue Siding ​ Repairs Prefill ​ P…" at bounding box center [401, 216] width 802 height 433
type input "300"
click at [306, 188] on button "button" at bounding box center [293, 191] width 27 height 43
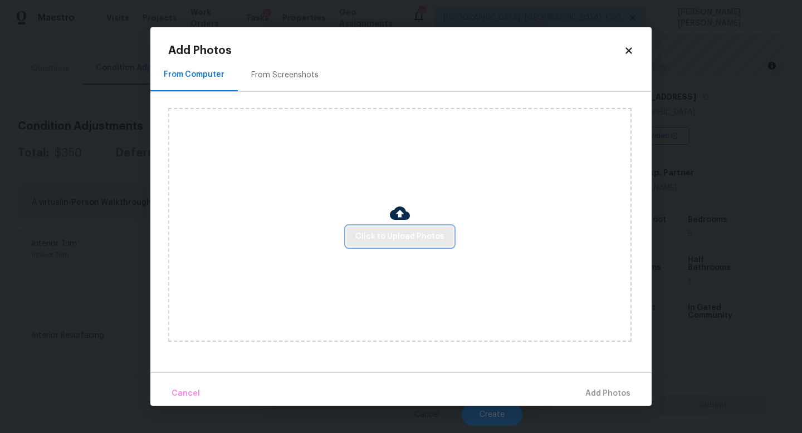
click at [410, 228] on button "Click to Upload Photos" at bounding box center [399, 237] width 107 height 21
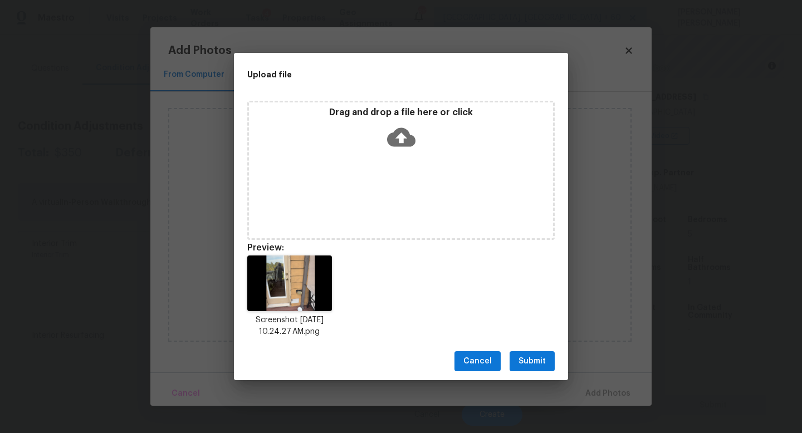
click at [539, 356] on span "Submit" at bounding box center [531, 362] width 27 height 14
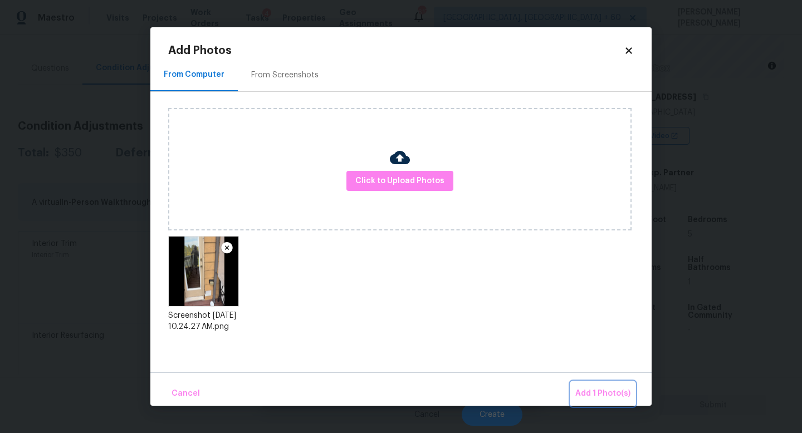
click at [625, 398] on span "Add 1 Photo(s)" at bounding box center [602, 394] width 55 height 14
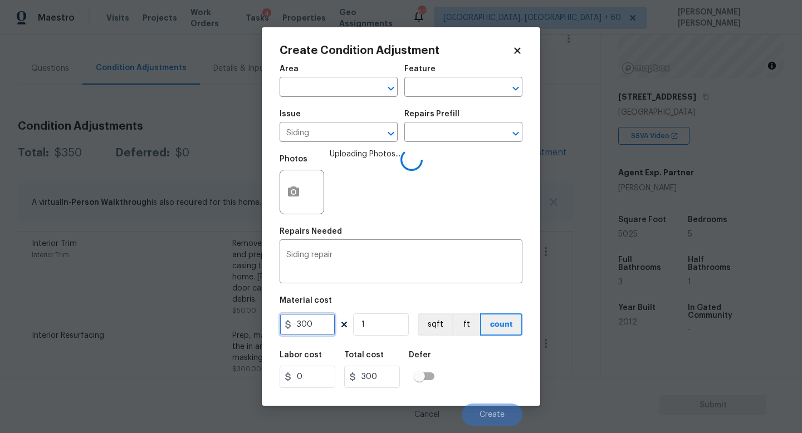
drag, startPoint x: 300, startPoint y: 323, endPoint x: 239, endPoint y: 323, distance: 60.7
click at [257, 323] on div "Create Condition Adjustment Area ​ Feature ​ Issue Siding ​ Repairs Prefill ​ P…" at bounding box center [401, 216] width 802 height 433
type input "100"
click at [463, 369] on div "Labor cost 0 Total cost 100 Defer" at bounding box center [400, 370] width 243 height 50
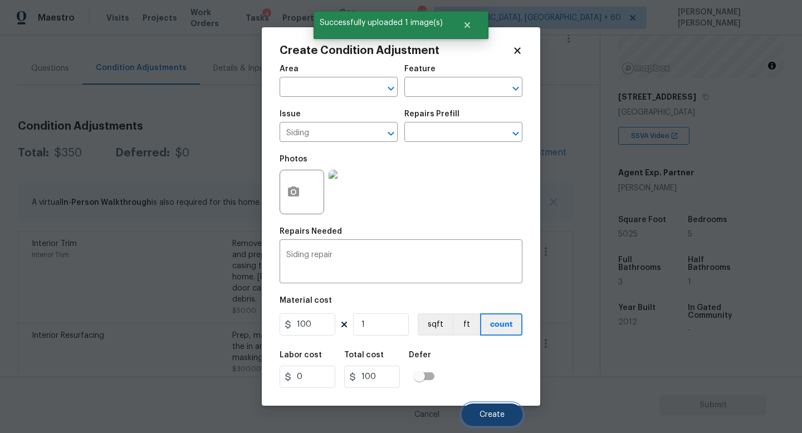
click at [488, 414] on span "Create" at bounding box center [491, 415] width 25 height 8
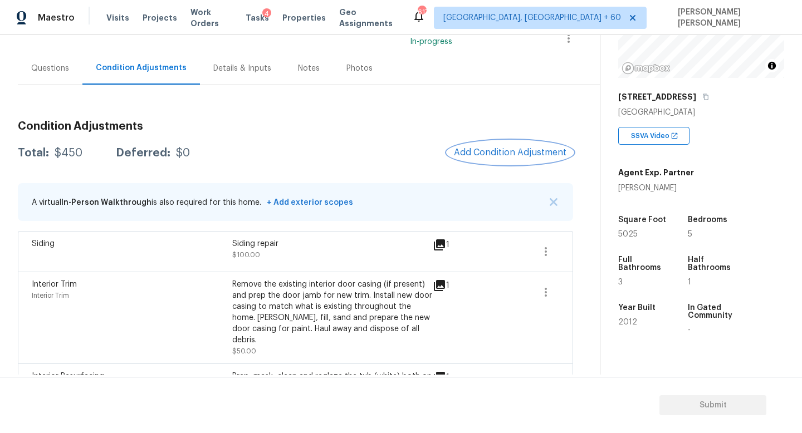
scroll to position [124, 0]
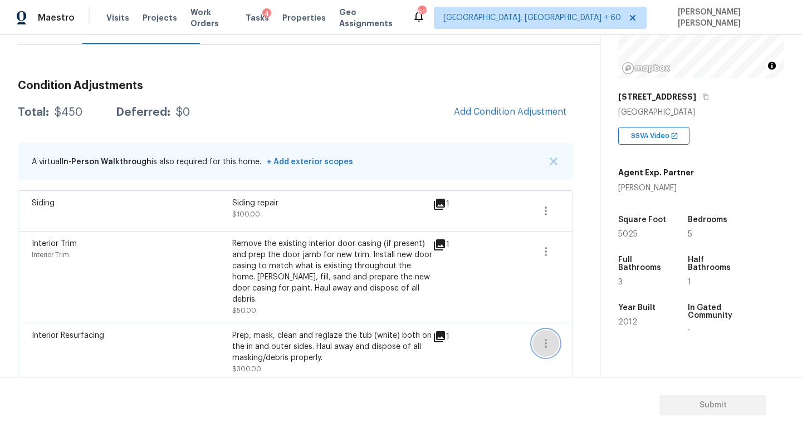
click at [552, 330] on button "button" at bounding box center [545, 343] width 27 height 27
click at [581, 330] on div "Edit" at bounding box center [609, 330] width 87 height 11
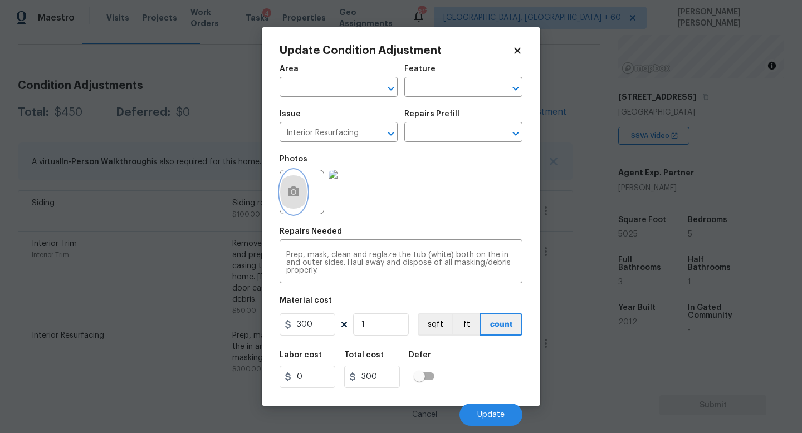
click at [291, 205] on button "button" at bounding box center [293, 191] width 27 height 43
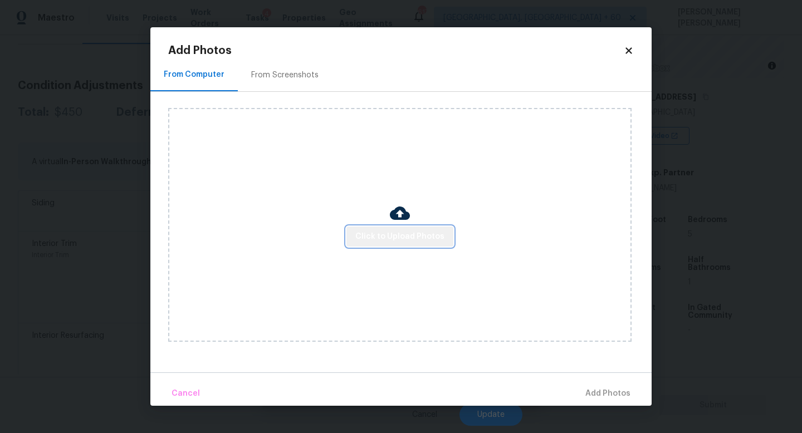
click at [403, 239] on span "Click to Upload Photos" at bounding box center [399, 237] width 89 height 14
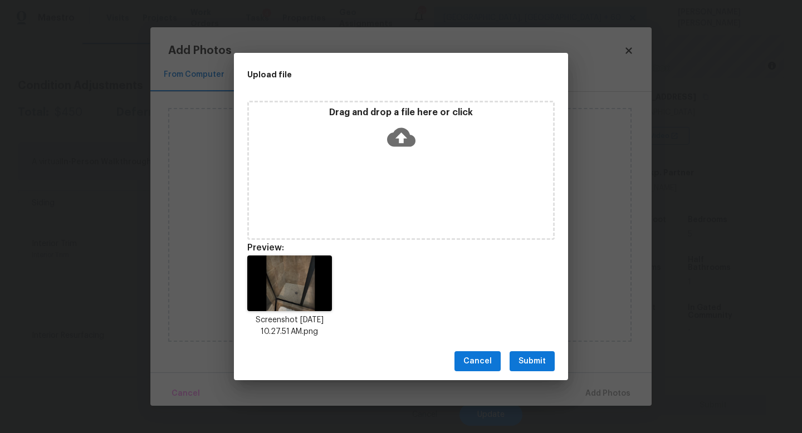
click at [528, 357] on span "Submit" at bounding box center [531, 362] width 27 height 14
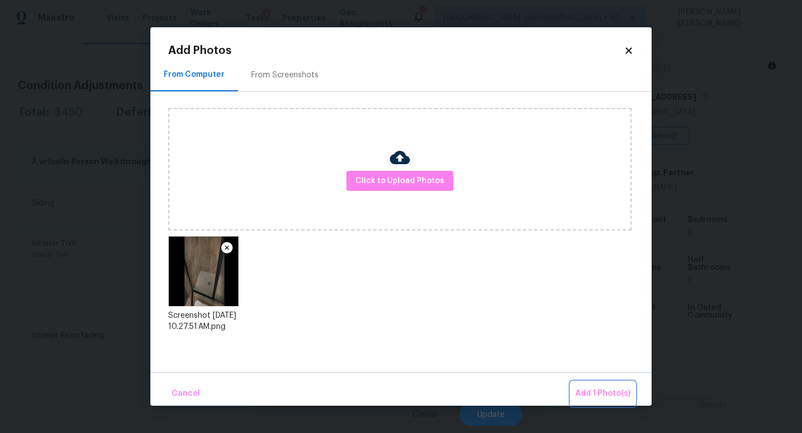
click at [620, 396] on span "Add 1 Photo(s)" at bounding box center [602, 394] width 55 height 14
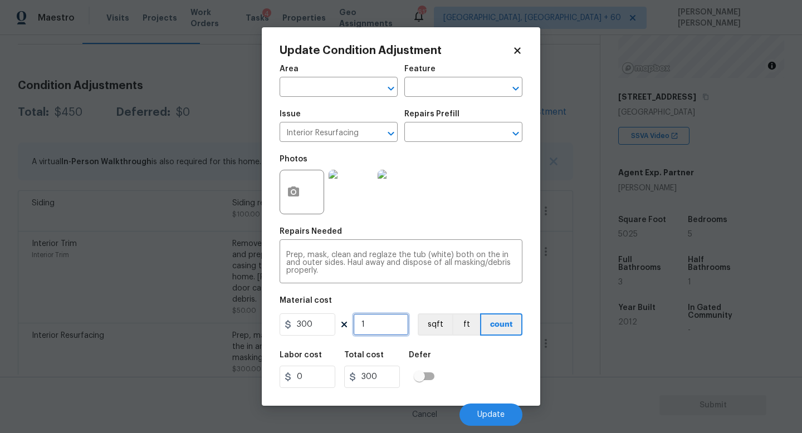
click at [374, 330] on input "1" at bounding box center [381, 324] width 56 height 22
type input "0"
type input "2"
type input "600"
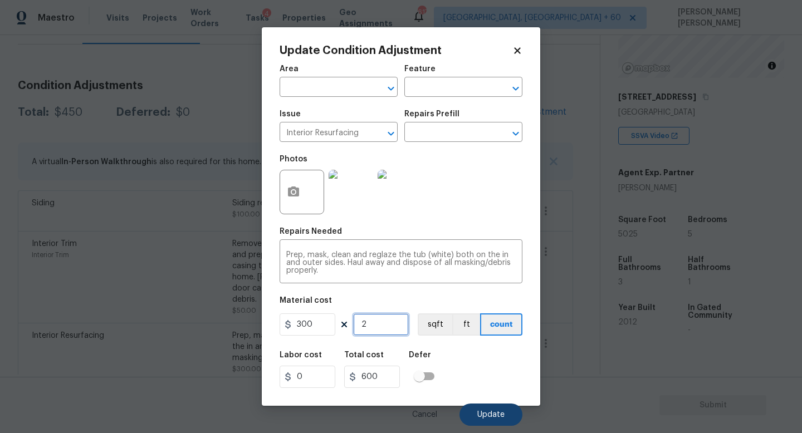
type input "2"
click at [487, 409] on button "Update" at bounding box center [490, 415] width 63 height 22
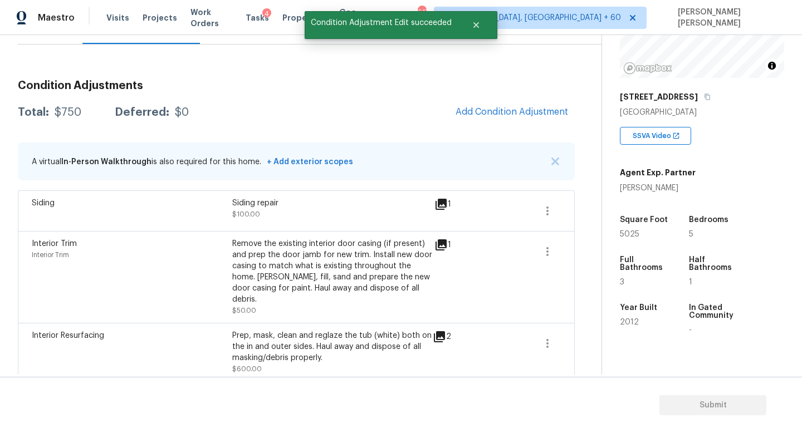
click at [498, 98] on div "Condition Adjustments Total: $750 Deferred: $0 Add Condition Adjustment A virtu…" at bounding box center [296, 226] width 557 height 311
click at [503, 116] on span "Add Condition Adjustment" at bounding box center [511, 112] width 112 height 10
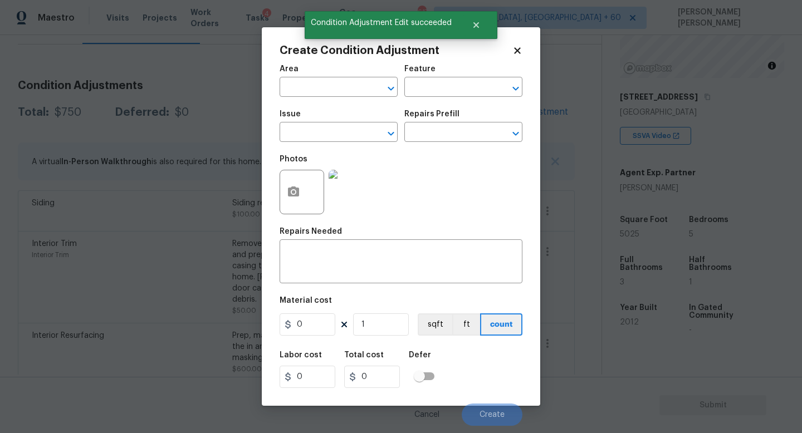
click at [212, 187] on body "Maestro Visits Projects Work Orders Tasks 4 Properties Geo Assignments 617 Knox…" at bounding box center [401, 216] width 802 height 433
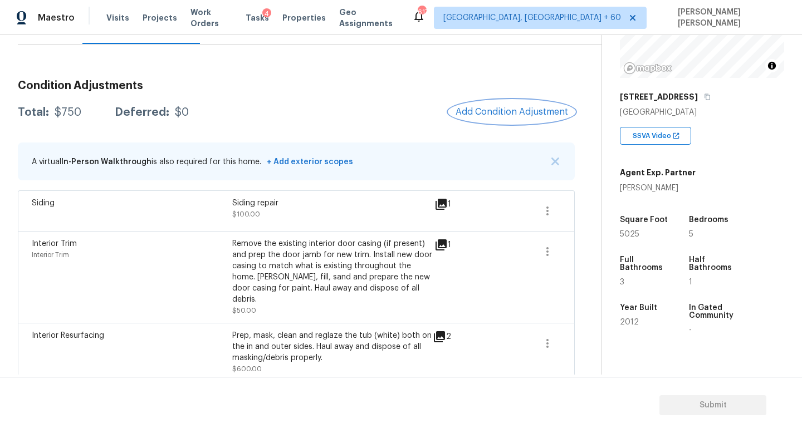
click at [493, 106] on button "Add Condition Adjustment" at bounding box center [512, 111] width 126 height 23
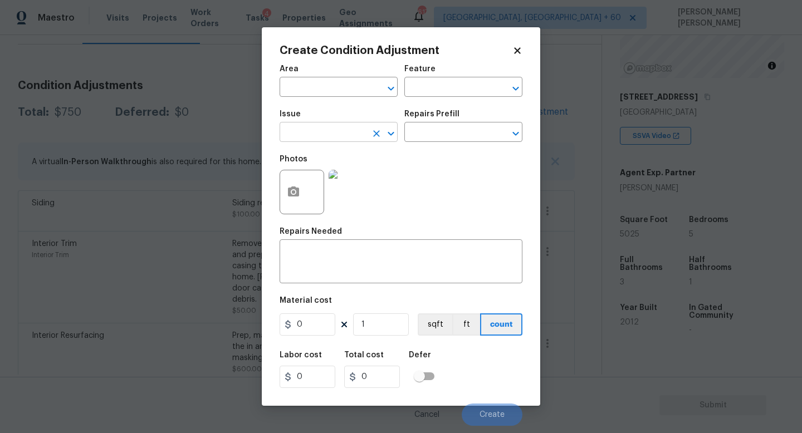
click at [323, 139] on input "text" at bounding box center [322, 133] width 87 height 17
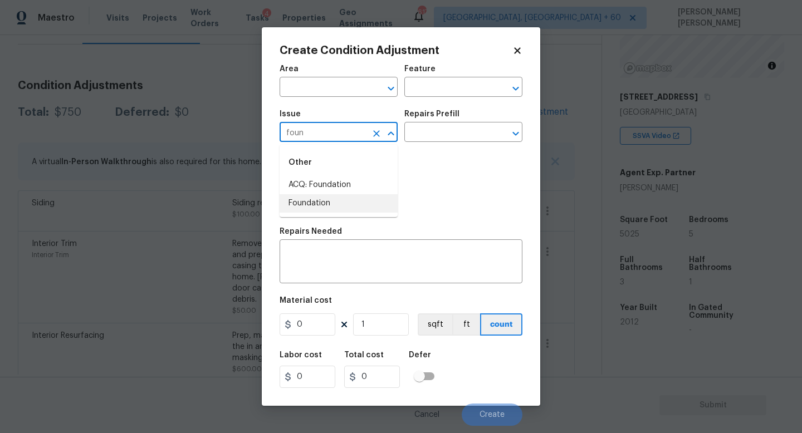
click at [343, 193] on li "ACQ: Foundation" at bounding box center [338, 185] width 118 height 18
type input "ACQ: Foundation"
click at [438, 131] on input "text" at bounding box center [447, 133] width 87 height 17
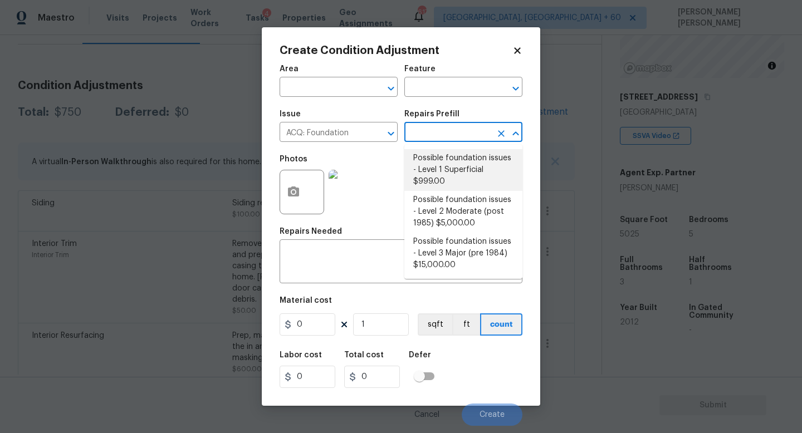
click at [445, 163] on li "Possible foundation issues - Level 1 Superficial $999.00" at bounding box center [463, 170] width 118 height 42
type input "Acquisition"
type textarea "Possible foundation issues - Level 1 - Superficial. Disclaimer: This is NOT a t…"
type input "999"
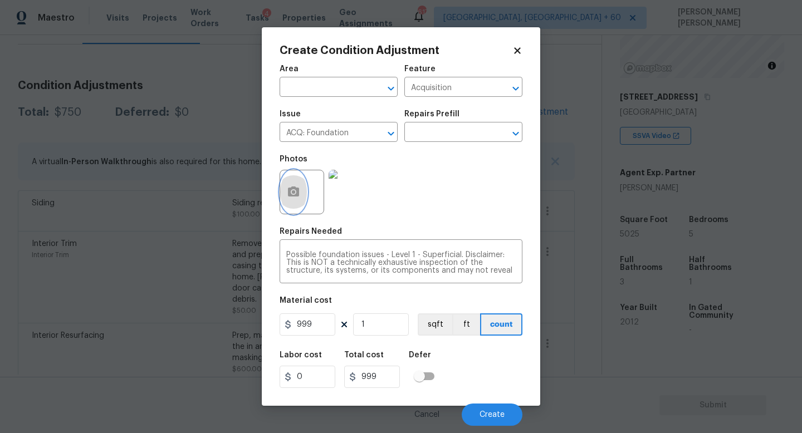
click at [298, 199] on icon "button" at bounding box center [293, 191] width 13 height 13
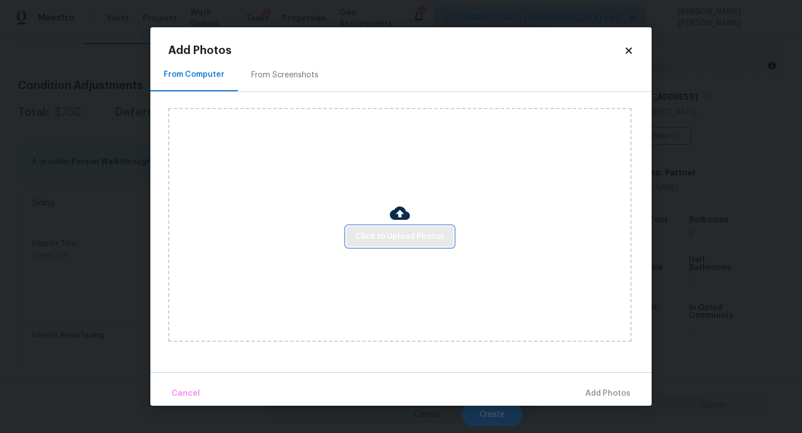
click at [430, 241] on span "Click to Upload Photos" at bounding box center [399, 237] width 89 height 14
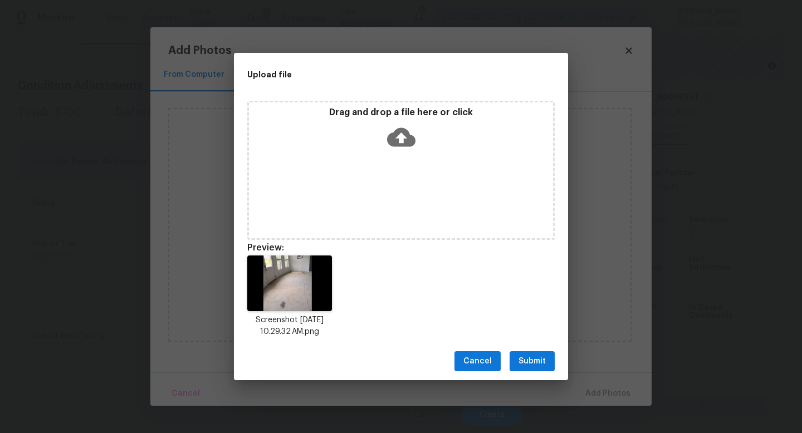
click at [533, 360] on span "Submit" at bounding box center [531, 362] width 27 height 14
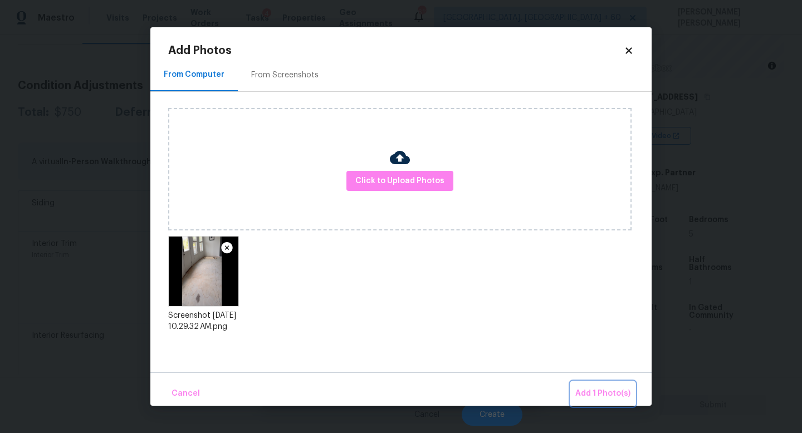
click at [590, 390] on span "Add 1 Photo(s)" at bounding box center [602, 394] width 55 height 14
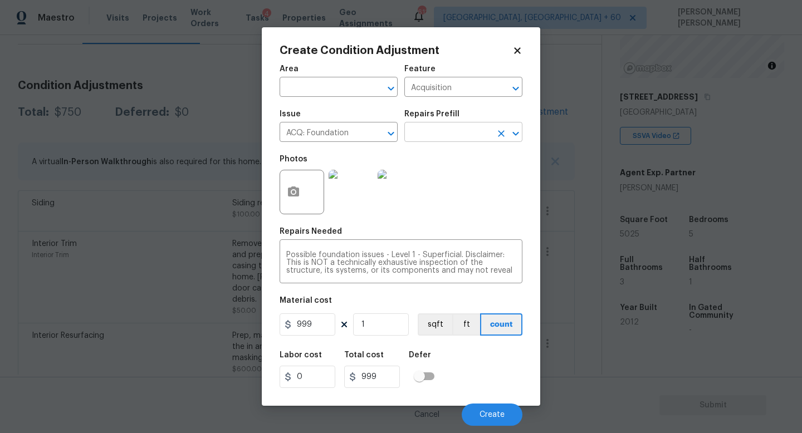
click at [444, 137] on input "text" at bounding box center [447, 133] width 87 height 17
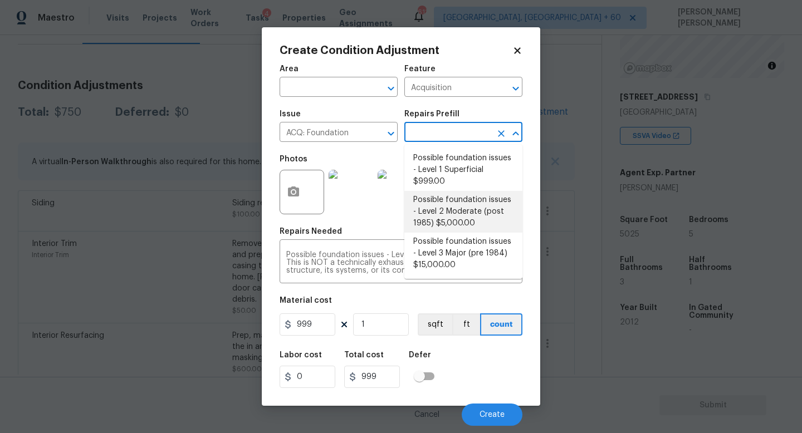
click at [460, 213] on li "Possible foundation issues - Level 2 Moderate (post 1985) $5,000.00" at bounding box center [463, 212] width 118 height 42
type textarea "Possible foundation issues - Level 2 Moderate: Disclaimer: This is NOT a techni…"
type input "5000"
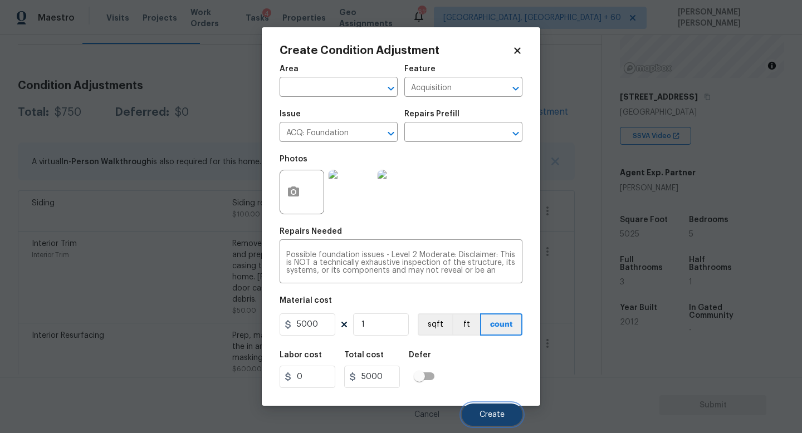
click at [491, 414] on span "Create" at bounding box center [491, 415] width 25 height 8
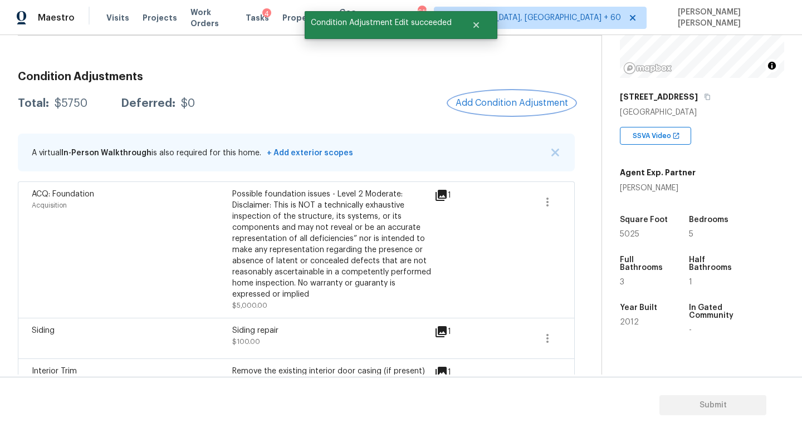
scroll to position [0, 0]
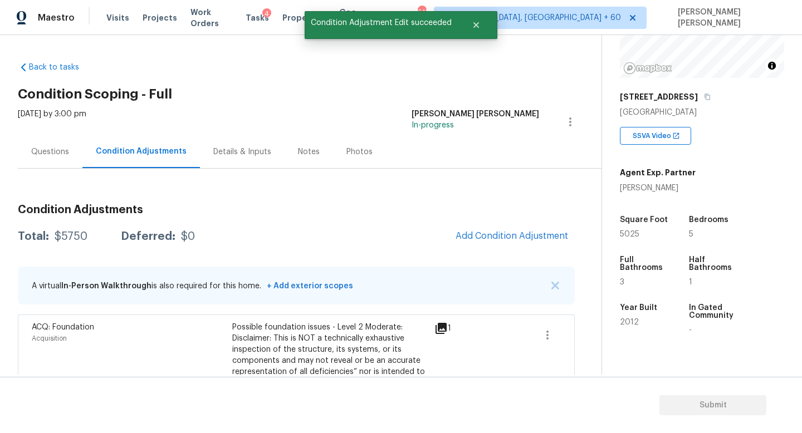
click at [41, 153] on div "Questions" at bounding box center [50, 151] width 38 height 11
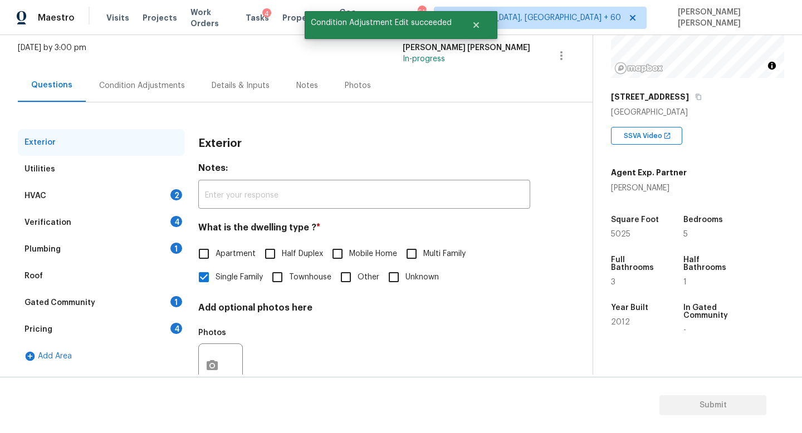
scroll to position [103, 0]
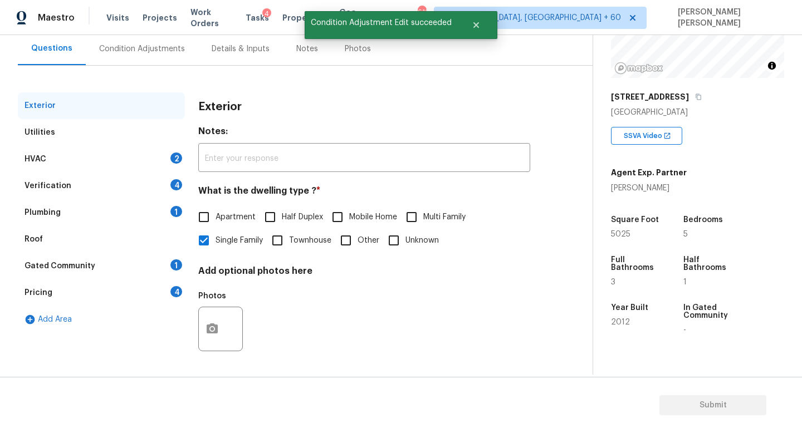
click at [70, 188] on div "Verification 4" at bounding box center [101, 186] width 167 height 27
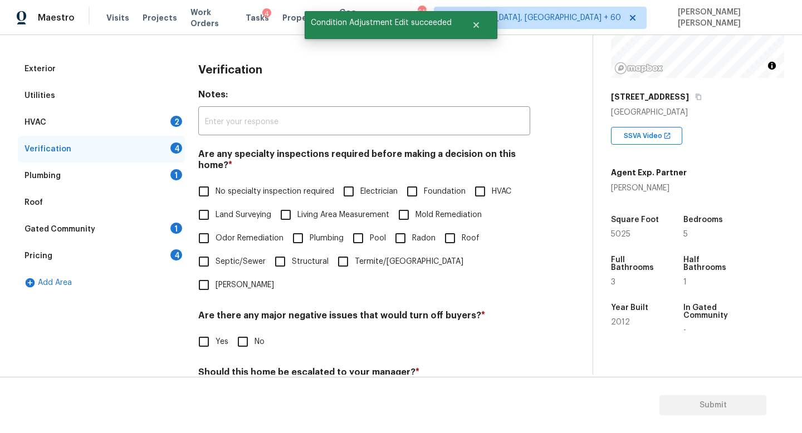
scroll to position [139, 0]
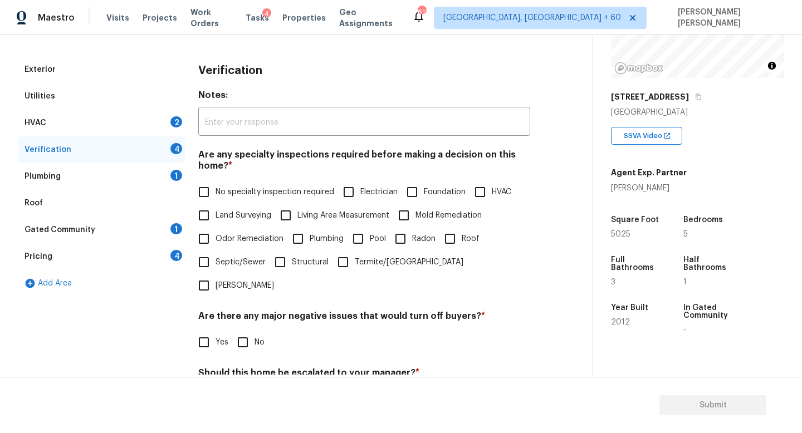
click at [411, 186] on input "Foundation" at bounding box center [411, 191] width 23 height 23
checkbox input "true"
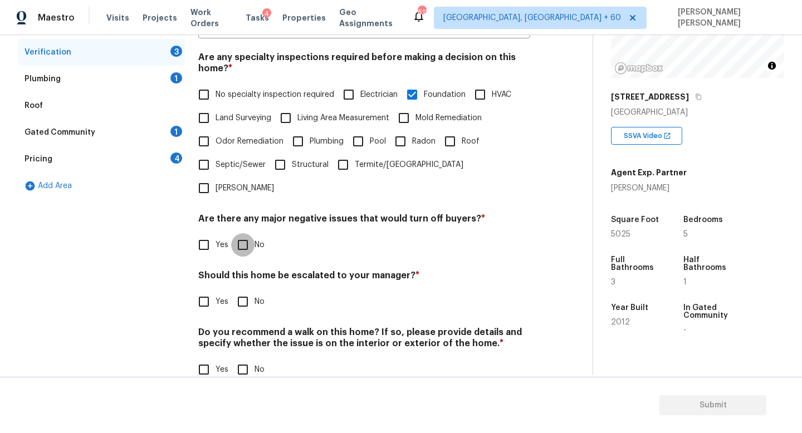
click at [251, 233] on input "No" at bounding box center [242, 244] width 23 height 23
checkbox input "true"
click at [197, 290] on input "Yes" at bounding box center [203, 301] width 23 height 23
checkbox input "true"
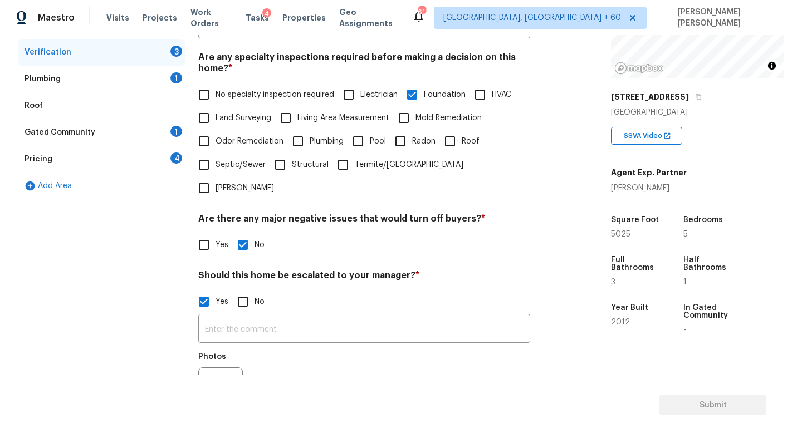
click at [282, 313] on div "​ Photos" at bounding box center [364, 365] width 332 height 105
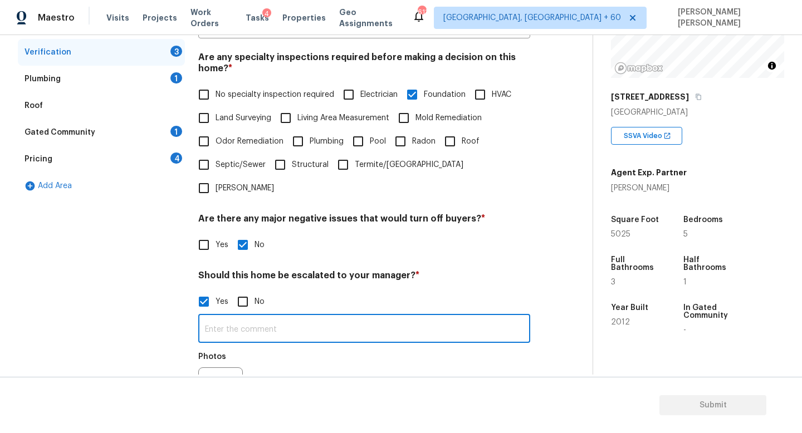
click at [281, 317] on input "text" at bounding box center [364, 330] width 332 height 26
type input "Possible foundation crack @"
click at [212, 368] on button "button" at bounding box center [212, 389] width 27 height 43
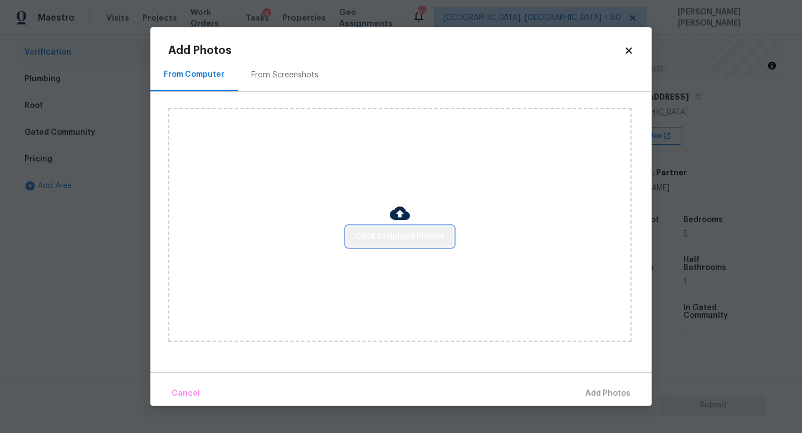
click at [405, 236] on span "Click to Upload Photos" at bounding box center [399, 237] width 89 height 14
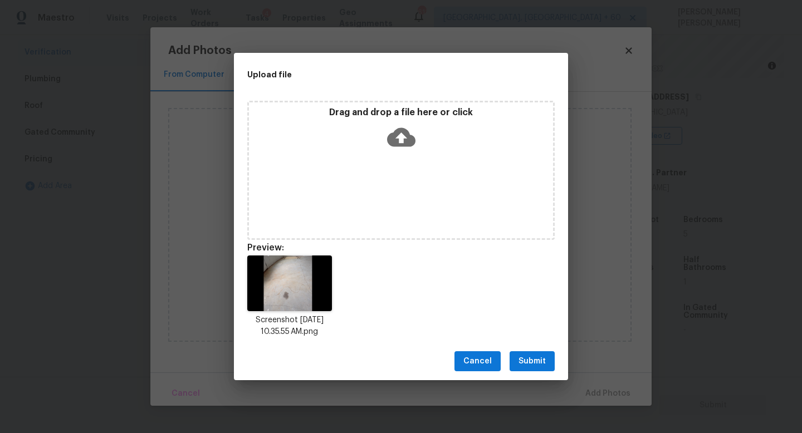
click at [533, 364] on span "Submit" at bounding box center [531, 362] width 27 height 14
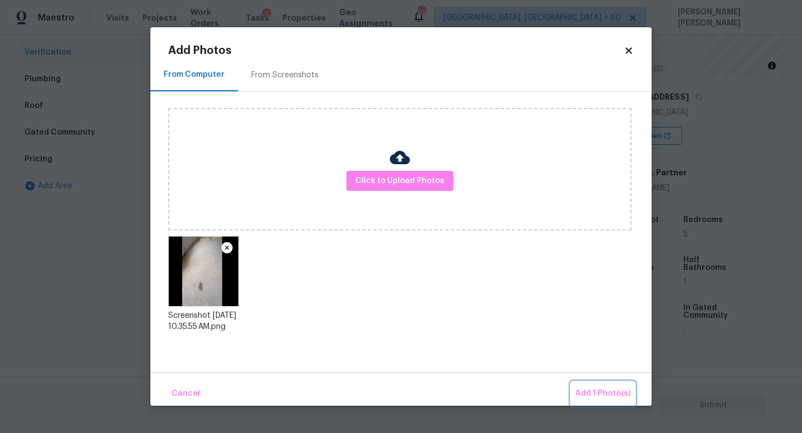
click at [606, 393] on span "Add 1 Photo(s)" at bounding box center [602, 394] width 55 height 14
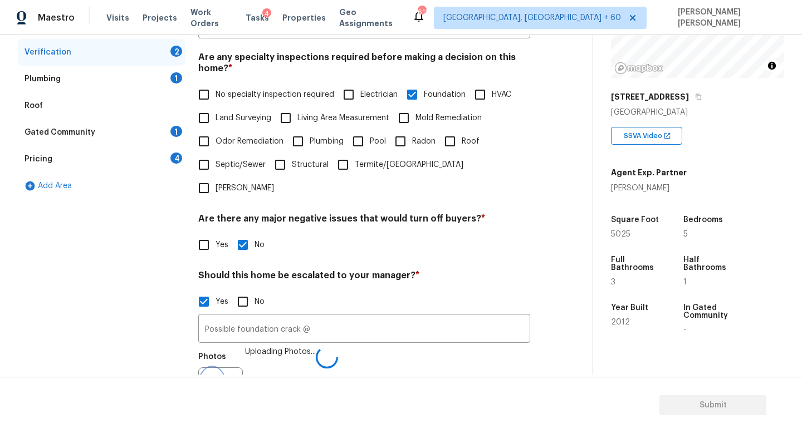
scroll to position [251, 0]
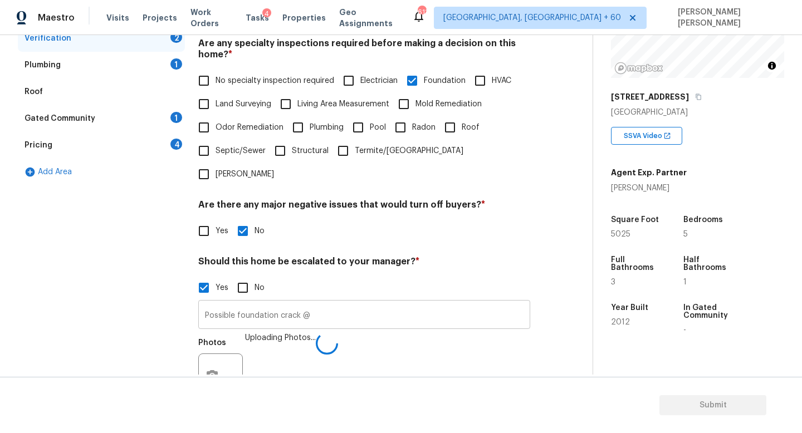
click at [384, 303] on input "Possible foundation crack @" at bounding box center [364, 316] width 332 height 26
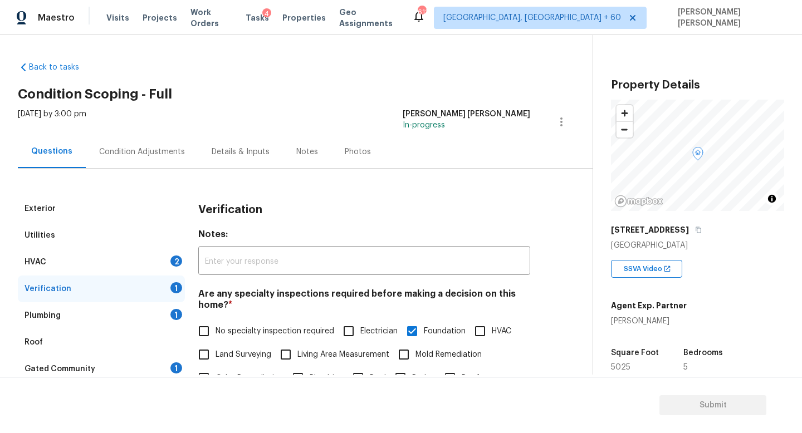
scroll to position [133, 0]
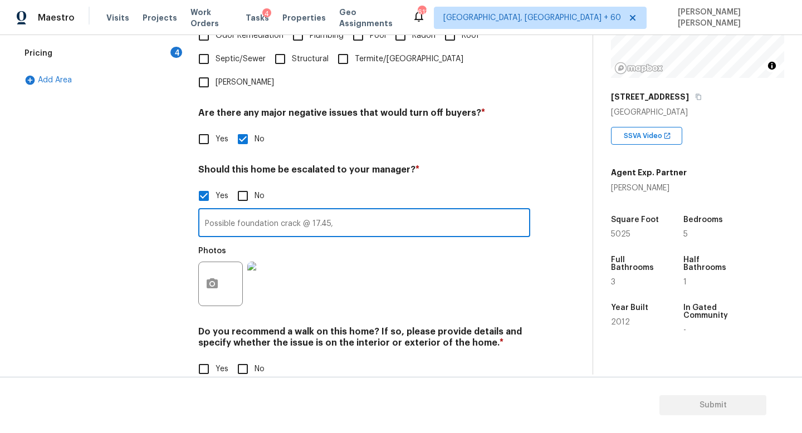
type input "Possible foundation crack @ 17.45,"
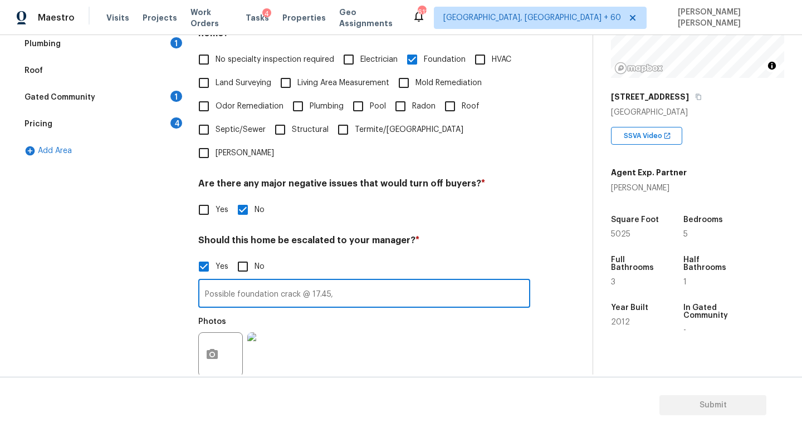
click at [136, 120] on div "Pricing 4" at bounding box center [101, 124] width 167 height 27
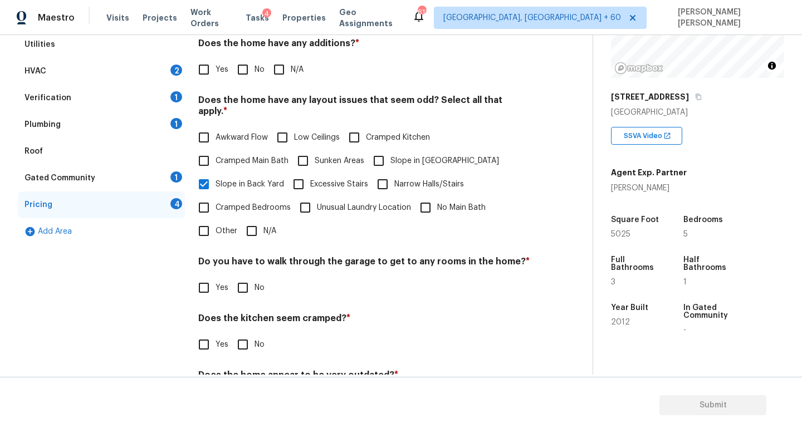
scroll to position [235, 0]
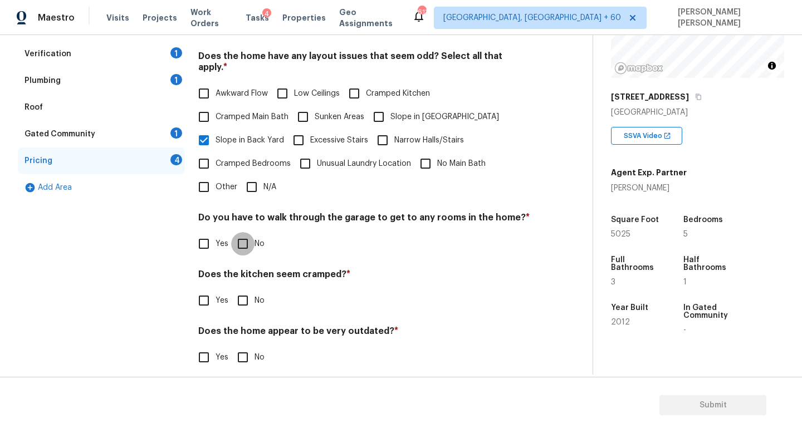
click at [242, 232] on input "No" at bounding box center [242, 243] width 23 height 23
checkbox input "true"
click at [235, 289] on input "No" at bounding box center [242, 300] width 23 height 23
checkbox input "true"
click at [242, 347] on input "No" at bounding box center [242, 357] width 23 height 23
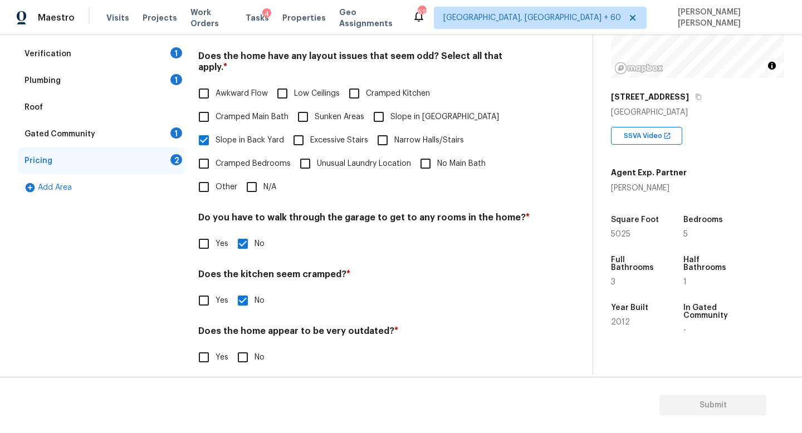
checkbox input "true"
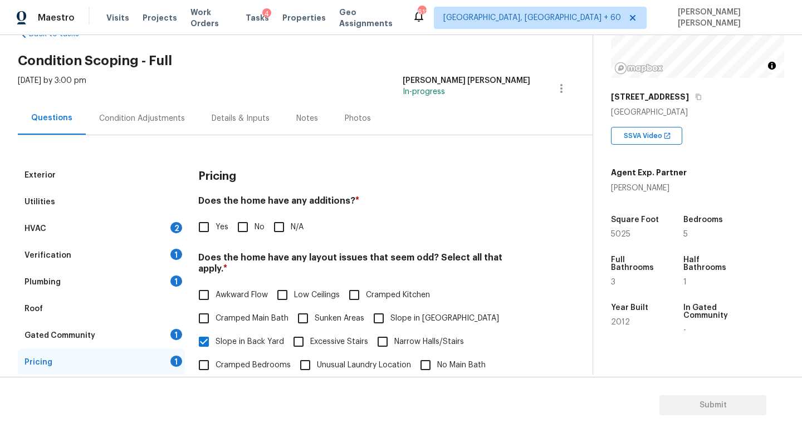
scroll to position [23, 0]
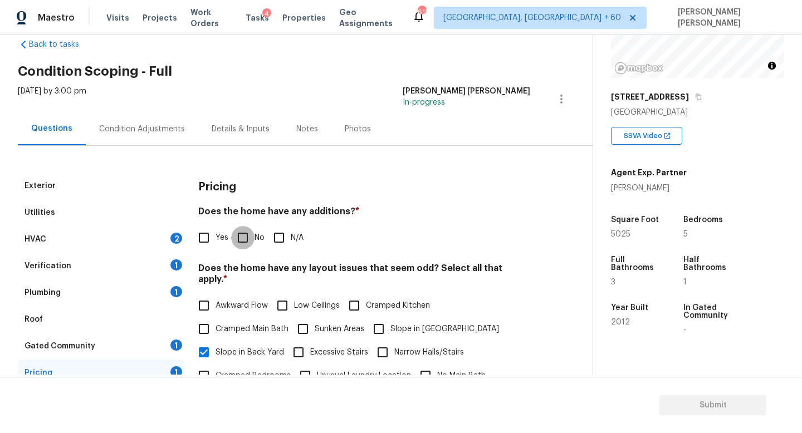
click at [241, 238] on input "No" at bounding box center [242, 237] width 23 height 23
checkbox input "true"
click at [115, 129] on div "Condition Adjustments" at bounding box center [142, 129] width 86 height 11
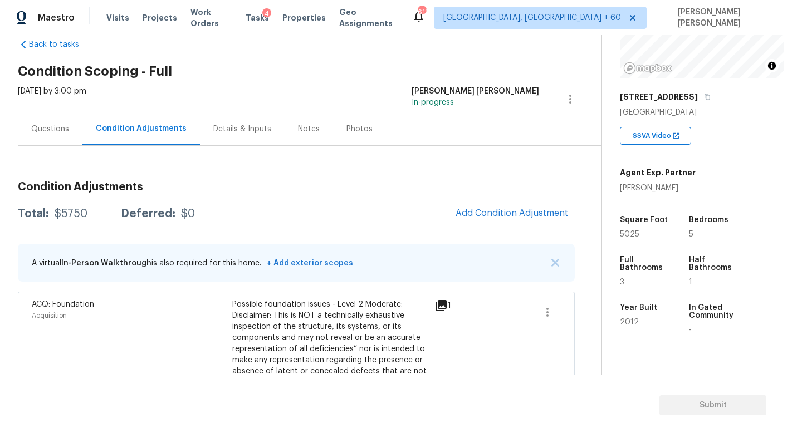
scroll to position [63, 0]
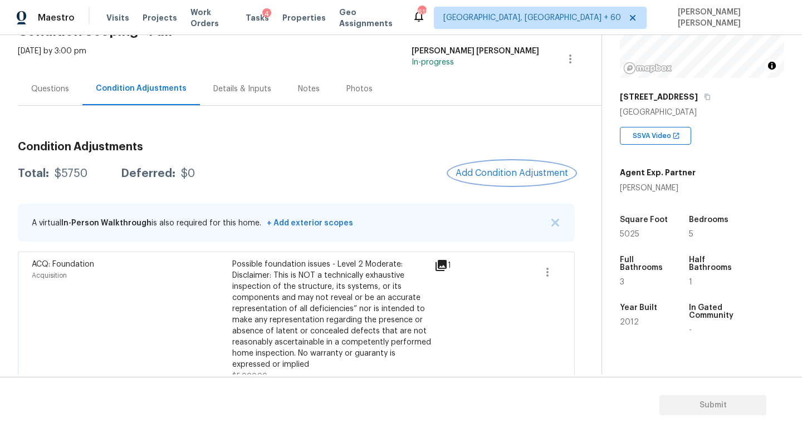
click at [514, 165] on button "Add Condition Adjustment" at bounding box center [512, 172] width 126 height 23
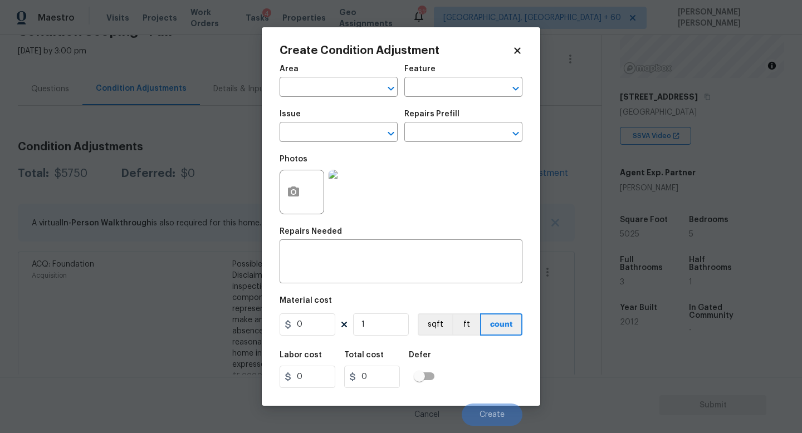
click at [308, 116] on div "Issue" at bounding box center [338, 117] width 118 height 14
click at [321, 124] on div "Issue" at bounding box center [338, 117] width 118 height 14
click at [327, 138] on input "text" at bounding box center [322, 133] width 87 height 17
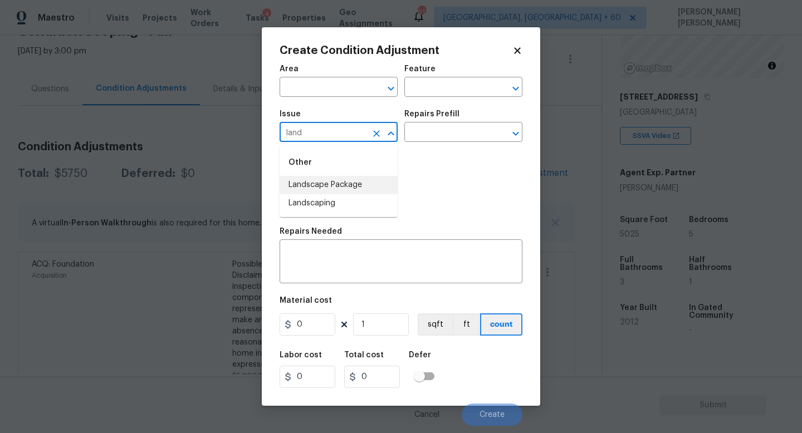
click at [374, 185] on li "Landscape Package" at bounding box center [338, 185] width 118 height 18
type input "Landscape Package"
click at [455, 126] on input "text" at bounding box center [447, 133] width 87 height 17
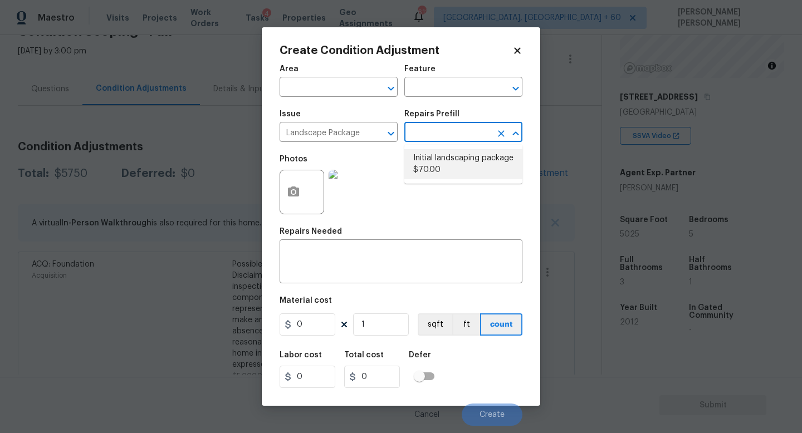
click at [452, 156] on li "Initial landscaping package $70.00" at bounding box center [463, 164] width 118 height 30
type input "Home Readiness Packages"
type textarea "Mowing of grass up to 6" in height. Mow, edge along driveways & sidewalks, trim…"
type input "70"
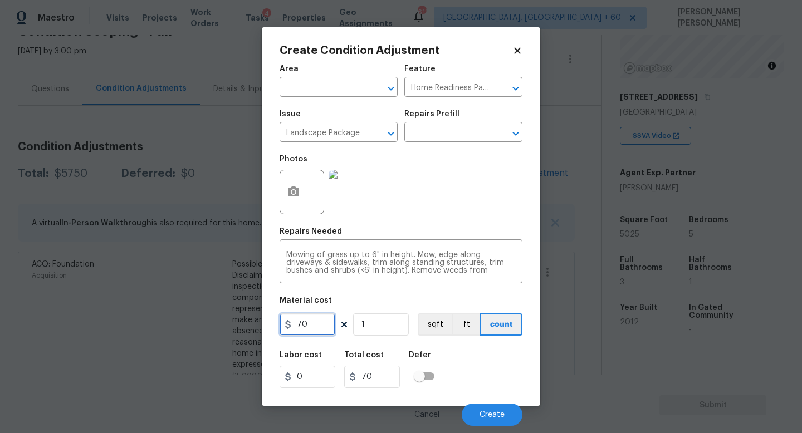
drag, startPoint x: 321, startPoint y: 322, endPoint x: 111, endPoint y: 322, distance: 209.3
click at [111, 322] on div "Create Condition Adjustment Area ​ Feature Home Readiness Packages ​ Issue Land…" at bounding box center [401, 216] width 802 height 433
type input "300"
click at [505, 368] on div "Labor cost 0 Total cost 300 Defer" at bounding box center [400, 370] width 243 height 50
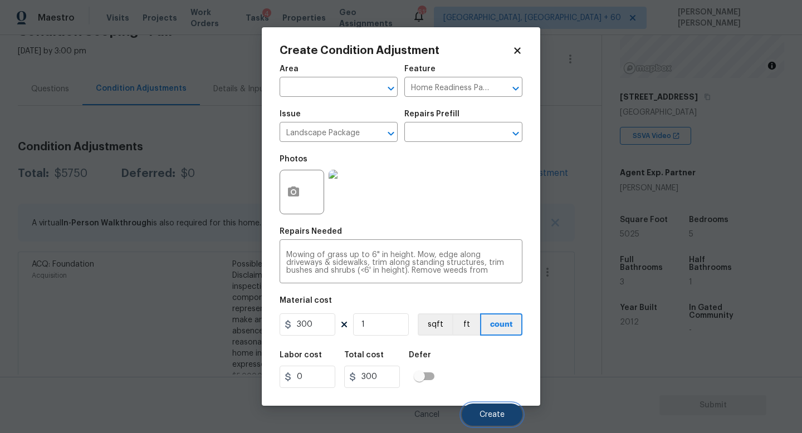
click at [501, 410] on button "Create" at bounding box center [492, 415] width 61 height 22
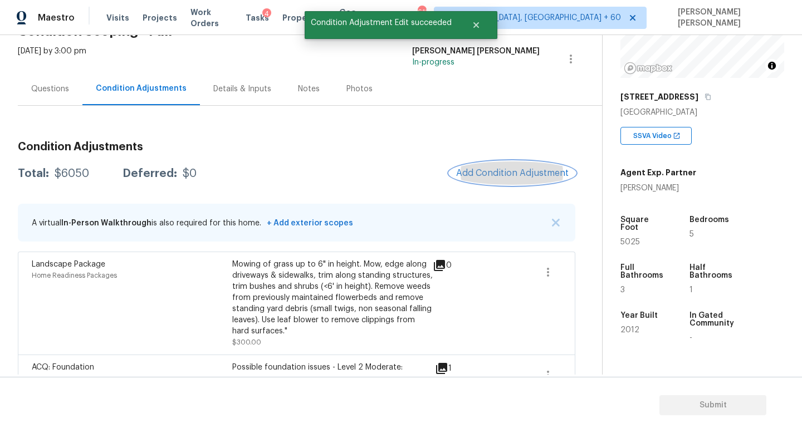
click at [508, 173] on span "Add Condition Adjustment" at bounding box center [512, 173] width 112 height 10
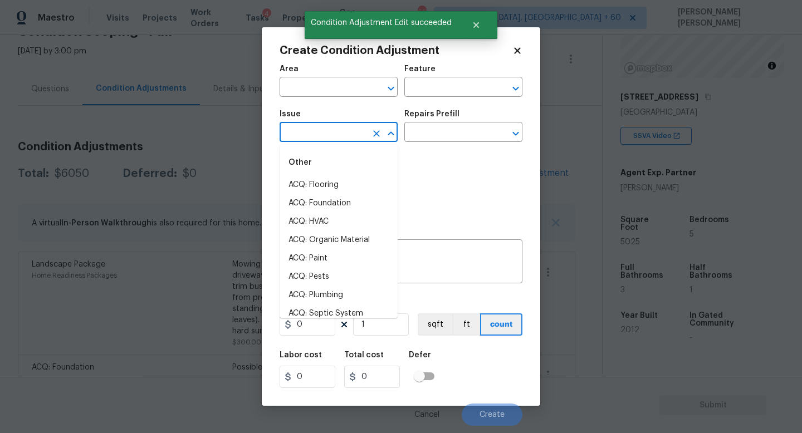
click at [313, 134] on input "text" at bounding box center [322, 133] width 87 height 17
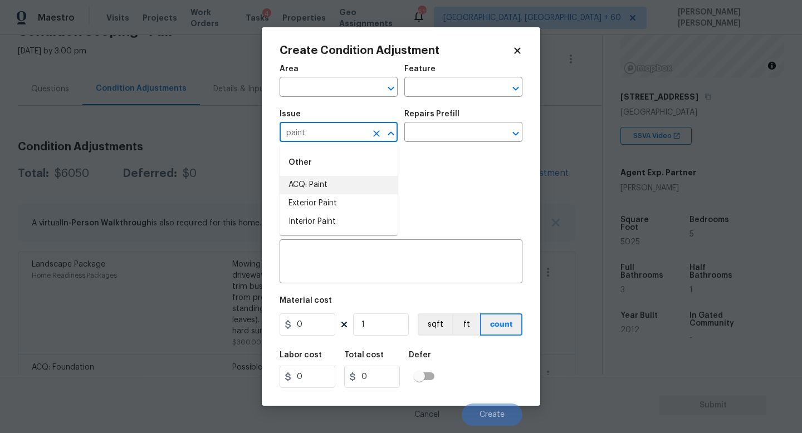
click at [318, 175] on div "Other" at bounding box center [338, 162] width 118 height 27
click at [322, 185] on li "ACQ: Paint" at bounding box center [338, 185] width 118 height 18
type input "ACQ: Paint"
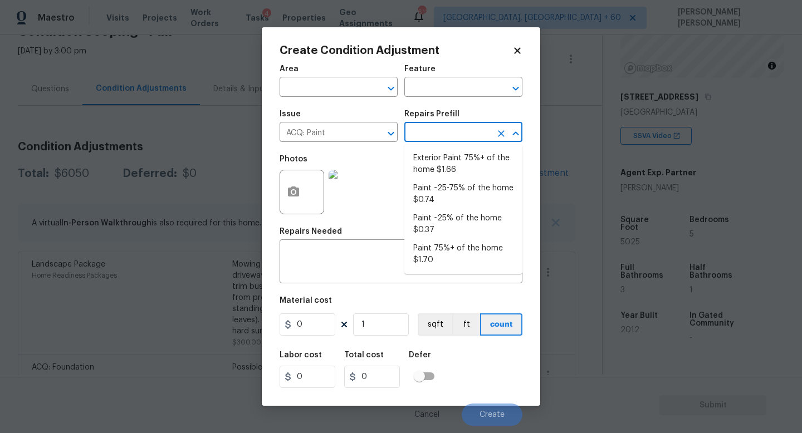
click at [443, 130] on input "text" at bounding box center [447, 133] width 87 height 17
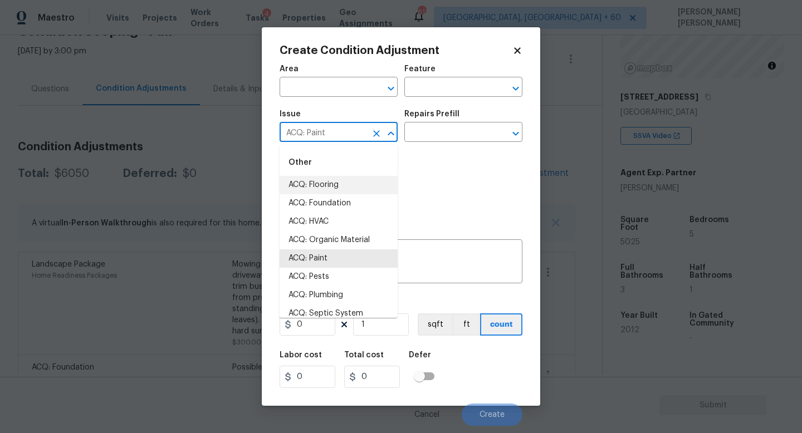
click at [345, 133] on input "ACQ: Paint" at bounding box center [322, 133] width 87 height 17
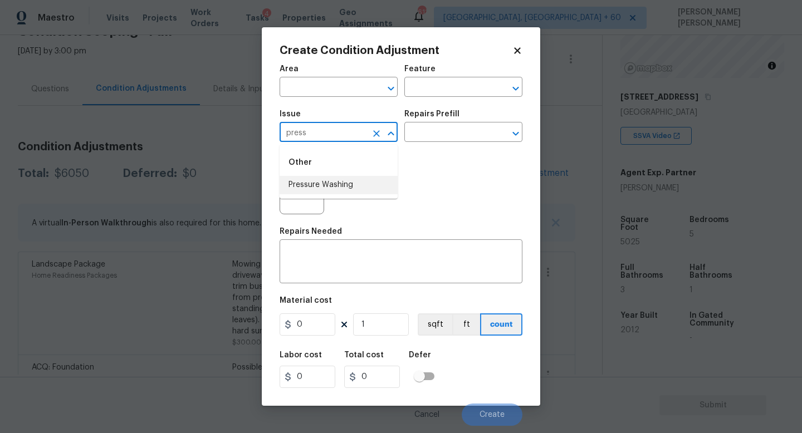
click at [366, 179] on li "Pressure Washing" at bounding box center [338, 185] width 118 height 18
type input "Pressure Washing"
click at [443, 136] on input "text" at bounding box center [447, 133] width 87 height 17
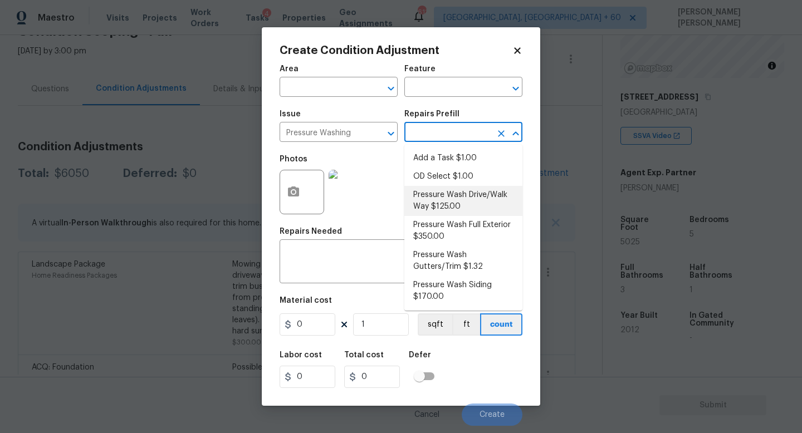
click at [463, 197] on li "Pressure Wash Drive/Walk Way $125.00" at bounding box center [463, 201] width 118 height 30
type input "Siding"
type textarea "Pressure wash the driveways/walkways as directed by the PM. Ensure that all deb…"
type input "125"
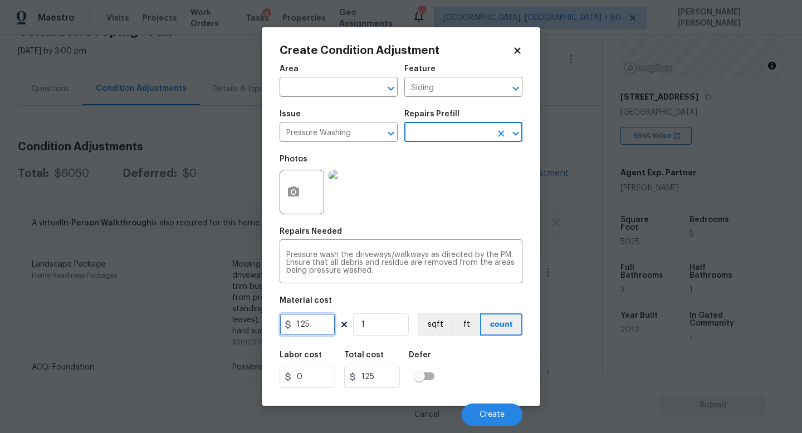
drag, startPoint x: 316, startPoint y: 331, endPoint x: 213, endPoint y: 331, distance: 103.0
click at [255, 331] on div "Create Condition Adjustment Area ​ Feature Siding ​ Issue Pressure Washing ​ Re…" at bounding box center [401, 216] width 802 height 433
type input "300"
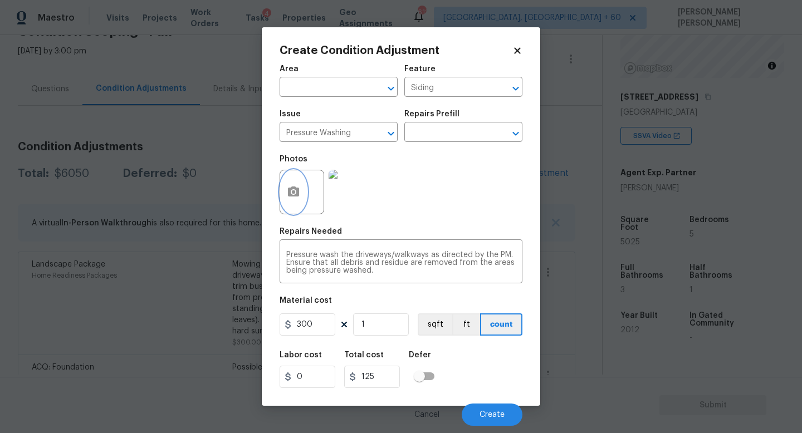
type input "300"
click at [304, 198] on button "button" at bounding box center [293, 191] width 27 height 43
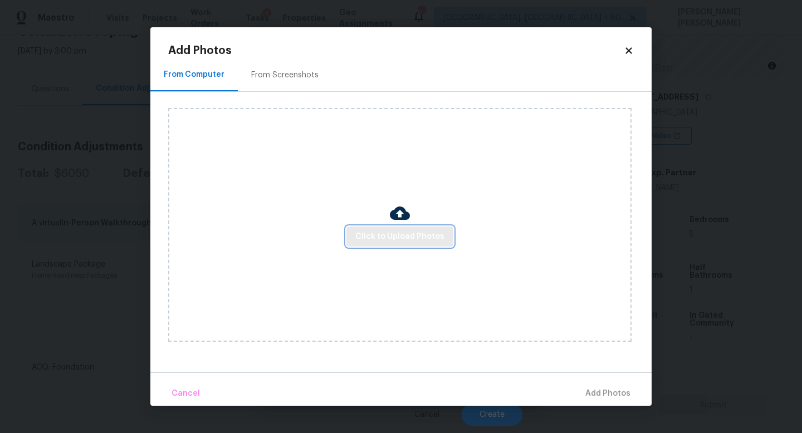
click at [378, 236] on span "Click to Upload Photos" at bounding box center [399, 237] width 89 height 14
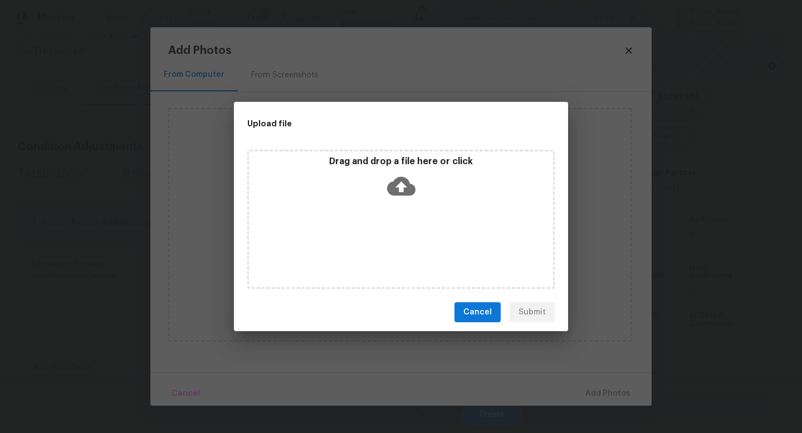
drag, startPoint x: 758, startPoint y: 433, endPoint x: 442, endPoint y: 265, distance: 357.9
click at [442, 265] on div "Upload file Drag and drop a file here or click Cancel Submit" at bounding box center [401, 216] width 802 height 433
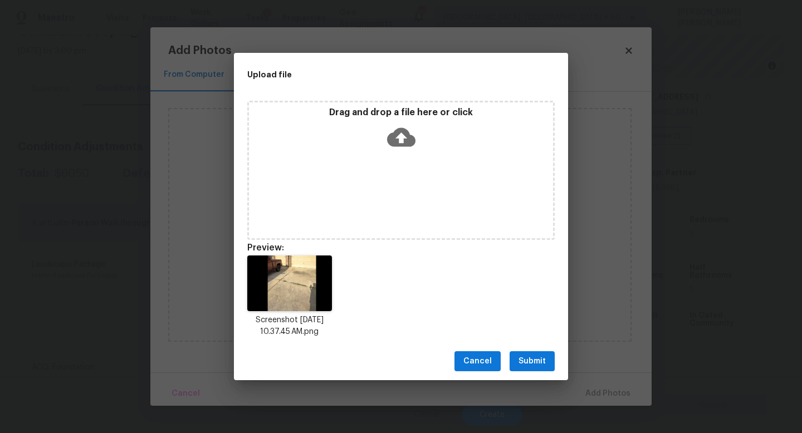
click at [526, 363] on span "Submit" at bounding box center [531, 362] width 27 height 14
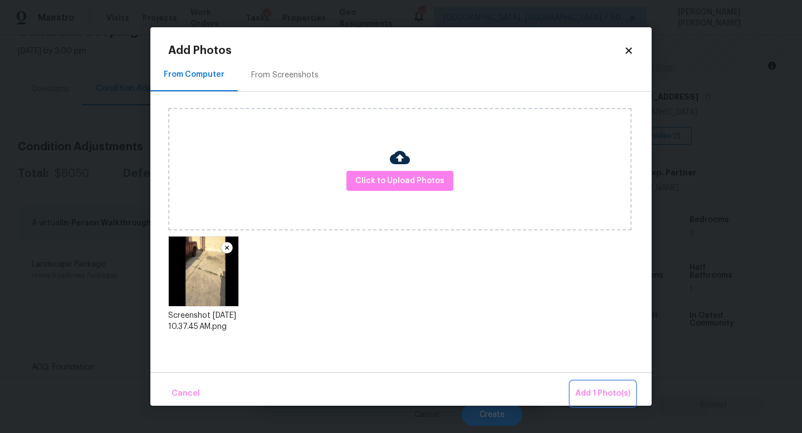
click at [602, 387] on span "Add 1 Photo(s)" at bounding box center [602, 394] width 55 height 14
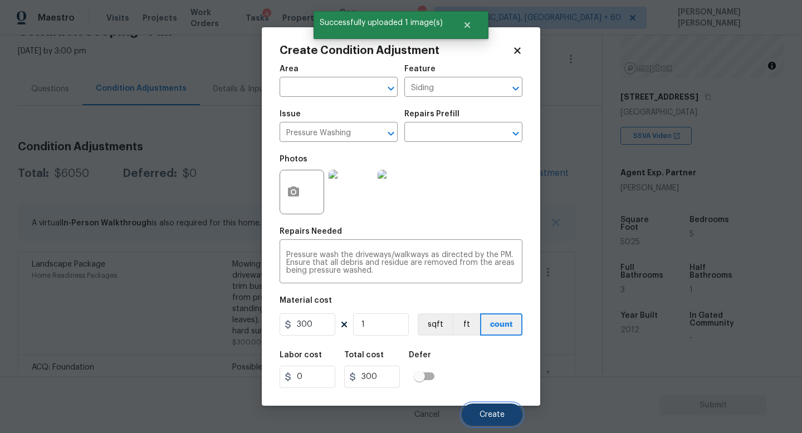
click at [494, 417] on span "Create" at bounding box center [491, 415] width 25 height 8
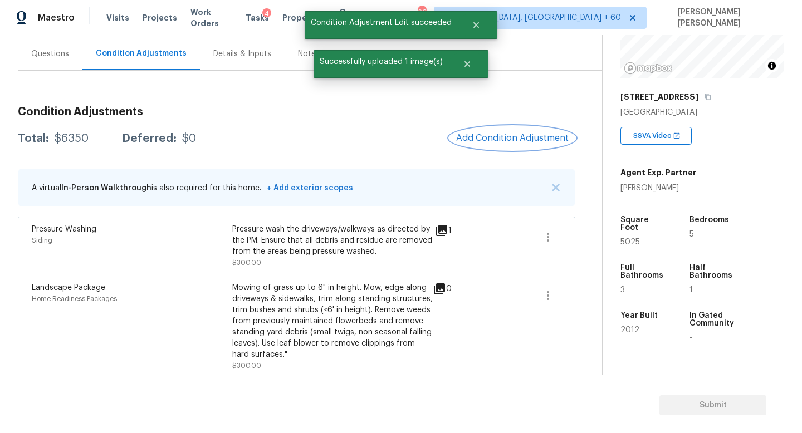
scroll to position [101, 0]
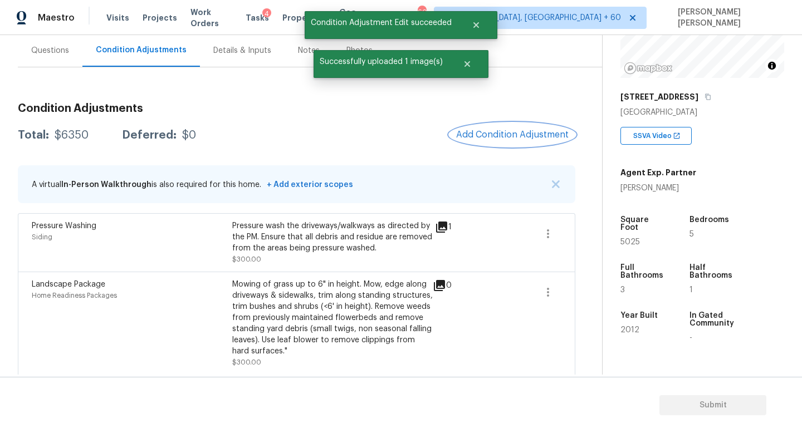
click at [498, 125] on button "Add Condition Adjustment" at bounding box center [512, 134] width 126 height 23
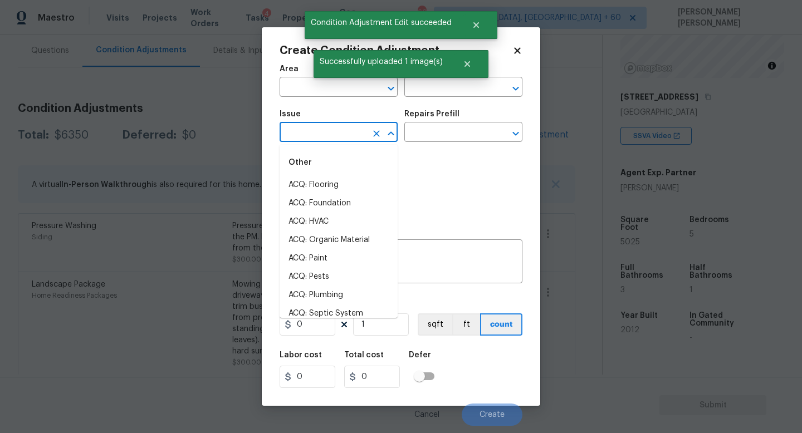
click at [330, 129] on input "text" at bounding box center [322, 133] width 87 height 17
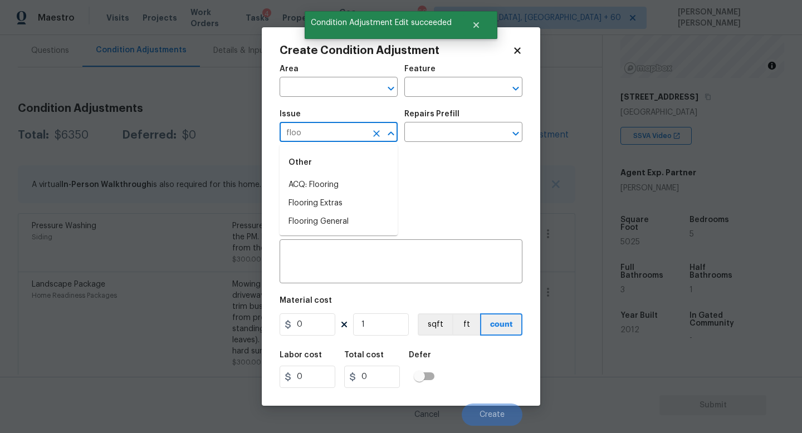
click at [330, 182] on li "ACQ: Flooring" at bounding box center [338, 185] width 118 height 18
type input "ACQ: Flooring"
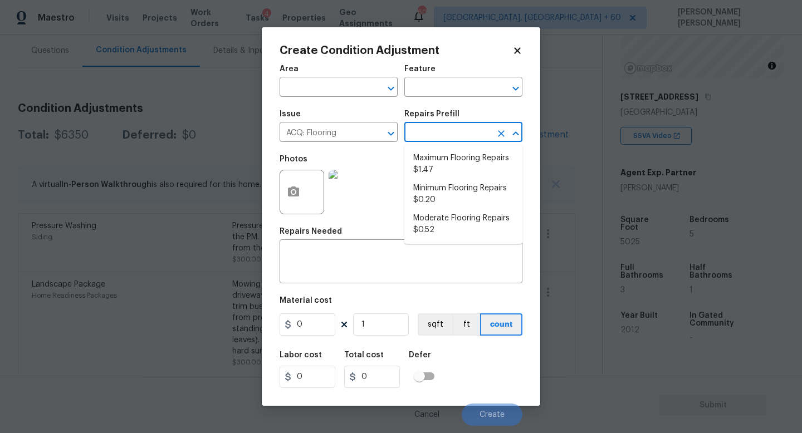
click at [459, 136] on input "text" at bounding box center [447, 133] width 87 height 17
click at [438, 225] on li "Moderate Flooring Repairs $0.52" at bounding box center [463, 224] width 118 height 30
type input "Acquisition"
type textarea "Acquisition Scope: Moderate flooring repairs"
type input "0.52"
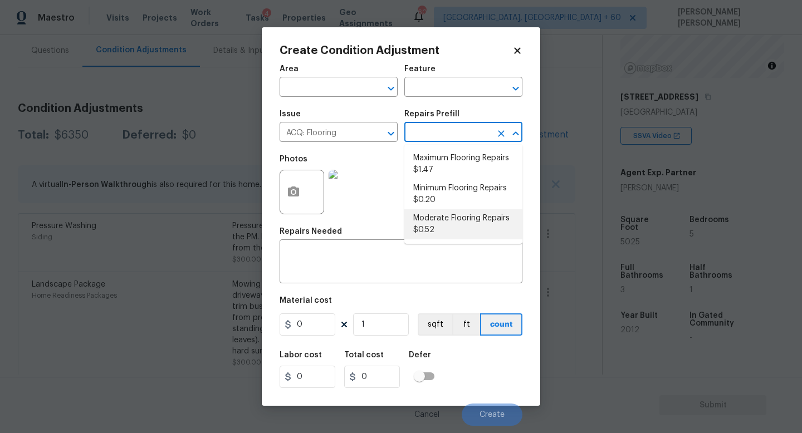
type input "0.52"
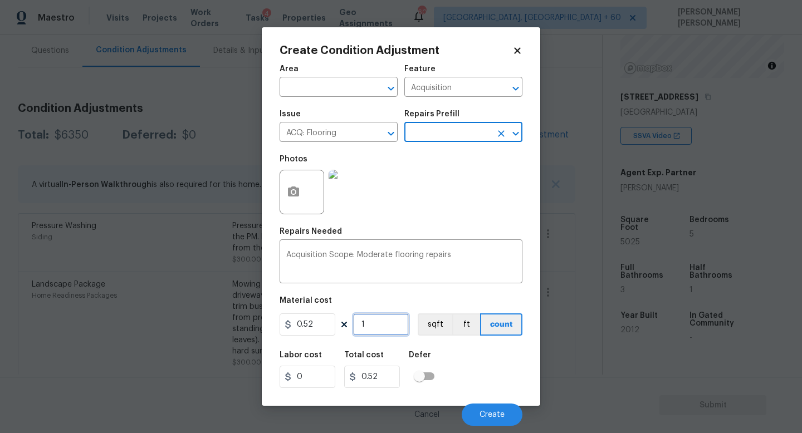
click at [381, 332] on input "1" at bounding box center [381, 324] width 56 height 22
type input "0"
type input "5"
type input "2.6"
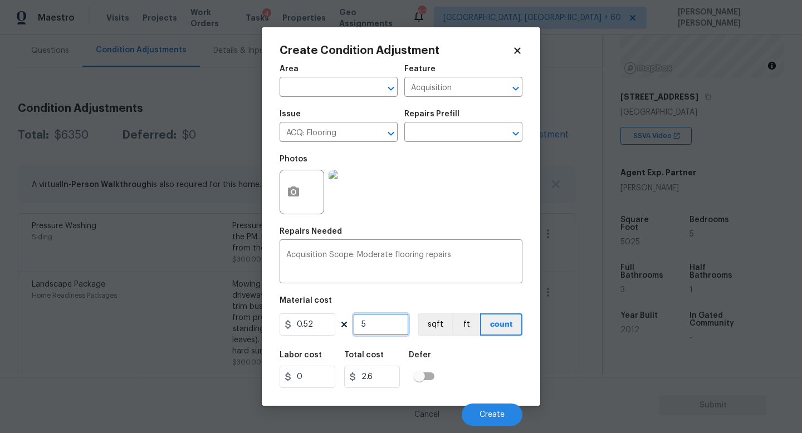
type input "50"
type input "26"
type input "502"
type input "261.04"
type input "5025"
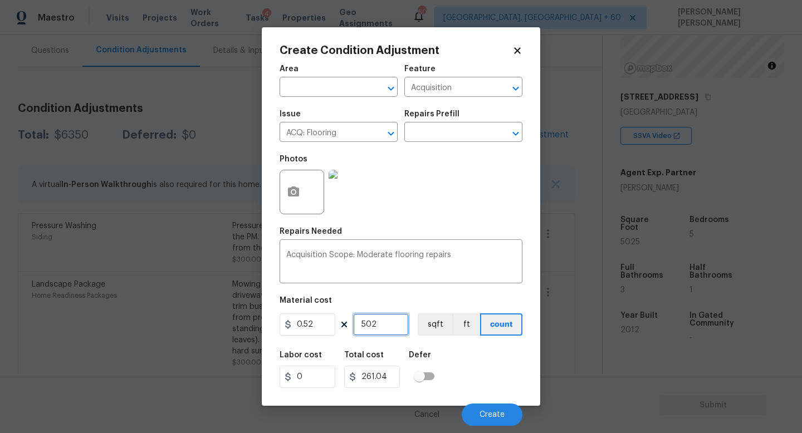
type input "2613"
type input "5025"
click at [475, 243] on div "Acquisition Scope: Moderate flooring repairs x ​" at bounding box center [400, 262] width 243 height 41
click at [475, 248] on div "Acquisition Scope: Moderate flooring repairs x ​" at bounding box center [400, 262] width 243 height 41
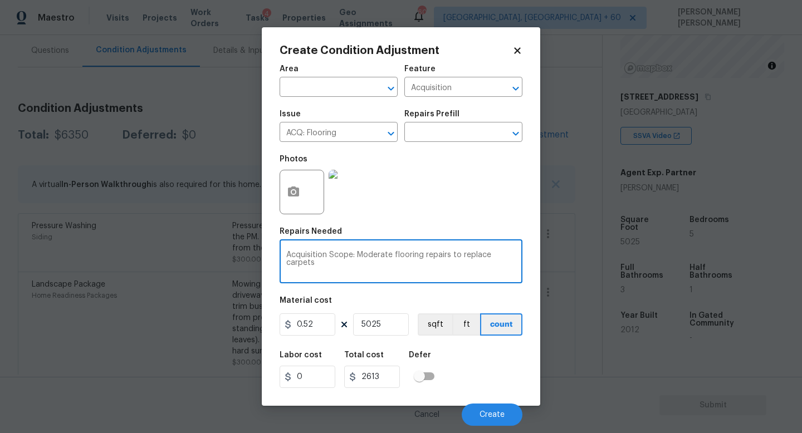
type textarea "Acquisition Scope: Moderate flooring repairs to replace carpets"
click at [292, 185] on button "button" at bounding box center [293, 191] width 27 height 43
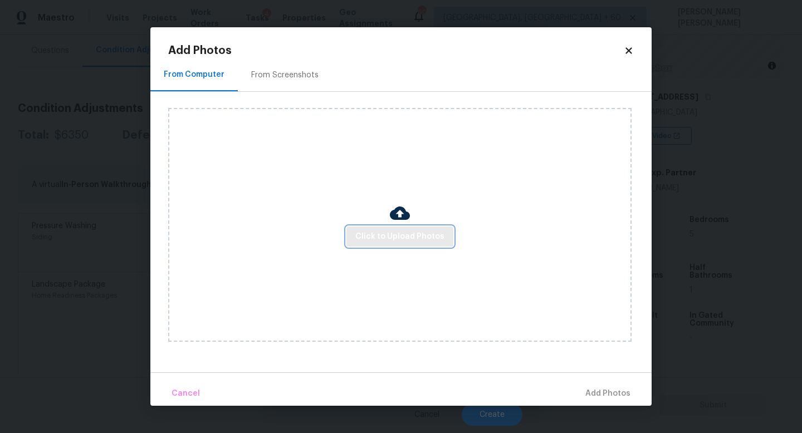
click at [423, 240] on span "Click to Upload Photos" at bounding box center [399, 237] width 89 height 14
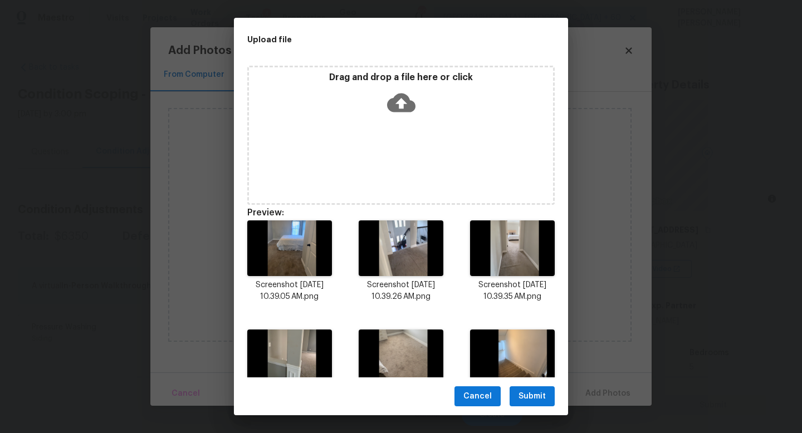
scroll to position [133, 0]
click at [532, 396] on span "Submit" at bounding box center [531, 397] width 27 height 14
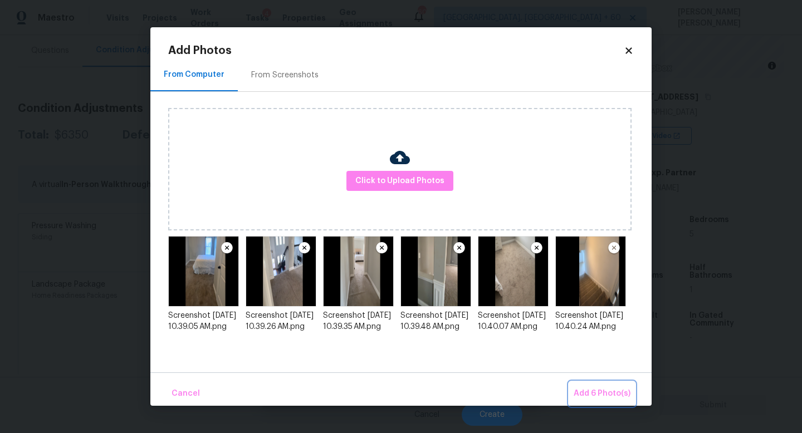
click at [595, 389] on span "Add 6 Photo(s)" at bounding box center [601, 394] width 57 height 14
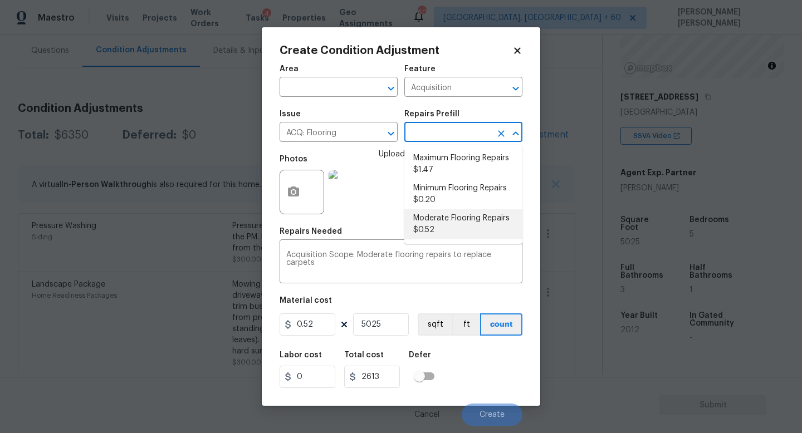
click at [439, 137] on input "text" at bounding box center [447, 133] width 87 height 17
click at [443, 217] on li "Moderate Flooring Repairs $0.52" at bounding box center [463, 224] width 118 height 30
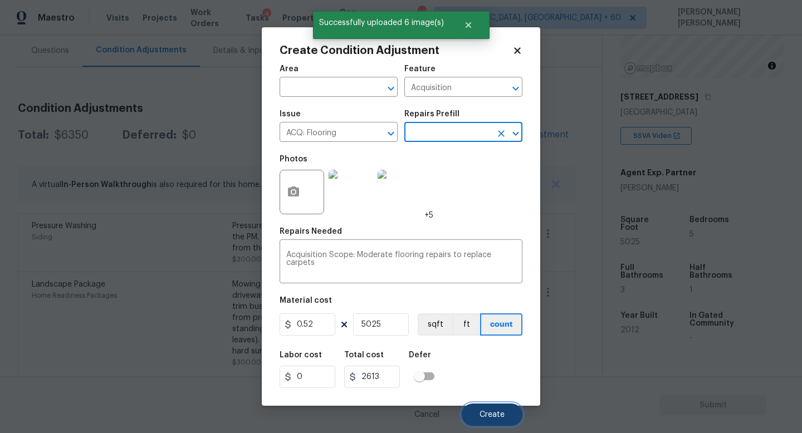
click at [502, 415] on span "Create" at bounding box center [491, 415] width 25 height 8
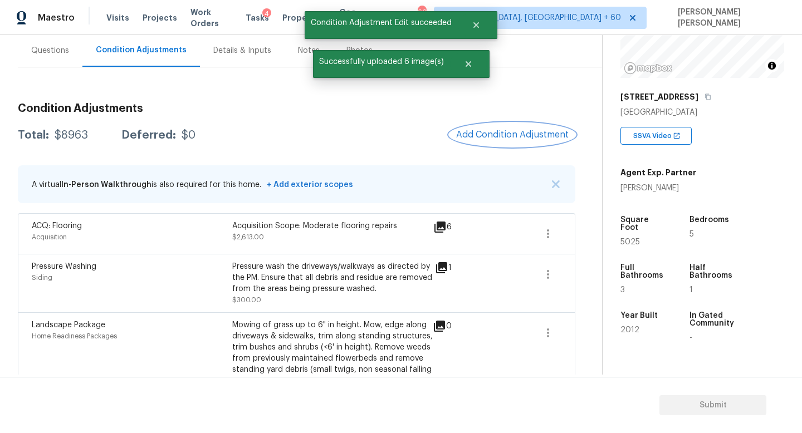
click at [507, 133] on span "Add Condition Adjustment" at bounding box center [512, 135] width 112 height 10
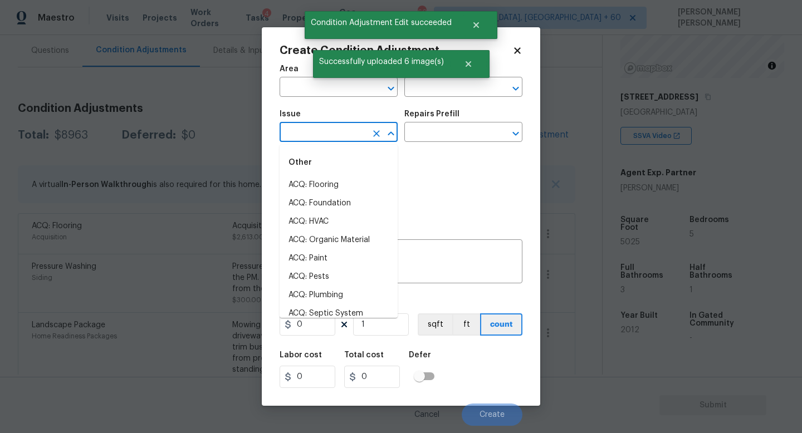
click at [320, 140] on input "text" at bounding box center [322, 133] width 87 height 17
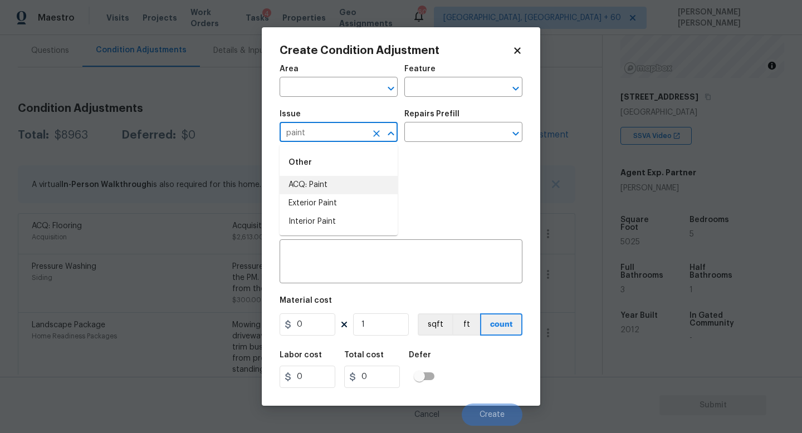
click at [313, 186] on li "ACQ: Paint" at bounding box center [338, 185] width 118 height 18
type input "ACQ: Paint"
click at [429, 118] on div "Repairs Prefill" at bounding box center [463, 117] width 118 height 14
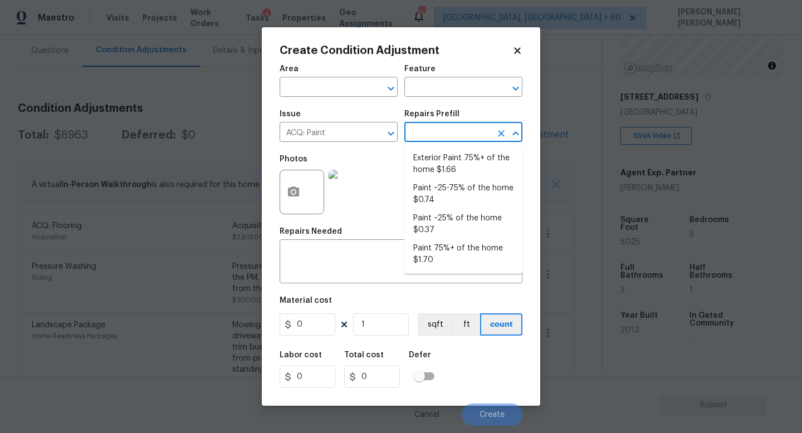
click at [431, 132] on input "text" at bounding box center [447, 133] width 87 height 17
click at [469, 196] on li "Paint ~25-75% of the home $0.74" at bounding box center [463, 194] width 118 height 30
type input "Acquisition"
type textarea "Acquisition Scope: ~25 - 75% of the home needs interior paint"
type input "0.74"
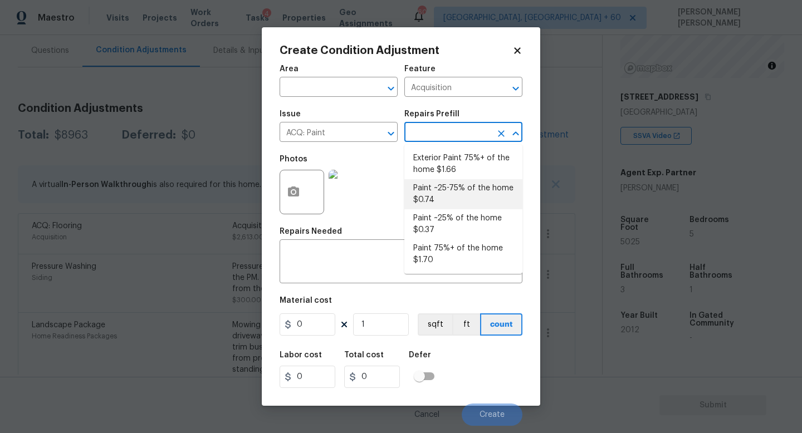
type input "0.74"
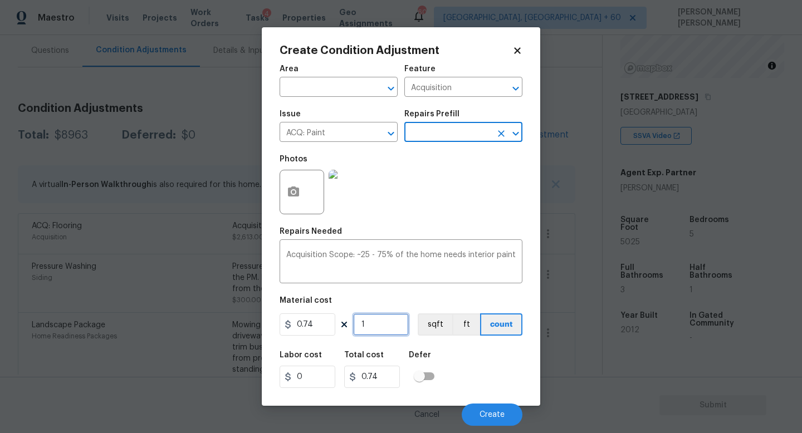
click at [371, 327] on input "1" at bounding box center [381, 324] width 56 height 22
type input "0"
type input "5"
type input "3.7"
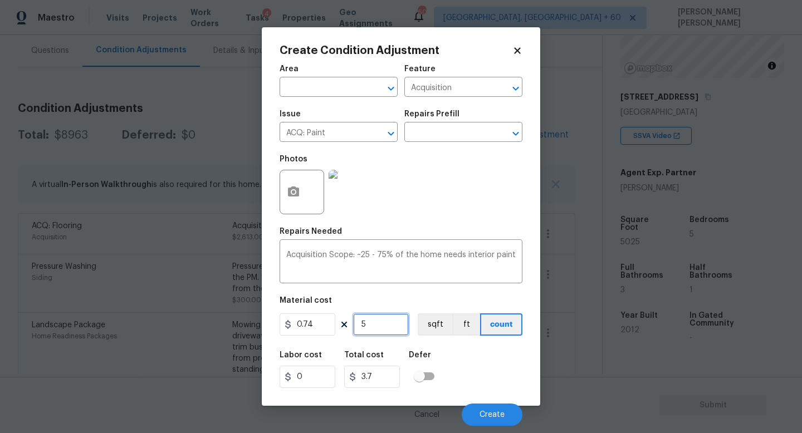
type input "50"
type input "37"
type input "502"
type input "371.48"
type input "5026"
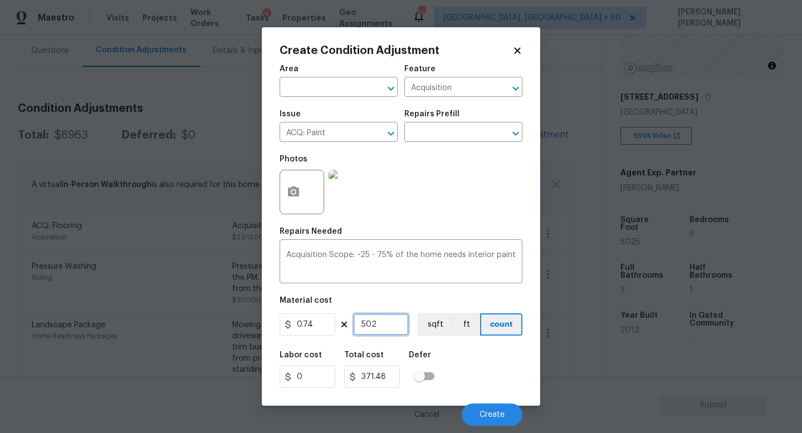
type input "3719.24"
type input "502"
type input "371.48"
type input "5025"
type input "3718.5"
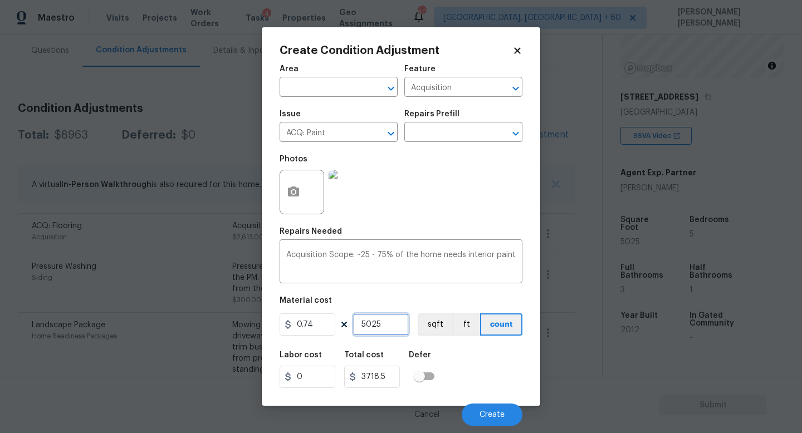
type input "5025"
click at [470, 359] on div "Labor cost 0 Total cost 3718.5 Defer" at bounding box center [400, 370] width 243 height 50
click at [291, 188] on icon "button" at bounding box center [293, 192] width 11 height 10
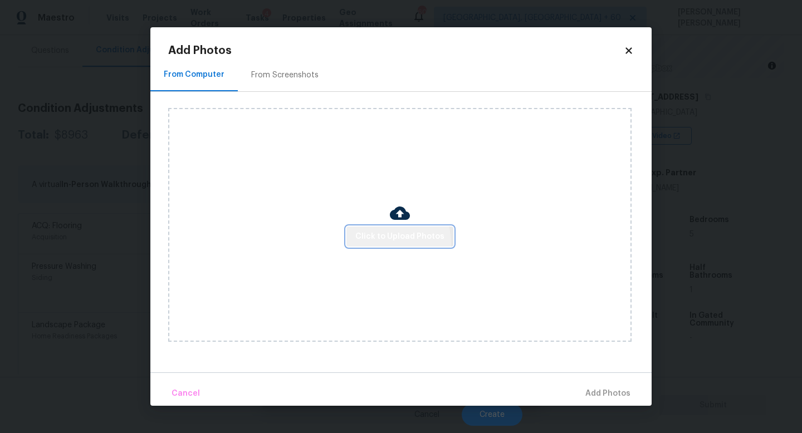
click at [385, 243] on span "Click to Upload Photos" at bounding box center [399, 237] width 89 height 14
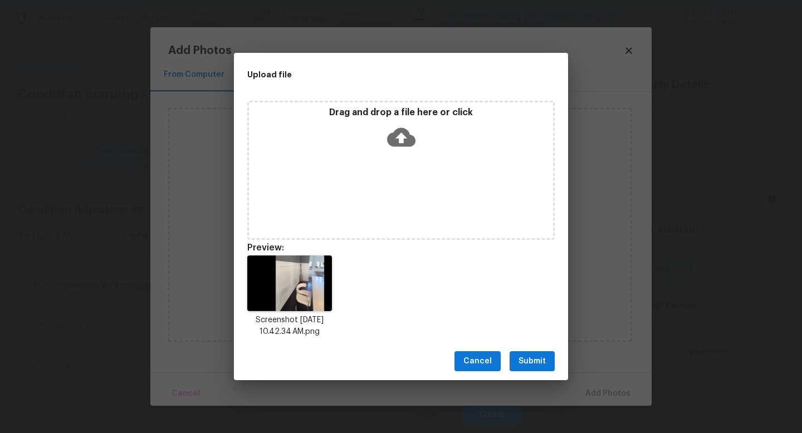
scroll to position [133, 0]
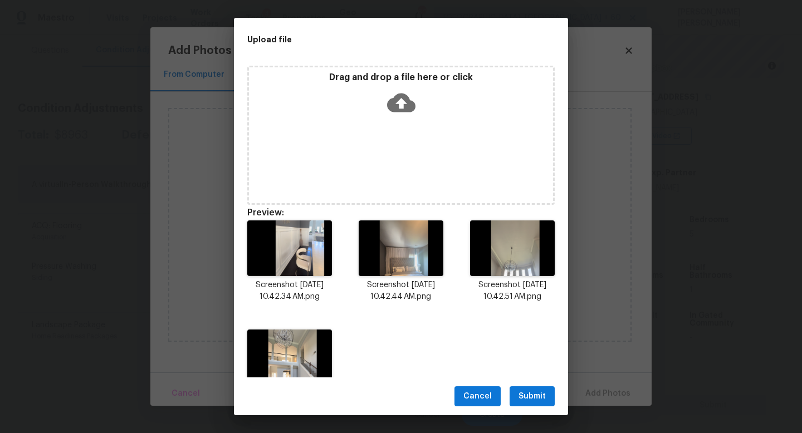
click at [523, 393] on span "Submit" at bounding box center [531, 397] width 27 height 14
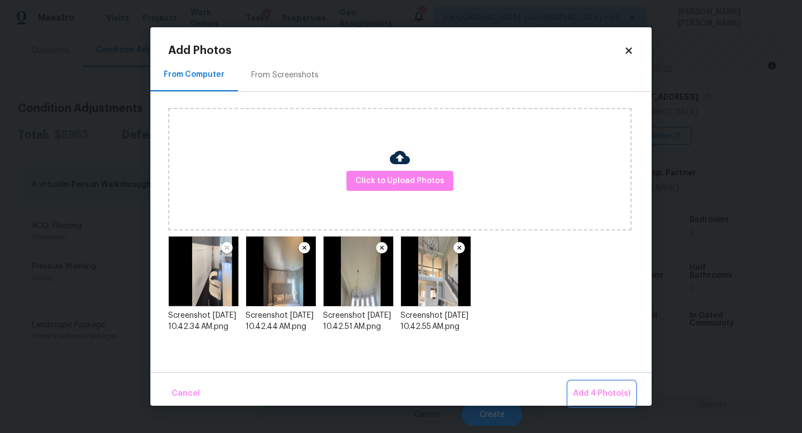
click at [610, 388] on span "Add 4 Photo(s)" at bounding box center [601, 394] width 57 height 14
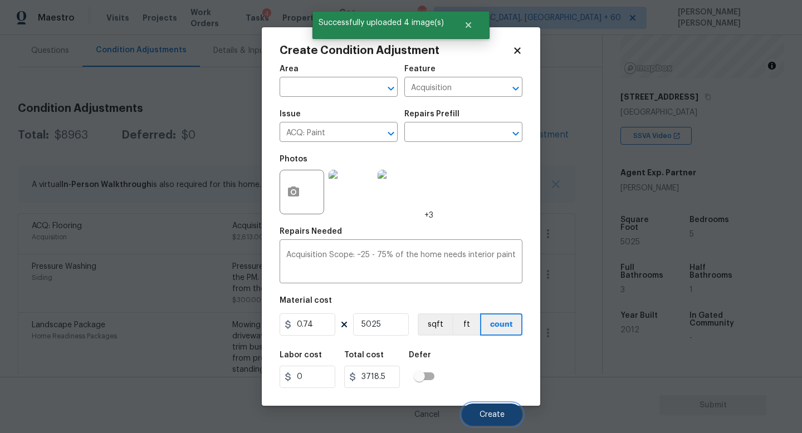
click at [487, 413] on span "Create" at bounding box center [491, 415] width 25 height 8
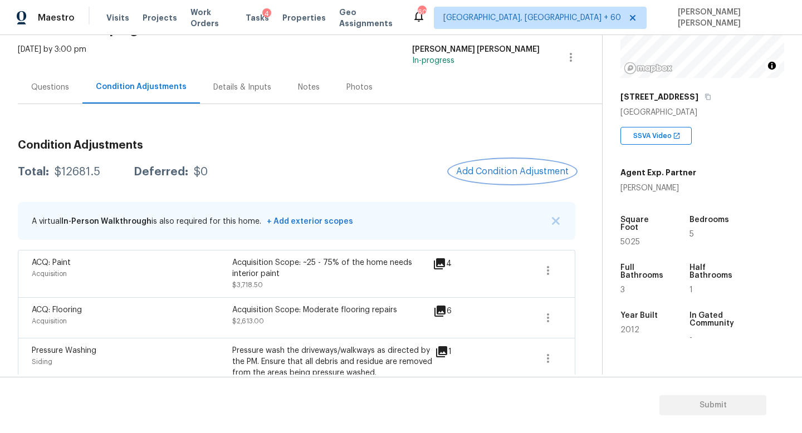
scroll to position [21, 0]
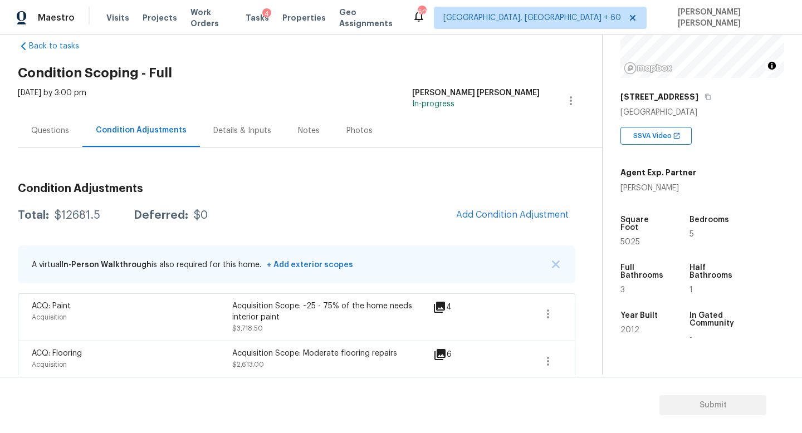
click at [41, 132] on div "Questions" at bounding box center [50, 130] width 38 height 11
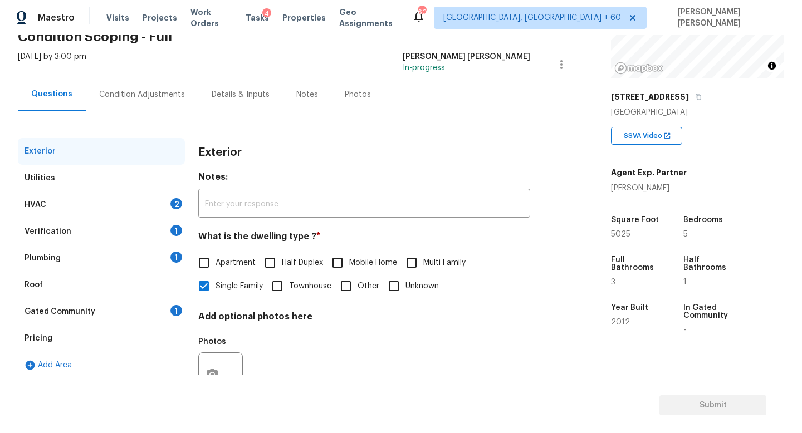
scroll to position [48, 0]
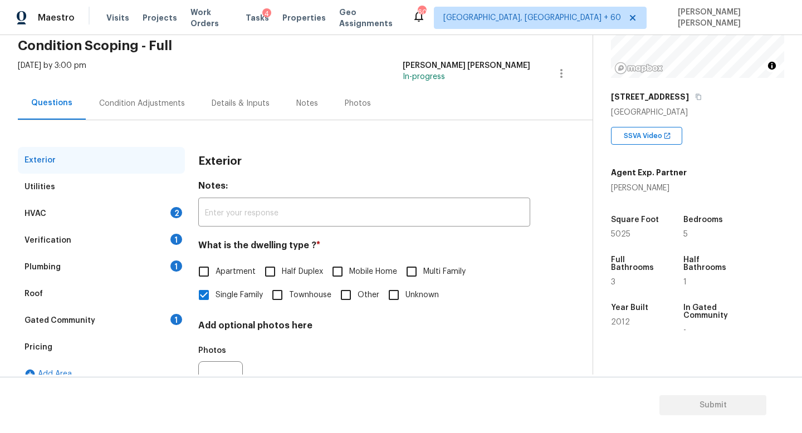
click at [104, 209] on div "HVAC 2" at bounding box center [101, 213] width 167 height 27
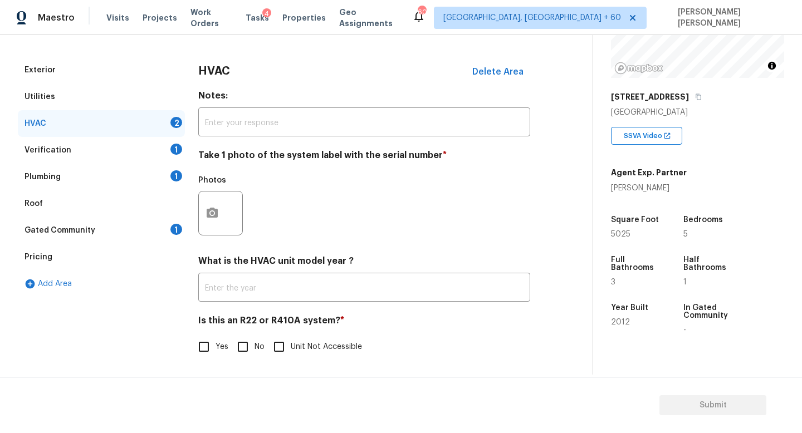
scroll to position [140, 0]
click at [214, 192] on button "button" at bounding box center [212, 212] width 27 height 43
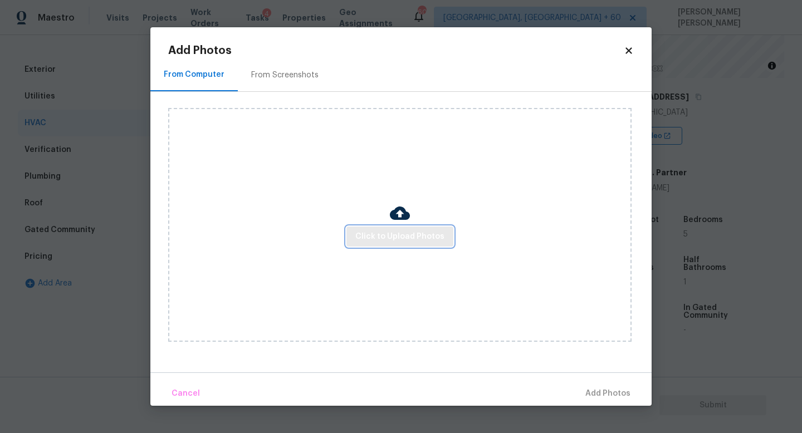
click at [390, 237] on span "Click to Upload Photos" at bounding box center [399, 237] width 89 height 14
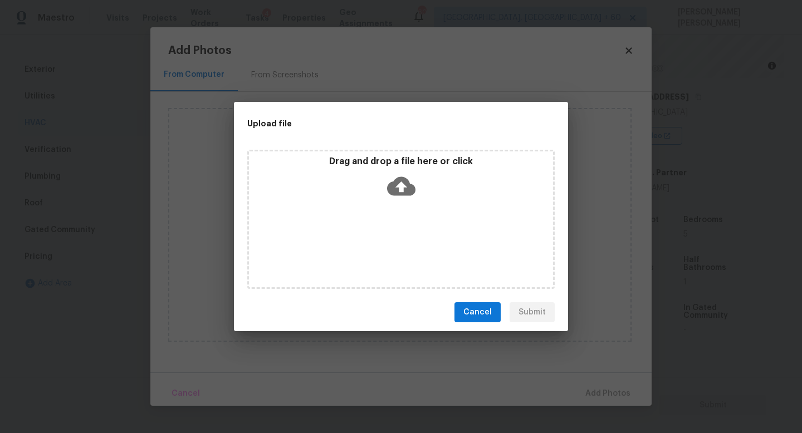
click at [406, 192] on icon at bounding box center [401, 186] width 28 height 19
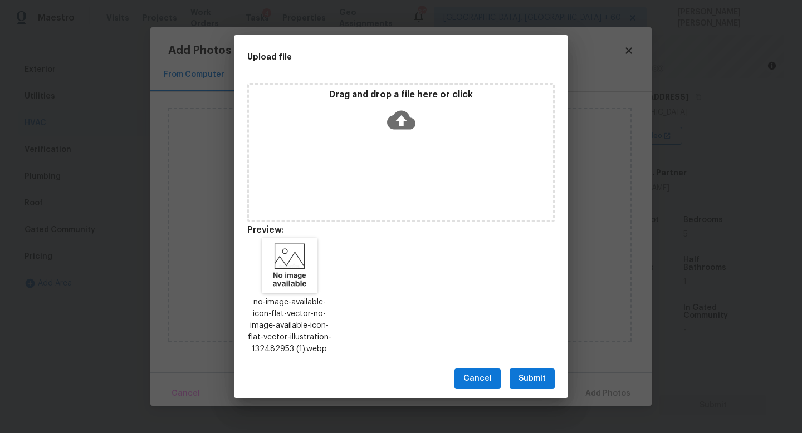
click at [531, 374] on span "Submit" at bounding box center [531, 379] width 27 height 14
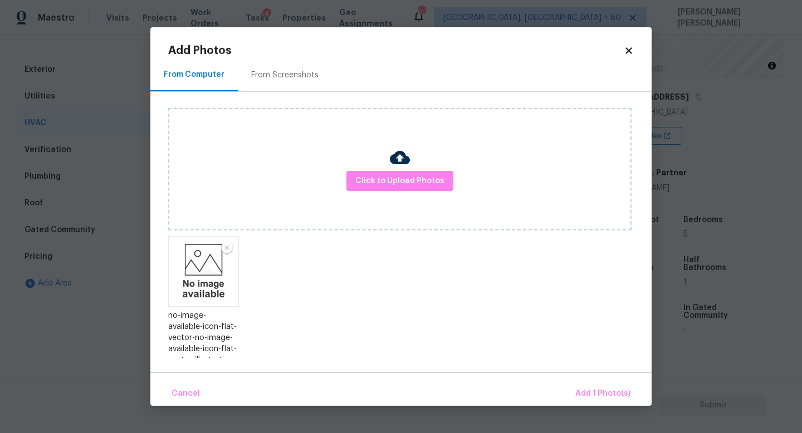
click at [587, 377] on div "Cancel Add 1 Photo(s)" at bounding box center [400, 388] width 501 height 33
click at [589, 393] on span "Add 1 Photo(s)" at bounding box center [602, 394] width 55 height 14
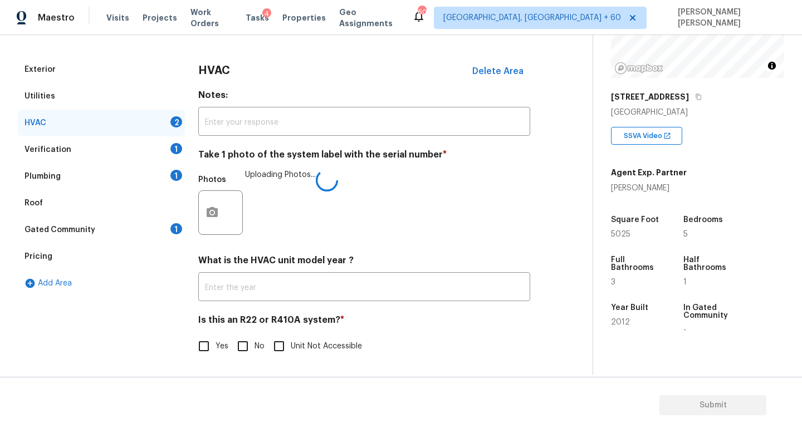
click at [246, 335] on input "No" at bounding box center [242, 346] width 23 height 23
checkbox input "true"
click at [131, 150] on div "Verification 1" at bounding box center [101, 149] width 167 height 27
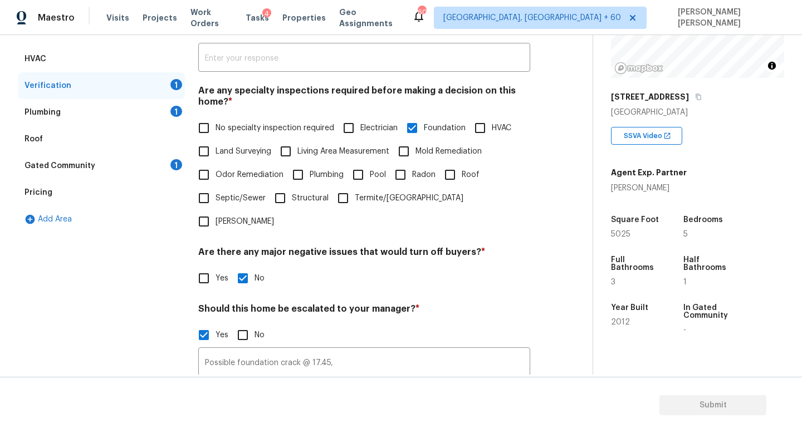
scroll to position [236, 0]
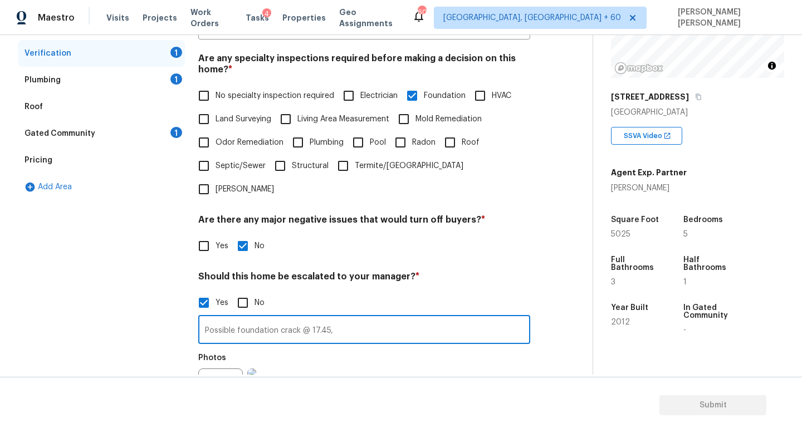
click at [359, 318] on input "Possible foundation crack @ 17.45," at bounding box center [364, 331] width 332 height 26
click at [353, 318] on input "Possible foundation crack @ 17.45," at bounding box center [364, 331] width 332 height 26
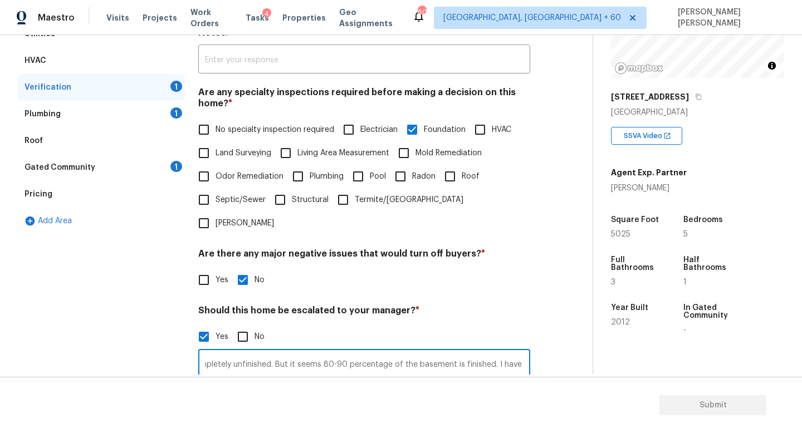
scroll to position [0, 288]
click at [525, 352] on input "Possible foundation crack @ 17.45, [PERSON_NAME] says the basement is completel…" at bounding box center [364, 365] width 332 height 26
click at [491, 352] on input "Possible foundation crack @ 17.45, [PERSON_NAME] says the basement is completel…" at bounding box center [364, 365] width 332 height 26
click at [521, 352] on input "Possible foundation crack @ 17.45, [PERSON_NAME] says the basement is completel…" at bounding box center [364, 365] width 332 height 26
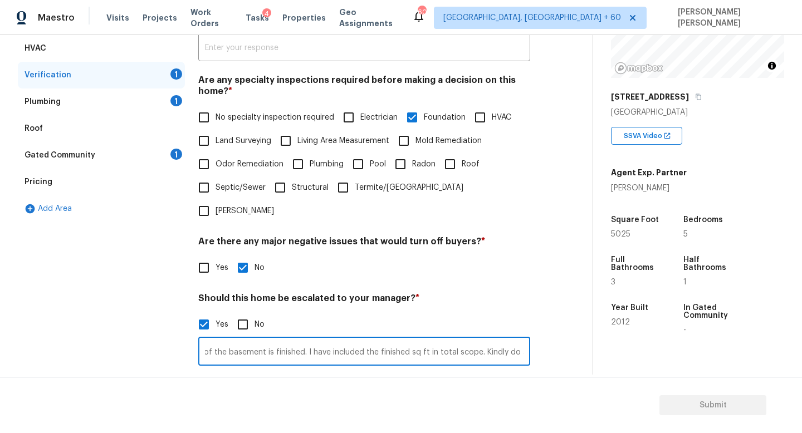
scroll to position [215, 0]
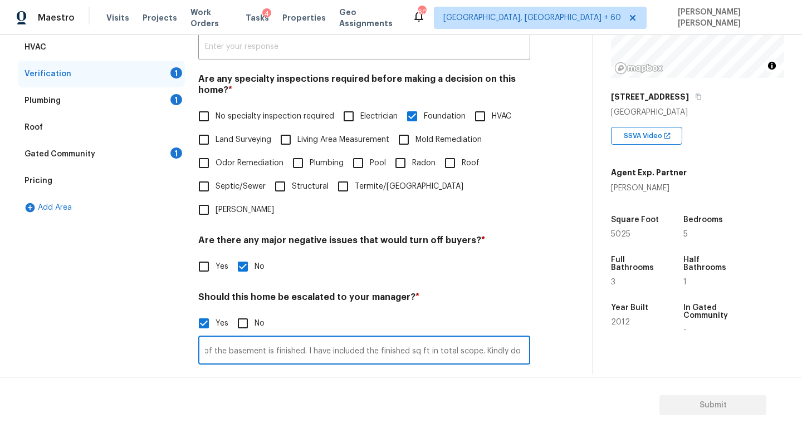
click at [295, 339] on input "Possible foundation crack @ 17.45, [PERSON_NAME] says the basement is completel…" at bounding box center [364, 352] width 332 height 26
drag, startPoint x: 290, startPoint y: 327, endPoint x: 102, endPoint y: 327, distance: 187.1
click at [102, 327] on div "Exterior Utilities HVAC Verification 1 Plumbing 1 Roof Gated Community 1 Pricin…" at bounding box center [292, 251] width 548 height 541
click at [386, 339] on input "Possible foundation crack @ 17.45, [PERSON_NAME] says the basement is completel…" at bounding box center [364, 352] width 332 height 26
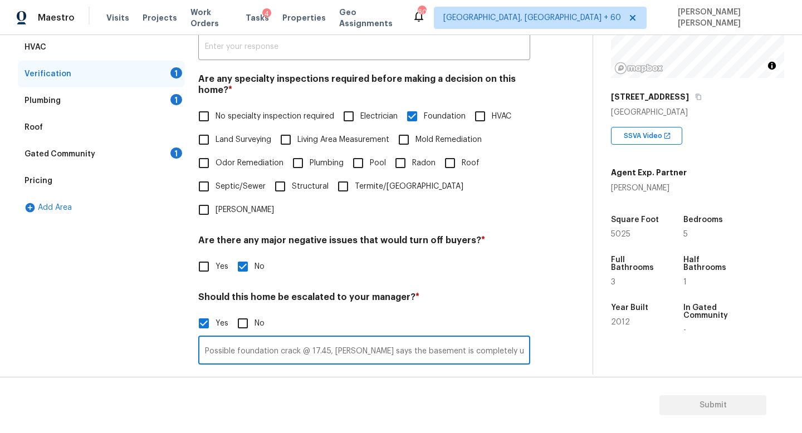
scroll to position [0, 478]
drag, startPoint x: 332, startPoint y: 328, endPoint x: 727, endPoint y: 328, distance: 394.7
click at [727, 328] on div "Back to tasks Condition Scoping - Full [DATE] by 3:00 pm [PERSON_NAME] [PERSON_…" at bounding box center [401, 205] width 802 height 340
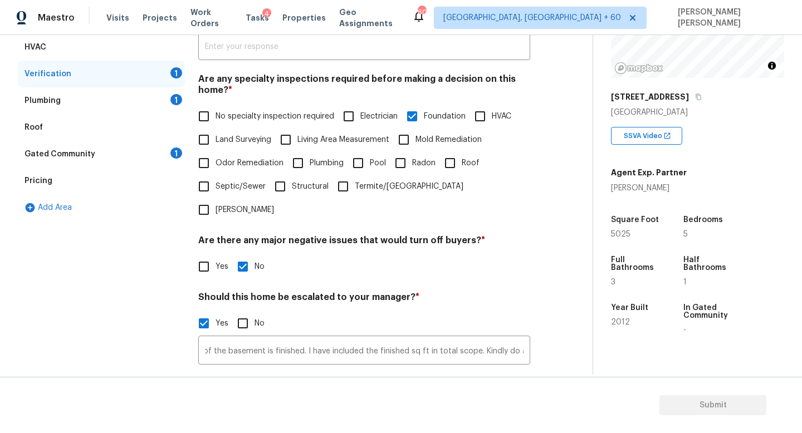
scroll to position [0, 0]
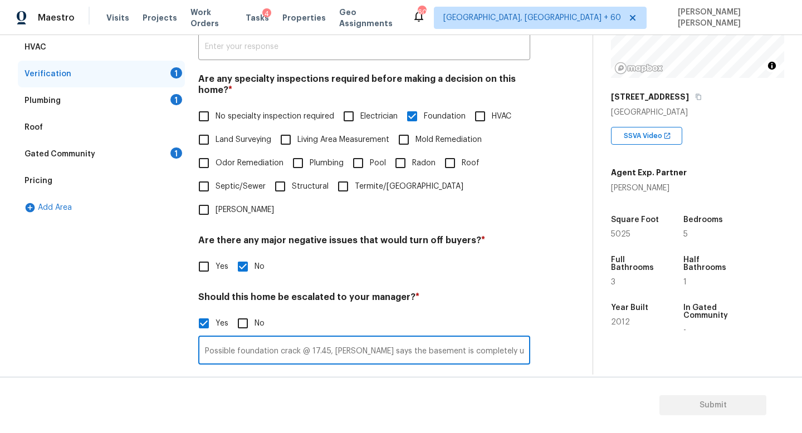
paste input "has noted the basement as completely unfinished; however, it appears that 80–90…"
drag, startPoint x: 342, startPoint y: 332, endPoint x: 0, endPoint y: 324, distance: 342.5
click at [0, 324] on div "Back to tasks Condition Scoping - Full [DATE] by 3:00 pm [PERSON_NAME] [PERSON_…" at bounding box center [401, 205] width 802 height 340
type input "Possible foundation crack @ 17.45, [PERSON_NAME] has noted the basement as comp…"
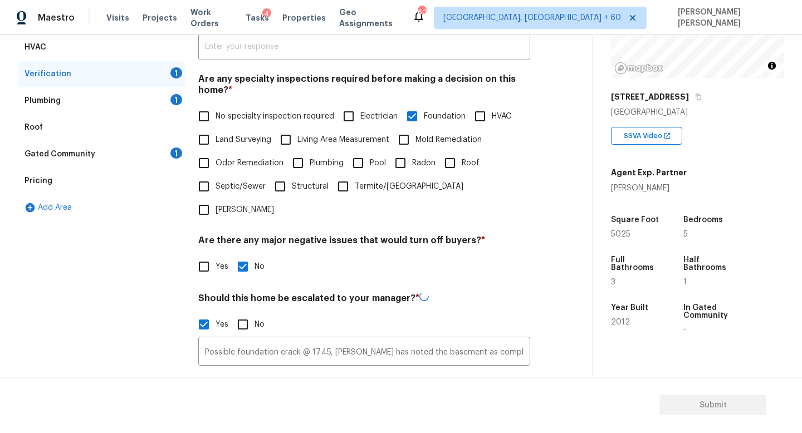
click at [95, 349] on div "Exterior Utilities HVAC Verification 1 Plumbing 1 Roof Gated Community 1 Pricin…" at bounding box center [101, 252] width 167 height 542
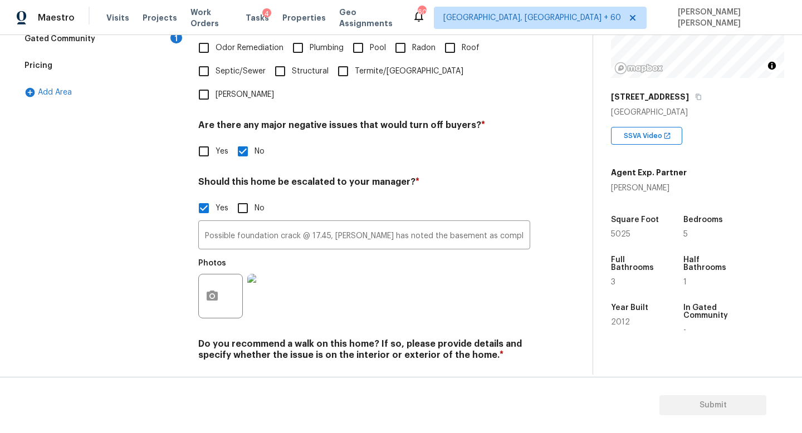
scroll to position [342, 0]
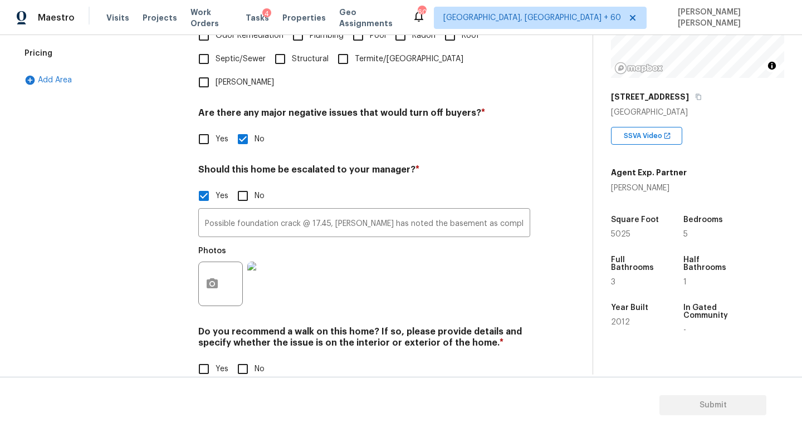
click at [254, 364] on span "No" at bounding box center [259, 370] width 10 height 12
click at [254, 357] on input "No" at bounding box center [242, 368] width 23 height 23
checkbox input "true"
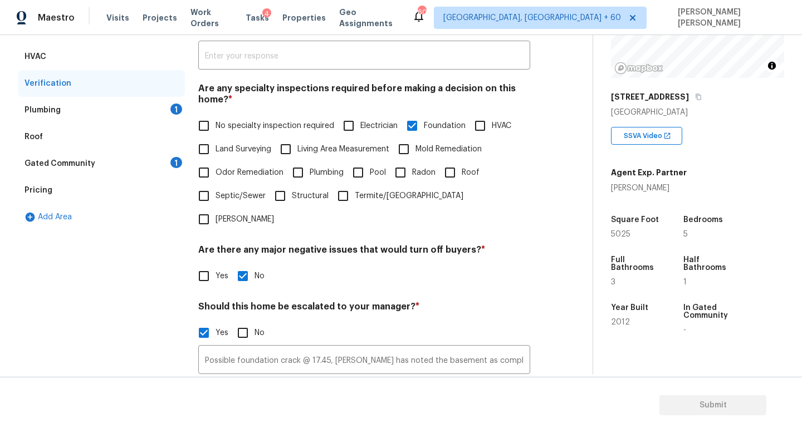
scroll to position [198, 0]
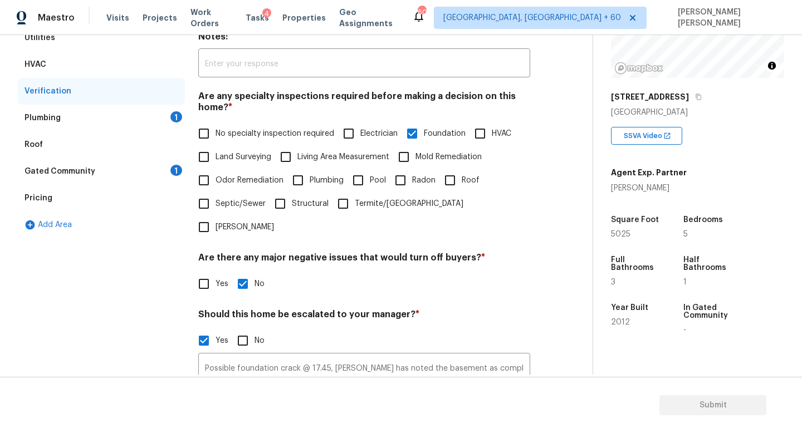
click at [121, 113] on div "Plumbing 1" at bounding box center [101, 118] width 167 height 27
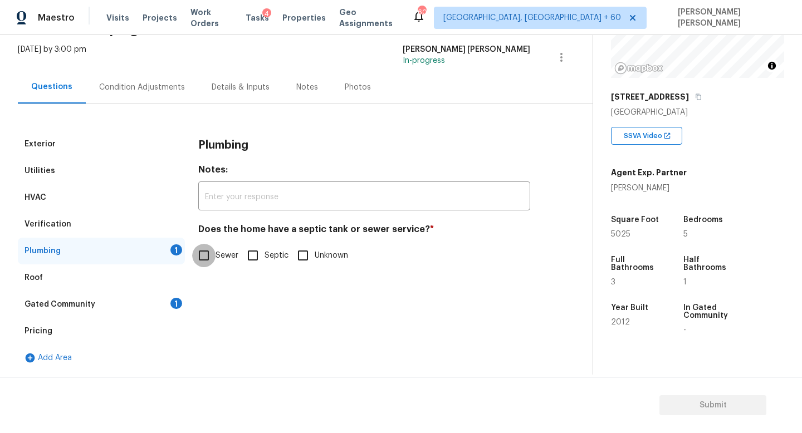
click at [203, 258] on input "Sewer" at bounding box center [203, 255] width 23 height 23
checkbox input "true"
click at [143, 310] on div "Gated Community 1" at bounding box center [101, 304] width 167 height 27
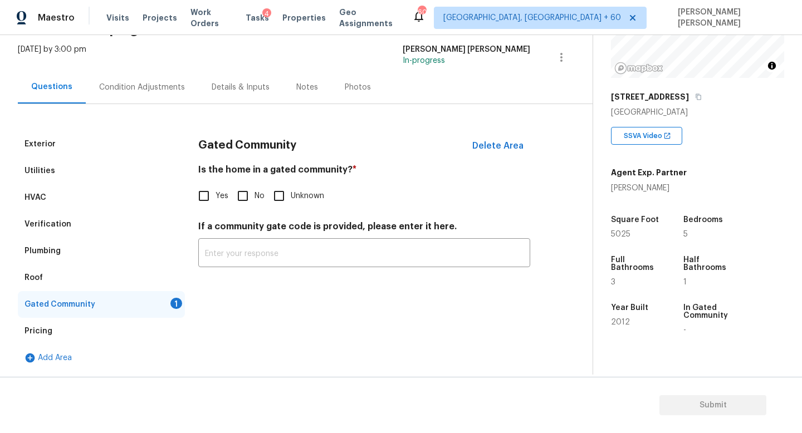
click at [240, 203] on input "No" at bounding box center [242, 195] width 23 height 23
checkbox input "true"
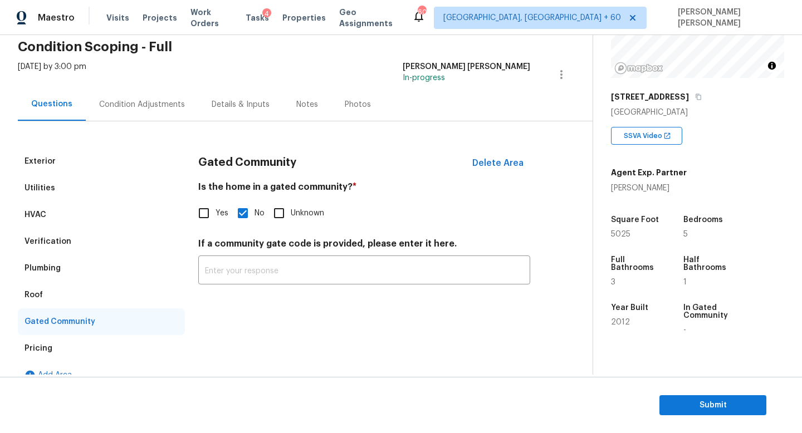
scroll to position [37, 0]
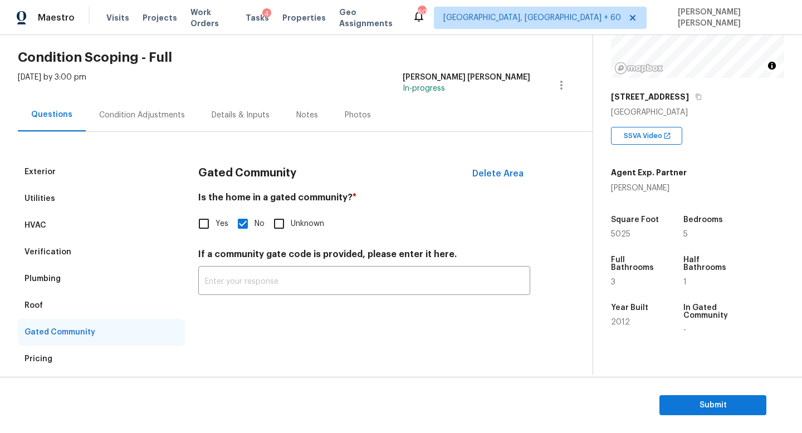
click at [154, 121] on div "Condition Adjustments" at bounding box center [142, 115] width 112 height 33
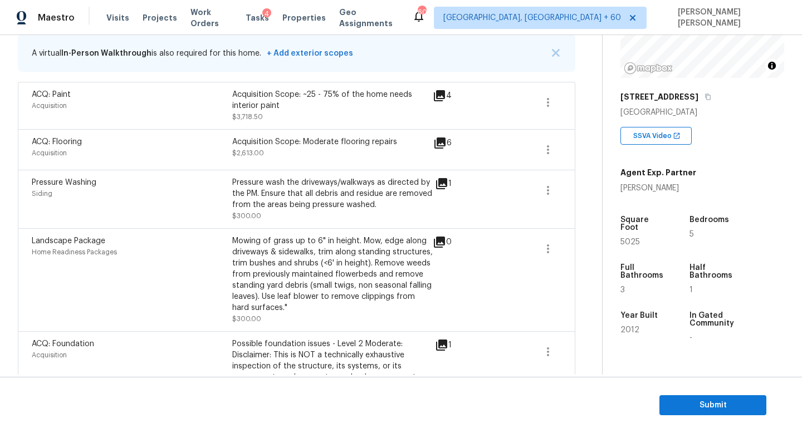
scroll to position [200, 0]
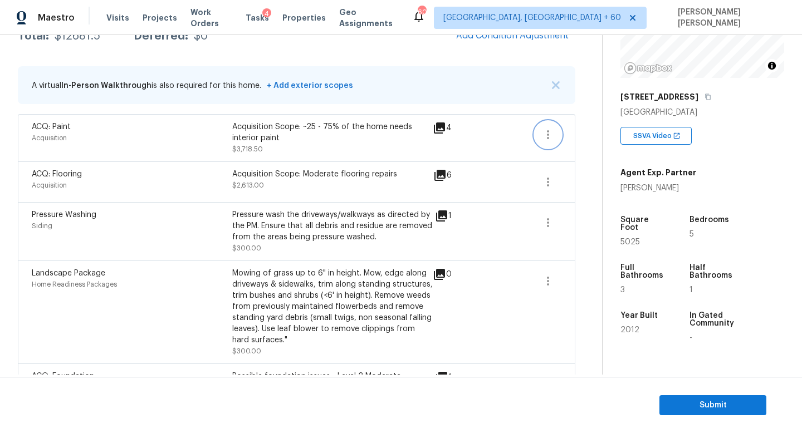
click at [541, 137] on icon "button" at bounding box center [547, 134] width 13 height 13
click at [591, 137] on div "Edit" at bounding box center [611, 132] width 87 height 11
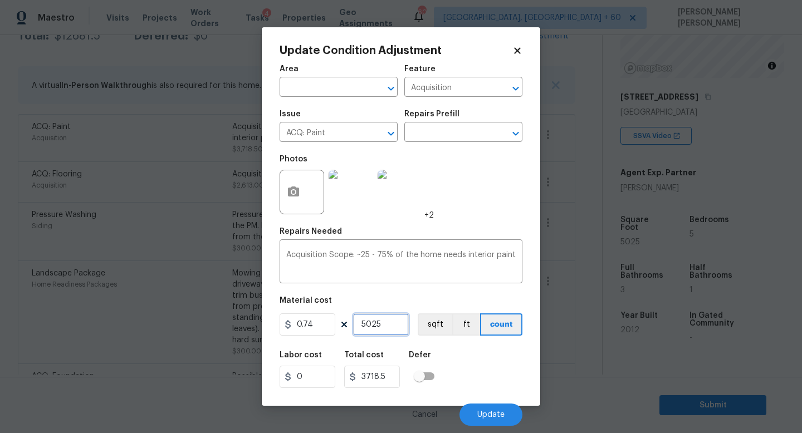
drag, startPoint x: 395, startPoint y: 324, endPoint x: 310, endPoint y: 324, distance: 84.6
click at [310, 324] on div "0.74 5025 sqft ft count" at bounding box center [400, 324] width 243 height 22
type input "6"
type input "4.44"
type input "68"
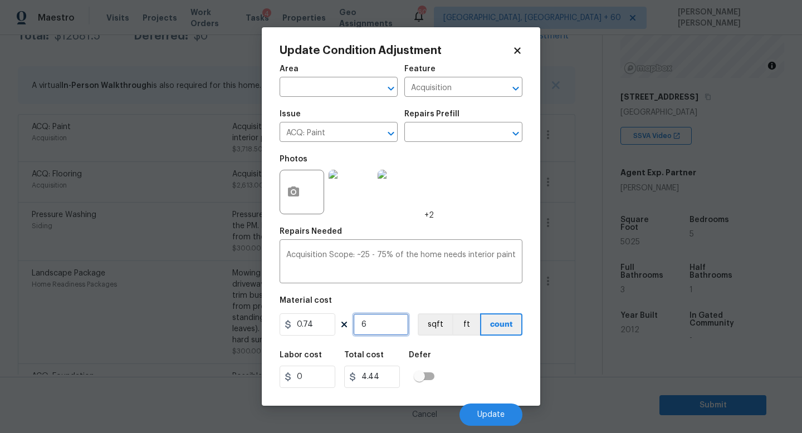
type input "50.32"
type input "682"
type input "504.68"
type input "6825"
type input "5050.5"
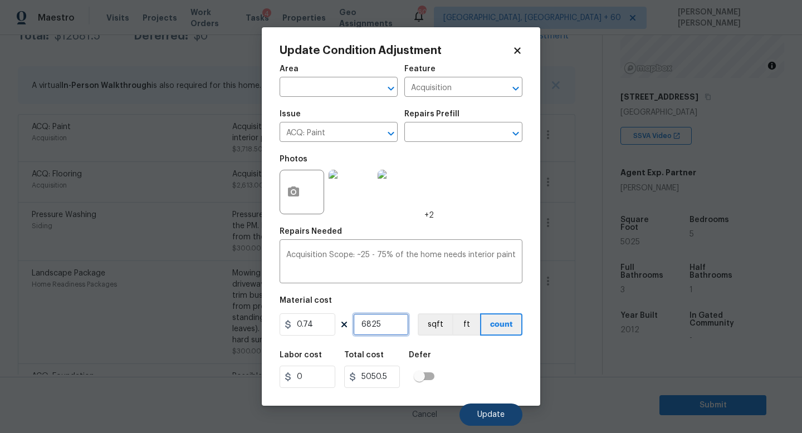
type input "6825"
click at [493, 411] on span "Update" at bounding box center [490, 415] width 27 height 8
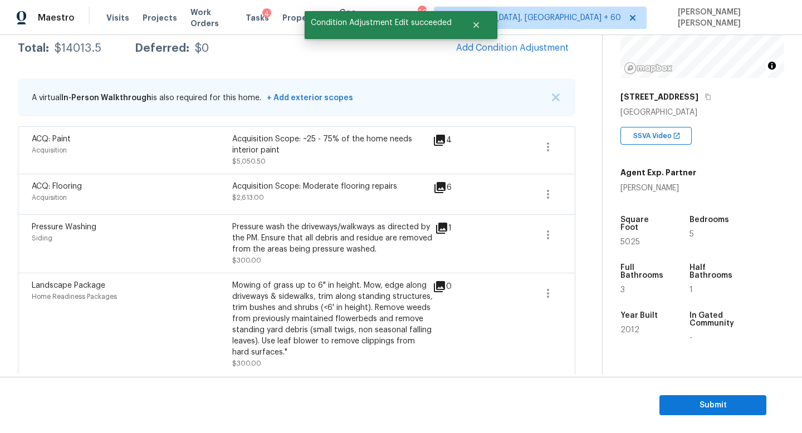
scroll to position [185, 0]
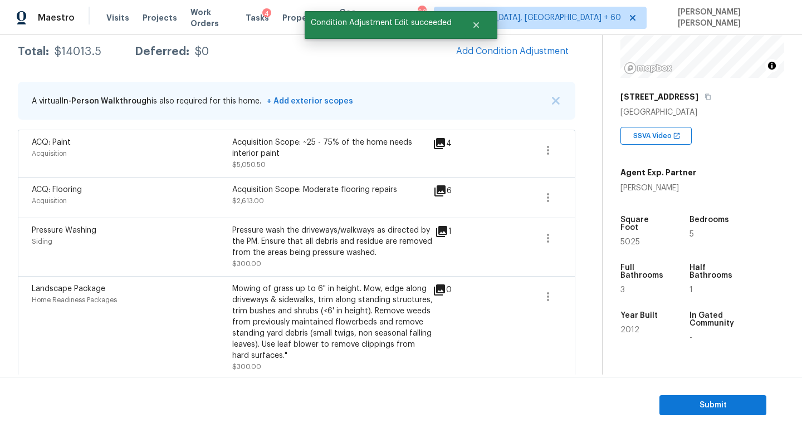
click at [572, 214] on div "ACQ: Flooring Acquisition Acquisition Scope: Moderate flooring repairs $2,613.0…" at bounding box center [296, 197] width 557 height 41
click at [557, 202] on button "button" at bounding box center [547, 197] width 27 height 27
click at [589, 202] on link "Edit" at bounding box center [611, 196] width 95 height 17
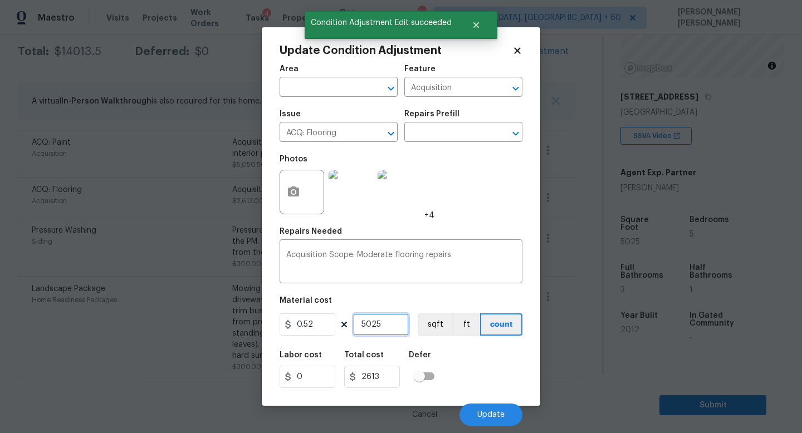
drag, startPoint x: 385, startPoint y: 328, endPoint x: 230, endPoint y: 319, distance: 155.6
click at [263, 326] on div "Update Condition Adjustment Area ​ Feature Acquisition ​ Issue ACQ: Flooring ​ …" at bounding box center [401, 216] width 278 height 379
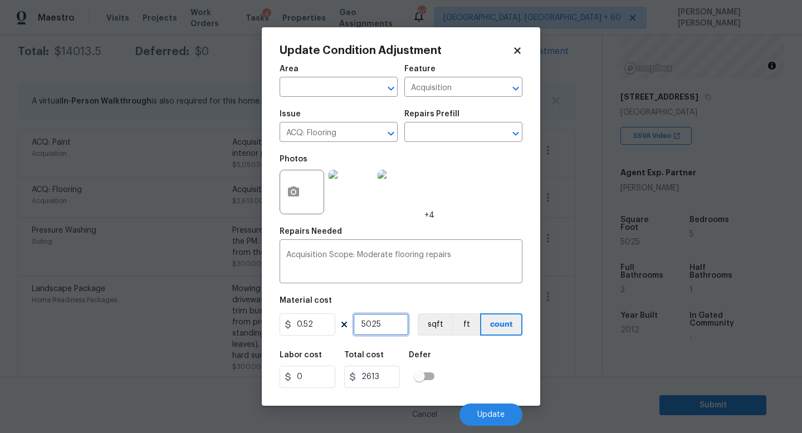
type input "6"
type input "3.12"
type input "68"
type input "35.36"
type input "682"
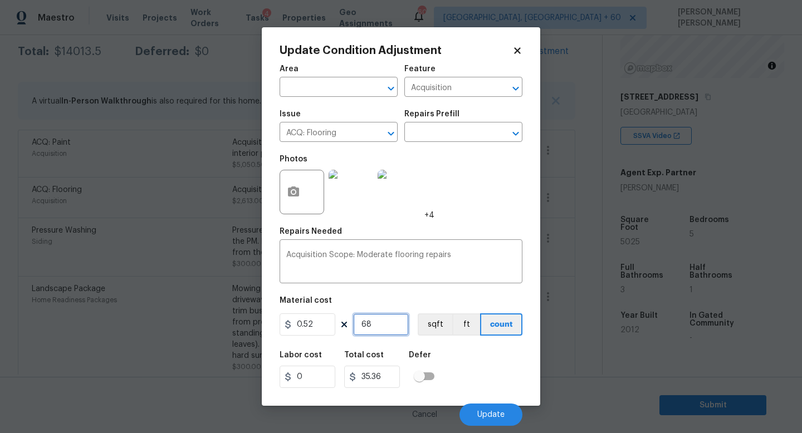
type input "354.64"
type input "6825"
type input "3549"
type input "6825"
click at [466, 357] on div "Labor cost 0 Total cost 3549 Defer" at bounding box center [400, 370] width 243 height 50
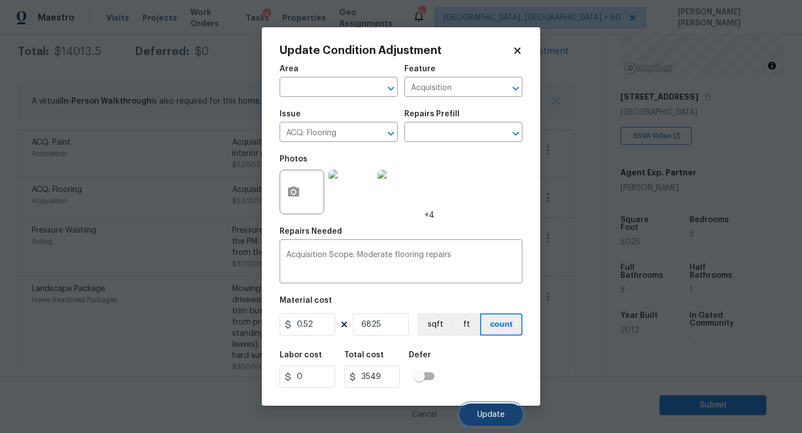
click at [489, 413] on span "Update" at bounding box center [490, 415] width 27 height 8
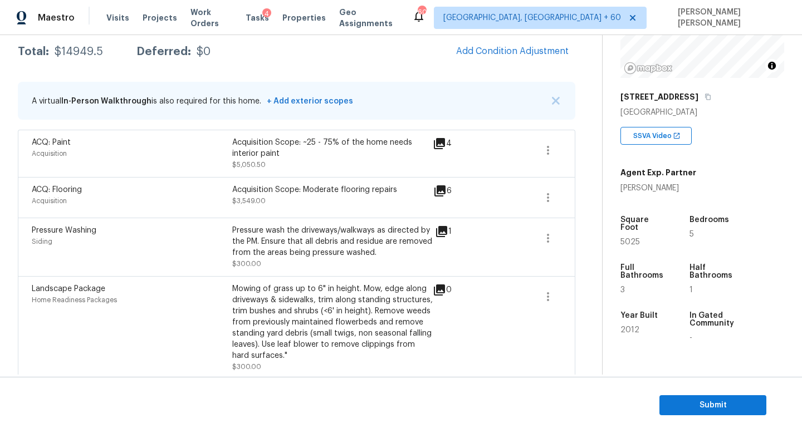
scroll to position [33, 0]
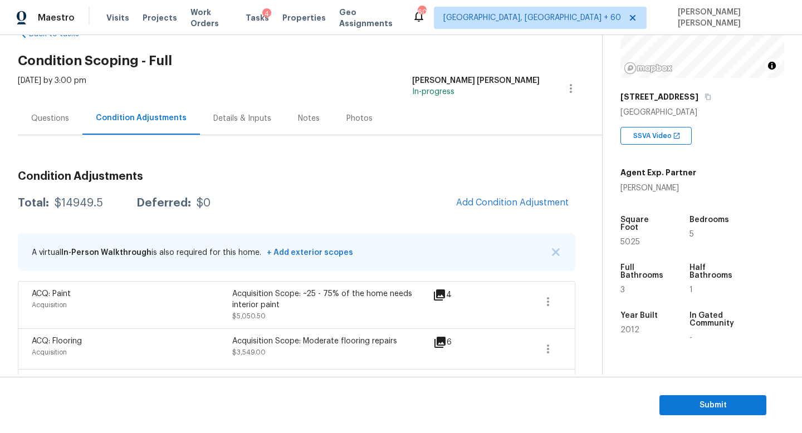
click at [50, 114] on div "Questions" at bounding box center [50, 118] width 38 height 11
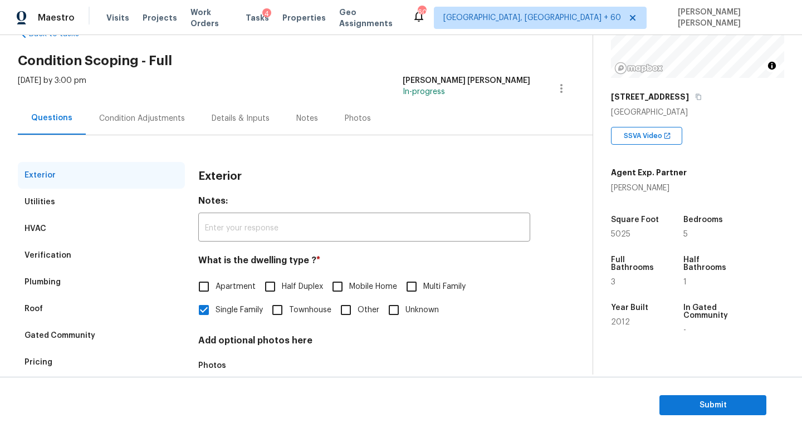
scroll to position [103, 0]
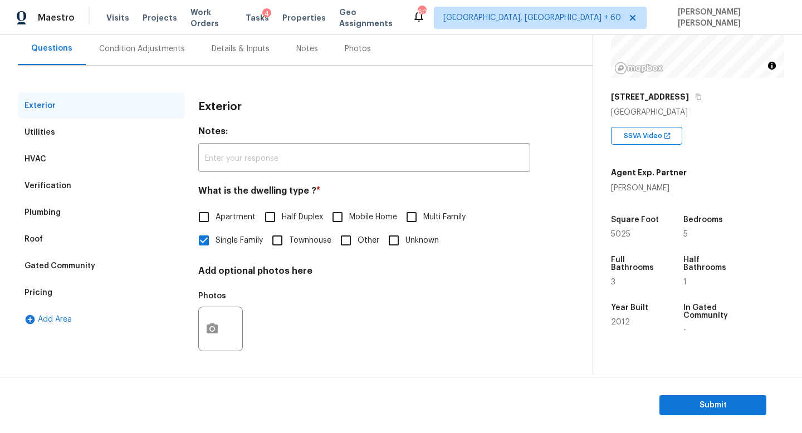
click at [62, 188] on div "Verification" at bounding box center [47, 185] width 47 height 11
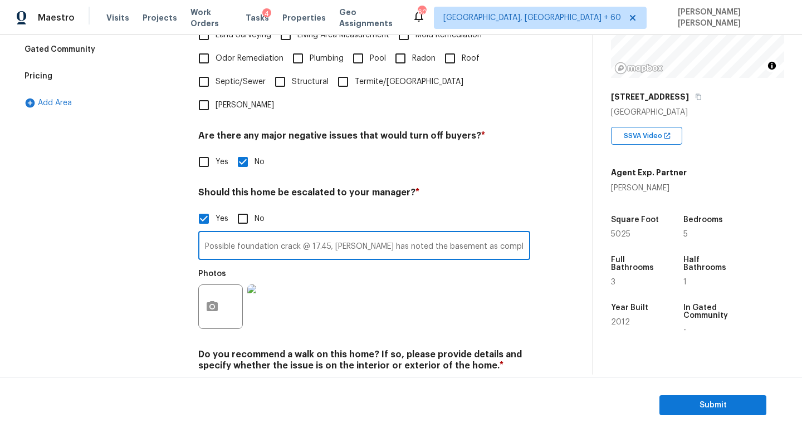
scroll to position [0, 607]
drag, startPoint x: 332, startPoint y: 224, endPoint x: 683, endPoint y: 224, distance: 350.8
click at [683, 224] on div "Back to tasks Condition Scoping - Full [DATE] by 3:00 pm [PERSON_NAME] [PERSON_…" at bounding box center [401, 205] width 802 height 340
click at [79, 246] on div "Exterior Utilities HVAC Verification Plumbing Roof Gated Community Pricing Add …" at bounding box center [101, 146] width 167 height 541
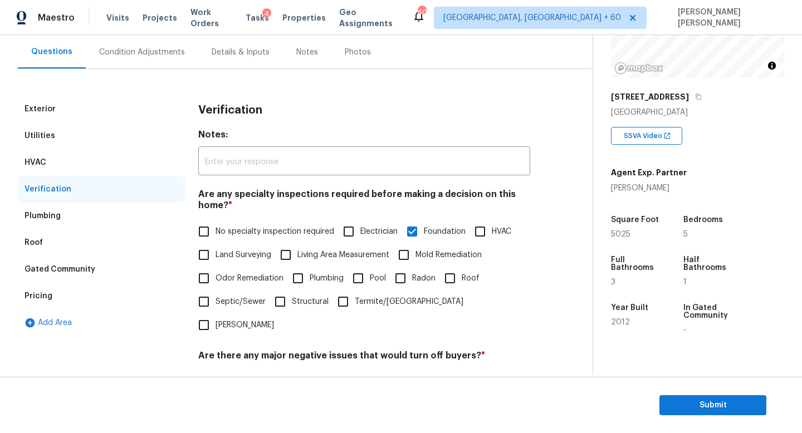
scroll to position [0, 0]
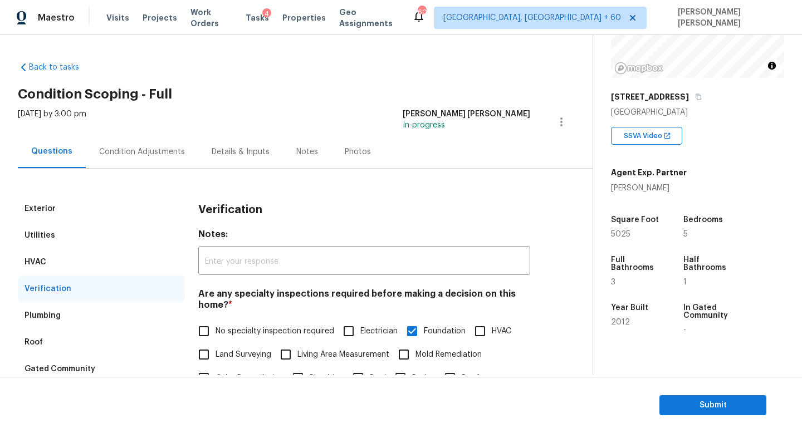
click at [129, 153] on div "Condition Adjustments" at bounding box center [142, 151] width 86 height 11
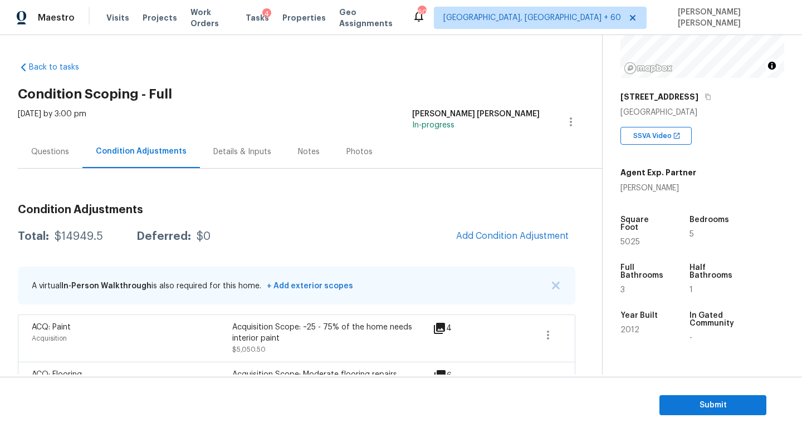
click at [56, 151] on div "Questions" at bounding box center [50, 151] width 38 height 11
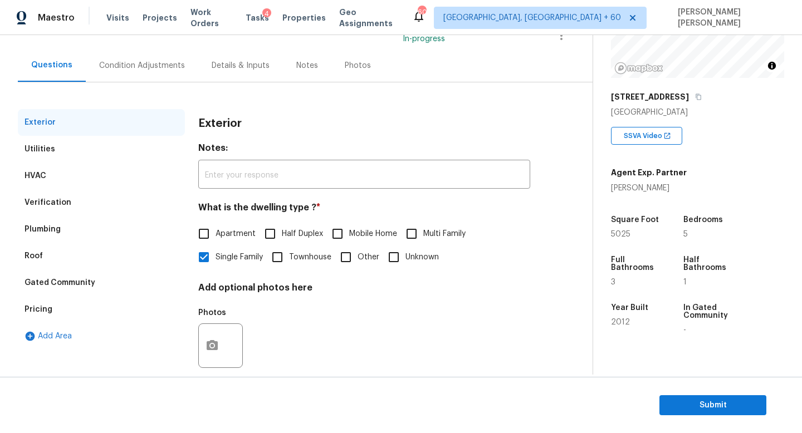
scroll to position [103, 0]
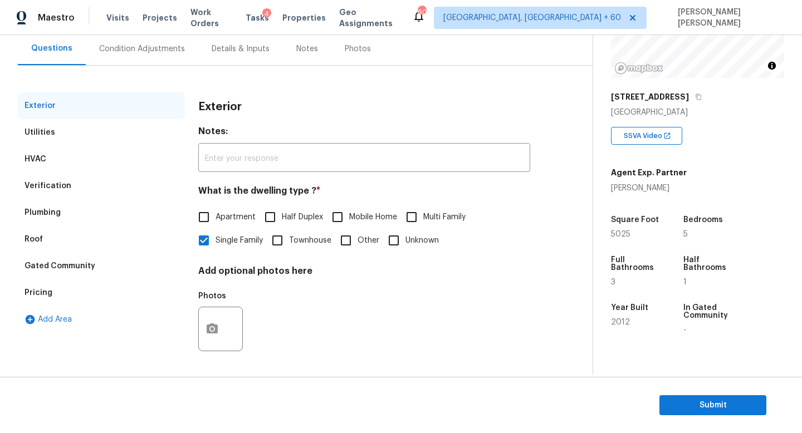
click at [70, 291] on div "Pricing" at bounding box center [101, 292] width 167 height 27
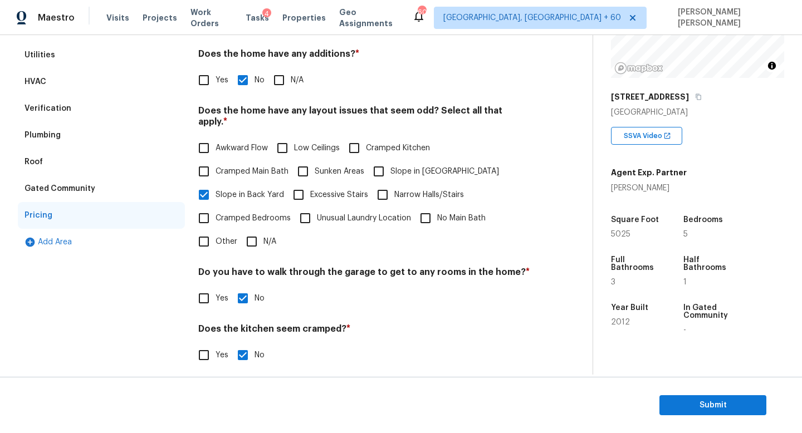
scroll to position [235, 0]
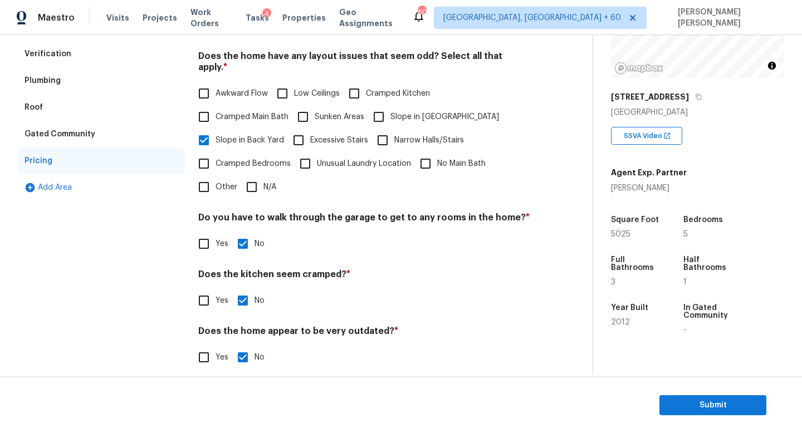
click at [208, 177] on input "Other" at bounding box center [203, 186] width 23 height 23
checkbox input "true"
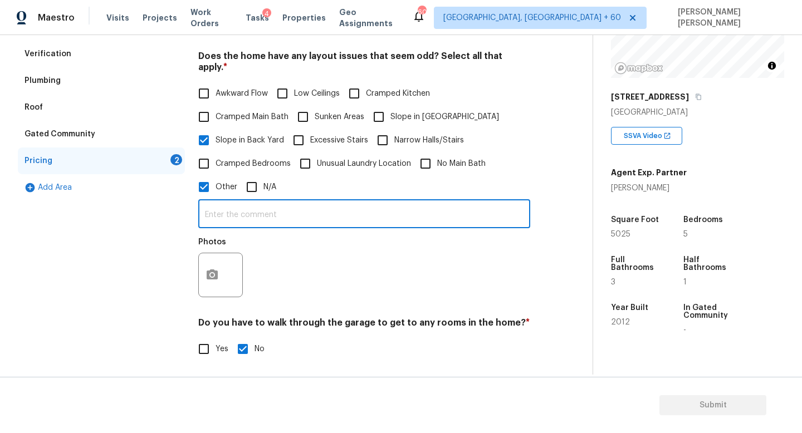
click at [277, 215] on input "text" at bounding box center [364, 215] width 332 height 26
paste input "Admin has noted the basement as completely unfinished; however, it appears that…"
drag, startPoint x: 417, startPoint y: 200, endPoint x: 636, endPoint y: 193, distance: 218.9
click at [636, 193] on div "Back to tasks Condition Scoping - Full [DATE] by 3:00 pm [PERSON_NAME] [PERSON_…" at bounding box center [401, 205] width 802 height 340
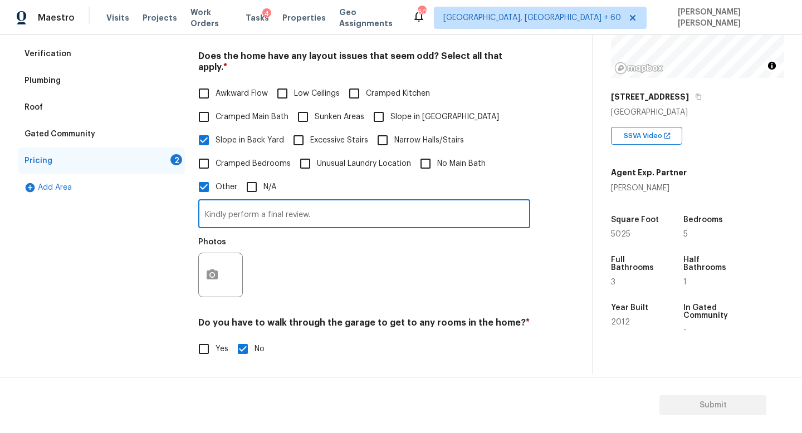
scroll to position [0, 0]
click at [460, 206] on input "Admin has noted the basement as completely unfinished; however, it appears that…" at bounding box center [364, 215] width 332 height 26
drag, startPoint x: 412, startPoint y: 206, endPoint x: 646, endPoint y: 206, distance: 233.8
click at [646, 206] on div "Back to tasks Condition Scoping - Full [DATE] by 3:00 pm [PERSON_NAME] [PERSON_…" at bounding box center [401, 205] width 802 height 340
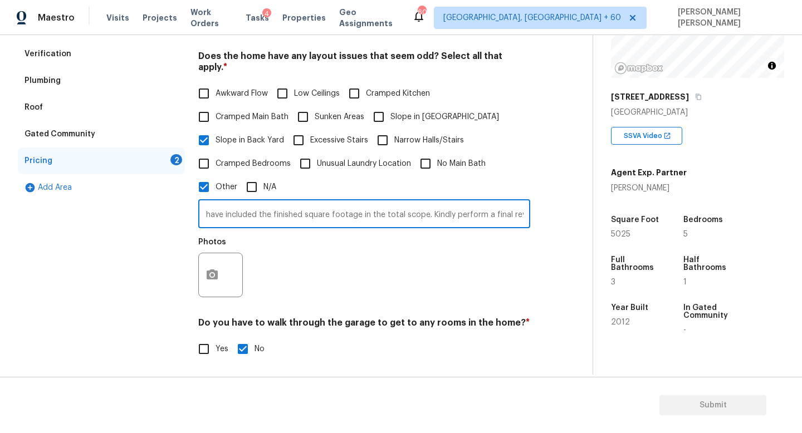
click at [432, 211] on input "Admin has noted the basement as completely unfinished; however, it appears that…" at bounding box center [364, 215] width 332 height 26
drag, startPoint x: 418, startPoint y: 204, endPoint x: 619, endPoint y: 204, distance: 201.0
click at [619, 204] on div "Back to tasks Condition Scoping - Full [DATE] by 3:00 pm [PERSON_NAME] [PERSON_…" at bounding box center [401, 205] width 802 height 340
type input "Admin has noted the basement as completely unfinished; however, it appears that…"
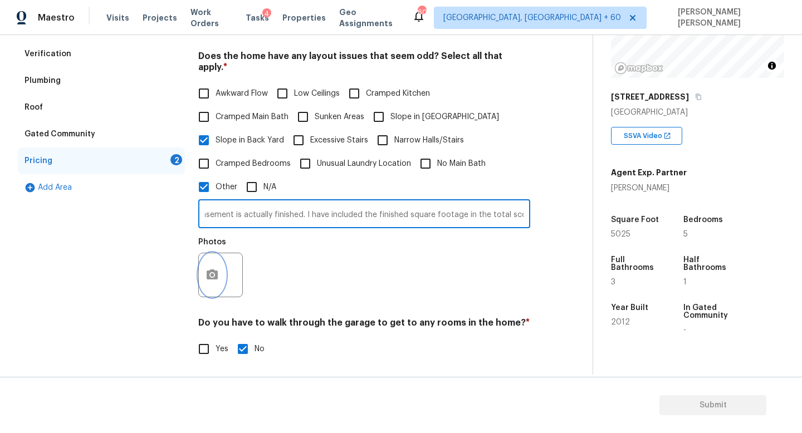
click at [220, 263] on button "button" at bounding box center [212, 274] width 27 height 43
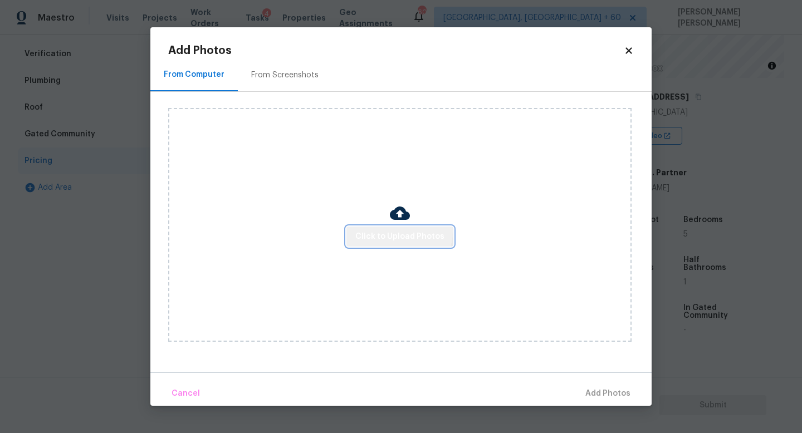
click at [400, 231] on span "Click to Upload Photos" at bounding box center [399, 237] width 89 height 14
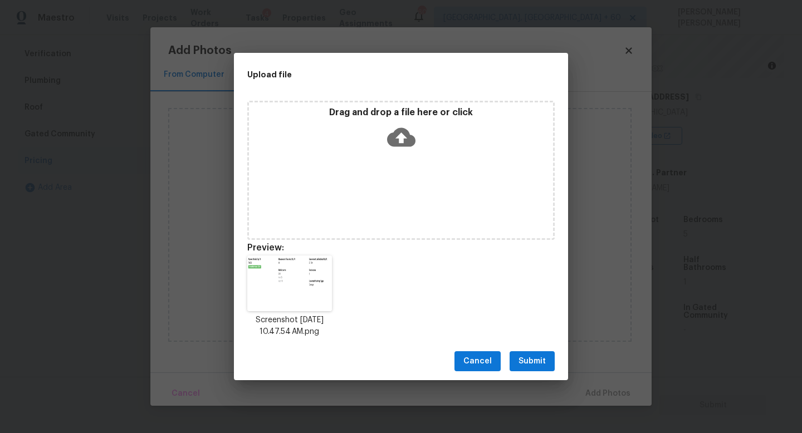
click at [540, 364] on span "Submit" at bounding box center [531, 362] width 27 height 14
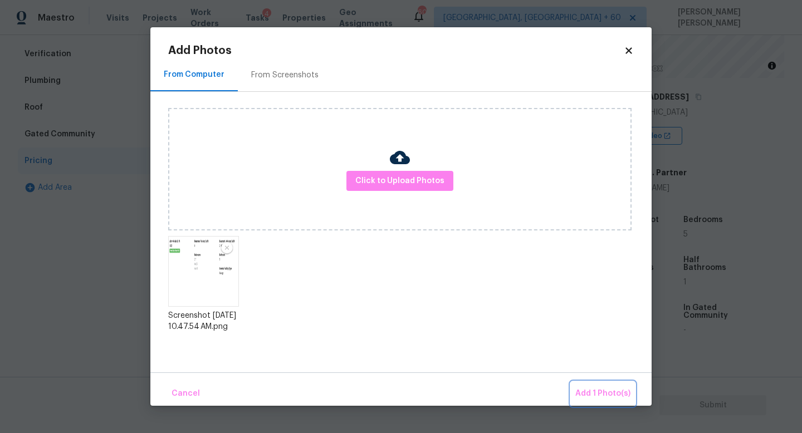
click at [599, 389] on span "Add 1 Photo(s)" at bounding box center [602, 394] width 55 height 14
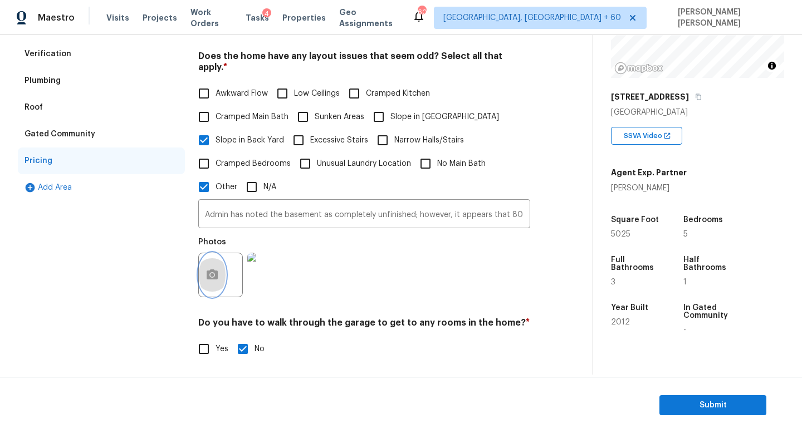
click at [208, 272] on button "button" at bounding box center [212, 274] width 27 height 43
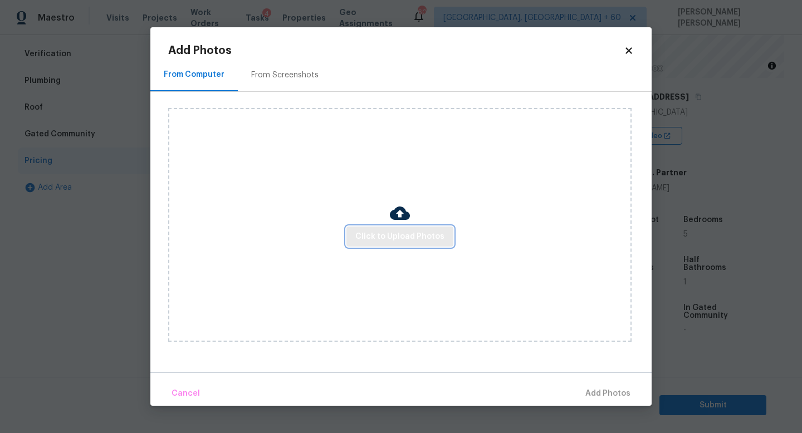
click at [416, 234] on span "Click to Upload Photos" at bounding box center [399, 237] width 89 height 14
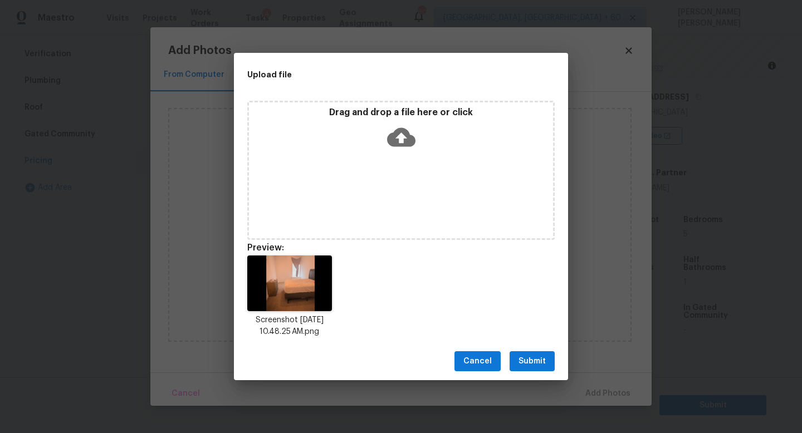
click at [529, 360] on span "Submit" at bounding box center [531, 362] width 27 height 14
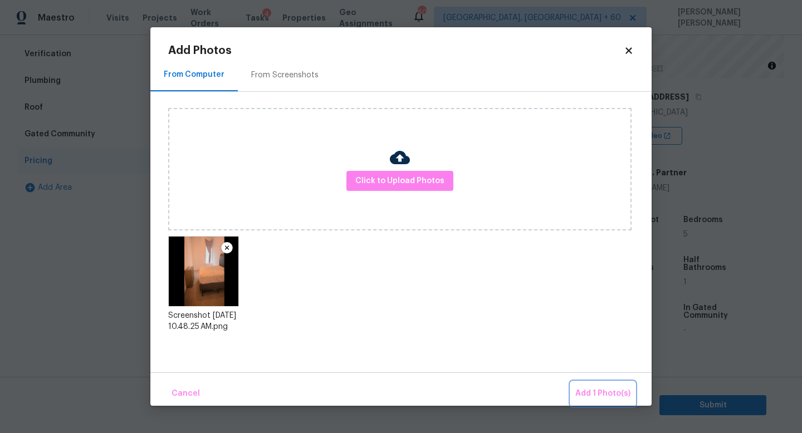
click at [597, 388] on span "Add 1 Photo(s)" at bounding box center [602, 394] width 55 height 14
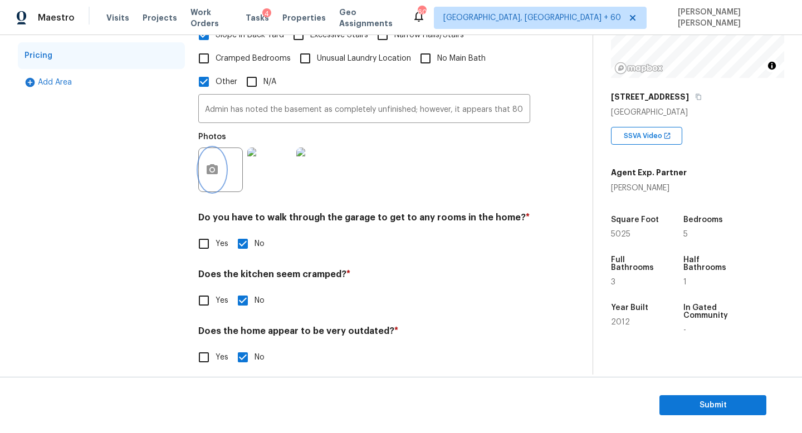
scroll to position [153, 0]
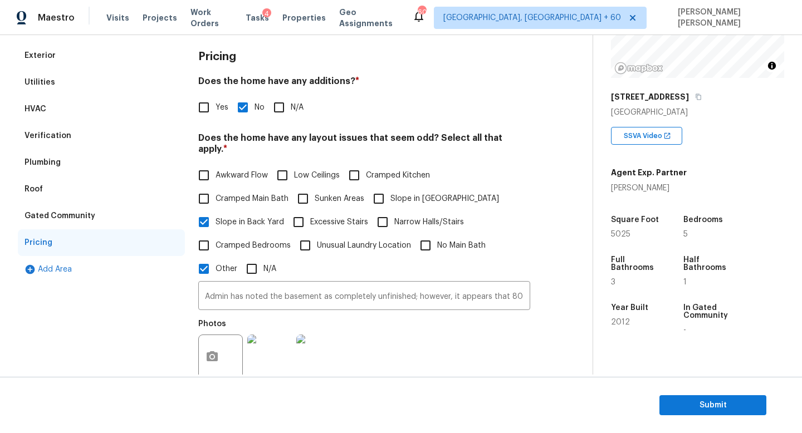
click at [68, 163] on div "Plumbing" at bounding box center [101, 162] width 167 height 27
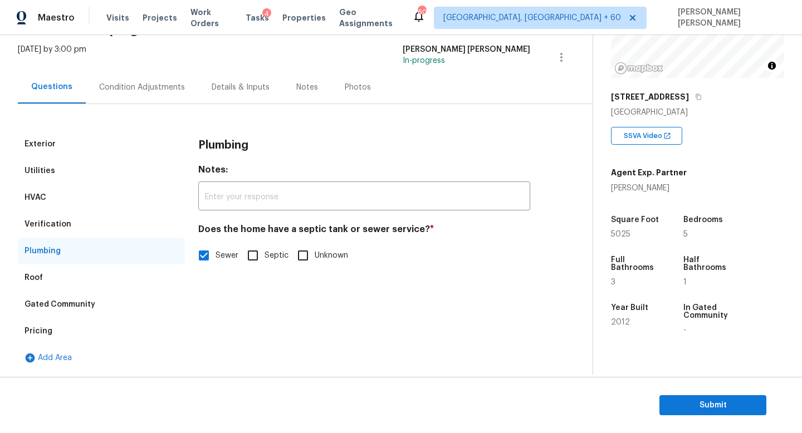
click at [58, 222] on div "Verification" at bounding box center [47, 224] width 47 height 11
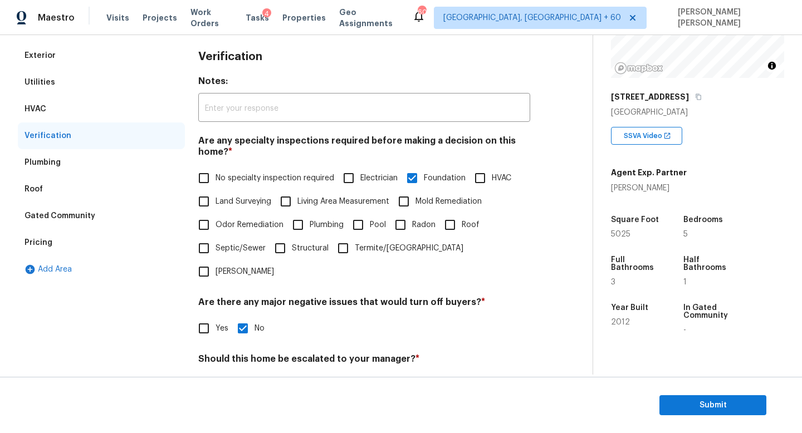
scroll to position [282, 0]
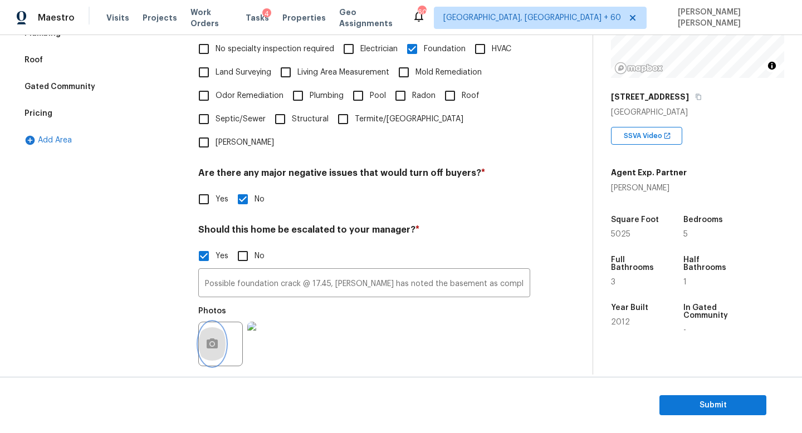
click at [219, 322] on button "button" at bounding box center [212, 343] width 27 height 43
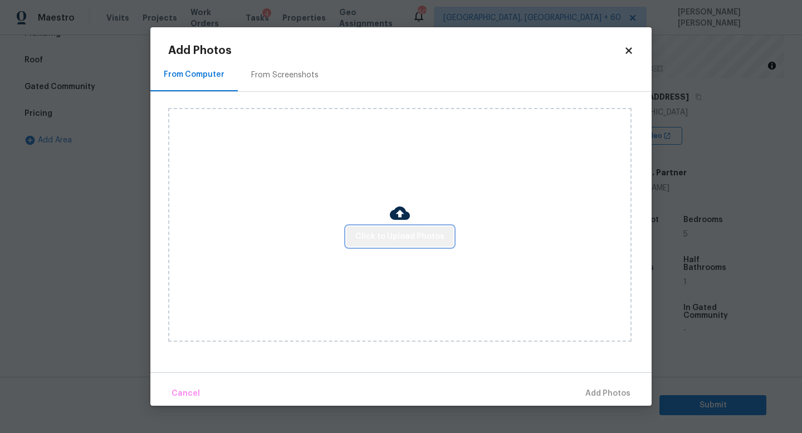
click at [424, 238] on span "Click to Upload Photos" at bounding box center [399, 237] width 89 height 14
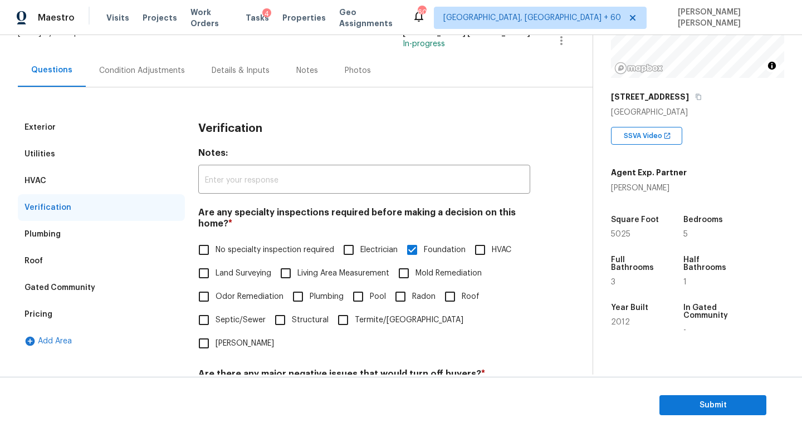
scroll to position [3, 0]
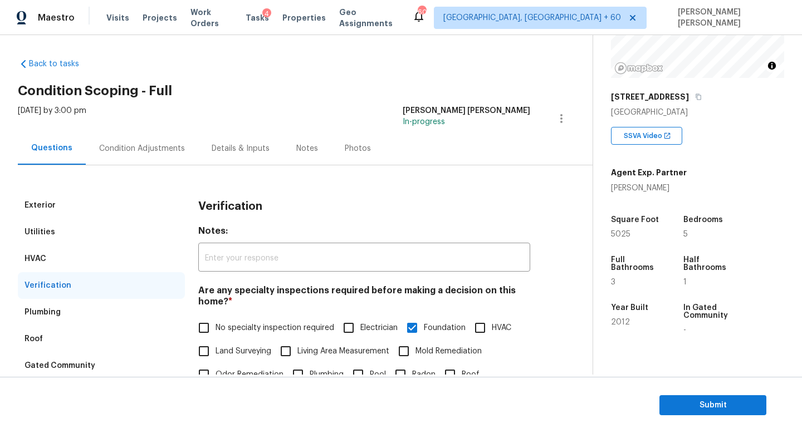
click at [148, 149] on div "Condition Adjustments" at bounding box center [142, 148] width 86 height 11
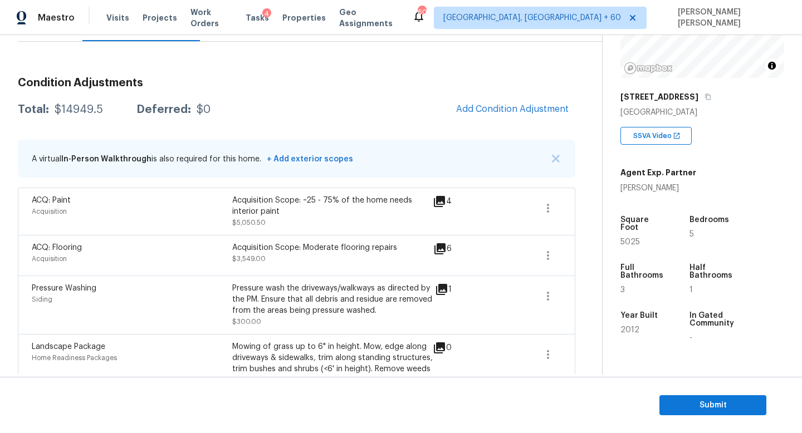
scroll to position [126, 0]
click at [552, 254] on icon "button" at bounding box center [547, 255] width 13 height 13
click at [392, 81] on h3 "Condition Adjustments" at bounding box center [296, 83] width 557 height 11
click at [551, 256] on icon "button" at bounding box center [547, 254] width 13 height 13
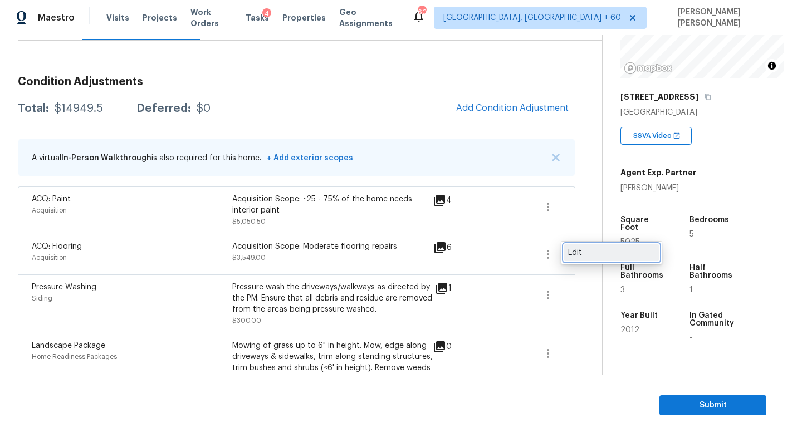
click at [604, 260] on link "Edit" at bounding box center [611, 252] width 95 height 17
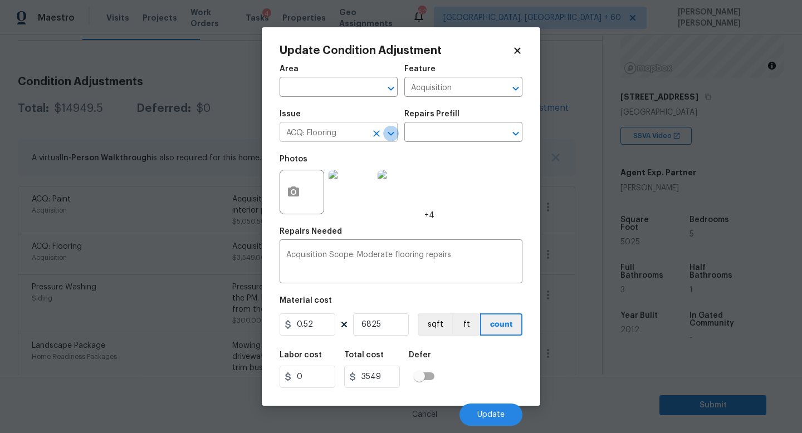
click at [384, 135] on icon "Open" at bounding box center [390, 133] width 13 height 13
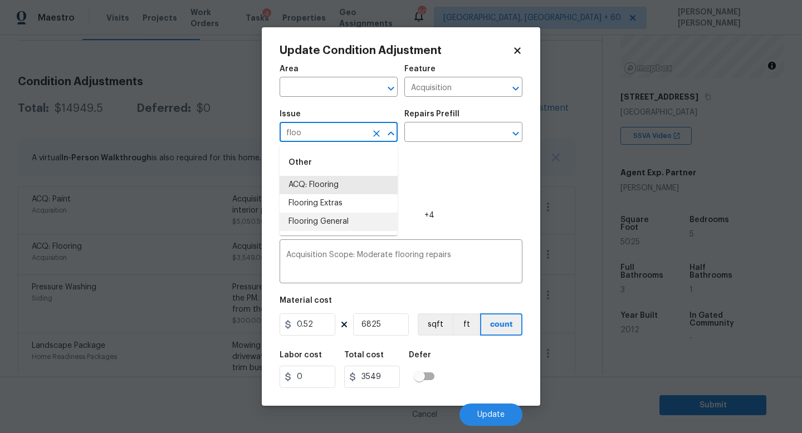
click at [354, 221] on li "Flooring General" at bounding box center [338, 222] width 118 height 18
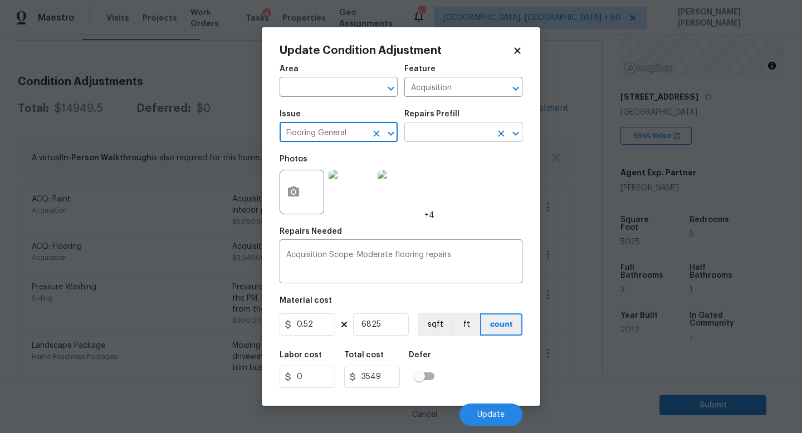
type input "Flooring General"
click at [442, 133] on input "text" at bounding box center [447, 133] width 87 height 17
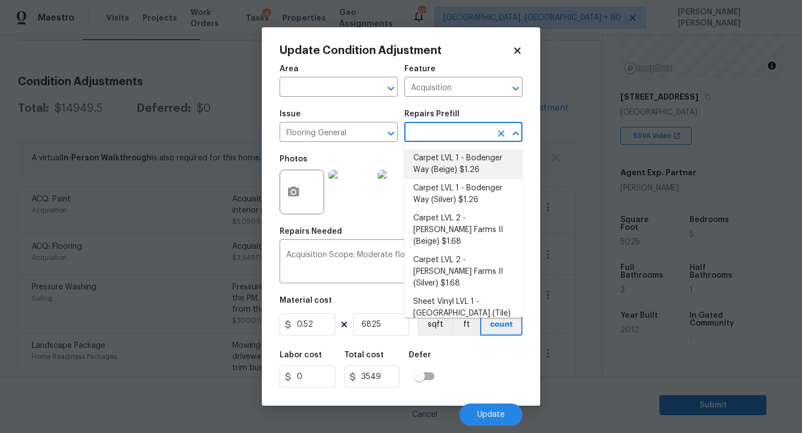
click at [458, 170] on li "Carpet LVL 1 - Bodenger Way (Beige) $1.26" at bounding box center [463, 164] width 118 height 30
type input "Overall Flooring"
type textarea "Install new carpet. (Bodenger Way 749 Bird Bath, Beige) at all previously carpe…"
type input "1.26"
type input "8599.5"
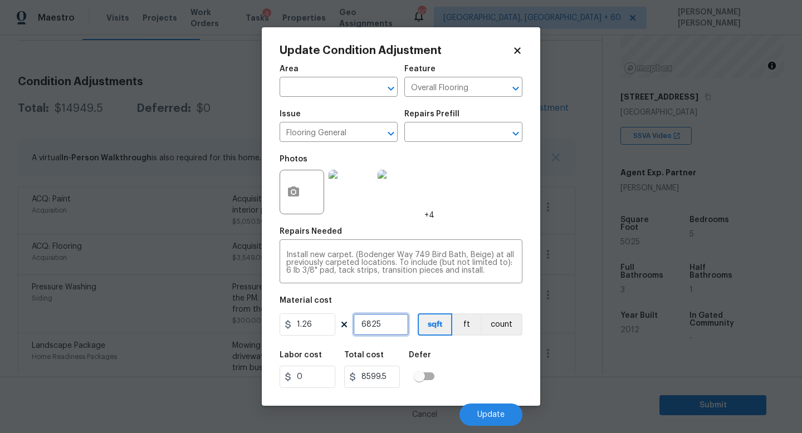
drag, startPoint x: 392, startPoint y: 323, endPoint x: 304, endPoint y: 321, distance: 88.0
click at [304, 321] on div "1.26 6825 sqft ft count" at bounding box center [400, 324] width 243 height 22
type input "5"
type input "6.3"
type input "50"
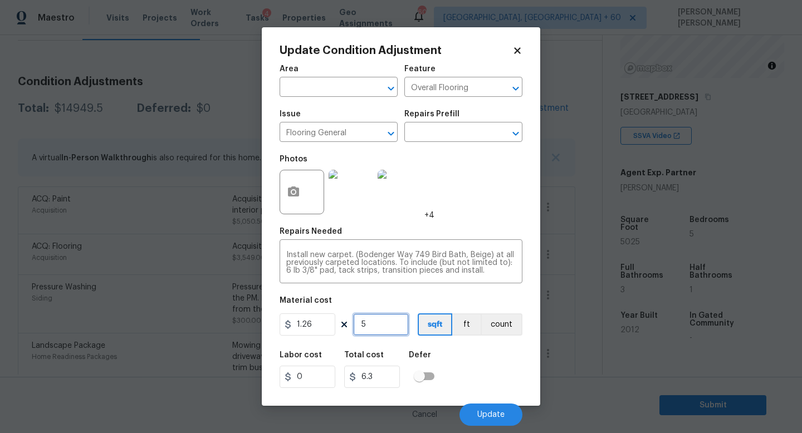
type input "63"
type input "500"
type input "630"
type input "5000"
type input "6300"
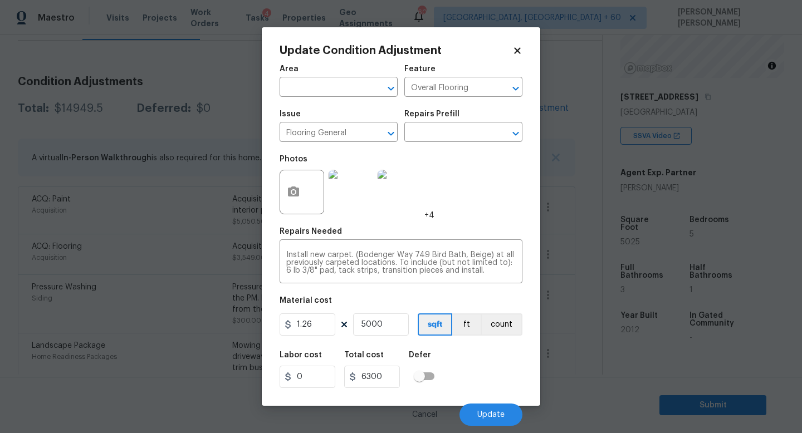
click at [500, 372] on div "Labor cost 0 Total cost 6300 Defer" at bounding box center [400, 370] width 243 height 50
drag, startPoint x: 385, startPoint y: 324, endPoint x: 277, endPoint y: 324, distance: 108.6
click at [313, 324] on div "1.26 5000 sqft ft count" at bounding box center [400, 324] width 243 height 22
type input "4"
type input "5.04"
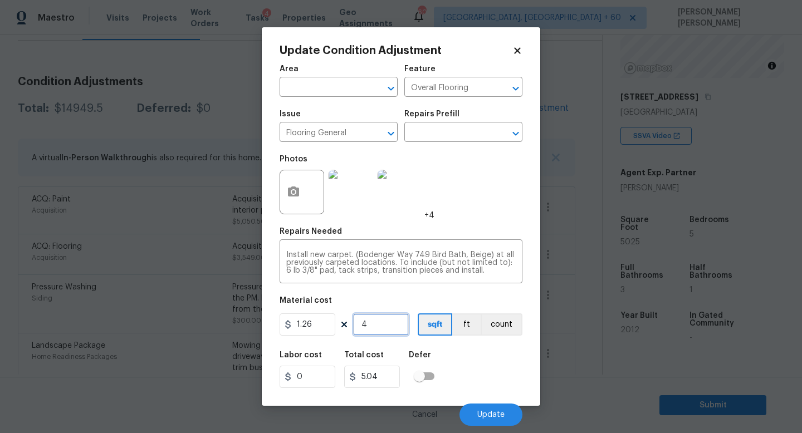
type input "45"
type input "56.7"
type input "455"
type input "573.3"
type input "4550"
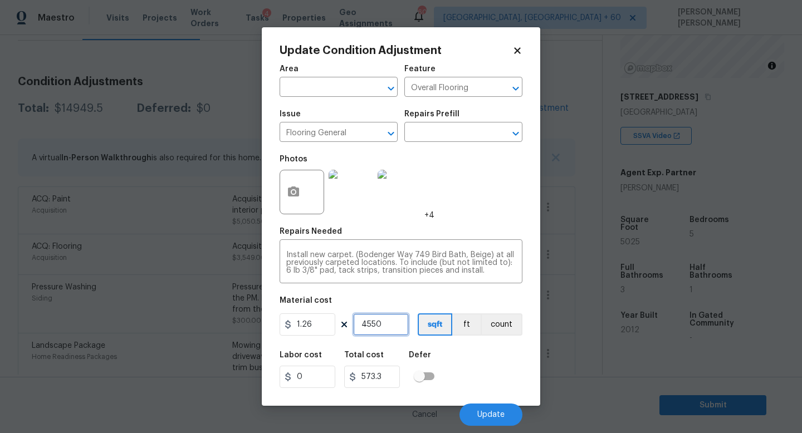
type input "5733"
type input "4550"
click at [496, 410] on button "Update" at bounding box center [490, 415] width 63 height 22
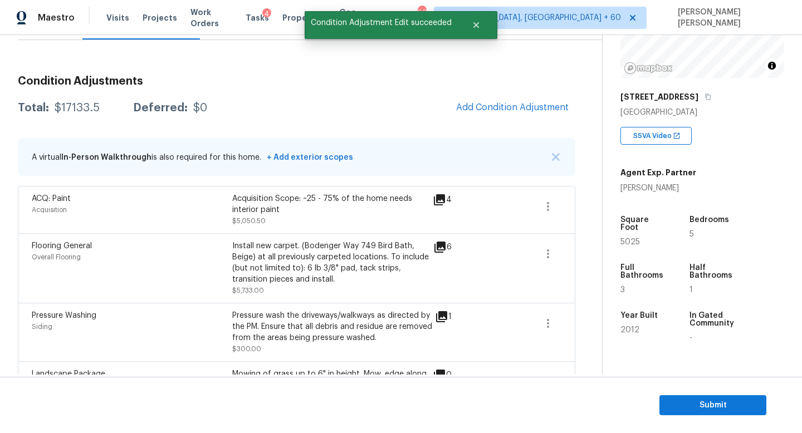
scroll to position [111, 0]
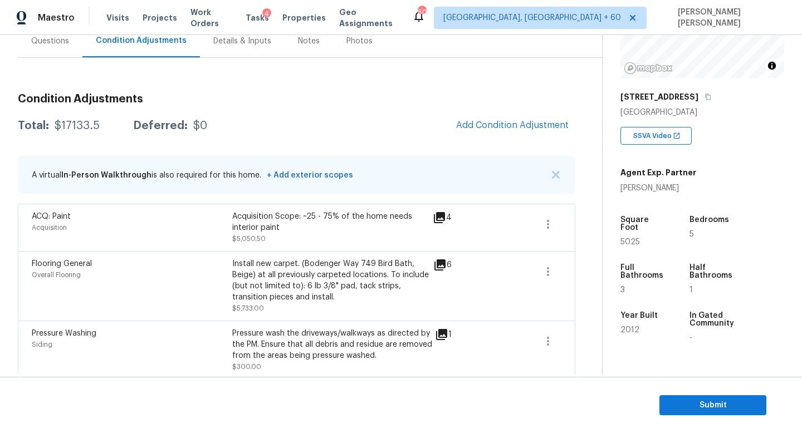
click at [499, 128] on span "Add Condition Adjustment" at bounding box center [512, 125] width 112 height 10
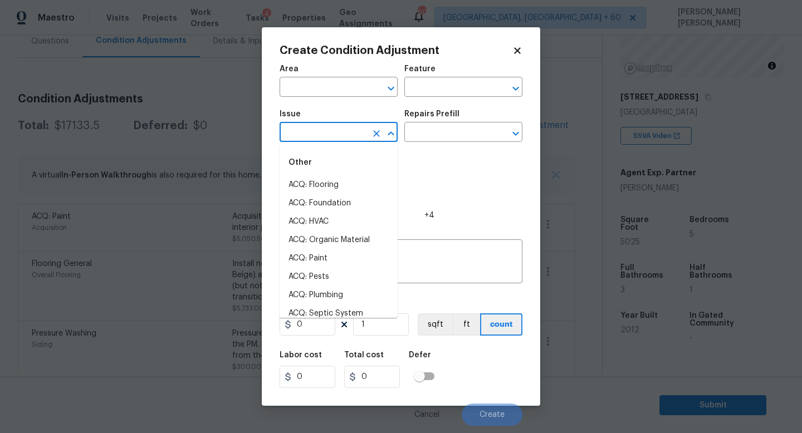
click at [332, 129] on input "text" at bounding box center [322, 133] width 87 height 17
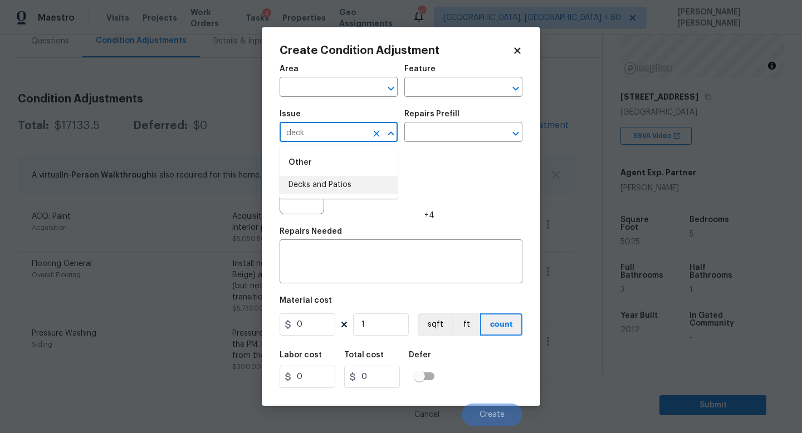
click at [352, 183] on li "Decks and Patios" at bounding box center [338, 185] width 118 height 18
type input "Decks and Patios"
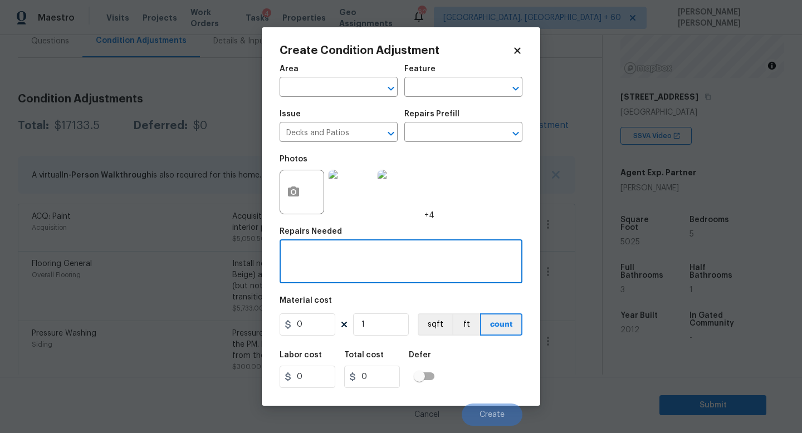
click at [334, 254] on textarea at bounding box center [400, 262] width 229 height 23
type textarea "Repaint deck"
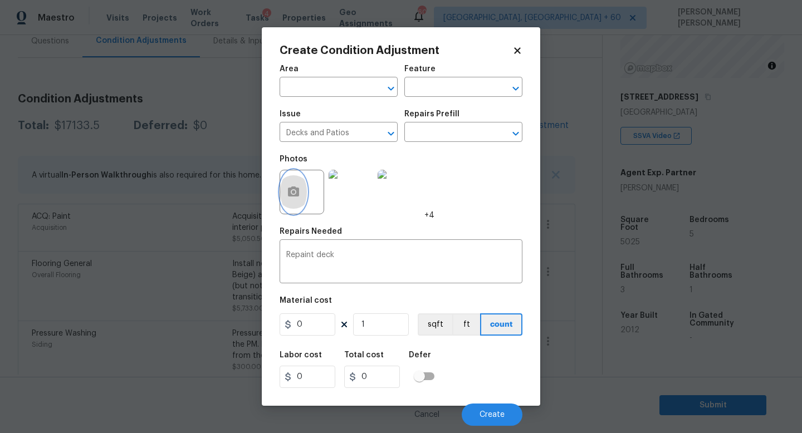
click at [289, 192] on icon "button" at bounding box center [293, 192] width 11 height 10
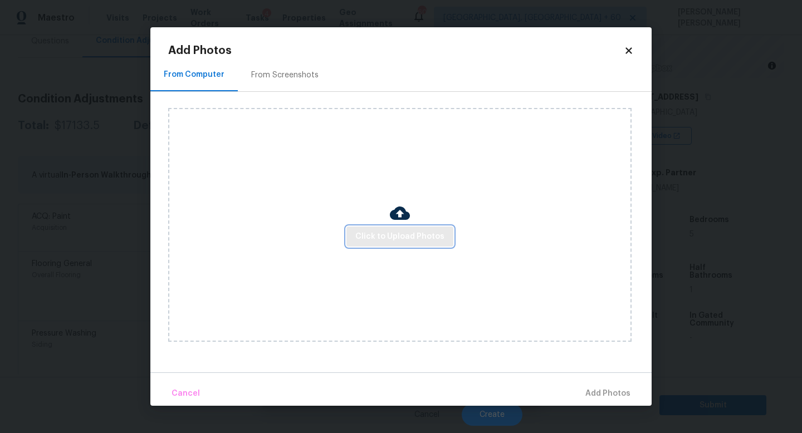
click at [412, 228] on button "Click to Upload Photos" at bounding box center [399, 237] width 107 height 21
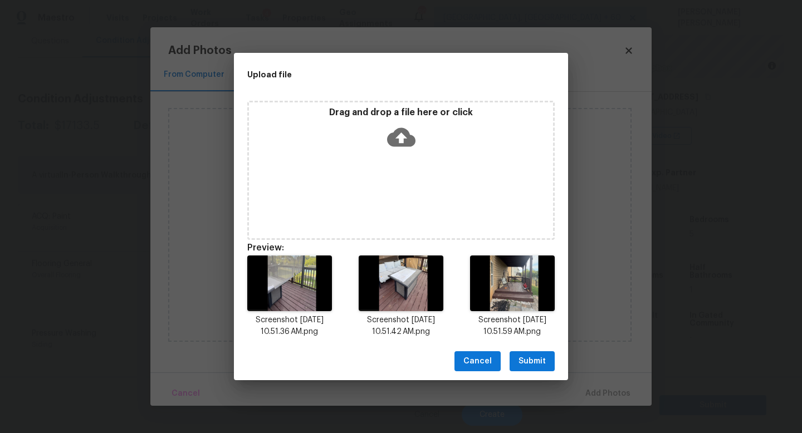
click at [536, 363] on span "Submit" at bounding box center [531, 362] width 27 height 14
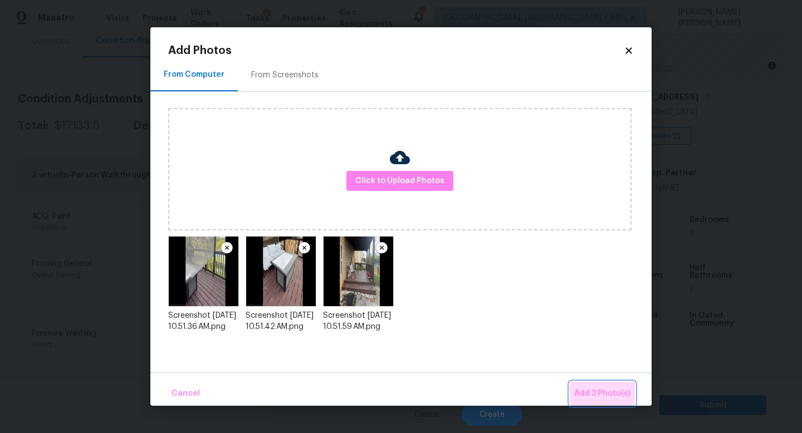
click at [600, 389] on span "Add 3 Photo(s)" at bounding box center [602, 394] width 56 height 14
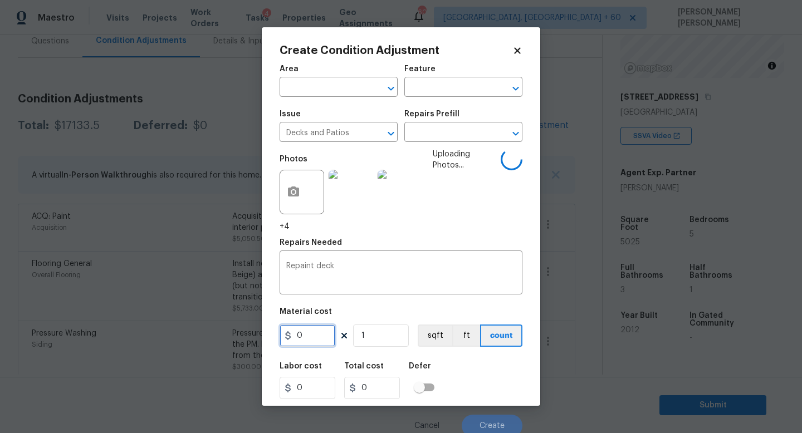
drag, startPoint x: 313, startPoint y: 338, endPoint x: 171, endPoint y: 338, distance: 142.5
click at [171, 338] on div "Create Condition Adjustment Area ​ Feature ​ Issue Decks and Patios ​ Repairs P…" at bounding box center [401, 216] width 802 height 433
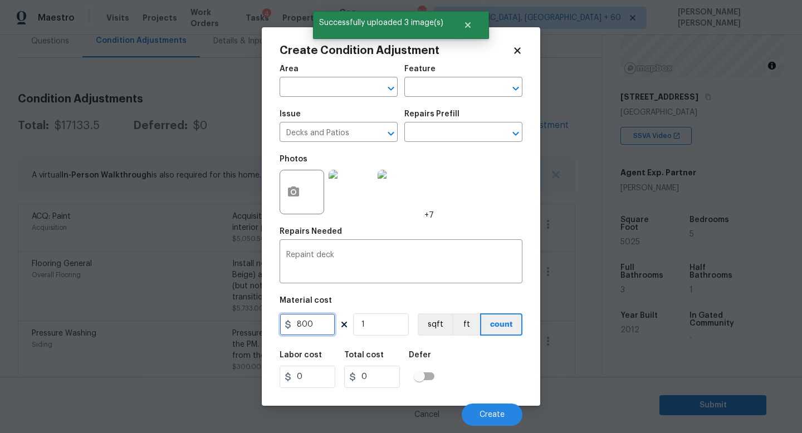
type input "800"
click at [465, 361] on div "Labor cost 0 Total cost 800 Defer" at bounding box center [400, 370] width 243 height 50
click at [484, 420] on button "Create" at bounding box center [492, 415] width 61 height 22
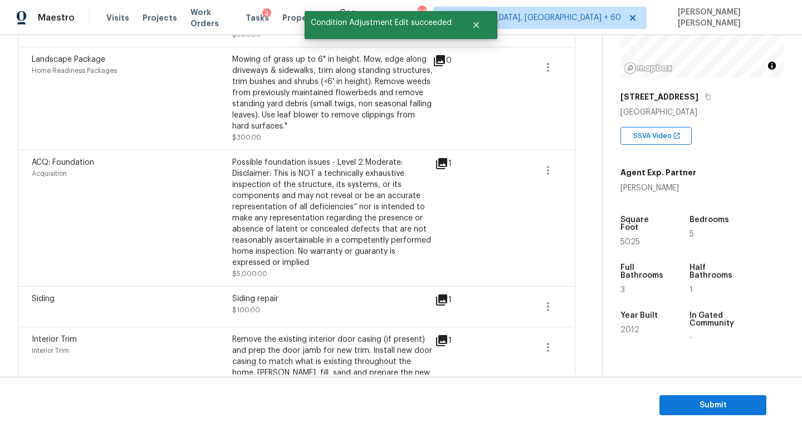
scroll to position [496, 0]
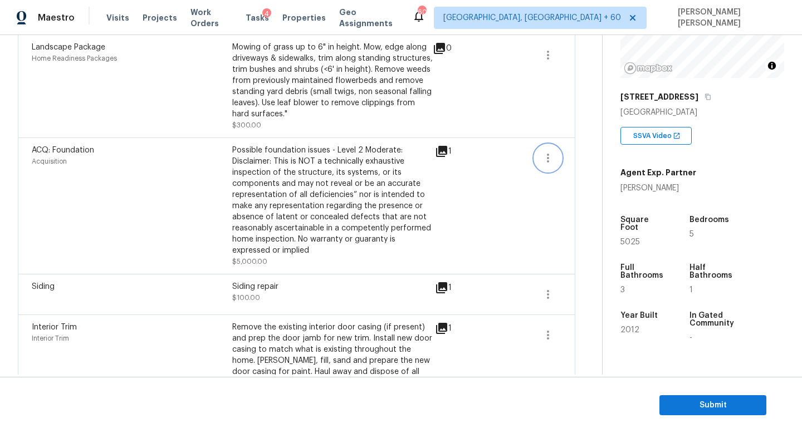
click at [547, 156] on icon "button" at bounding box center [548, 158] width 2 height 9
click at [339, 159] on div "Possible foundation issues - Level 2 Moderate: Disclaimer: This is NOT a techni…" at bounding box center [332, 200] width 200 height 111
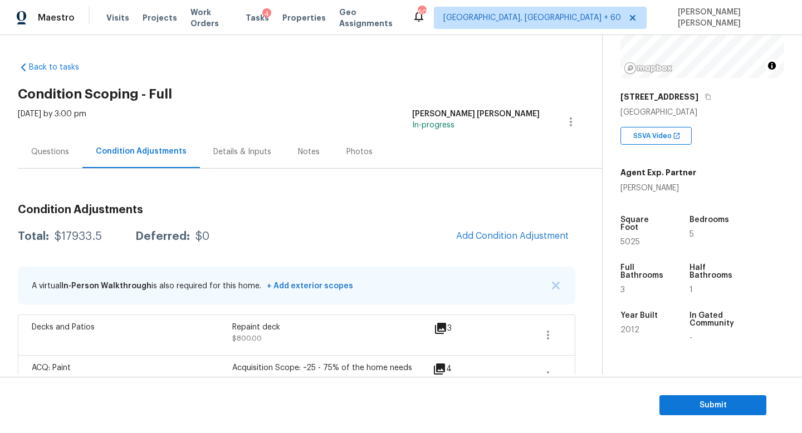
click at [38, 156] on div "Questions" at bounding box center [50, 151] width 38 height 11
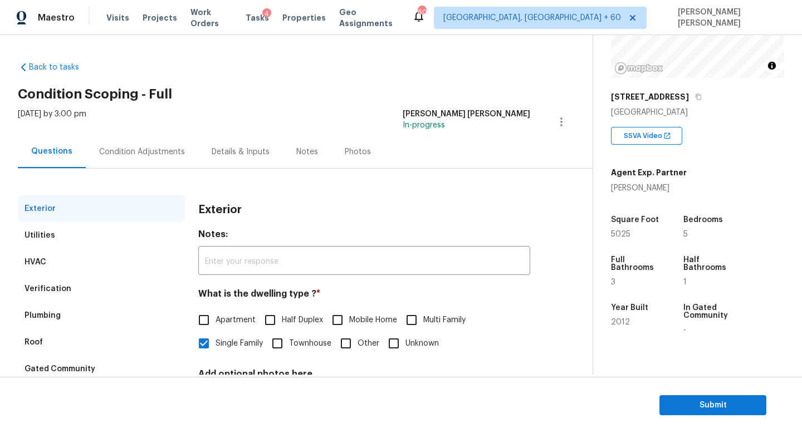
scroll to position [103, 0]
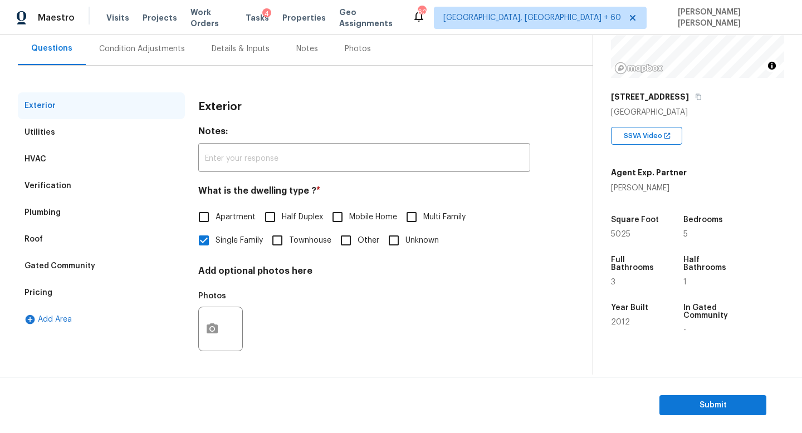
click at [38, 214] on div "Plumbing" at bounding box center [42, 212] width 36 height 11
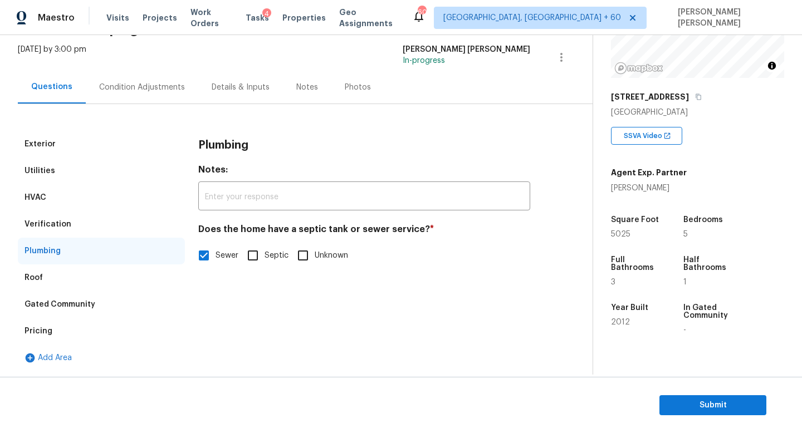
click at [57, 224] on div "Verification" at bounding box center [47, 224] width 47 height 11
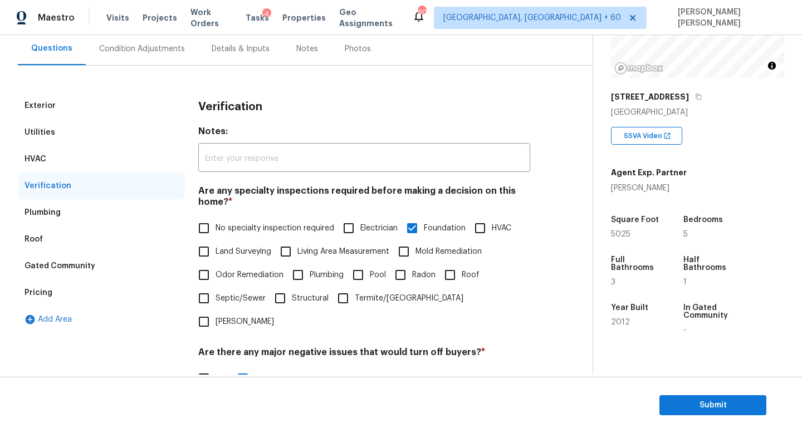
scroll to position [342, 0]
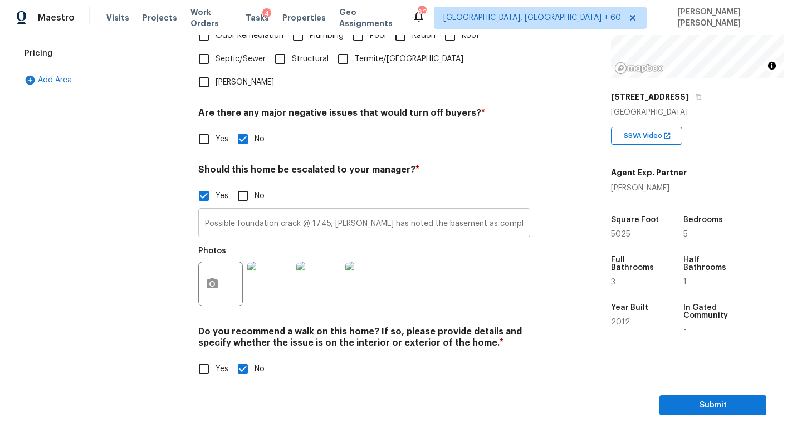
click at [332, 211] on input "Possible foundation crack @ 17.45, Admin has noted the basement as completely u…" at bounding box center [364, 224] width 332 height 26
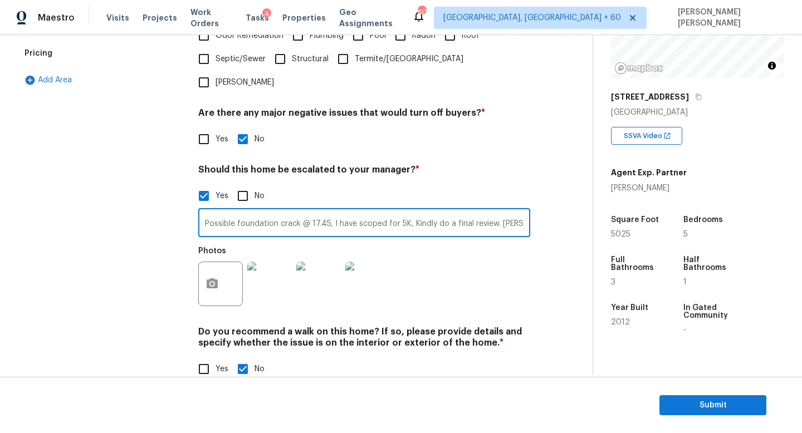
scroll to position [0, 774]
type input "Possible foundation crack @ 17.45, I have scoped for 5K, Kindly do a final revi…"
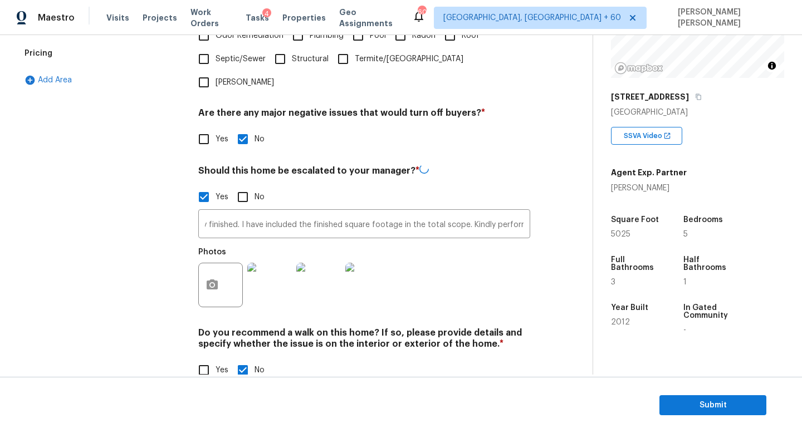
click at [523, 244] on div "Photos" at bounding box center [364, 278] width 332 height 72
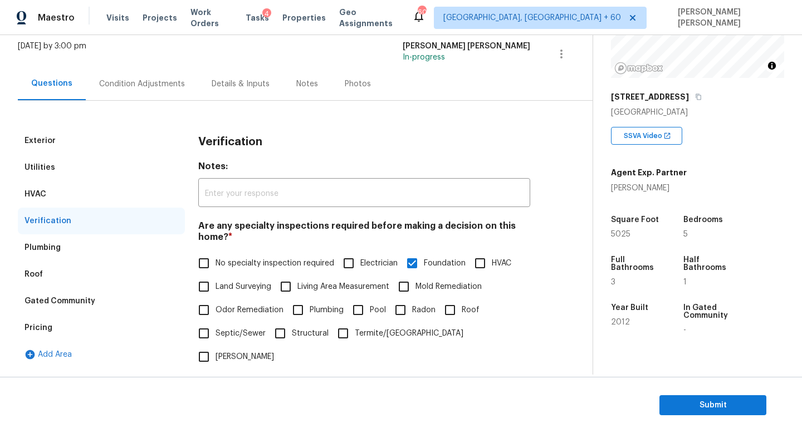
scroll to position [0, 0]
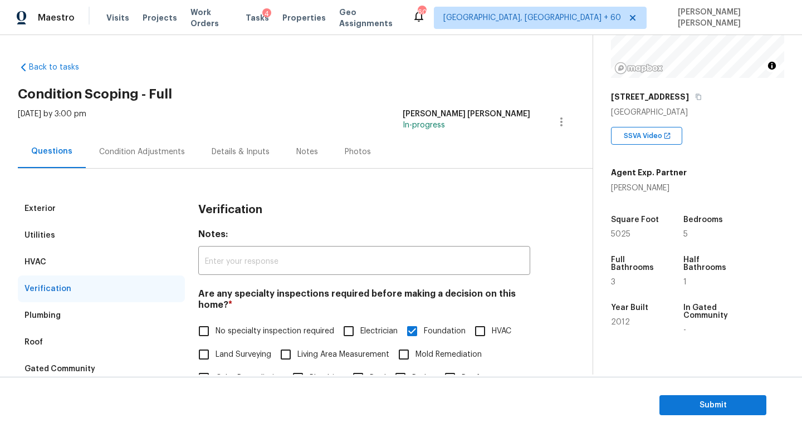
click at [137, 151] on div "Condition Adjustments" at bounding box center [142, 151] width 86 height 11
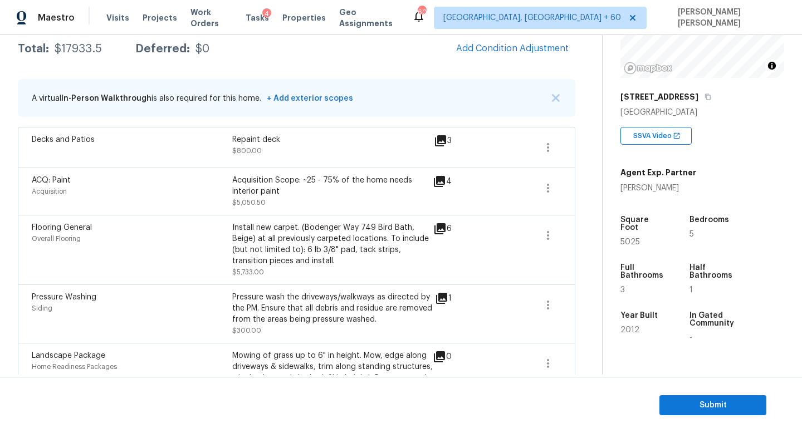
scroll to position [187, 0]
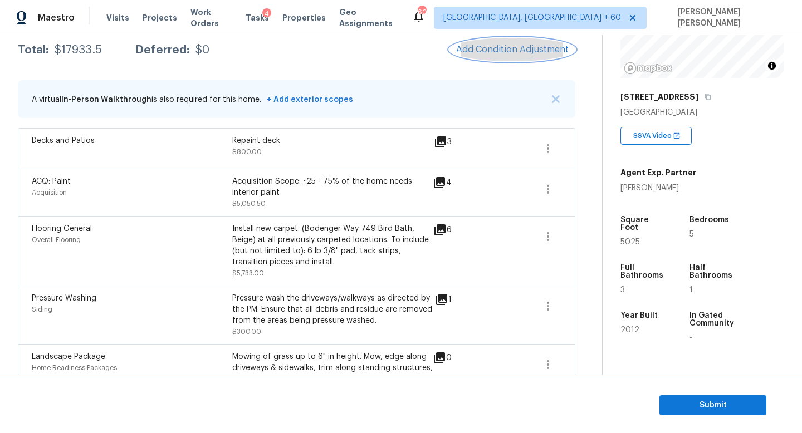
click at [477, 53] on span "Add Condition Adjustment" at bounding box center [512, 50] width 112 height 10
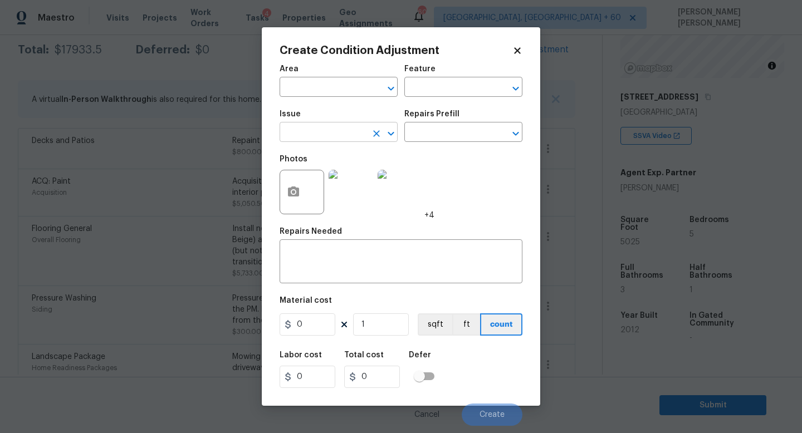
click at [304, 125] on input "text" at bounding box center [322, 133] width 87 height 17
type input "p"
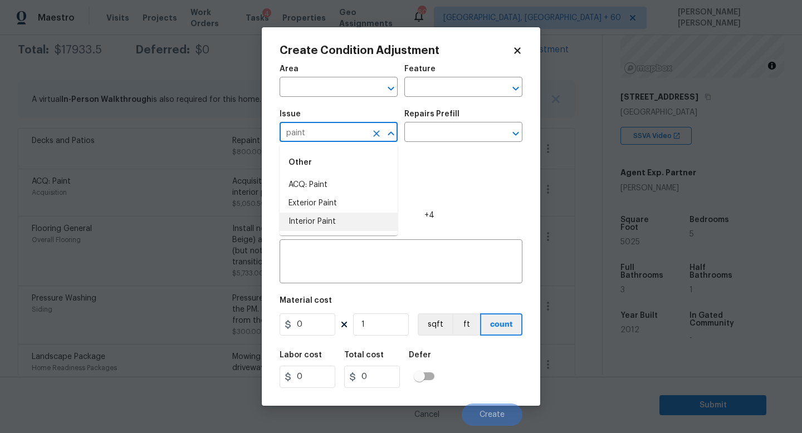
click at [313, 223] on li "Interior Paint" at bounding box center [338, 222] width 118 height 18
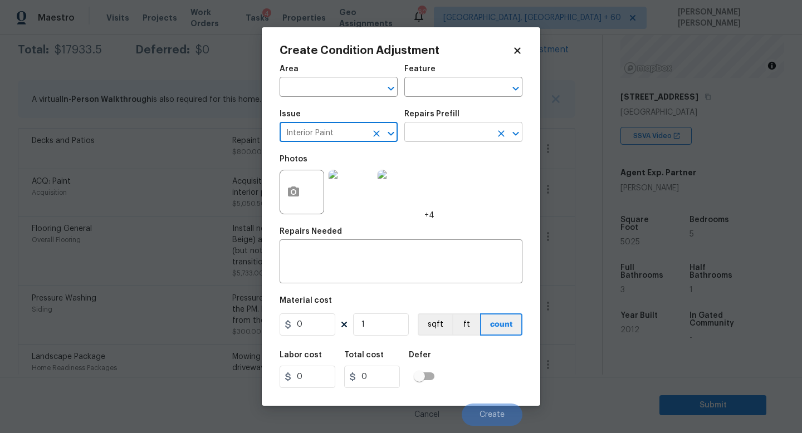
type input "Interior Paint"
click at [421, 131] on input "text" at bounding box center [447, 133] width 87 height 17
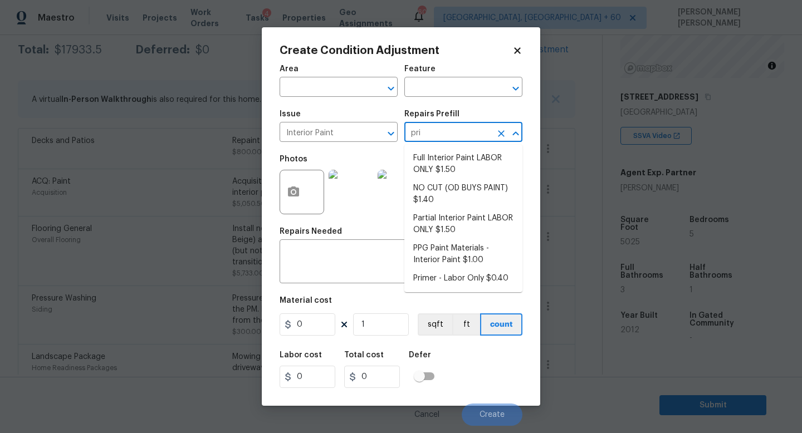
type input "prim"
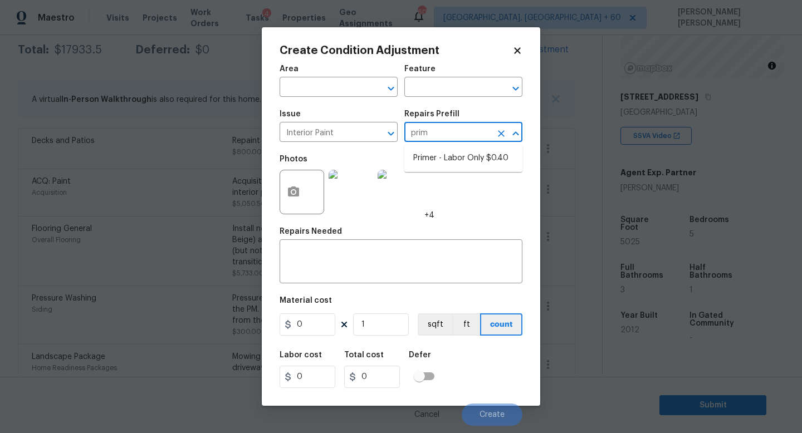
click at [443, 156] on li "Primer - Labor Only $0.40" at bounding box center [463, 158] width 118 height 18
type input "Overall Paint"
type textarea "Interior primer - PRIMER PROVIDED BY OPENDOOR - All nails, screws, drywall anch…"
type input "0.4"
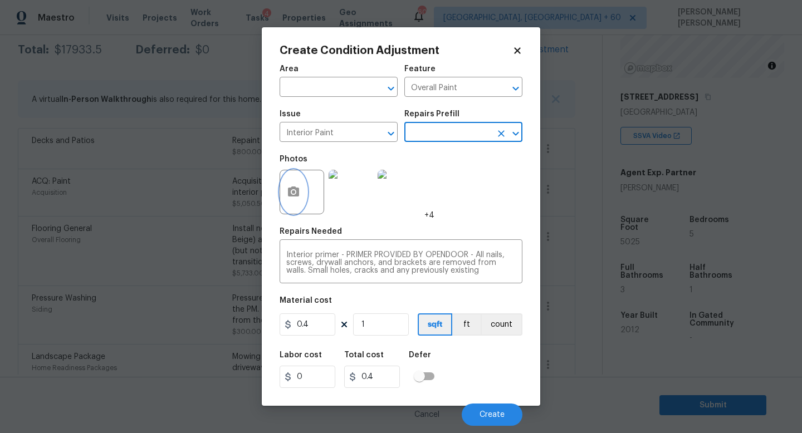
click at [293, 190] on circle "button" at bounding box center [293, 191] width 3 height 3
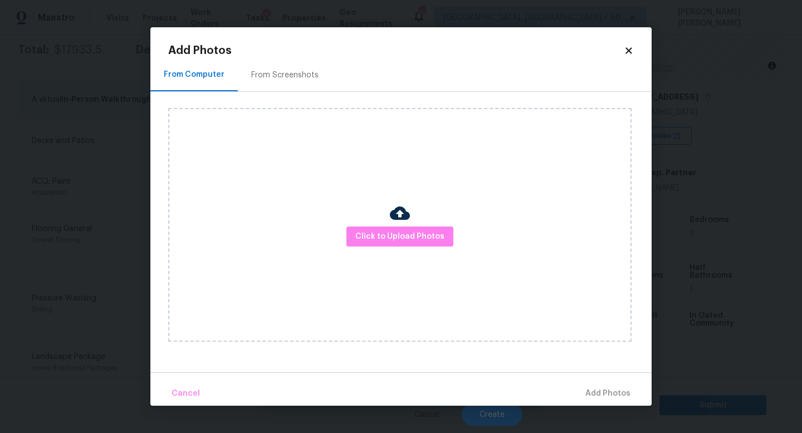
click at [394, 224] on div at bounding box center [400, 214] width 20 height 23
click at [401, 237] on span "Click to Upload Photos" at bounding box center [399, 237] width 89 height 14
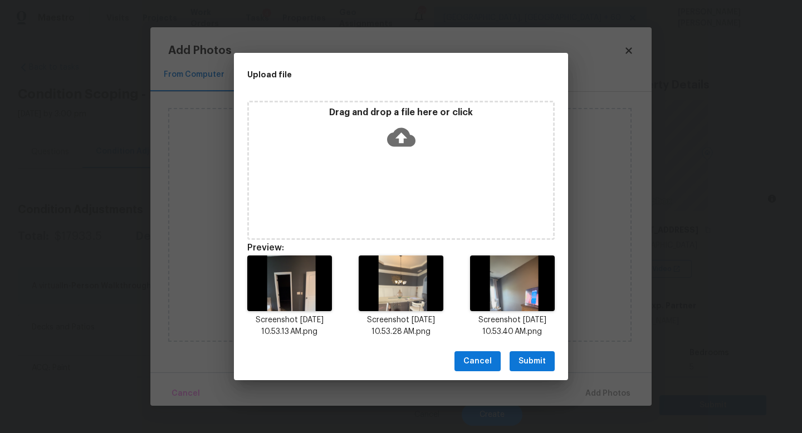
scroll to position [133, 0]
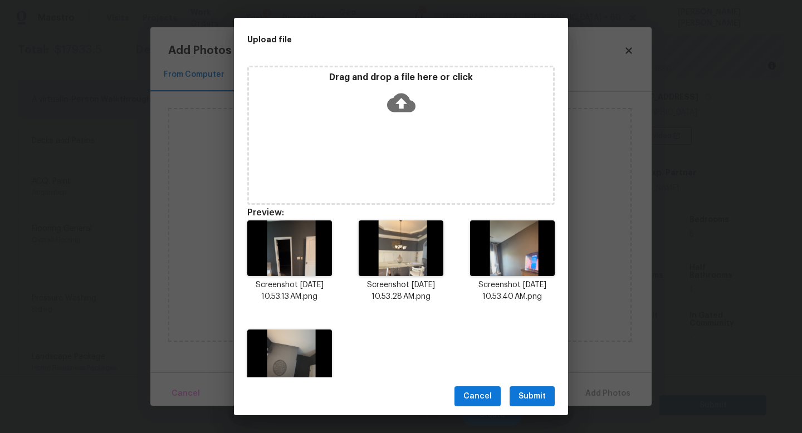
click at [524, 393] on span "Submit" at bounding box center [531, 397] width 27 height 14
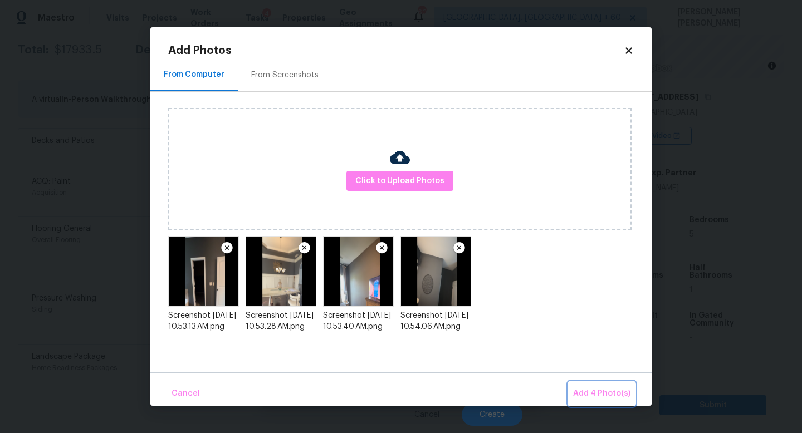
click at [592, 393] on span "Add 4 Photo(s)" at bounding box center [601, 394] width 57 height 14
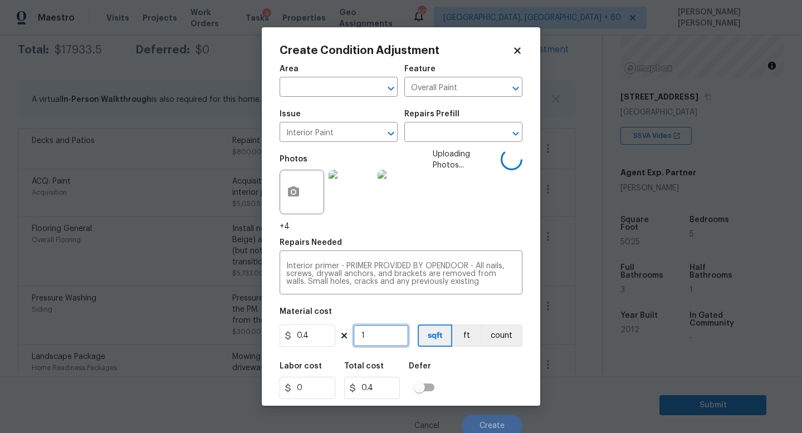
click at [398, 341] on input "1" at bounding box center [381, 336] width 56 height 22
type input "0"
drag, startPoint x: 320, startPoint y: 336, endPoint x: 237, endPoint y: 336, distance: 83.0
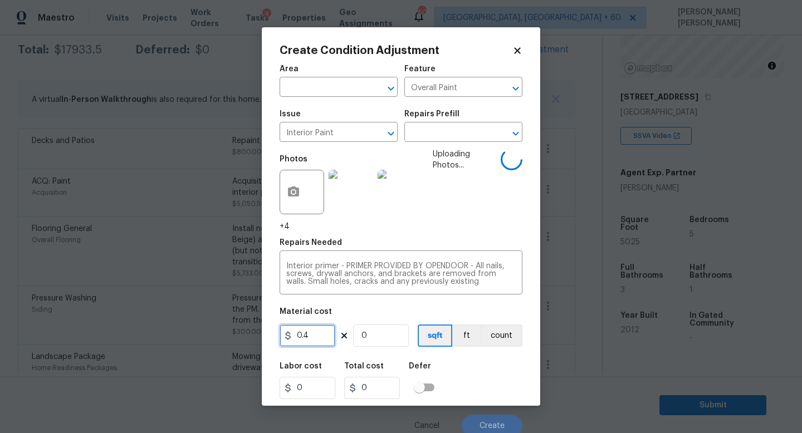
click at [245, 336] on div "Create Condition Adjustment Area ​ Feature Overall Paint ​ Issue Interior Paint…" at bounding box center [401, 216] width 802 height 433
type input "800"
click at [487, 374] on div "Labor cost 0 Total cost 0 Defer" at bounding box center [400, 381] width 243 height 50
click at [384, 337] on input "0" at bounding box center [381, 336] width 56 height 22
type input "1"
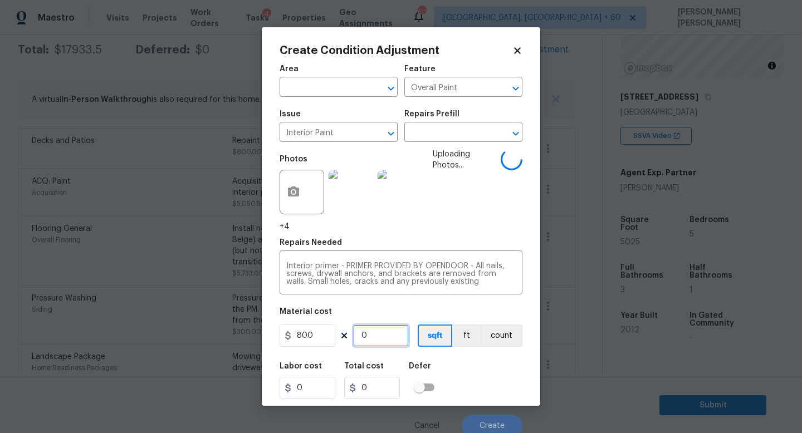
type input "800"
type input "1"
click at [486, 381] on div "Labor cost 0 Total cost 800 Defer" at bounding box center [400, 381] width 243 height 50
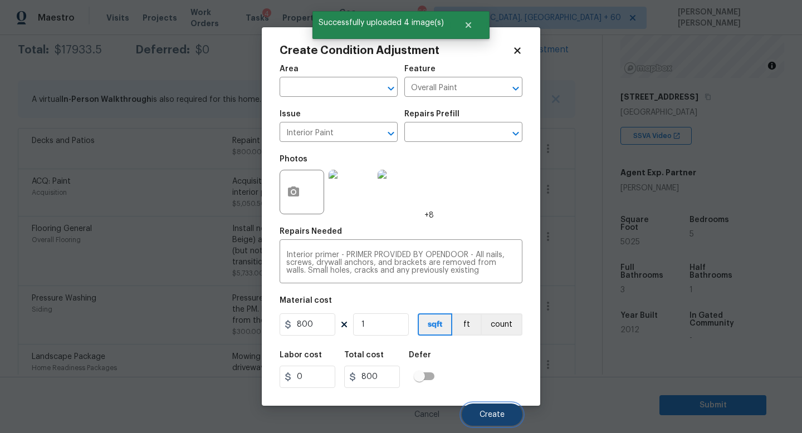
click at [494, 416] on span "Create" at bounding box center [491, 415] width 25 height 8
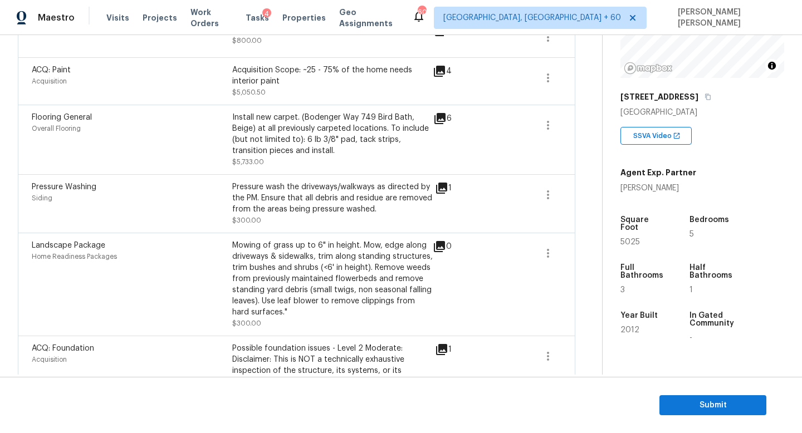
scroll to position [684, 0]
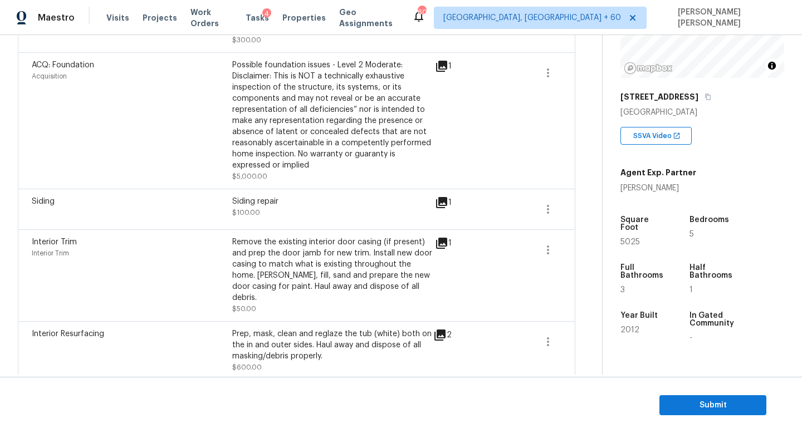
click at [469, 249] on div "1" at bounding box center [461, 243] width 52 height 13
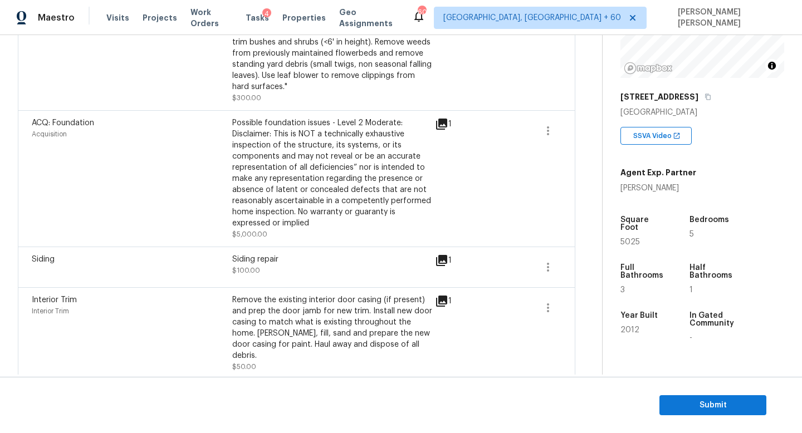
scroll to position [622, 0]
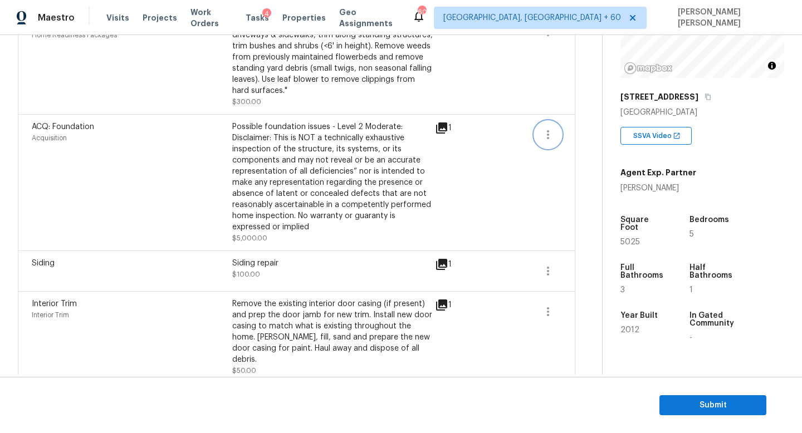
click at [547, 139] on icon "button" at bounding box center [548, 134] width 2 height 9
click at [574, 139] on div "Edit" at bounding box center [611, 134] width 87 height 11
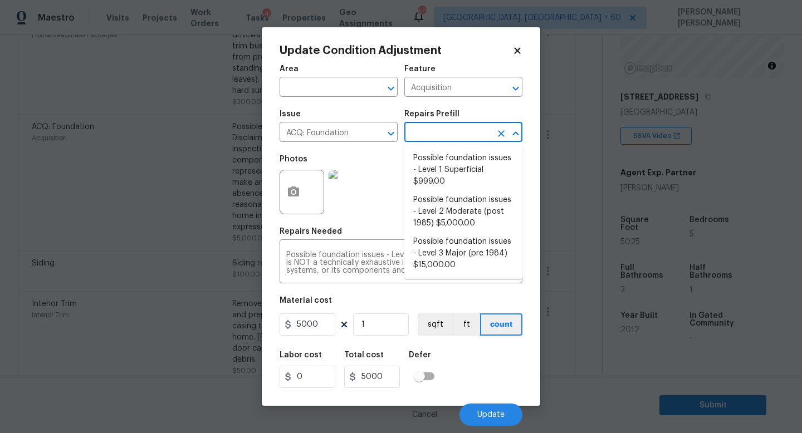
click at [468, 138] on input "text" at bounding box center [447, 133] width 87 height 17
click at [552, 195] on body "Maestro Visits Projects Work Orders Tasks 4 Properties Geo Assignments 603 [GEO…" at bounding box center [401, 216] width 802 height 433
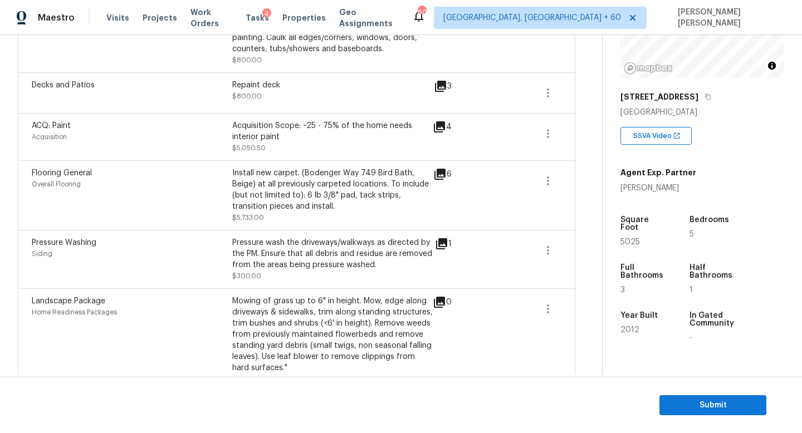
scroll to position [238, 0]
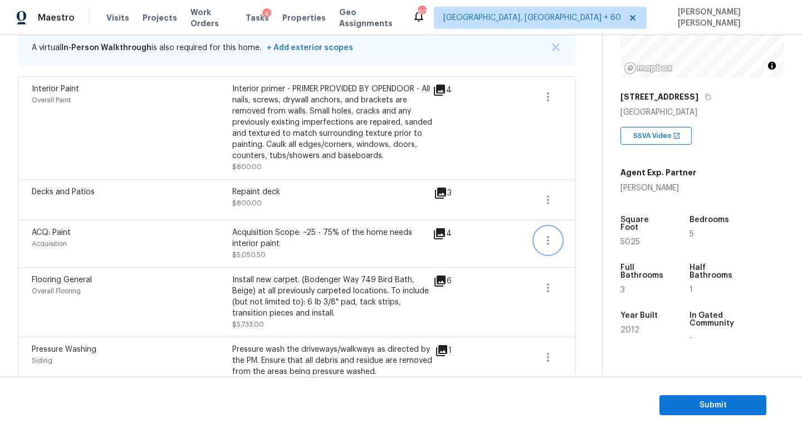
click at [541, 244] on icon "button" at bounding box center [547, 240] width 13 height 13
click at [575, 244] on link "Edit" at bounding box center [611, 239] width 95 height 17
click at [584, 258] on body "Maestro Visits Projects Work Orders Tasks 4 Properties Geo Assignments 603 [GEO…" at bounding box center [401, 216] width 802 height 433
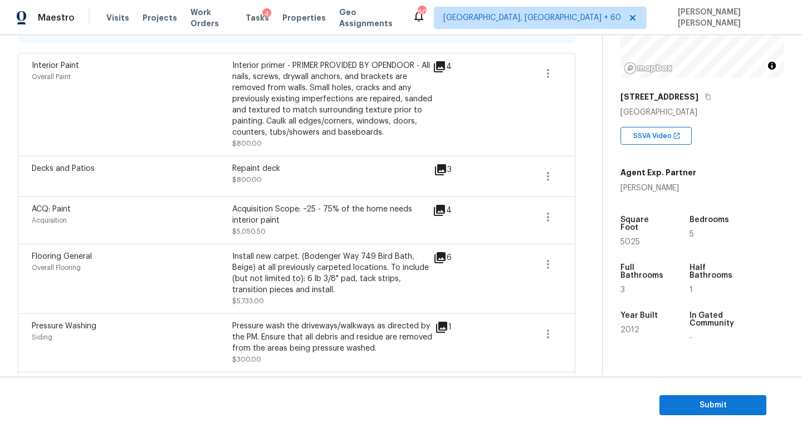
scroll to position [153, 0]
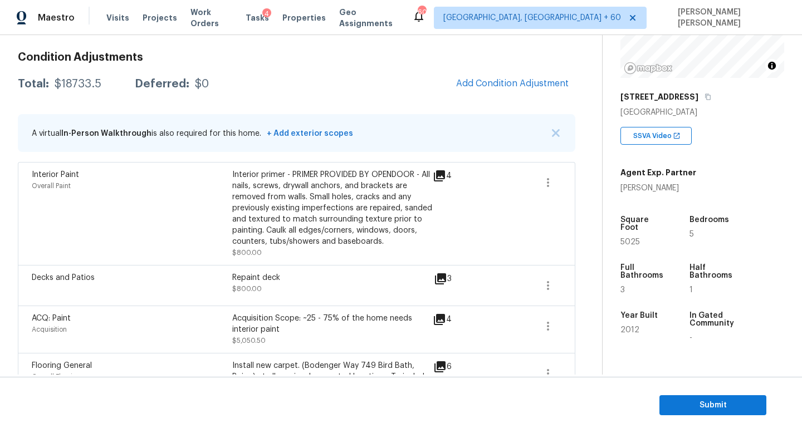
click at [59, 83] on div "$18733.5" at bounding box center [78, 84] width 47 height 11
copy div "$18733.5"
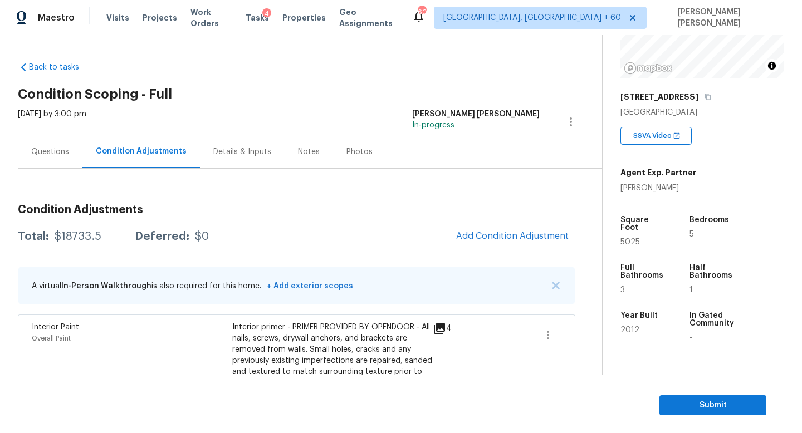
click at [39, 153] on div "Questions" at bounding box center [50, 151] width 38 height 11
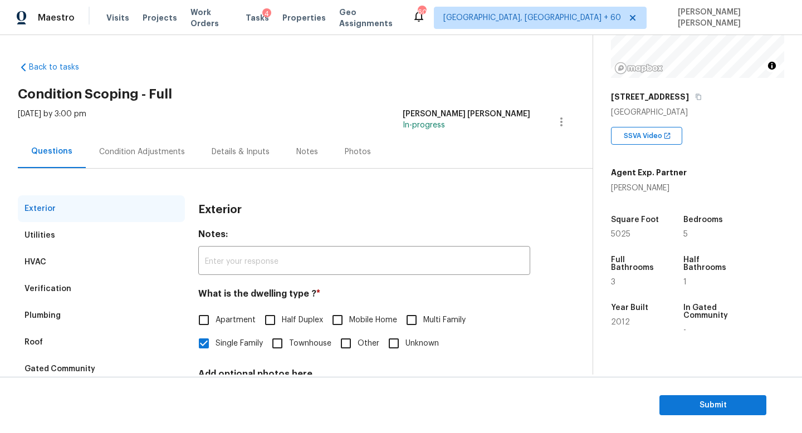
scroll to position [94, 0]
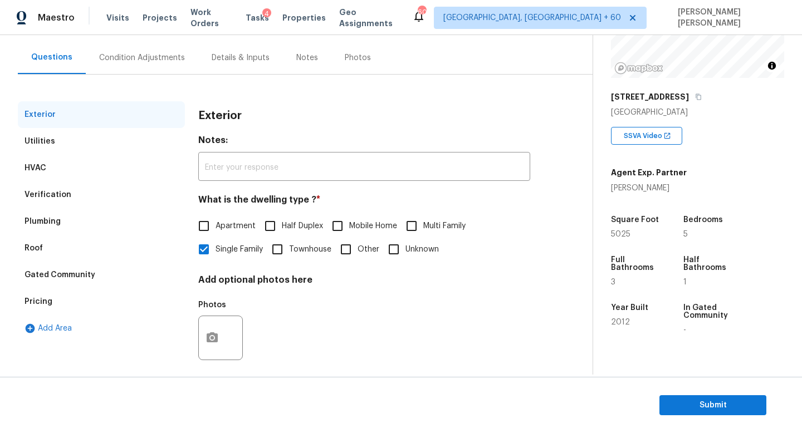
click at [77, 280] on div "Gated Community" at bounding box center [59, 274] width 71 height 11
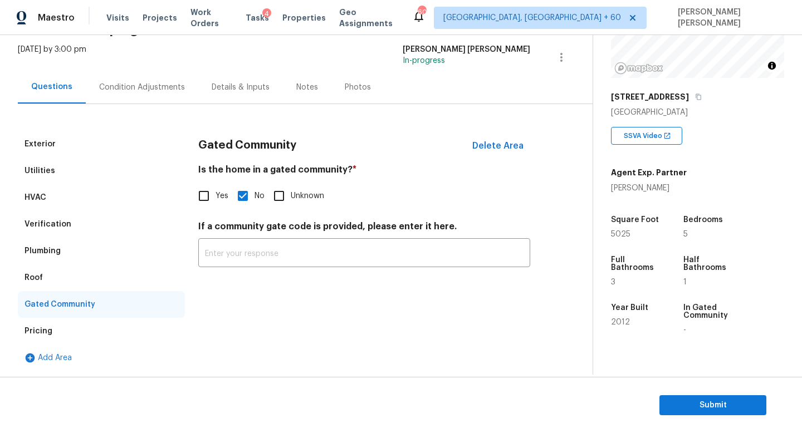
click at [55, 225] on div "Verification" at bounding box center [47, 224] width 47 height 11
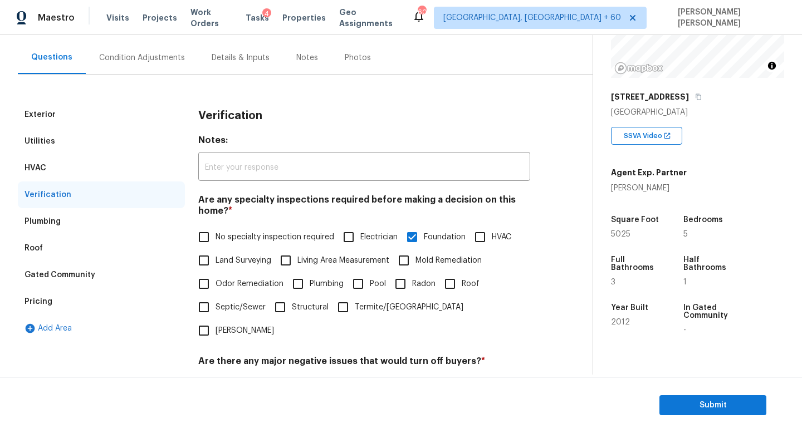
scroll to position [267, 0]
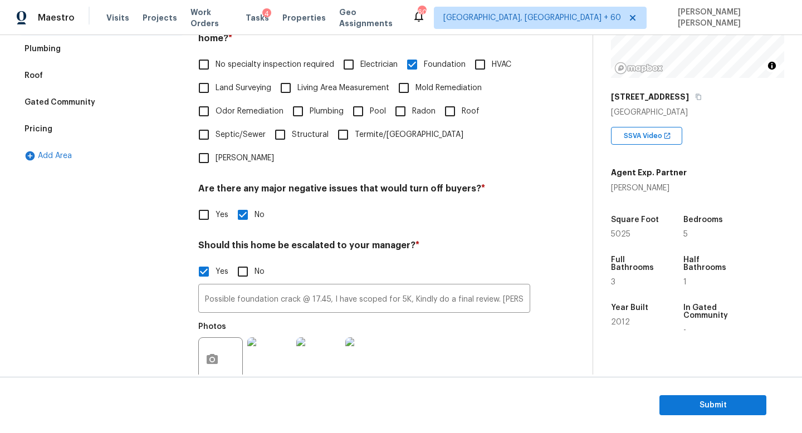
click at [349, 316] on div "Photos" at bounding box center [295, 352] width 194 height 72
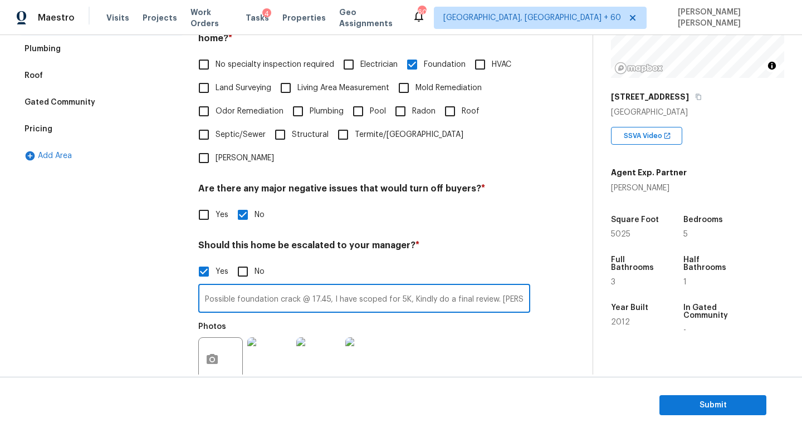
click at [359, 287] on input "Possible foundation crack @ 17.45, I have scoped for 5K, Kindly do a final revi…" at bounding box center [364, 300] width 332 height 26
click at [485, 240] on h4 "Should this home be escalated to your manager? *" at bounding box center [364, 248] width 332 height 16
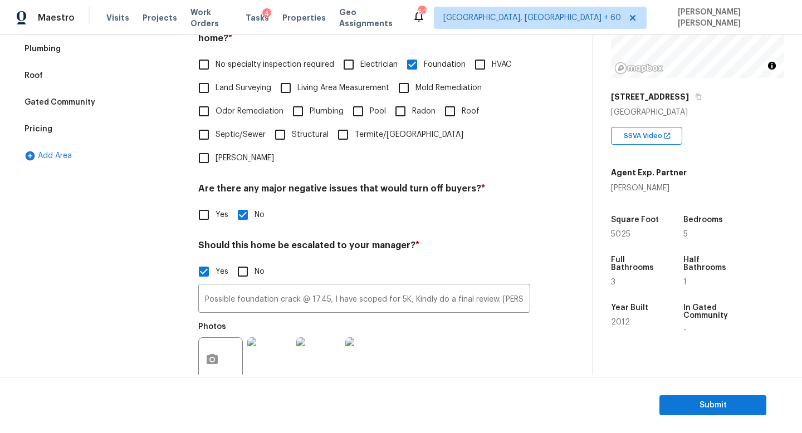
scroll to position [0, 0]
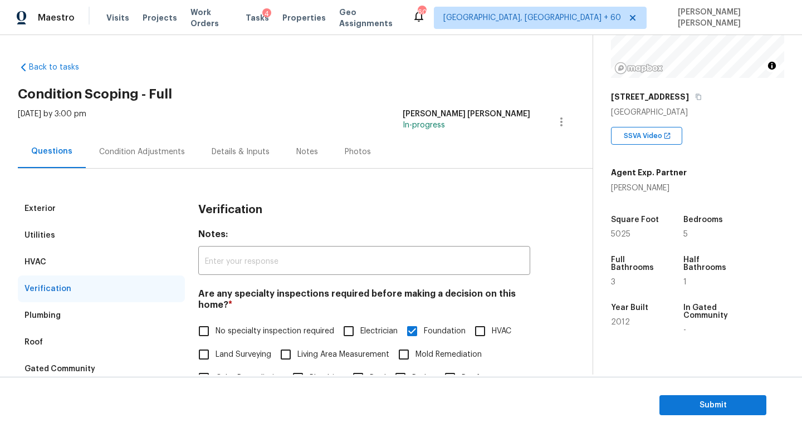
click at [148, 156] on div "Condition Adjustments" at bounding box center [142, 151] width 86 height 11
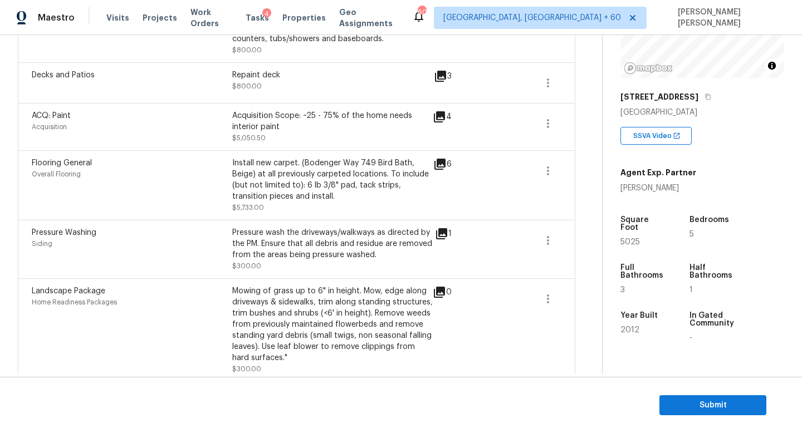
scroll to position [385, 0]
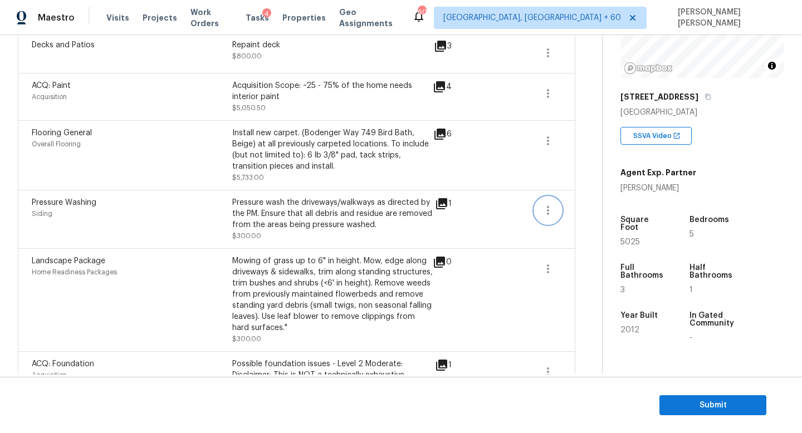
click at [542, 208] on icon "button" at bounding box center [547, 210] width 13 height 13
click at [574, 208] on div "Edit" at bounding box center [611, 209] width 87 height 11
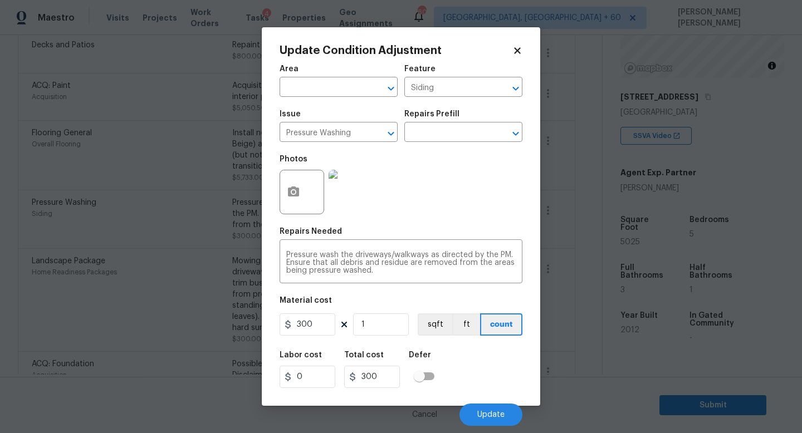
click at [357, 198] on img at bounding box center [350, 192] width 45 height 45
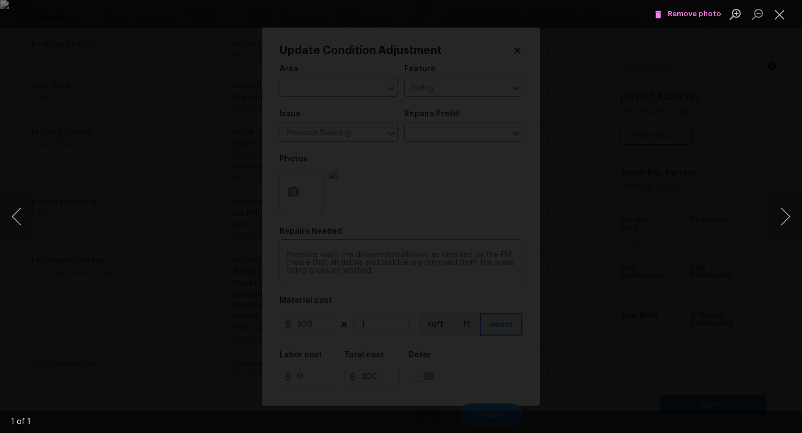
click at [727, 53] on div "Lightbox" at bounding box center [401, 216] width 802 height 433
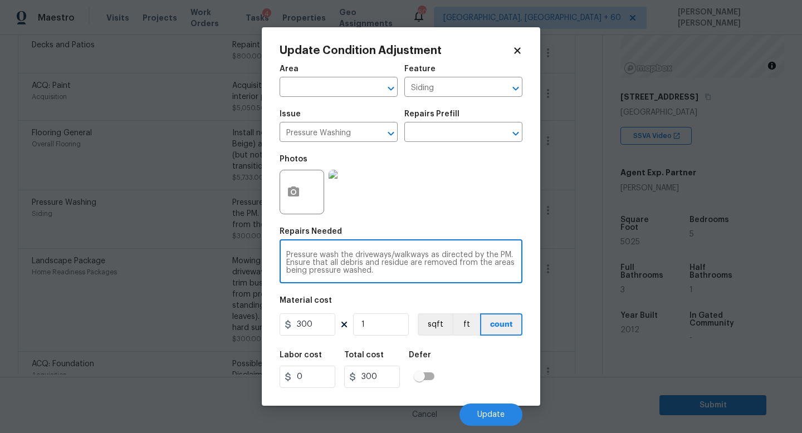
click at [386, 274] on textarea "Pressure wash the driveways/walkways as directed by the PM. Ensure that all deb…" at bounding box center [400, 262] width 229 height 23
type textarea "Pressure wash the driveways/walkways as directed by the PM. Ensure that all deb…"
click at [487, 419] on span "Update" at bounding box center [490, 415] width 27 height 8
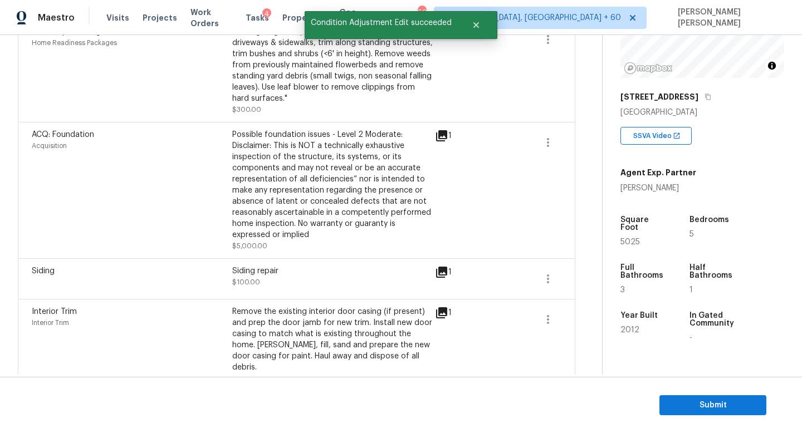
scroll to position [695, 0]
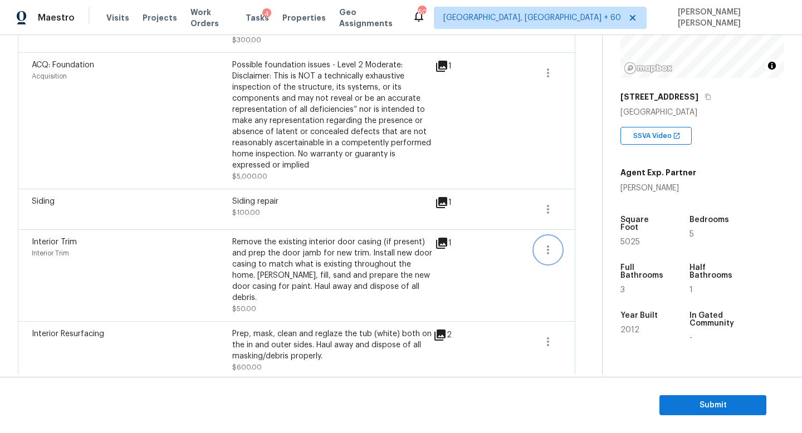
click at [553, 254] on icon "button" at bounding box center [547, 249] width 13 height 13
click at [581, 252] on div "Edit" at bounding box center [611, 249] width 87 height 11
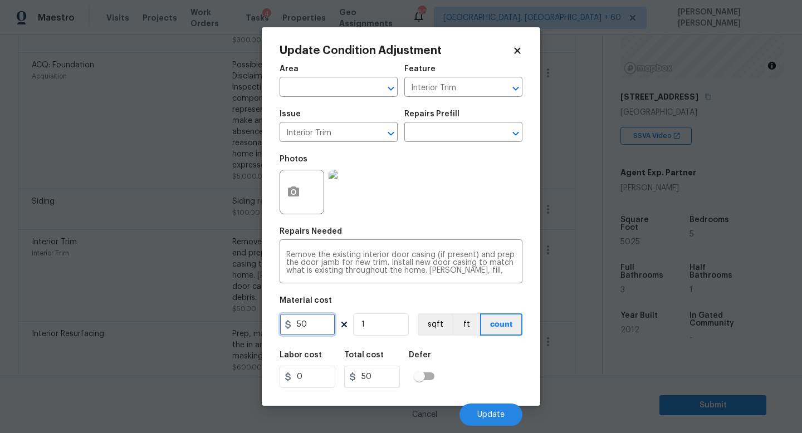
drag, startPoint x: 315, startPoint y: 322, endPoint x: 73, endPoint y: 322, distance: 242.2
click at [73, 322] on div "Update Condition Adjustment Area ​ Feature Interior Trim ​ Issue Interior Trim …" at bounding box center [401, 216] width 802 height 433
type input "100"
click at [480, 413] on span "Update" at bounding box center [490, 415] width 27 height 8
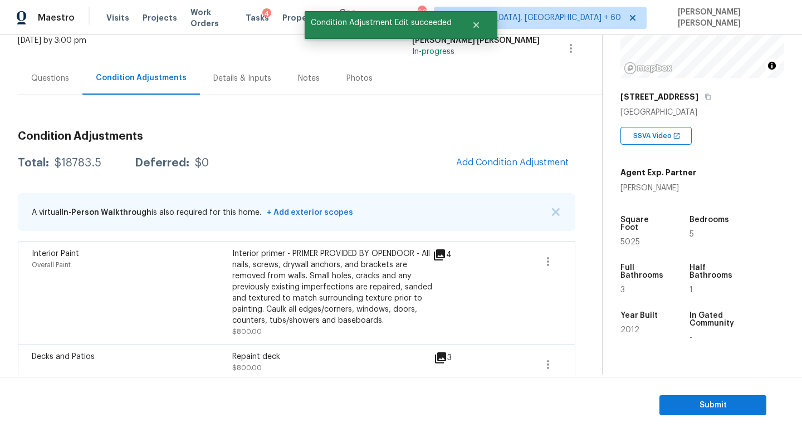
scroll to position [0, 0]
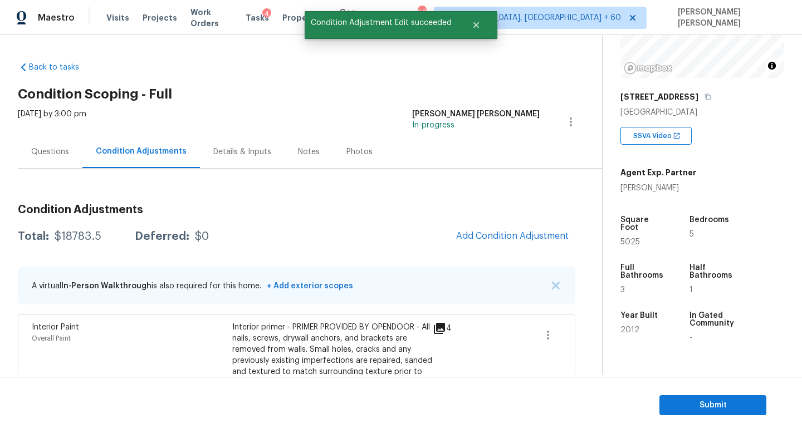
click at [75, 232] on div "$18783.5" at bounding box center [78, 236] width 47 height 11
copy div "$18783.5"
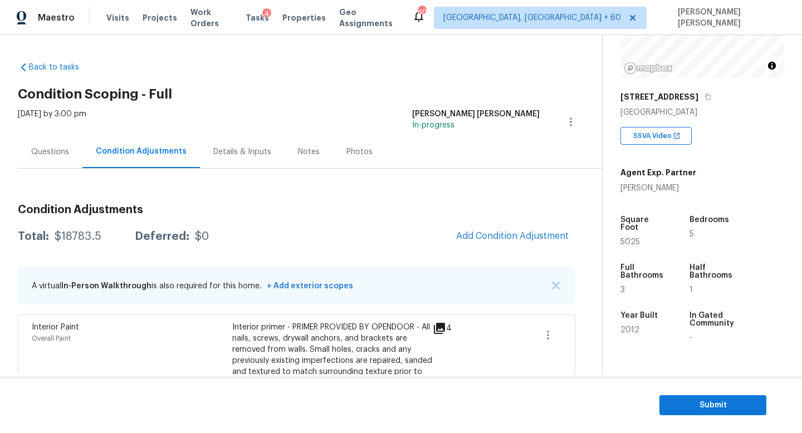
click at [352, 214] on h3 "Condition Adjustments" at bounding box center [296, 209] width 557 height 11
click at [40, 149] on div "Questions" at bounding box center [50, 151] width 38 height 11
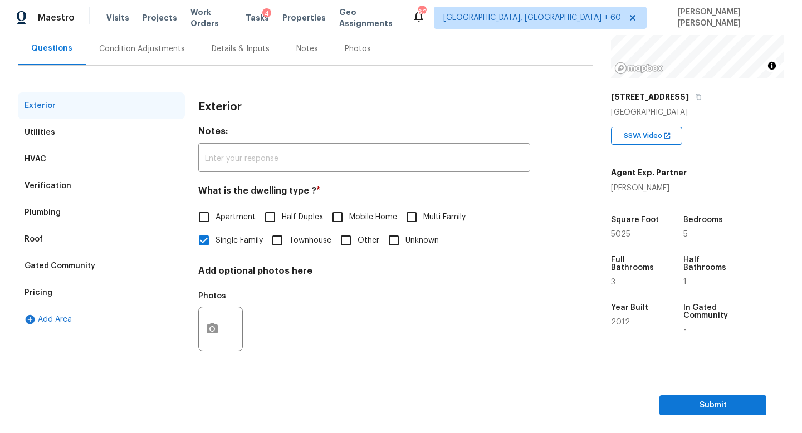
scroll to position [13, 0]
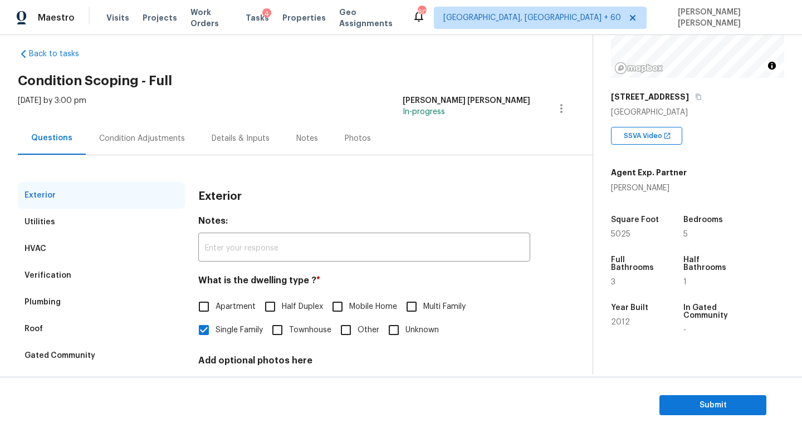
click at [140, 133] on div "Condition Adjustments" at bounding box center [142, 138] width 86 height 11
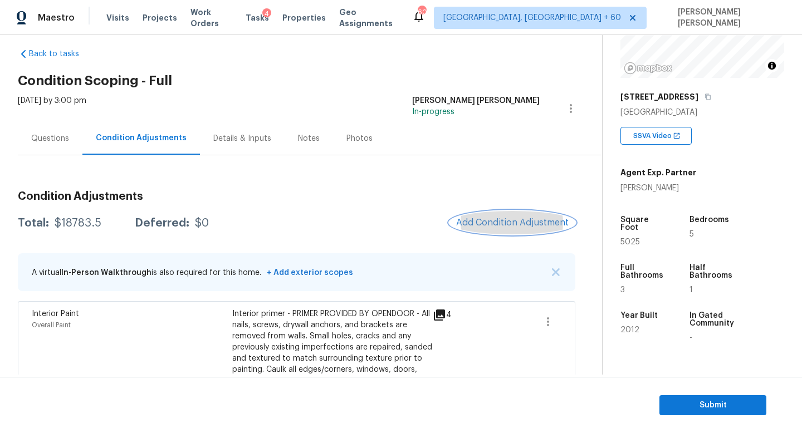
click at [517, 223] on span "Add Condition Adjustment" at bounding box center [512, 223] width 112 height 10
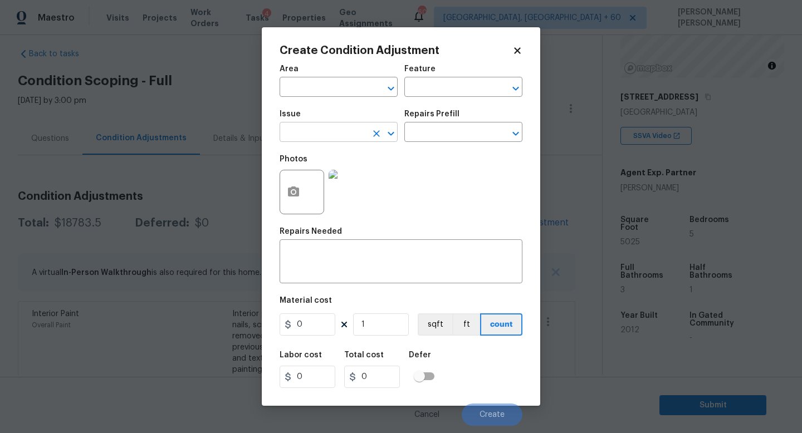
click at [330, 141] on input "text" at bounding box center [322, 133] width 87 height 17
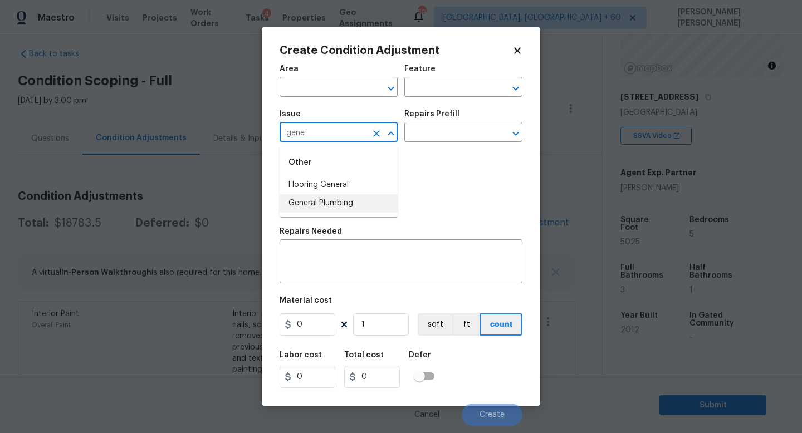
click at [319, 209] on li "General Plumbing" at bounding box center [338, 203] width 118 height 18
type input "General Plumbing"
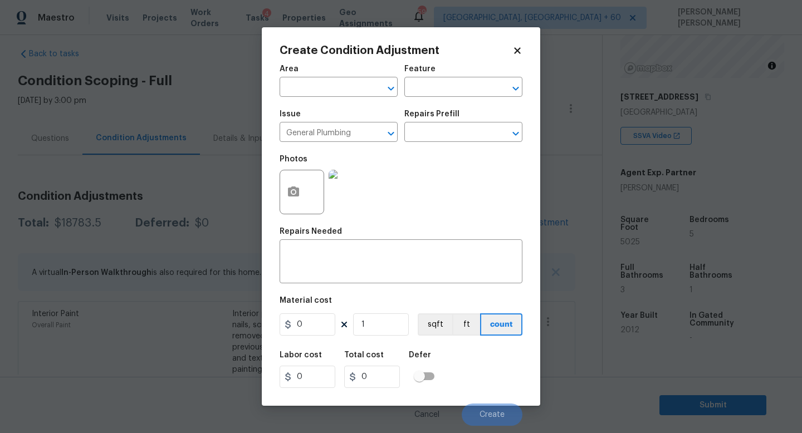
click at [453, 124] on div "Repairs Prefill" at bounding box center [463, 117] width 118 height 14
click at [444, 134] on input "text" at bounding box center [447, 133] width 87 height 17
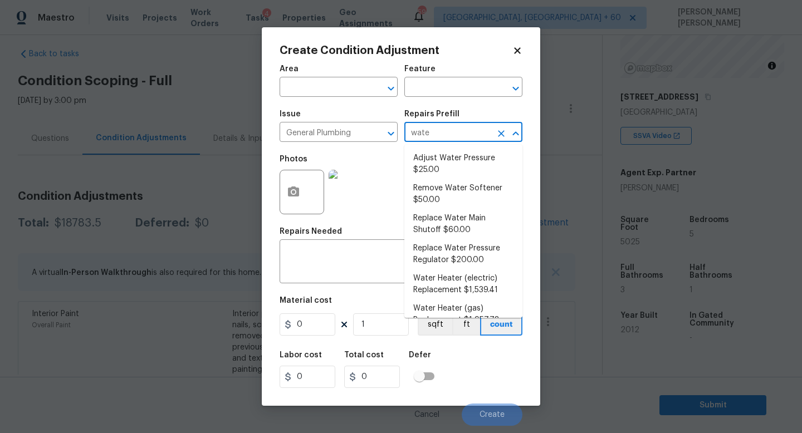
type input "water"
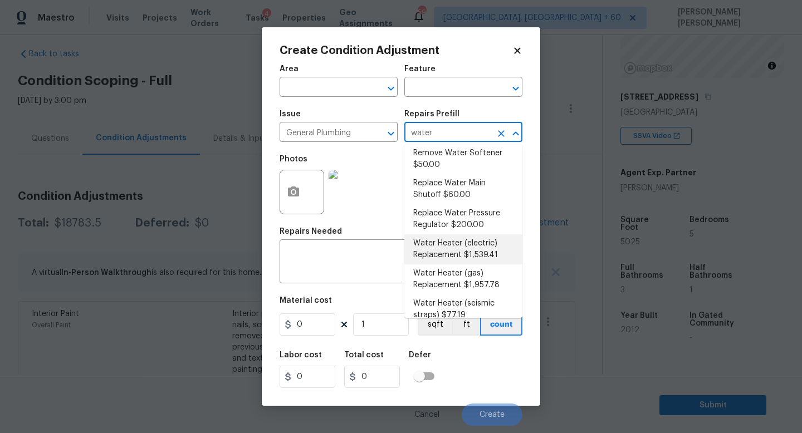
scroll to position [36, 0]
click at [454, 244] on li "Water Heater (electric) Replacement $1,539.41" at bounding box center [463, 249] width 118 height 30
type input "Plumbing"
type textarea "Remove the existing electric water heater and install a new 40 gallon electric …"
type input "1539.41"
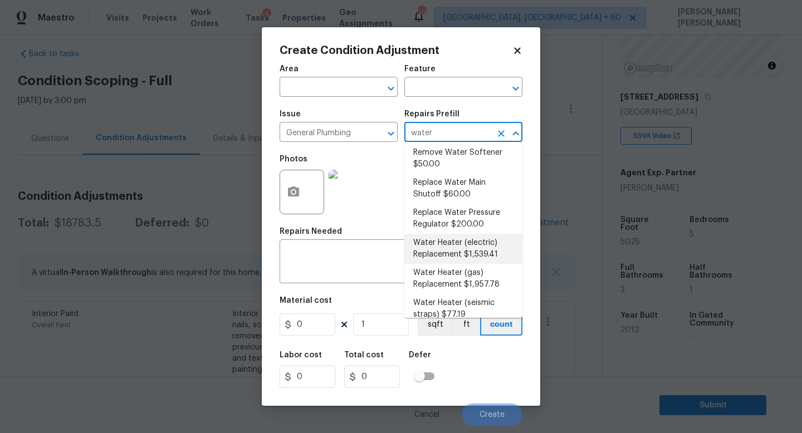
type input "1539.41"
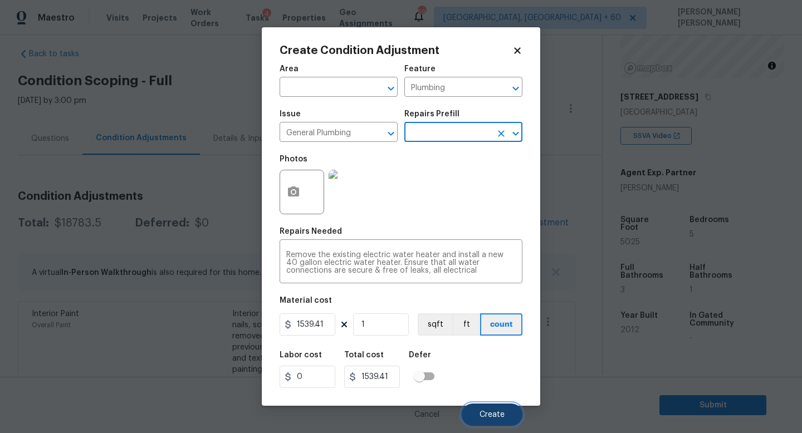
click at [493, 412] on span "Create" at bounding box center [491, 415] width 25 height 8
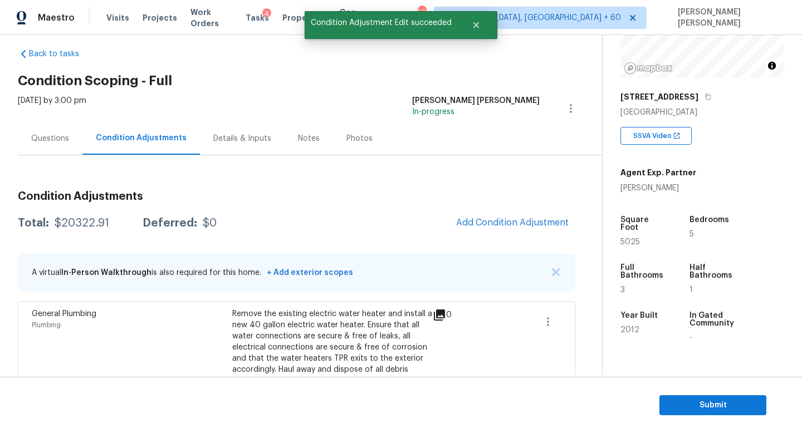
click at [68, 223] on div "$20322.91" at bounding box center [82, 223] width 55 height 11
copy div "$20322.91"
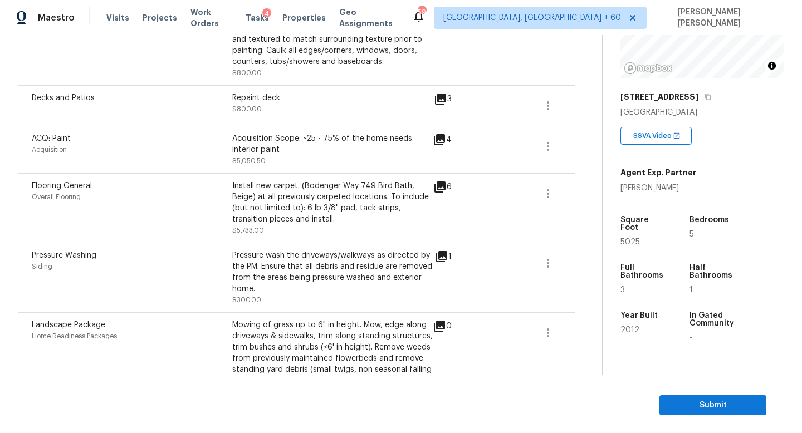
scroll to position [447, 0]
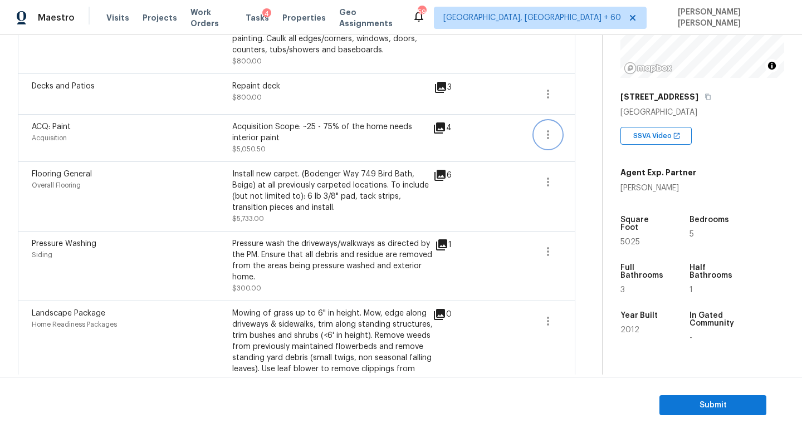
click at [548, 139] on icon "button" at bounding box center [548, 134] width 2 height 9
click at [597, 131] on div "Edit" at bounding box center [611, 132] width 87 height 11
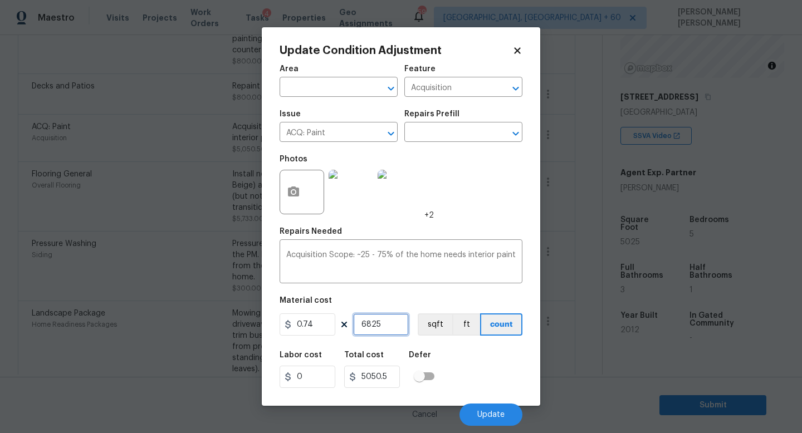
drag, startPoint x: 400, startPoint y: 330, endPoint x: 0, endPoint y: 315, distance: 400.1
click at [0, 315] on div "Update Condition Adjustment Area ​ Feature Acquisition ​ Issue ACQ: Paint ​ Rep…" at bounding box center [401, 216] width 802 height 433
type input "7"
type input "5.18"
type input "71"
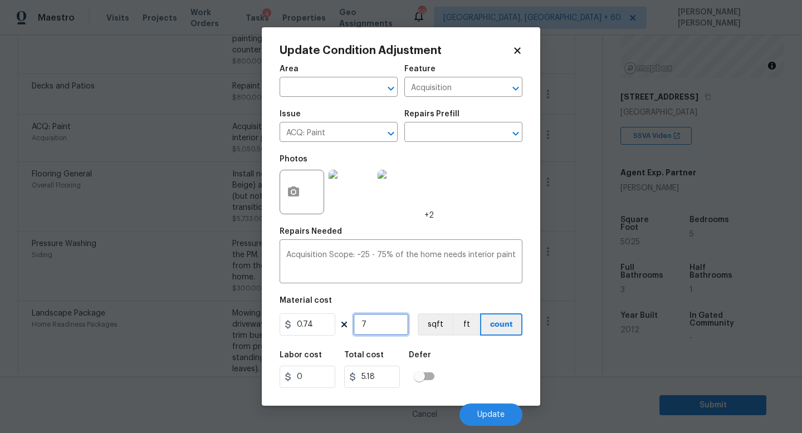
type input "52.54"
type input "712"
type input "526.88"
type input "7125"
type input "5272.5"
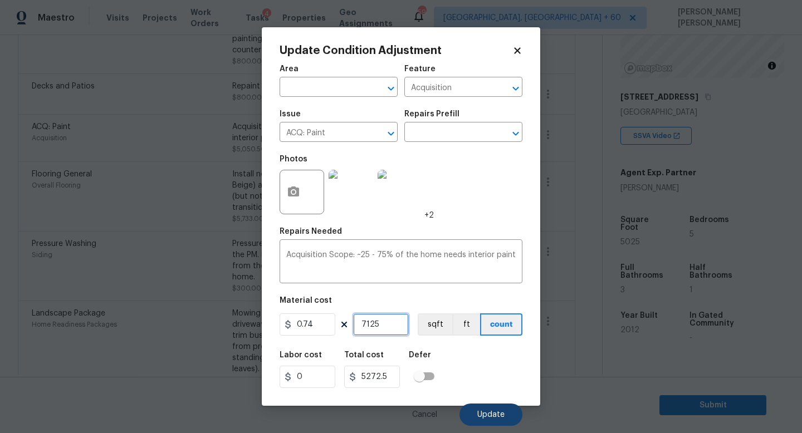
type input "7125"
click at [487, 414] on span "Update" at bounding box center [490, 415] width 27 height 8
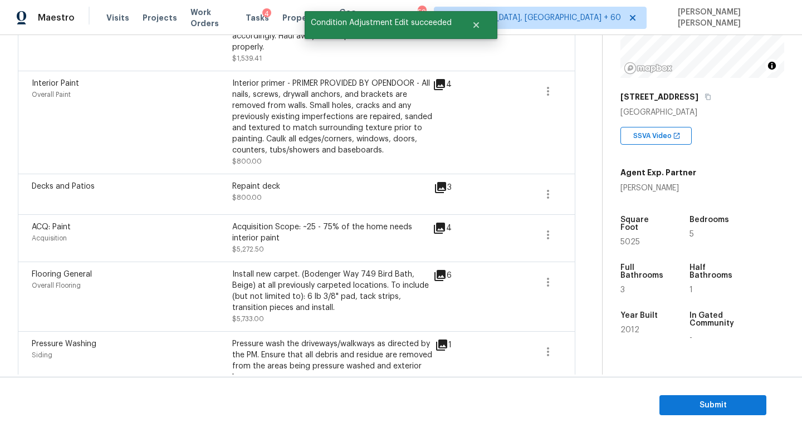
scroll to position [334, 0]
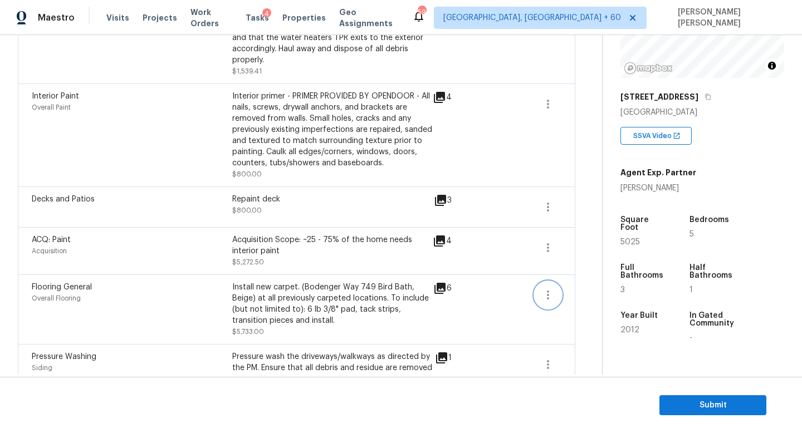
click at [556, 298] on button "button" at bounding box center [547, 295] width 27 height 27
click at [595, 292] on div "Edit" at bounding box center [611, 293] width 87 height 11
click at [208, 266] on body "Maestro Visits Projects Work Orders Tasks 4 Properties Geo Assignments 599 [GEO…" at bounding box center [401, 216] width 802 height 433
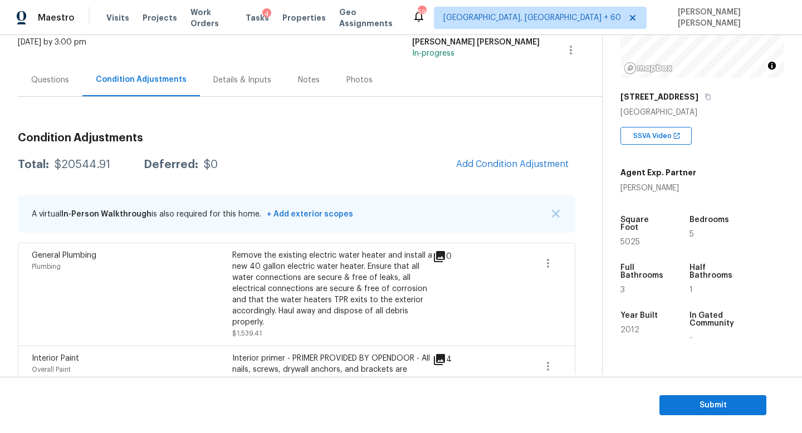
scroll to position [0, 0]
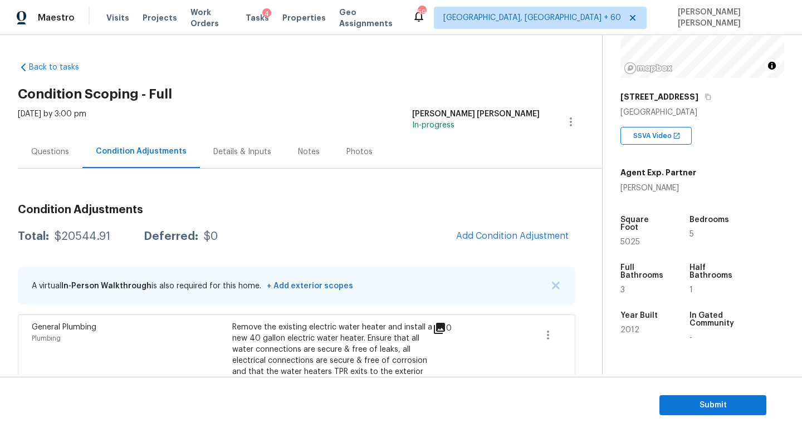
click at [41, 152] on div "Questions" at bounding box center [50, 151] width 38 height 11
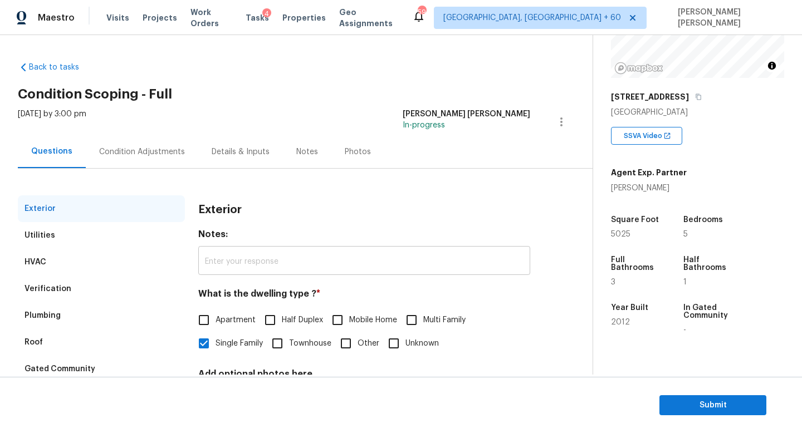
scroll to position [103, 0]
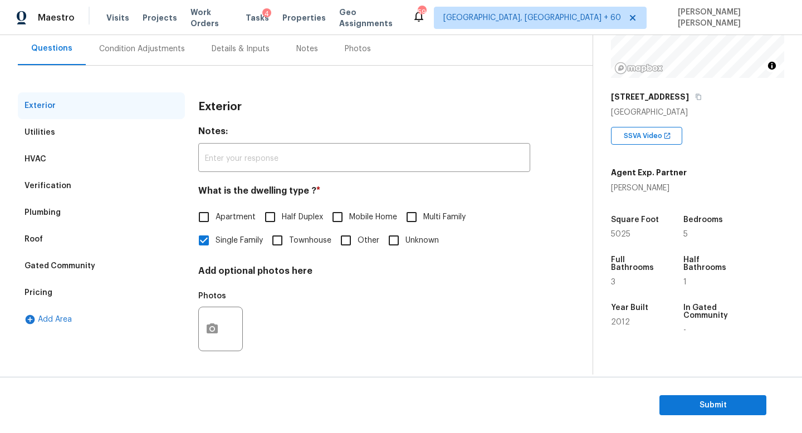
click at [49, 179] on div "Verification" at bounding box center [101, 186] width 167 height 27
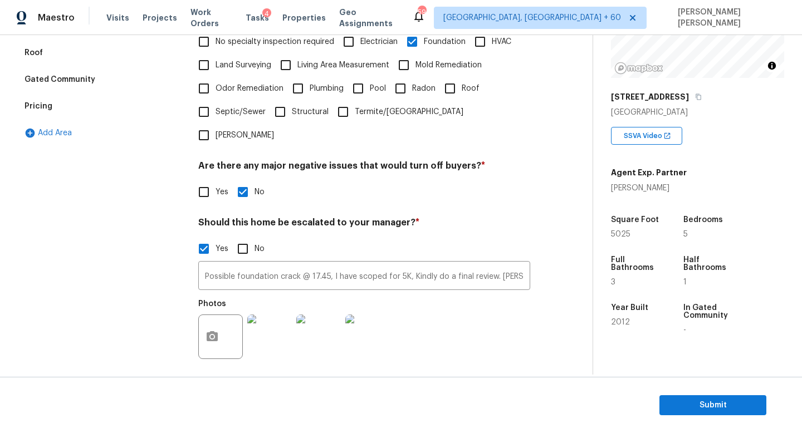
scroll to position [291, 0]
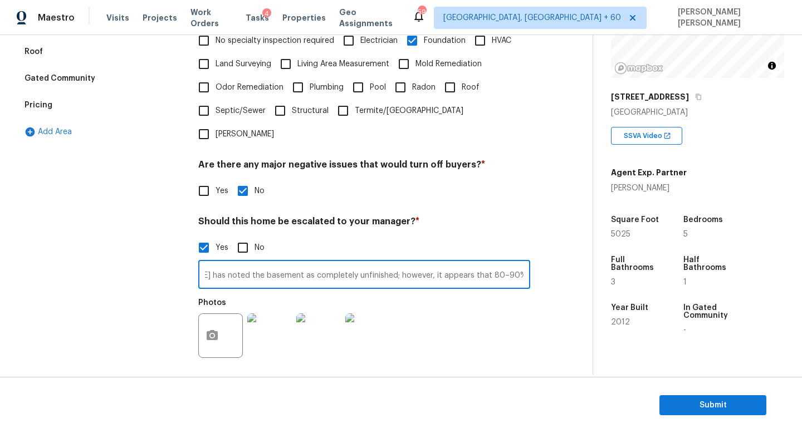
drag, startPoint x: 349, startPoint y: 250, endPoint x: 532, endPoint y: 253, distance: 182.7
click at [532, 253] on div "Exterior Utilities HVAC Verification Plumbing Roof Gated Community Pricing Add …" at bounding box center [292, 175] width 548 height 541
click at [345, 263] on input "Possible foundation crack @ 17.45, I have scoped for 5K, Kindly do a final revi…" at bounding box center [364, 276] width 332 height 26
drag, startPoint x: 401, startPoint y: 252, endPoint x: 424, endPoint y: 252, distance: 22.8
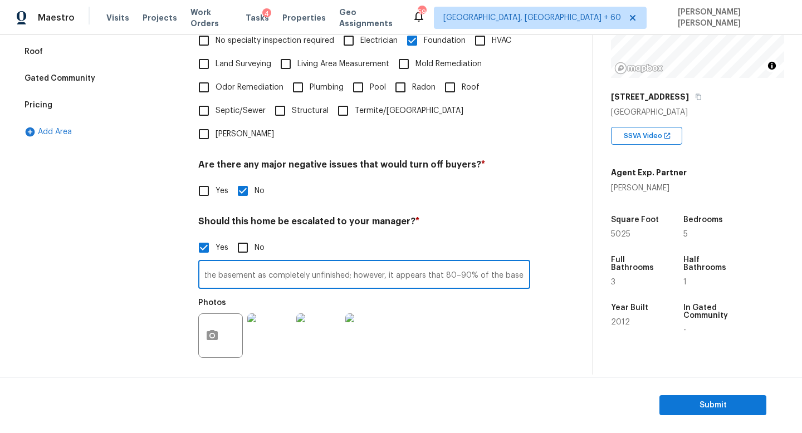
click at [424, 263] on input "Possible foundation crack @ 17.45, I have scoped for 5K, Kindly do a final revi…" at bounding box center [364, 276] width 332 height 26
drag, startPoint x: 447, startPoint y: 256, endPoint x: 435, endPoint y: 259, distance: 11.6
click at [438, 263] on input "Possible foundation crack @ 17.45, I have scoped for 5K, Kindly do a final revi…" at bounding box center [364, 276] width 332 height 26
click at [355, 263] on input "Possible foundation crack @ 17.45, I have scoped for 5K, Kindly do a final revi…" at bounding box center [364, 276] width 332 height 26
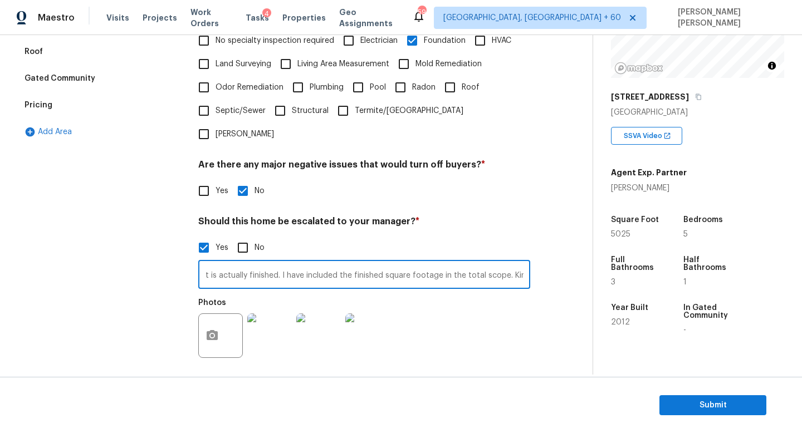
click at [257, 263] on input "Possible foundation crack @ 17.45, I have scoped for 5K, Kindly do a final revi…" at bounding box center [364, 276] width 332 height 26
click at [297, 263] on input "Possible foundation crack @ 17.45, I have scoped for 5K, Kindly do a final revi…" at bounding box center [364, 276] width 332 height 26
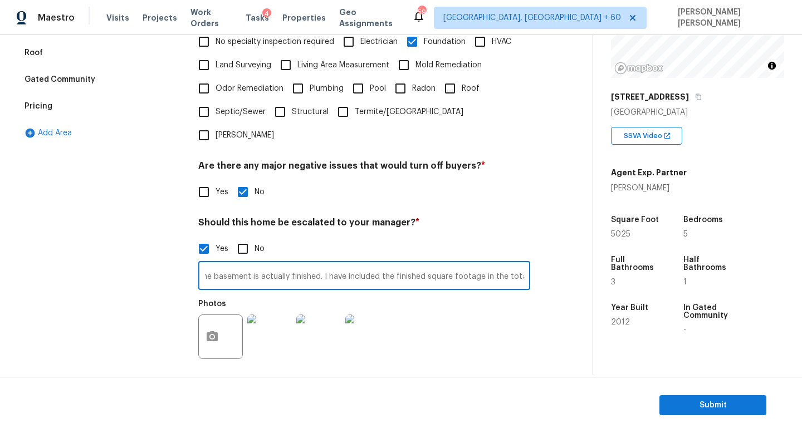
scroll to position [0, 636]
drag, startPoint x: 341, startPoint y: 252, endPoint x: 426, endPoint y: 252, distance: 84.6
click at [426, 264] on input "Possible foundation crack @ 17.45, I have scoped for 5K, Kindly do a final revi…" at bounding box center [364, 277] width 332 height 26
drag, startPoint x: 431, startPoint y: 253, endPoint x: 568, endPoint y: 254, distance: 137.0
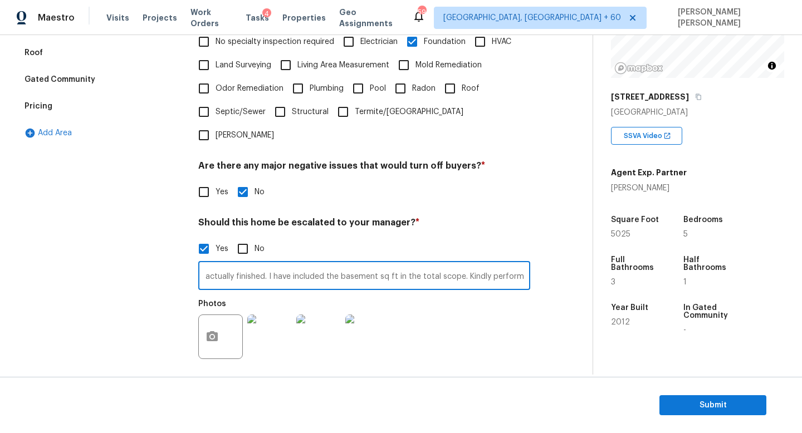
click at [568, 254] on div "Back to tasks Condition Scoping - Full [DATE] by 3:00 pm [PERSON_NAME] [PERSON_…" at bounding box center [305, 106] width 575 height 687
click at [377, 264] on input "Possible foundation crack @ 17.45, I have scoped for 5K, Kindly do a final revi…" at bounding box center [364, 277] width 332 height 26
type input "Possible foundation crack @ 17.45, I have scoped for 5K, Kindly do a final revi…"
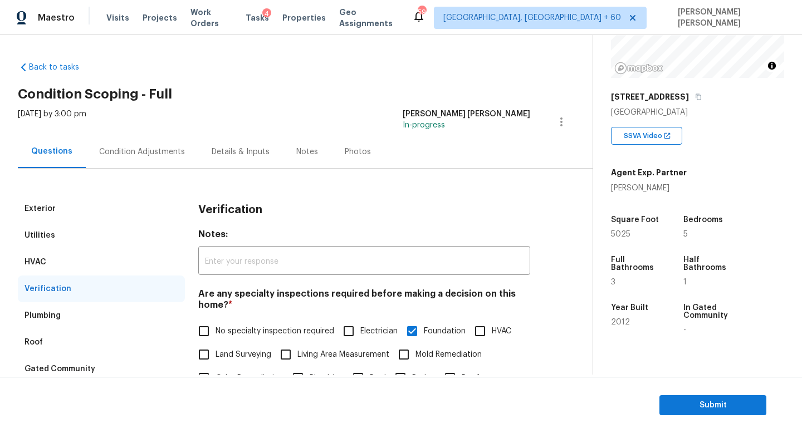
click at [112, 139] on div "Condition Adjustments" at bounding box center [142, 151] width 112 height 33
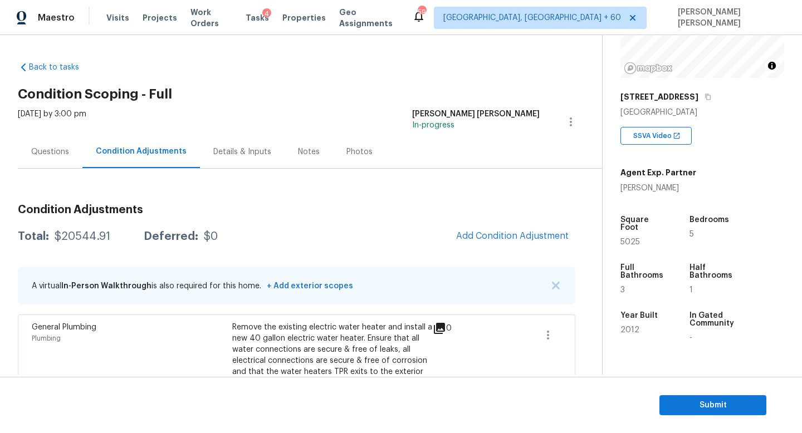
click at [85, 238] on div "$20544.91" at bounding box center [83, 236] width 56 height 11
copy div "$20544.91"
click at [297, 212] on h3 "Condition Adjustments" at bounding box center [296, 209] width 557 height 11
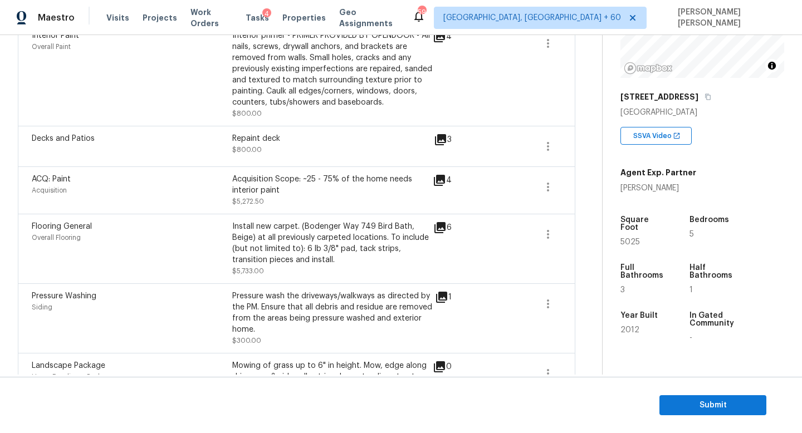
scroll to position [386, 0]
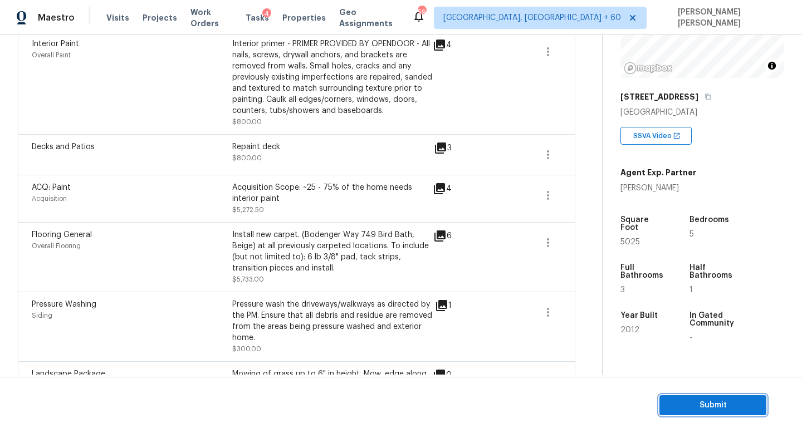
click at [701, 404] on span "Submit" at bounding box center [712, 406] width 89 height 14
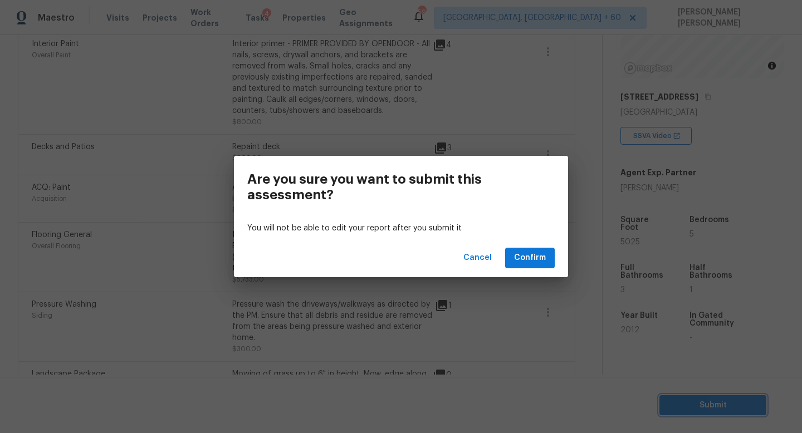
click at [100, 182] on div "Are you sure you want to submit this assessment? You will not be able to edit y…" at bounding box center [401, 216] width 802 height 433
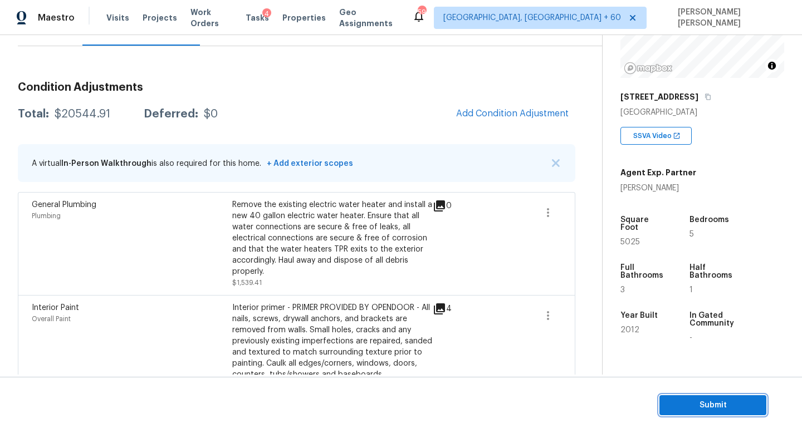
scroll to position [0, 0]
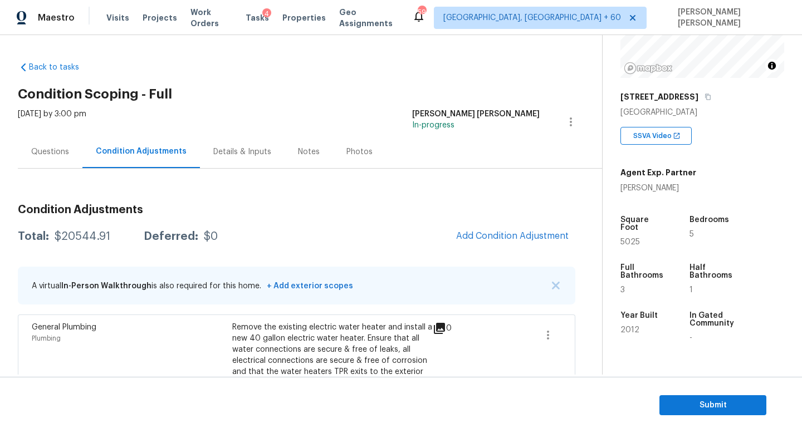
click at [48, 155] on div "Questions" at bounding box center [50, 151] width 38 height 11
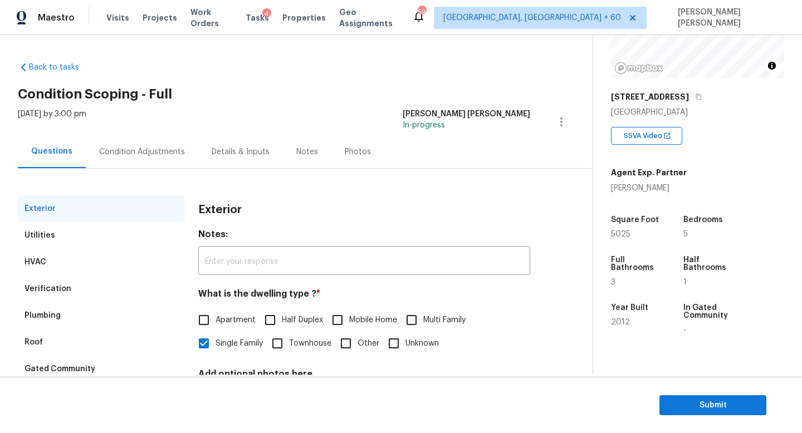
scroll to position [103, 0]
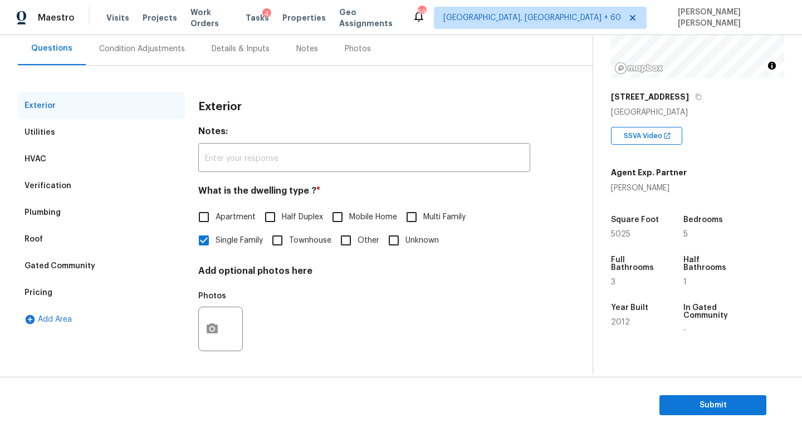
click at [60, 285] on div "Pricing" at bounding box center [101, 292] width 167 height 27
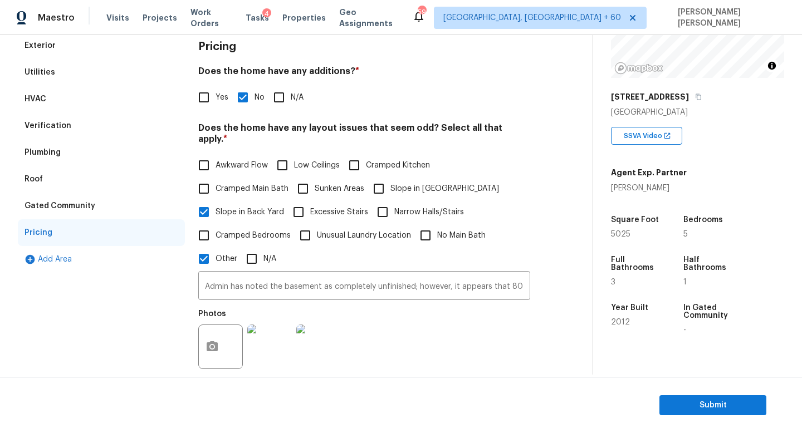
scroll to position [169, 0]
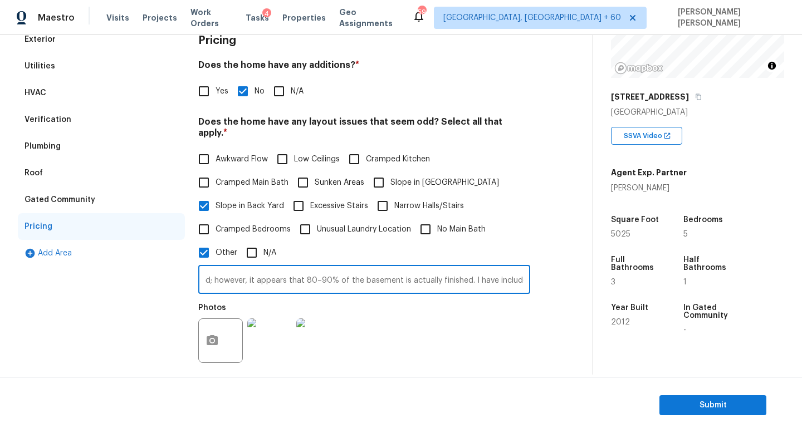
drag, startPoint x: 214, startPoint y: 272, endPoint x: 562, endPoint y: 273, distance: 347.4
click at [562, 273] on div "Exterior Utilities HVAC Verification Plumbing Roof Gated Community Pricing Add …" at bounding box center [292, 289] width 548 height 527
click at [373, 268] on input "Admin has noted the basement as completely unfinished; however, it appears that…" at bounding box center [364, 281] width 332 height 26
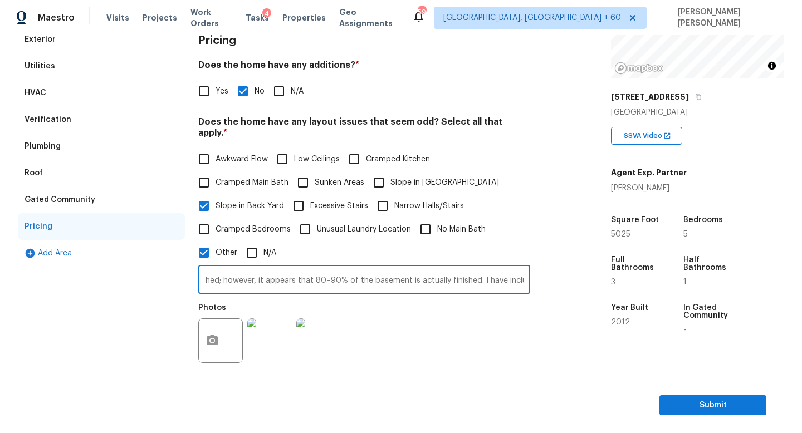
drag, startPoint x: 311, startPoint y: 268, endPoint x: 361, endPoint y: 268, distance: 50.1
click at [361, 268] on input "Admin has noted the basement as completely unfinished; however, it appears that…" at bounding box center [364, 281] width 332 height 26
drag, startPoint x: 384, startPoint y: 269, endPoint x: 538, endPoint y: 274, distance: 154.9
click at [538, 274] on div "Exterior Utilities HVAC Verification Plumbing Roof Gated Community Pricing Add …" at bounding box center [292, 289] width 548 height 527
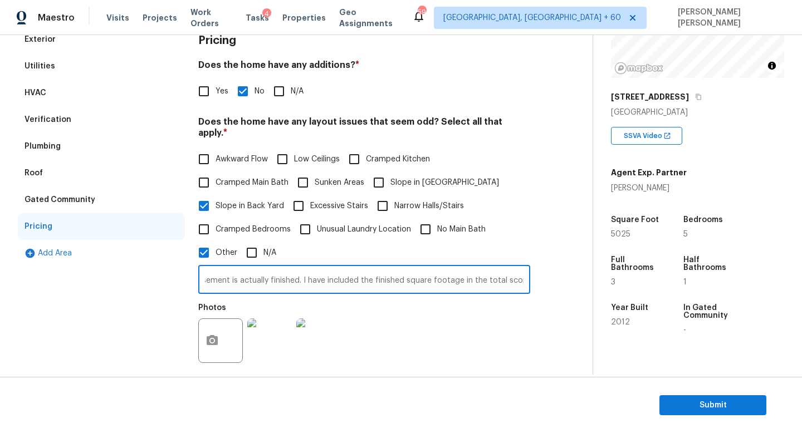
click at [347, 269] on input "Admin has noted the basement as completely unfinished; however, it appears that…" at bounding box center [364, 281] width 332 height 26
click at [369, 268] on input "Admin has noted the basement as completely unfinished; however, it appears that…" at bounding box center [364, 281] width 332 height 26
drag, startPoint x: 341, startPoint y: 271, endPoint x: 592, endPoint y: 270, distance: 251.1
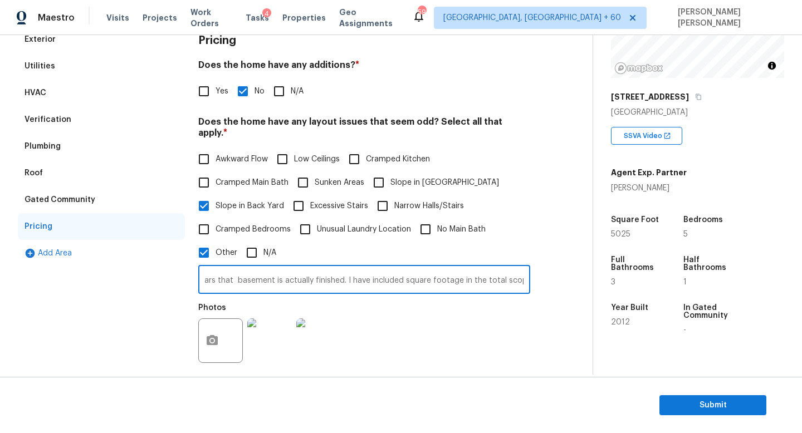
click at [592, 270] on div "Back to tasks Condition Scoping - Full [DATE] by 3:00 pm [PERSON_NAME] [PERSON_…" at bounding box center [401, 205] width 802 height 340
drag, startPoint x: 405, startPoint y: 273, endPoint x: 110, endPoint y: 291, distance: 296.2
click at [110, 291] on div "Exterior Utilities HVAC Verification Plumbing Roof Gated Community Pricing Add …" at bounding box center [292, 289] width 548 height 527
type input "Admin has noted the basement as completely unfinished; however, it appears that…"
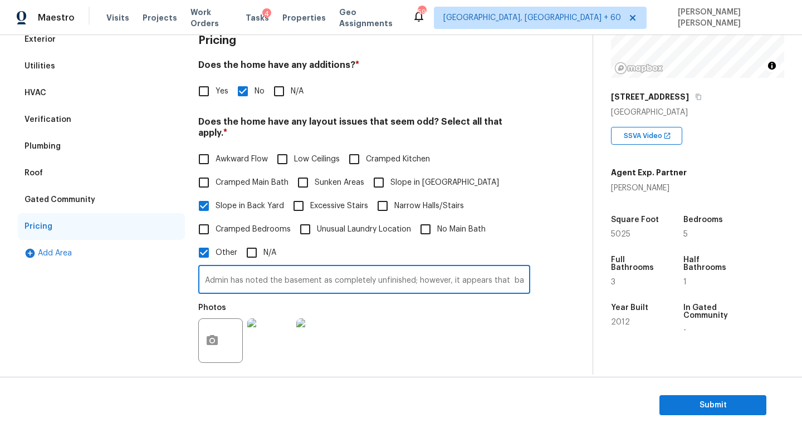
click at [105, 320] on div "Exterior Utilities HVAC Verification Plumbing Roof Gated Community Pricing Add …" at bounding box center [101, 289] width 167 height 527
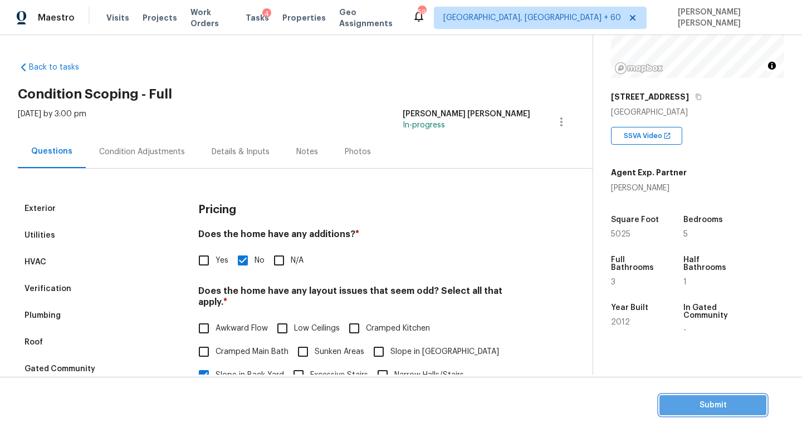
click at [725, 407] on span "Submit" at bounding box center [712, 406] width 89 height 14
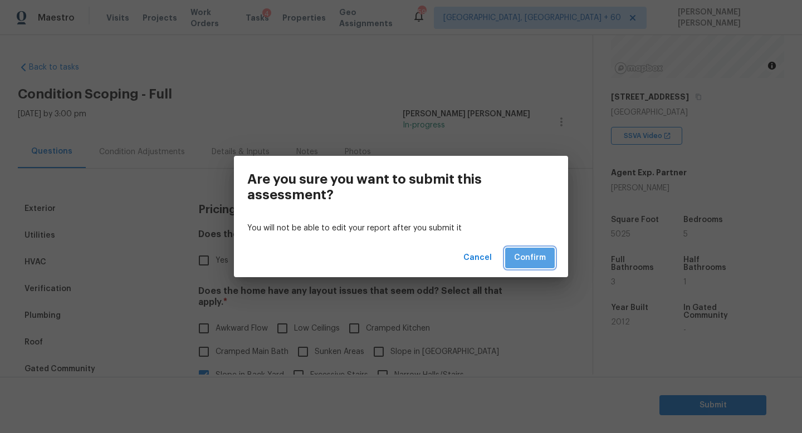
click at [532, 264] on span "Confirm" at bounding box center [530, 258] width 32 height 14
